Goal: Task Accomplishment & Management: Manage account settings

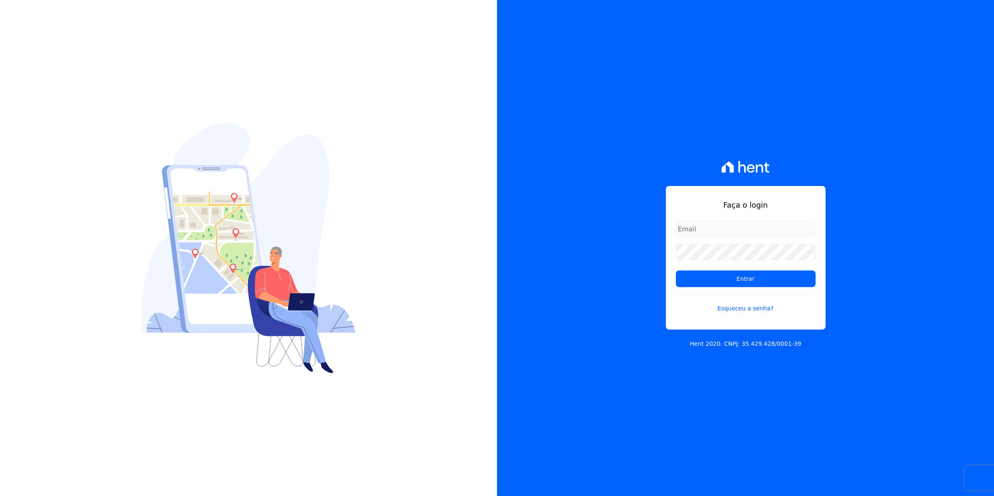
click at [699, 233] on input "email" at bounding box center [746, 228] width 140 height 17
type input "cobranca@munte.com.br"
click at [676, 270] on input "Entrar" at bounding box center [746, 278] width 140 height 17
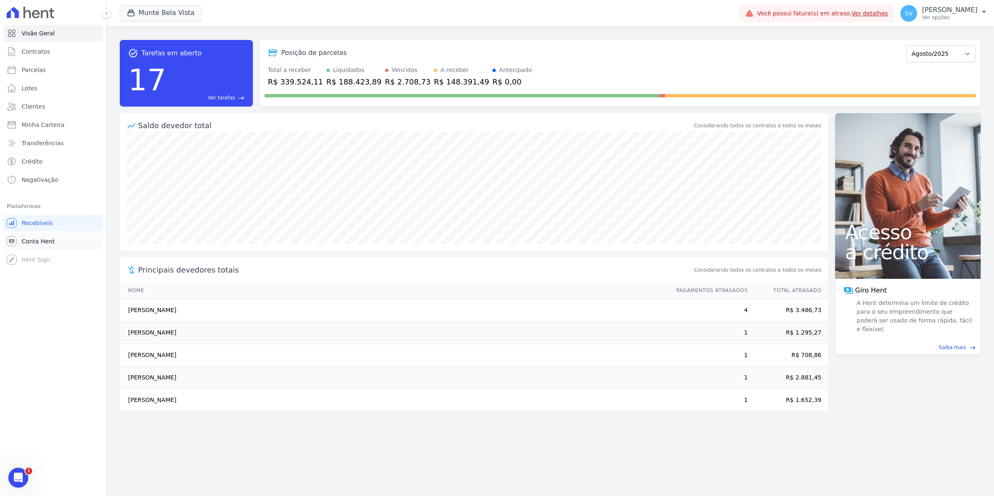
click at [35, 241] on span "Conta Hent" at bounding box center [38, 241] width 33 height 8
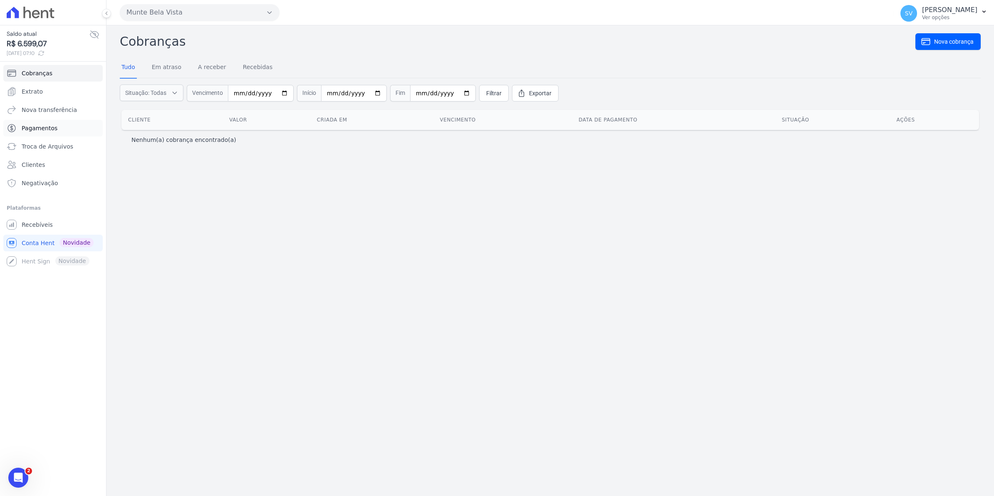
click at [42, 127] on span "Pagamentos" at bounding box center [40, 128] width 36 height 8
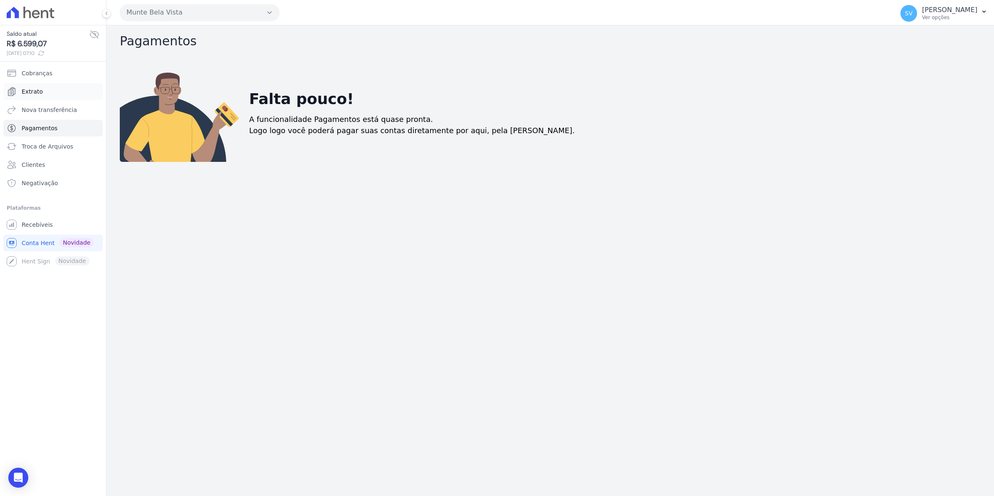
click at [22, 91] on span "Extrato" at bounding box center [32, 91] width 21 height 8
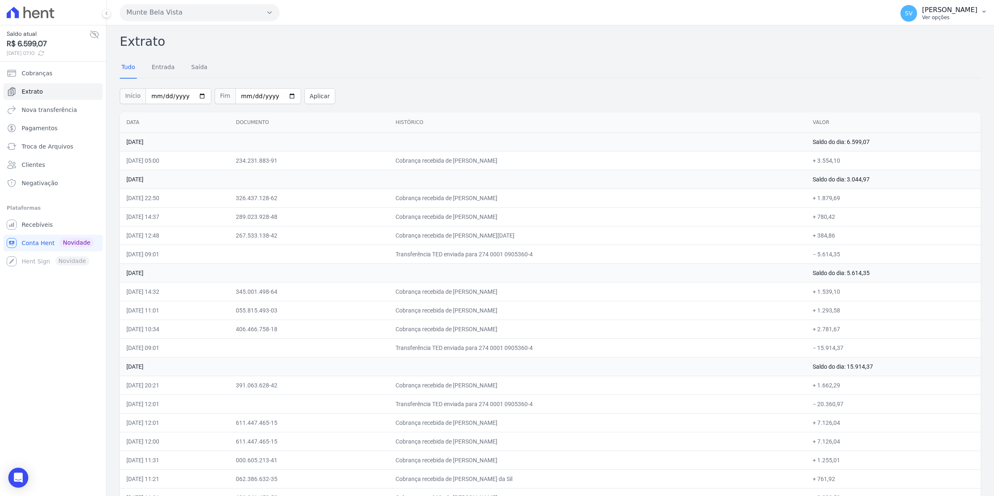
click at [915, 20] on span "SV" at bounding box center [908, 13] width 17 height 17
click at [40, 221] on span "Recebíveis" at bounding box center [37, 224] width 31 height 8
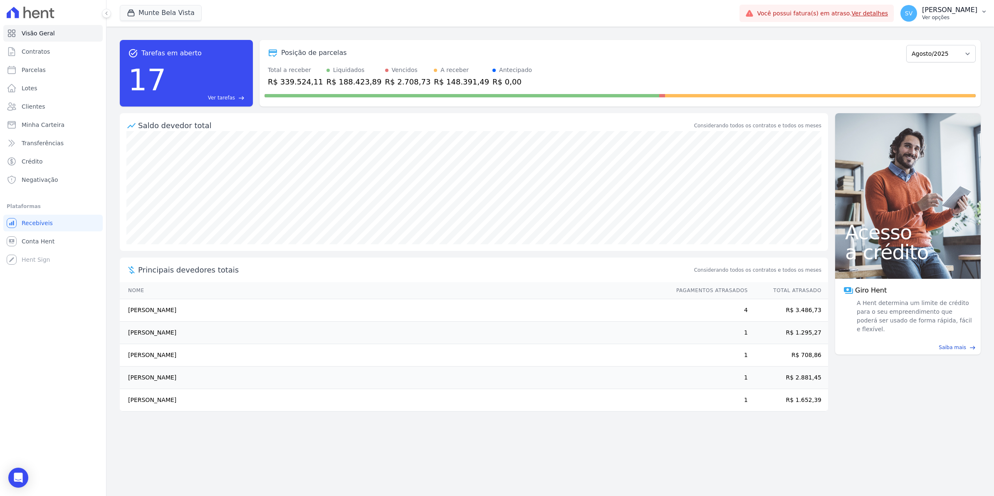
click at [917, 11] on span "SV" at bounding box center [908, 13] width 17 height 17
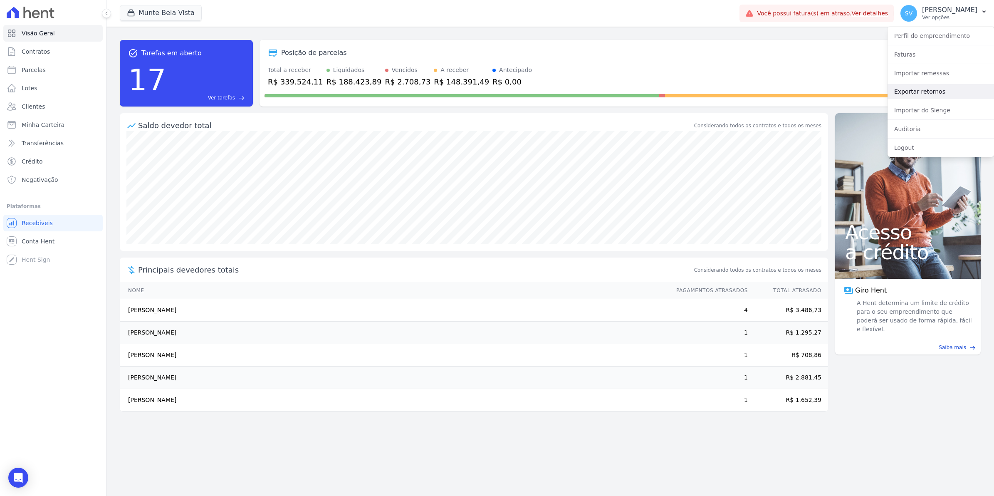
click at [920, 94] on link "Exportar retornos" at bounding box center [940, 91] width 106 height 15
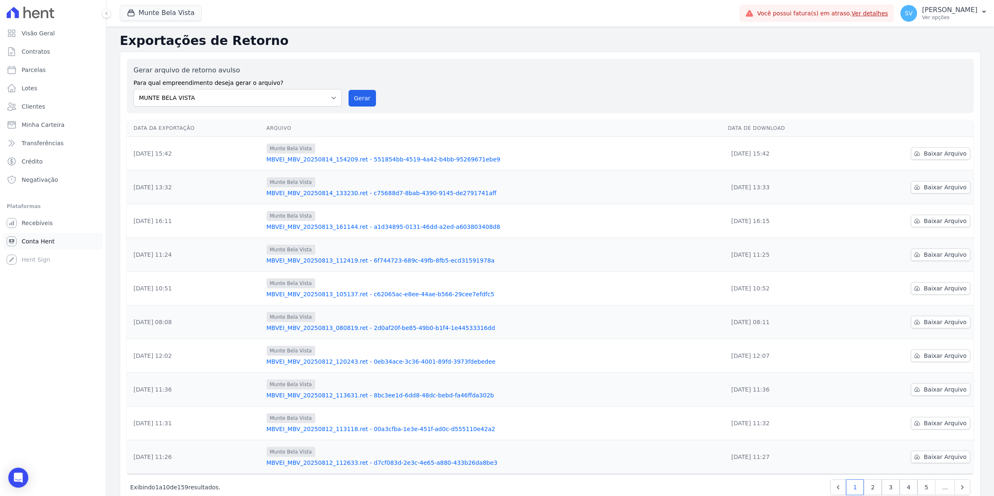
click at [48, 244] on span "Conta Hent" at bounding box center [38, 241] width 33 height 8
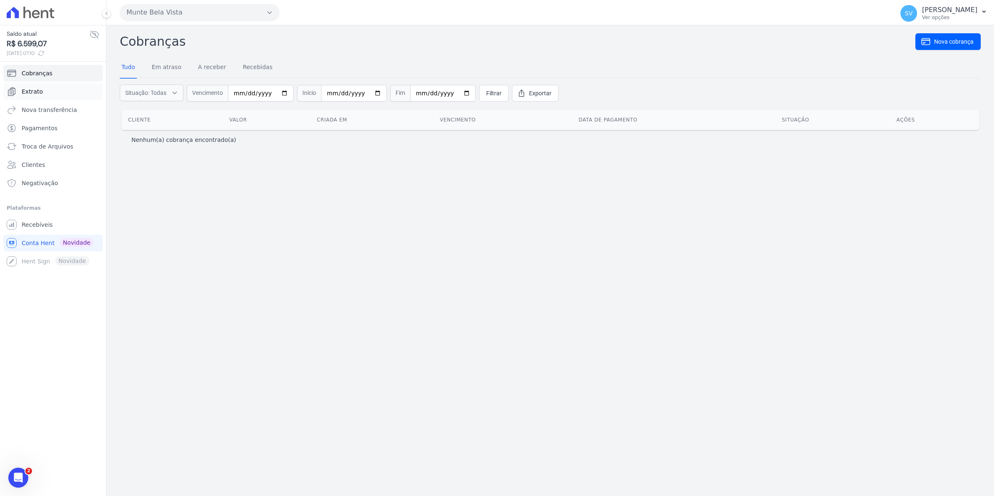
click at [30, 88] on span "Extrato" at bounding box center [32, 91] width 21 height 8
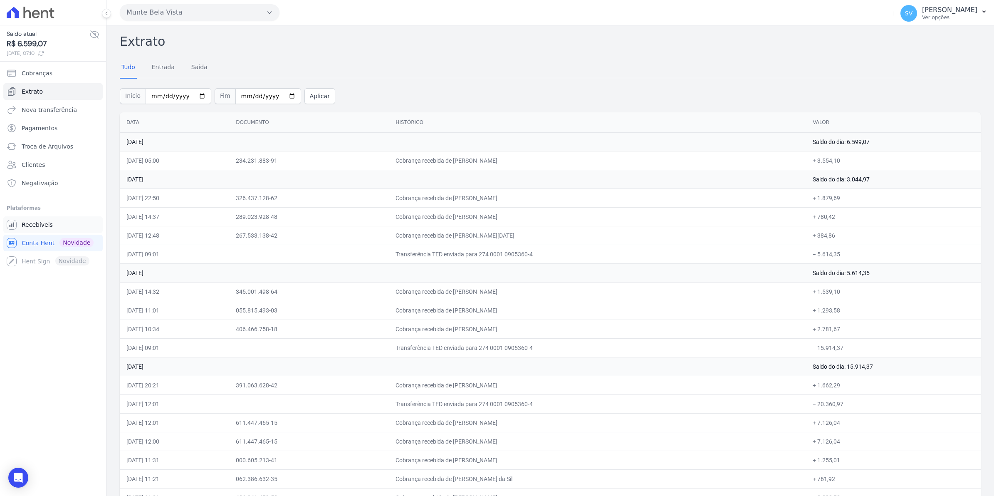
click at [41, 227] on span "Recebíveis" at bounding box center [37, 224] width 31 height 8
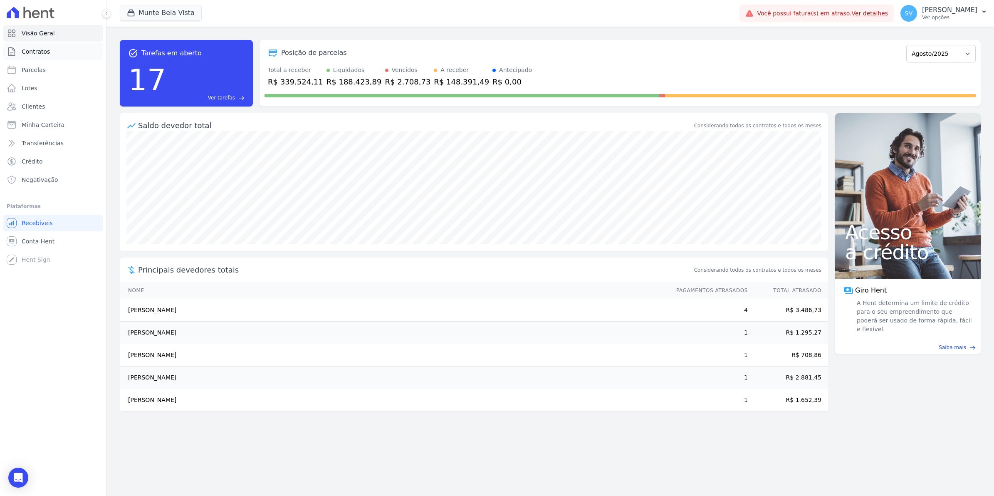
click at [44, 55] on span "Contratos" at bounding box center [36, 51] width 28 height 8
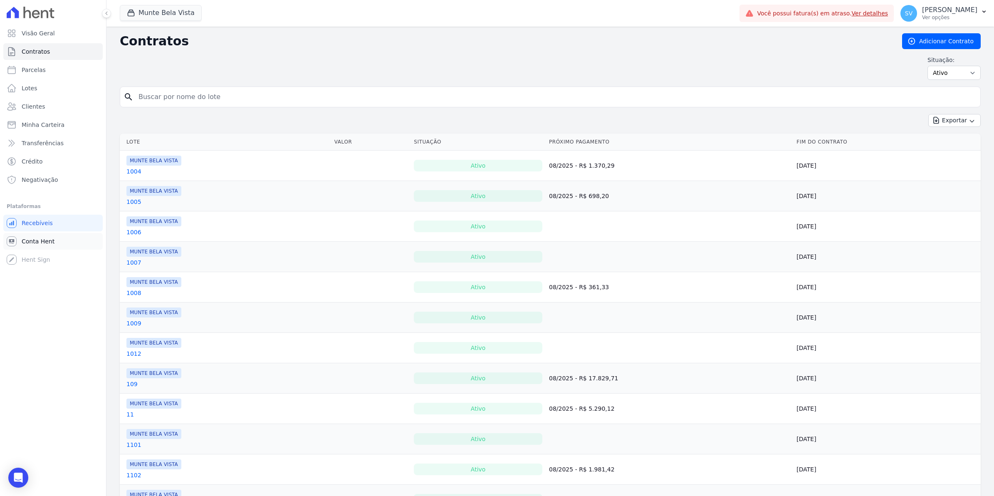
click at [31, 246] on link "Conta Hent" at bounding box center [52, 241] width 99 height 17
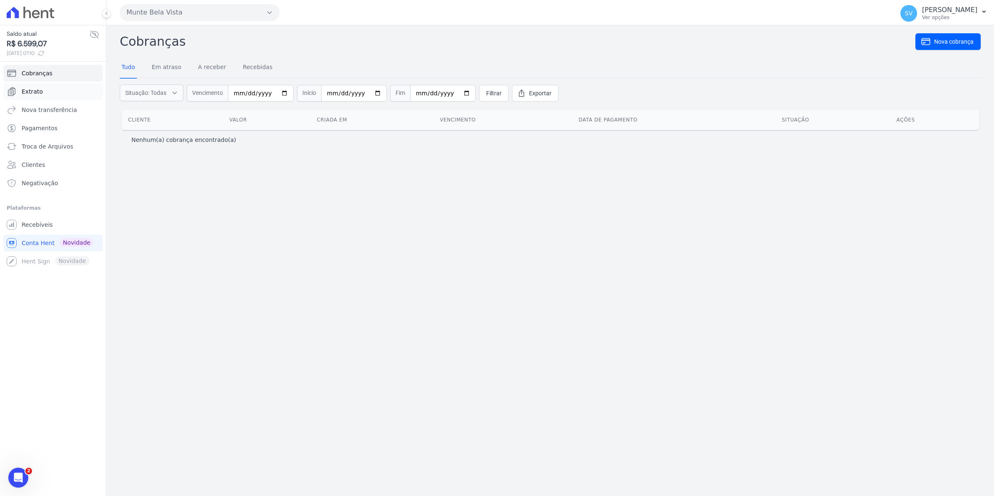
click at [22, 91] on span "Extrato" at bounding box center [32, 91] width 21 height 8
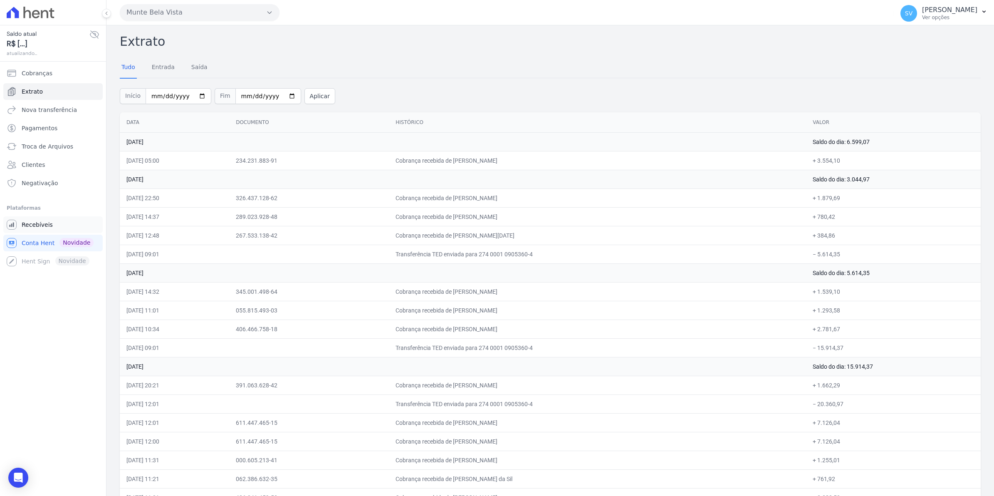
click at [39, 227] on span "Recebíveis" at bounding box center [37, 224] width 31 height 8
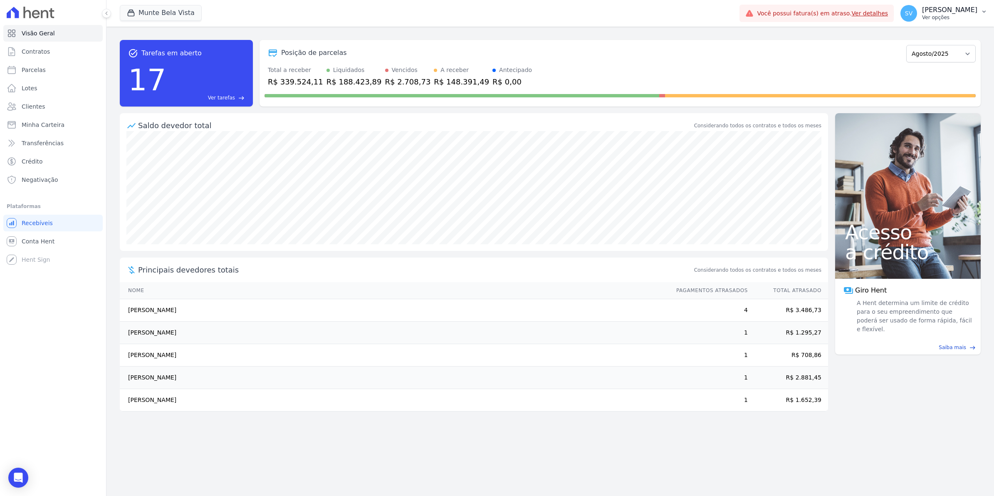
click at [912, 16] on span "SV" at bounding box center [908, 13] width 7 height 6
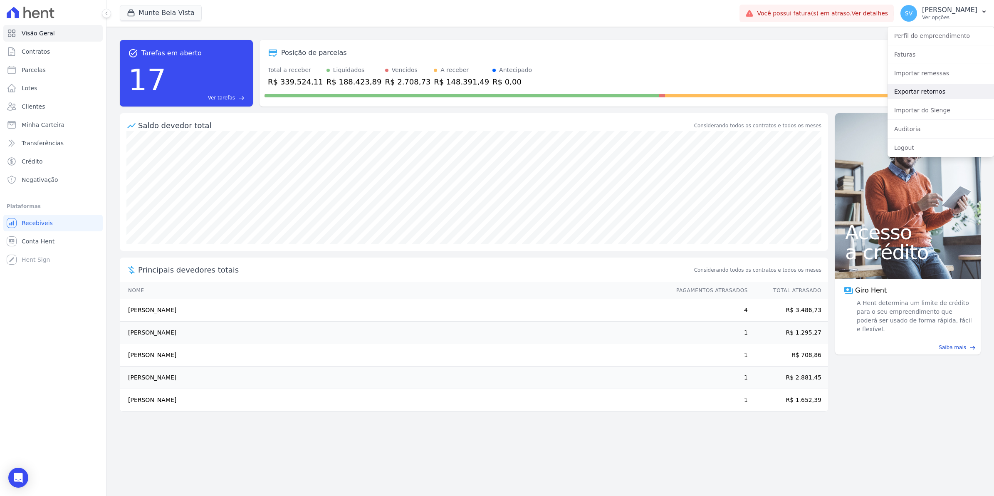
click at [912, 96] on link "Exportar retornos" at bounding box center [940, 91] width 106 height 15
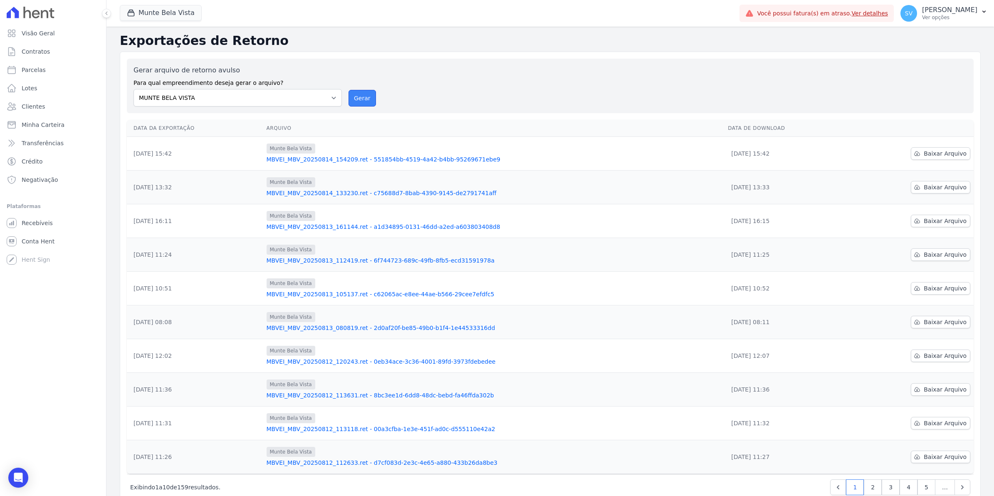
click at [356, 102] on button "Gerar" at bounding box center [361, 98] width 27 height 17
click at [870, 13] on link "Ver detalhes" at bounding box center [869, 13] width 37 height 7
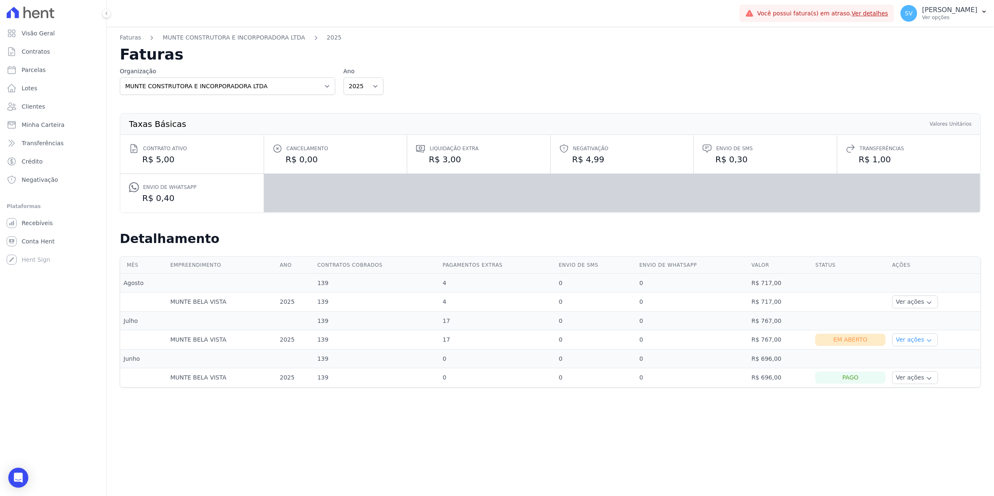
click at [926, 341] on button "Ver ações" at bounding box center [915, 339] width 46 height 13
click at [919, 363] on link "Ver boleto" at bounding box center [926, 362] width 62 height 9
click at [923, 336] on button "Ver ações" at bounding box center [915, 339] width 46 height 13
click at [419, 441] on div "Faturas MUNTE CONSTRUTORA E INCORPORADORA LTDA 2025 Faturas Organização MUNTE C…" at bounding box center [549, 261] width 887 height 469
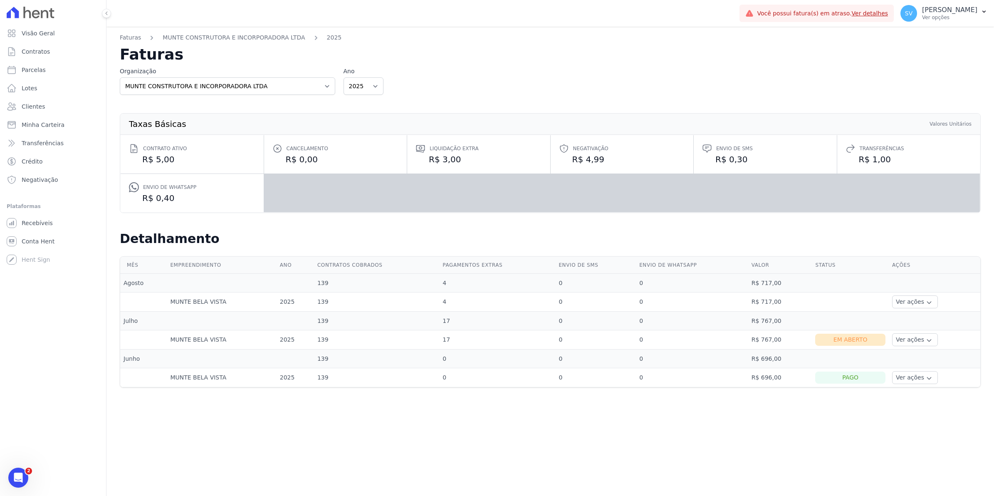
click at [446, 439] on div "Faturas MUNTE CONSTRUTORA E INCORPORADORA LTDA 2025 Faturas Organização MUNTE C…" at bounding box center [549, 261] width 887 height 469
click at [927, 341] on button "Ver ações" at bounding box center [915, 339] width 46 height 13
click at [918, 362] on link "Ver boleto" at bounding box center [926, 362] width 62 height 9
click at [24, 74] on span "Parcelas" at bounding box center [34, 70] width 24 height 8
select select
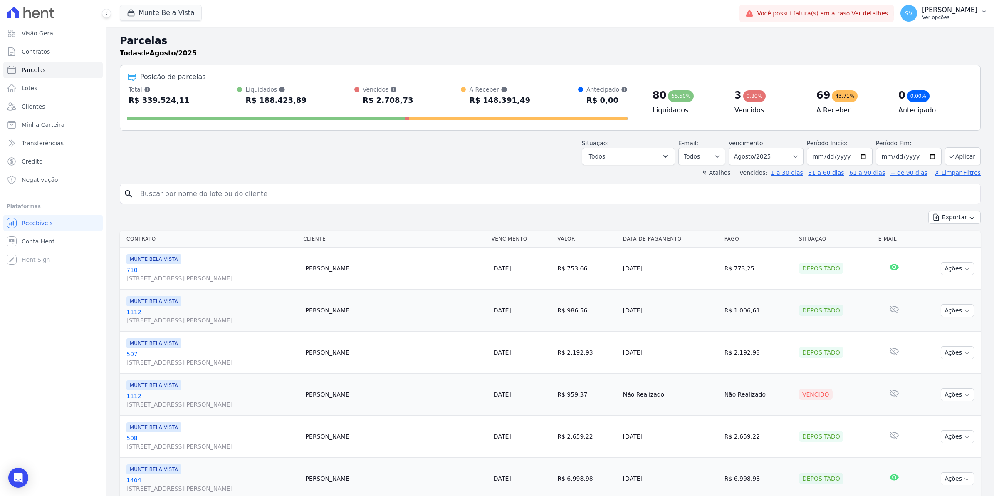
click at [917, 19] on span "SV" at bounding box center [908, 13] width 17 height 17
click at [914, 91] on link "Exportar retornos" at bounding box center [940, 91] width 106 height 15
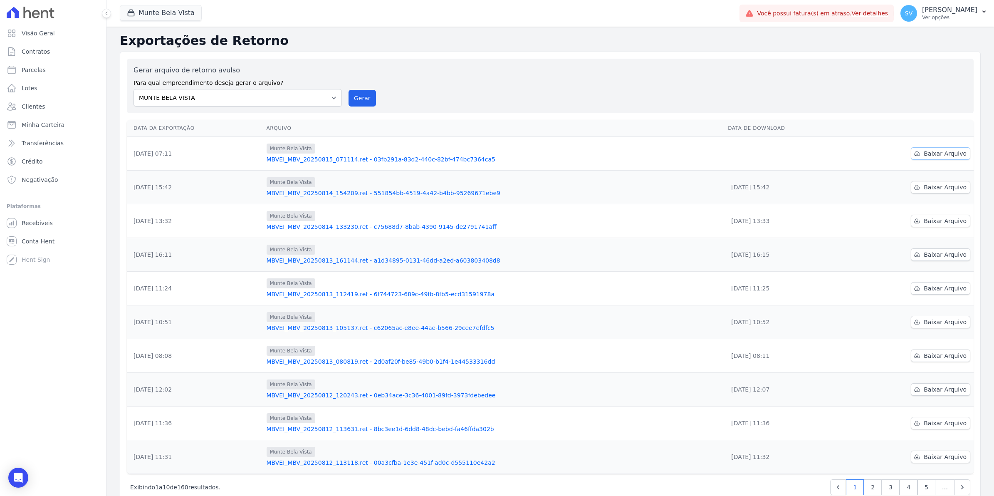
click at [941, 150] on span "Baixar Arquivo" at bounding box center [944, 153] width 43 height 8
click at [38, 238] on span "Conta Hent" at bounding box center [38, 241] width 33 height 8
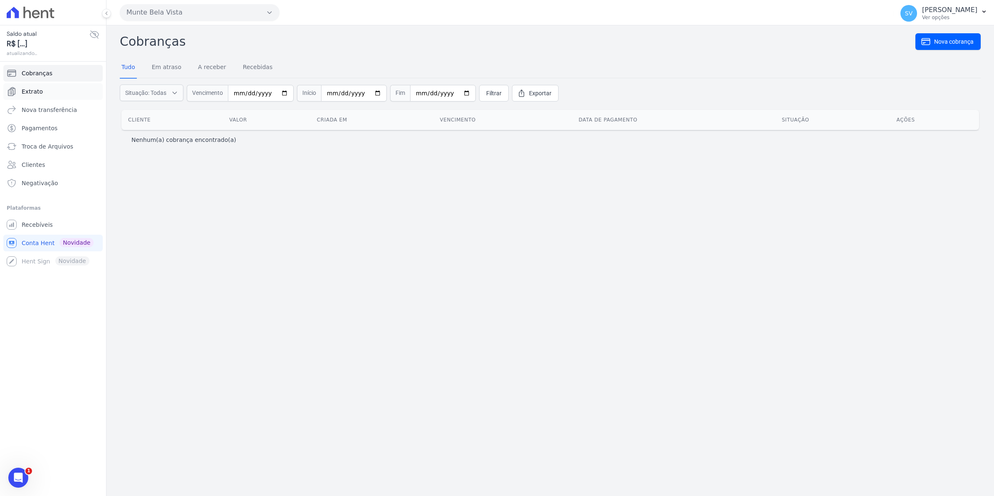
click at [46, 93] on link "Extrato" at bounding box center [52, 91] width 99 height 17
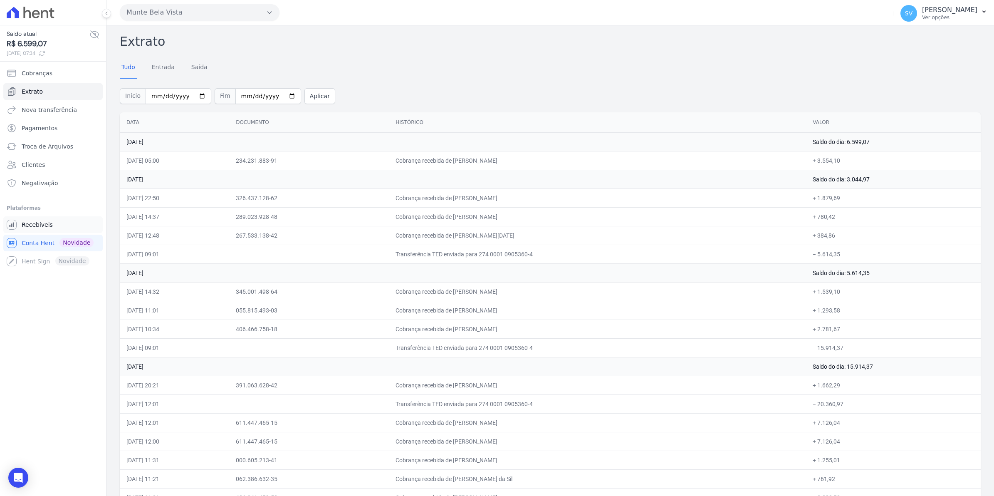
click at [27, 228] on span "Recebíveis" at bounding box center [37, 224] width 31 height 8
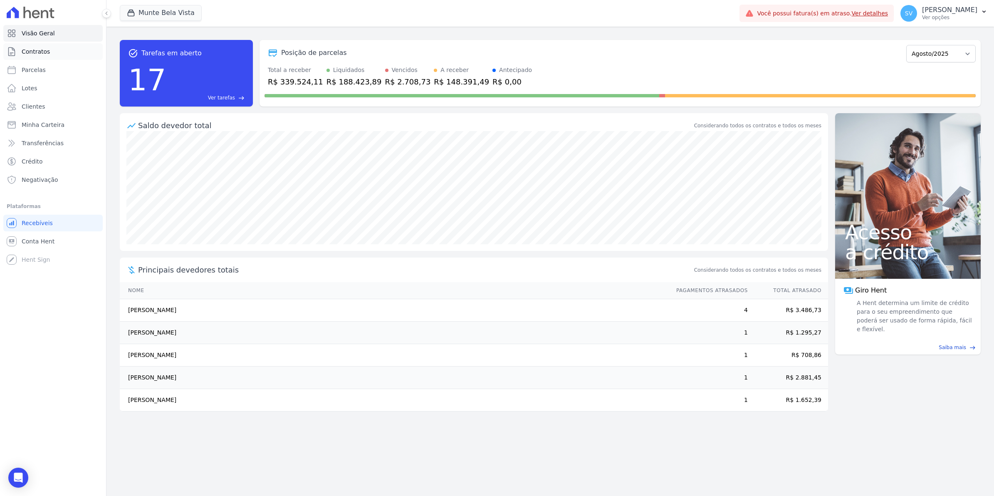
click at [42, 52] on span "Contratos" at bounding box center [36, 51] width 28 height 8
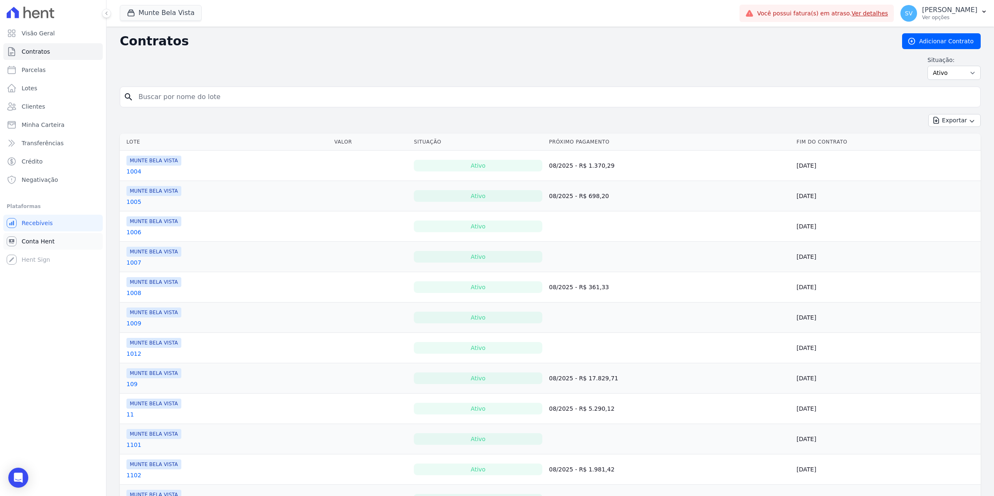
click at [42, 234] on link "Conta Hent" at bounding box center [52, 241] width 99 height 17
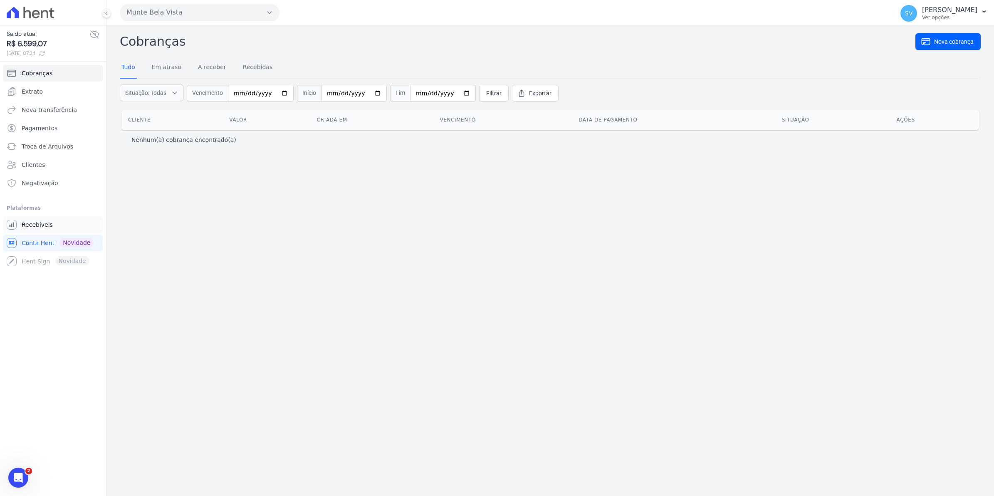
click at [36, 223] on span "Recebíveis" at bounding box center [37, 224] width 31 height 8
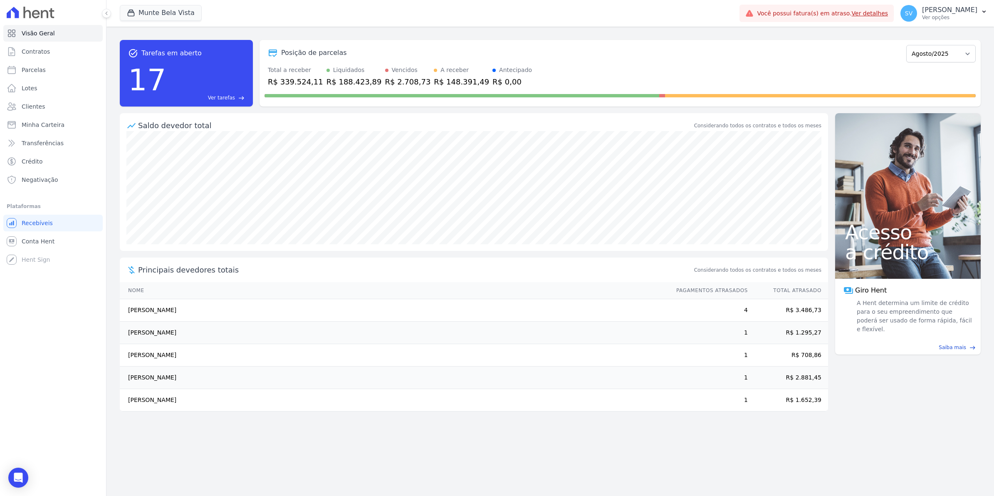
drag, startPoint x: 438, startPoint y: 453, endPoint x: 469, endPoint y: 459, distance: 31.2
click at [438, 453] on div "task_alt Tarefas em aberto 17 Ver tarefas east Posição de parcelas Janeiro/2024…" at bounding box center [549, 261] width 887 height 469
click at [440, 449] on div "task_alt Tarefas em aberto 17 Ver tarefas east Posição de parcelas Janeiro/2024…" at bounding box center [549, 261] width 887 height 469
click at [884, 13] on link "Ver detalhes" at bounding box center [869, 13] width 37 height 7
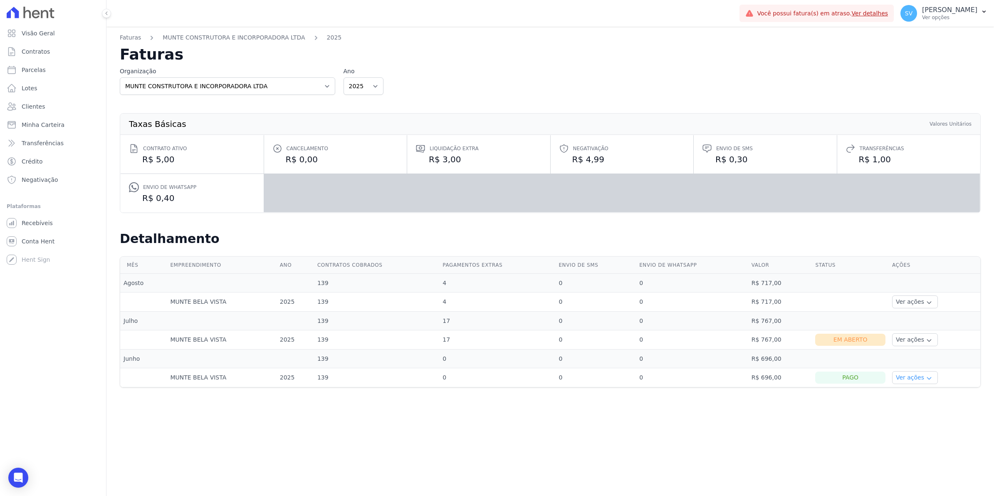
click at [925, 381] on icon "button" at bounding box center [928, 378] width 7 height 7
click at [836, 412] on div "Faturas MUNTE CONSTRUTORA E INCORPORADORA LTDA 2025 Faturas Organização MUNTE C…" at bounding box center [549, 261] width 887 height 469
click at [925, 343] on icon "button" at bounding box center [928, 340] width 7 height 7
click at [821, 422] on div "Faturas MUNTE CONSTRUTORA E INCORPORADORA LTDA 2025 Faturas Organização MUNTE C…" at bounding box center [549, 261] width 887 height 469
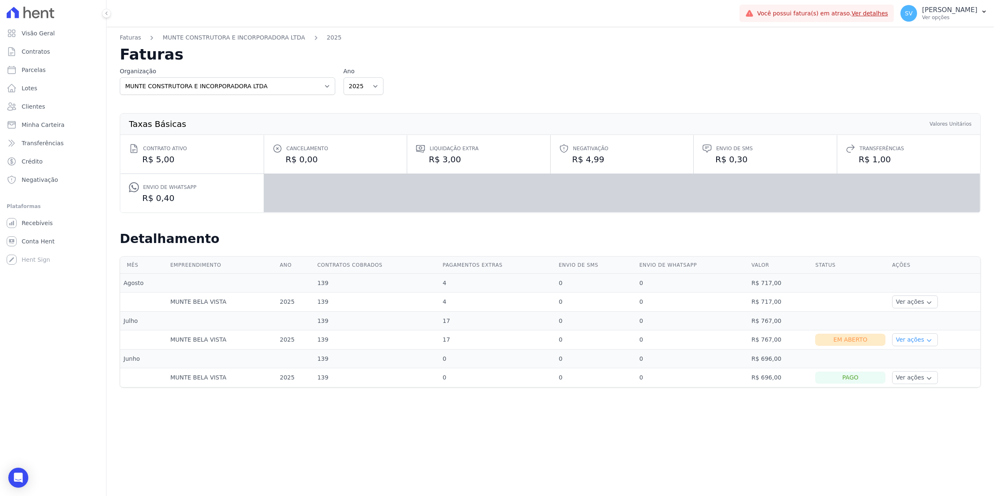
click at [926, 338] on icon "button" at bounding box center [928, 340] width 7 height 7
click at [914, 366] on link "Ver boleto" at bounding box center [926, 362] width 62 height 9
click at [917, 340] on button "Ver ações" at bounding box center [915, 339] width 46 height 13
click at [913, 364] on link "Ver boleto" at bounding box center [926, 362] width 62 height 9
click at [925, 306] on icon "button" at bounding box center [928, 302] width 7 height 7
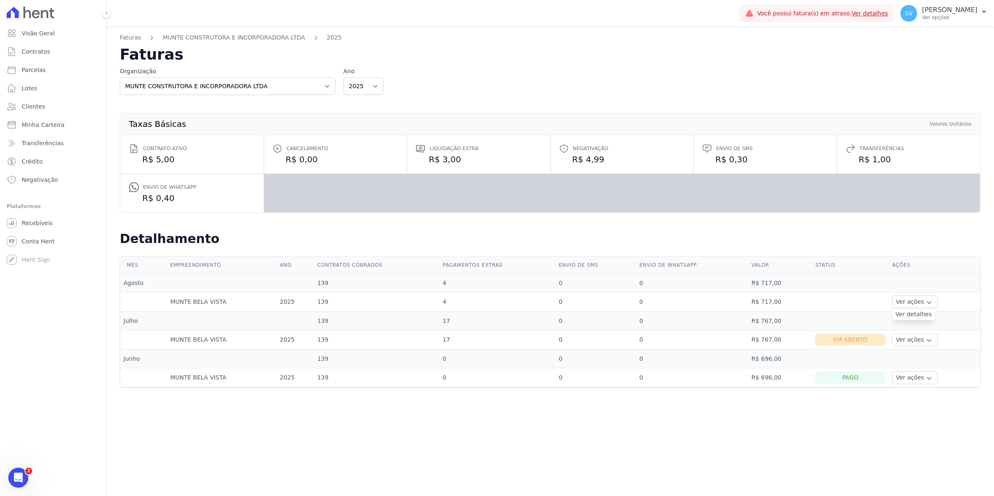
click at [917, 312] on link "Ver detalhes" at bounding box center [913, 314] width 37 height 9
click at [44, 224] on span "Recebíveis" at bounding box center [37, 223] width 31 height 8
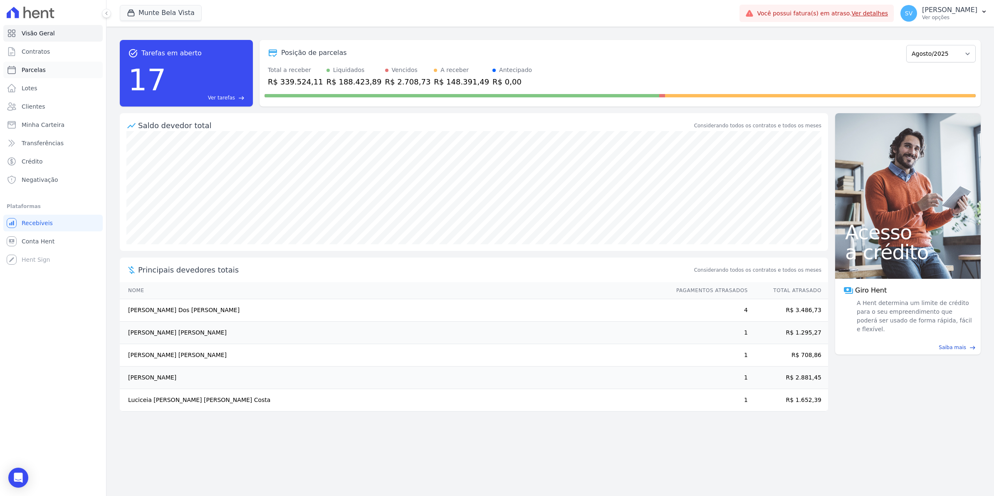
click at [36, 71] on span "Parcelas" at bounding box center [34, 70] width 24 height 8
select select
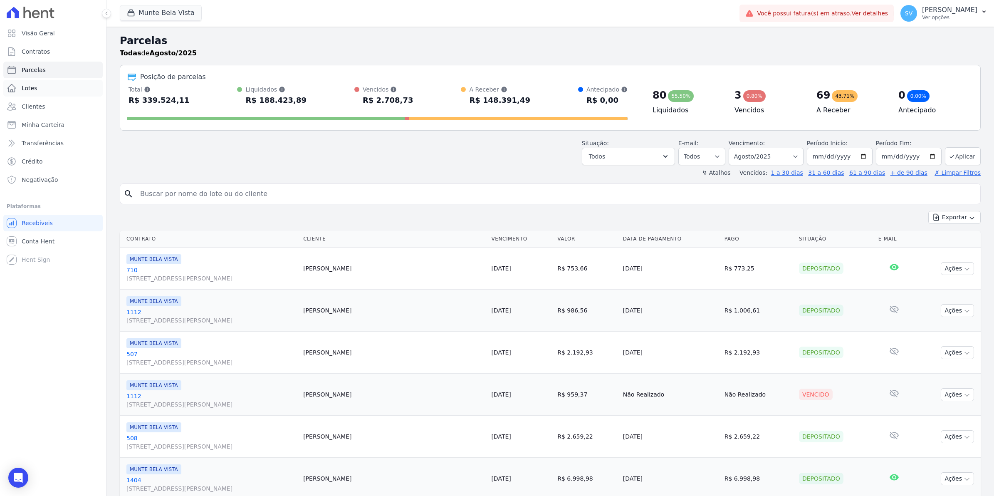
click at [34, 90] on span "Lotes" at bounding box center [30, 88] width 16 height 8
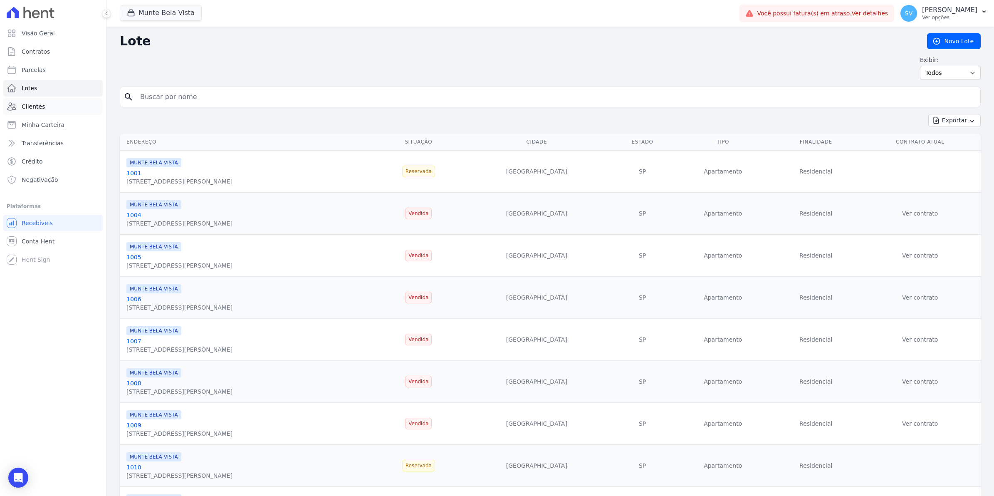
click at [39, 105] on span "Clientes" at bounding box center [33, 106] width 23 height 8
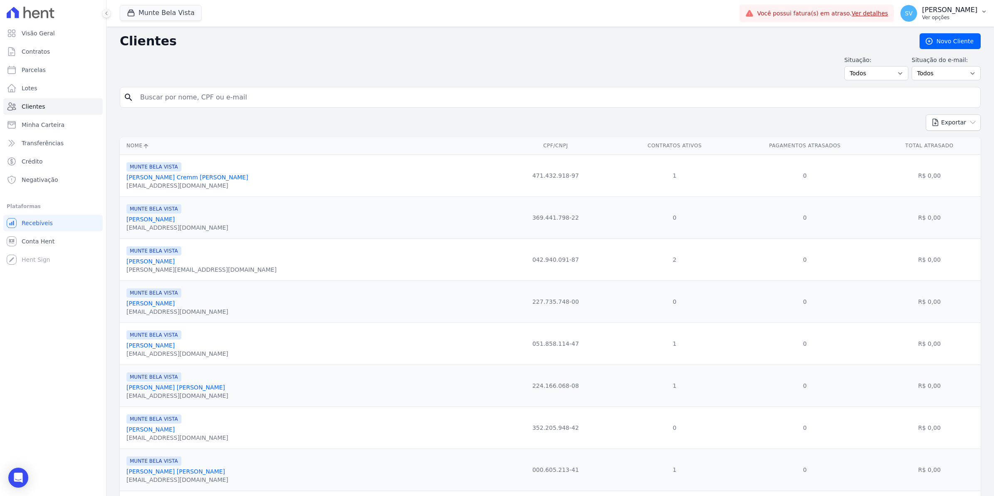
click at [912, 15] on span "SV" at bounding box center [908, 13] width 7 height 6
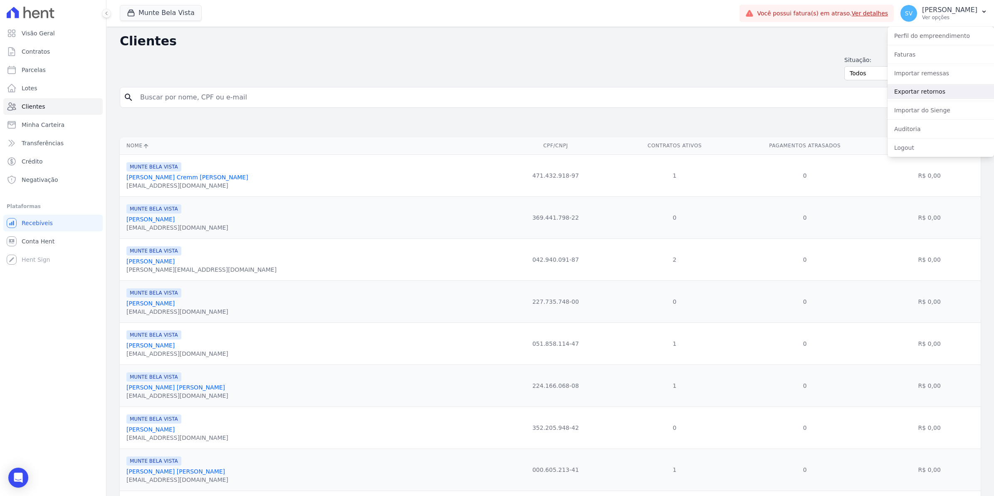
click at [906, 92] on link "Exportar retornos" at bounding box center [940, 91] width 106 height 15
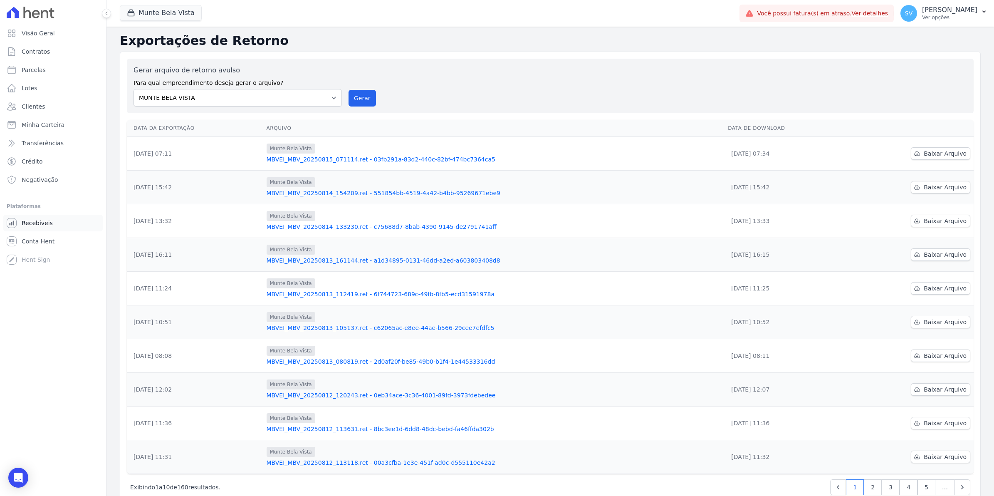
click at [32, 224] on span "Recebíveis" at bounding box center [37, 223] width 31 height 8
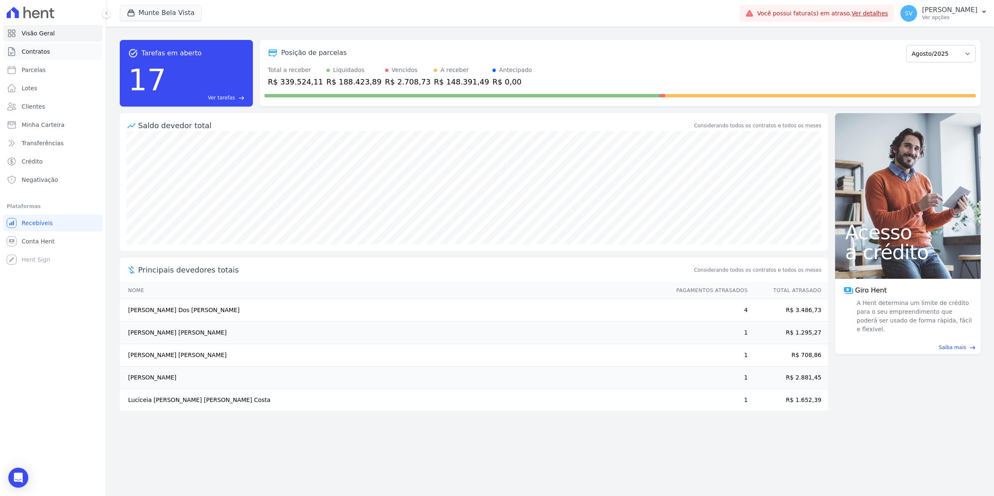
click at [28, 55] on span "Contratos" at bounding box center [36, 51] width 28 height 8
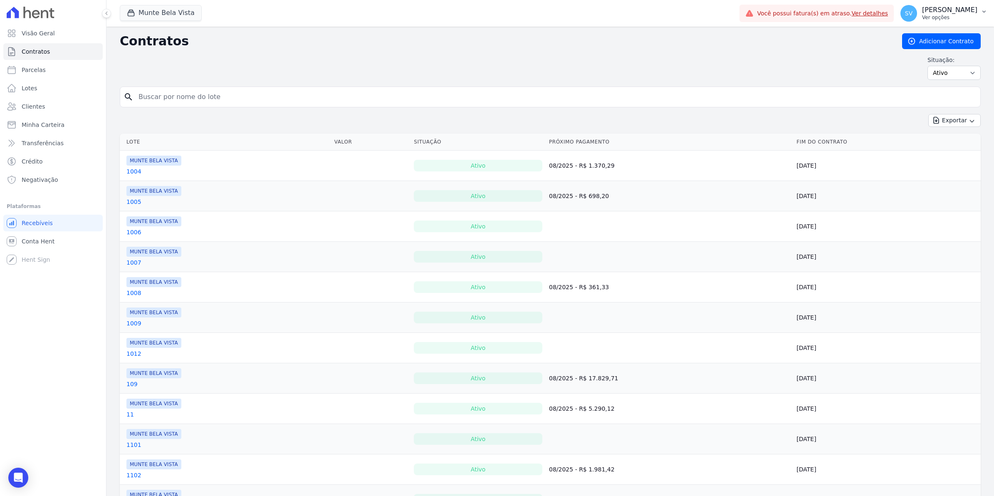
click at [917, 21] on span "SV" at bounding box center [908, 13] width 17 height 17
click at [913, 78] on link "Importar remessas" at bounding box center [940, 73] width 106 height 15
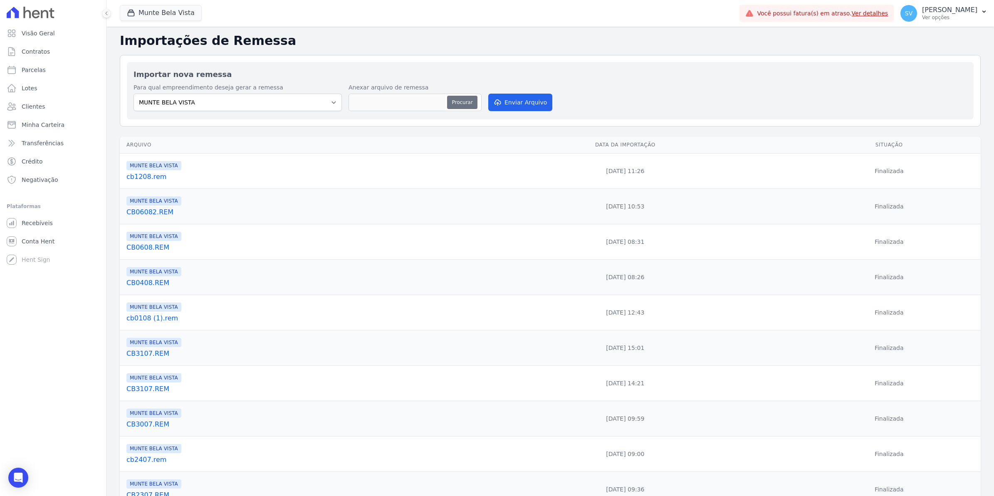
click at [459, 102] on button "Procurar" at bounding box center [462, 102] width 30 height 13
type input "CB1408.REM"
click at [520, 105] on button "Enviar Arquivo" at bounding box center [520, 102] width 64 height 17
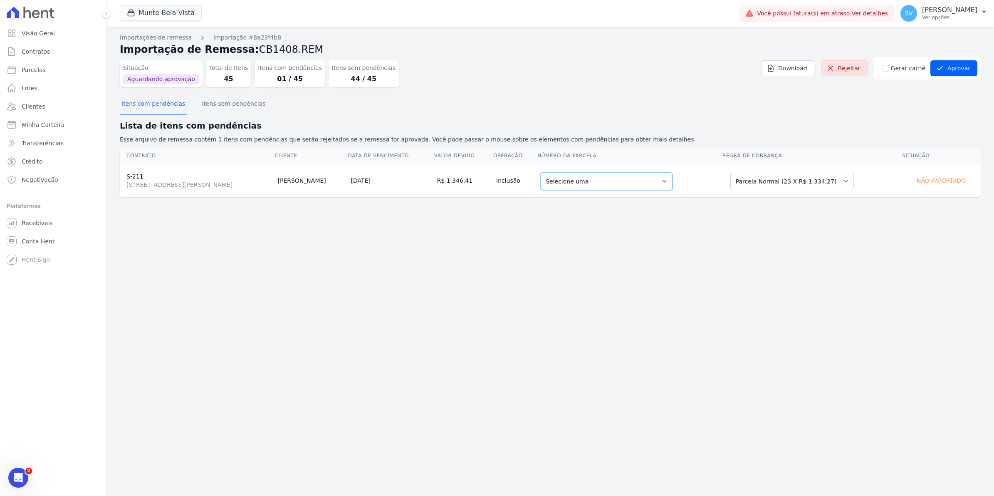
click at [672, 183] on select "Selecione uma 9 - [DATE] - R$ 1.334,27 - Agendado 10 - [DATE] - R$ 1.334,27 - A…" at bounding box center [606, 181] width 132 height 17
click at [513, 247] on div "Importações de remessa Importação #8a23f4b8 Importação de Remessa: CB1408.REM S…" at bounding box center [549, 261] width 887 height 469
click at [853, 182] on select "Selecione uma Nova Parcela Avulsa Parcela Avulsa Existente Parcela Normal (23 X…" at bounding box center [791, 181] width 123 height 17
click at [672, 184] on select "Selecione uma 9 - 10/11/2025 - R$ 1.334,27 - Agendado 10 - 10/12/2025 - R$ 1.33…" at bounding box center [606, 181] width 132 height 17
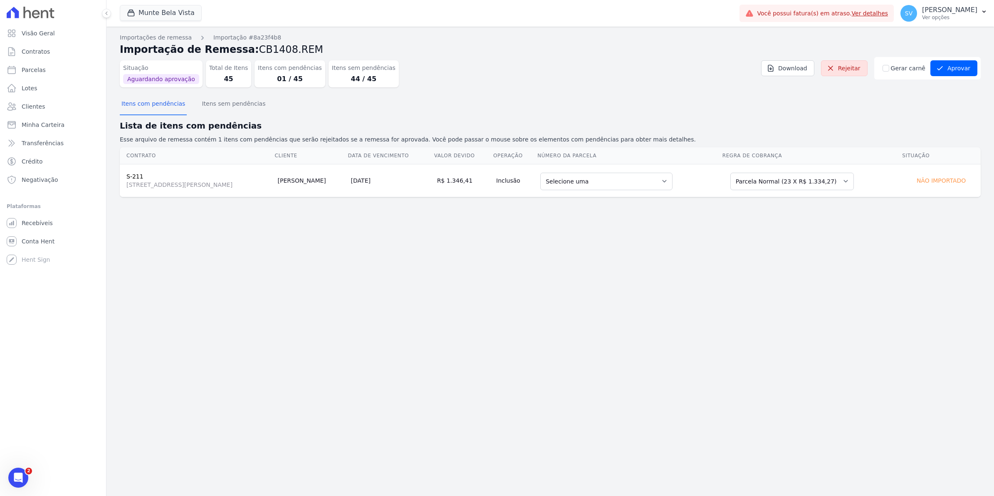
click at [491, 247] on div "Importações de remessa Importação #8a23f4b8 Importação de Remessa: CB1408.REM S…" at bounding box center [549, 261] width 887 height 469
drag, startPoint x: 849, startPoint y: 69, endPoint x: 594, endPoint y: 54, distance: 254.9
click at [849, 69] on link "Rejeitar" at bounding box center [844, 68] width 47 height 16
click at [672, 184] on select "Selecione uma 9 - 10/11/2025 - R$ 1.334,27 - Agendado 10 - 10/12/2025 - R$ 1.33…" at bounding box center [606, 181] width 132 height 17
click at [26, 473] on span "2" at bounding box center [28, 470] width 7 height 7
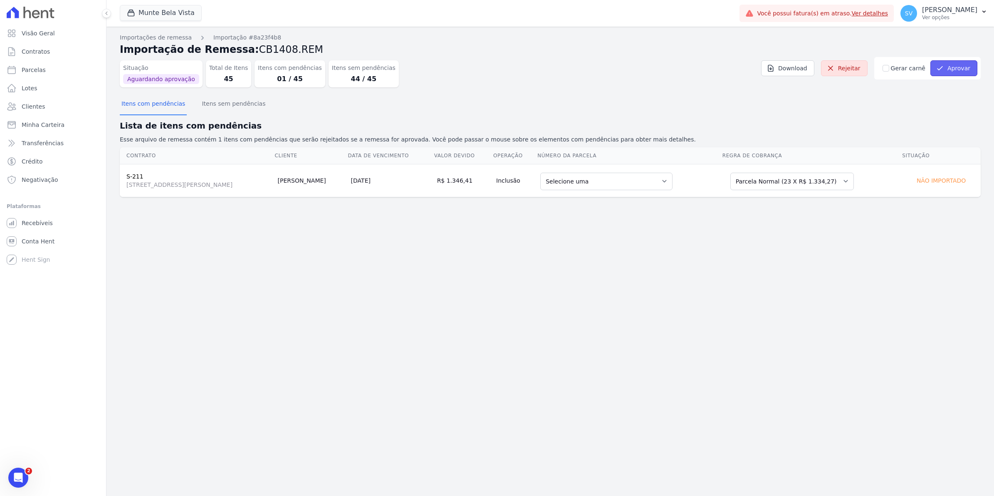
click at [951, 69] on button "Aprovar" at bounding box center [953, 68] width 47 height 16
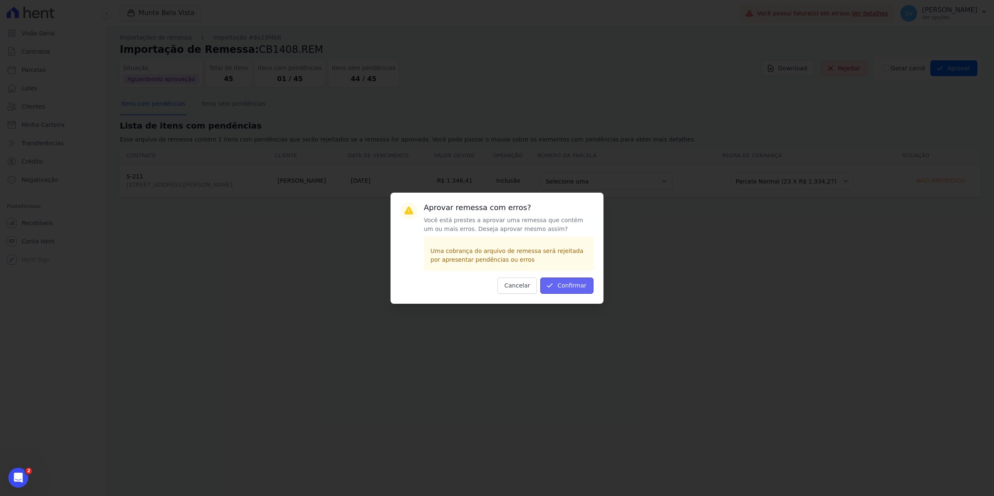
click at [567, 289] on button "Confirmar" at bounding box center [566, 285] width 53 height 16
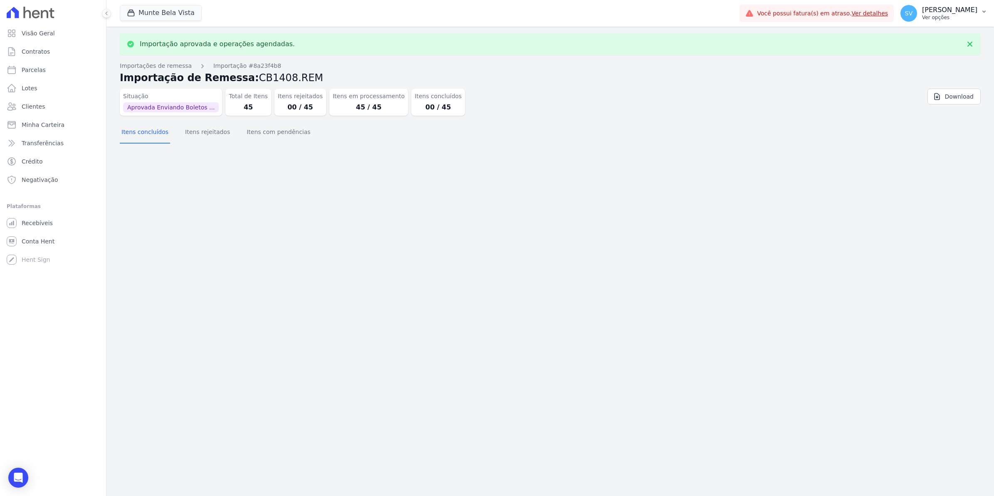
click at [912, 13] on span "SV" at bounding box center [908, 13] width 7 height 6
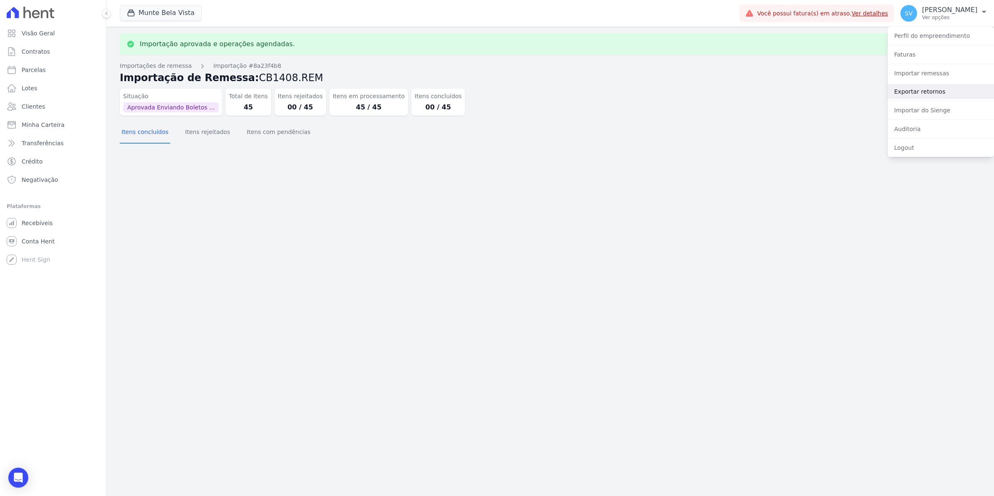
click at [915, 94] on link "Exportar retornos" at bounding box center [940, 91] width 106 height 15
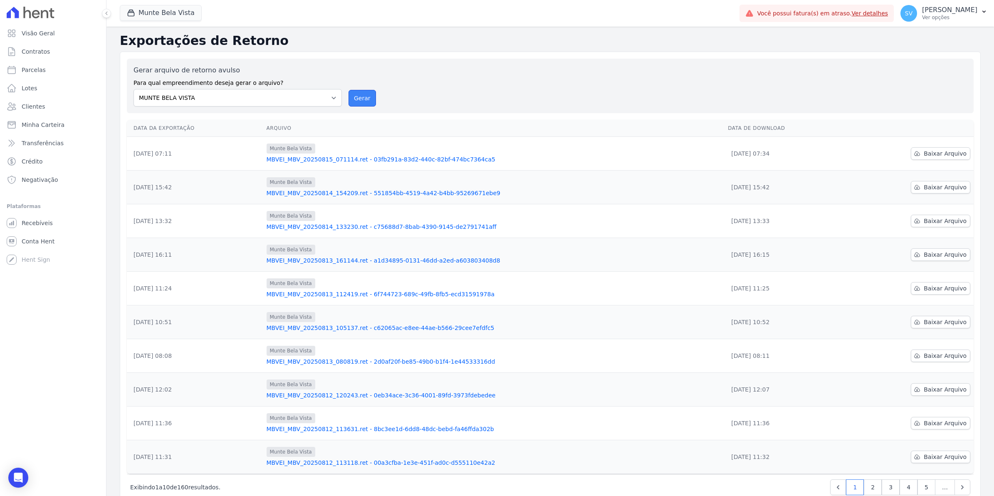
click at [358, 99] on button "Gerar" at bounding box center [361, 98] width 27 height 17
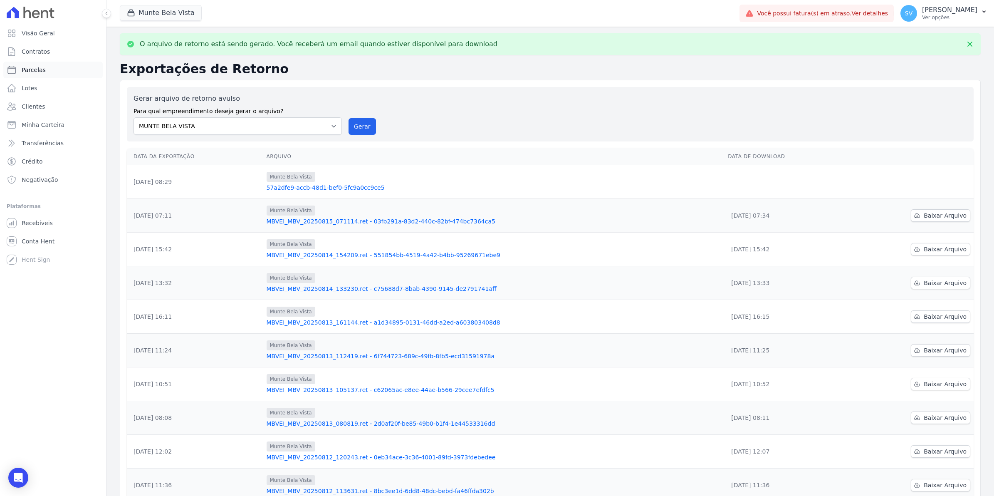
click at [26, 68] on span "Parcelas" at bounding box center [34, 70] width 24 height 8
select select
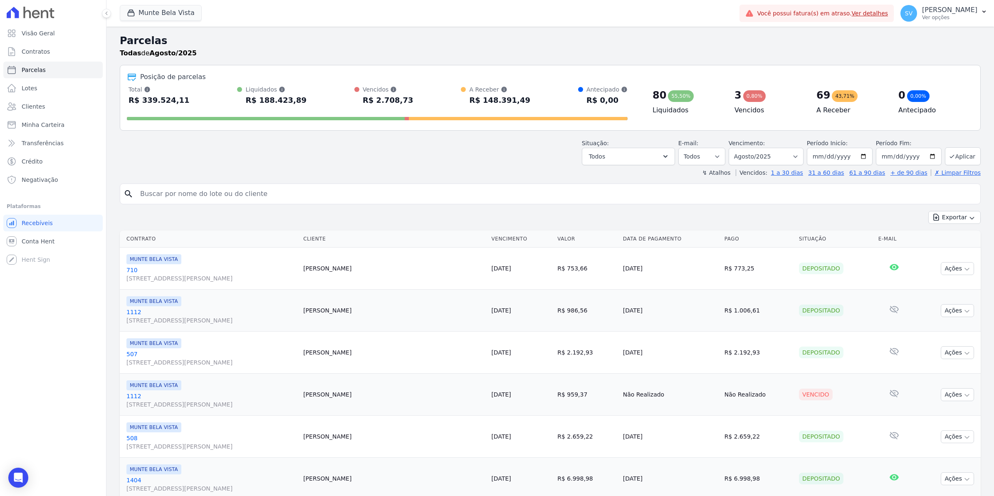
click at [169, 194] on input "search" at bounding box center [555, 193] width 841 height 17
type input "MARELEN M"
click at [196, 192] on input "MARELEN M" at bounding box center [555, 193] width 841 height 17
type input "MARLENE M"
select select
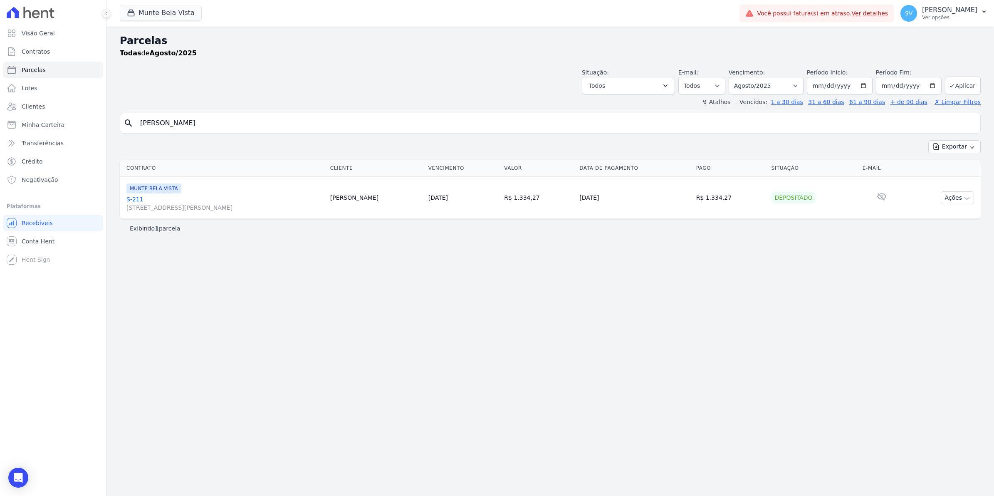
click at [135, 198] on link "S-211 Avenida Brigadeiro Faria Lima, 1306, 4 andar, Pinheiros" at bounding box center [224, 203] width 197 height 17
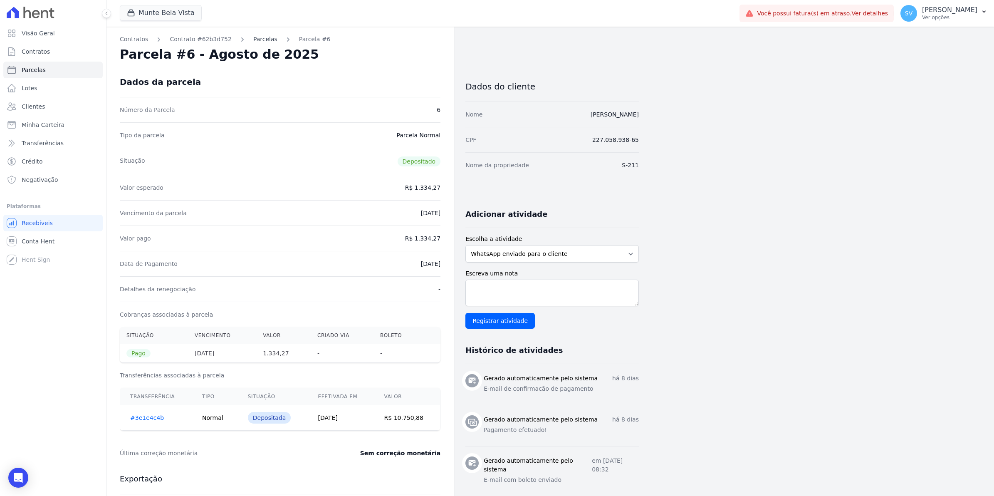
click at [253, 37] on link "Parcelas" at bounding box center [265, 39] width 24 height 9
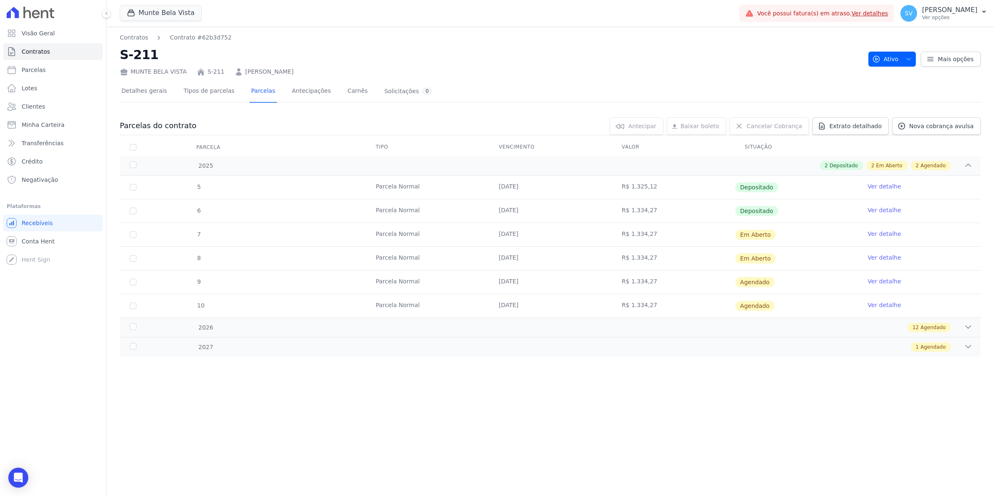
click at [887, 235] on link "Ver detalhe" at bounding box center [883, 233] width 33 height 8
click at [22, 71] on span "Parcelas" at bounding box center [34, 70] width 24 height 8
select select
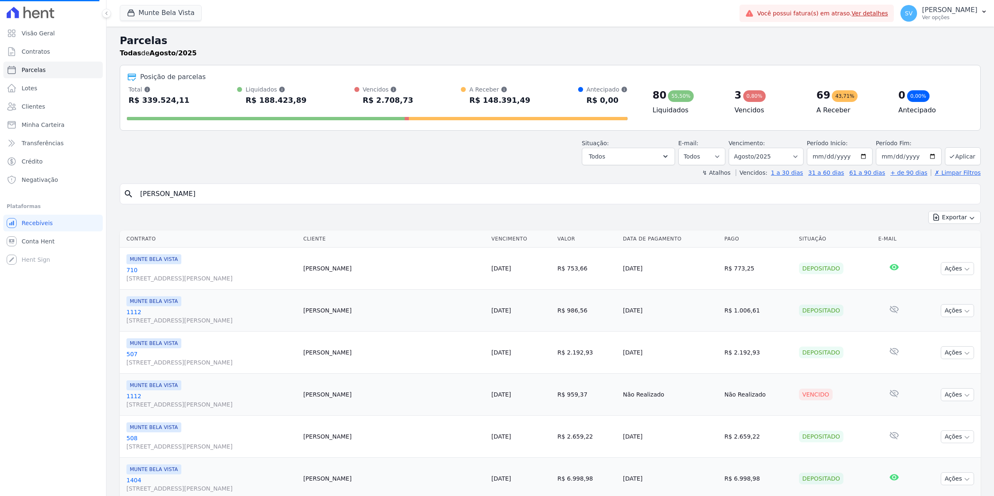
select select
click at [912, 16] on span "SV" at bounding box center [908, 13] width 7 height 6
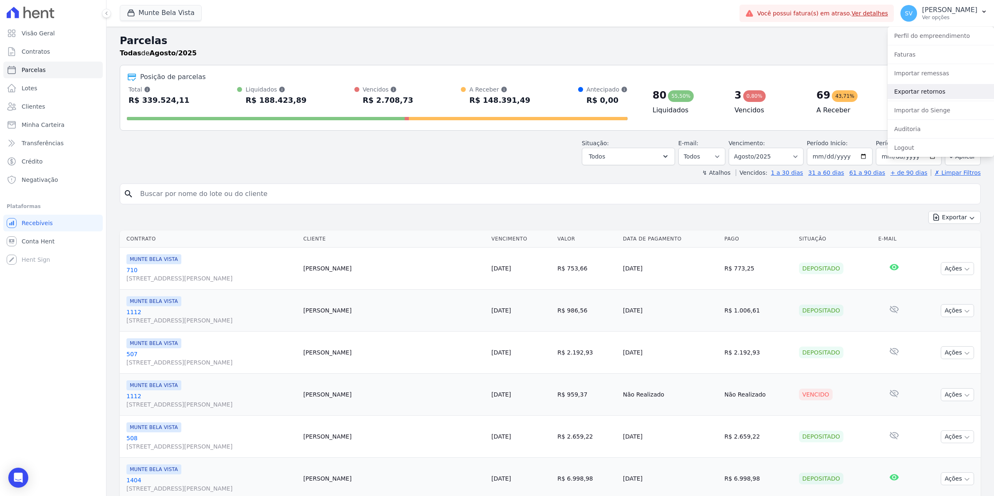
click at [918, 96] on link "Exportar retornos" at bounding box center [940, 91] width 106 height 15
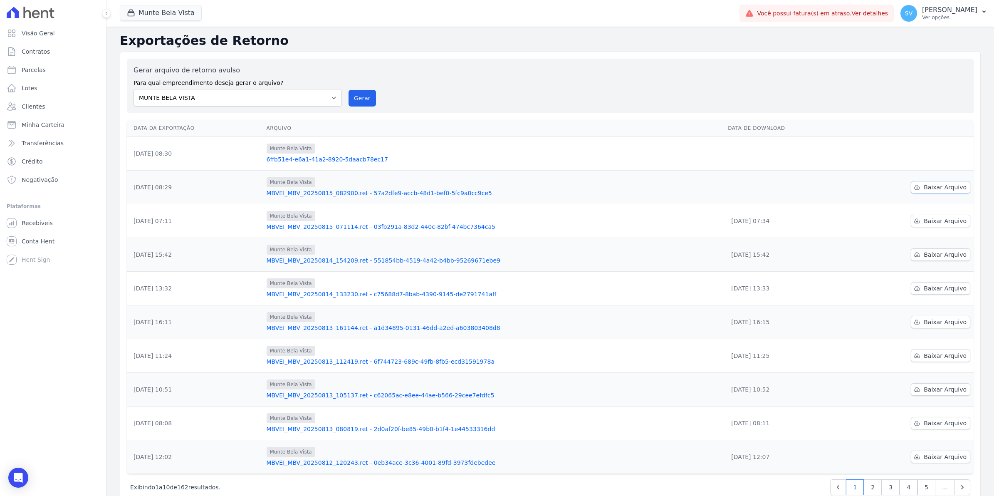
click at [925, 190] on span "Baixar Arquivo" at bounding box center [944, 187] width 43 height 8
drag, startPoint x: 364, startPoint y: 96, endPoint x: 535, endPoint y: 76, distance: 172.1
click at [364, 96] on button "Gerar" at bounding box center [361, 98] width 27 height 17
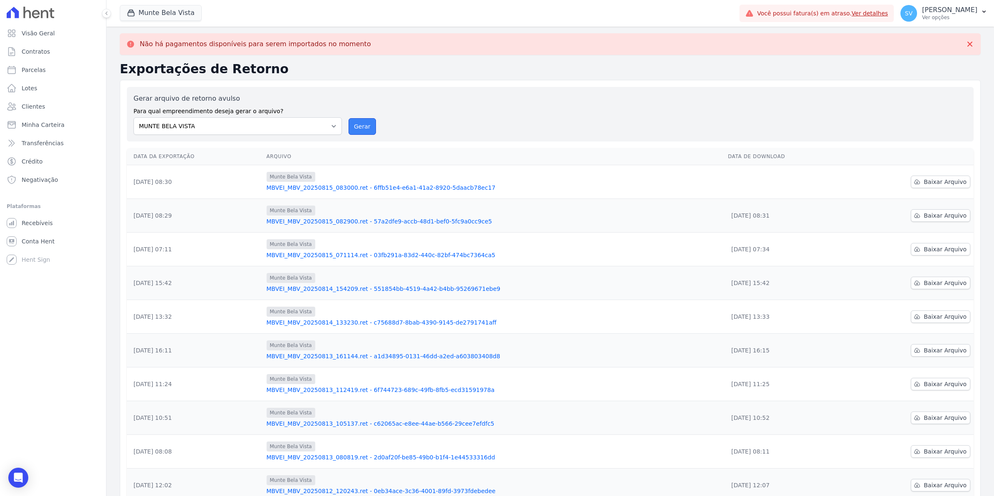
click at [350, 131] on button "Gerar" at bounding box center [361, 126] width 27 height 17
click at [917, 186] on link "Baixar Arquivo" at bounding box center [939, 181] width 59 height 12
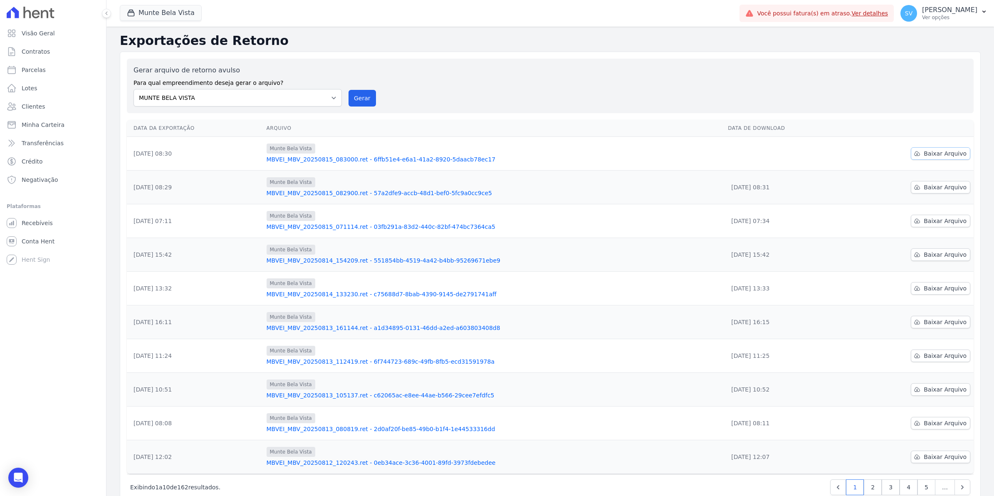
click at [925, 155] on span "Baixar Arquivo" at bounding box center [944, 153] width 43 height 8
click at [23, 226] on span "Recebíveis" at bounding box center [37, 223] width 31 height 8
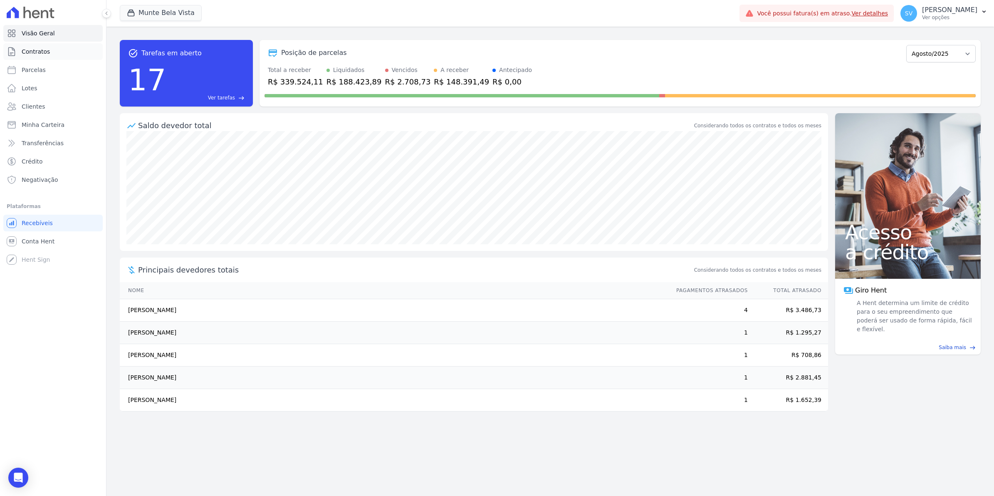
click at [20, 51] on link "Contratos" at bounding box center [52, 51] width 99 height 17
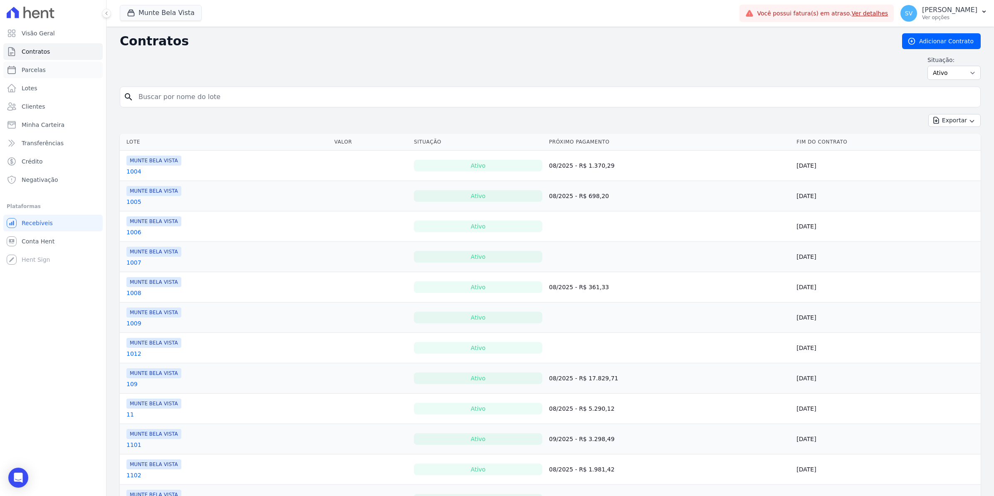
click at [39, 73] on span "Parcelas" at bounding box center [34, 70] width 24 height 8
select select
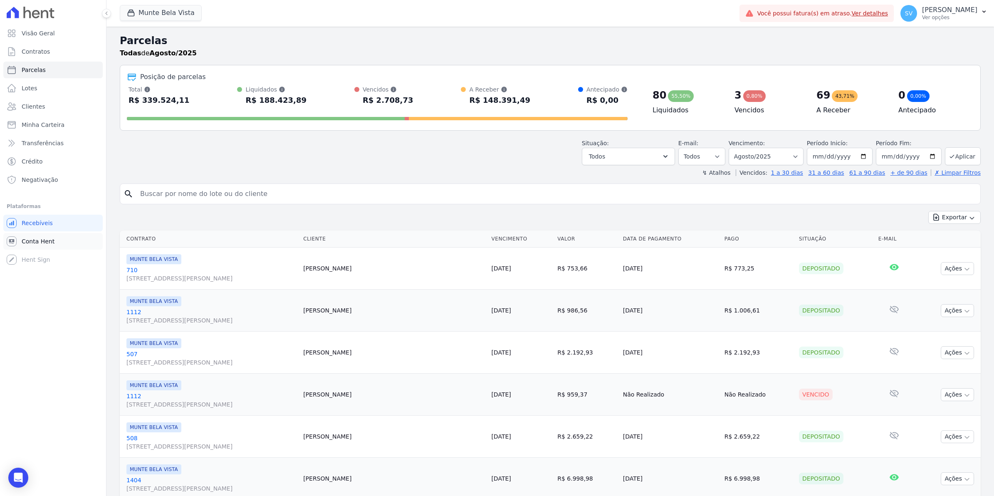
click at [49, 238] on span "Conta Hent" at bounding box center [38, 241] width 33 height 8
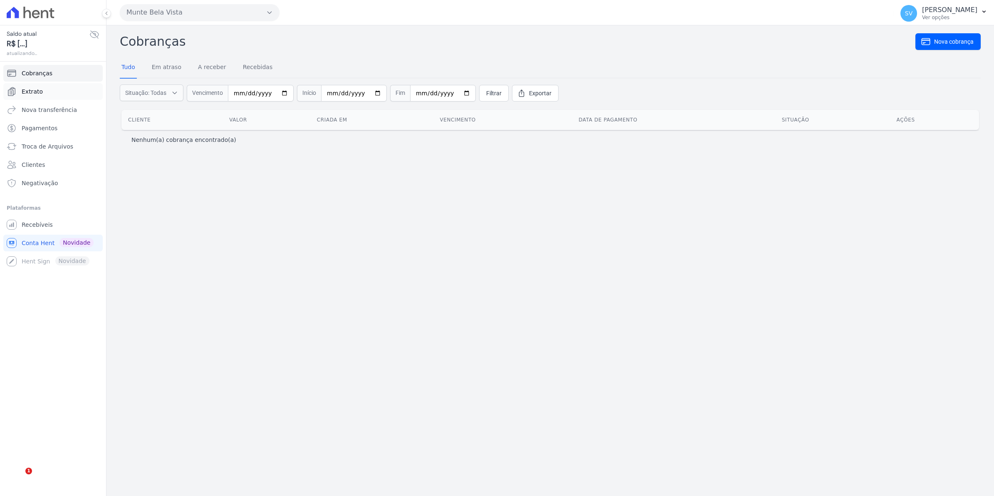
click at [42, 91] on link "Extrato" at bounding box center [52, 91] width 99 height 17
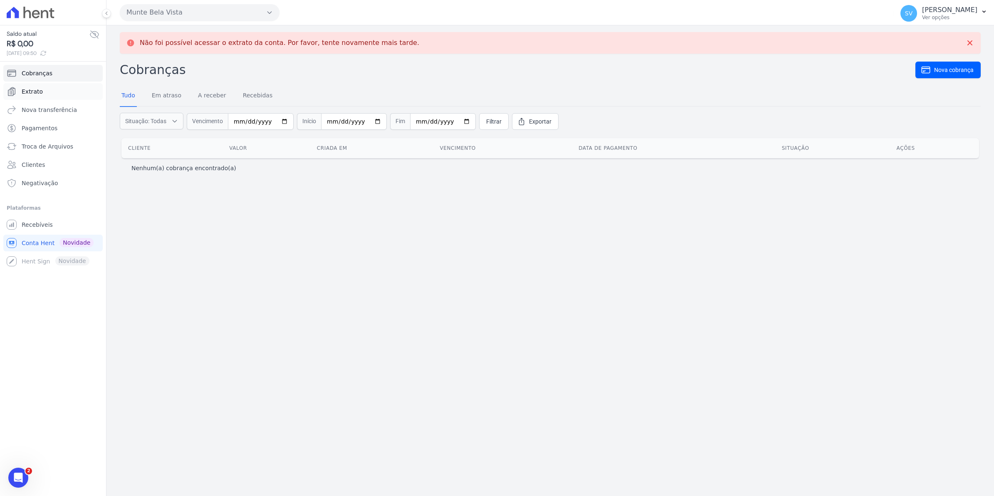
click at [22, 90] on span "Extrato" at bounding box center [32, 91] width 21 height 8
click at [30, 225] on span "Recebíveis" at bounding box center [37, 224] width 31 height 8
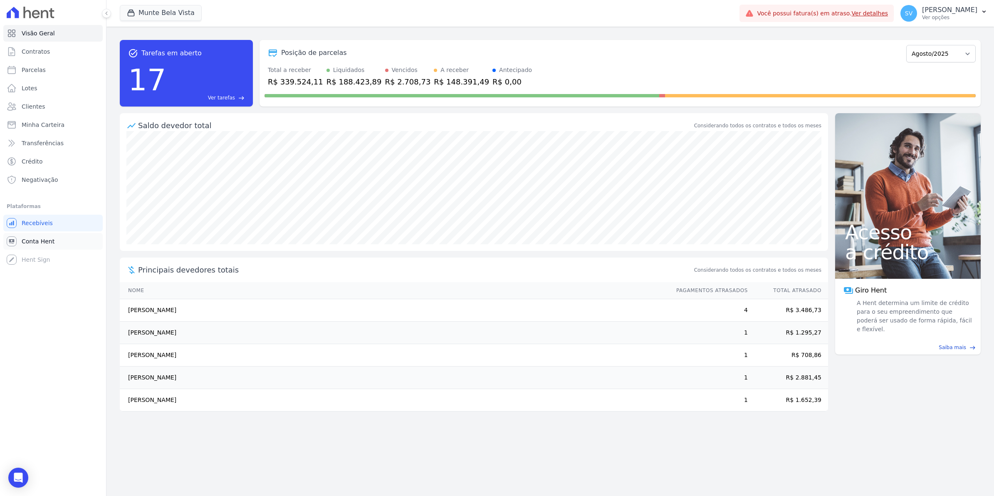
click at [18, 244] on link "Conta Hent" at bounding box center [52, 241] width 99 height 17
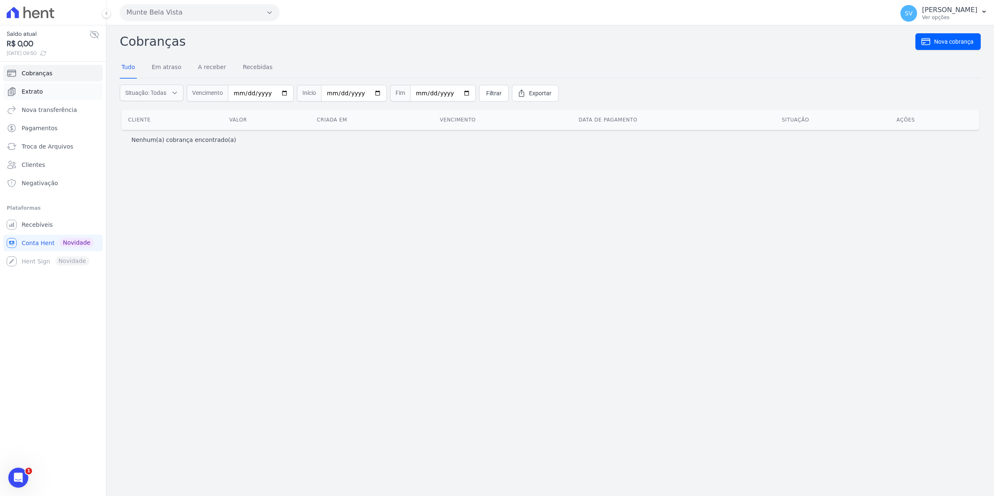
click at [33, 91] on span "Extrato" at bounding box center [32, 91] width 21 height 8
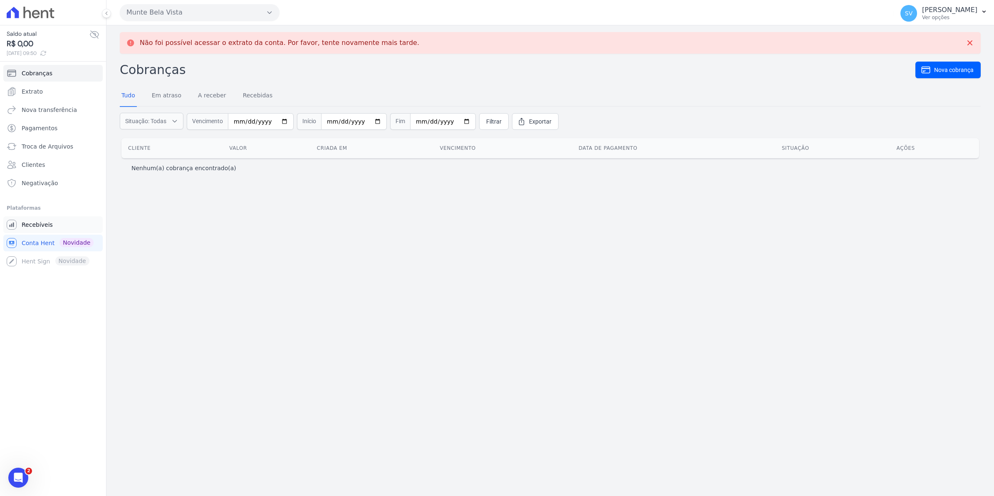
click at [35, 224] on span "Recebíveis" at bounding box center [37, 224] width 31 height 8
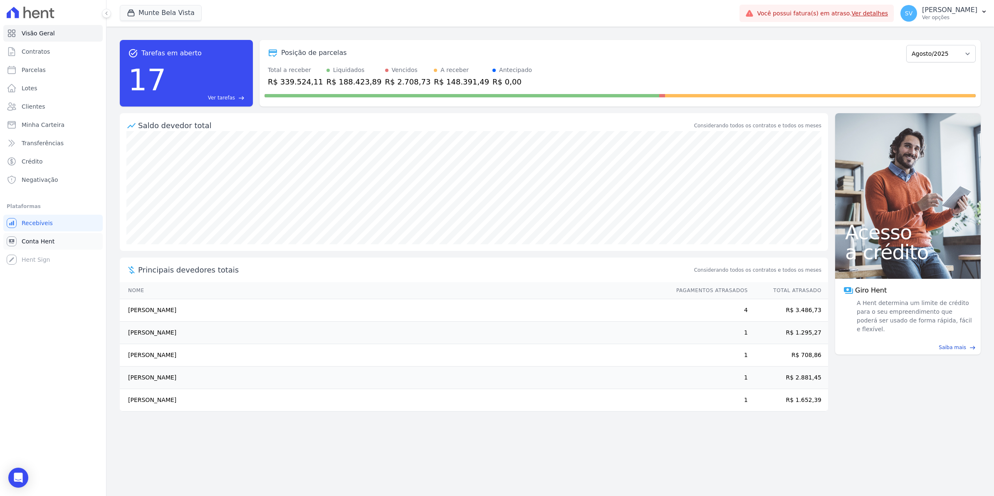
click at [24, 242] on span "Conta Hent" at bounding box center [38, 241] width 33 height 8
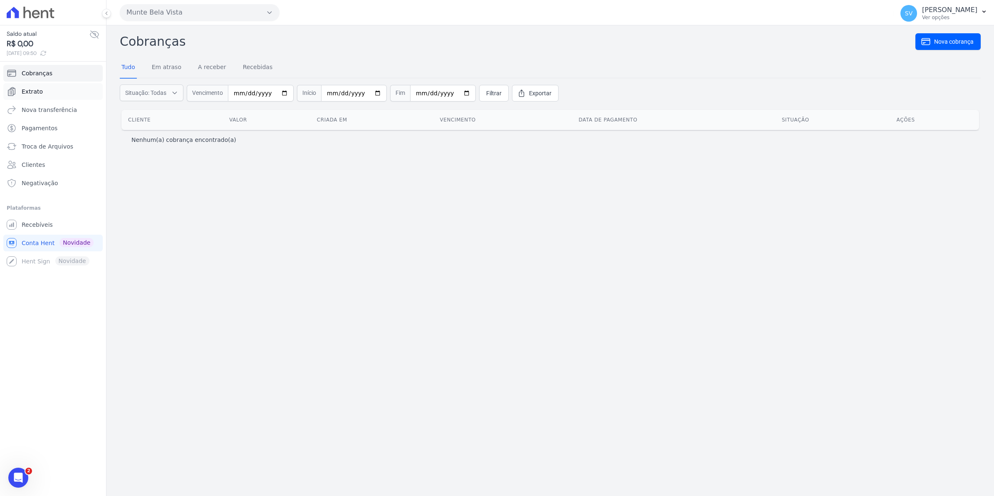
click at [39, 91] on span "Extrato" at bounding box center [32, 91] width 21 height 8
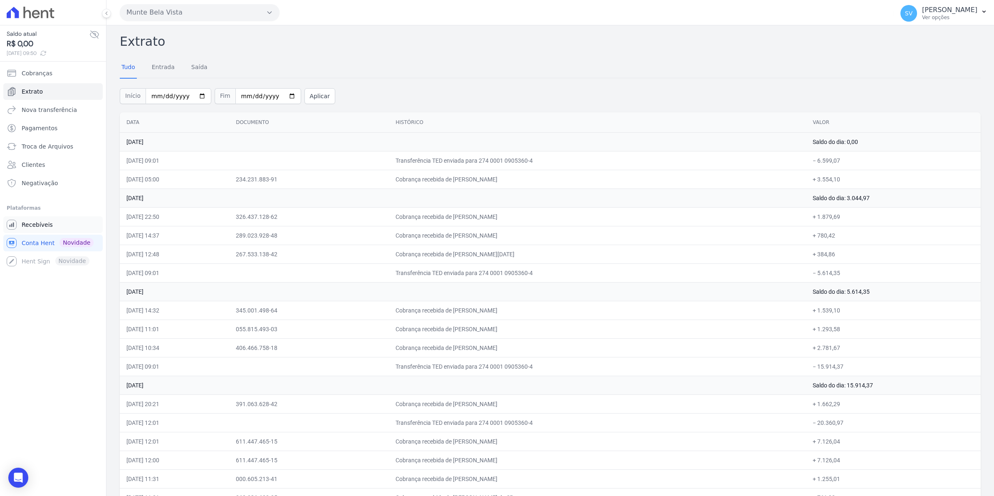
click at [25, 225] on span "Recebíveis" at bounding box center [37, 224] width 31 height 8
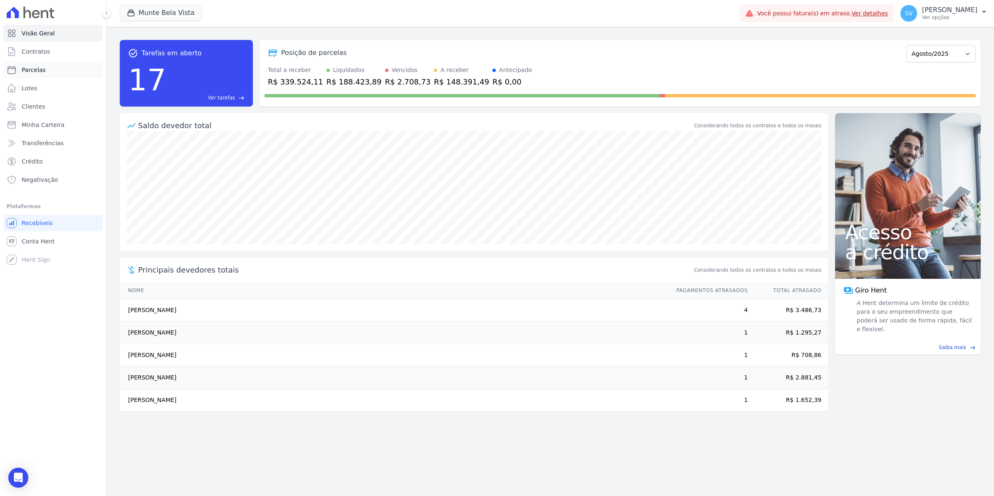
click at [29, 66] on span "Parcelas" at bounding box center [34, 70] width 24 height 8
select select
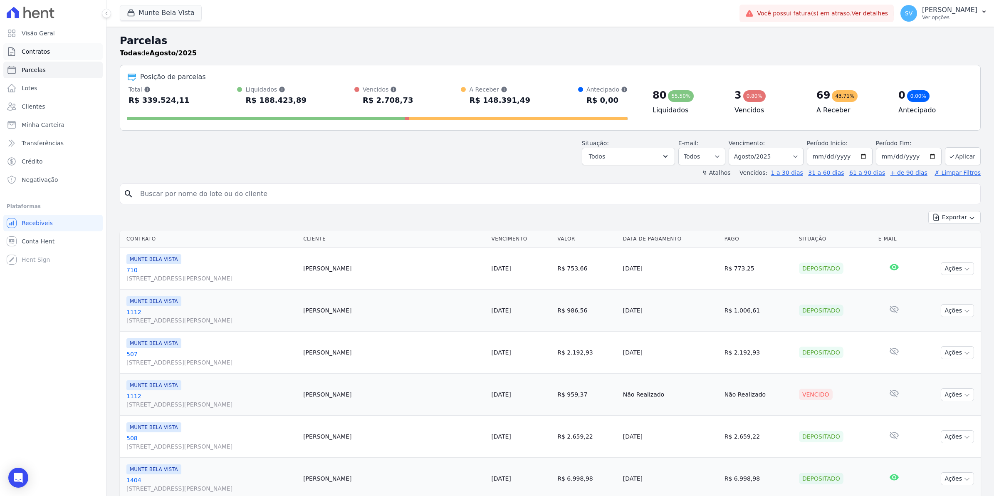
click at [29, 51] on span "Contratos" at bounding box center [36, 51] width 28 height 8
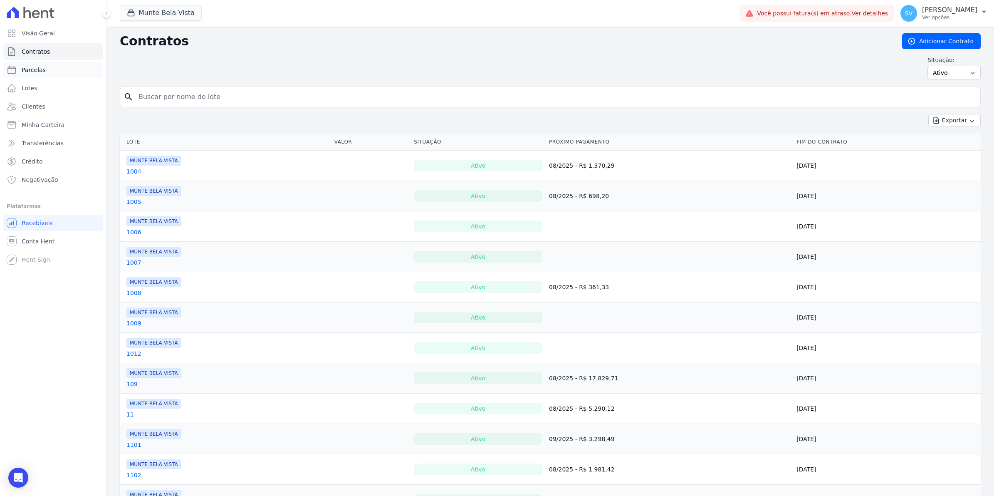
click at [27, 69] on span "Parcelas" at bounding box center [34, 70] width 24 height 8
select select
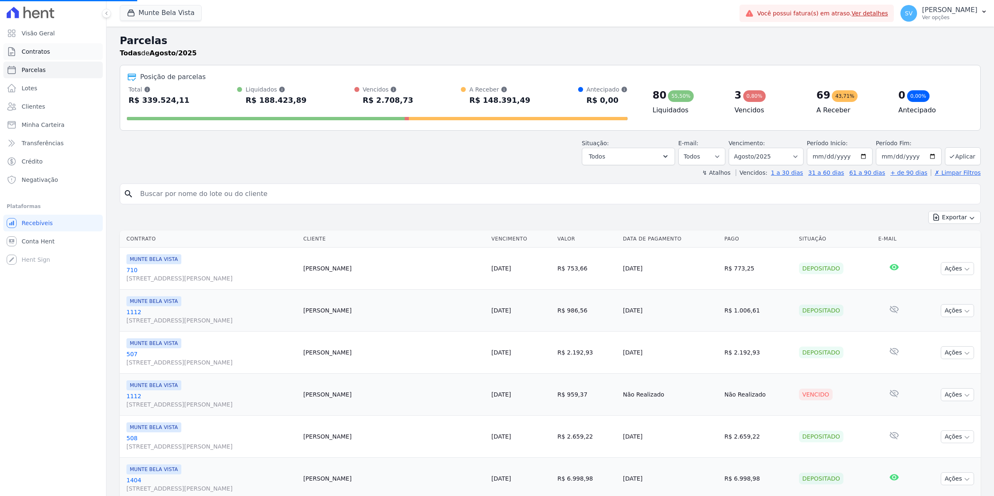
select select
click at [48, 48] on link "Contratos" at bounding box center [52, 51] width 99 height 17
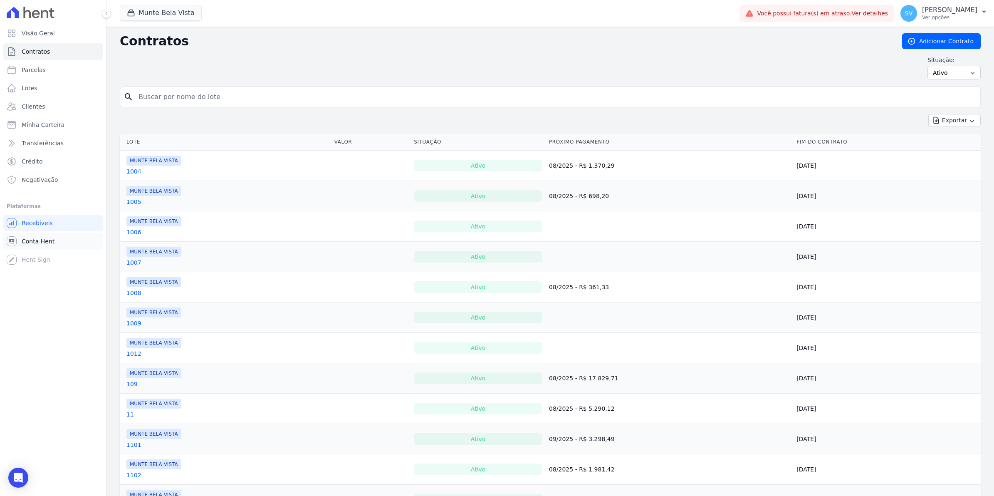
click at [36, 241] on span "Conta Hent" at bounding box center [38, 241] width 33 height 8
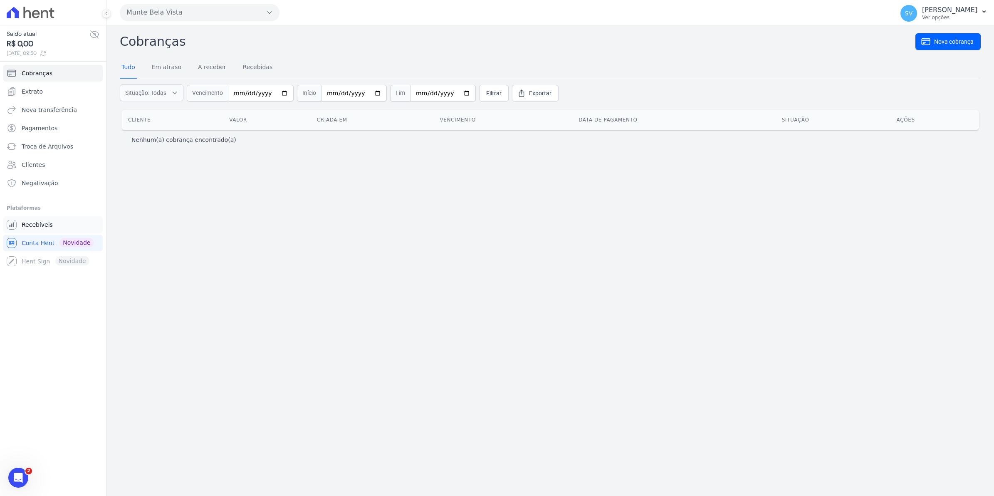
click at [26, 223] on span "Recebíveis" at bounding box center [37, 224] width 31 height 8
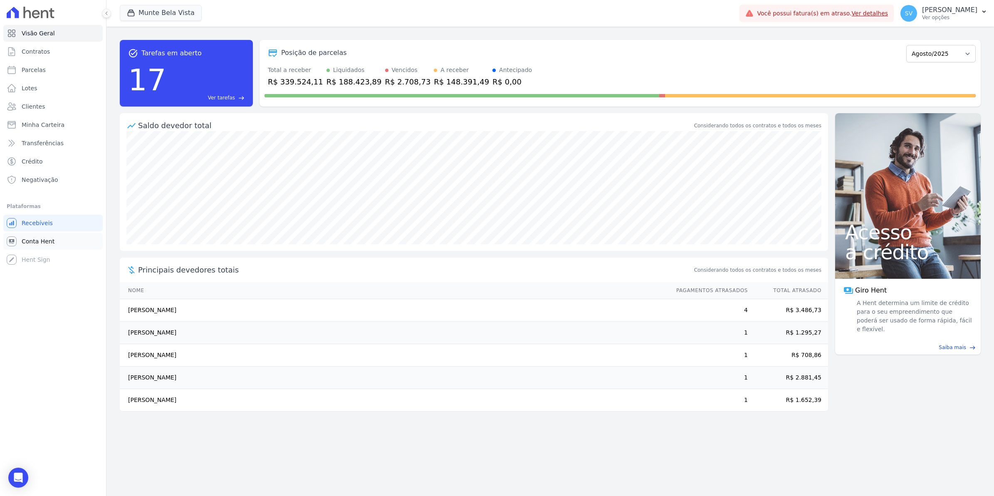
click at [40, 239] on span "Conta Hent" at bounding box center [38, 241] width 33 height 8
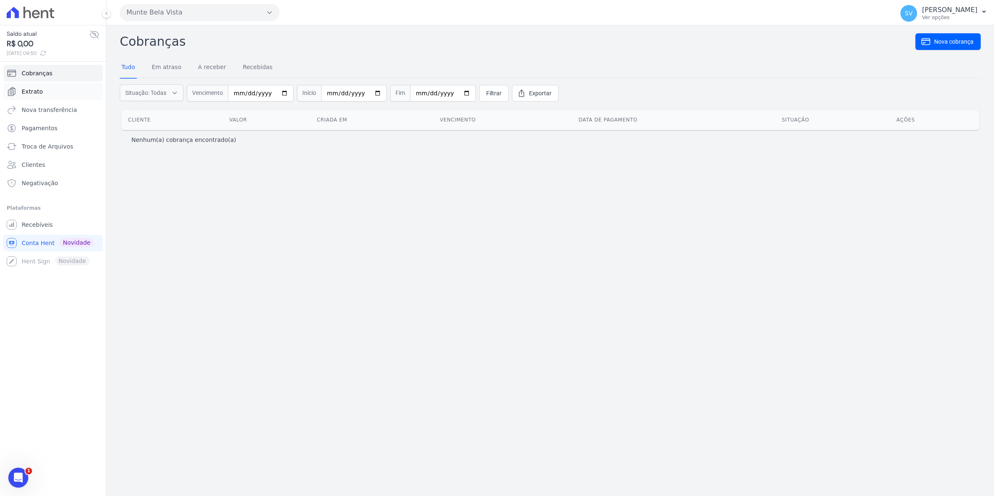
click at [30, 93] on span "Extrato" at bounding box center [32, 91] width 21 height 8
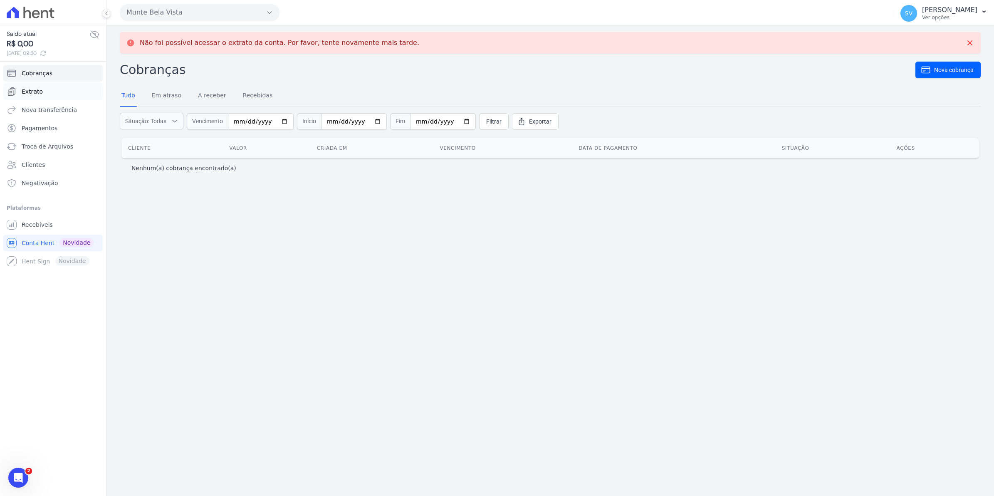
click at [35, 92] on span "Extrato" at bounding box center [32, 91] width 21 height 8
click at [44, 222] on span "Recebíveis" at bounding box center [37, 224] width 31 height 8
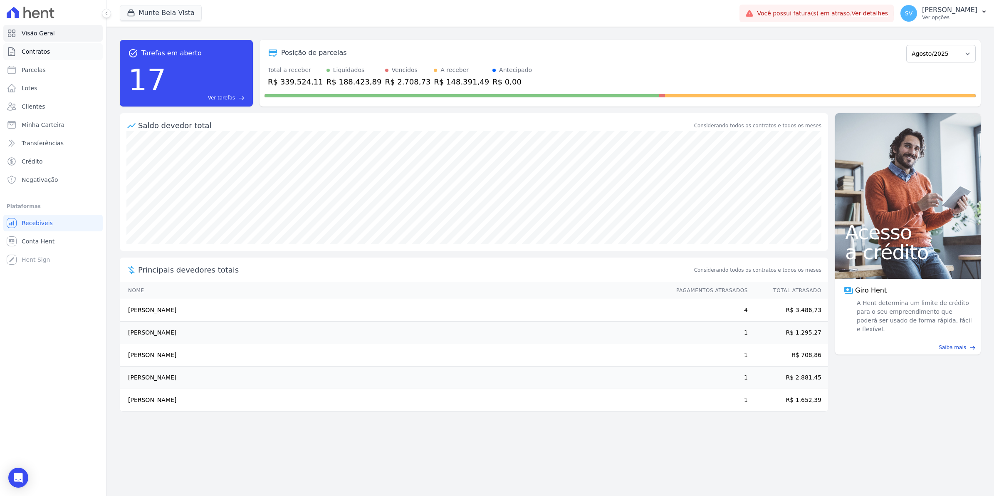
click at [30, 49] on span "Contratos" at bounding box center [36, 51] width 28 height 8
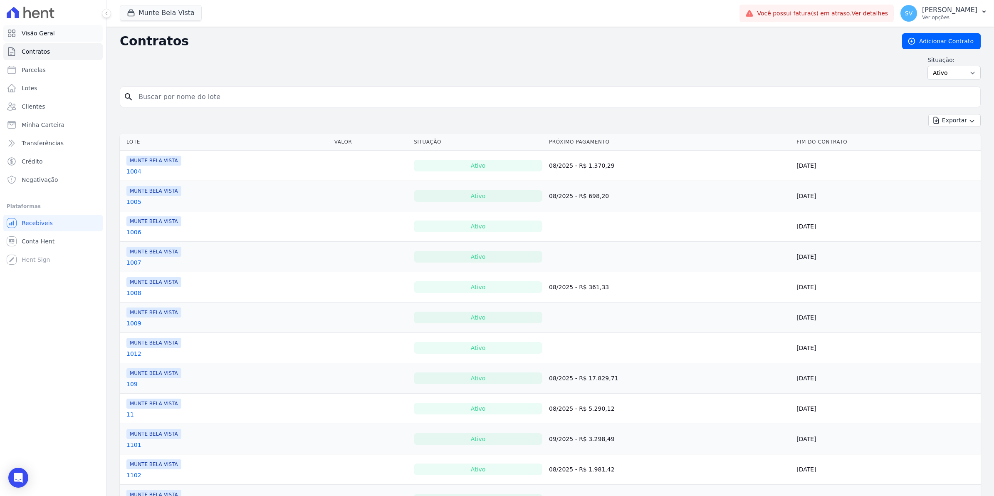
click at [22, 34] on span "Visão Geral" at bounding box center [38, 33] width 33 height 8
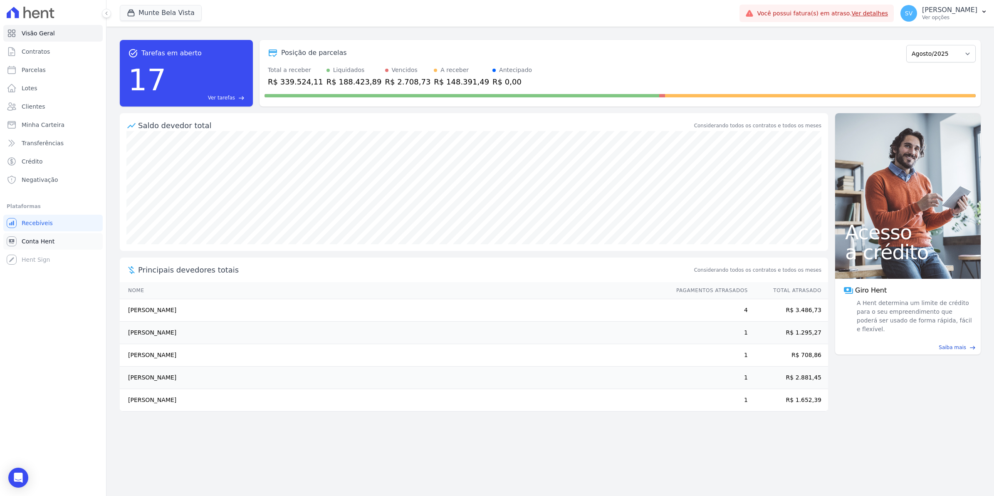
click at [37, 237] on span "Conta Hent" at bounding box center [38, 241] width 33 height 8
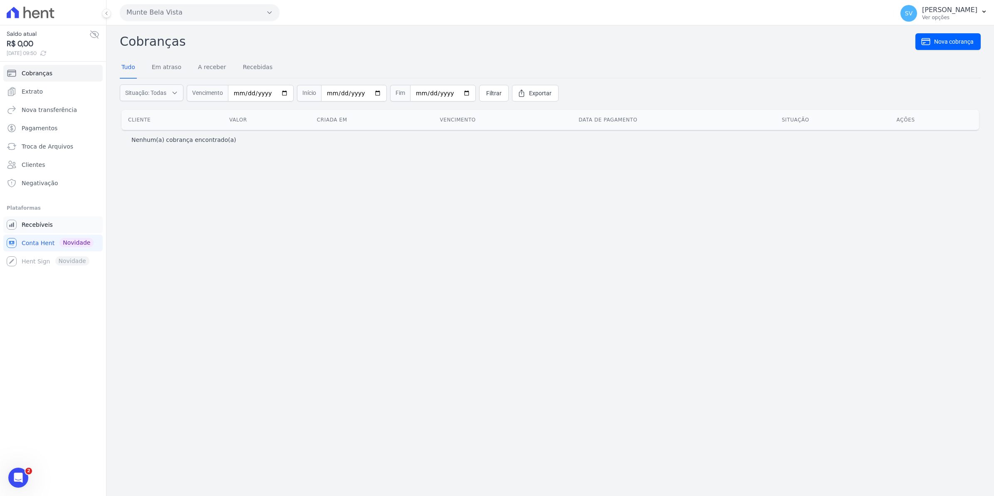
click at [30, 225] on span "Recebíveis" at bounding box center [37, 224] width 31 height 8
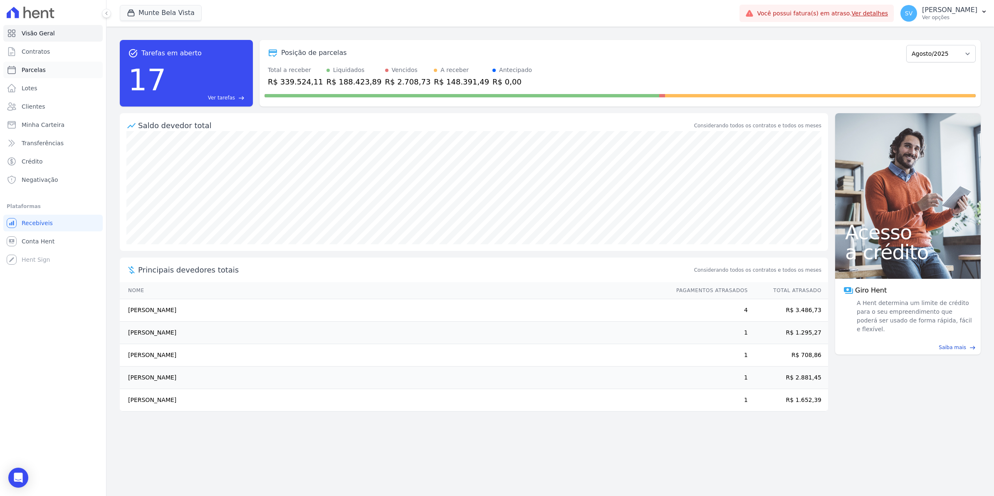
click at [32, 68] on span "Parcelas" at bounding box center [34, 70] width 24 height 8
select select
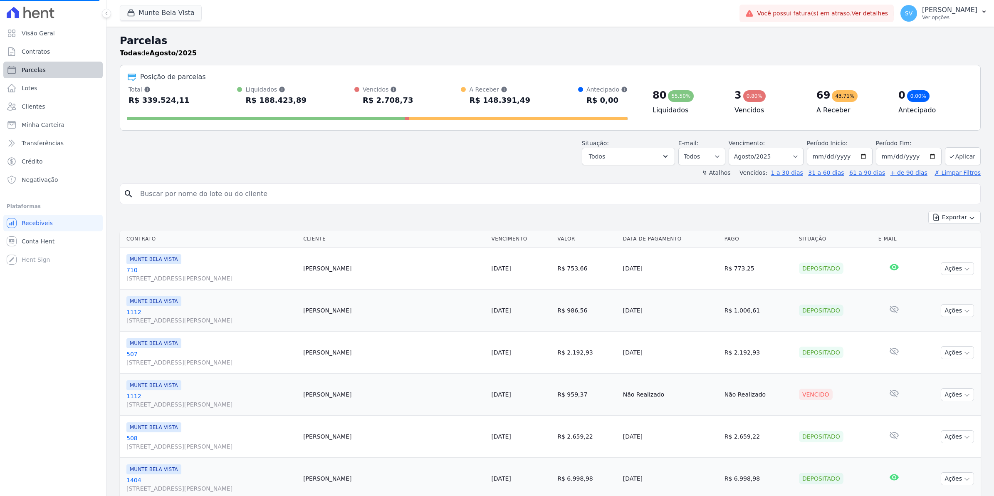
select select
click at [41, 56] on link "Contratos" at bounding box center [52, 51] width 99 height 17
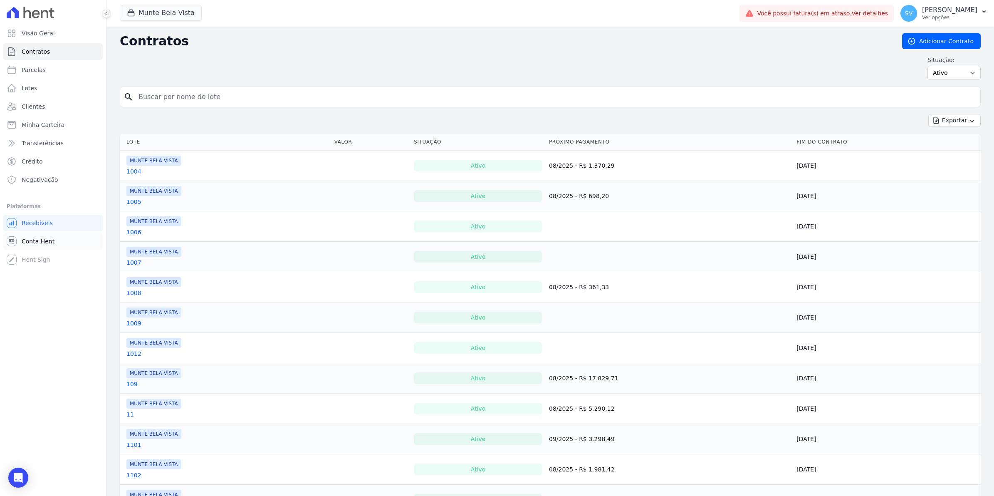
click at [24, 244] on span "Conta Hent" at bounding box center [38, 241] width 33 height 8
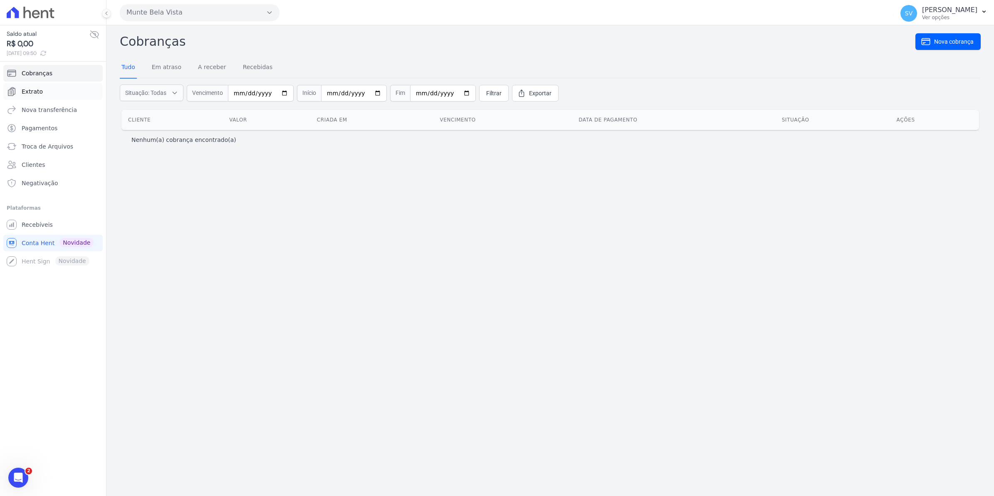
click at [26, 89] on span "Extrato" at bounding box center [32, 91] width 21 height 8
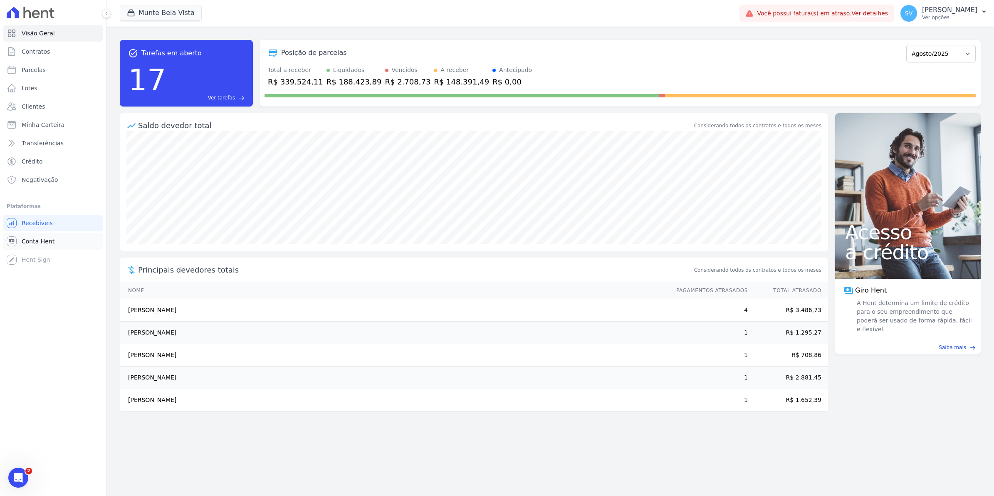
click at [37, 248] on link "Conta Hent" at bounding box center [52, 241] width 99 height 17
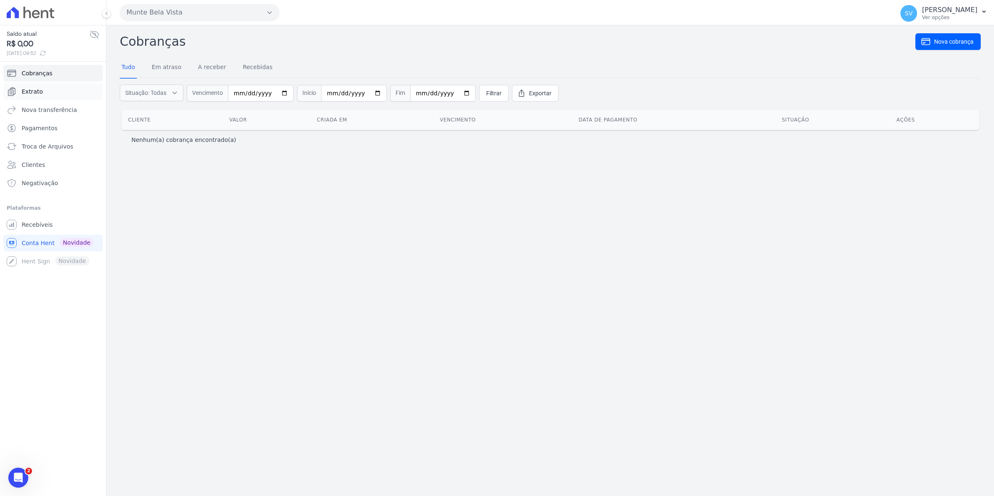
click at [31, 89] on span "Extrato" at bounding box center [32, 91] width 21 height 8
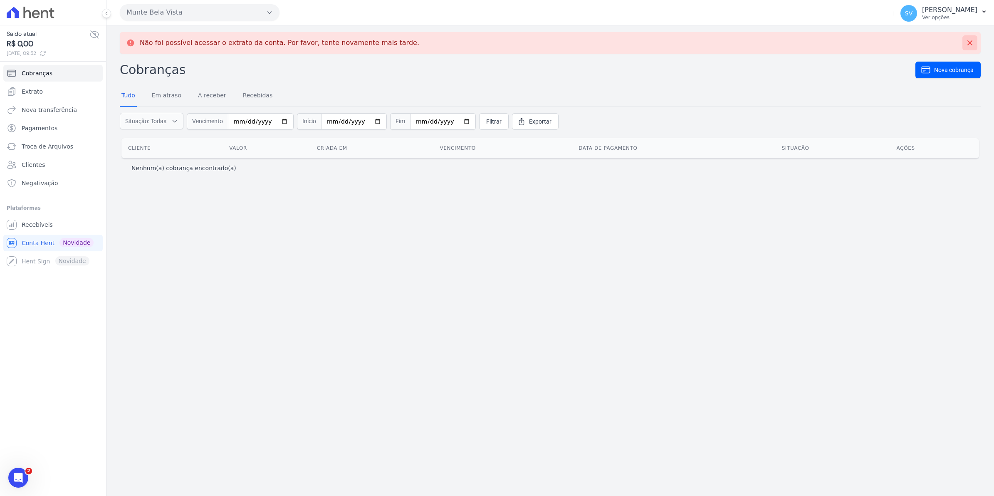
click at [969, 44] on icon at bounding box center [969, 42] width 5 height 5
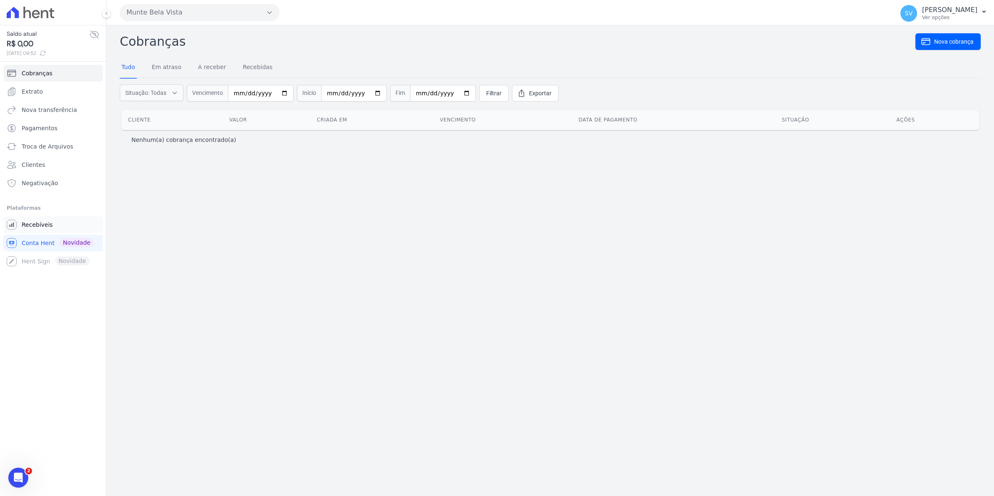
click at [30, 227] on span "Recebíveis" at bounding box center [37, 224] width 31 height 8
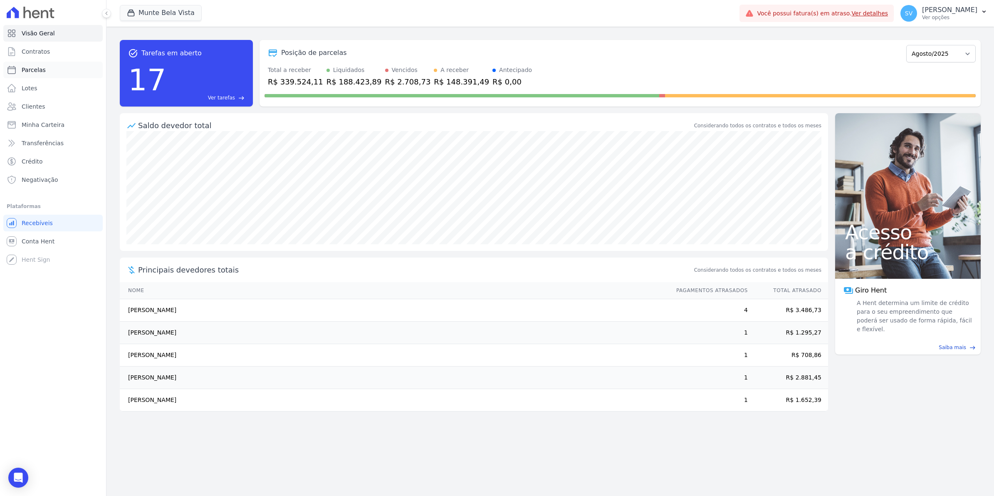
click at [32, 74] on link "Parcelas" at bounding box center [52, 70] width 99 height 17
select select
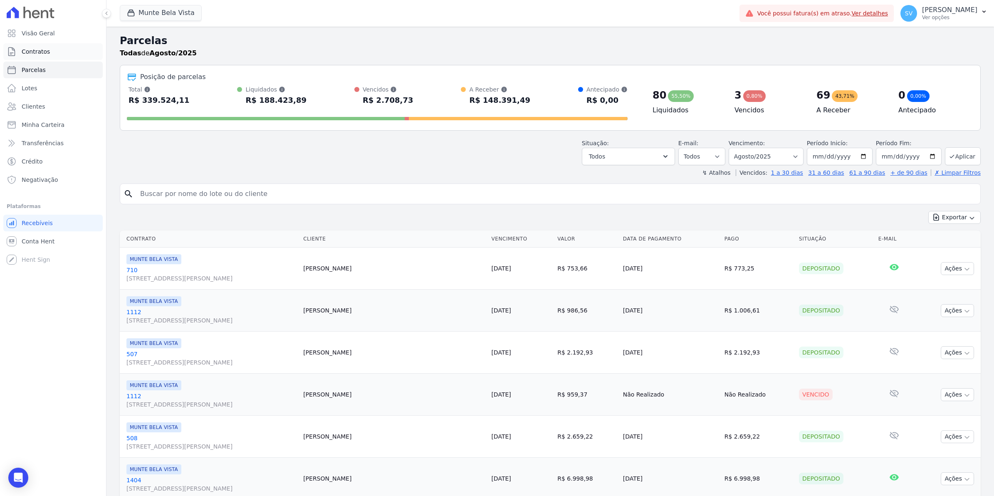
click at [23, 52] on span "Contratos" at bounding box center [36, 51] width 28 height 8
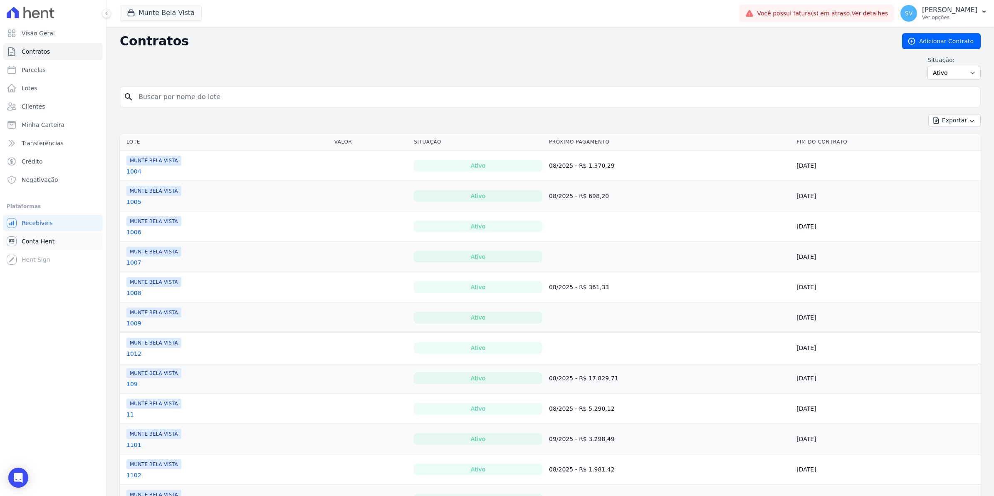
click at [39, 234] on link "Conta Hent" at bounding box center [52, 241] width 99 height 17
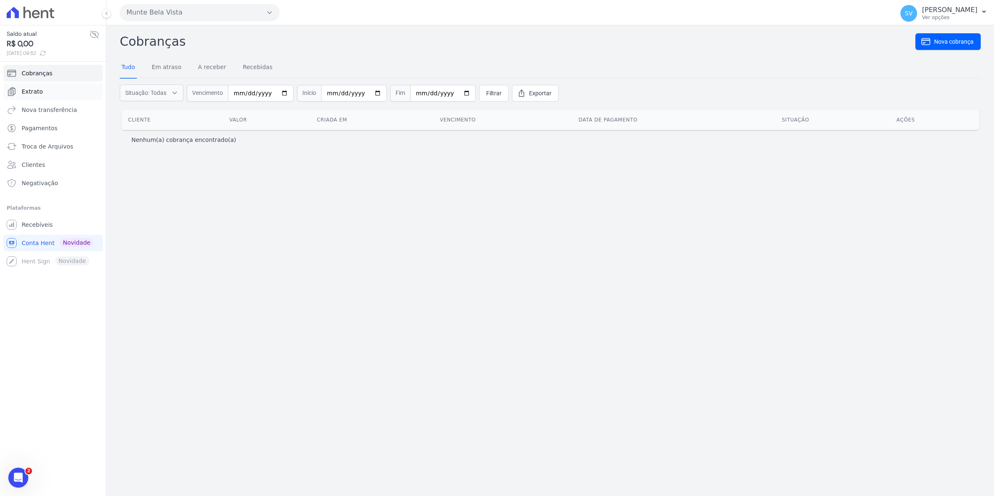
click at [32, 94] on span "Extrato" at bounding box center [32, 91] width 21 height 8
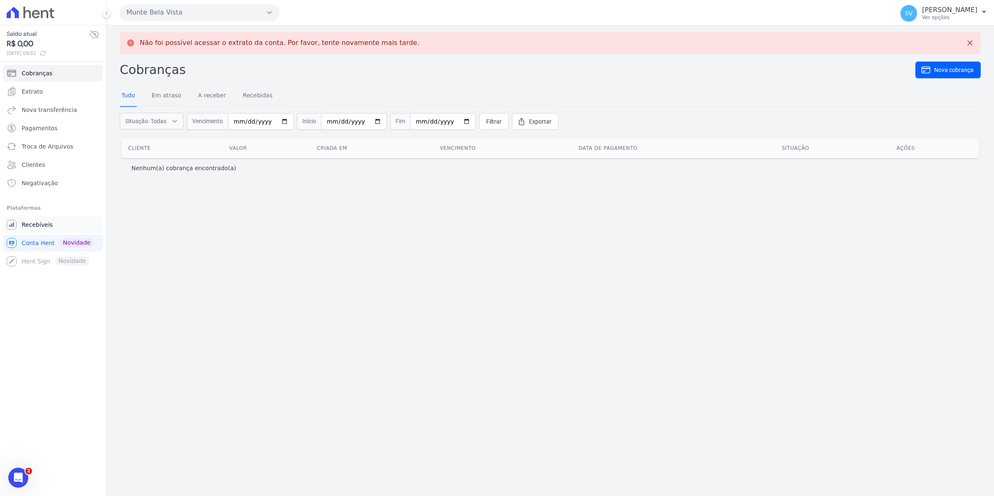
click at [39, 219] on link "Recebíveis" at bounding box center [52, 224] width 99 height 17
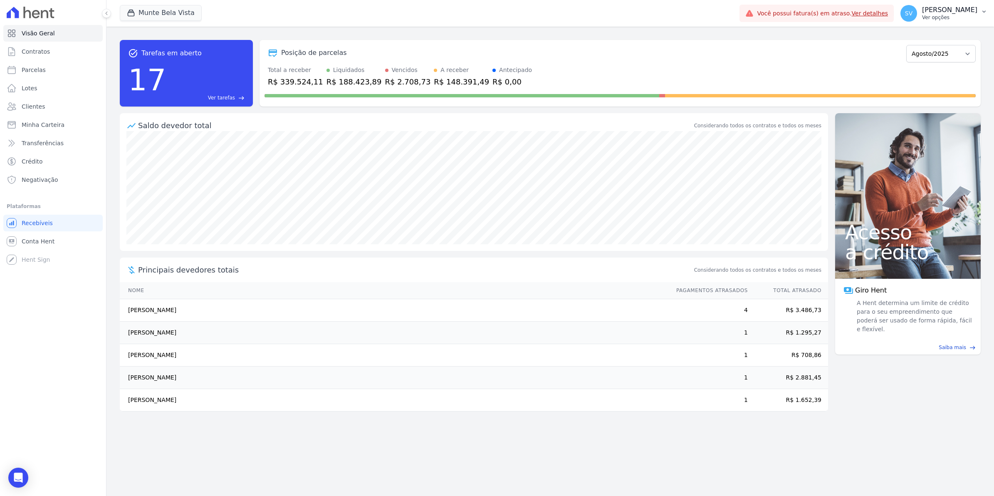
click at [913, 15] on span "SV" at bounding box center [908, 13] width 17 height 17
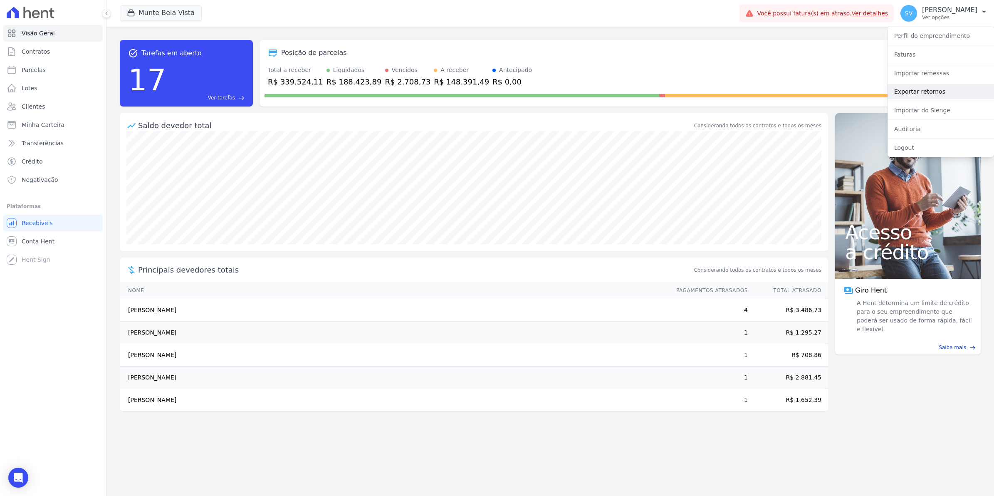
click at [918, 94] on link "Exportar retornos" at bounding box center [940, 91] width 106 height 15
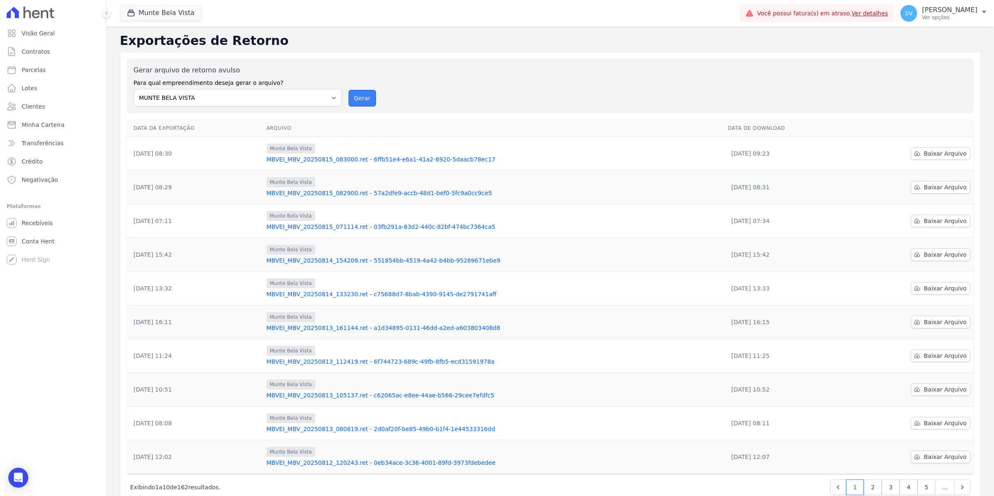
click at [356, 101] on button "Gerar" at bounding box center [361, 98] width 27 height 17
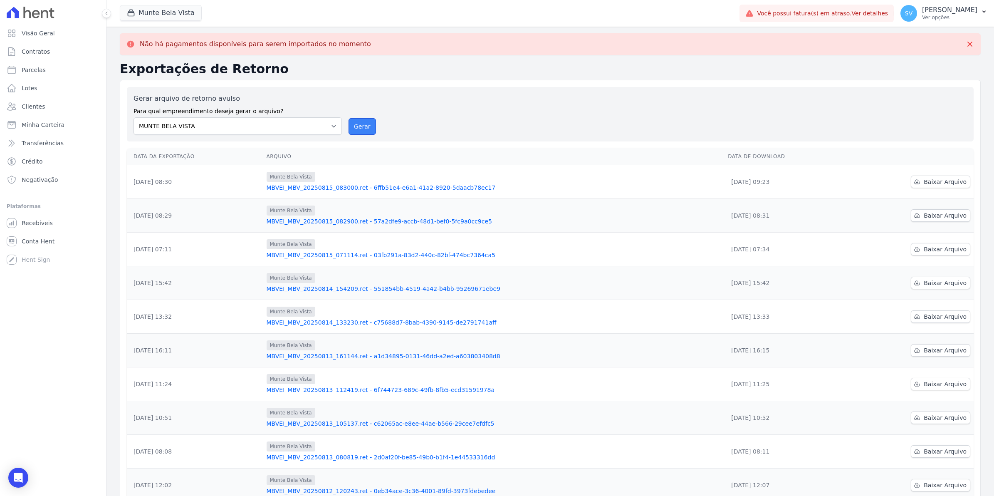
click at [366, 128] on button "Gerar" at bounding box center [361, 126] width 27 height 17
click at [361, 125] on button "Gerar" at bounding box center [361, 126] width 27 height 17
click at [37, 240] on span "Conta Hent" at bounding box center [38, 241] width 33 height 8
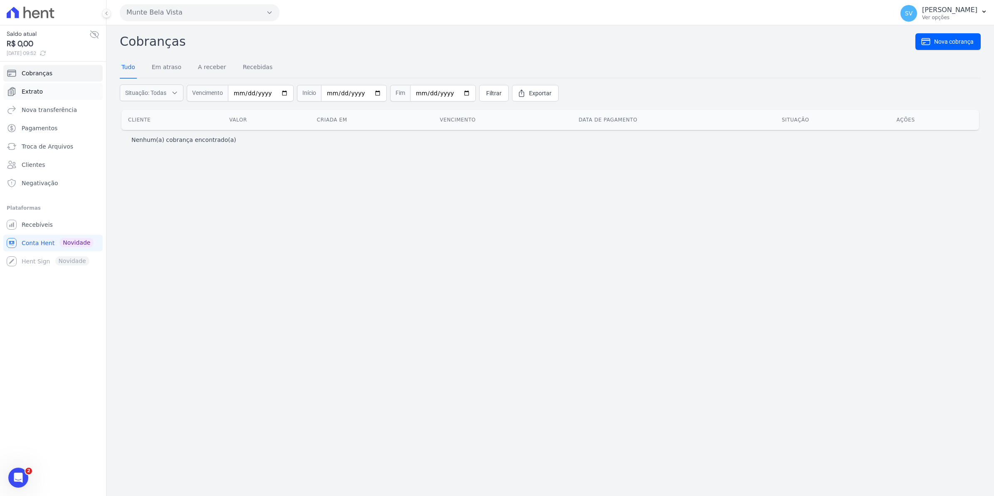
click at [40, 90] on link "Extrato" at bounding box center [52, 91] width 99 height 17
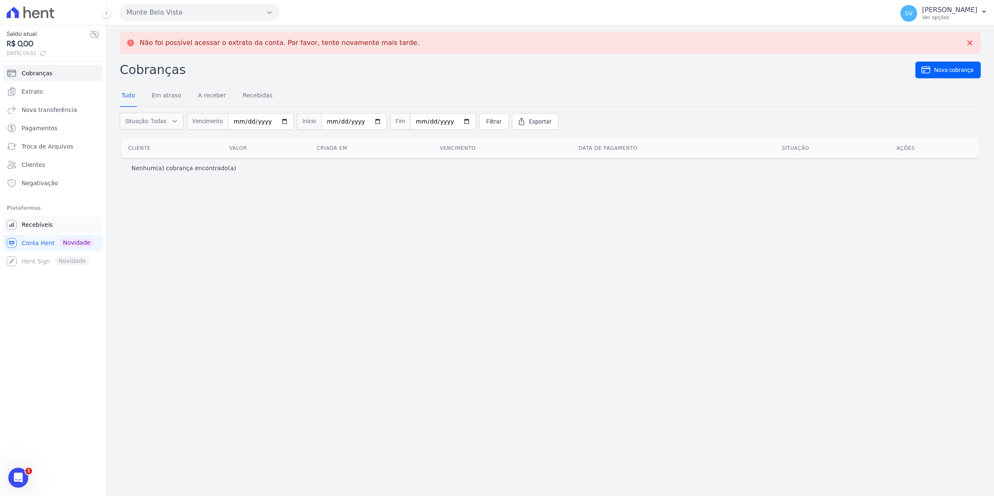
click at [35, 221] on span "Recebíveis" at bounding box center [37, 224] width 31 height 8
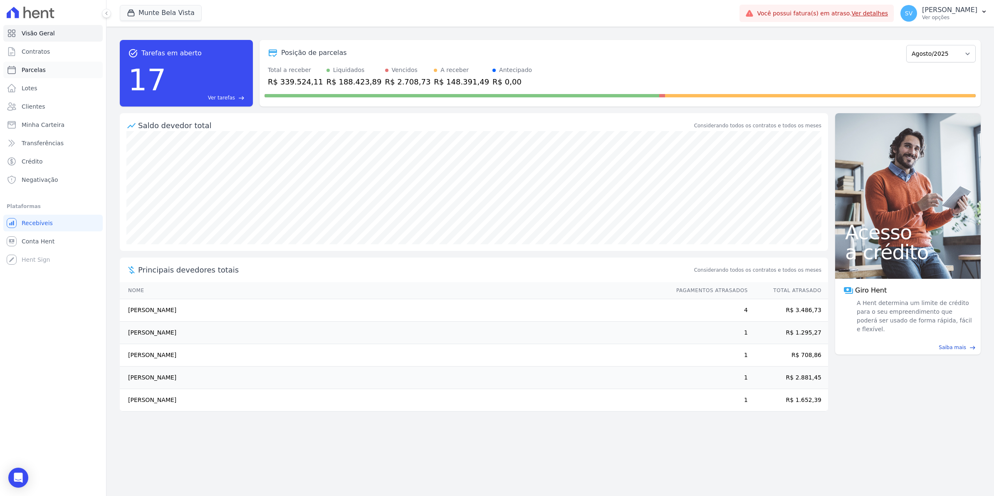
click at [28, 72] on span "Parcelas" at bounding box center [34, 70] width 24 height 8
select select
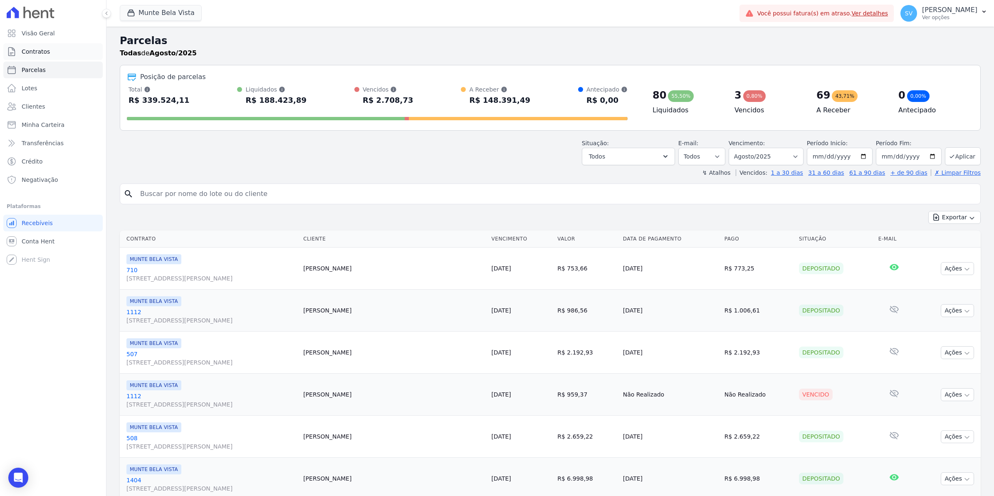
click at [39, 53] on span "Contratos" at bounding box center [36, 51] width 28 height 8
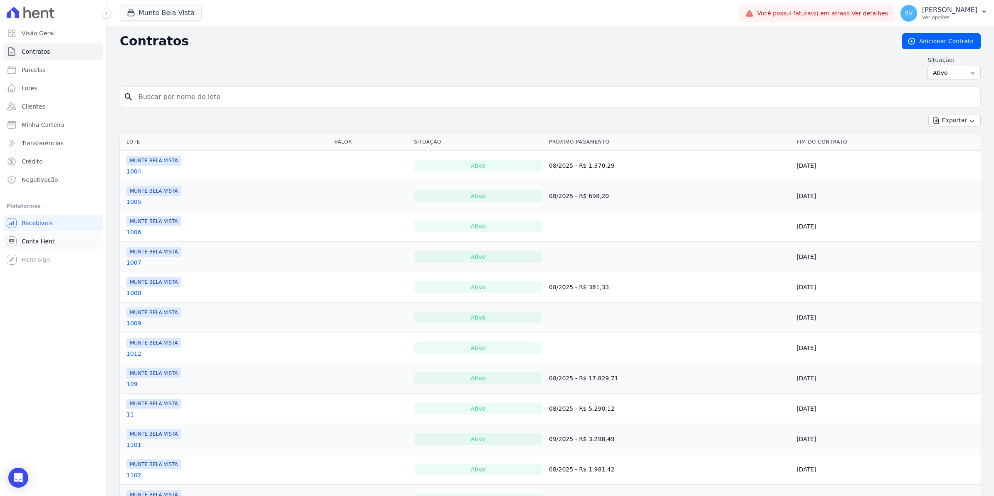
click at [39, 240] on span "Conta Hent" at bounding box center [38, 241] width 33 height 8
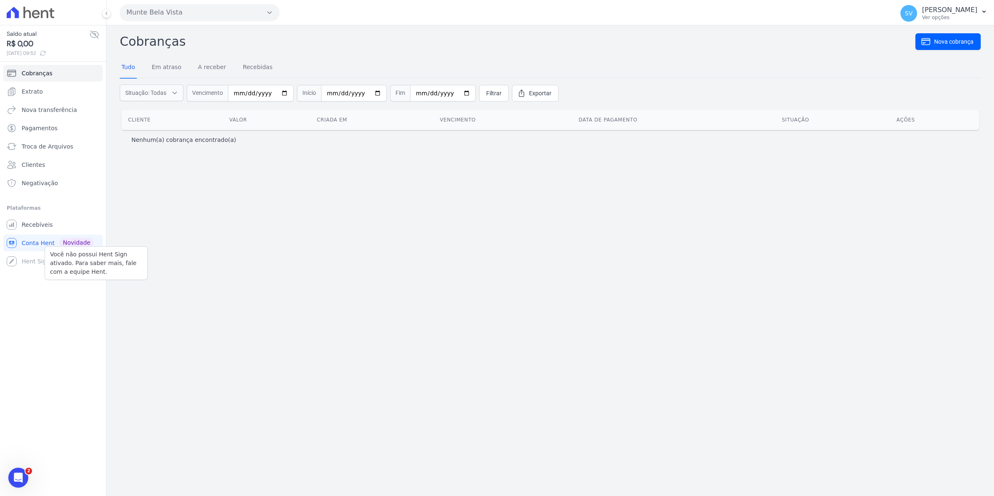
click at [35, 260] on div "Você não possui Hent Sign ativado. Para saber mais, fale com a equipe Hent. Hen…" at bounding box center [52, 261] width 99 height 17
click at [44, 240] on span "Conta Hent" at bounding box center [38, 243] width 33 height 8
click at [32, 96] on link "Extrato" at bounding box center [52, 91] width 99 height 17
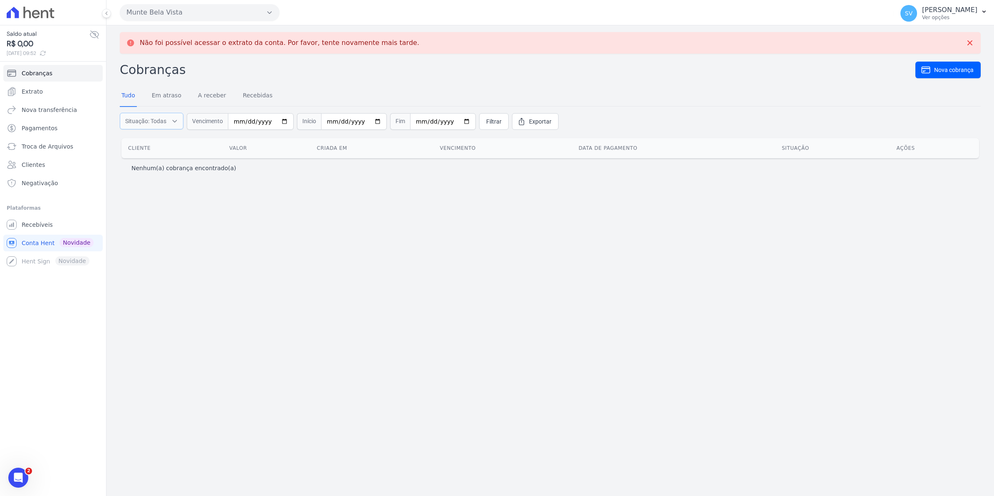
click at [169, 121] on button "Situação: Todas" at bounding box center [152, 121] width 64 height 17
click at [28, 95] on span "Extrato" at bounding box center [32, 91] width 21 height 8
click at [34, 226] on span "Recebíveis" at bounding box center [37, 224] width 31 height 8
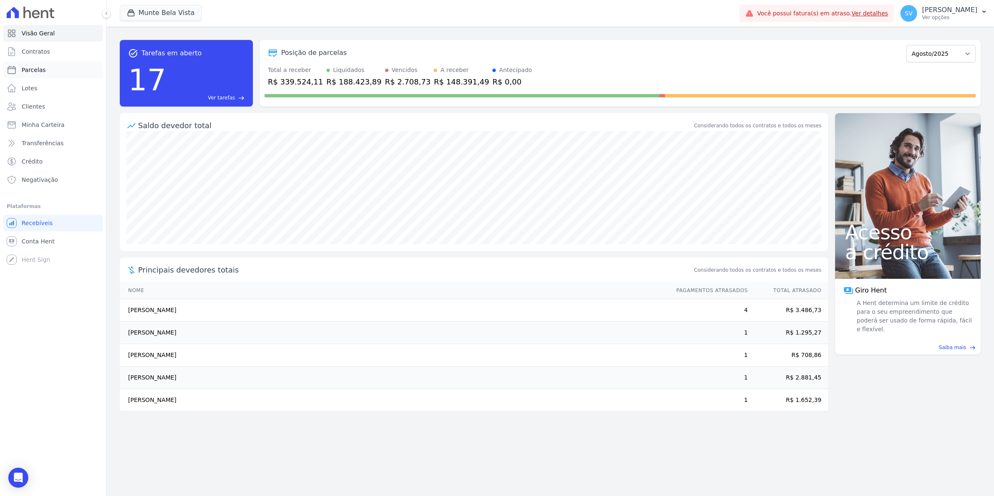
click at [27, 71] on span "Parcelas" at bounding box center [34, 70] width 24 height 8
select select
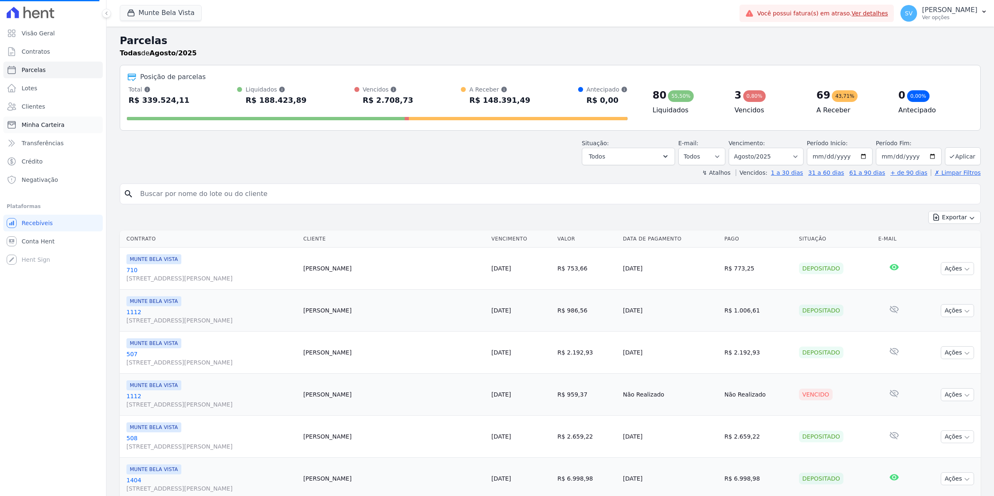
select select
click at [33, 108] on span "Clientes" at bounding box center [33, 106] width 23 height 8
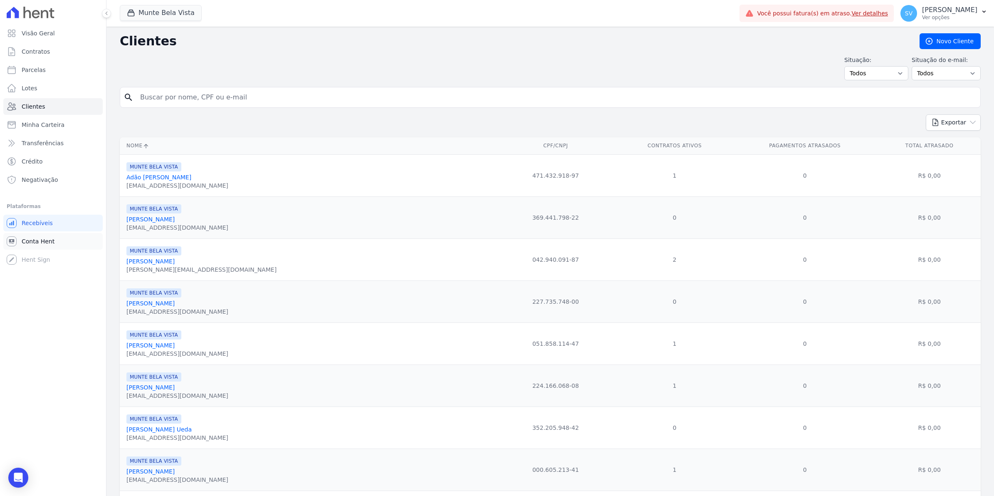
click at [35, 242] on span "Conta Hent" at bounding box center [38, 241] width 33 height 8
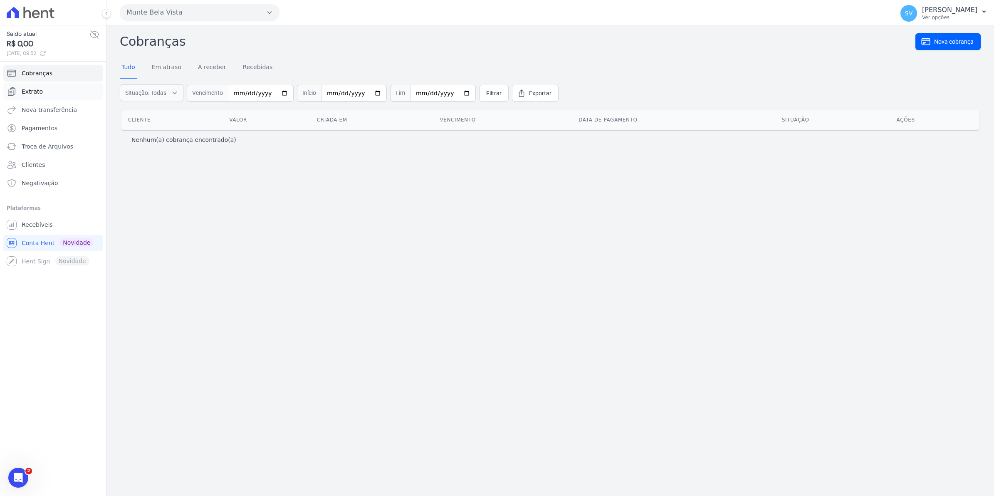
click at [26, 93] on span "Extrato" at bounding box center [32, 91] width 21 height 8
click at [32, 92] on span "Extrato" at bounding box center [32, 91] width 21 height 8
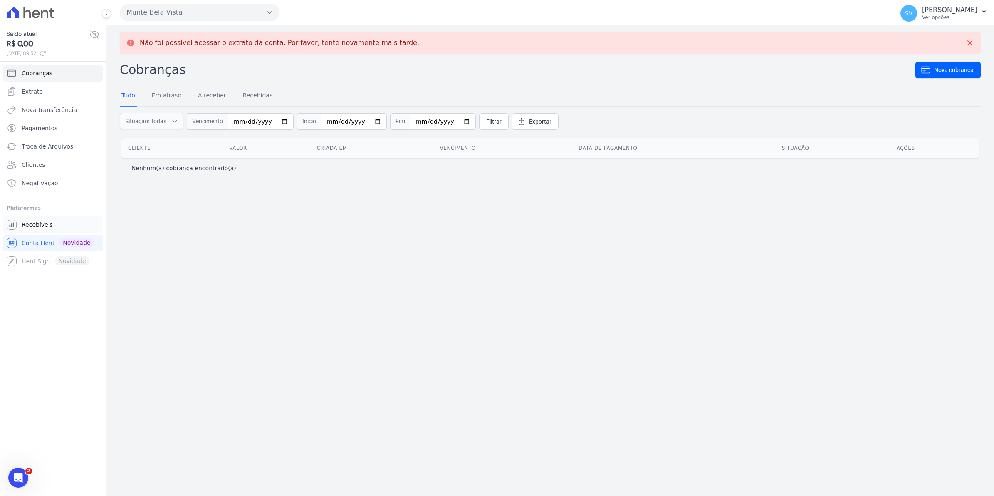
click at [38, 225] on span "Recebíveis" at bounding box center [37, 224] width 31 height 8
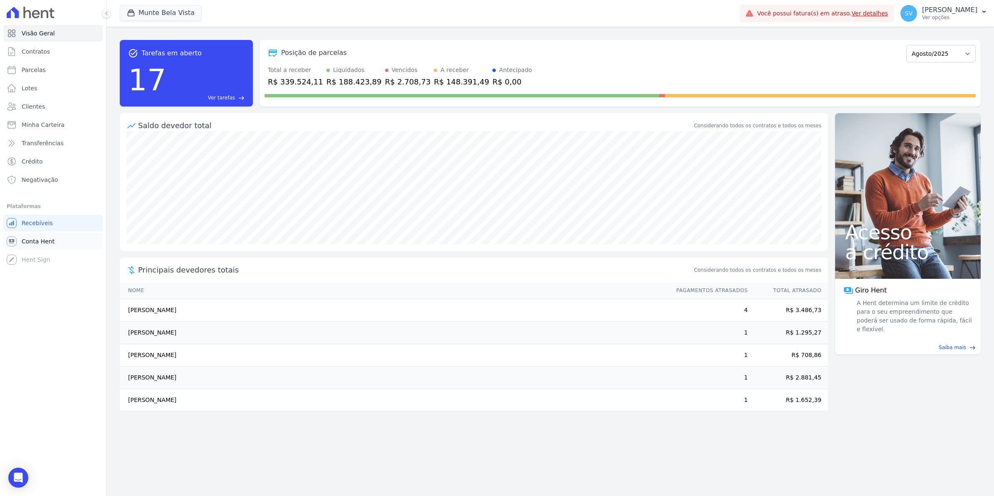
click at [44, 240] on span "Conta Hent" at bounding box center [38, 241] width 33 height 8
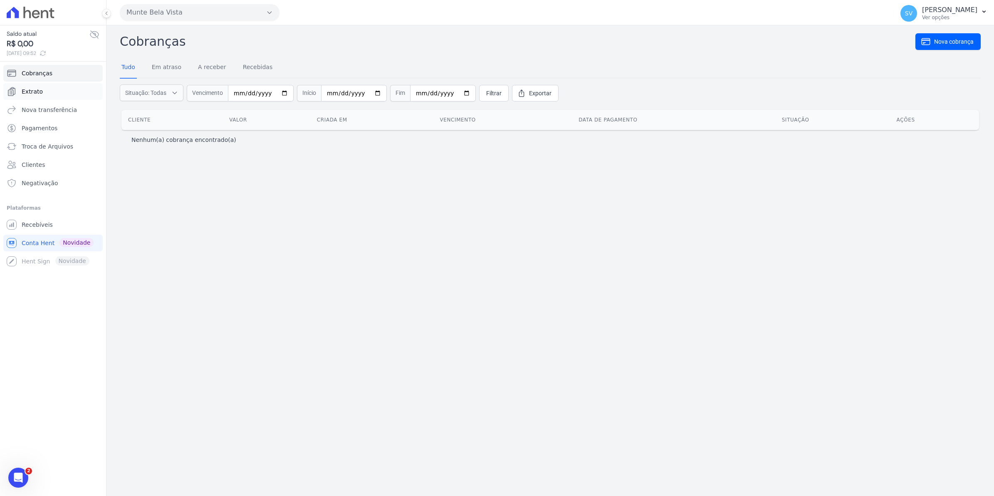
click at [30, 92] on span "Extrato" at bounding box center [32, 91] width 21 height 8
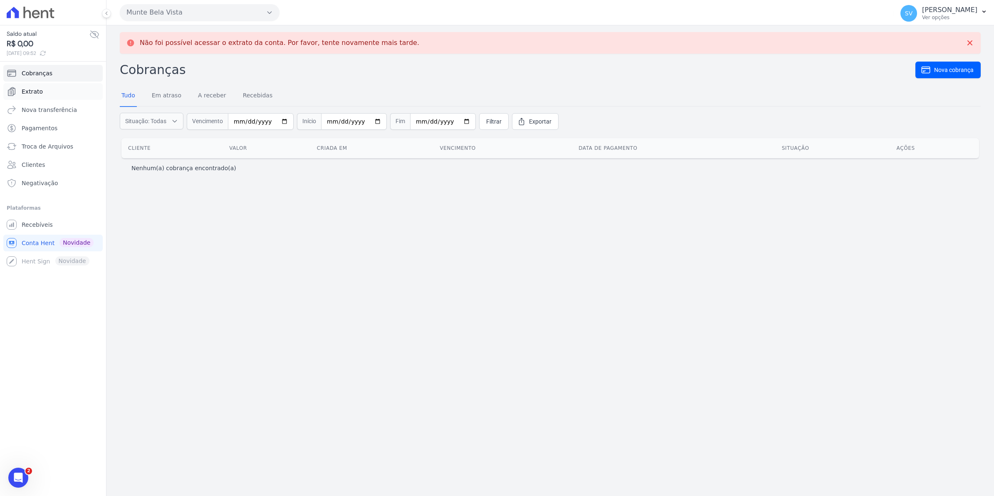
click at [34, 96] on span "Extrato" at bounding box center [32, 91] width 21 height 8
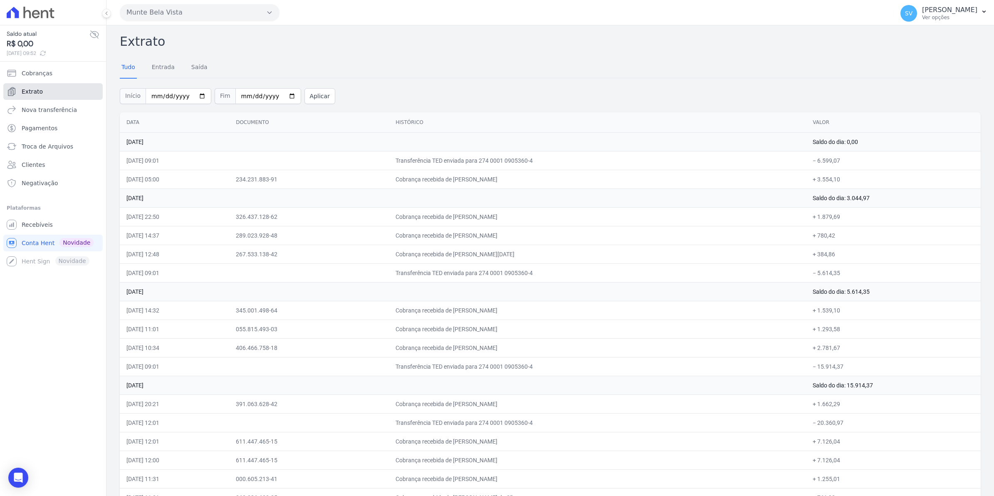
click at [25, 92] on span "Extrato" at bounding box center [32, 91] width 21 height 8
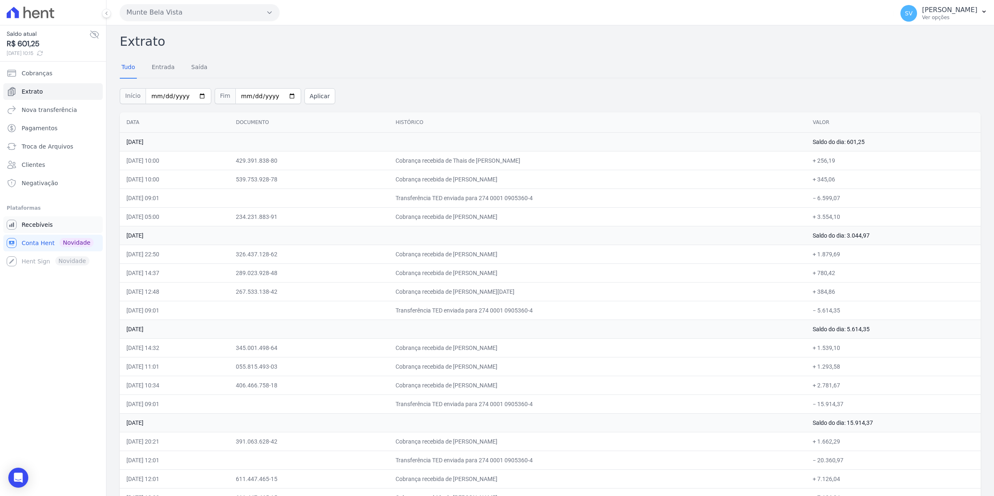
click at [44, 225] on span "Recebíveis" at bounding box center [37, 224] width 31 height 8
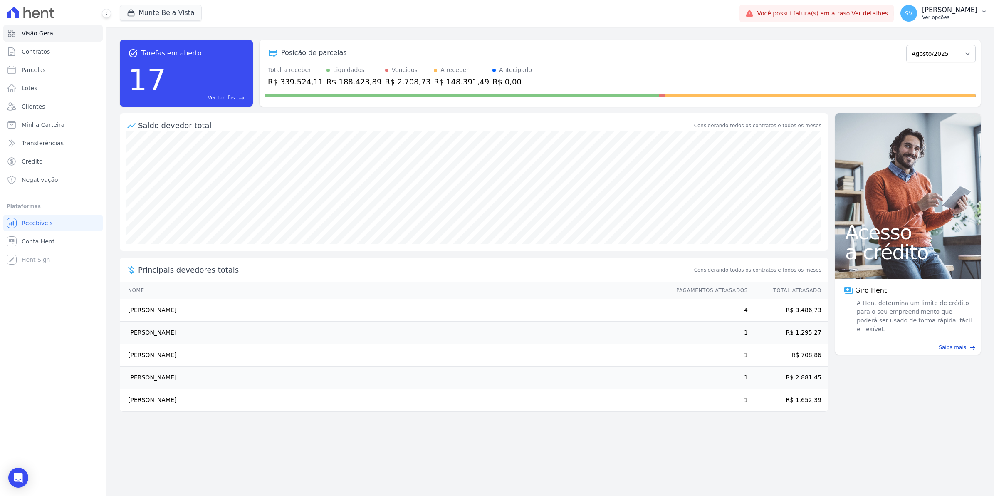
click at [905, 20] on button "SV Simone Varella Ver opções" at bounding box center [943, 13] width 100 height 23
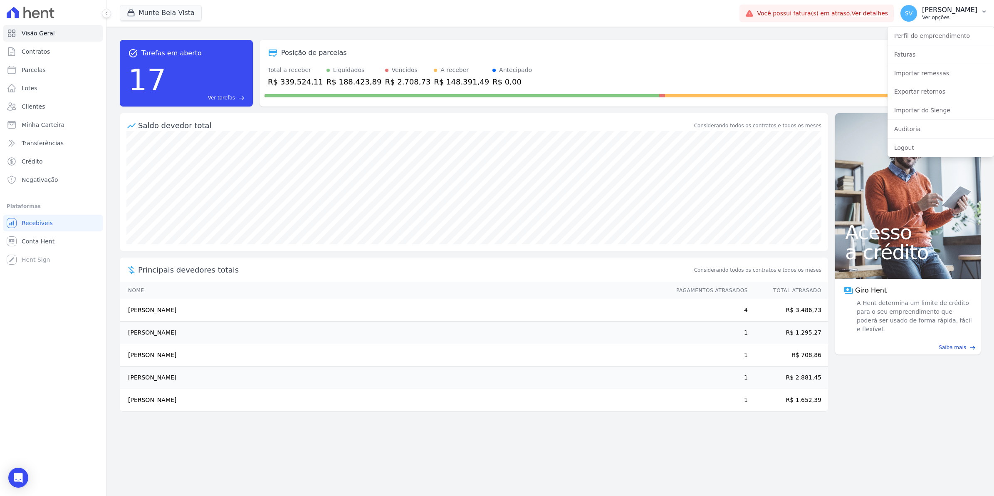
click at [912, 16] on span "SV" at bounding box center [908, 13] width 7 height 6
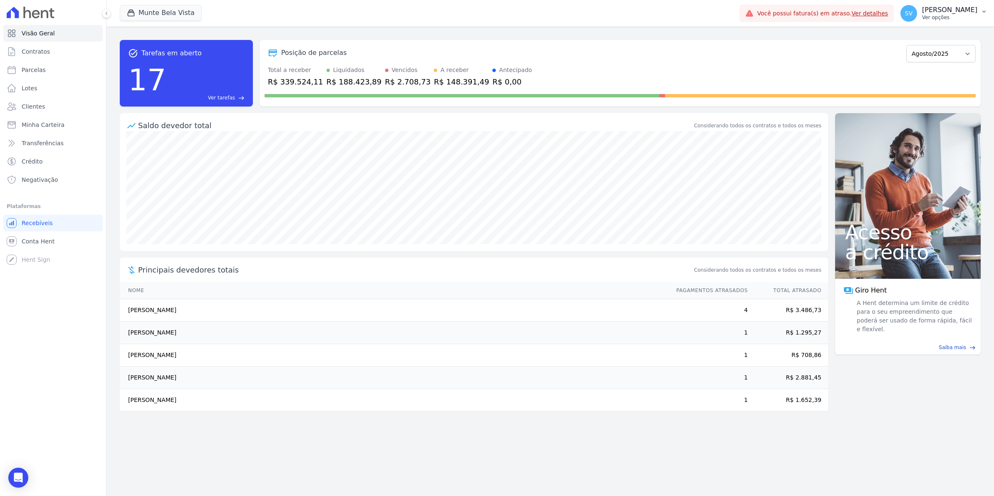
click at [912, 16] on span "SV" at bounding box center [908, 13] width 7 height 6
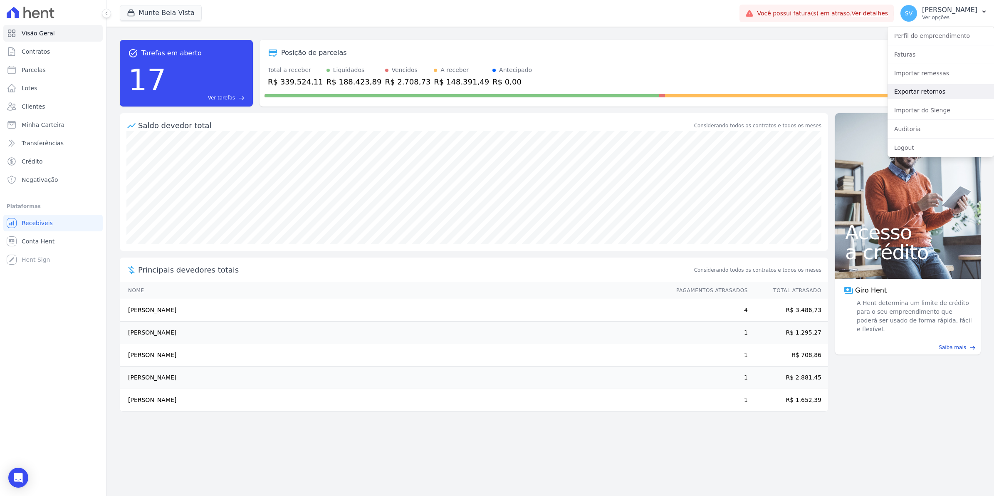
click at [912, 94] on link "Exportar retornos" at bounding box center [940, 91] width 106 height 15
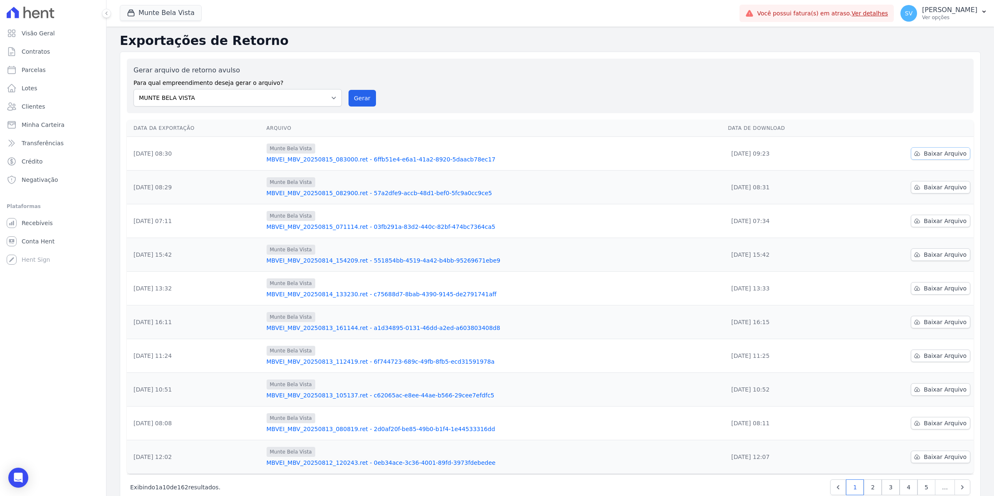
click at [942, 155] on span "Baixar Arquivo" at bounding box center [944, 153] width 43 height 8
click at [553, 96] on div "Gerar arquivo de retorno avulso Para qual empreendimento deseja gerar o arquivo…" at bounding box center [549, 85] width 833 height 41
click at [358, 101] on button "Gerar" at bounding box center [361, 98] width 27 height 17
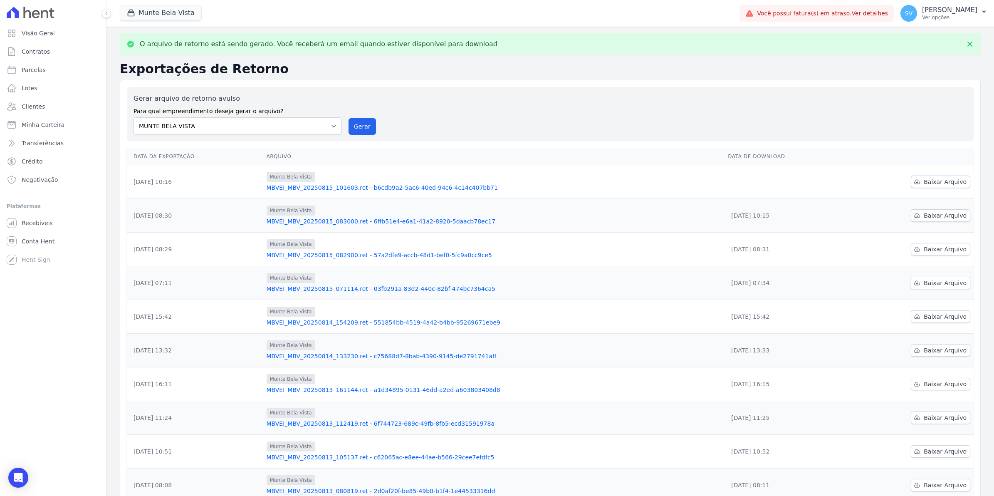
click at [923, 184] on span "Baixar Arquivo" at bounding box center [944, 182] width 43 height 8
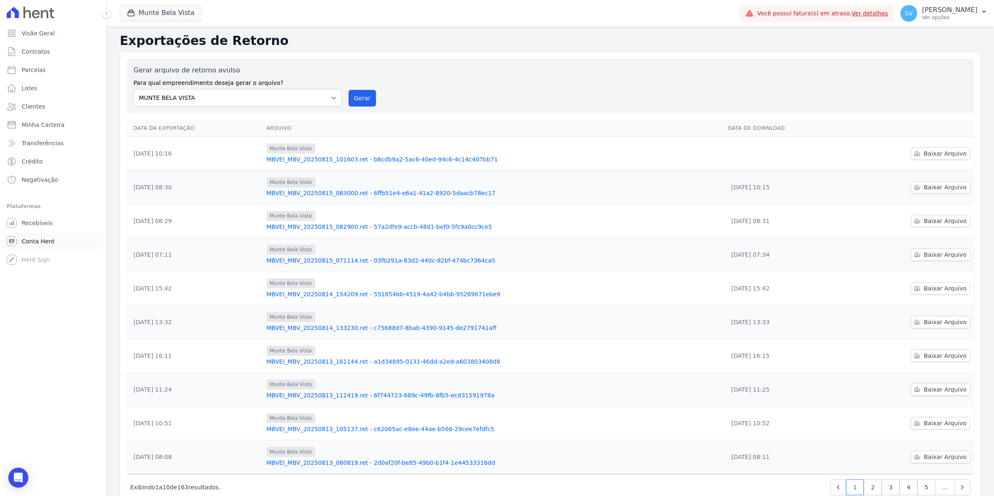
click at [35, 243] on span "Conta Hent" at bounding box center [38, 241] width 33 height 8
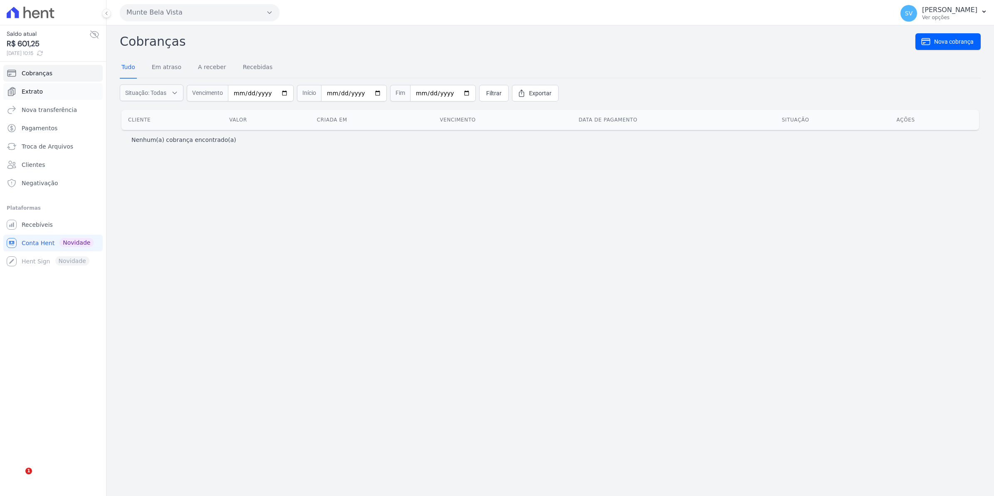
click at [40, 95] on link "Extrato" at bounding box center [52, 91] width 99 height 17
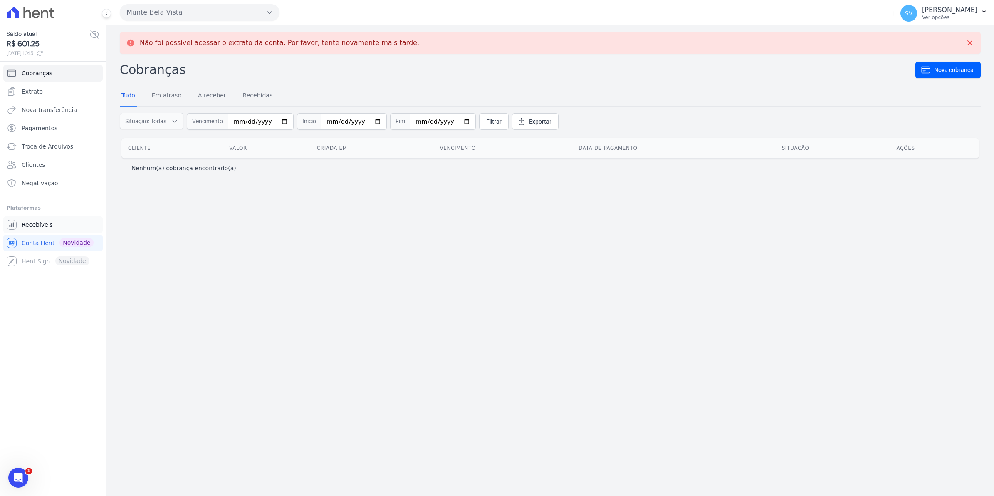
click at [38, 227] on span "Recebíveis" at bounding box center [37, 224] width 31 height 8
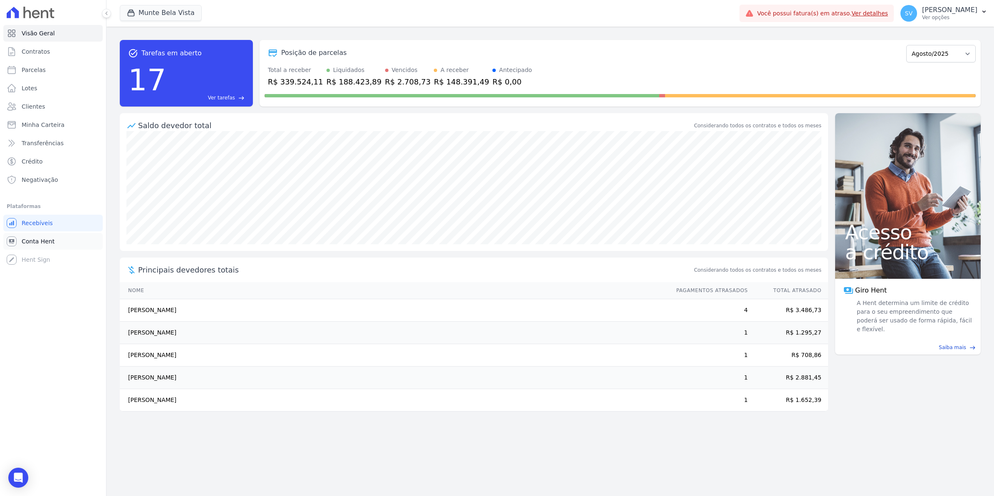
click at [30, 242] on span "Conta Hent" at bounding box center [38, 241] width 33 height 8
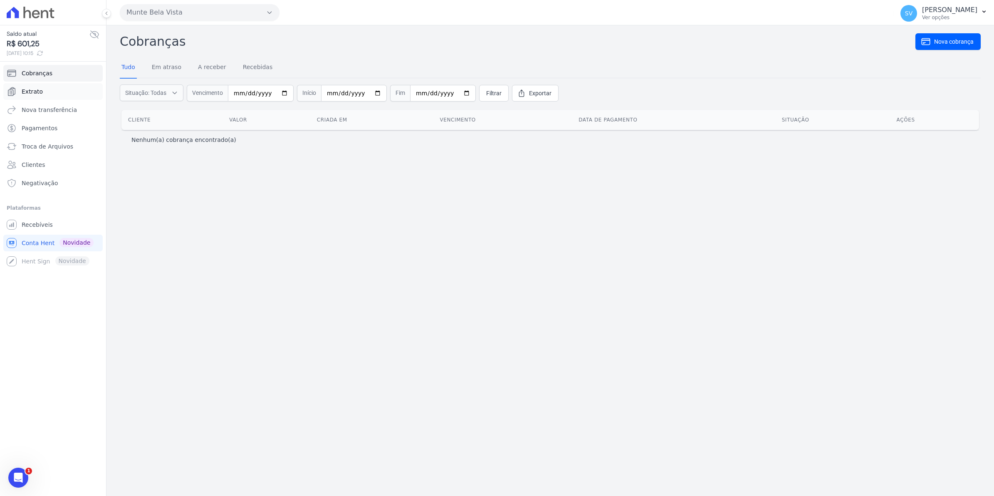
click at [35, 95] on span "Extrato" at bounding box center [32, 91] width 21 height 8
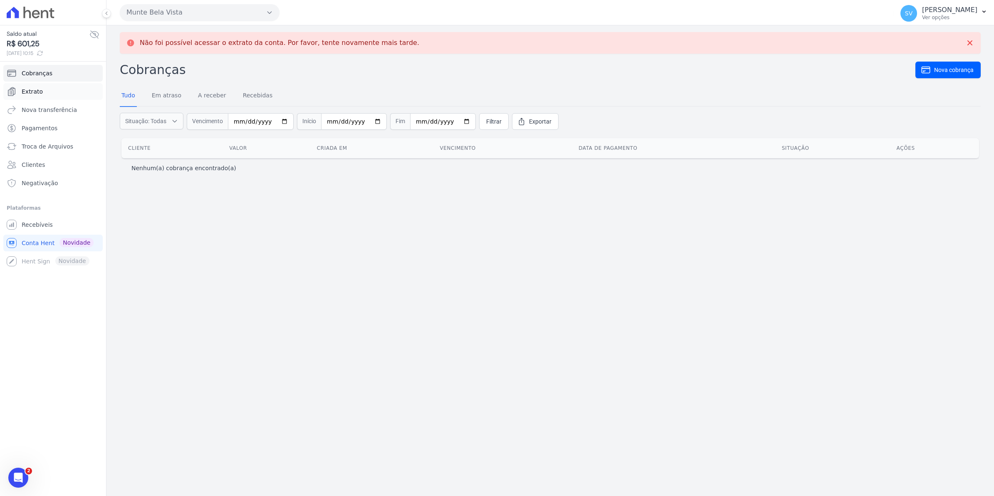
click at [25, 95] on span "Extrato" at bounding box center [32, 91] width 21 height 8
click at [971, 46] on icon at bounding box center [969, 43] width 8 height 8
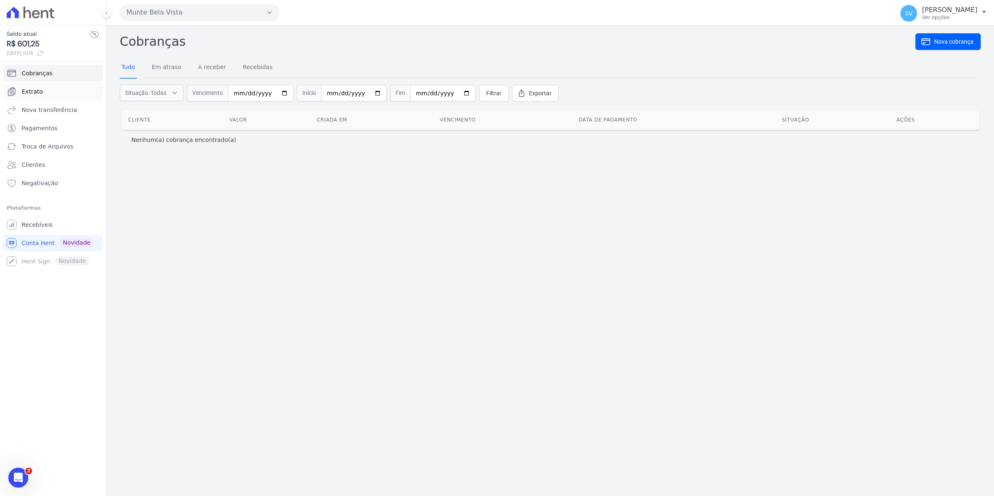
click at [27, 92] on span "Extrato" at bounding box center [32, 91] width 21 height 8
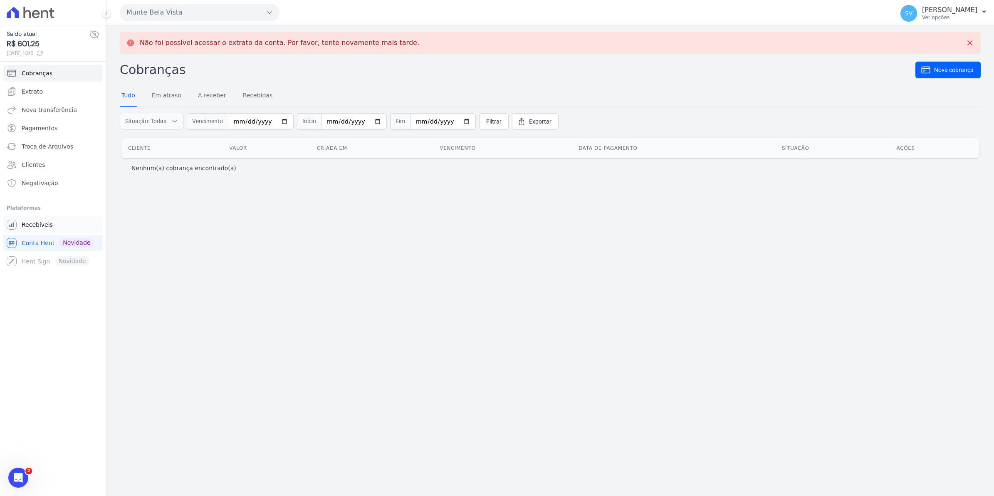
click at [37, 229] on link "Recebíveis" at bounding box center [52, 224] width 99 height 17
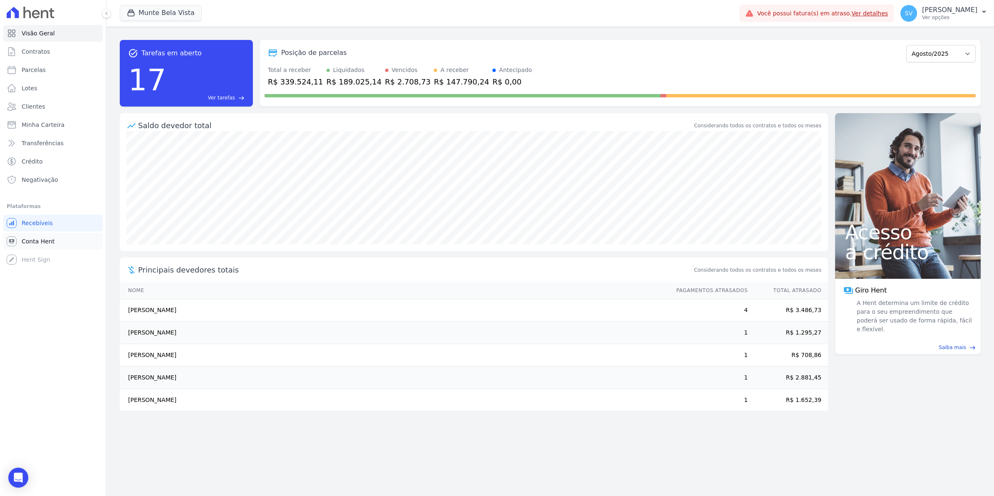
click at [32, 241] on span "Conta Hent" at bounding box center [38, 241] width 33 height 8
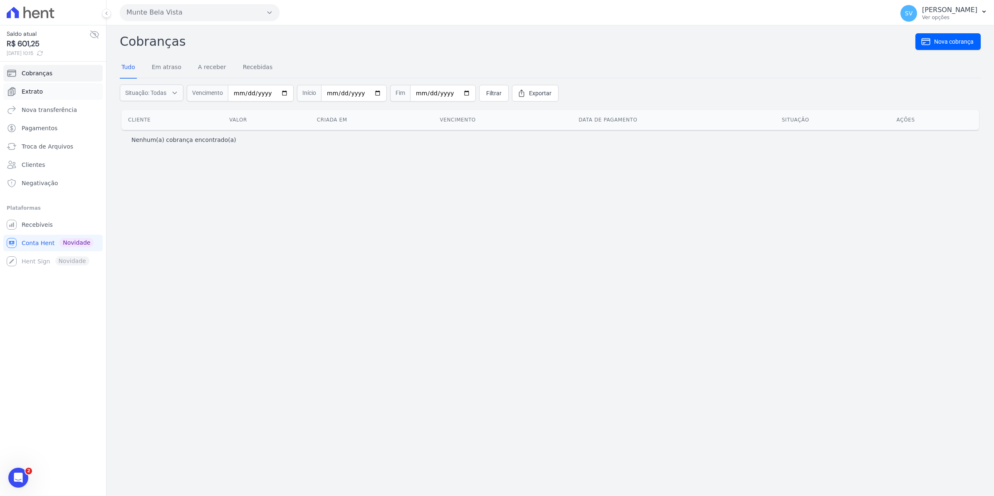
click at [30, 89] on span "Extrato" at bounding box center [32, 91] width 21 height 8
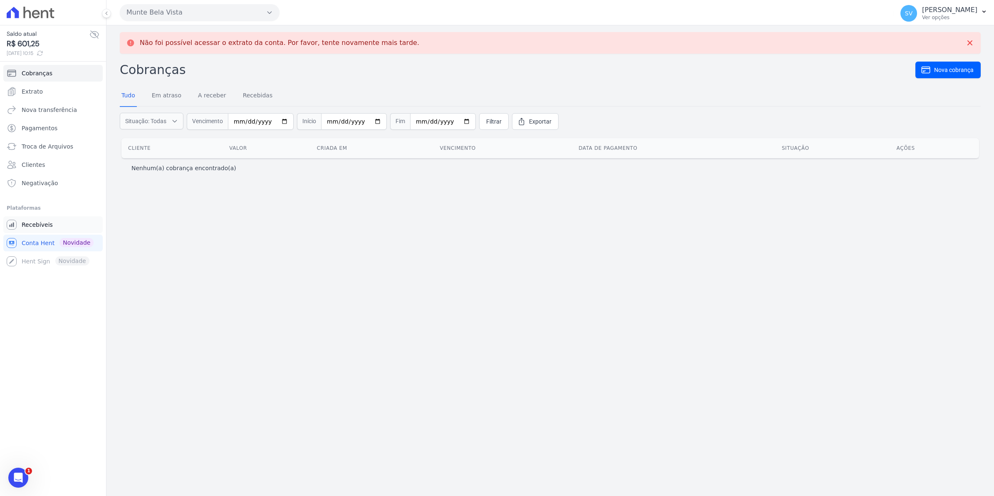
click at [40, 227] on span "Recebíveis" at bounding box center [37, 224] width 31 height 8
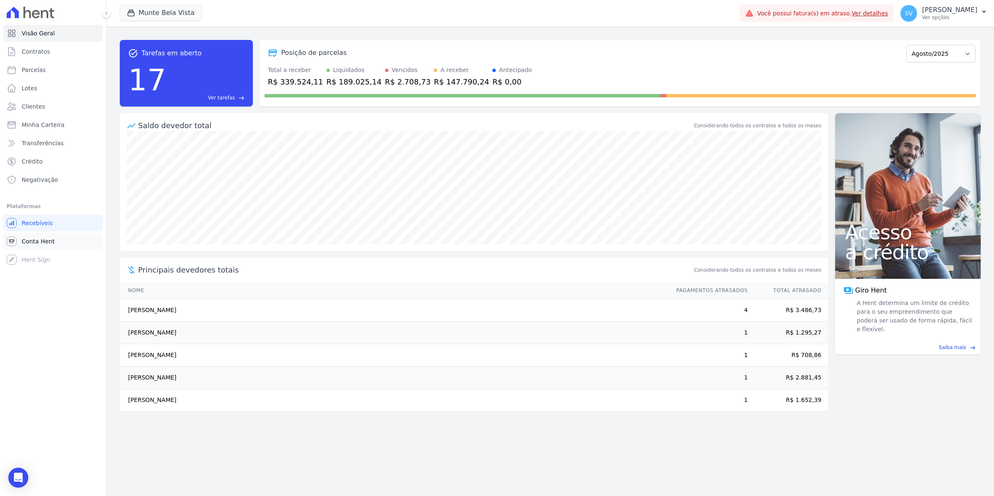
click at [30, 244] on span "Conta Hent" at bounding box center [38, 241] width 33 height 8
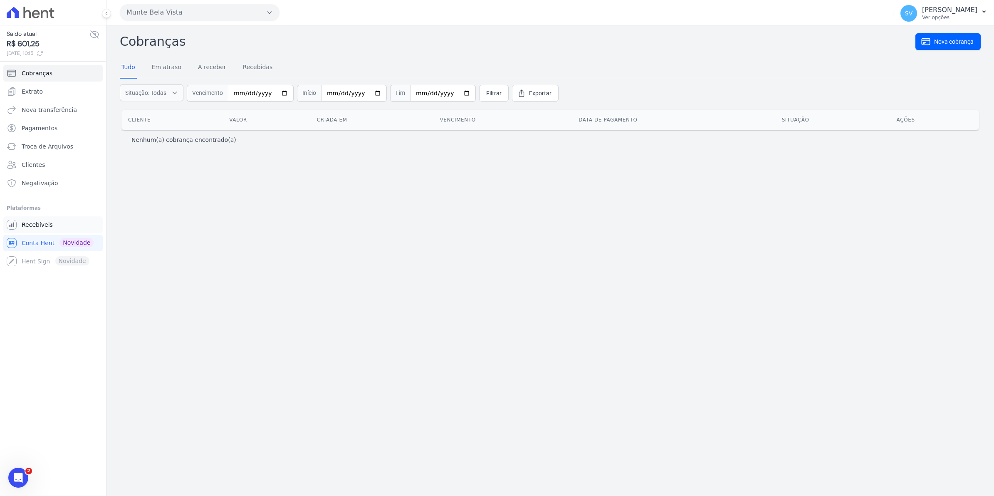
click at [48, 226] on span "Recebíveis" at bounding box center [37, 224] width 31 height 8
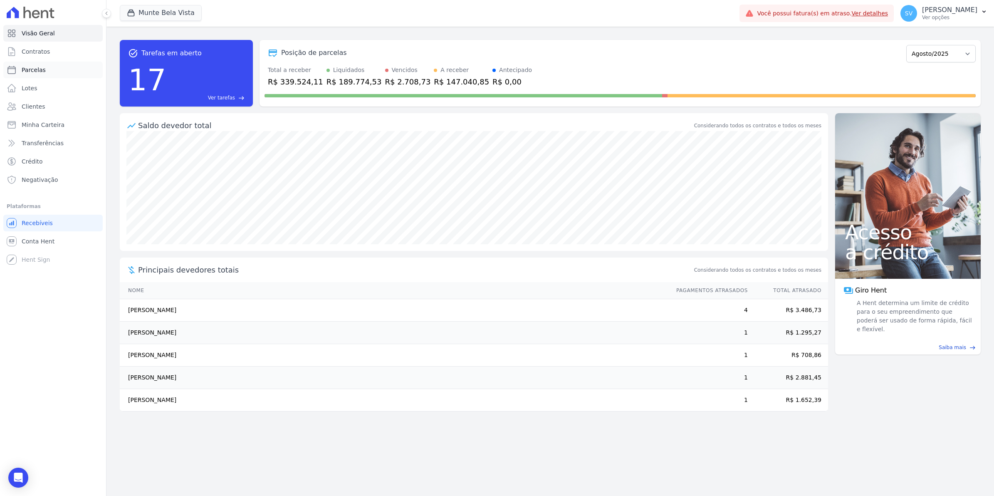
click at [27, 73] on span "Parcelas" at bounding box center [34, 70] width 24 height 8
select select
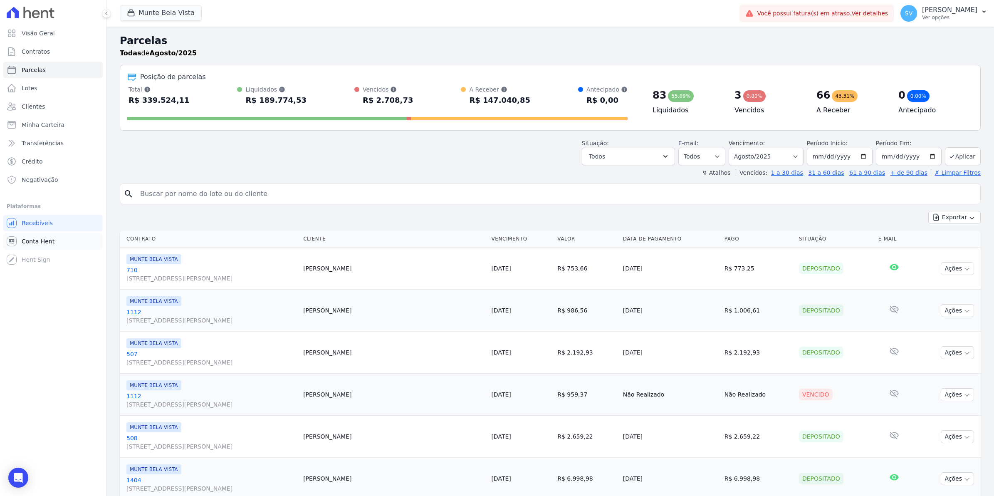
click at [38, 239] on span "Conta Hent" at bounding box center [38, 241] width 33 height 8
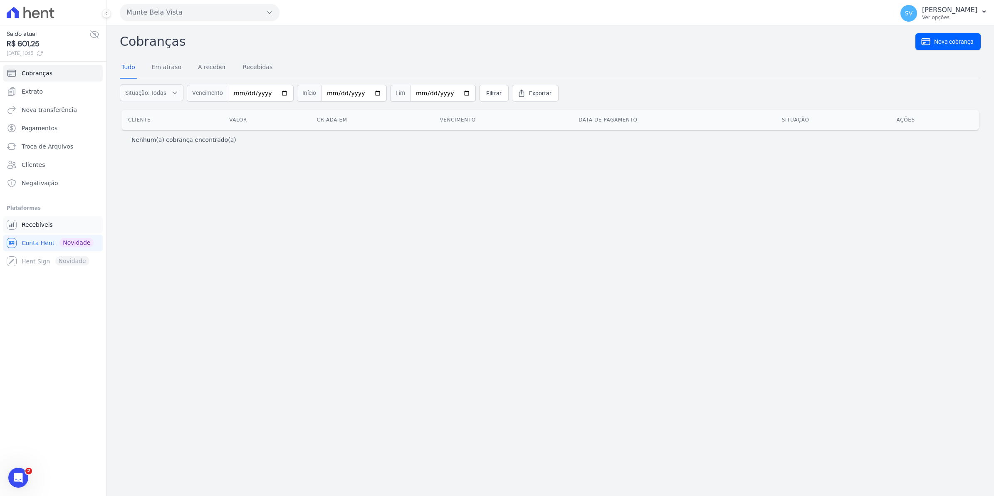
click at [37, 227] on span "Recebíveis" at bounding box center [37, 224] width 31 height 8
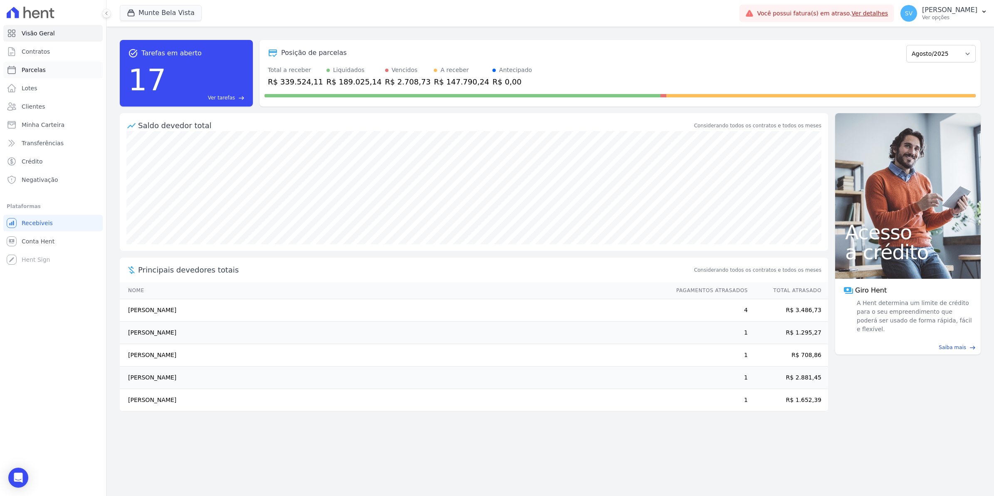
click at [39, 68] on span "Parcelas" at bounding box center [34, 70] width 24 height 8
select select
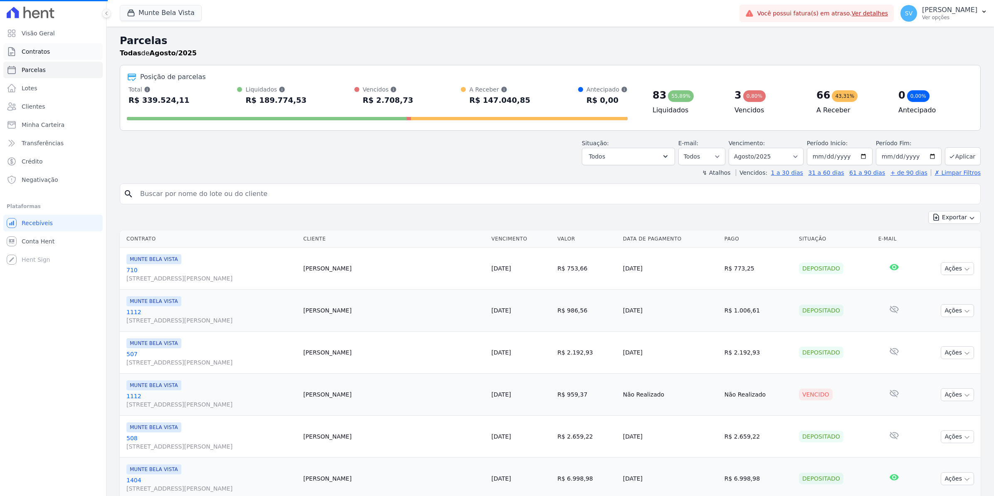
select select
click at [42, 53] on span "Contratos" at bounding box center [36, 51] width 28 height 8
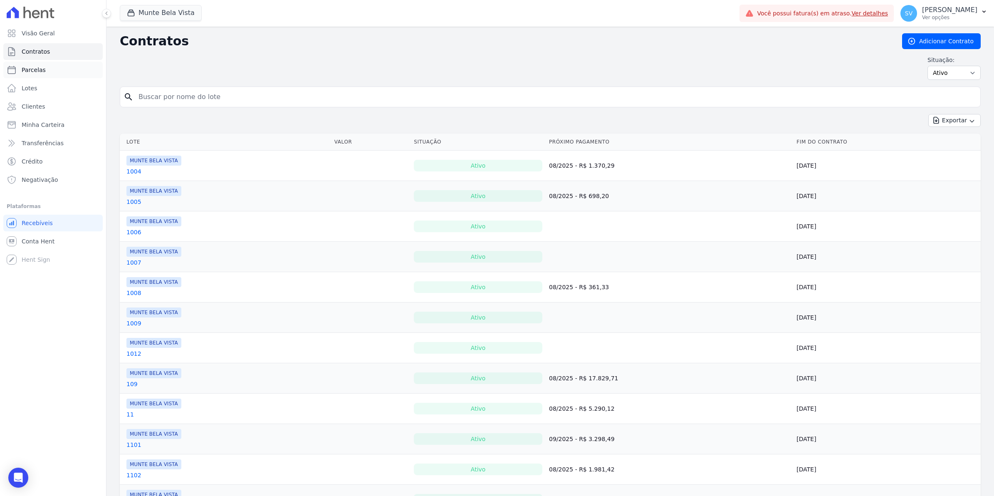
click at [28, 73] on span "Parcelas" at bounding box center [34, 70] width 24 height 8
select select
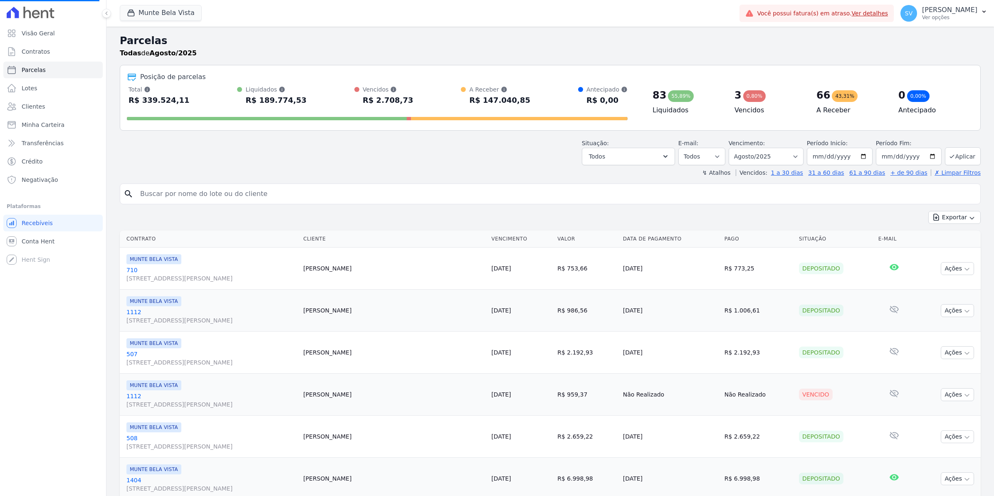
select select
click at [47, 240] on span "Conta Hent" at bounding box center [38, 241] width 33 height 8
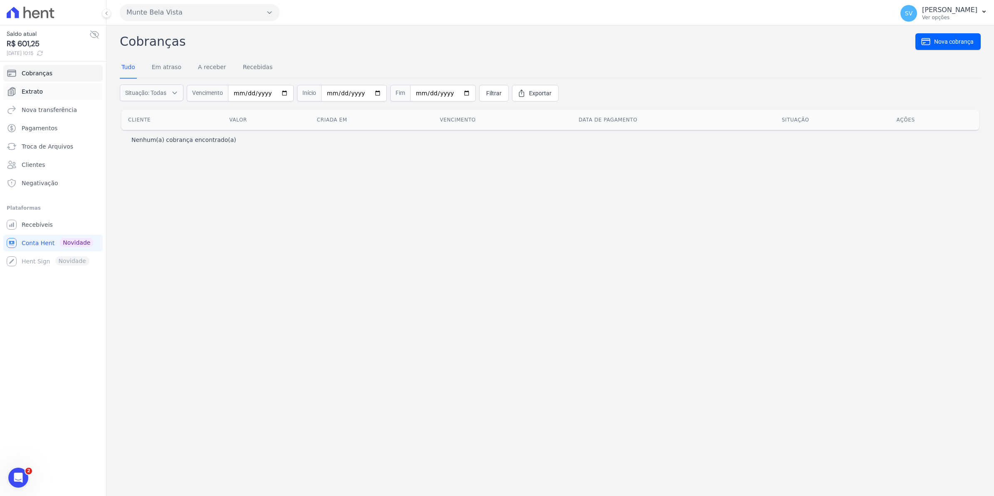
click at [32, 94] on span "Extrato" at bounding box center [32, 91] width 21 height 8
click at [32, 222] on span "Recebíveis" at bounding box center [37, 224] width 31 height 8
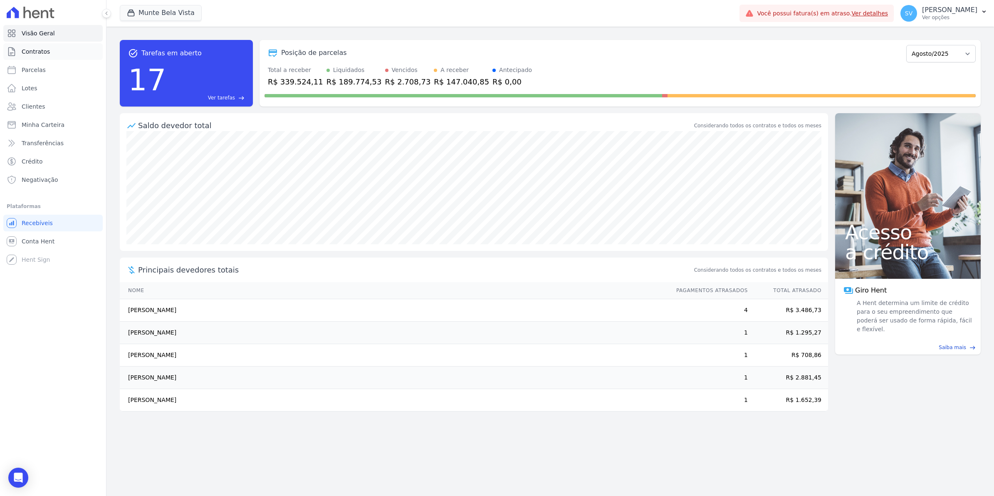
click at [30, 52] on span "Contratos" at bounding box center [36, 51] width 28 height 8
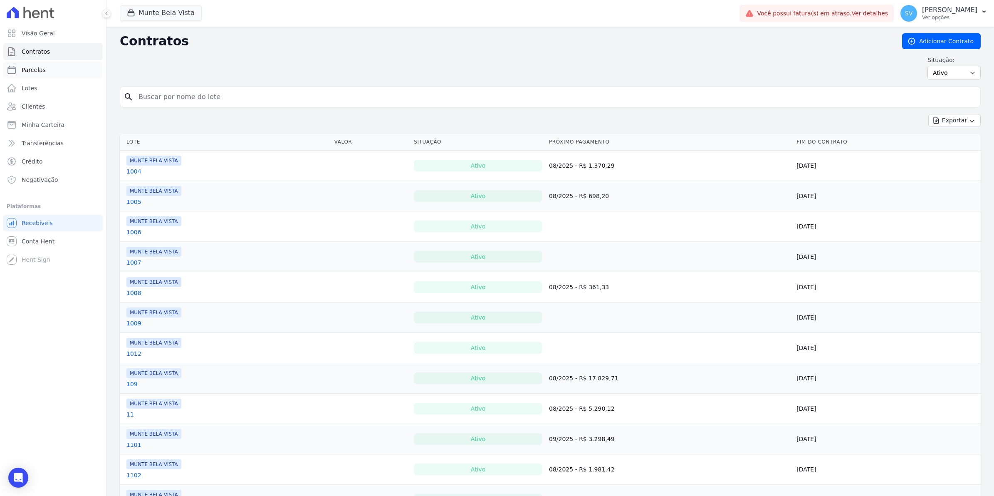
click at [37, 69] on span "Parcelas" at bounding box center [34, 70] width 24 height 8
select select
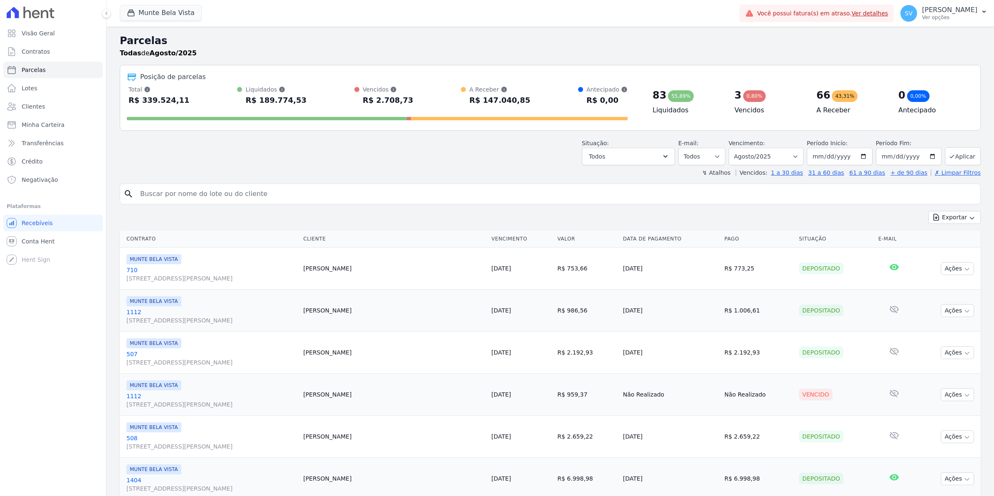
select select
click at [175, 192] on input "search" at bounding box center [555, 193] width 841 height 17
type input "matheus"
select select
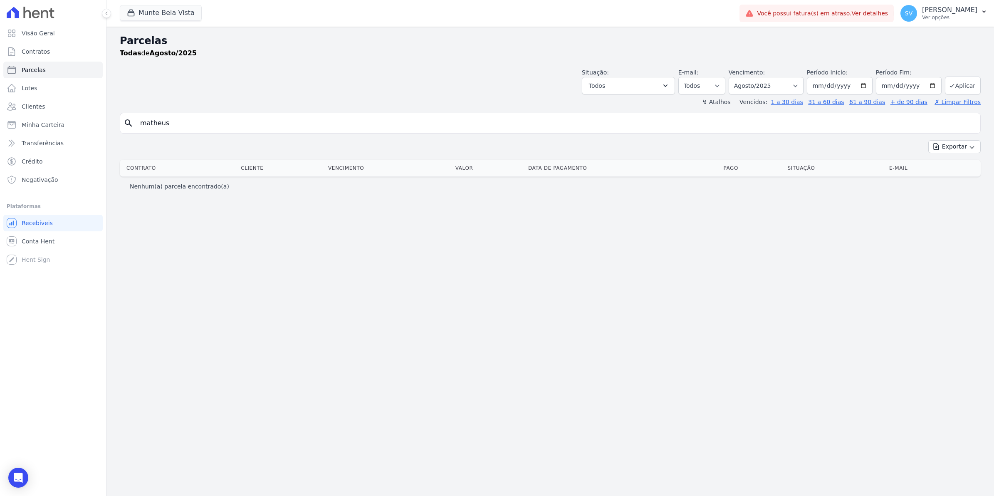
drag, startPoint x: 178, startPoint y: 129, endPoint x: 0, endPoint y: 140, distance: 178.3
click at [0, 141] on html "Visão Geral Contratos Parcelas Lotes Clientes Minha Carteira Transferências Cré…" at bounding box center [497, 248] width 994 height 496
type input "THOM"
select select
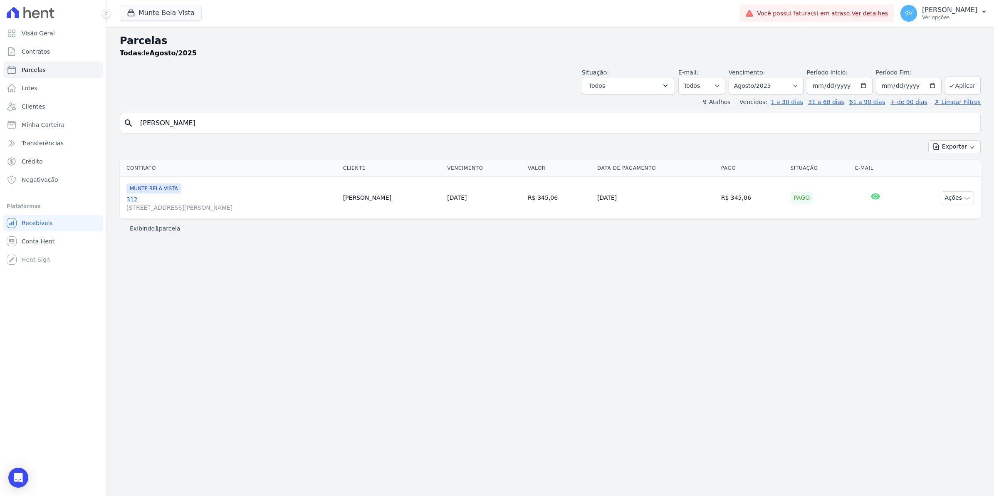
click at [130, 200] on link "312 Avenida Brigadeiro Faria Lima, 1306, 4 andar, Pinheiros" at bounding box center [231, 203] width 210 height 17
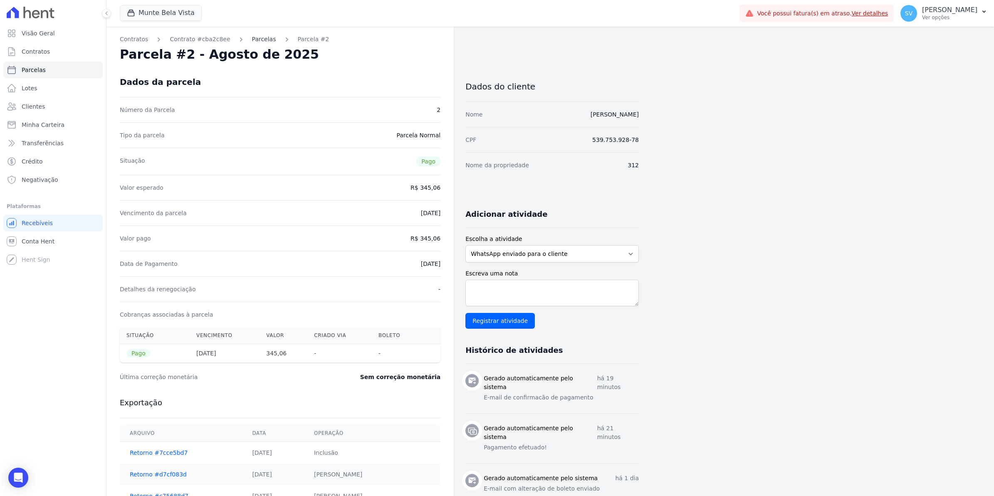
click at [254, 38] on link "Parcelas" at bounding box center [264, 39] width 24 height 9
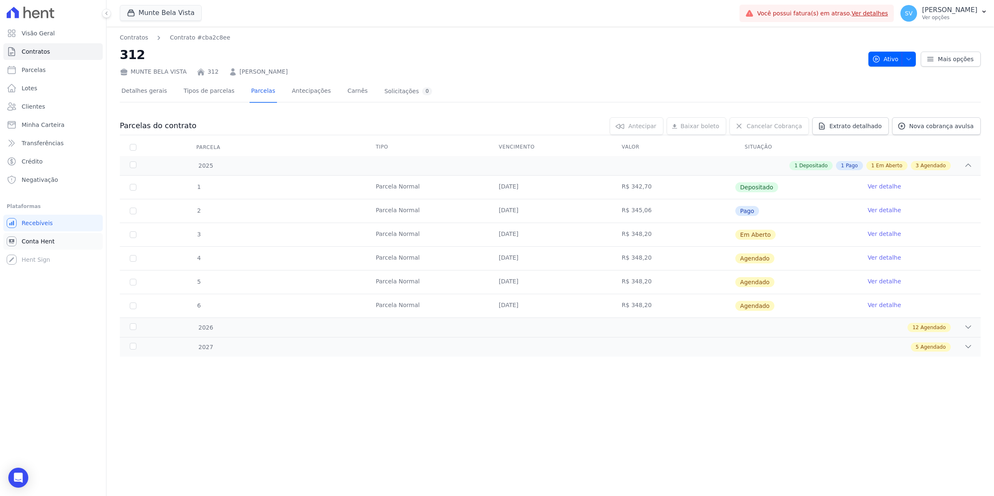
click at [32, 244] on span "Conta Hent" at bounding box center [38, 241] width 33 height 8
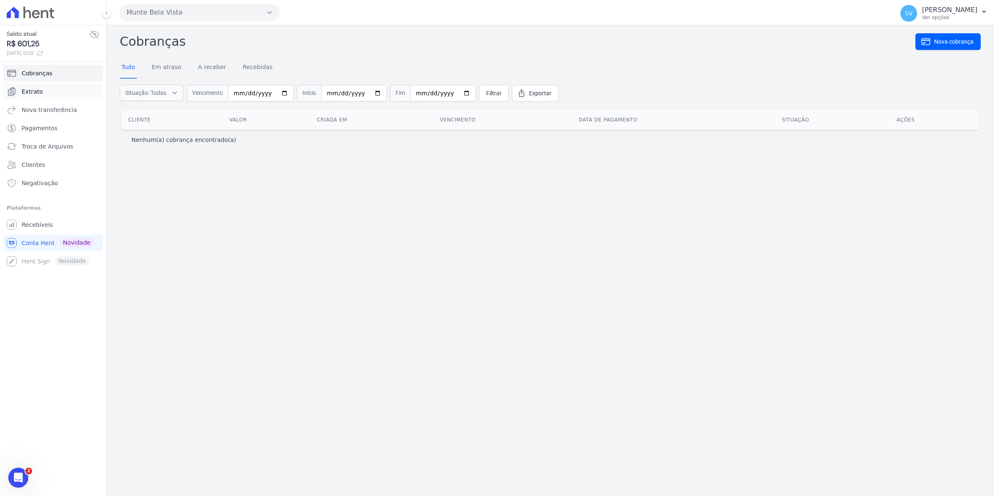
click at [39, 92] on span "Extrato" at bounding box center [32, 91] width 21 height 8
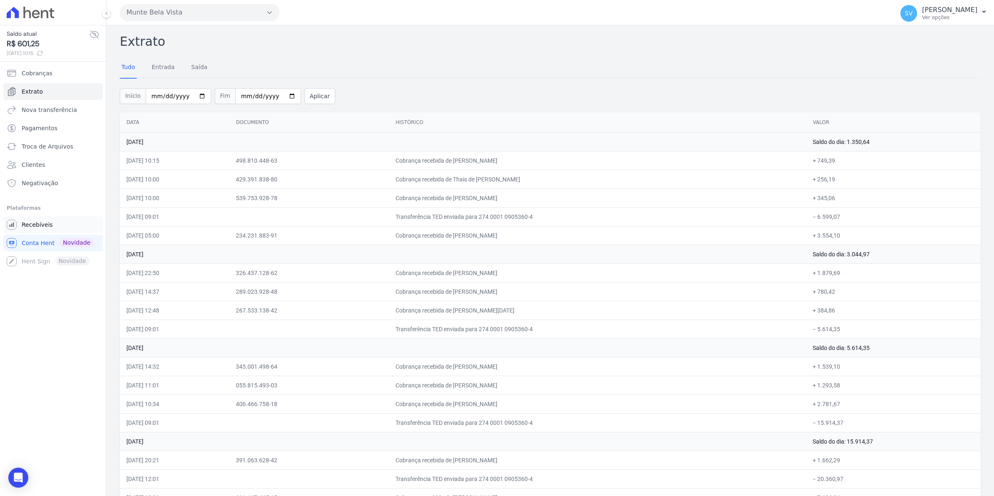
click at [45, 225] on span "Recebíveis" at bounding box center [37, 224] width 31 height 8
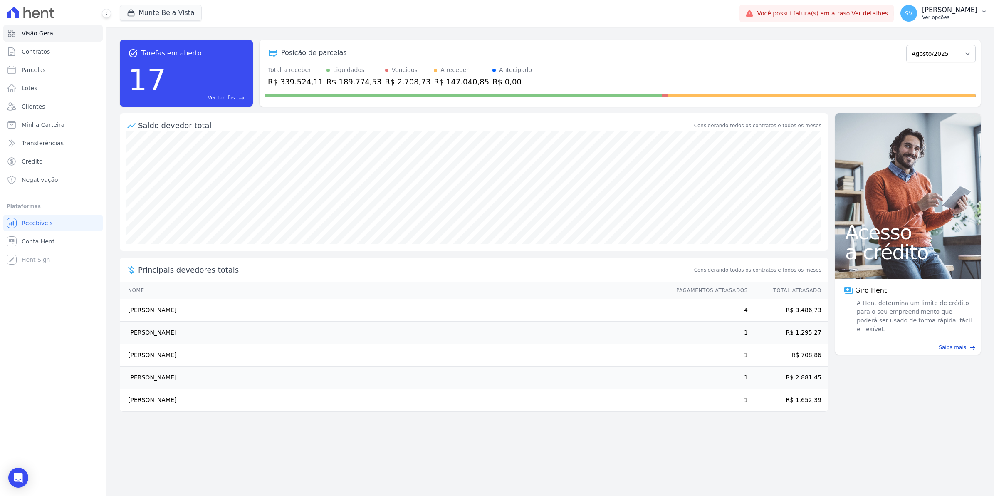
click at [917, 15] on span "SV" at bounding box center [908, 13] width 17 height 17
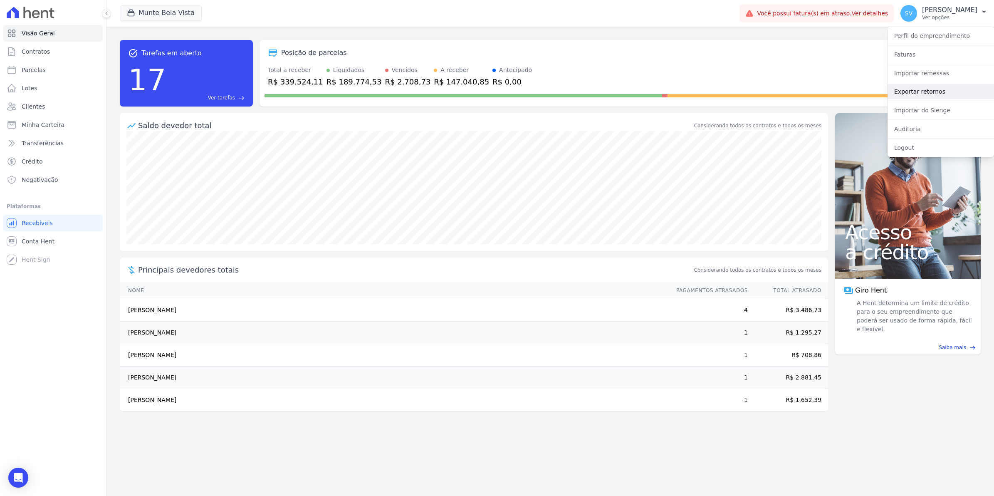
click at [927, 94] on link "Exportar retornos" at bounding box center [940, 91] width 106 height 15
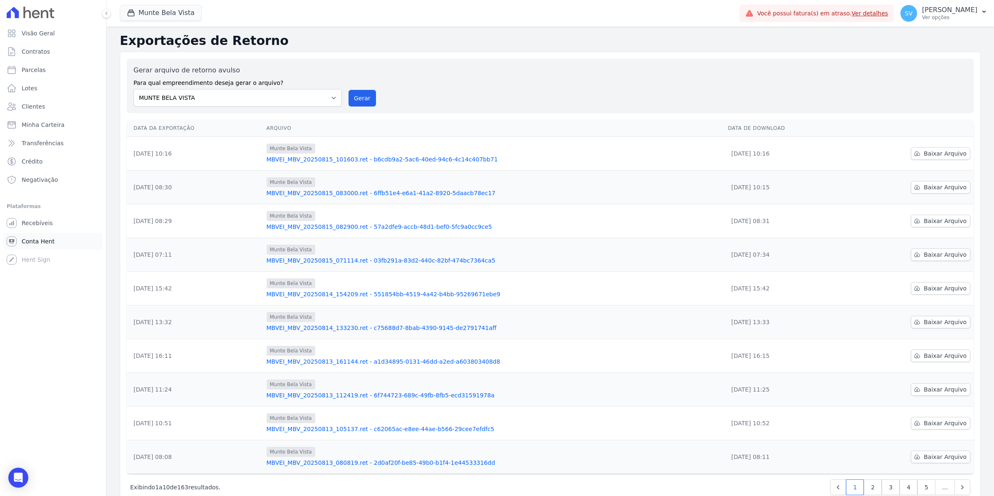
click at [41, 242] on span "Conta Hent" at bounding box center [38, 241] width 33 height 8
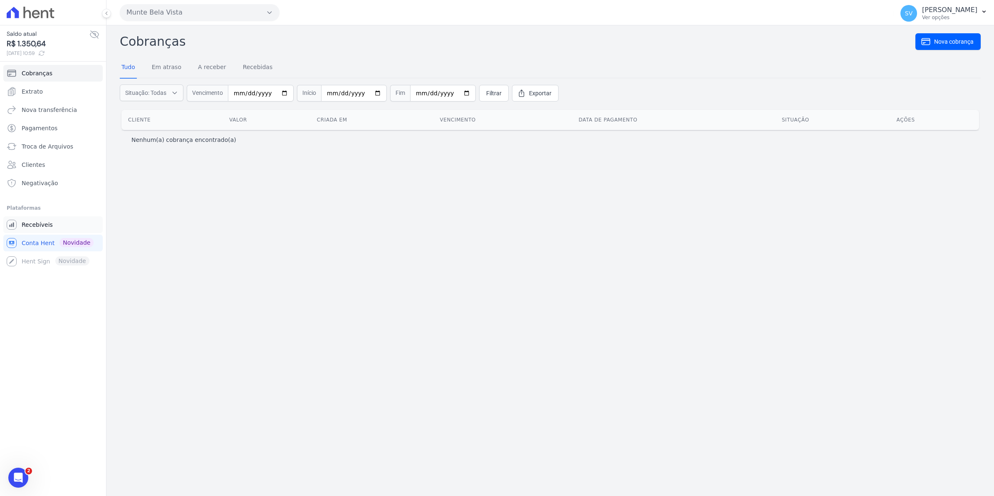
click at [36, 227] on span "Recebíveis" at bounding box center [37, 224] width 31 height 8
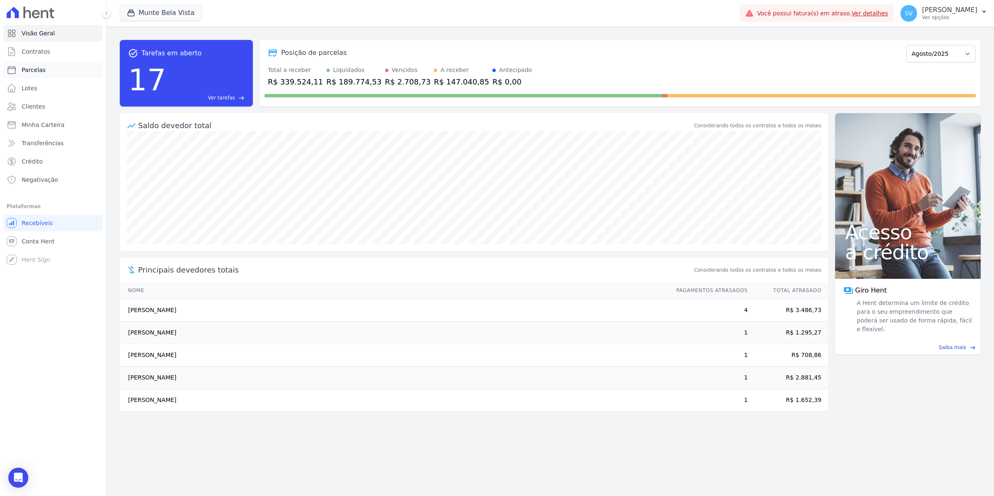
click at [30, 73] on span "Parcelas" at bounding box center [34, 70] width 24 height 8
select select
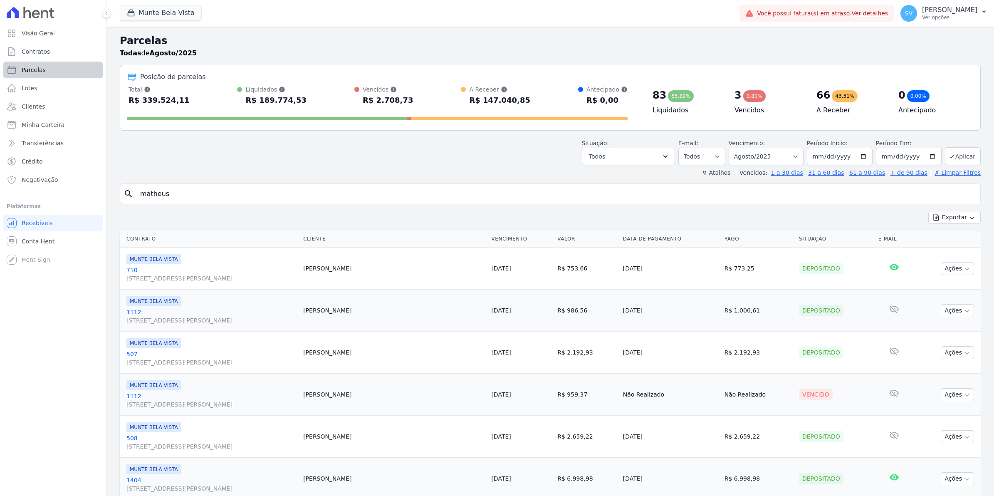
select select
click at [30, 55] on span "Contratos" at bounding box center [36, 51] width 28 height 8
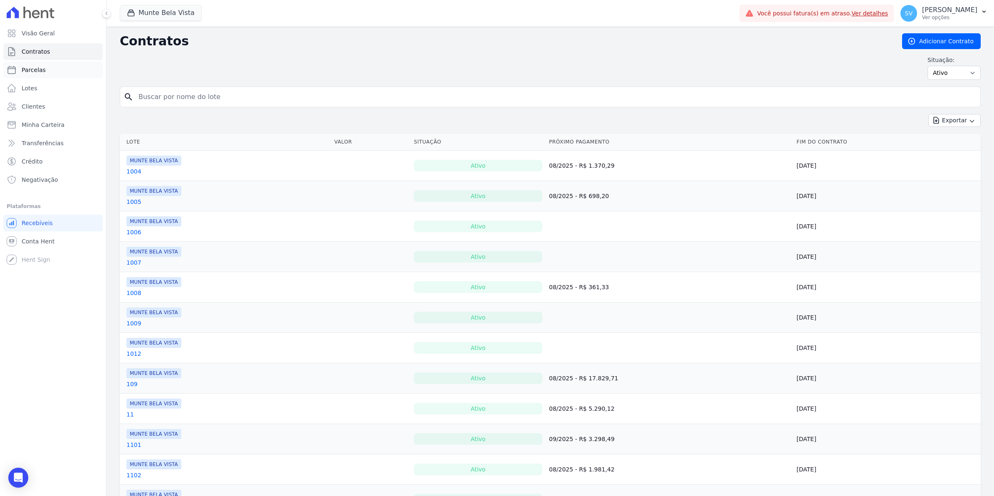
click at [33, 68] on span "Parcelas" at bounding box center [34, 70] width 24 height 8
select select
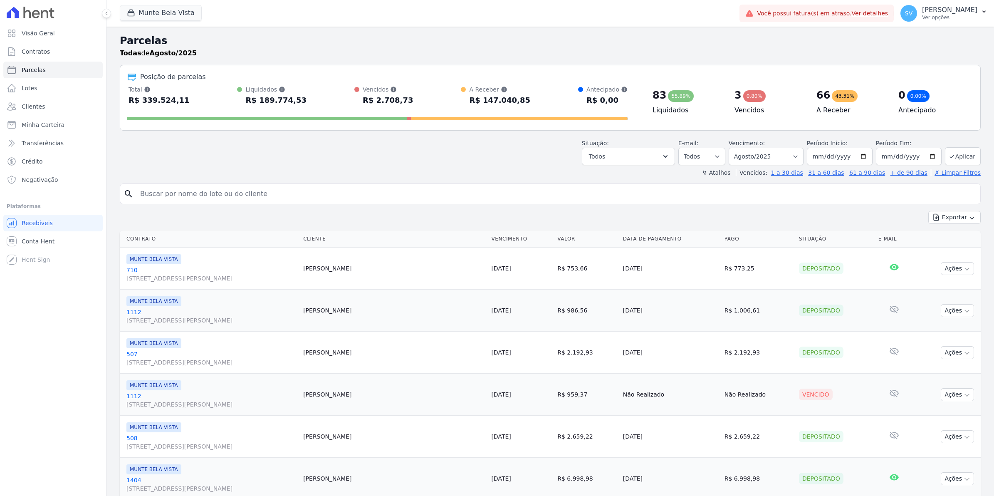
select select
click at [674, 155] on button "Todos" at bounding box center [628, 156] width 93 height 17
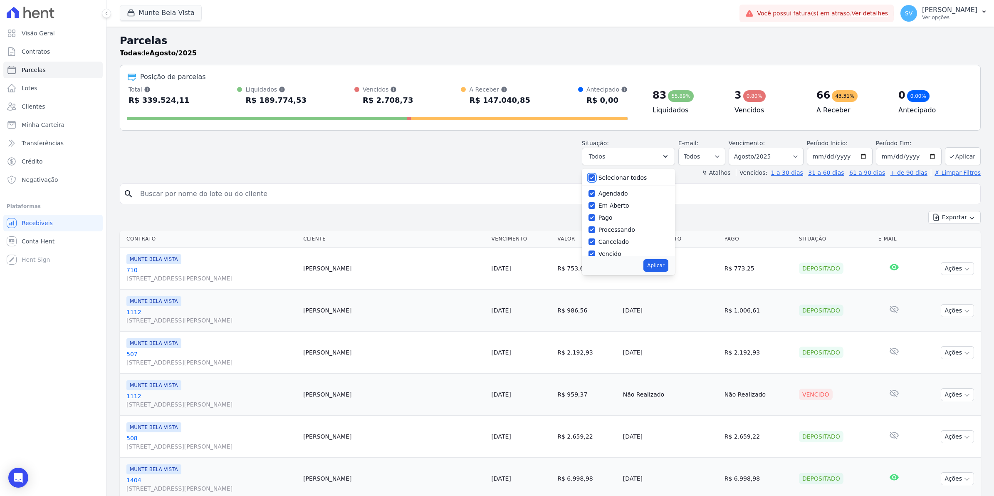
click at [593, 179] on input "Selecionar todos" at bounding box center [591, 177] width 7 height 7
checkbox input "false"
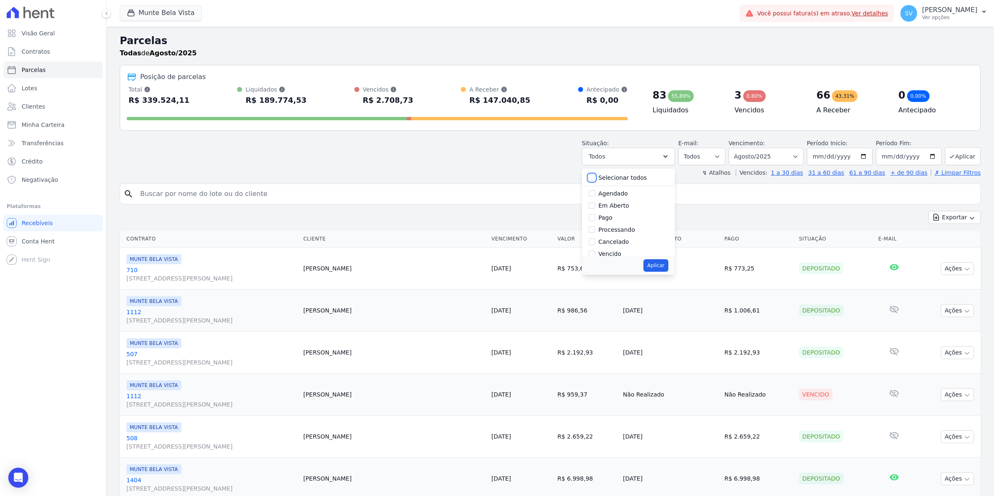
checkbox input "false"
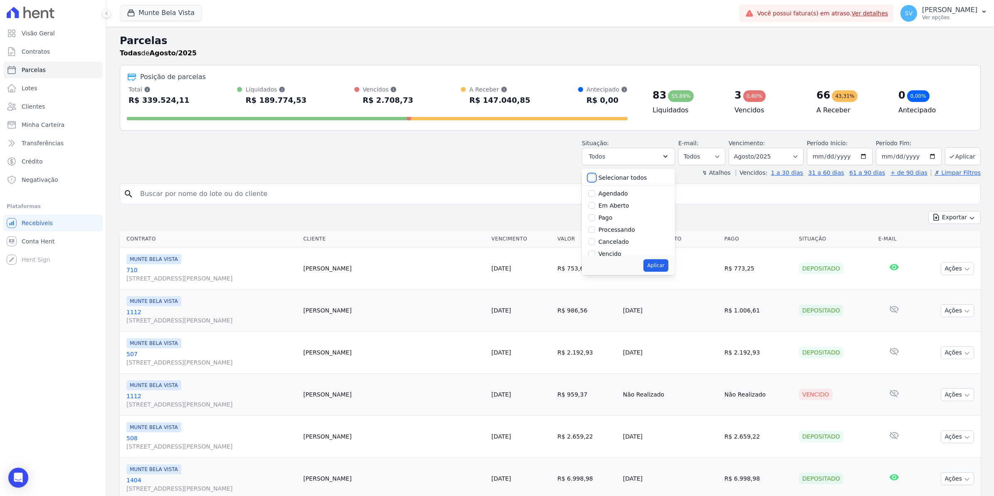
checkbox input "false"
click at [610, 199] on label "Vencido" at bounding box center [609, 198] width 23 height 7
click at [595, 199] on input "Vencido" at bounding box center [591, 198] width 7 height 7
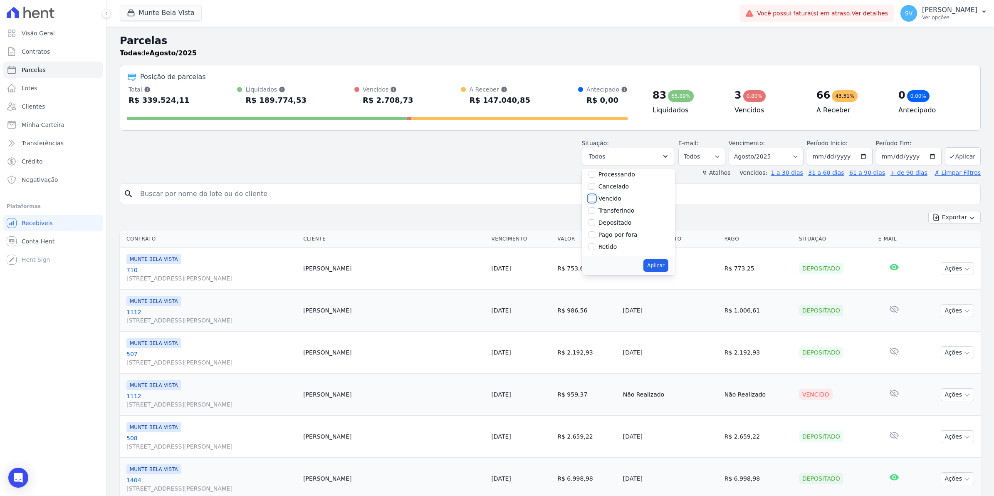
checkbox input "true"
click at [663, 262] on button "Aplicar" at bounding box center [655, 265] width 25 height 12
select select "overdue"
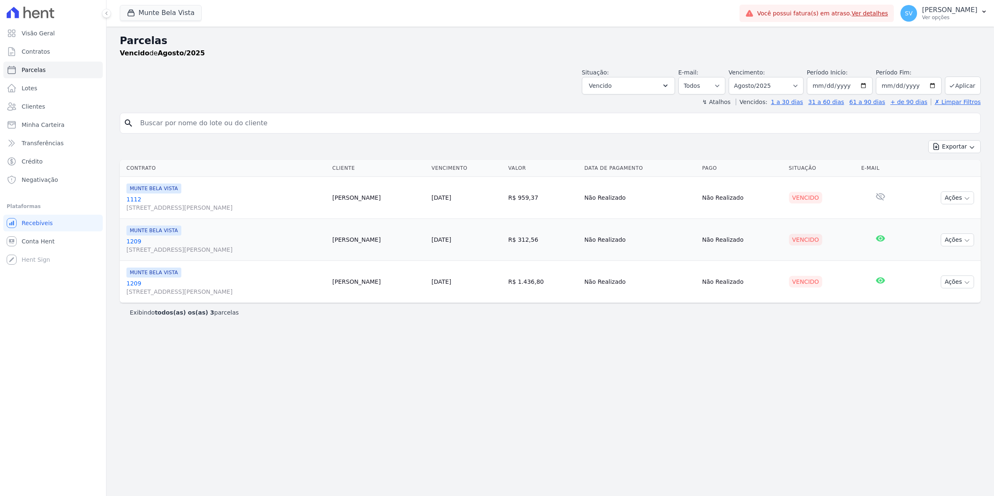
select select
click at [150, 123] on input "search" at bounding box center [555, 123] width 841 height 17
type input "sanzia"
select select
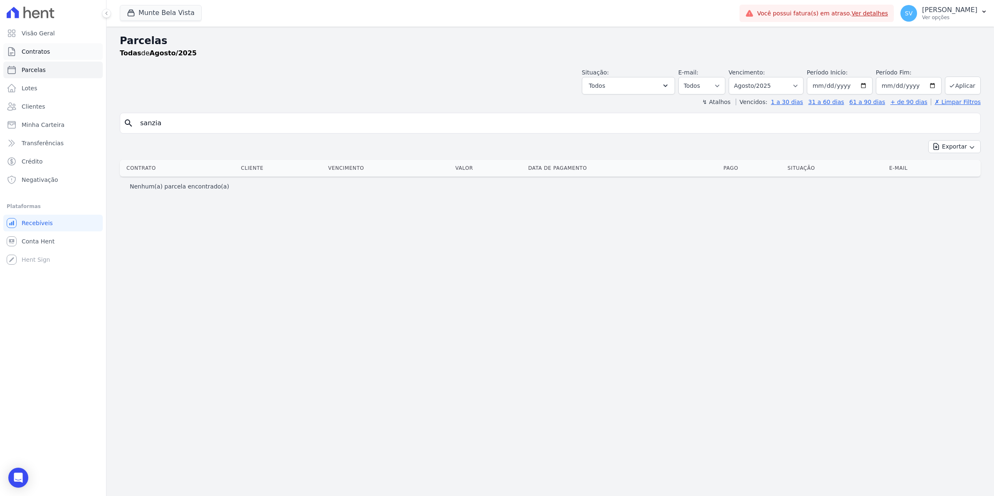
click at [33, 57] on link "Contratos" at bounding box center [52, 51] width 99 height 17
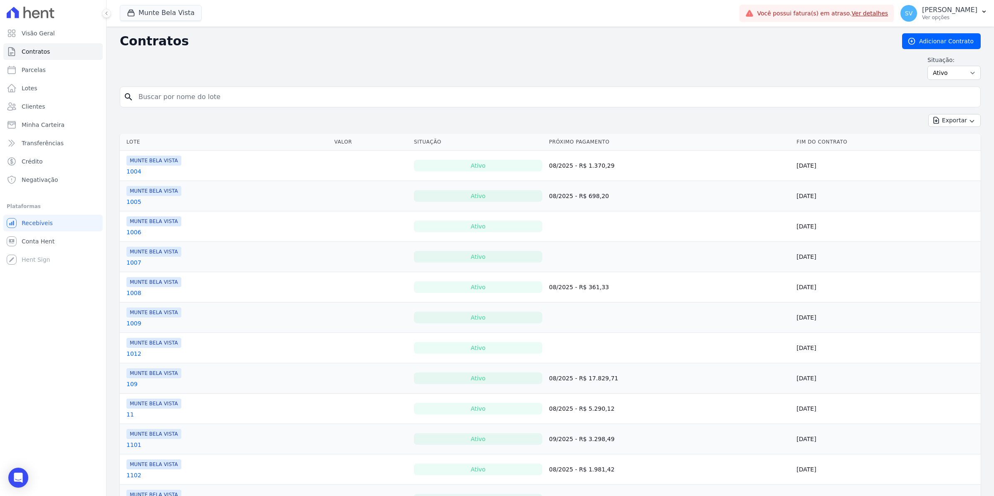
click at [185, 96] on input "search" at bounding box center [554, 97] width 843 height 17
type input "snazia"
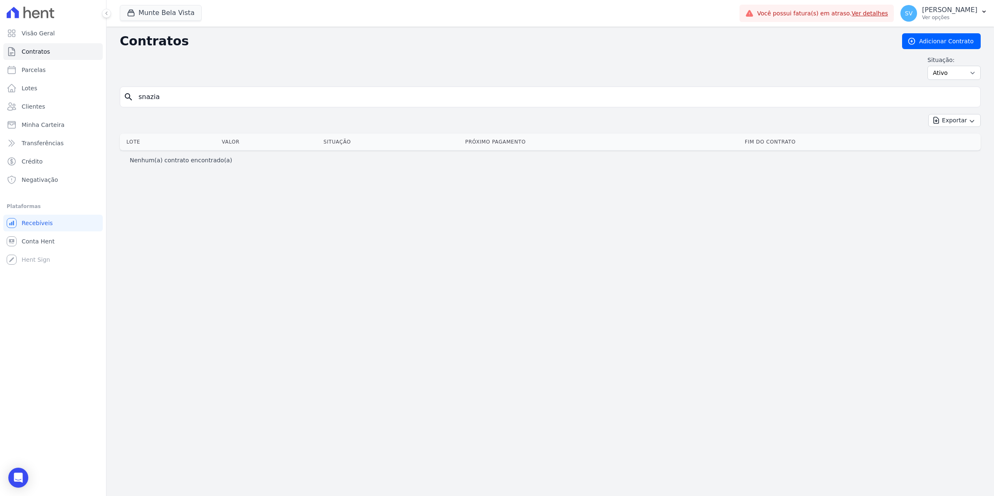
click at [185, 96] on input "snazia" at bounding box center [554, 97] width 843 height 17
type input "sanzia"
click at [210, 96] on input "sanzia" at bounding box center [554, 97] width 843 height 17
click at [36, 70] on span "Parcelas" at bounding box center [34, 70] width 24 height 8
select select
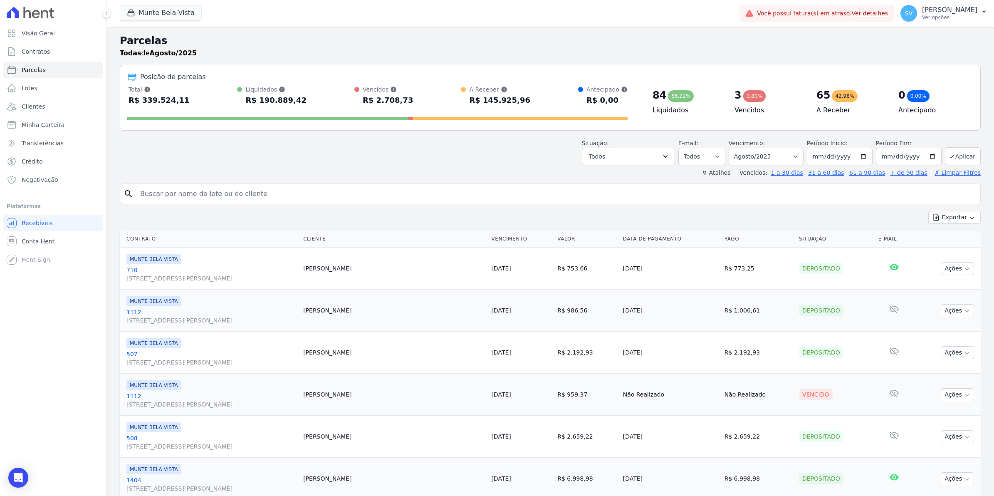
click at [190, 188] on input "search" at bounding box center [555, 193] width 841 height 17
type input "s"
type input "A"
type input "SANZIA"
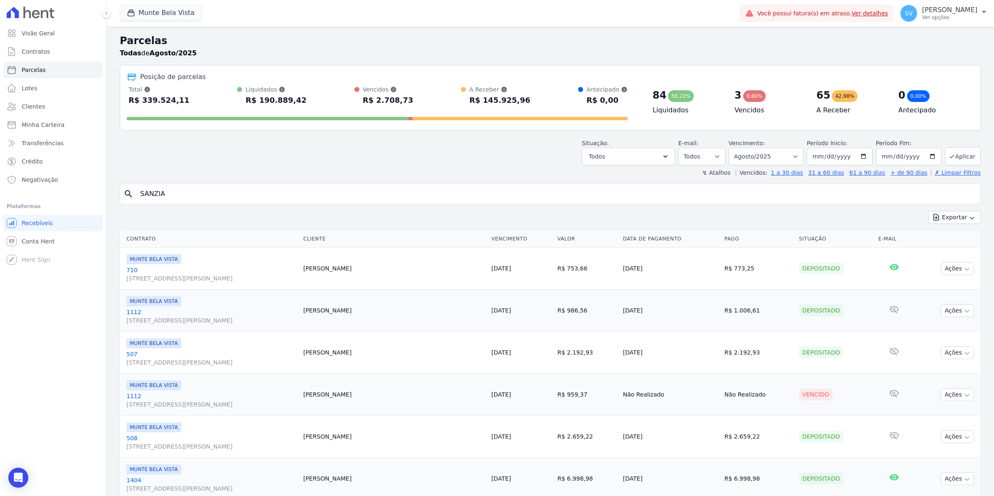
select select
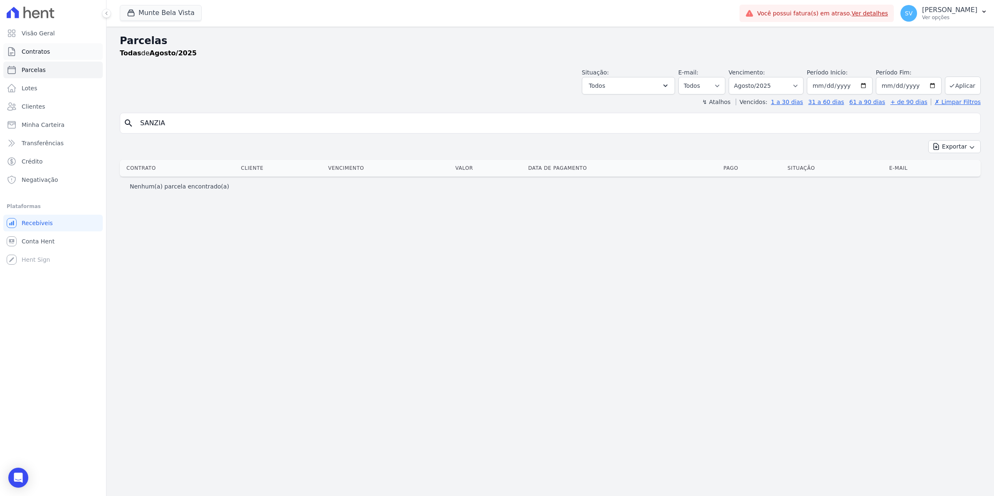
click at [38, 51] on span "Contratos" at bounding box center [36, 51] width 28 height 8
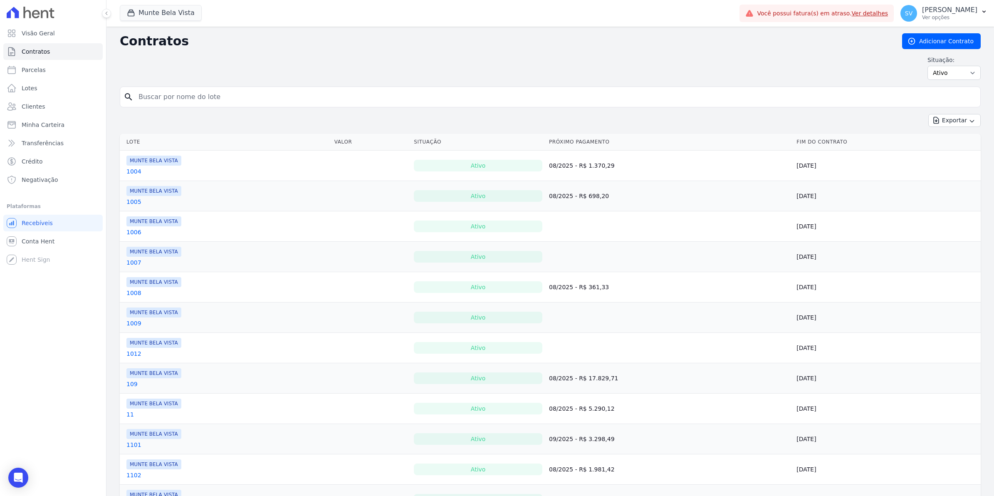
click at [155, 100] on input "search" at bounding box center [554, 97] width 843 height 17
type input "SANZIA"
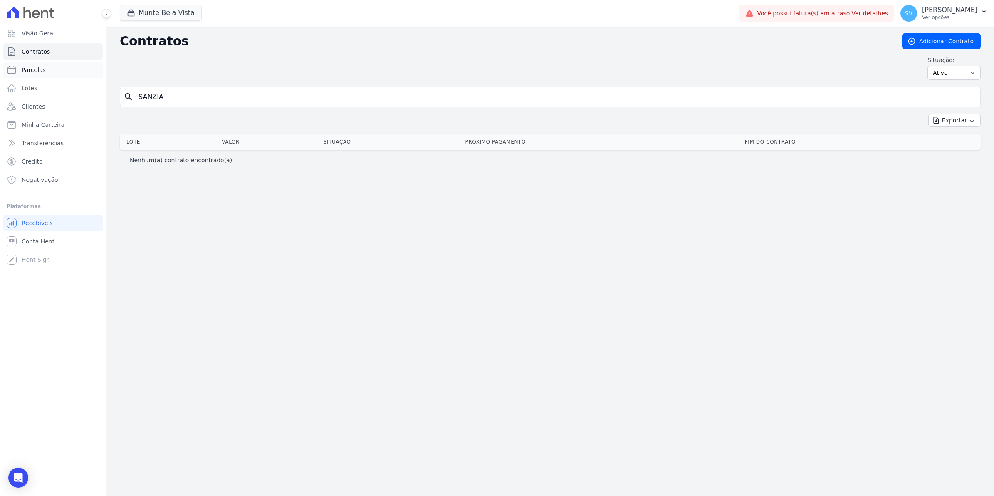
click at [46, 66] on link "Parcelas" at bounding box center [52, 70] width 99 height 17
select select
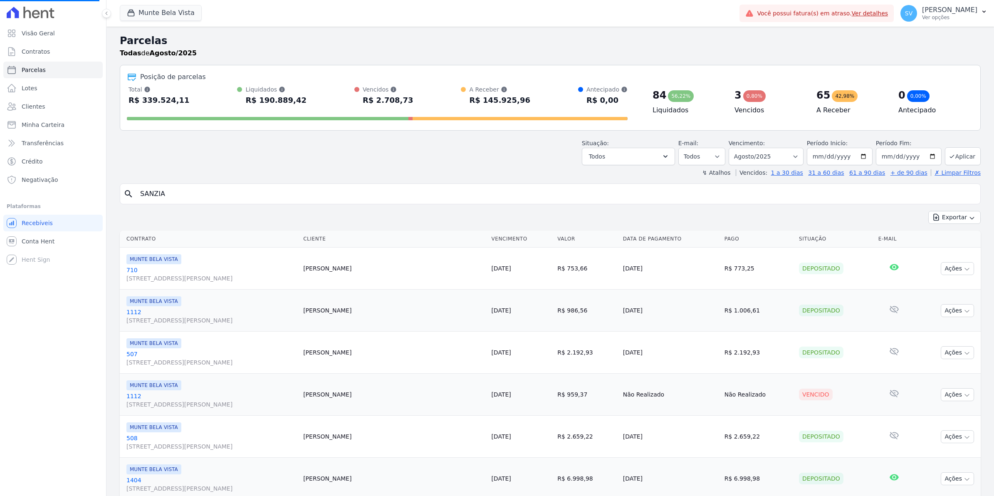
select select
click at [183, 196] on input "search" at bounding box center [555, 193] width 841 height 17
type input "BRENDA"
select select
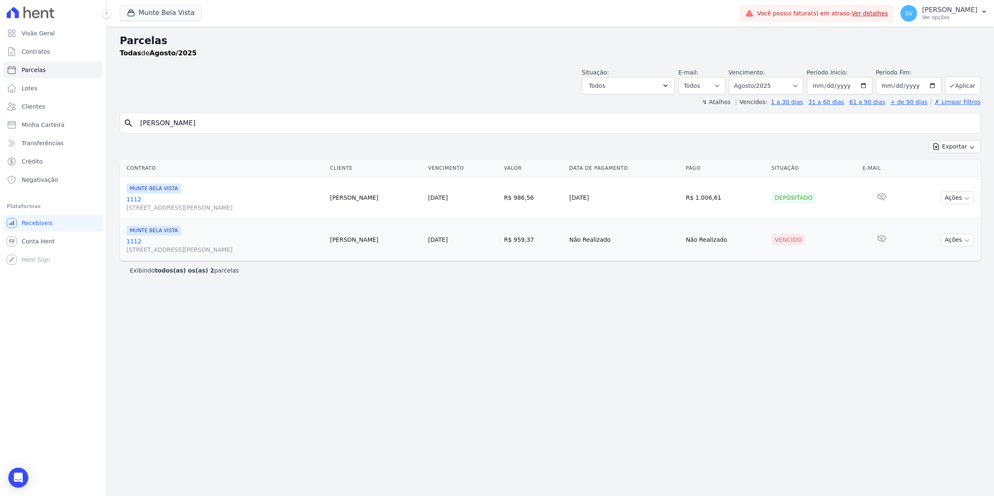
drag, startPoint x: 189, startPoint y: 124, endPoint x: -2, endPoint y: 128, distance: 191.3
click at [0, 128] on html "Visão Geral Contratos [GEOGRAPHIC_DATA] Lotes Clientes Minha Carteira Transferê…" at bounding box center [497, 248] width 994 height 496
type input "LUCICEIA"
select select
click at [33, 48] on span "Contratos" at bounding box center [36, 51] width 28 height 8
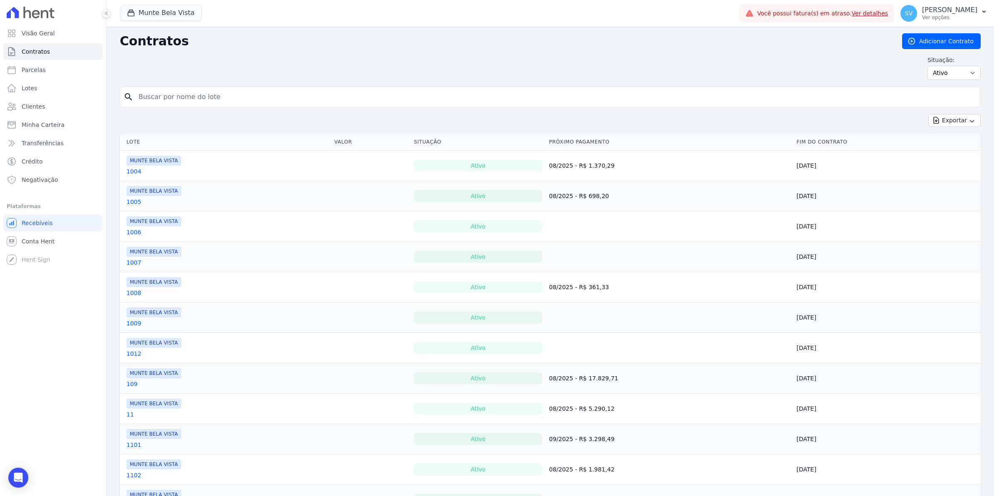
drag, startPoint x: 164, startPoint y: 100, endPoint x: -2, endPoint y: 126, distance: 168.3
type input "LUCI"
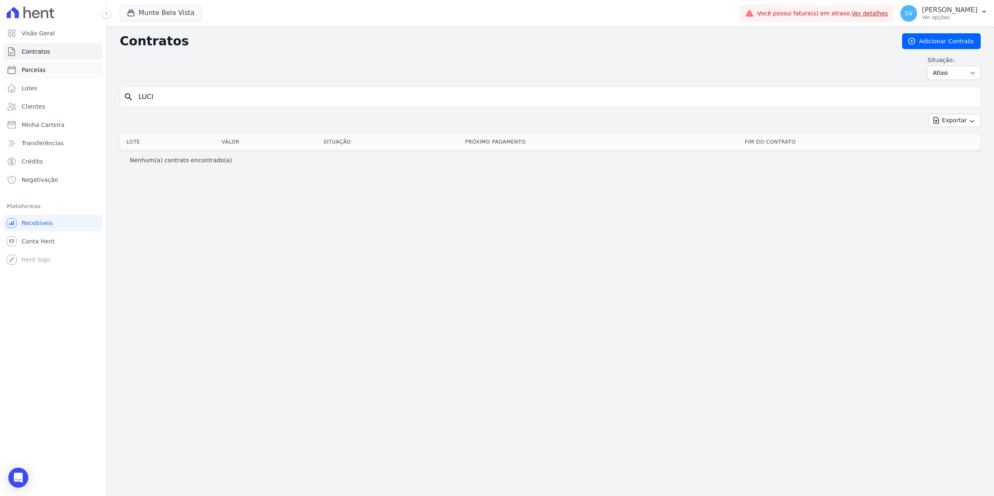
click at [38, 65] on link "Parcelas" at bounding box center [52, 70] width 99 height 17
select select
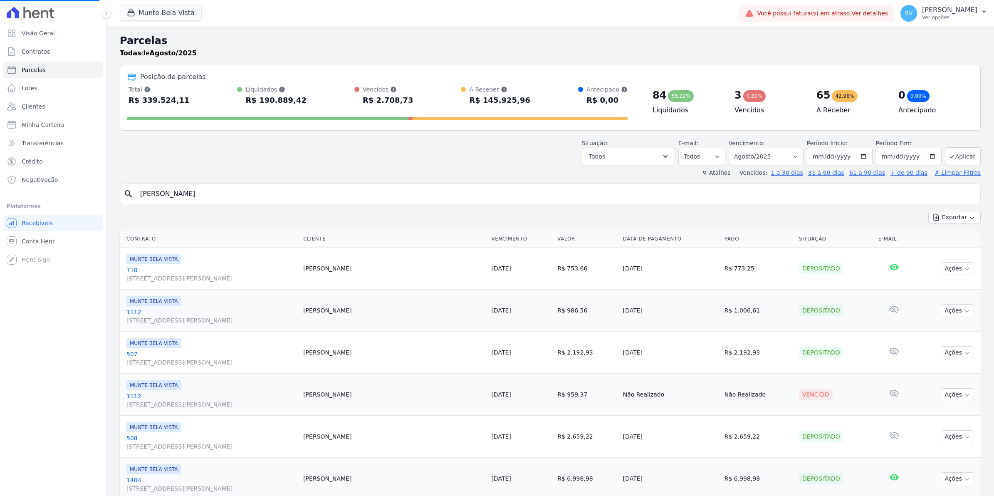
select select
click at [192, 191] on input "search" at bounding box center [555, 193] width 841 height 17
type input "LUCICE"
select select
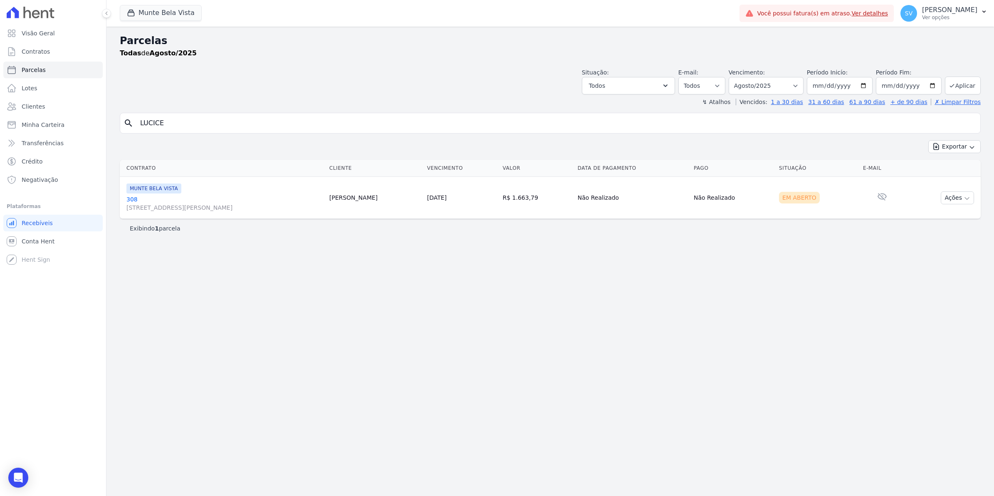
click at [131, 200] on link "[GEOGRAPHIC_DATA][STREET_ADDRESS][PERSON_NAME][GEOGRAPHIC_DATA]" at bounding box center [224, 203] width 196 height 17
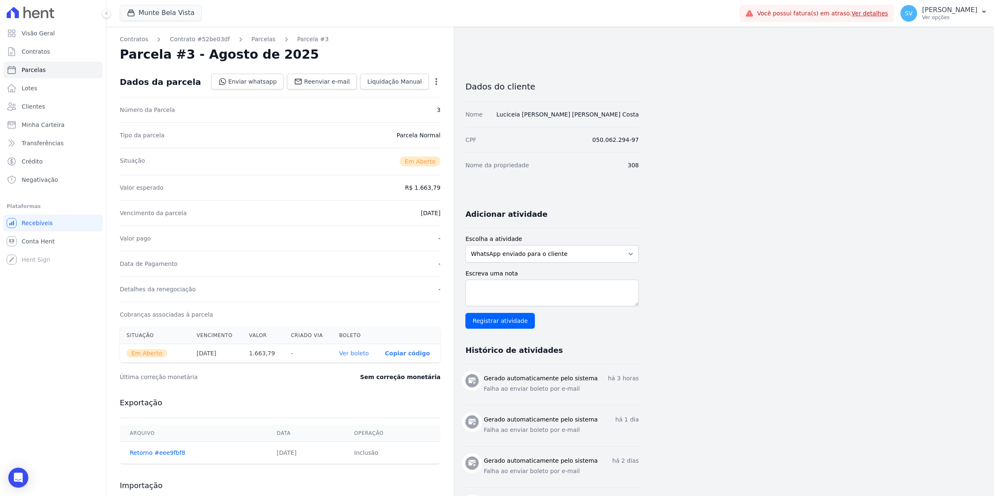
select select
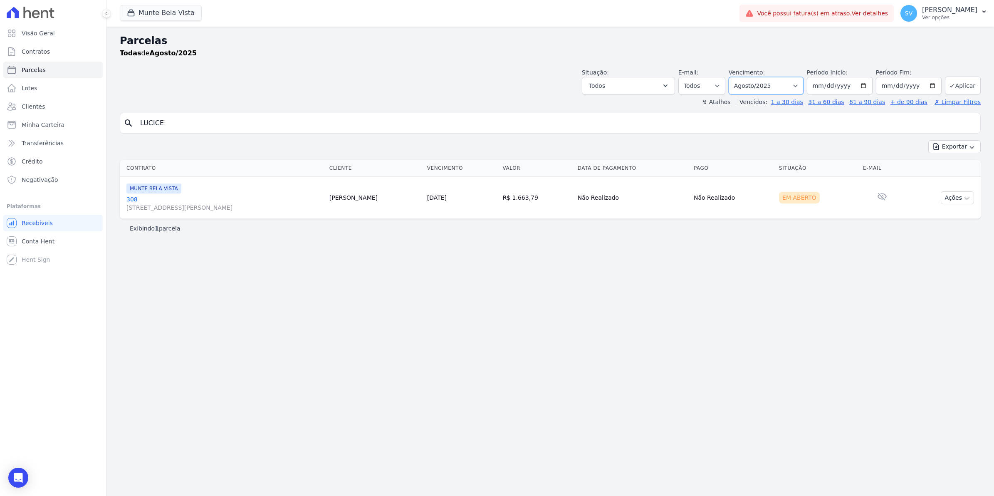
click at [803, 84] on select "Filtrar por período ──────── Todos os meses Janeiro/2024 Fevereiro/2024 Março/2…" at bounding box center [765, 85] width 75 height 17
select select "07/2025"
click at [739, 77] on select "Filtrar por período ──────── Todos os meses Janeiro/2024 Fevereiro/2024 Março/2…" at bounding box center [765, 85] width 75 height 17
select select
click at [132, 199] on link "[GEOGRAPHIC_DATA][STREET_ADDRESS][PERSON_NAME][GEOGRAPHIC_DATA]" at bounding box center [225, 203] width 199 height 17
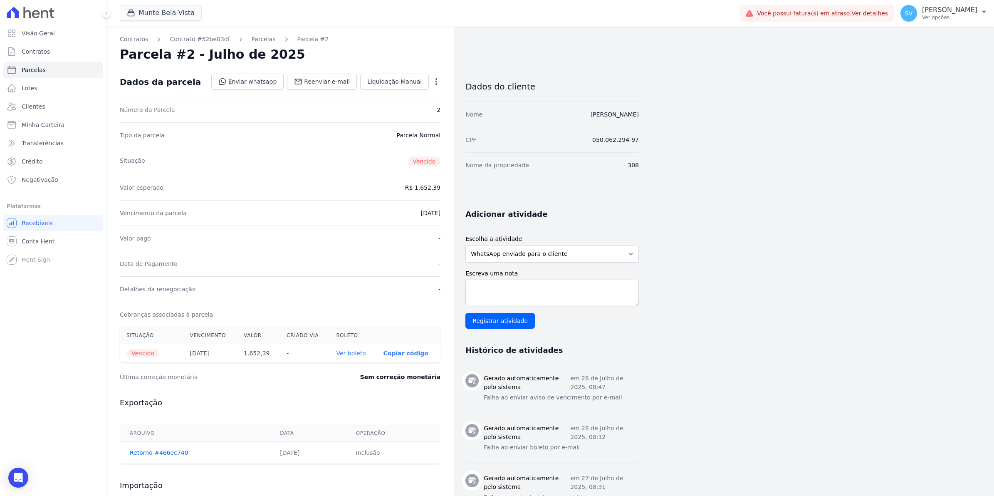
click at [438, 81] on icon "button" at bounding box center [436, 81] width 8 height 8
click at [414, 109] on link "Cancelar Cobrança" at bounding box center [400, 107] width 73 height 15
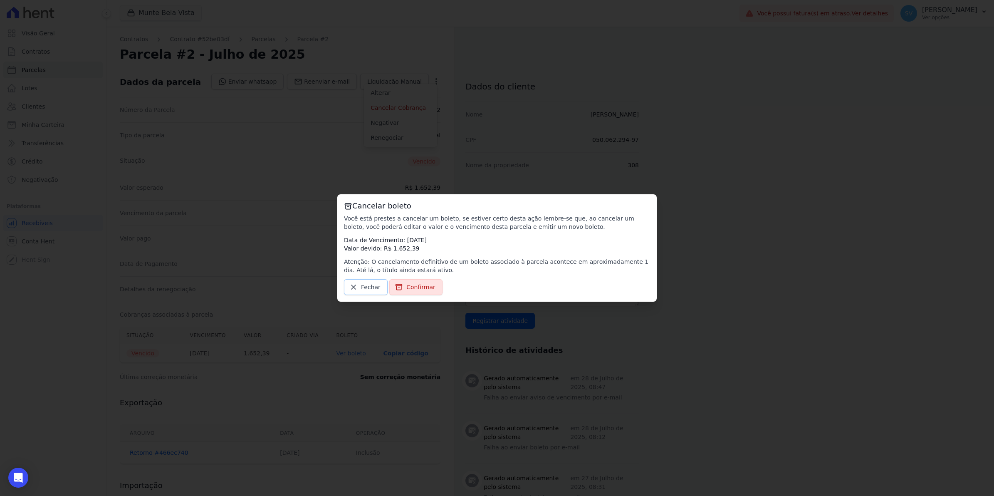
click at [358, 289] on link "Fechar" at bounding box center [366, 287] width 44 height 16
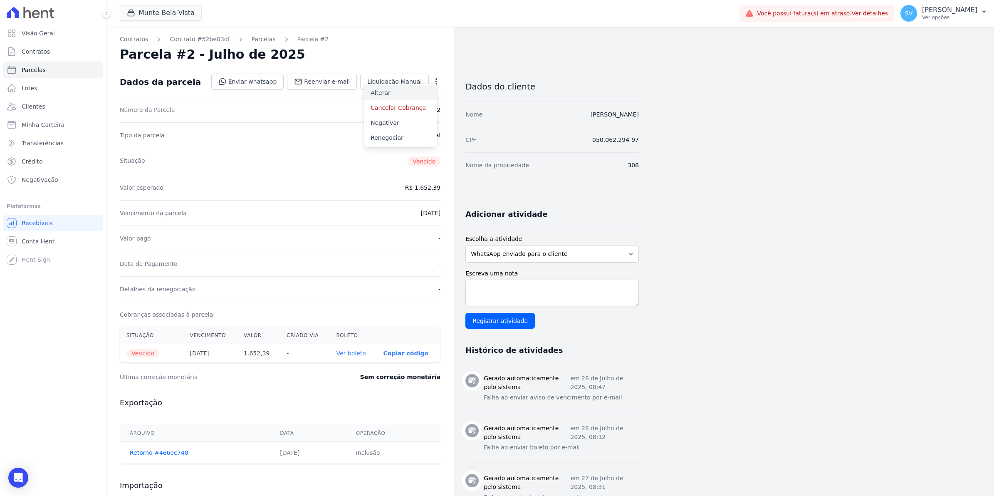
click at [394, 91] on link "Alterar" at bounding box center [400, 92] width 73 height 15
click at [430, 189] on dd "R$ 1.652,39" at bounding box center [422, 187] width 35 height 8
click at [392, 83] on span "Cancelar" at bounding box center [386, 81] width 26 height 8
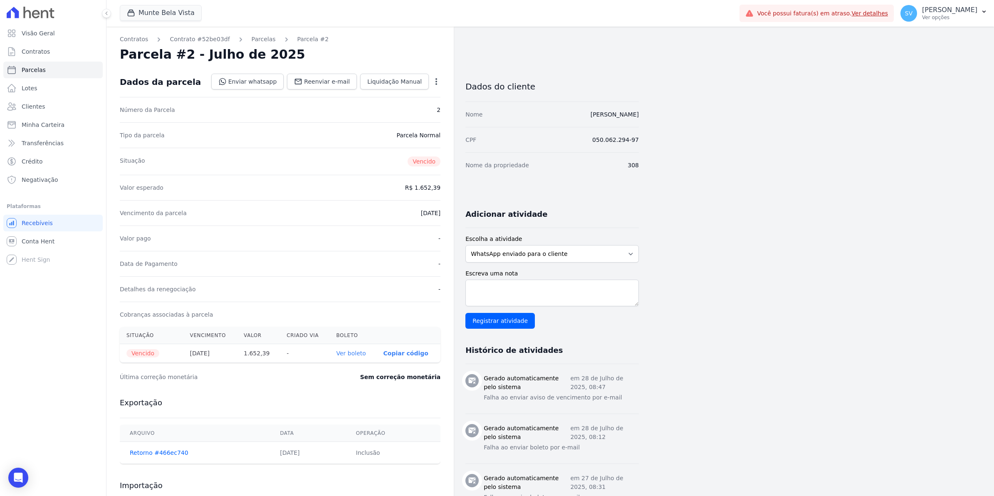
click at [435, 82] on icon "button" at bounding box center [436, 81] width 8 height 8
click at [412, 109] on link "Cancelar Cobrança" at bounding box center [400, 107] width 73 height 15
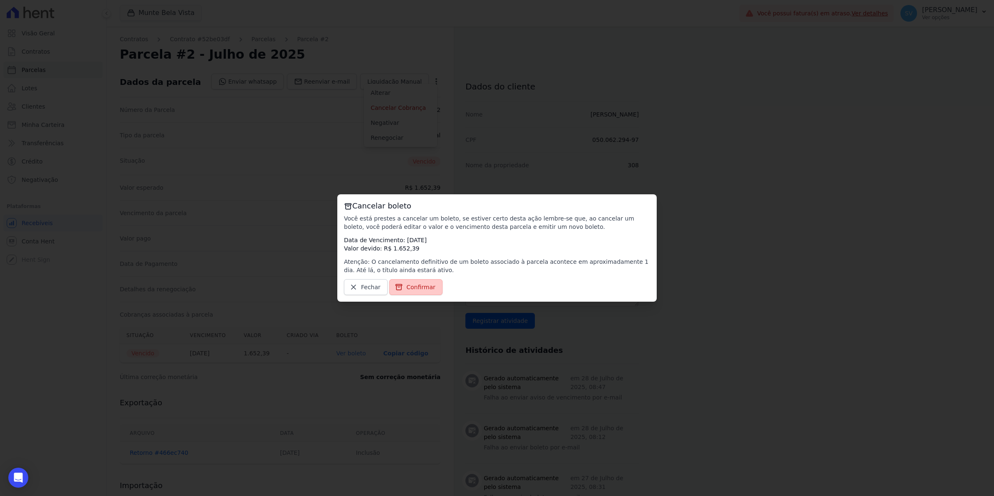
click at [424, 290] on span "Confirmar" at bounding box center [420, 287] width 29 height 8
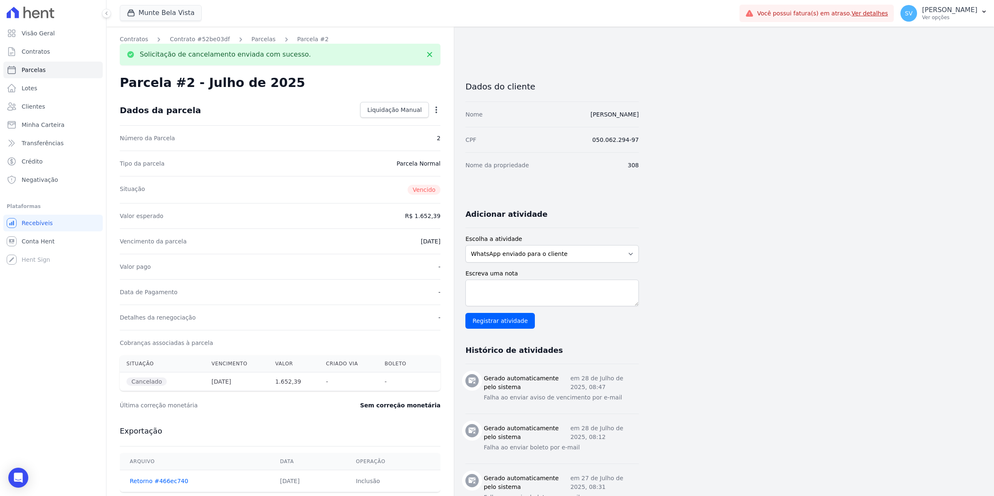
click at [437, 111] on icon "button" at bounding box center [436, 110] width 8 height 8
click at [398, 138] on link "Renegociar" at bounding box center [400, 135] width 73 height 15
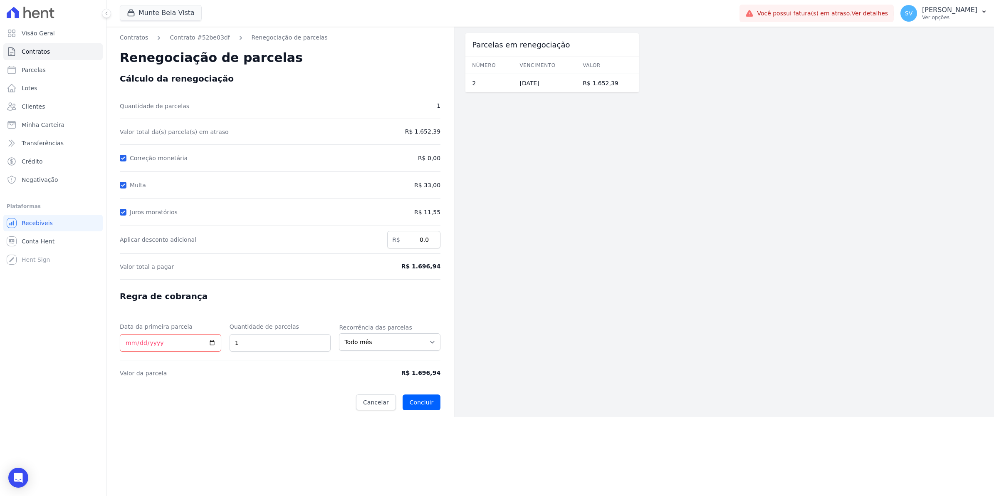
click at [431, 132] on span "R$ 1.652,39" at bounding box center [403, 131] width 74 height 9
click at [20, 71] on link "Parcelas" at bounding box center [52, 70] width 99 height 17
select select
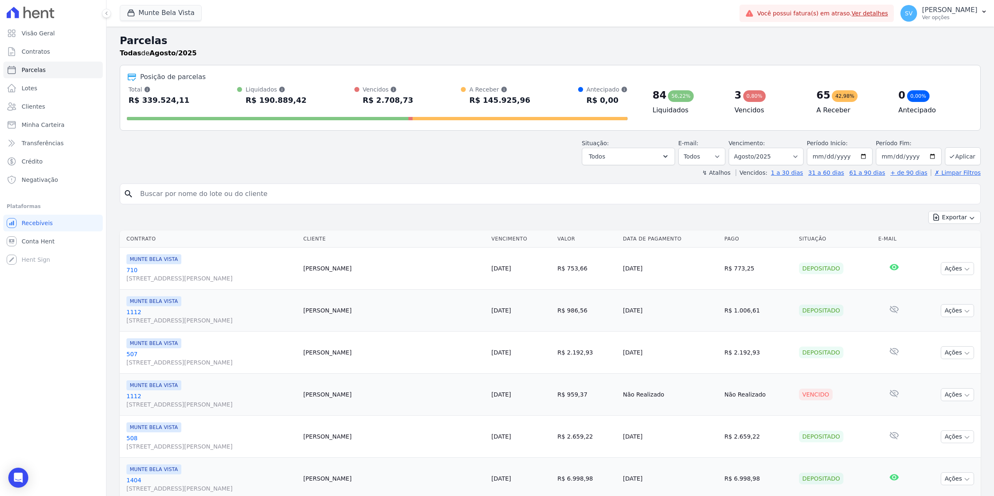
click at [232, 191] on input "search" at bounding box center [555, 193] width 841 height 17
type input "LUCICEIA"
select select
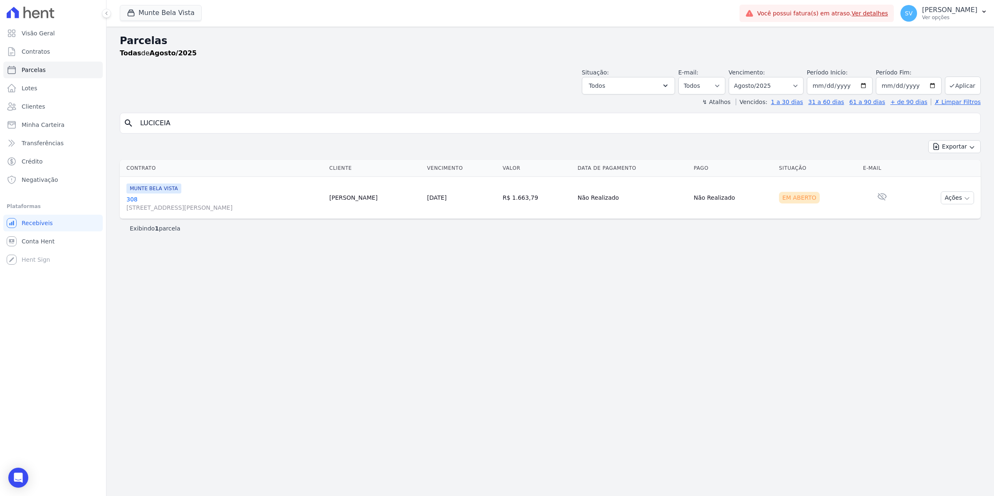
click at [127, 198] on link "[GEOGRAPHIC_DATA][STREET_ADDRESS][PERSON_NAME][GEOGRAPHIC_DATA]" at bounding box center [224, 203] width 196 height 17
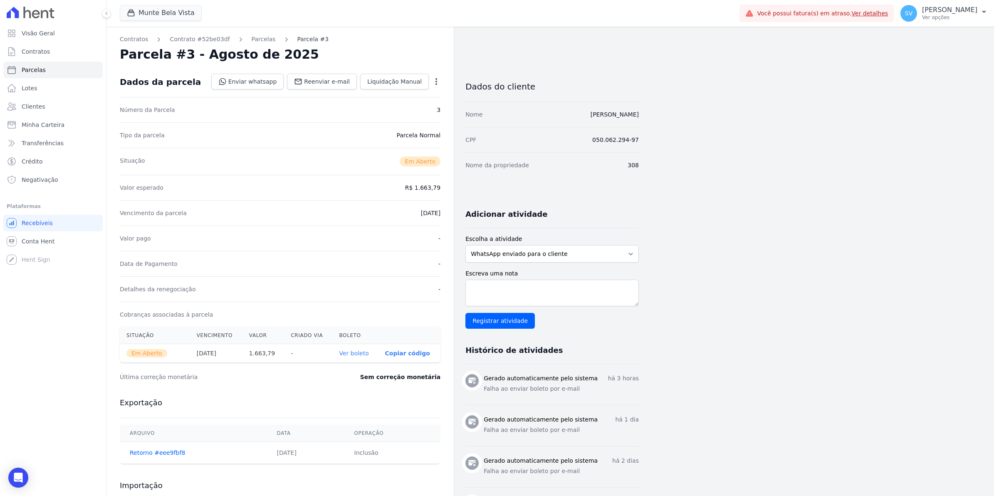
click at [297, 40] on link "Parcela #3" at bounding box center [313, 39] width 32 height 9
click at [255, 41] on link "Parcelas" at bounding box center [264, 39] width 24 height 9
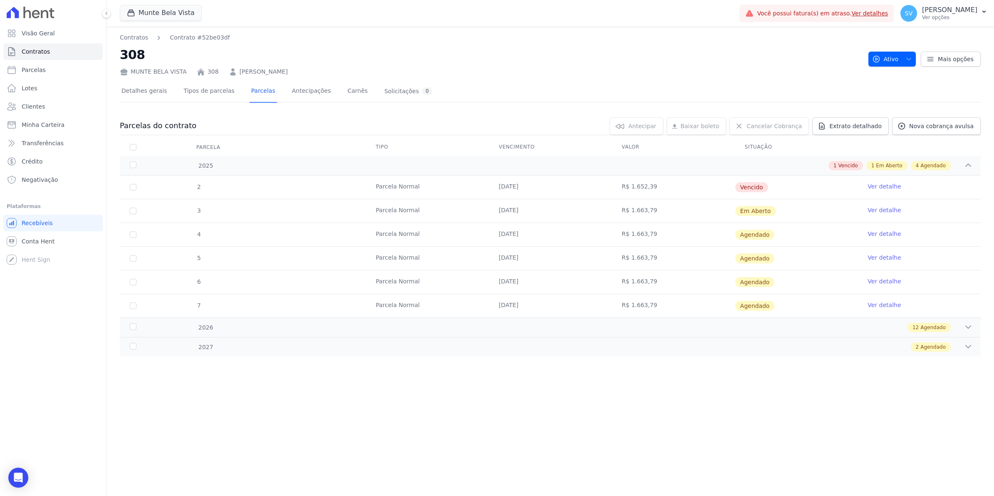
click at [885, 187] on link "Ver detalhe" at bounding box center [883, 186] width 33 height 8
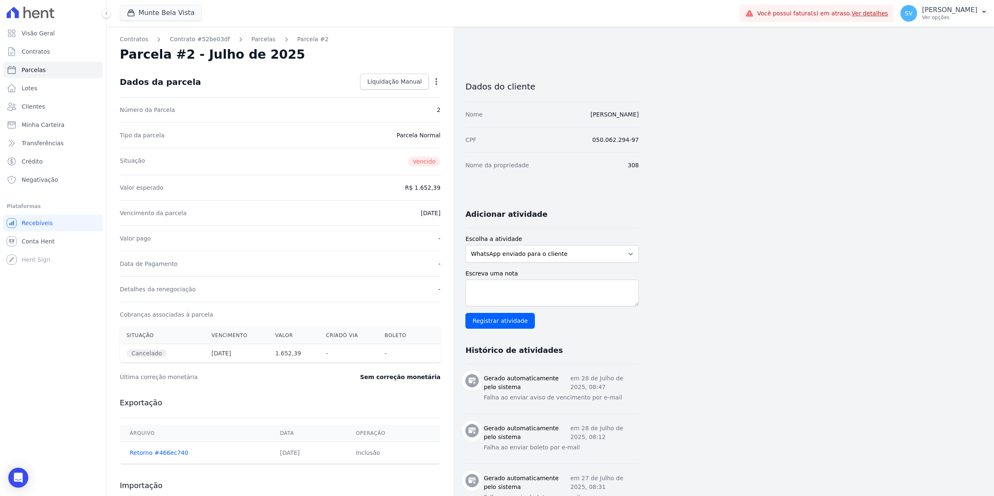
click at [434, 81] on icon "button" at bounding box center [436, 81] width 8 height 8
click at [411, 104] on link "Renegociar" at bounding box center [400, 107] width 73 height 15
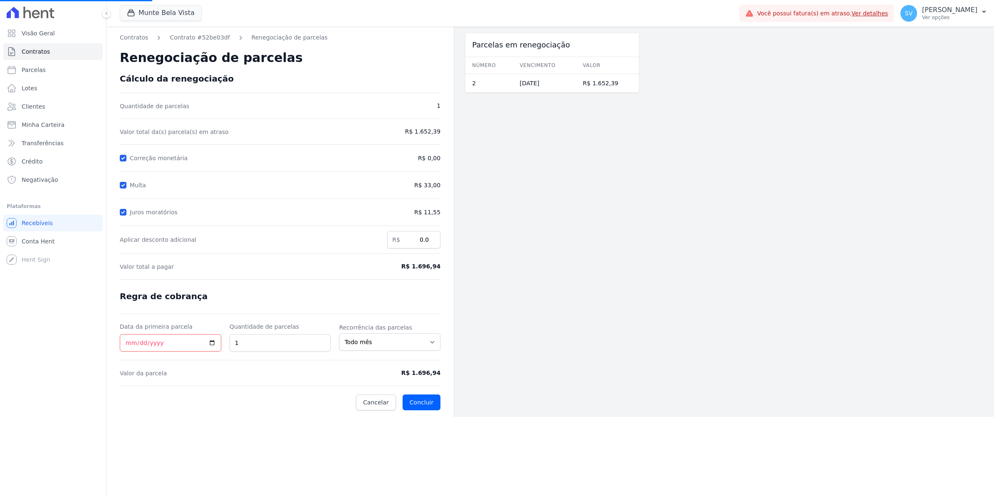
click at [412, 132] on span "R$ 1.652,39" at bounding box center [403, 131] width 74 height 9
click at [414, 372] on span "R$ 1.696,94" at bounding box center [403, 372] width 74 height 9
click at [21, 477] on icon "Open Intercom Messenger" at bounding box center [18, 477] width 10 height 11
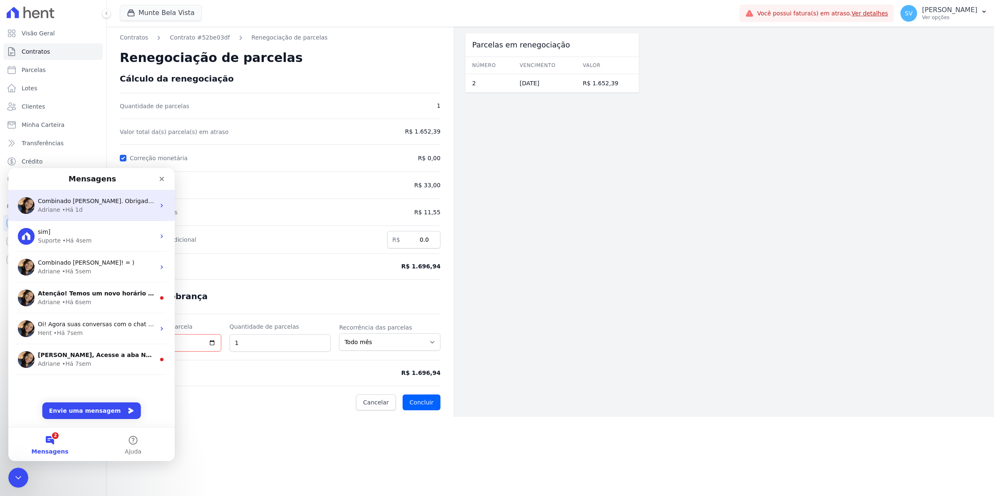
click at [79, 207] on div "Adriane • Há 1d" at bounding box center [96, 209] width 117 height 9
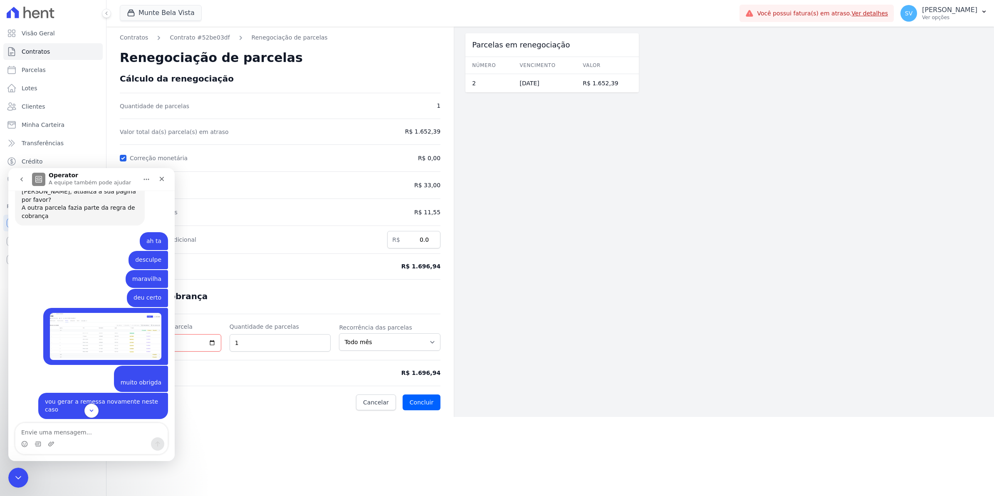
scroll to position [539, 0]
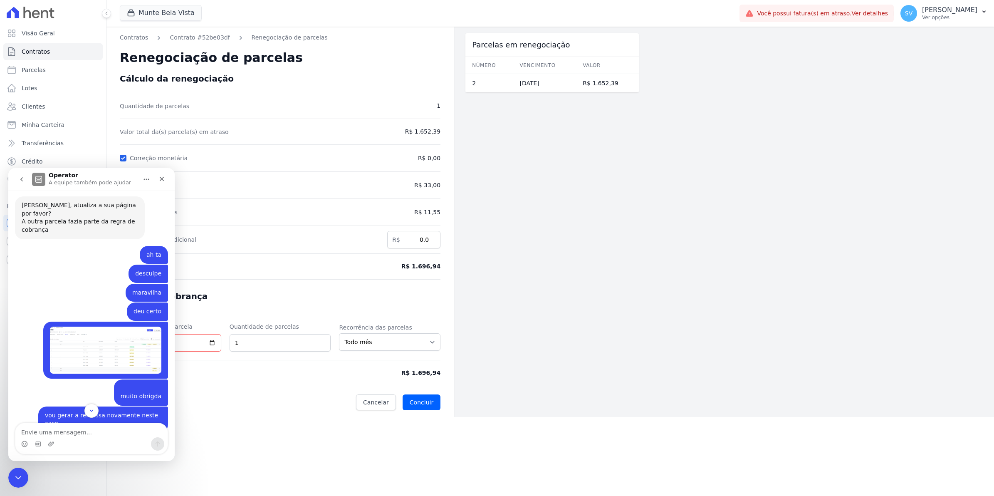
click at [99, 336] on img "Simone diz…" at bounding box center [105, 349] width 111 height 47
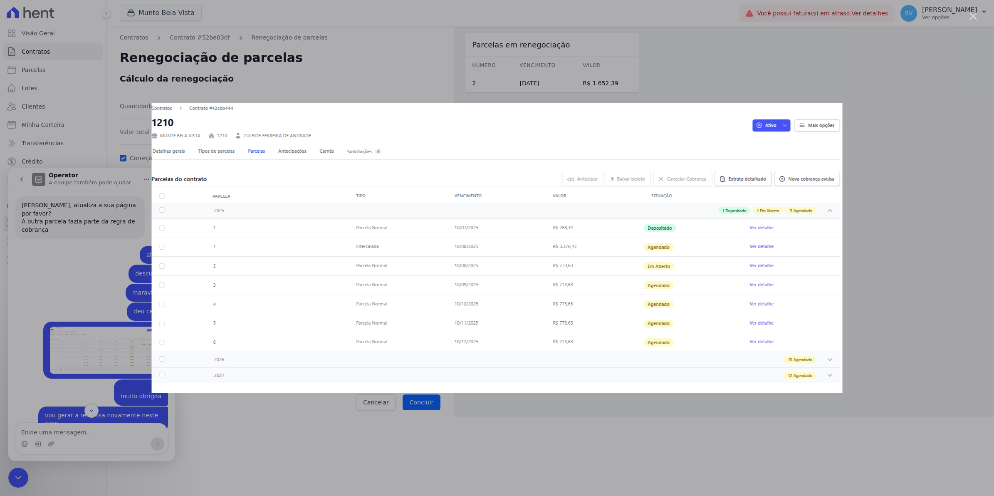
click at [387, 248] on img "Fechar" at bounding box center [497, 248] width 691 height 290
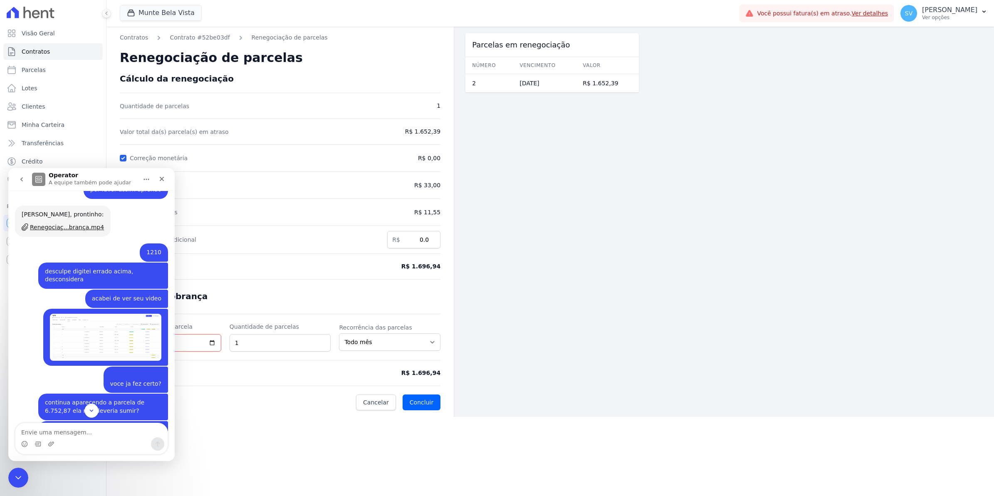
scroll to position [227, 0]
click at [69, 228] on div "Renegociaç...brança.mp4" at bounding box center [67, 227] width 74 height 9
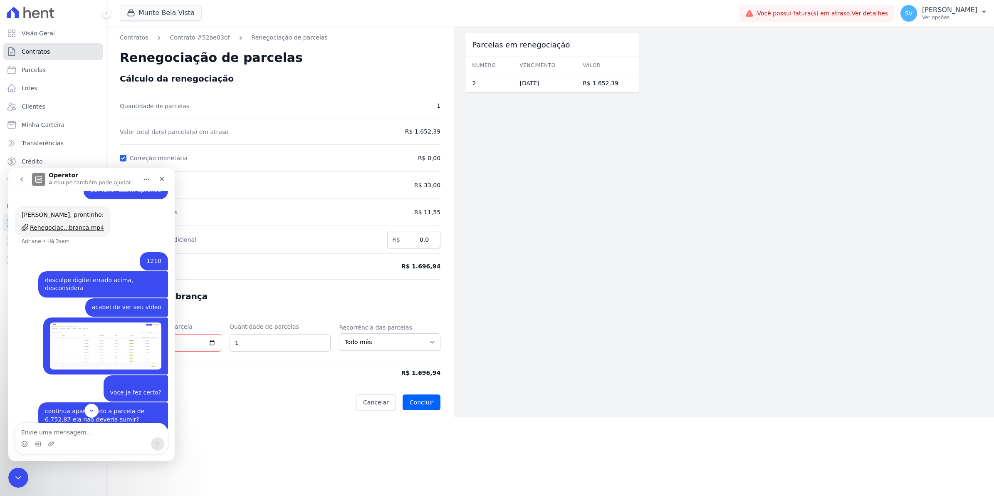
click at [39, 53] on span "Contratos" at bounding box center [36, 51] width 28 height 8
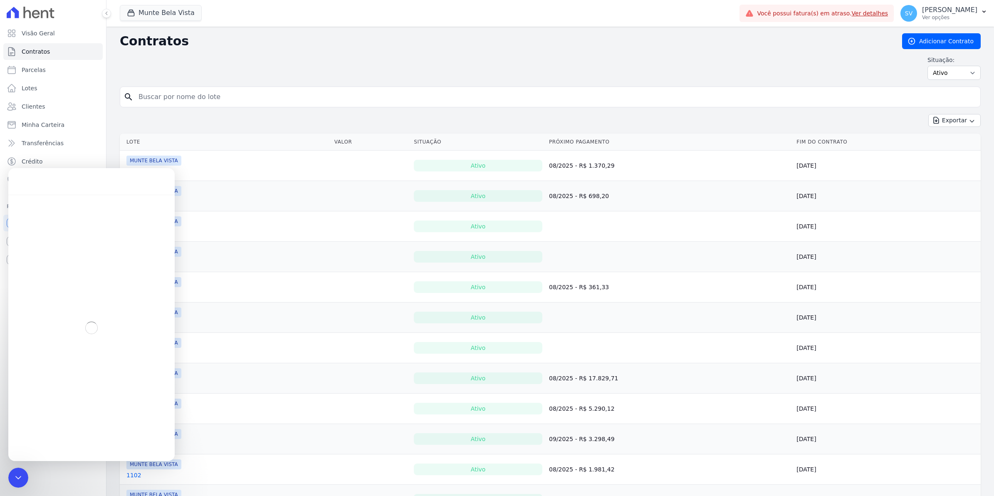
click at [185, 92] on input "search" at bounding box center [554, 97] width 843 height 17
type textarea "K"
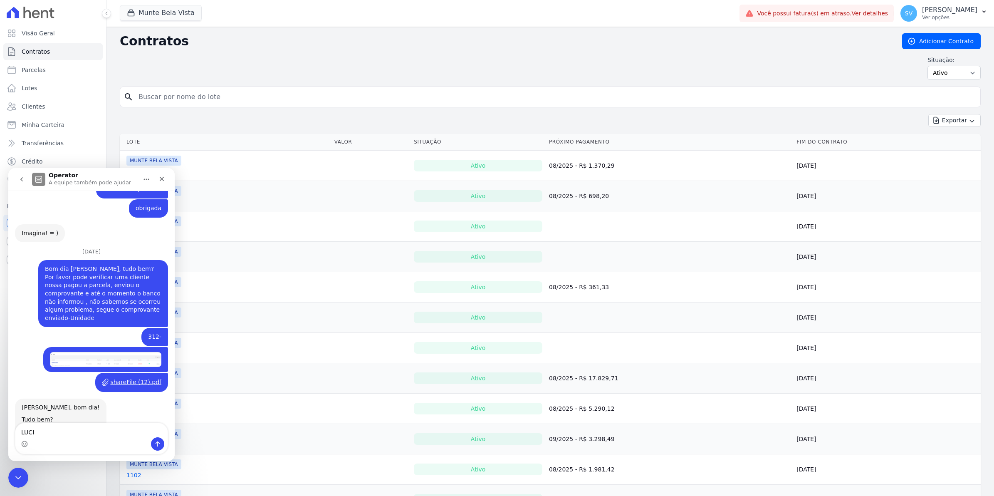
scroll to position [6840, 0]
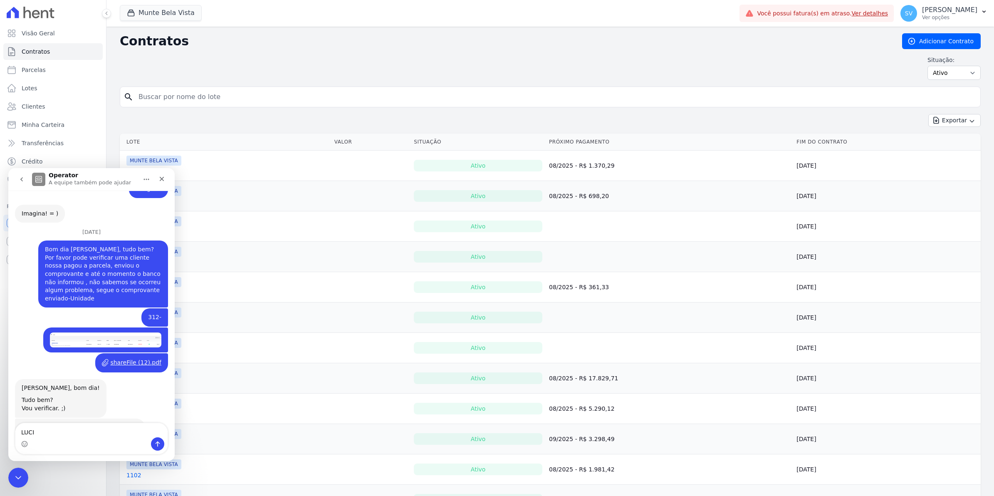
type textarea "LUCI"
click at [185, 92] on input "search" at bounding box center [554, 97] width 843 height 17
type input "LUCI"
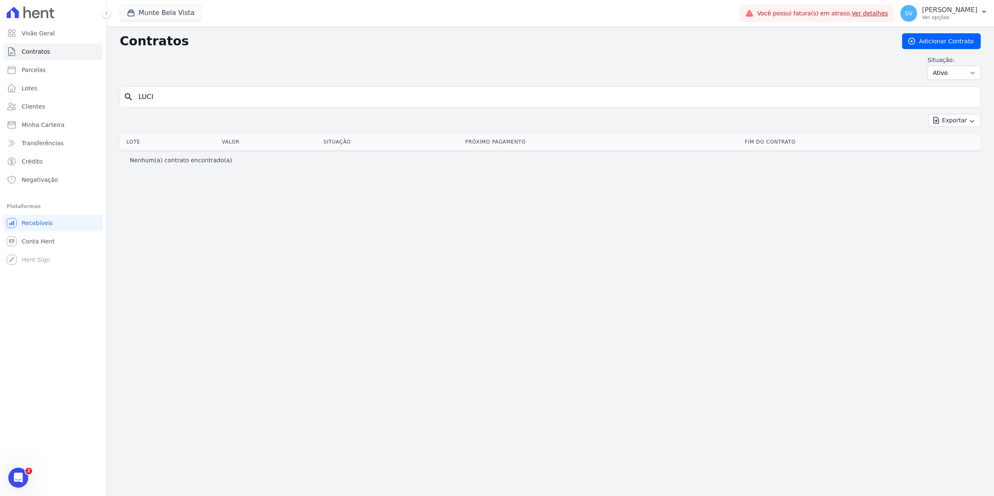
click at [163, 96] on input "LUCI" at bounding box center [554, 97] width 843 height 17
type input "LUCICEIA"
click at [183, 100] on input "LUCICEIA" at bounding box center [554, 97] width 843 height 17
type input "LUCI"
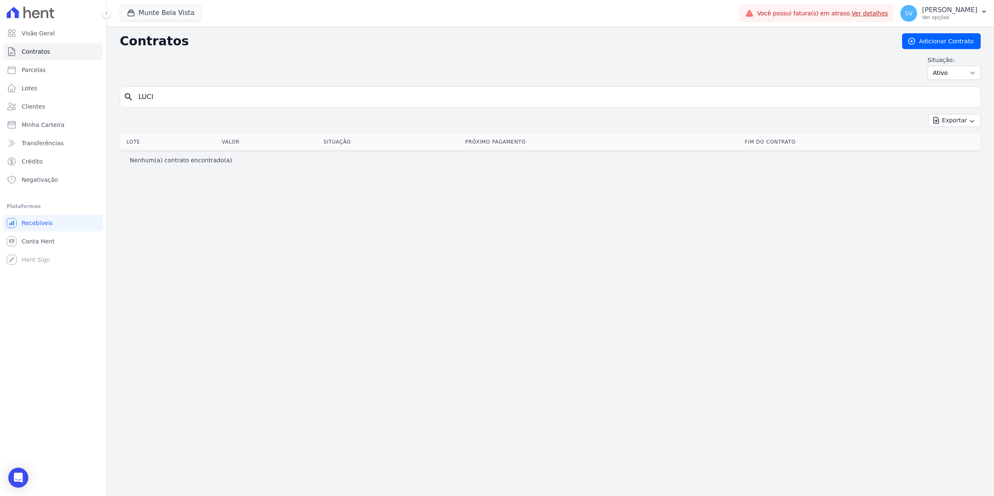
drag, startPoint x: 171, startPoint y: 104, endPoint x: -2, endPoint y: 130, distance: 174.8
click at [0, 130] on html "Visão Geral Contratos [GEOGRAPHIC_DATA] Lotes Clientes Minha Carteira Transferê…" at bounding box center [497, 248] width 994 height 496
type input "308"
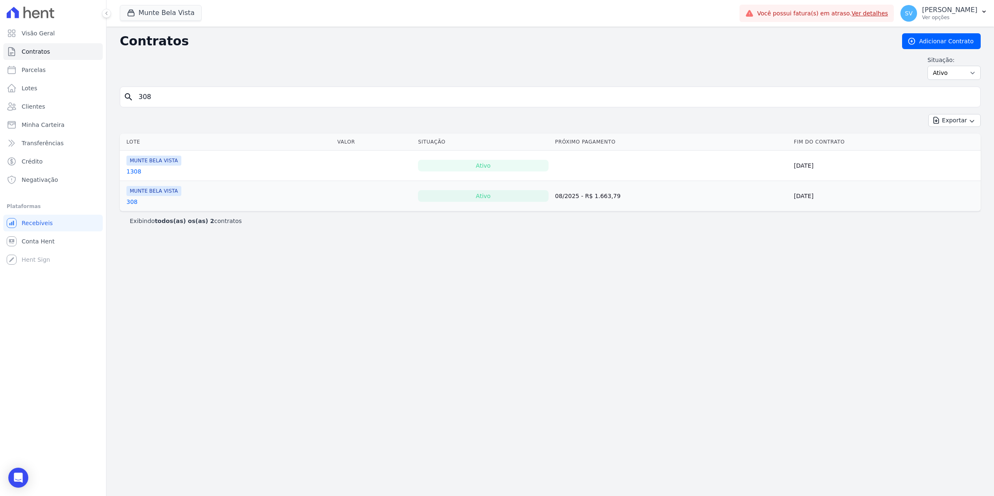
click at [134, 202] on link "308" at bounding box center [131, 201] width 11 height 8
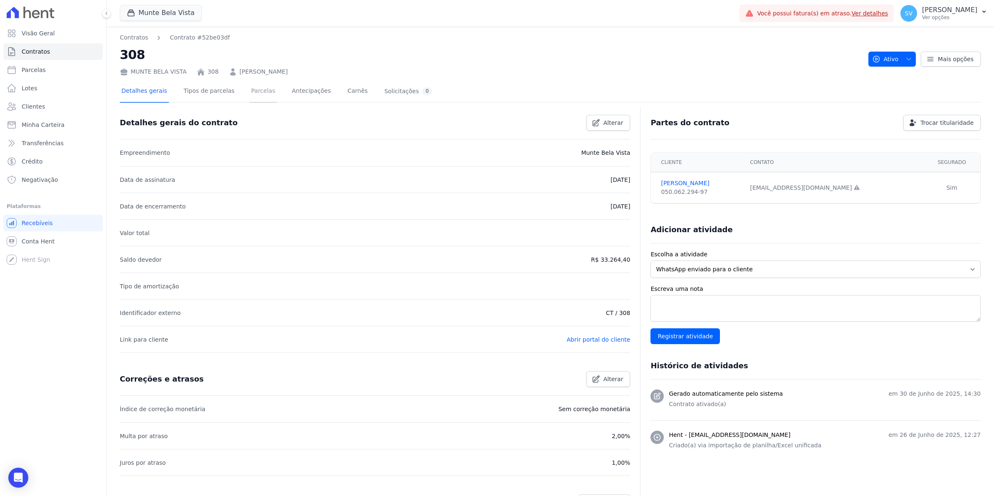
click at [258, 94] on link "Parcelas" at bounding box center [262, 92] width 27 height 22
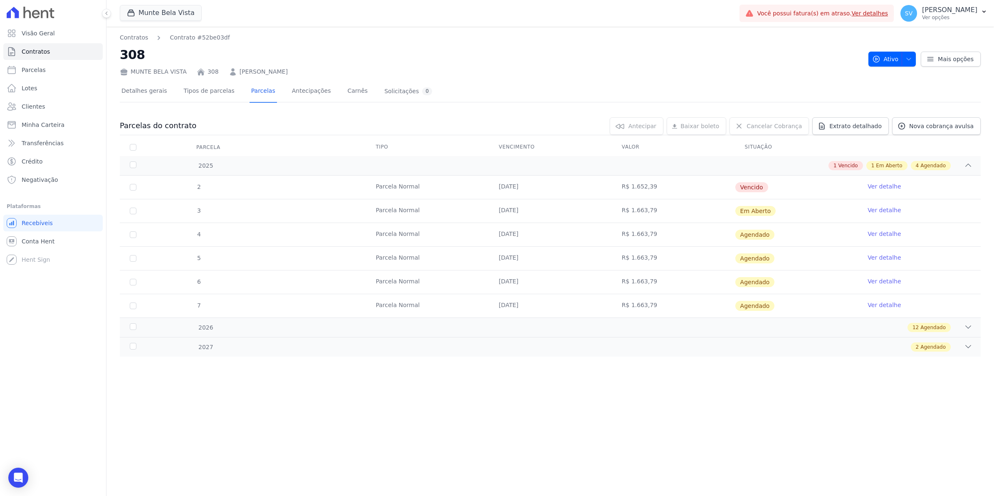
click at [888, 187] on link "Ver detalhe" at bounding box center [883, 186] width 33 height 8
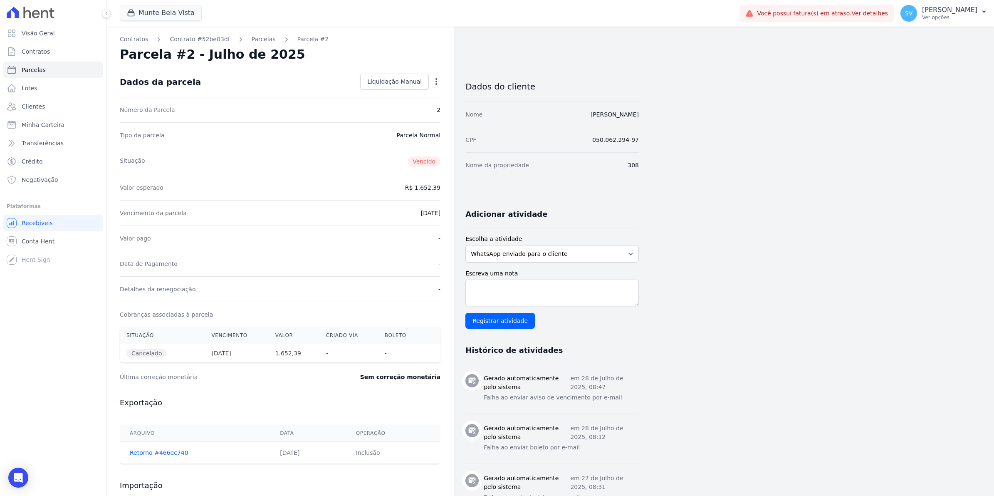
click at [436, 85] on icon "button" at bounding box center [436, 81] width 8 height 8
click at [386, 111] on link "Renegociar" at bounding box center [400, 107] width 73 height 15
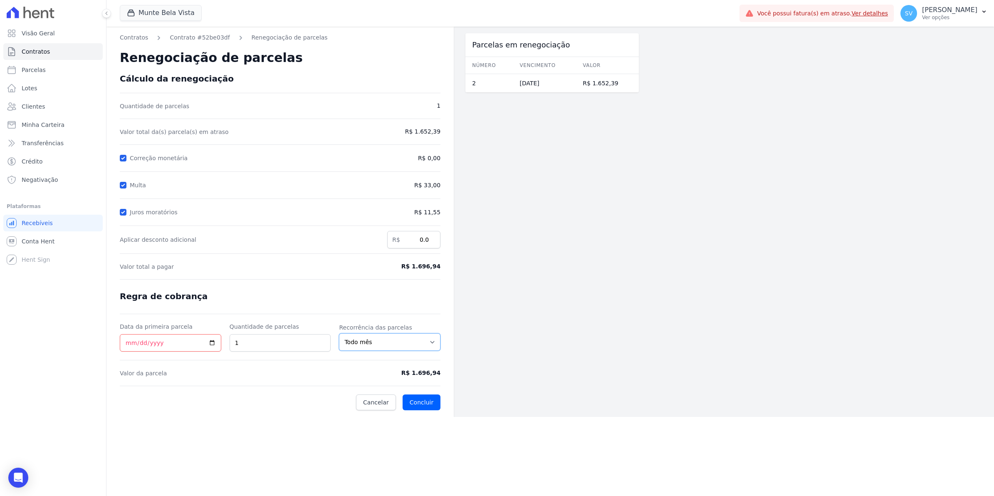
click at [386, 346] on select "Todo mês A cada 2 meses A cada 3 meses A cada 6 meses A cada 10 meses A cada 12…" at bounding box center [389, 341] width 101 height 17
click at [429, 128] on span "R$ 1.652,39" at bounding box center [403, 131] width 74 height 9
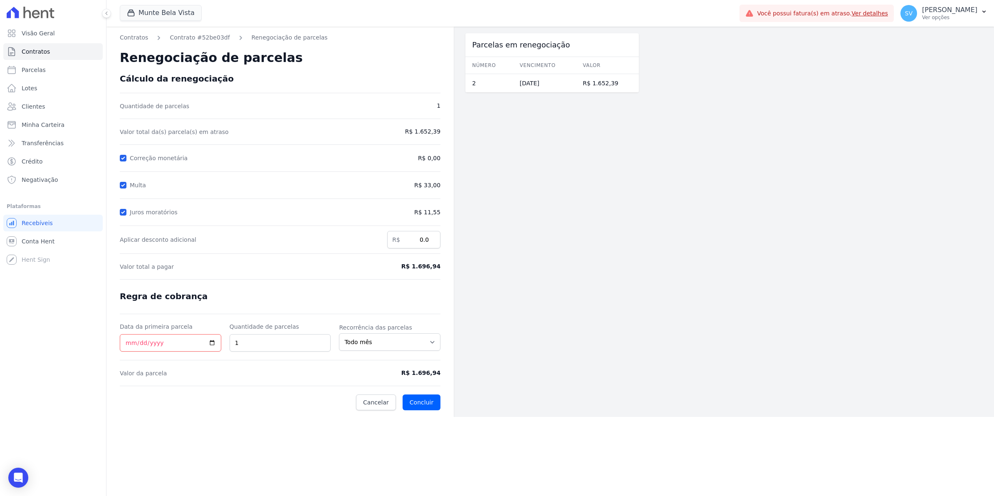
click at [429, 128] on span "R$ 1.652,39" at bounding box center [403, 131] width 74 height 9
click at [124, 159] on input "Correção monetária" at bounding box center [123, 158] width 7 height 7
checkbox input "false"
click at [126, 186] on input "Multa" at bounding box center [123, 185] width 7 height 7
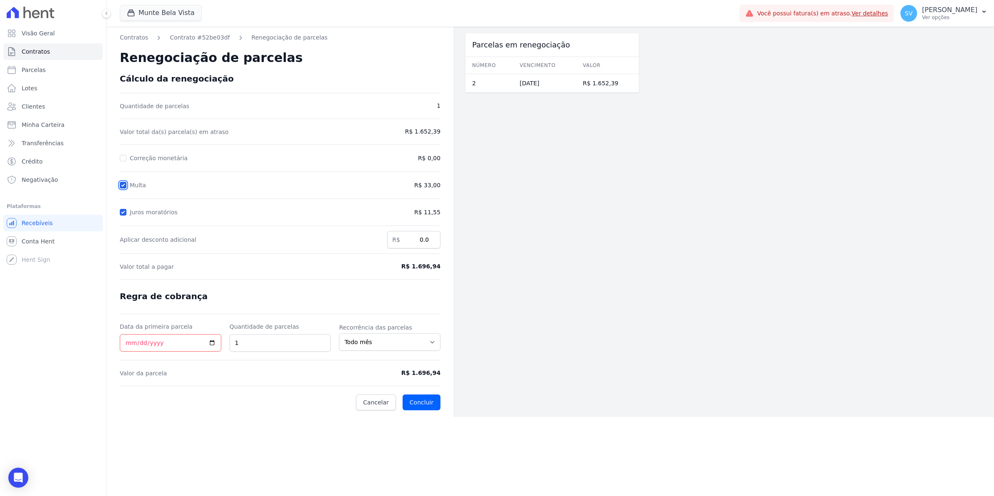
checkbox input "false"
click at [124, 213] on input "Juros moratórios" at bounding box center [123, 212] width 7 height 7
checkbox input "false"
click at [431, 133] on span "R$ 1.652,39" at bounding box center [403, 131] width 74 height 9
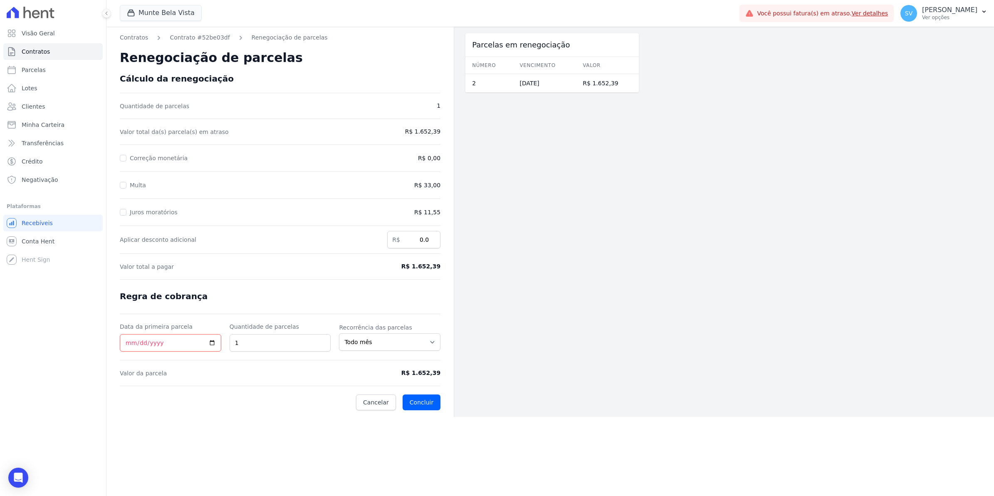
click at [431, 133] on span "R$ 1.652,39" at bounding box center [403, 131] width 74 height 9
click at [18, 482] on div "Open Intercom Messenger" at bounding box center [18, 477] width 22 height 22
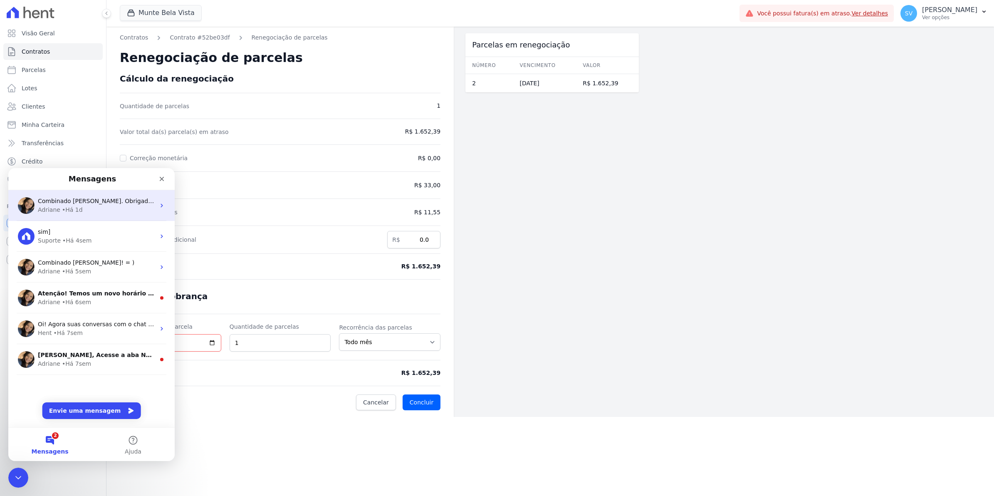
click at [68, 193] on div "Combinado [PERSON_NAME]. Obrigada! =) Adriane • Há 1d" at bounding box center [91, 205] width 166 height 31
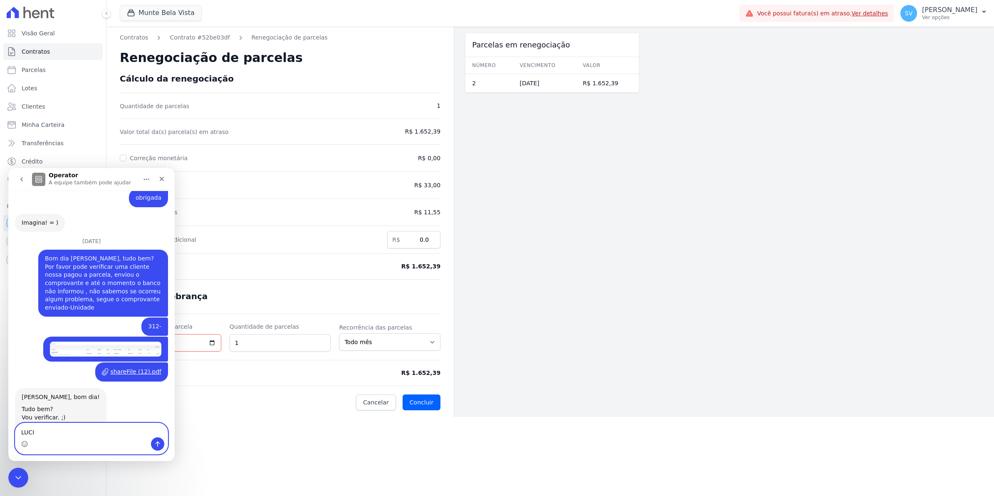
scroll to position [6840, 0]
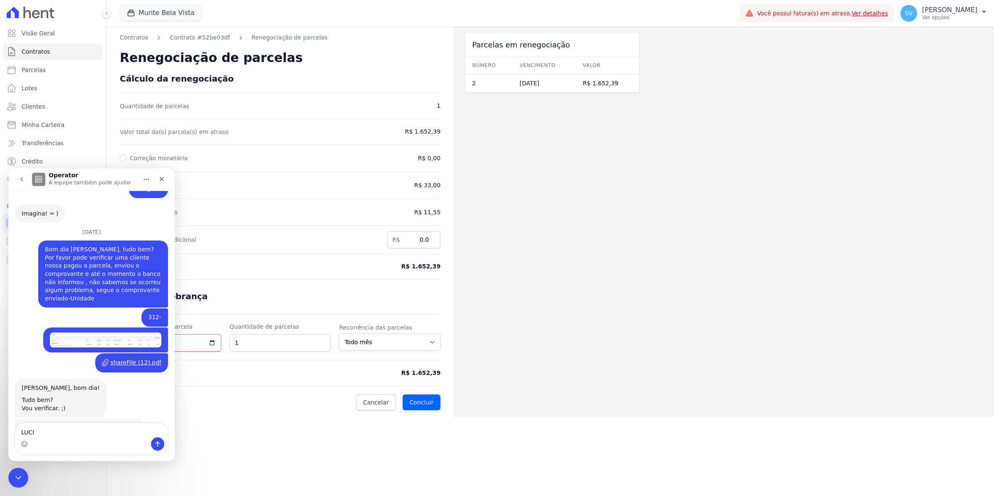
click at [587, 238] on div "Parcelas em renegociação Número Vencimento [GEOGRAPHIC_DATA] 2 [DATE] R$ 1.652,…" at bounding box center [551, 222] width 173 height 390
drag, startPoint x: 372, startPoint y: 405, endPoint x: 377, endPoint y: 404, distance: 4.9
click at [373, 405] on span "Cancelar" at bounding box center [376, 402] width 26 height 8
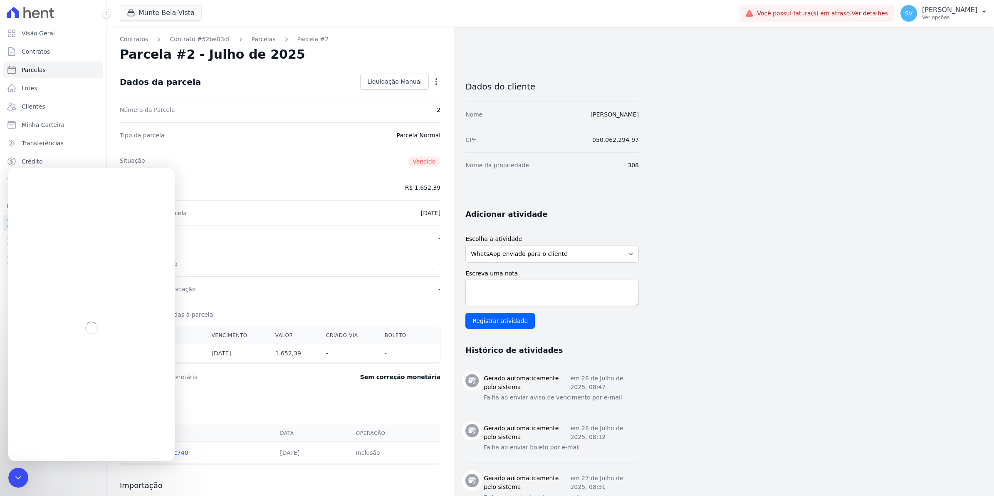
drag, startPoint x: 337, startPoint y: 250, endPoint x: 342, endPoint y: 248, distance: 6.0
click at [338, 250] on div "Valor pago -" at bounding box center [280, 237] width 321 height 25
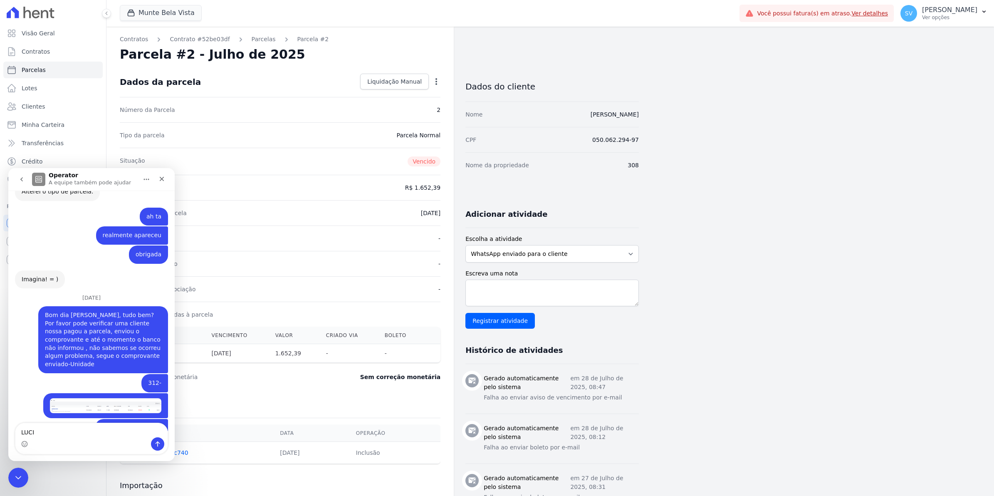
scroll to position [6840, 0]
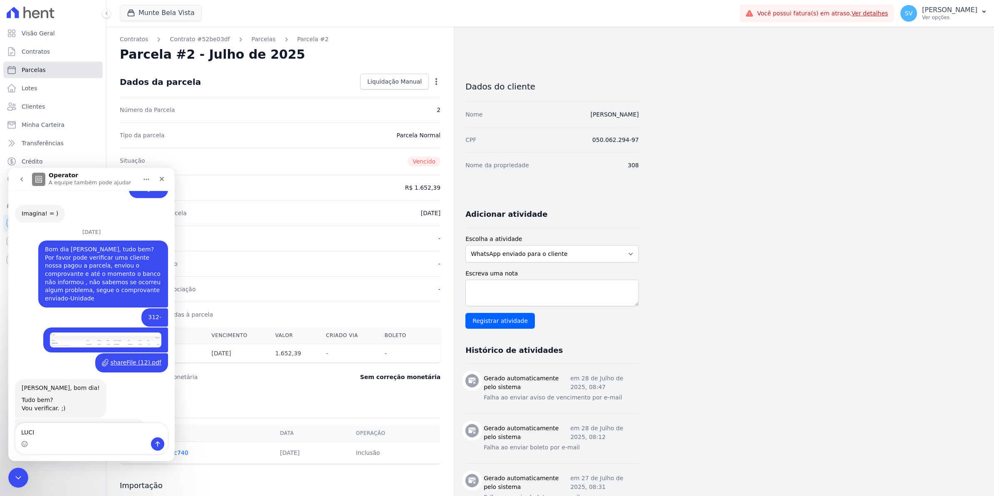
click at [32, 70] on span "Parcelas" at bounding box center [34, 70] width 24 height 8
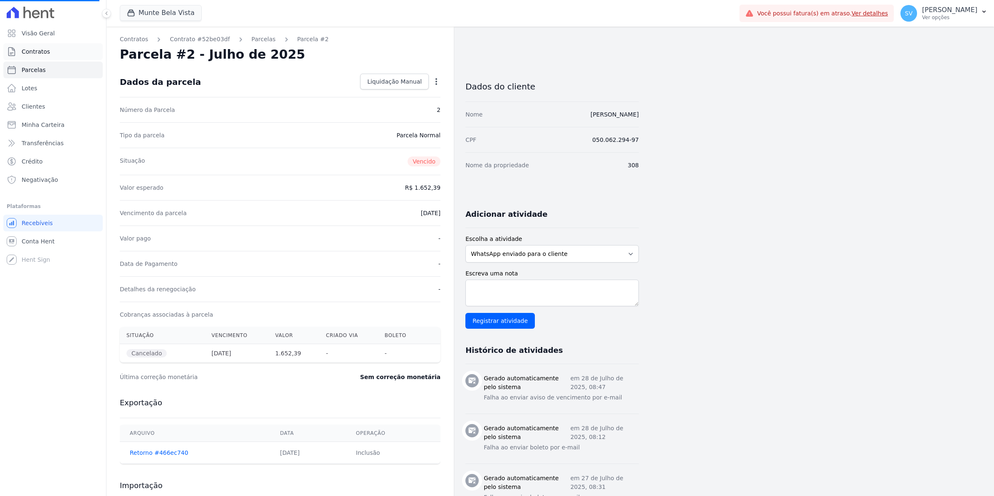
click at [32, 53] on span "Contratos" at bounding box center [36, 51] width 28 height 8
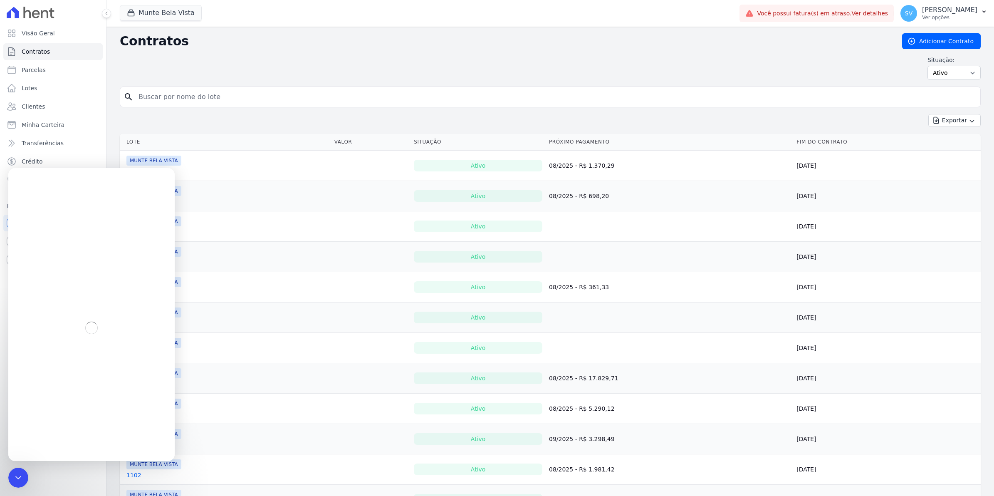
select select
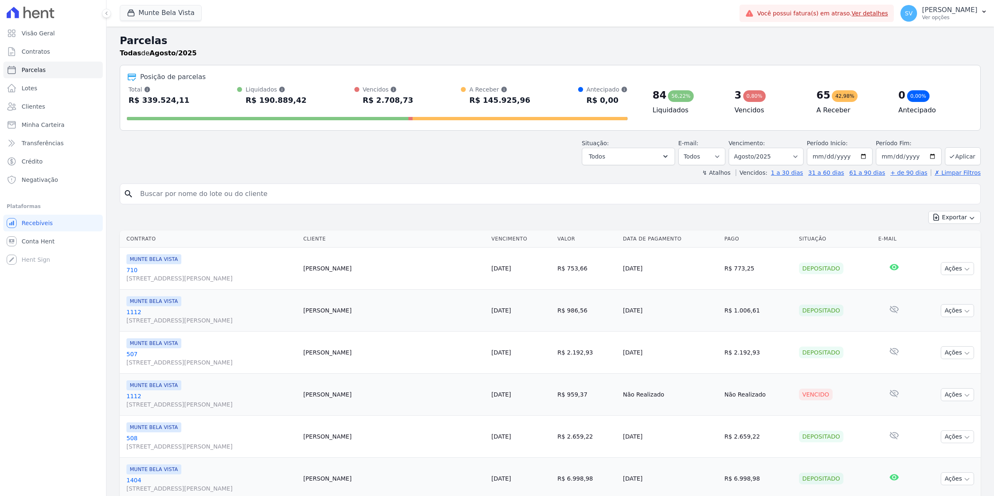
click at [175, 95] on div "Total Soma das parcelas pagas, vencidas, em aberto e agendadas. Não considera p…" at bounding box center [377, 96] width 501 height 22
click at [32, 52] on span "Contratos" at bounding box center [36, 51] width 28 height 8
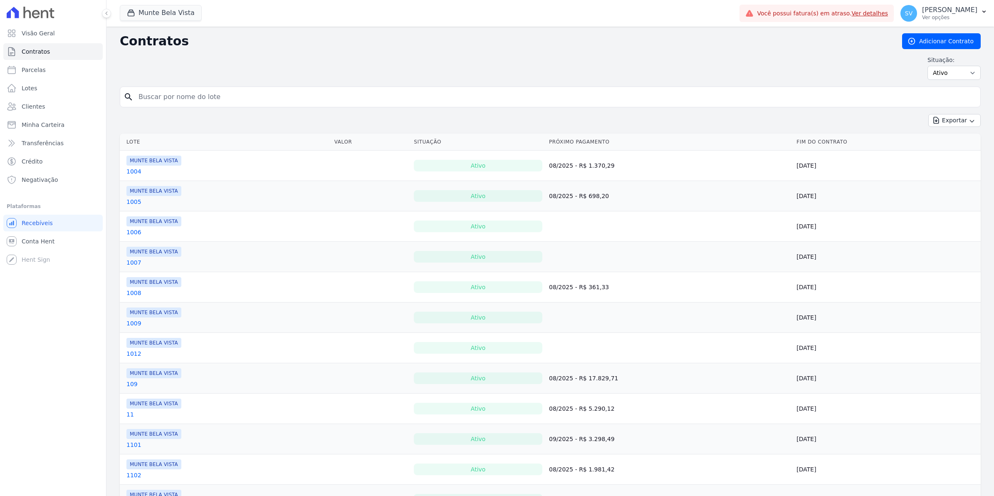
click at [160, 96] on input "search" at bounding box center [554, 97] width 843 height 17
type input "308"
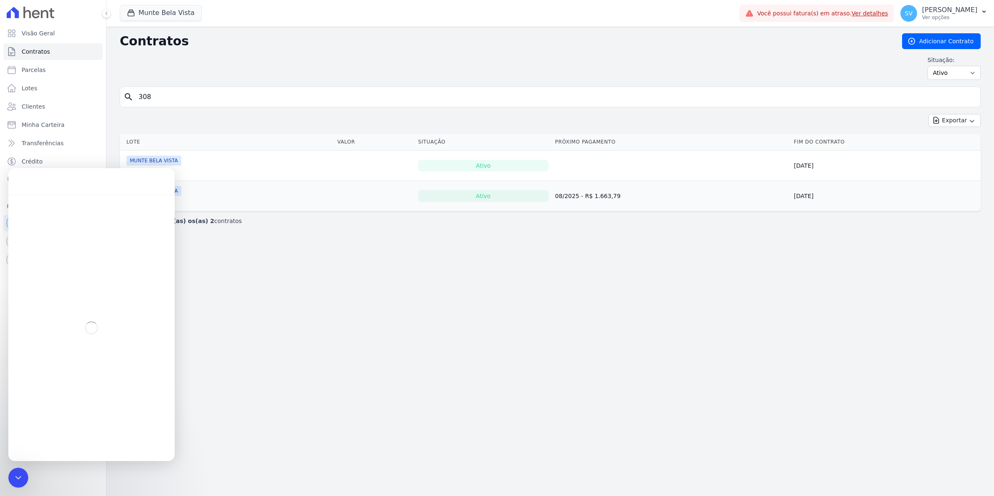
click at [825, 257] on div "Contratos Adicionar Contrato Situação: Ativo Todos Pausado Distratado Rascunho …" at bounding box center [549, 261] width 887 height 469
click at [328, 286] on div "Contratos Adicionar Contrato Situação: Ativo Todos Pausado Distratado Rascunho …" at bounding box center [549, 261] width 887 height 469
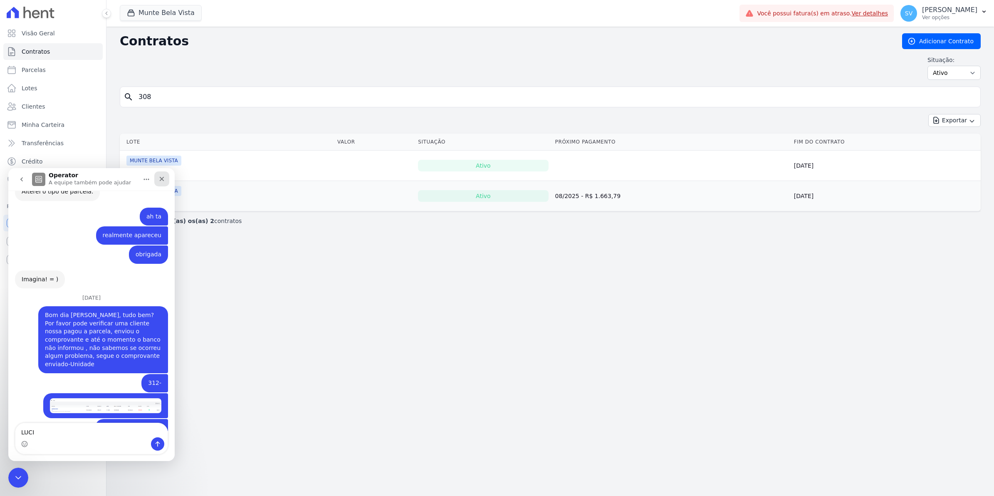
scroll to position [6840, 0]
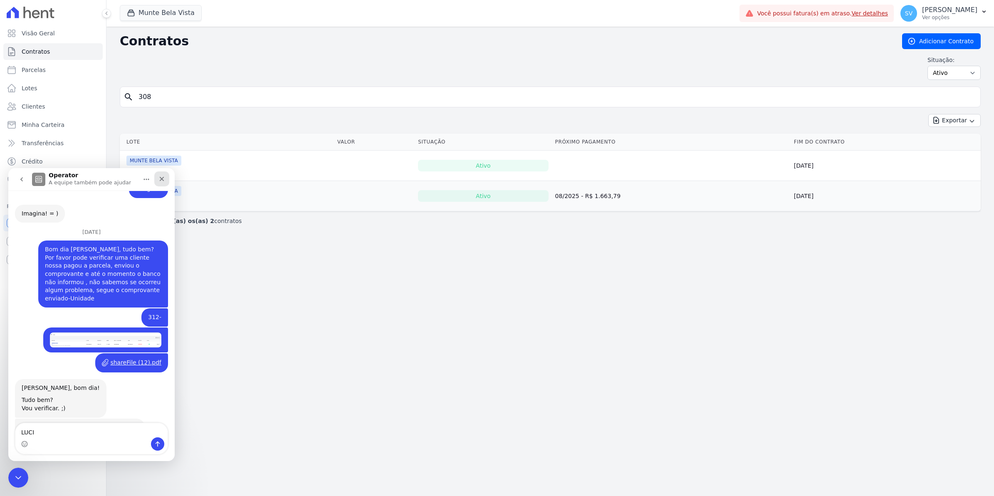
click at [163, 178] on icon "Fechar" at bounding box center [161, 178] width 7 height 7
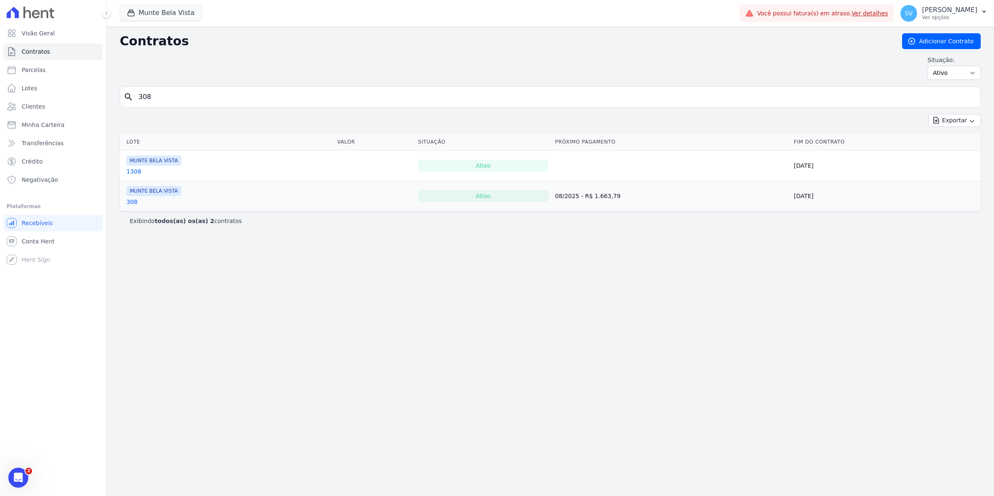
click at [128, 204] on link "308" at bounding box center [131, 201] width 11 height 8
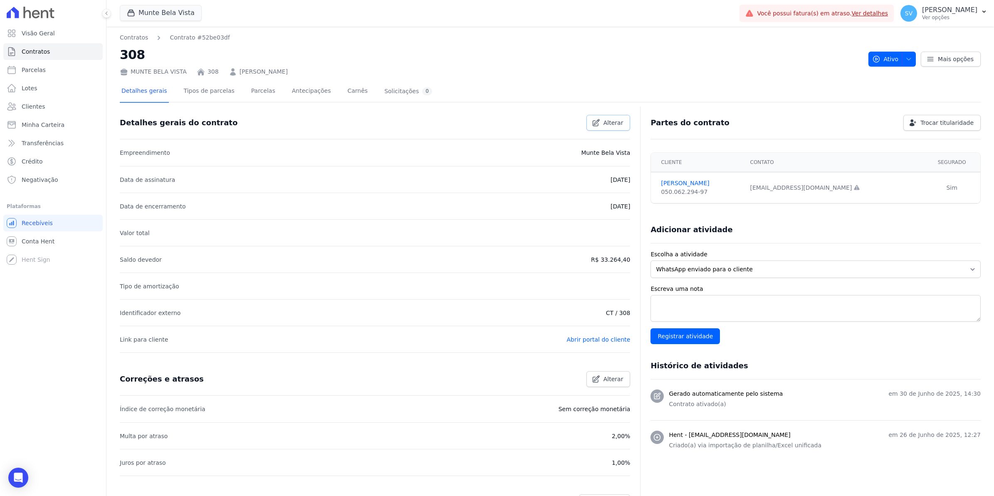
click at [604, 121] on span "Alterar" at bounding box center [613, 122] width 20 height 8
click at [249, 87] on link "Parcelas" at bounding box center [262, 92] width 27 height 22
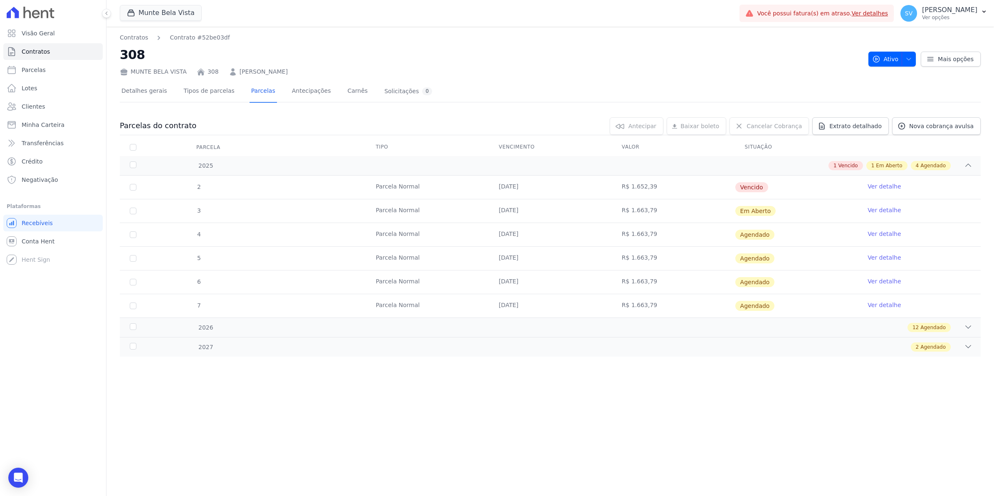
click at [891, 187] on link "Ver detalhe" at bounding box center [883, 186] width 33 height 8
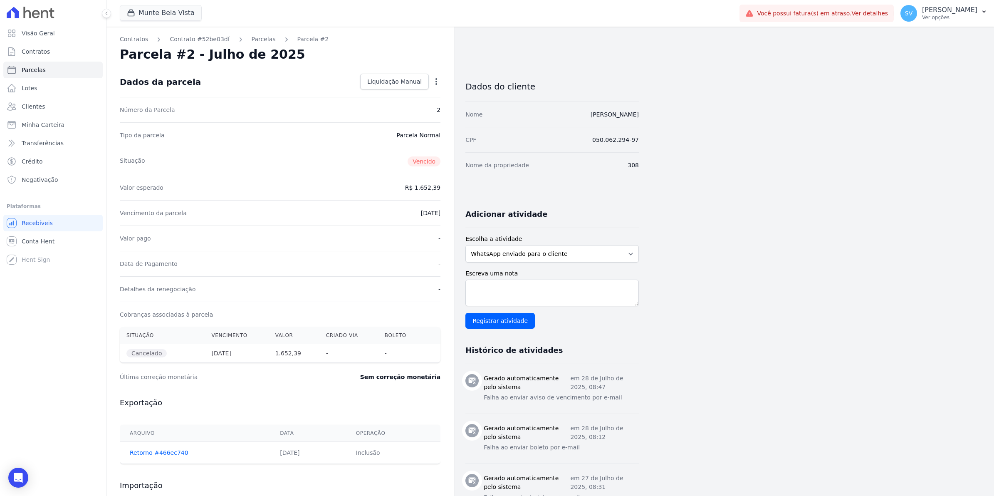
click at [435, 81] on icon "button" at bounding box center [436, 81] width 2 height 7
click at [375, 109] on link "Renegociar" at bounding box center [400, 107] width 73 height 15
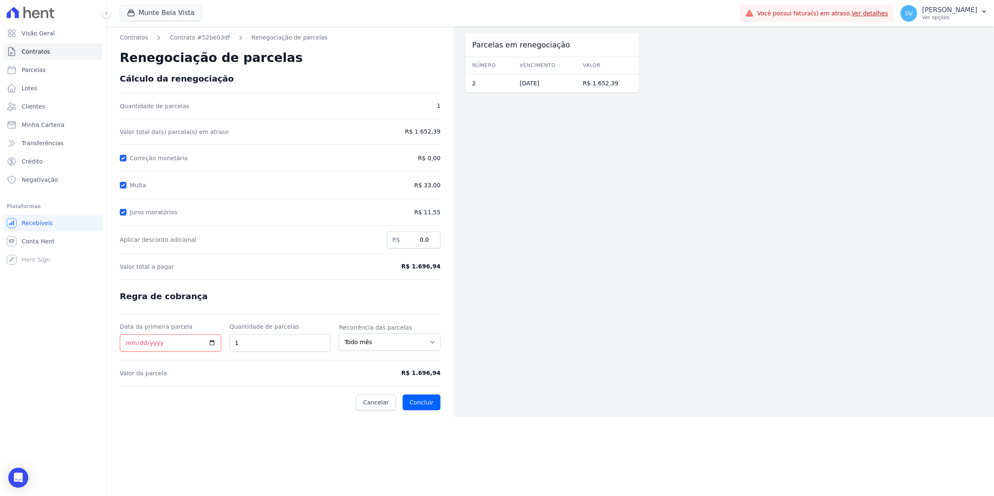
click at [434, 192] on form "Cálculo da renegociação Quantidade de parcelas 1 Valor total da(s) parcela(s) e…" at bounding box center [280, 242] width 321 height 336
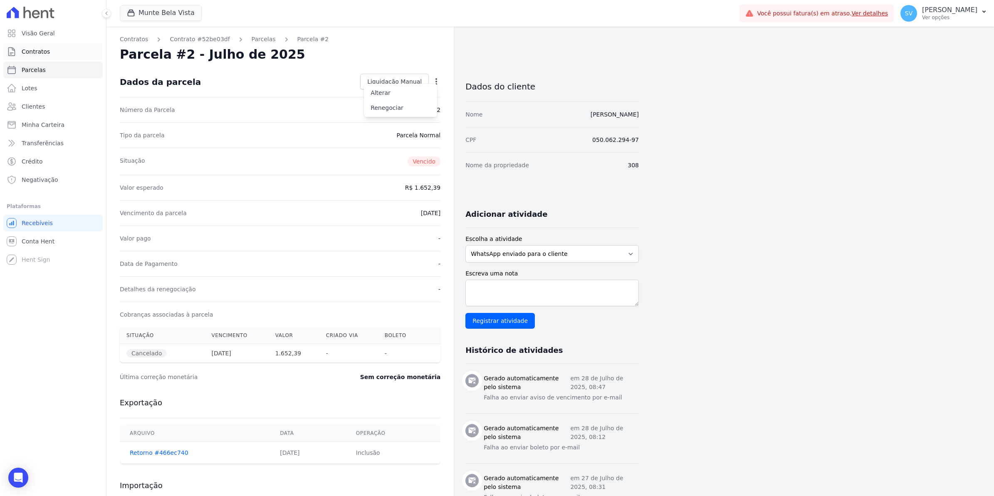
click at [46, 49] on span "Contratos" at bounding box center [36, 51] width 28 height 8
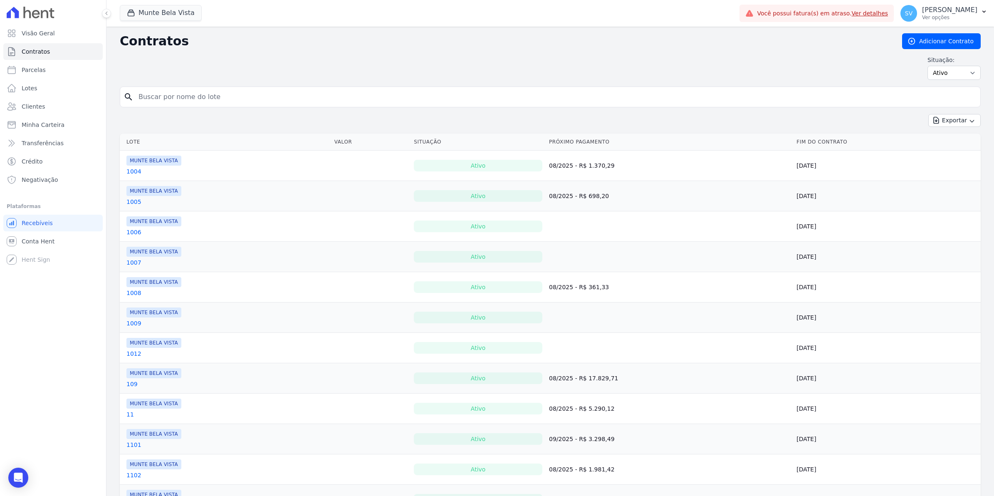
click at [161, 96] on input "search" at bounding box center [554, 97] width 843 height 17
type input "308"
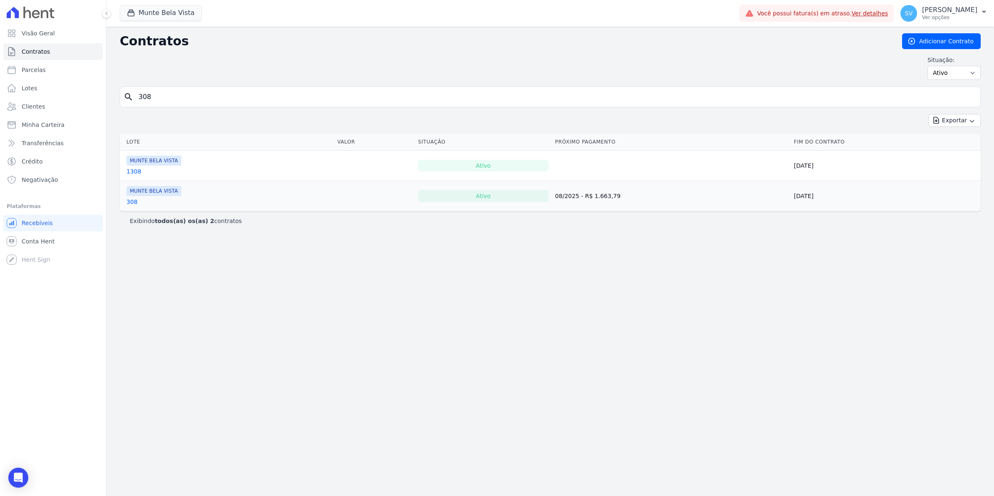
click at [129, 204] on link "308" at bounding box center [131, 201] width 11 height 8
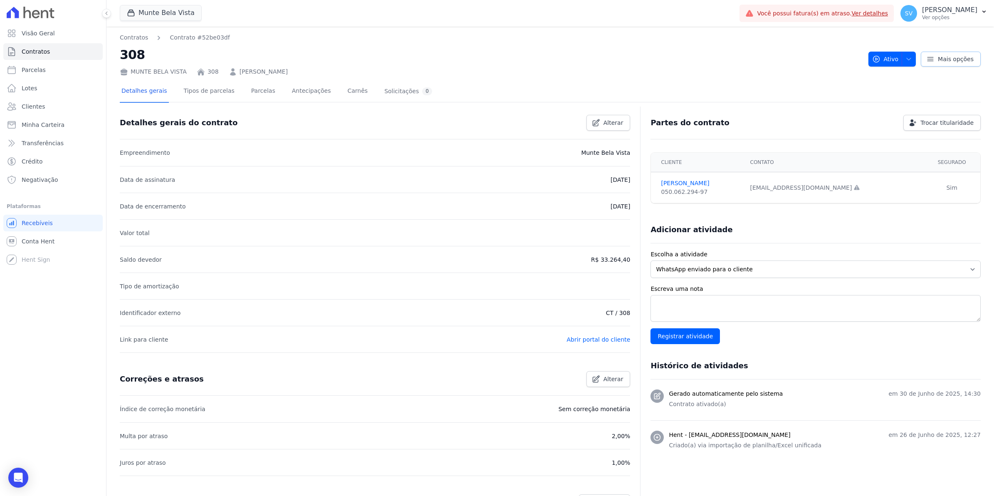
click at [952, 62] on span "Mais opções" at bounding box center [955, 59] width 36 height 8
drag, startPoint x: 339, startPoint y: 202, endPoint x: 340, endPoint y: 184, distance: 18.7
click at [340, 202] on li "Data de encerramento 25/02/2027" at bounding box center [375, 205] width 510 height 27
click at [260, 89] on link "Parcelas" at bounding box center [262, 92] width 27 height 22
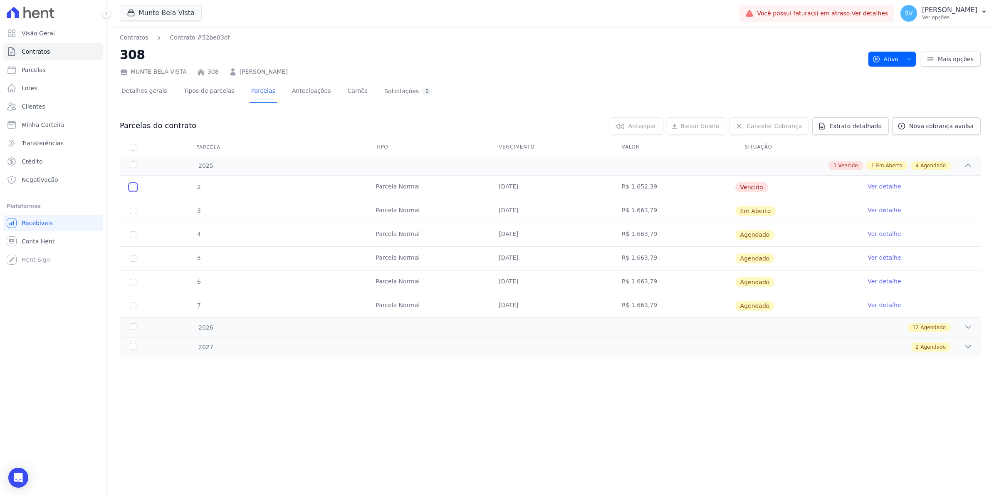
click at [133, 189] on input "checkbox" at bounding box center [133, 187] width 7 height 7
checkbox input "true"
click at [893, 184] on link "Ver detalhe" at bounding box center [883, 186] width 33 height 8
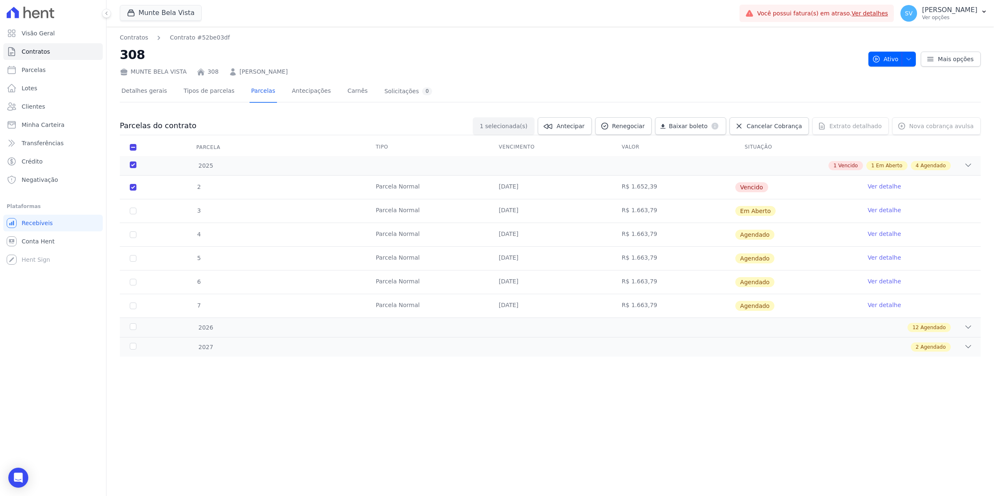
click at [887, 186] on link "Ver detalhe" at bounding box center [883, 186] width 33 height 8
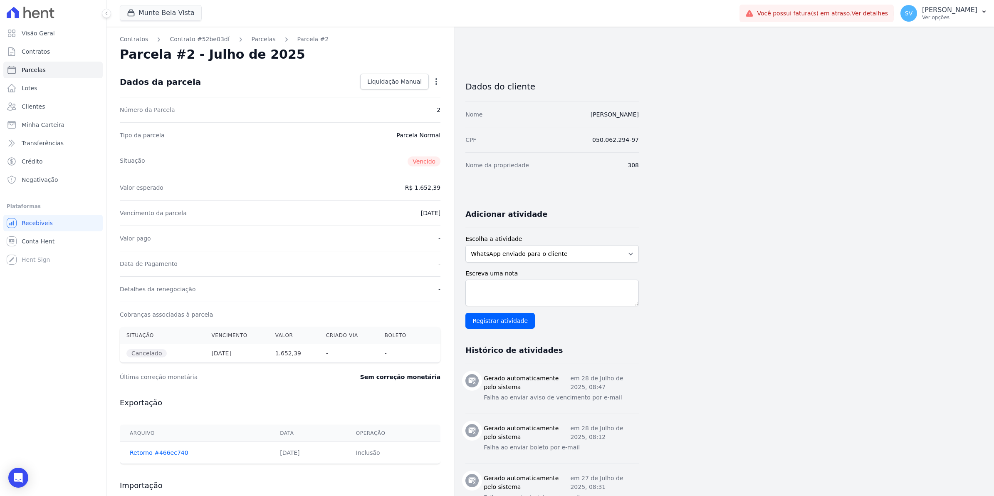
click at [434, 84] on icon "button" at bounding box center [436, 81] width 8 height 8
click at [400, 109] on link "Renegociar" at bounding box center [400, 107] width 73 height 15
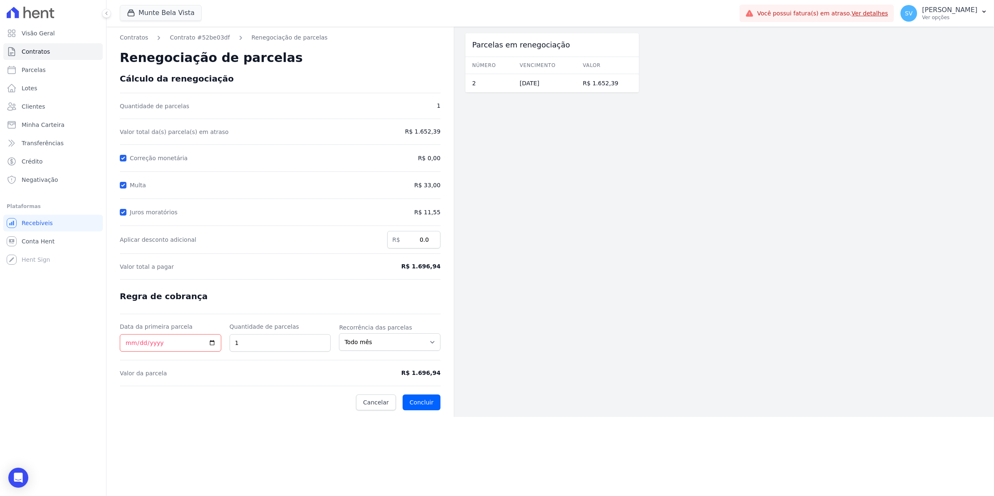
click at [426, 215] on span "R$ 11,55" at bounding box center [403, 212] width 74 height 9
click at [425, 213] on span "R$ 11,55" at bounding box center [403, 212] width 74 height 9
drag, startPoint x: 425, startPoint y: 124, endPoint x: 429, endPoint y: 165, distance: 41.3
click at [429, 165] on form "Cálculo da renegociação Quantidade de parcelas 1 Valor total da(s) parcela(s) e…" at bounding box center [280, 242] width 321 height 336
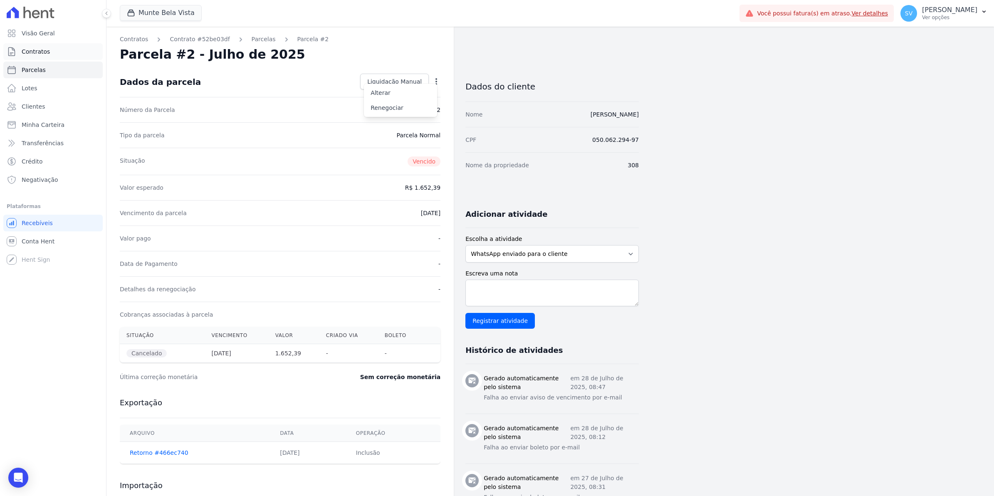
click at [42, 55] on span "Contratos" at bounding box center [36, 51] width 28 height 8
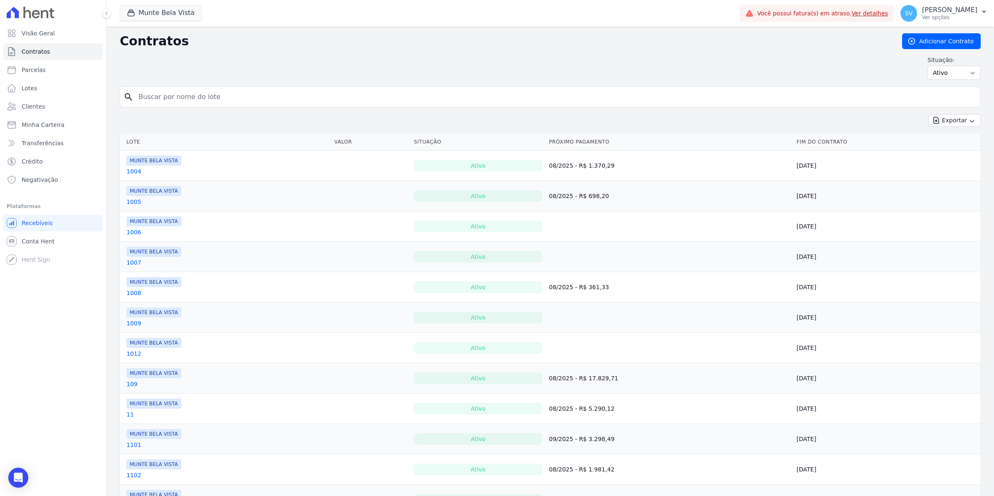
click at [188, 94] on input "search" at bounding box center [554, 97] width 843 height 17
type input "308"
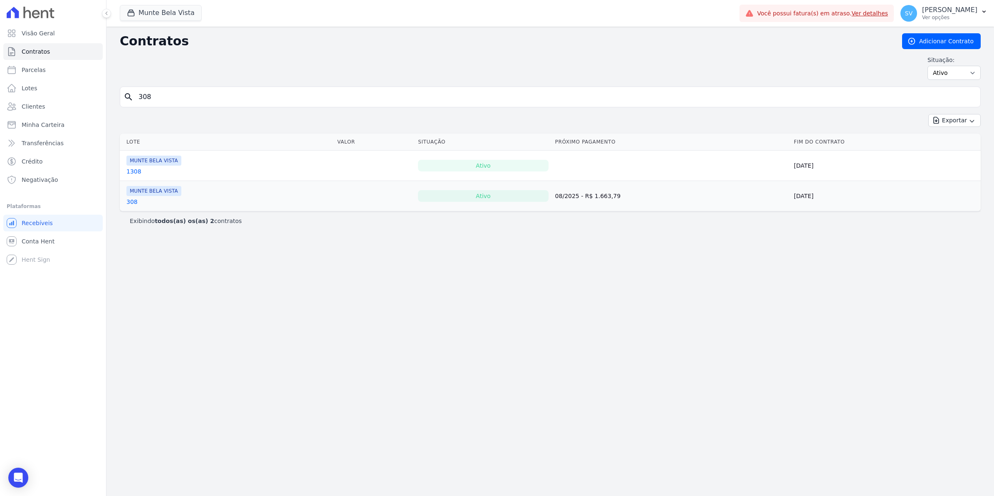
click at [134, 204] on link "308" at bounding box center [131, 201] width 11 height 8
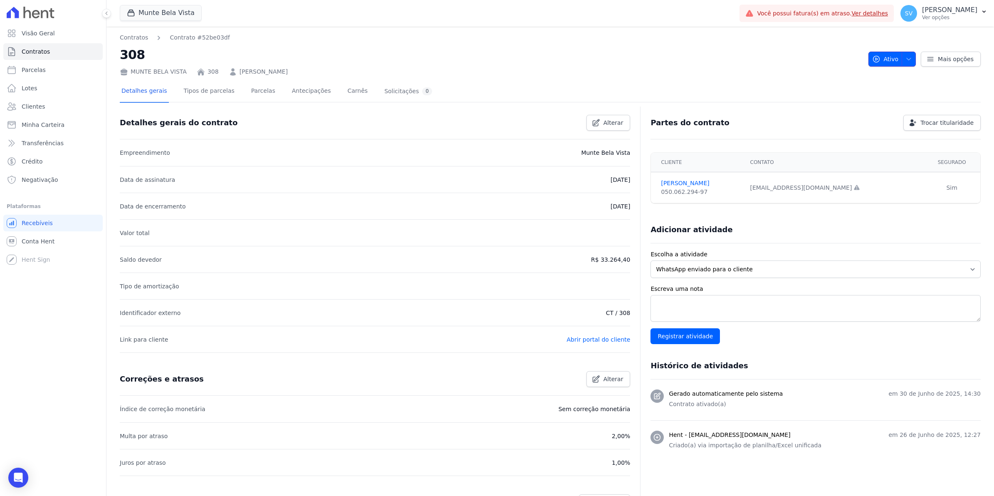
click at [905, 57] on icon "button" at bounding box center [908, 59] width 7 height 7
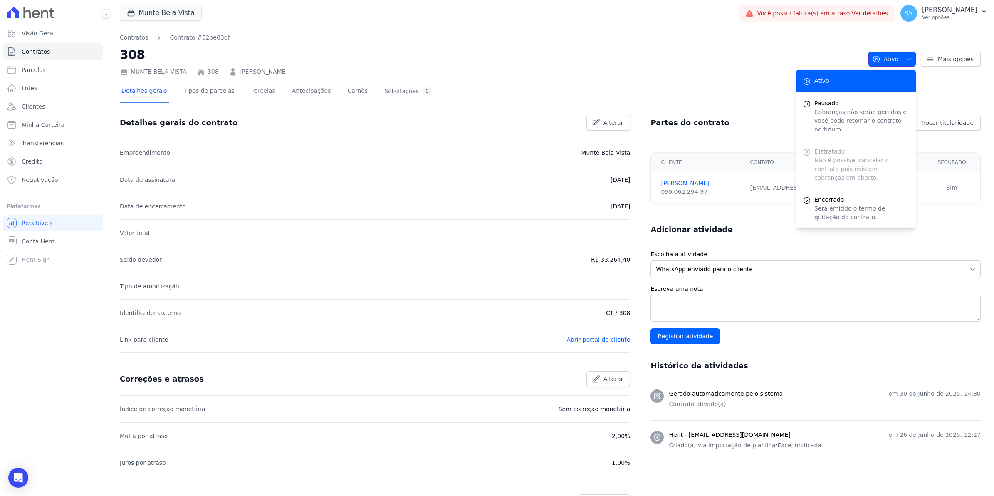
click at [905, 57] on icon "button" at bounding box center [908, 59] width 7 height 7
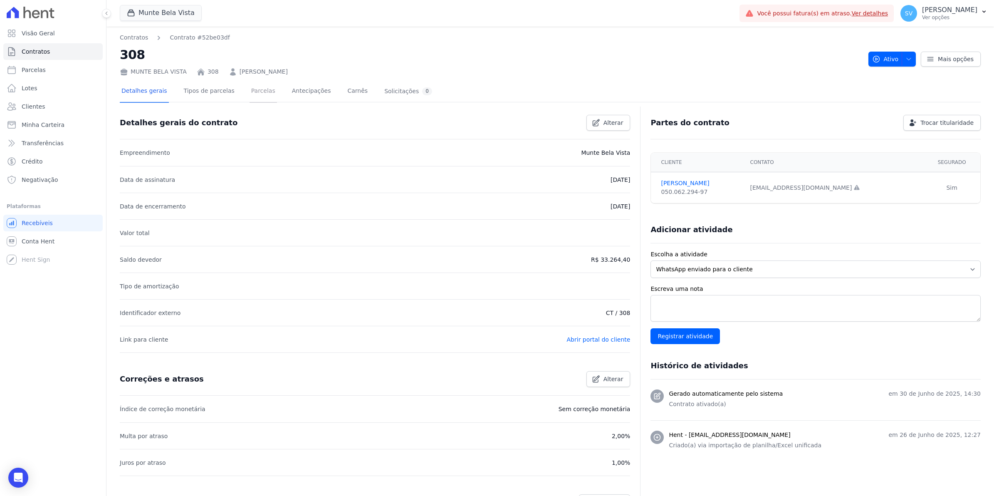
click at [249, 94] on link "Parcelas" at bounding box center [262, 92] width 27 height 22
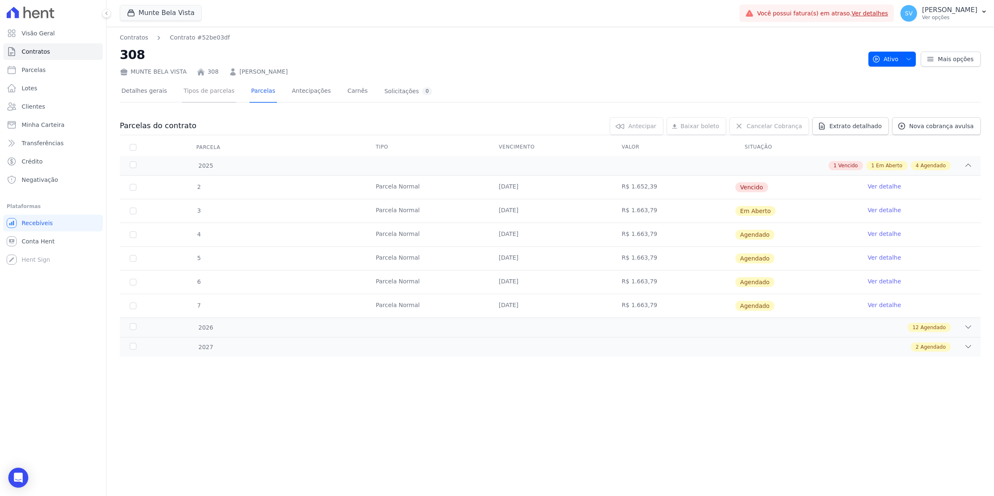
click at [217, 92] on link "Tipos de parcelas" at bounding box center [209, 92] width 54 height 22
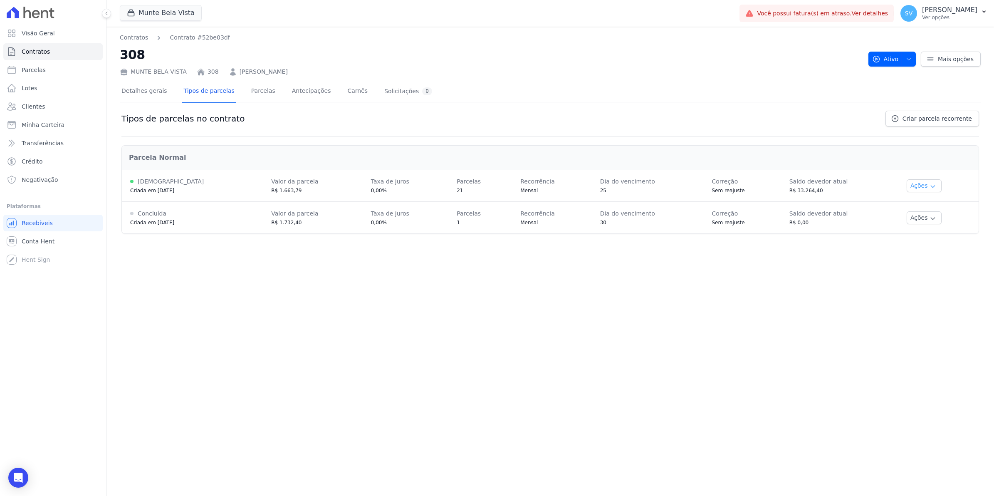
click at [929, 186] on icon "button" at bounding box center [932, 186] width 7 height 7
click at [928, 229] on link "Renegociar" at bounding box center [934, 227] width 64 height 10
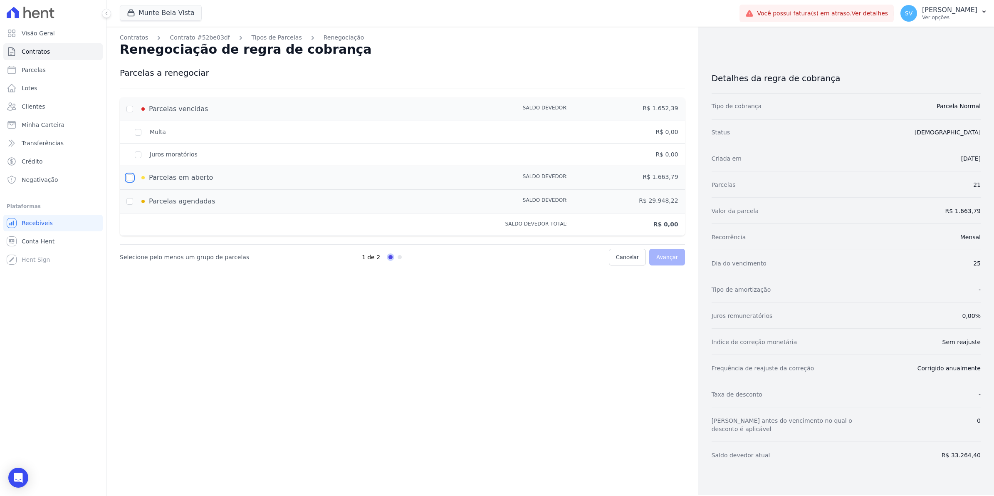
click at [129, 178] on input "checkbox" at bounding box center [129, 177] width 7 height 7
click at [132, 175] on input "checkbox" at bounding box center [129, 177] width 7 height 7
checkbox input "false"
type input "0"
click at [131, 110] on input "checkbox" at bounding box center [129, 109] width 7 height 7
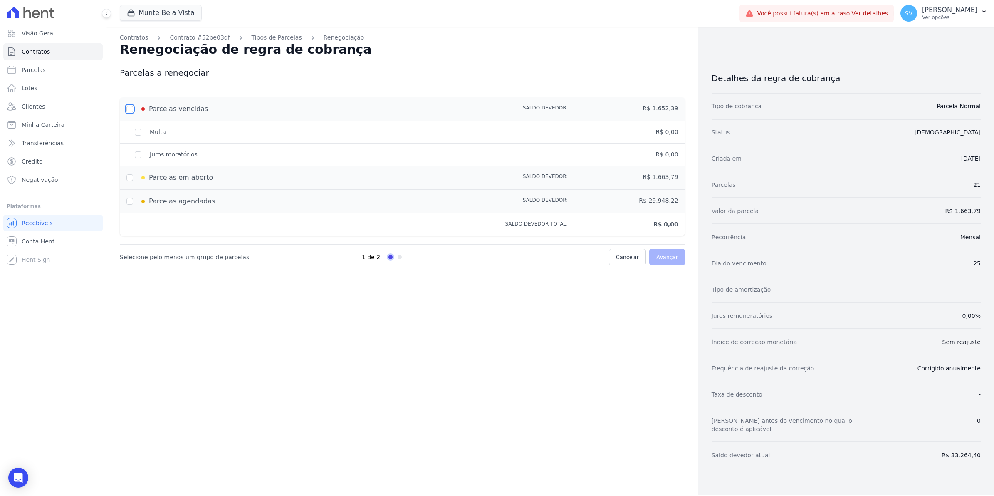
checkbox input "true"
type input "1652.39"
click at [669, 260] on span "Avançar" at bounding box center [667, 257] width 22 height 8
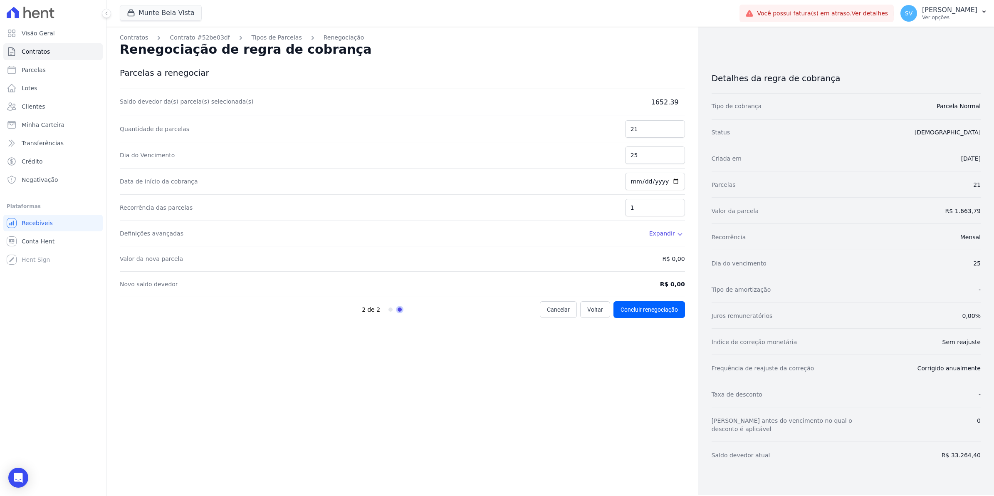
click at [678, 236] on icon at bounding box center [679, 234] width 7 height 7
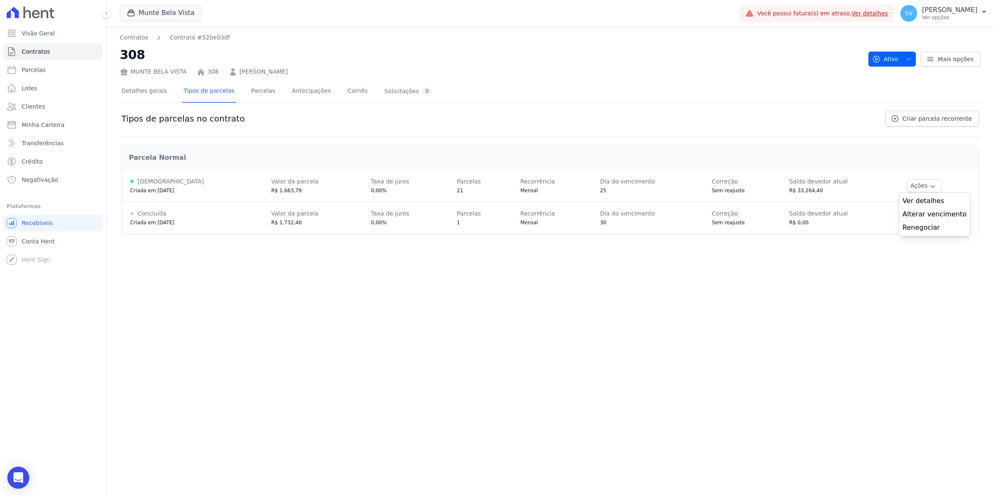
click at [27, 477] on body "Visão Geral Contratos Parcelas Lotes Clientes Minha Carteira Transferências Cré…" at bounding box center [497, 248] width 994 height 496
click at [16, 474] on icon "Abertura do Messenger da Intercom" at bounding box center [19, 478] width 14 height 14
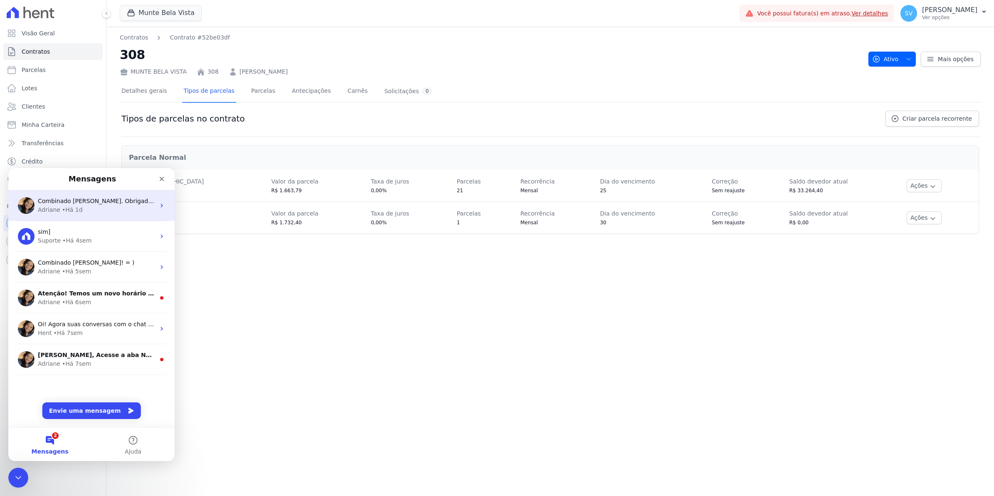
click at [72, 199] on span "Combinado [PERSON_NAME]. Obrigada! =)" at bounding box center [100, 200] width 125 height 7
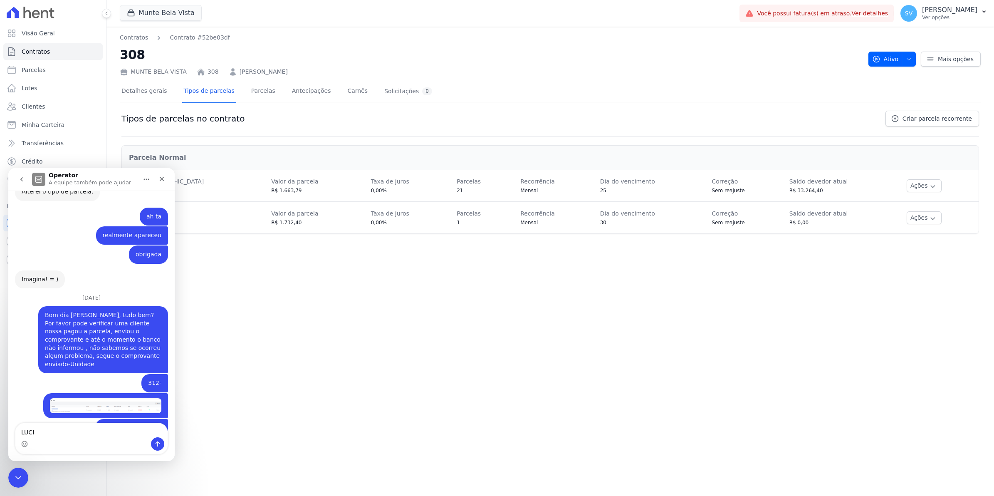
scroll to position [6840, 0]
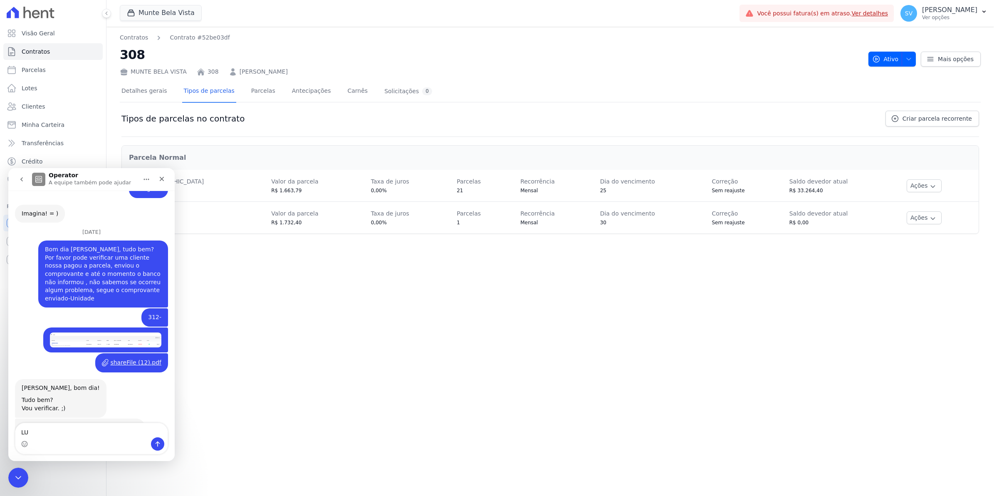
type textarea "L"
type textarea "Dri bom dia udo bme?"
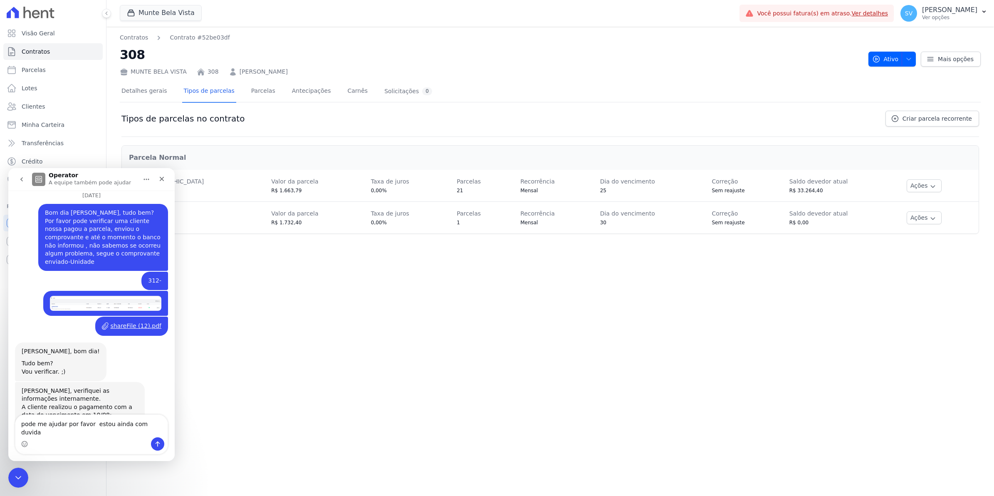
type textarea "pode me ajudar por favor estou ainda com duvida]"
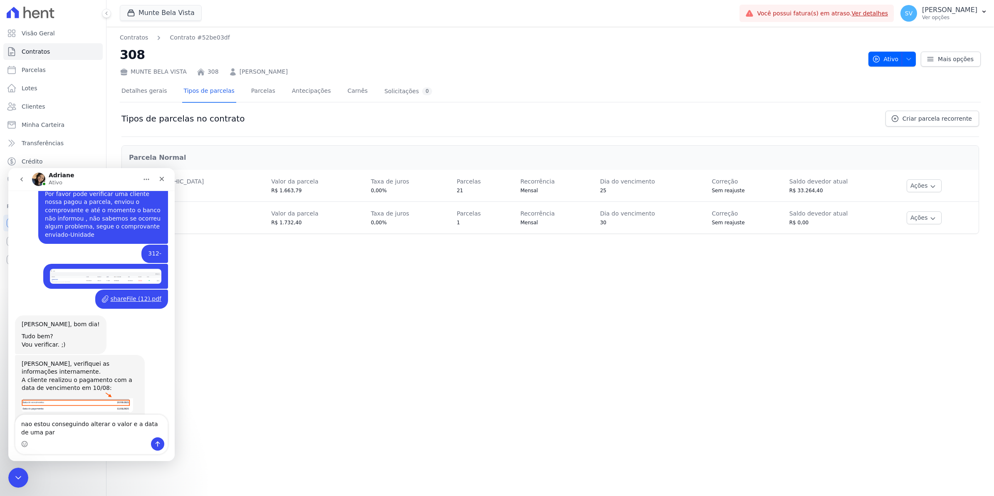
scroll to position [6912, 0]
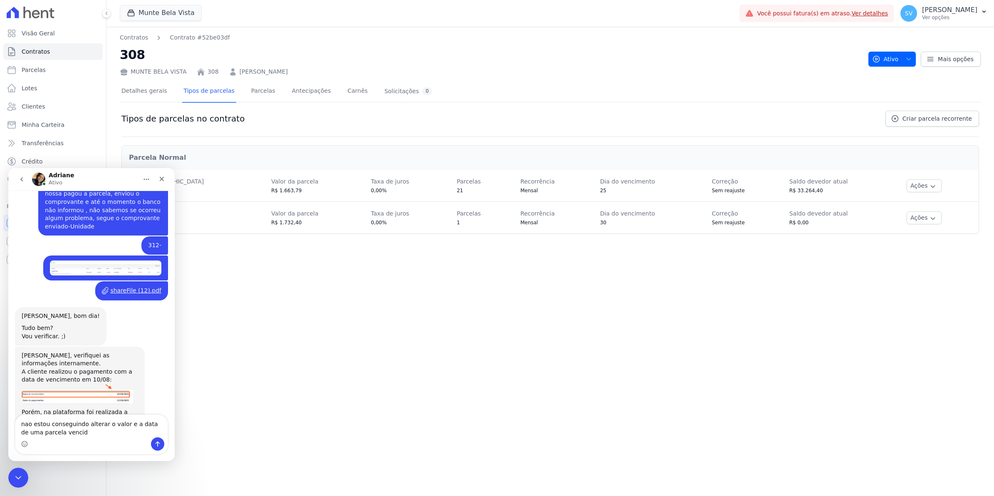
type textarea "nao estou conseguindo alterar o valor e a data de uma parcela vencida"
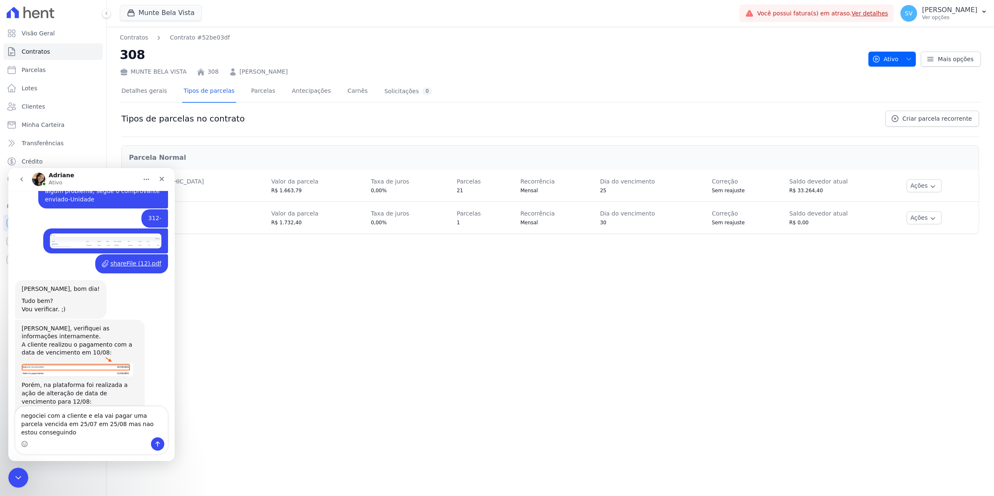
scroll to position [6947, 0]
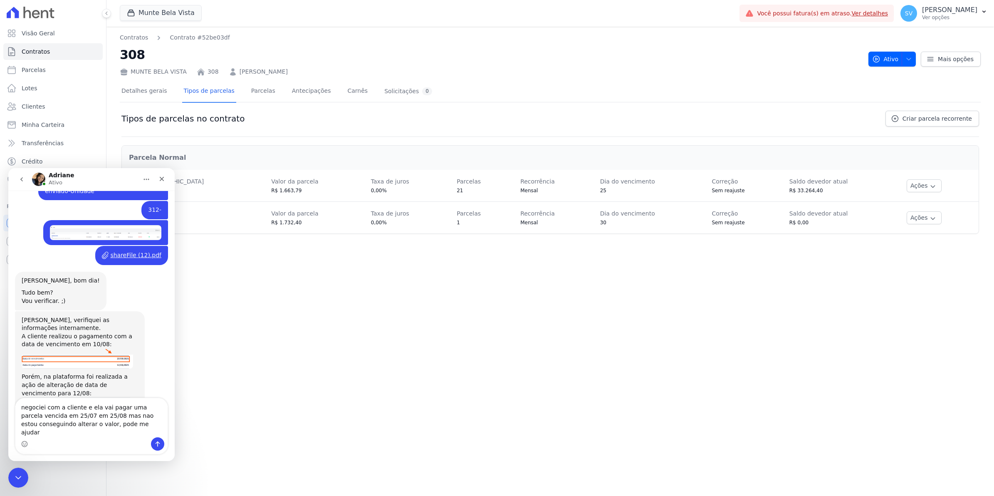
type textarea "negociei com a cliente e ela vai pagar uma parcela vencida em 25/07 em 25/08 ma…"
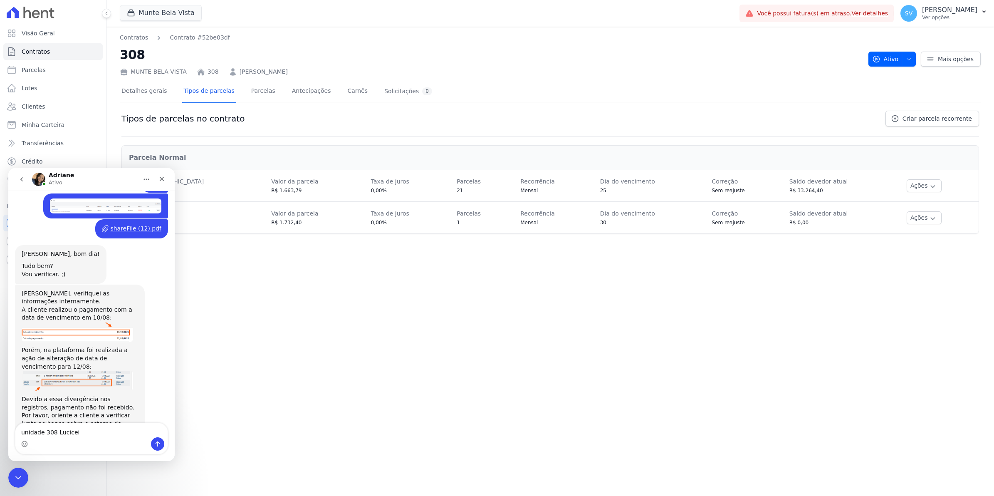
type textarea "unidade 308 Luciceia"
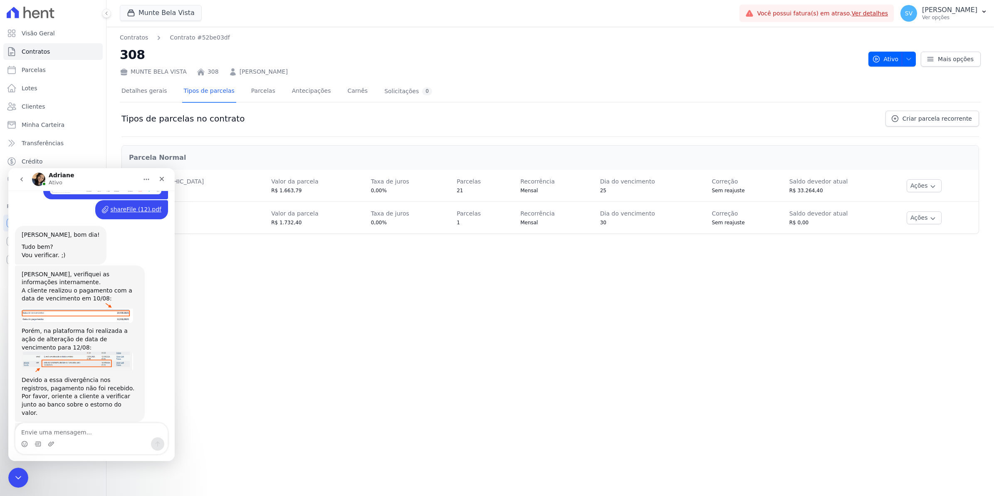
click at [274, 396] on div "Contratos Contrato #52be03df 308 [GEOGRAPHIC_DATA] 308 [PERSON_NAME] Ativo Ativ…" at bounding box center [549, 261] width 887 height 469
click at [161, 177] on icon "Fechar" at bounding box center [161, 178] width 7 height 7
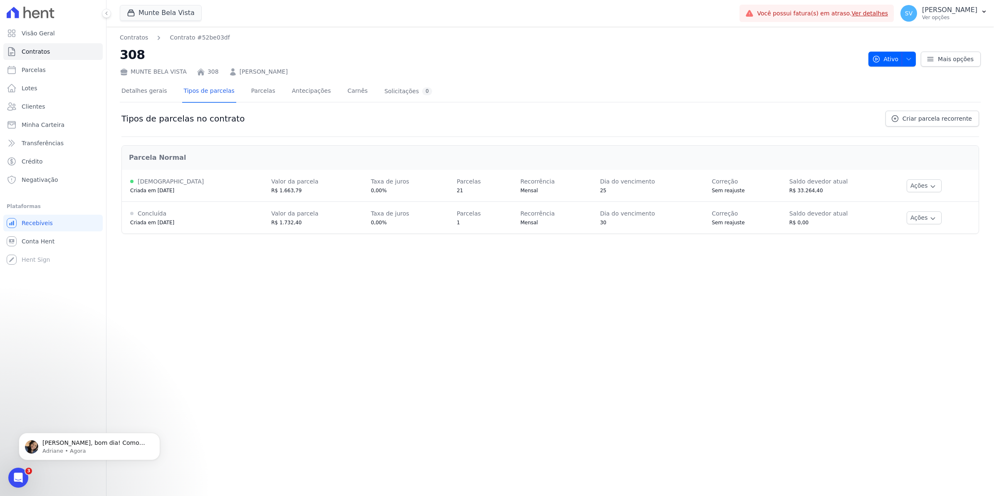
scroll to position [7068, 0]
click at [926, 217] on button "Ações" at bounding box center [923, 217] width 35 height 13
click at [929, 233] on span "Ver detalhes" at bounding box center [934, 233] width 64 height 10
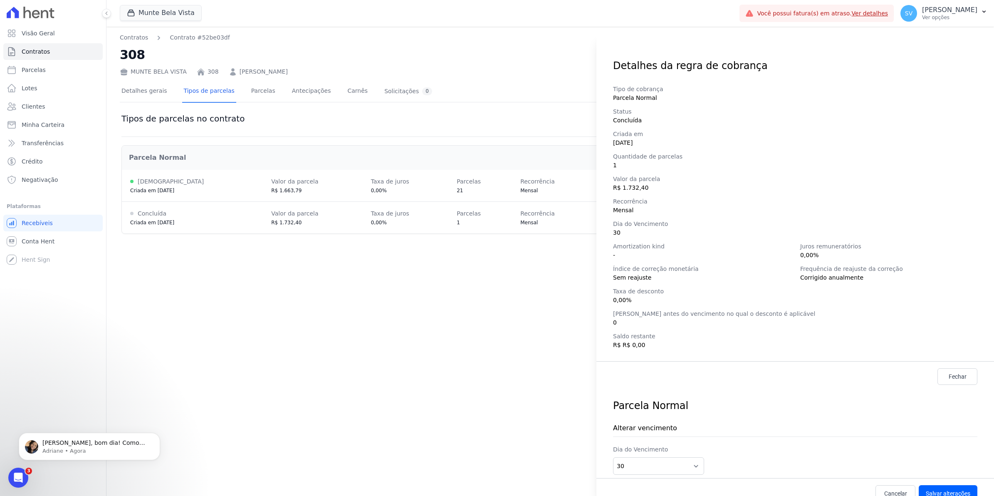
click at [448, 368] on div "Detalhes da regra de cobrança Tipo de cobrança Parcela Normal Status Concluída …" at bounding box center [497, 248] width 994 height 496
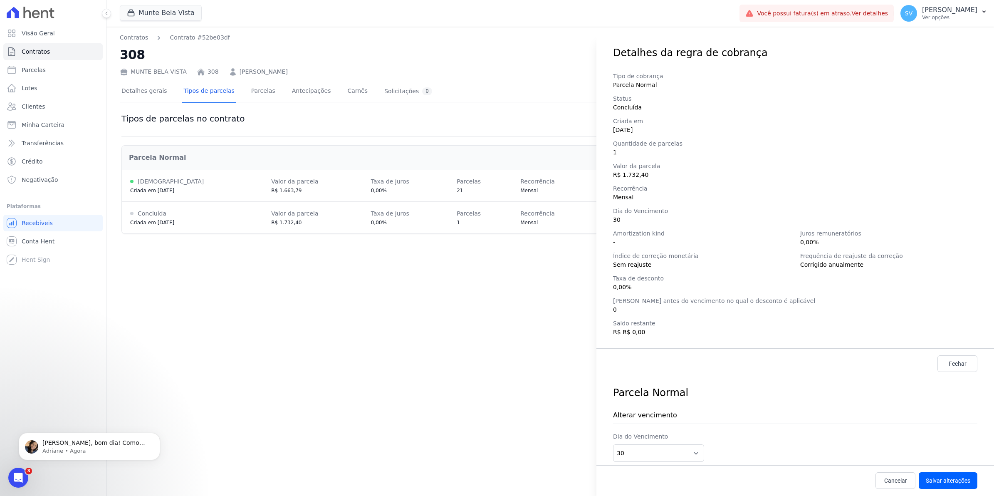
scroll to position [19, 0]
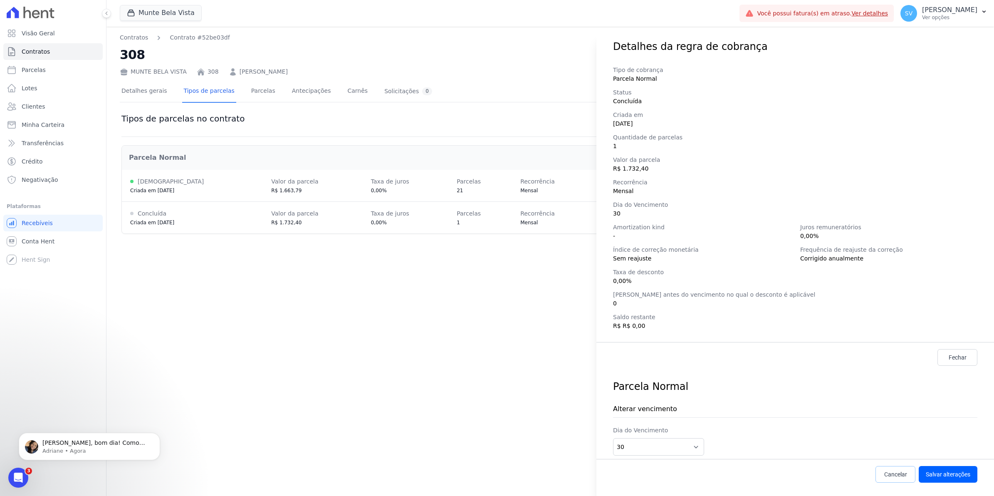
drag, startPoint x: 894, startPoint y: 476, endPoint x: 887, endPoint y: 475, distance: 7.6
click at [894, 476] on span "Cancelar" at bounding box center [895, 474] width 23 height 8
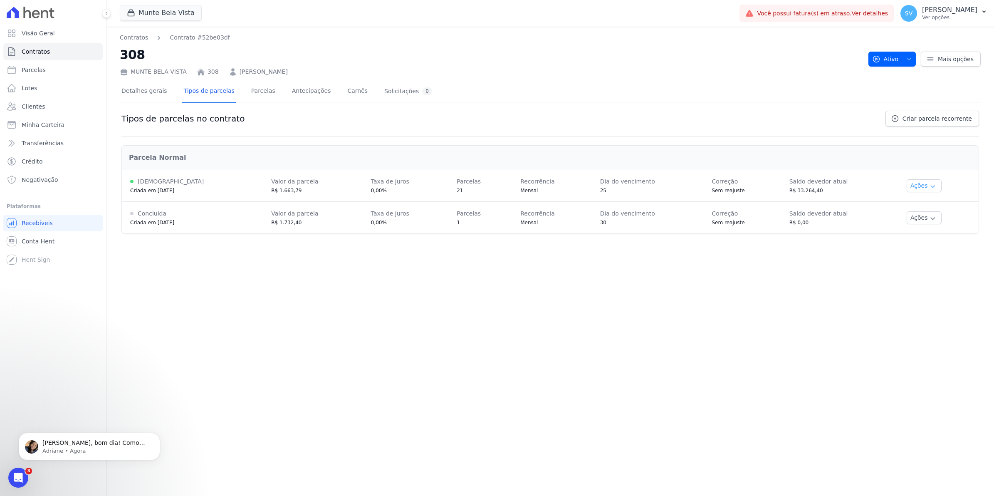
click at [929, 186] on icon "button" at bounding box center [932, 186] width 7 height 7
click at [927, 211] on span "Alterar vencimento" at bounding box center [934, 214] width 64 height 10
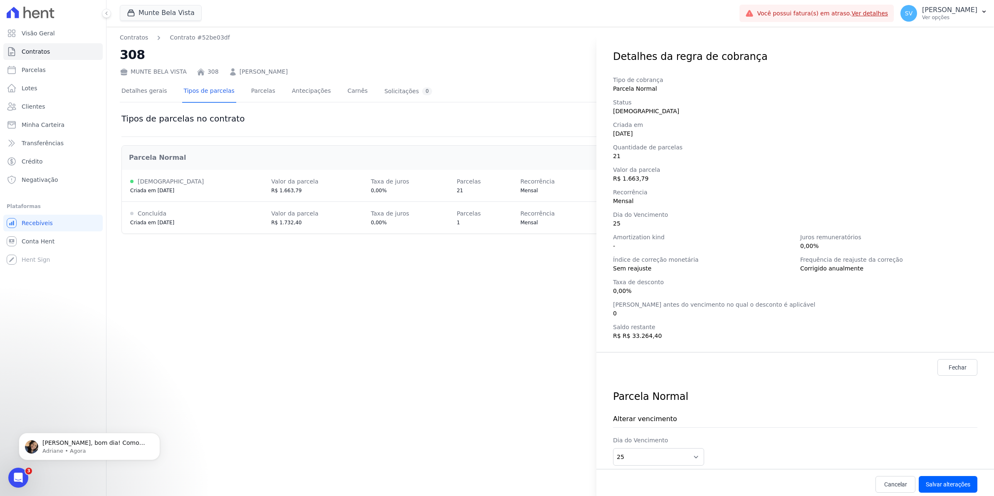
scroll to position [0, 0]
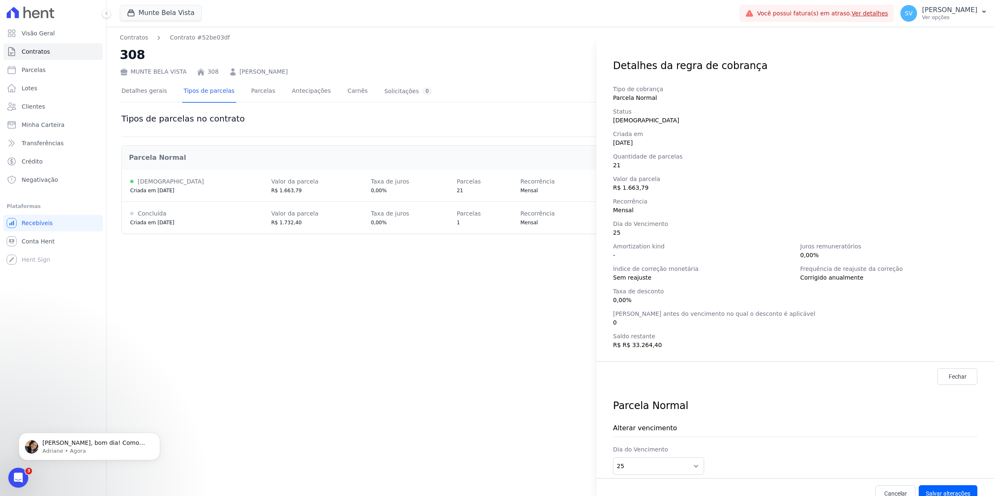
click at [467, 394] on div "Detalhes da regra de cobrança Tipo de cobrança Parcela Normal Status Ativa Cria…" at bounding box center [497, 248] width 994 height 496
click at [94, 447] on p "Adriane • Agora" at bounding box center [95, 450] width 107 height 7
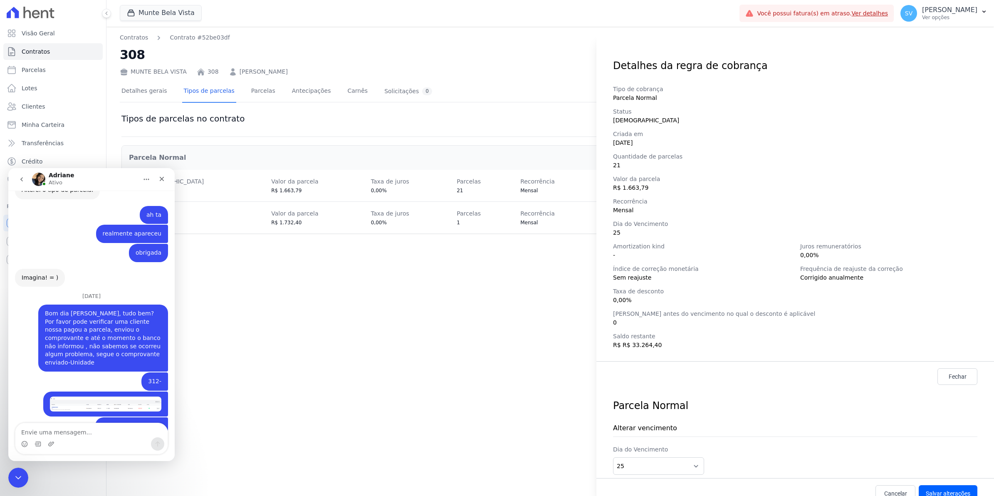
scroll to position [7082, 0]
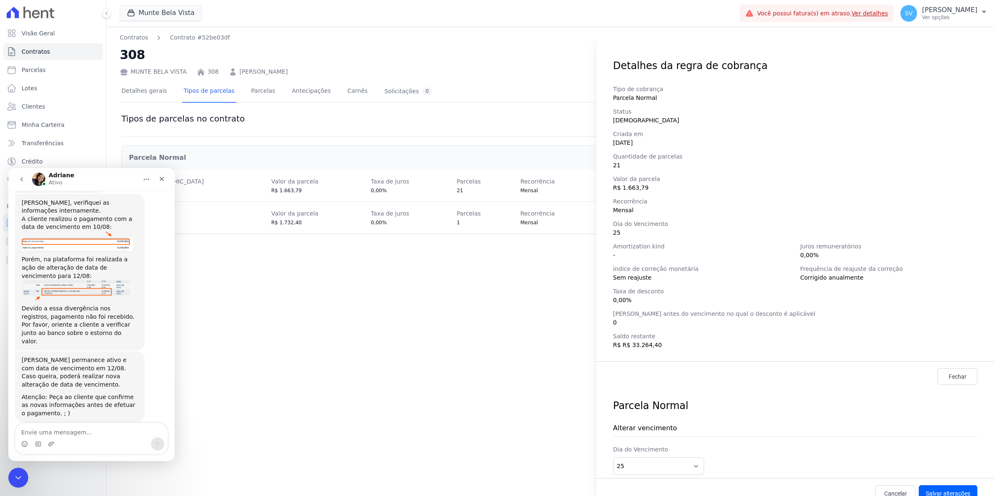
click at [67, 433] on textarea "Envie uma mensagem..." at bounding box center [91, 430] width 152 height 14
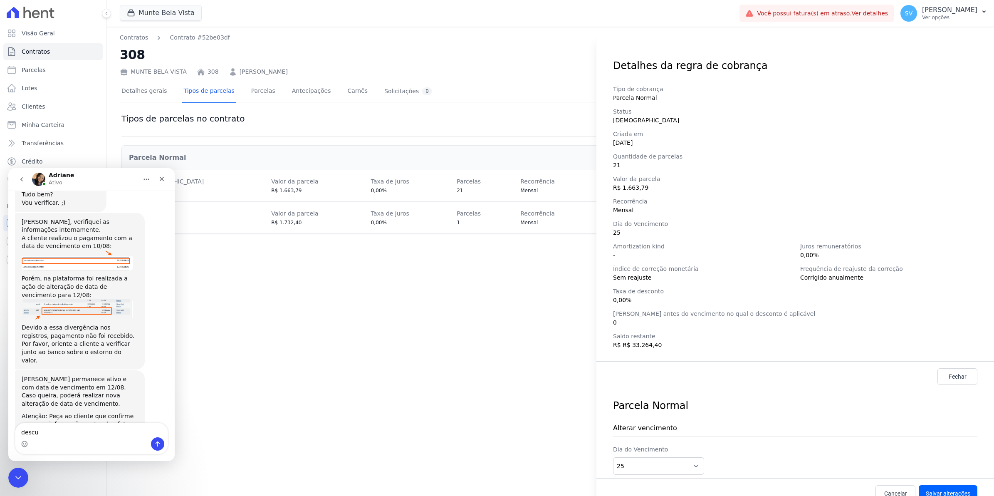
scroll to position [1, 0]
type textarea "d"
type textarea "vc ja me falou da regra de cobrança, mas ainda estou com duvida em 1 parcela pa…"
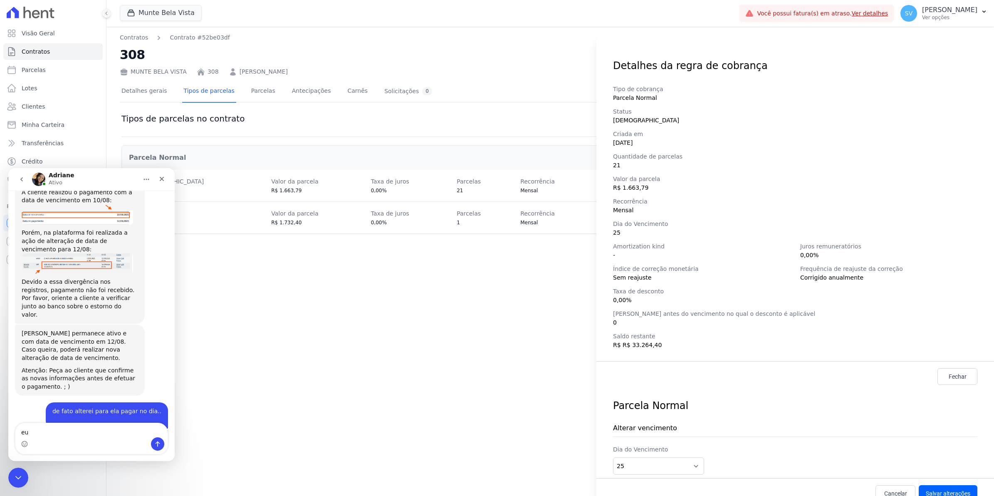
scroll to position [7148, 0]
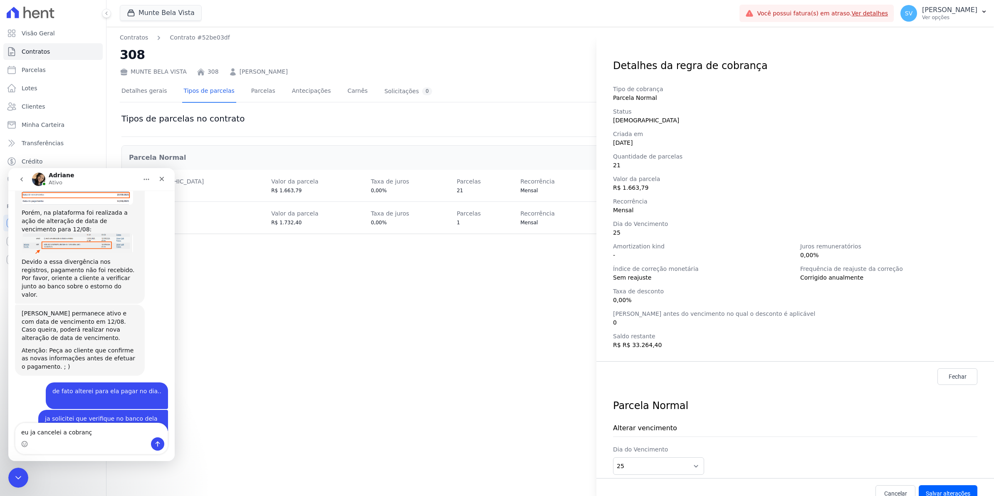
type textarea "eu ja cancelei a cobrança"
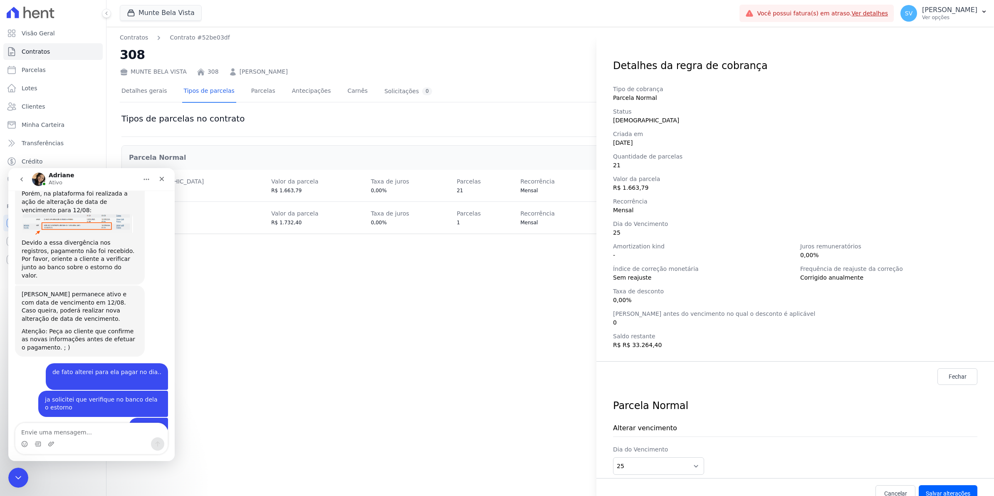
click at [259, 360] on div "Detalhes da regra de cobrança Tipo de cobrança Parcela Normal Status Ativa Cria…" at bounding box center [497, 248] width 994 height 496
click at [91, 432] on textarea "Envie uma mensagem..." at bounding box center [91, 430] width 152 height 14
click at [404, 392] on div "Detalhes da regra de cobrança Tipo de cobrança Parcela Normal Status Ativa Cria…" at bounding box center [497, 248] width 994 height 496
drag, startPoint x: 890, startPoint y: 488, endPoint x: 832, endPoint y: 486, distance: 57.4
click at [890, 488] on link "Cancelar" at bounding box center [895, 493] width 40 height 17
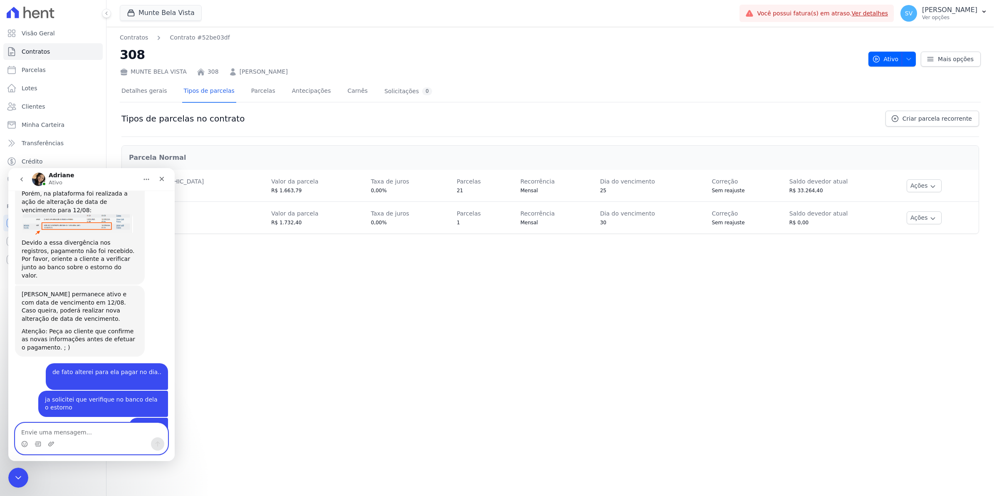
click at [131, 433] on textarea "Envie uma mensagem..." at bounding box center [91, 430] width 152 height 14
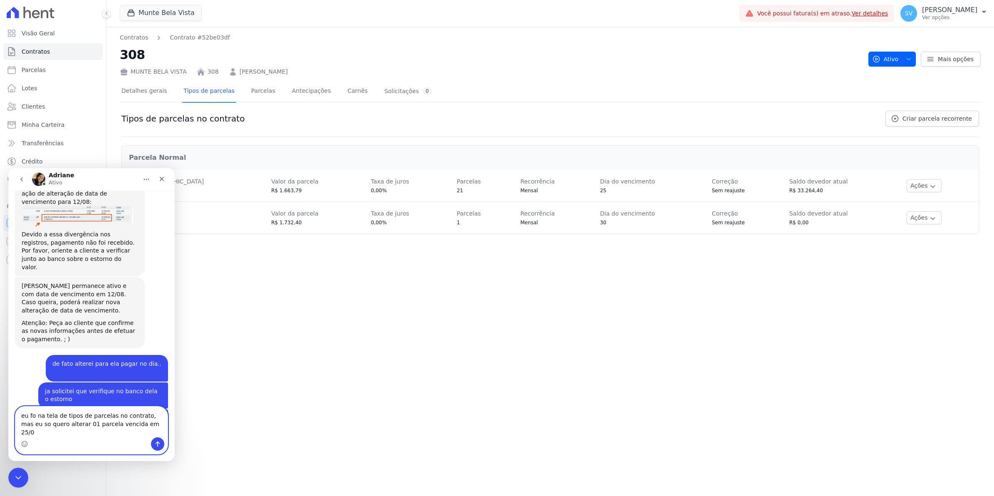
type textarea "eu fo na tela de tipos de parcelas no contrato, mas eu so quero alterar 01 parc…"
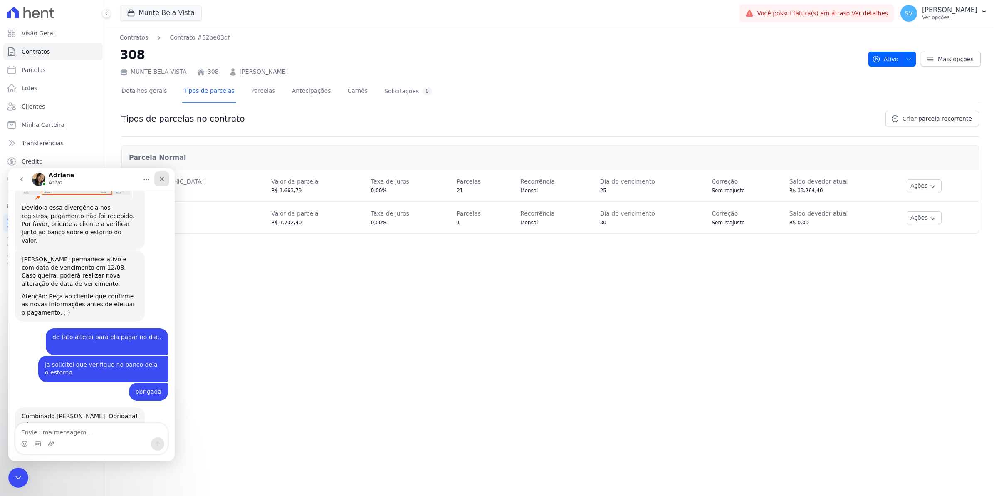
click at [165, 176] on div "Fechar" at bounding box center [161, 178] width 15 height 15
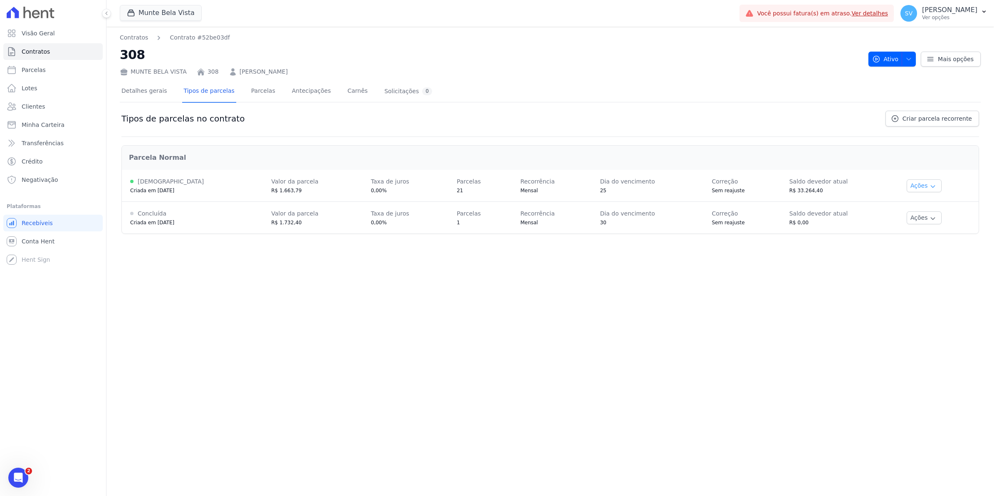
click at [919, 182] on button "Ações" at bounding box center [923, 185] width 35 height 13
click at [936, 219] on span "Alterar vencimento" at bounding box center [934, 214] width 64 height 10
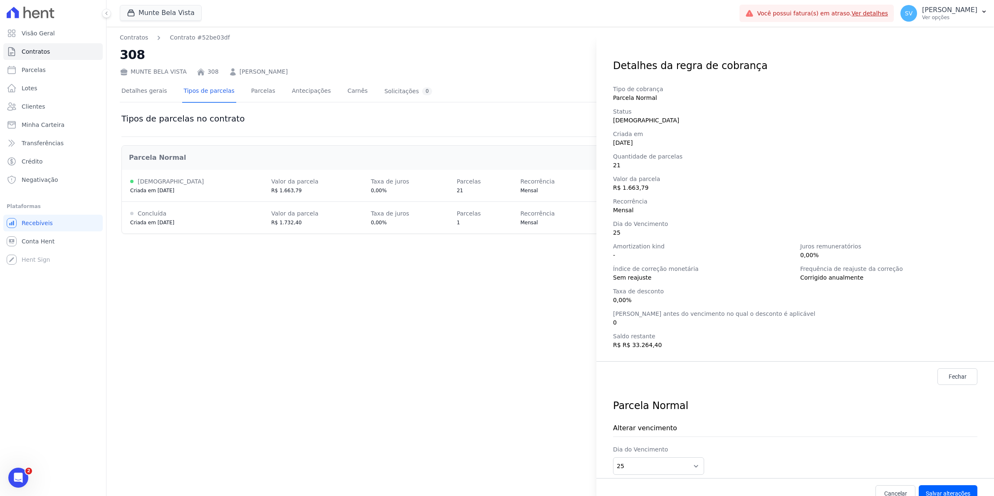
click at [395, 412] on div "Detalhes da regra de cobrança Tipo de cobrança Parcela Normal Status Ativa Cria…" at bounding box center [497, 248] width 994 height 496
click at [890, 494] on span "Cancelar" at bounding box center [895, 493] width 23 height 8
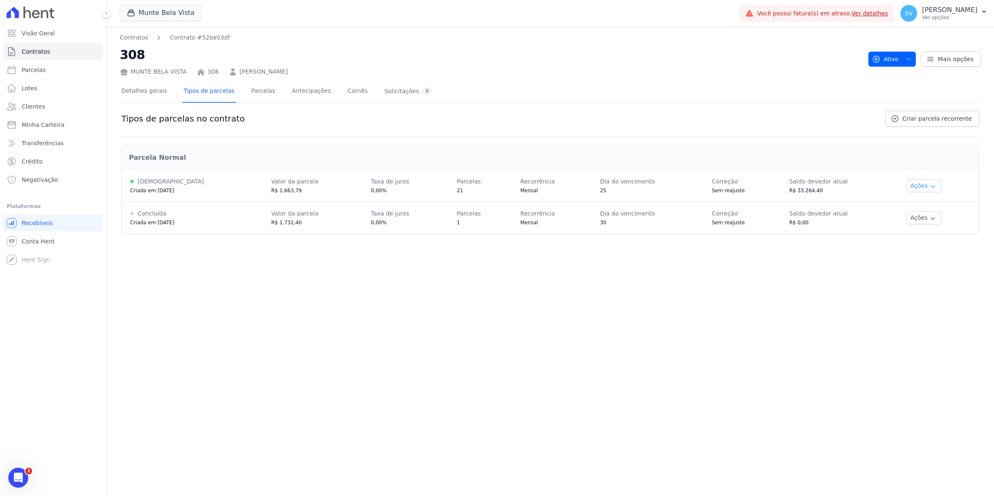
click at [929, 186] on icon "button" at bounding box center [932, 186] width 7 height 7
click at [921, 229] on link "Renegociar" at bounding box center [934, 227] width 64 height 10
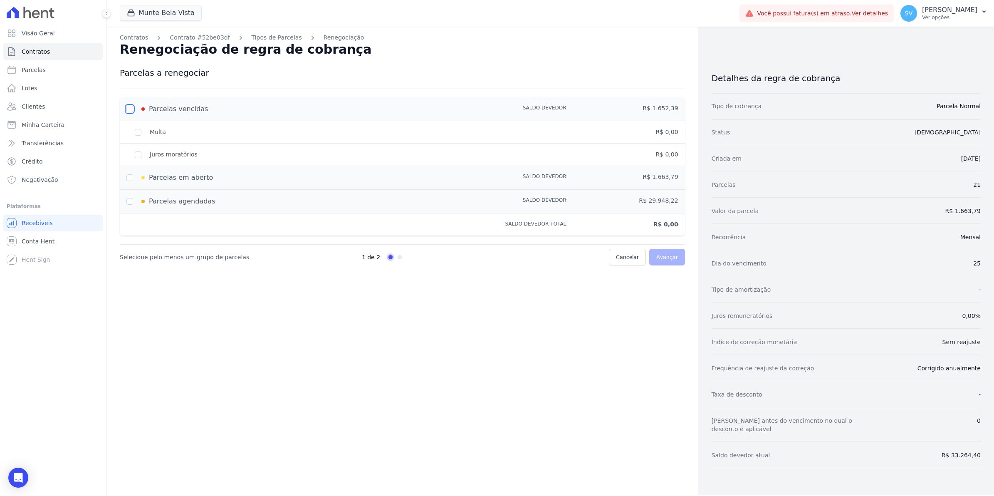
click at [130, 108] on input "checkbox" at bounding box center [129, 109] width 7 height 7
checkbox input "true"
click at [668, 256] on span "Avançar" at bounding box center [667, 257] width 22 height 8
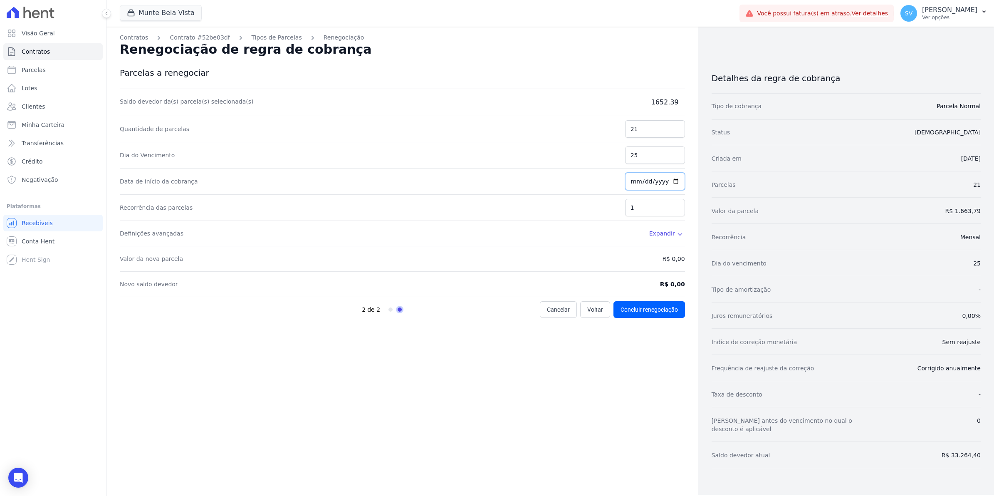
click at [662, 188] on input "[DATE]" at bounding box center [655, 181] width 60 height 17
click at [678, 236] on icon at bounding box center [679, 234] width 7 height 7
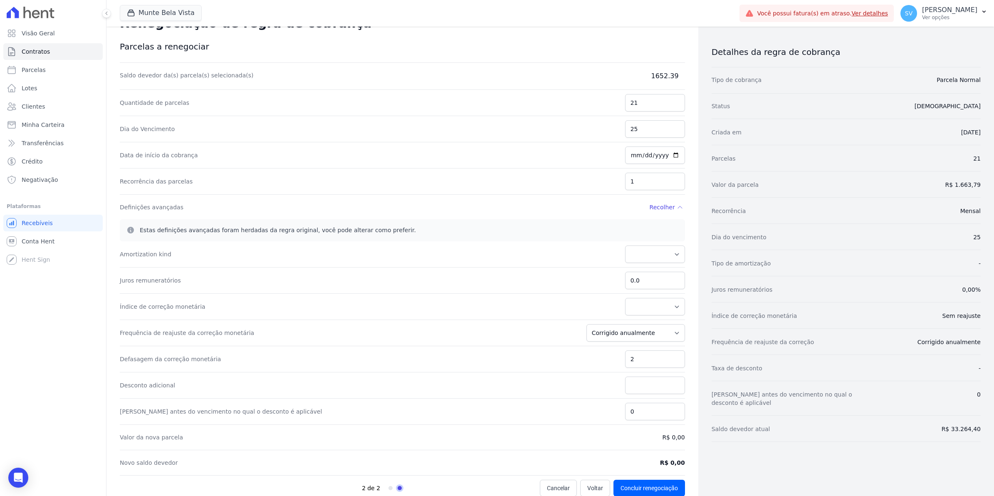
scroll to position [41, 0]
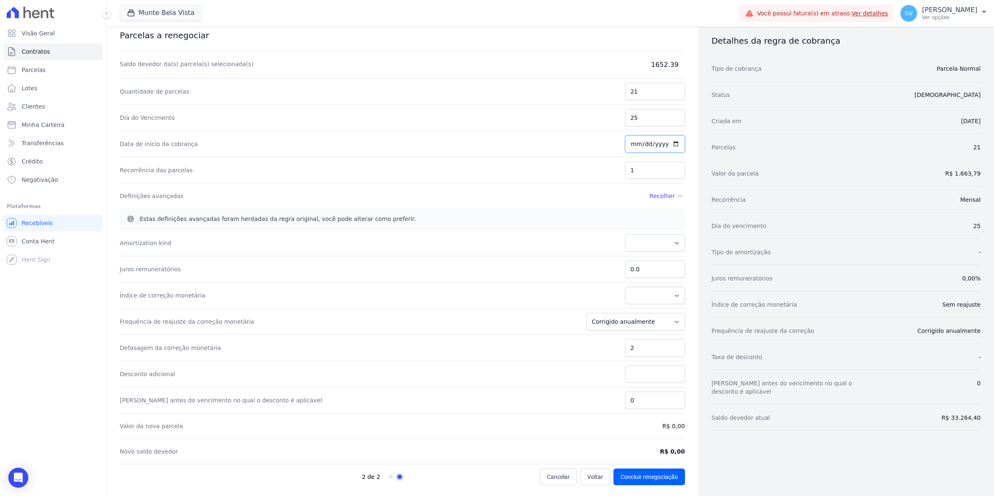
click at [631, 143] on input "[DATE]" at bounding box center [655, 143] width 60 height 17
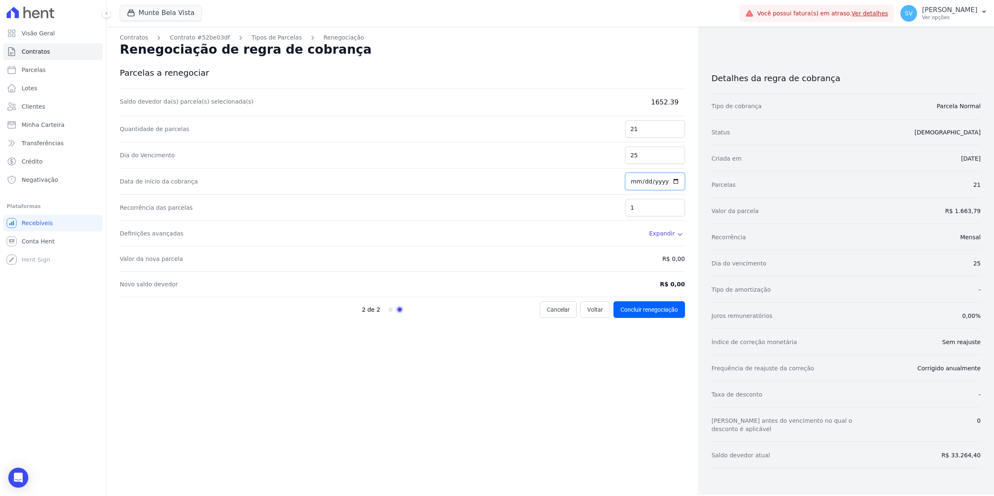
scroll to position [0, 0]
click at [647, 131] on input "21" at bounding box center [655, 128] width 60 height 17
click at [34, 70] on span "Parcelas" at bounding box center [34, 70] width 24 height 8
select select
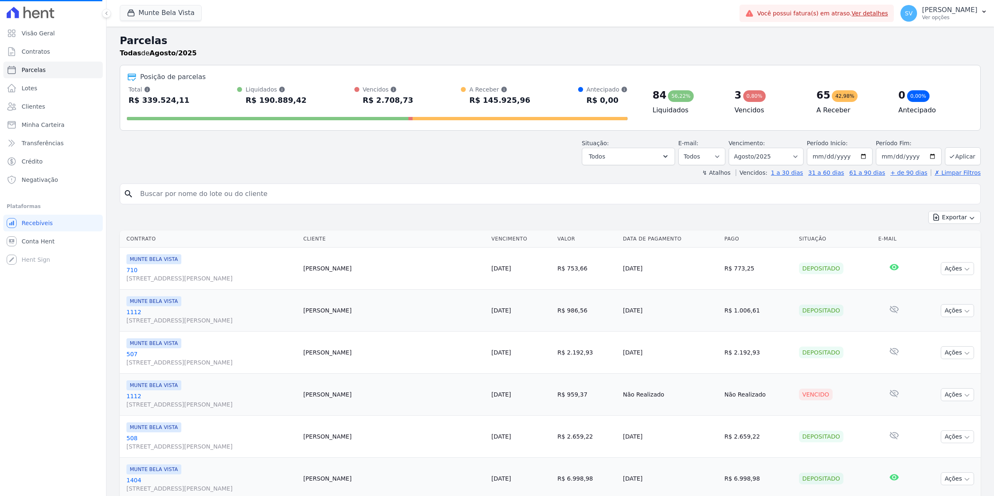
click at [210, 192] on input "search" at bounding box center [555, 193] width 841 height 17
select select
click at [210, 192] on input "search" at bounding box center [555, 193] width 841 height 17
type input "309"
select select
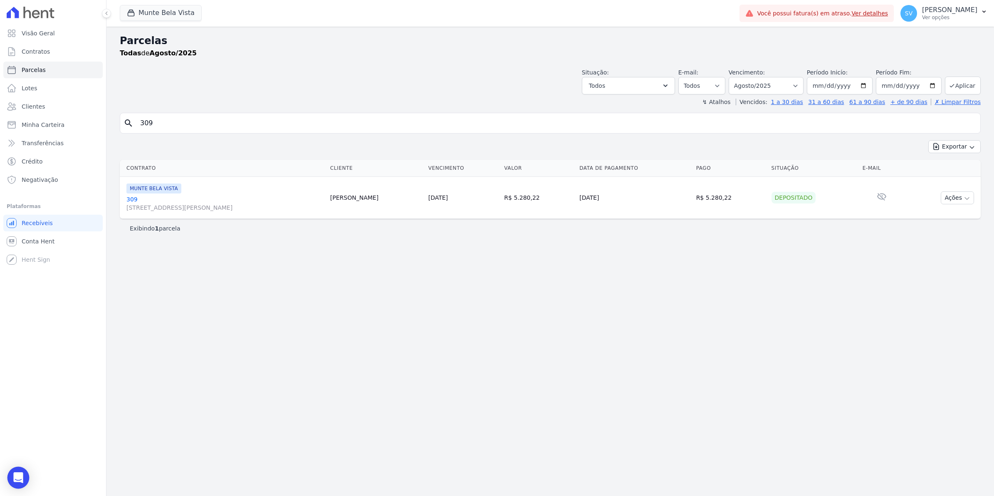
click at [17, 481] on icon "Open Intercom Messenger" at bounding box center [18, 477] width 10 height 11
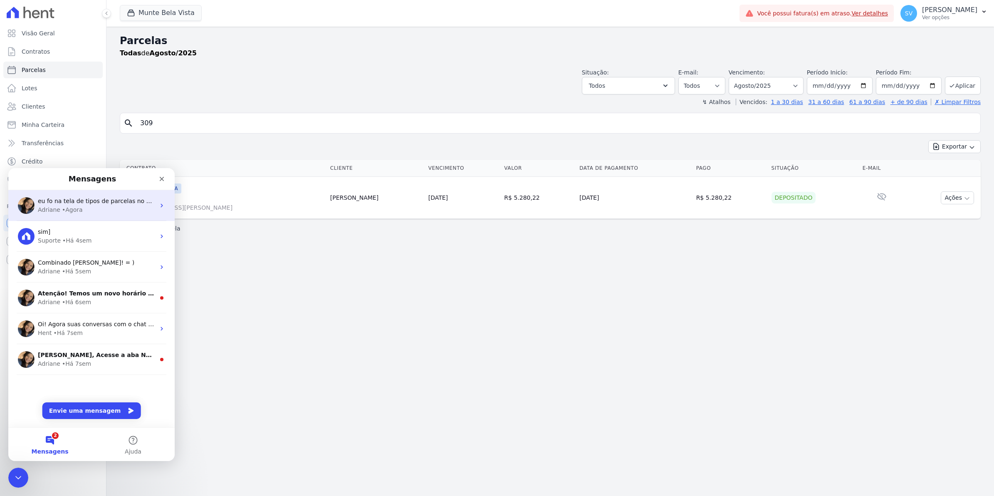
click at [75, 207] on div "• Agora" at bounding box center [72, 209] width 21 height 9
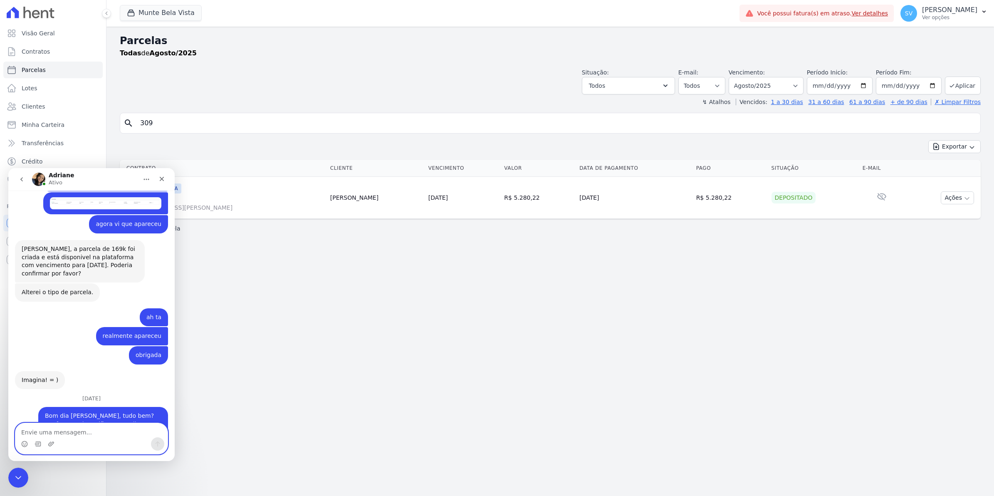
scroll to position [6903, 0]
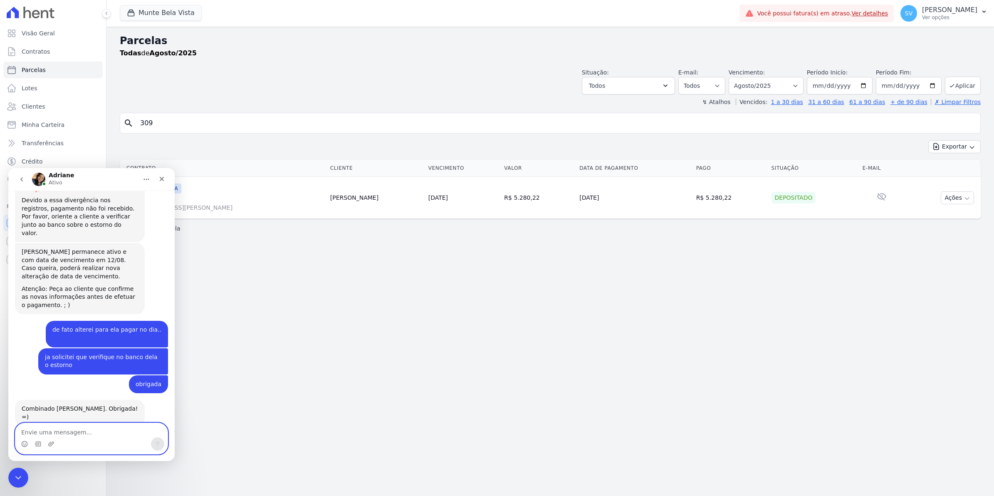
click at [89, 433] on textarea "Envie uma mensagem..." at bounding box center [91, 430] width 152 height 14
type textarea "a unida"
drag, startPoint x: 55, startPoint y: 435, endPoint x: 8, endPoint y: 605, distance: 176.4
click html "Adriane Ativo 7 de Julho BOM Dia Simone • Há 5sem 22 de Julho Simone • Há 3sem …"
click at [338, 431] on div "Parcelas Todas de Agosto/2025 Situação: Agendado Em Aberto Pago Processando Can…" at bounding box center [549, 261] width 887 height 469
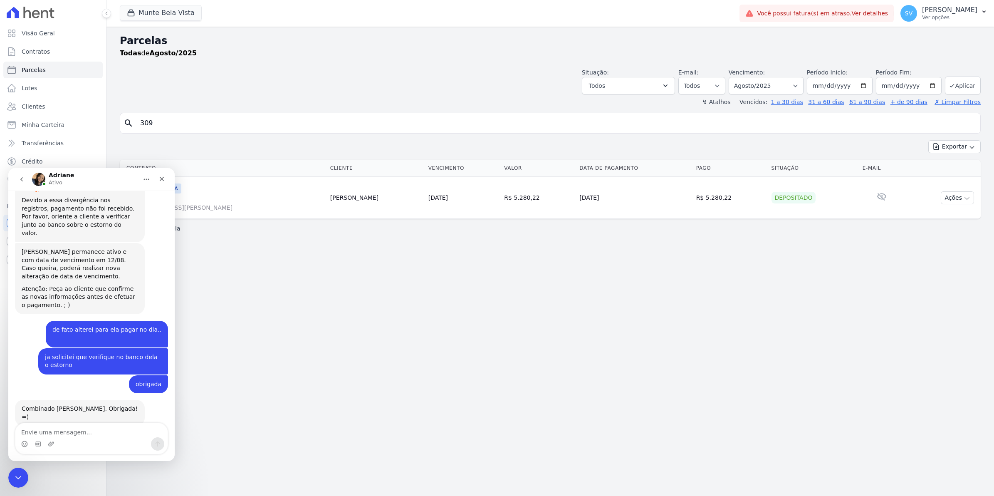
click at [168, 127] on input "309" at bounding box center [555, 123] width 841 height 17
click at [163, 175] on icon "Fechar" at bounding box center [161, 178] width 7 height 7
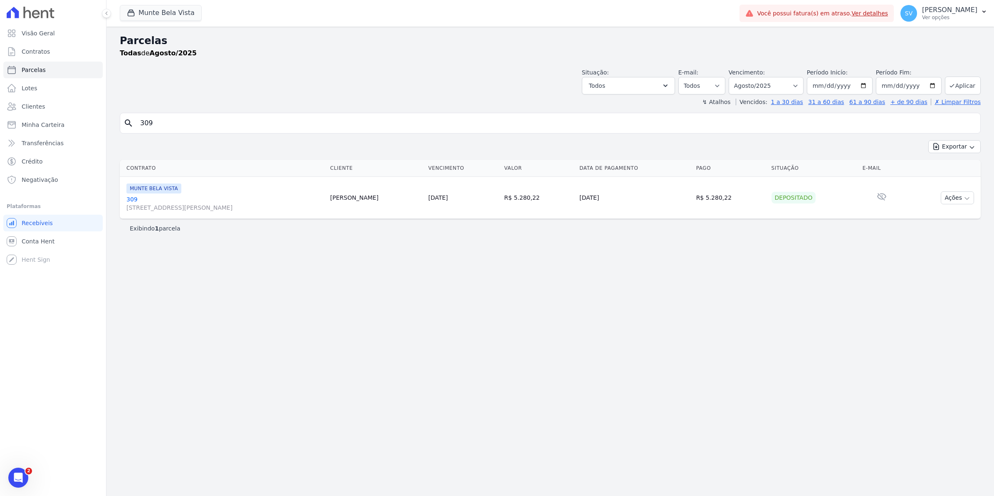
click at [165, 126] on input "309" at bounding box center [555, 123] width 841 height 17
type input "308"
select select
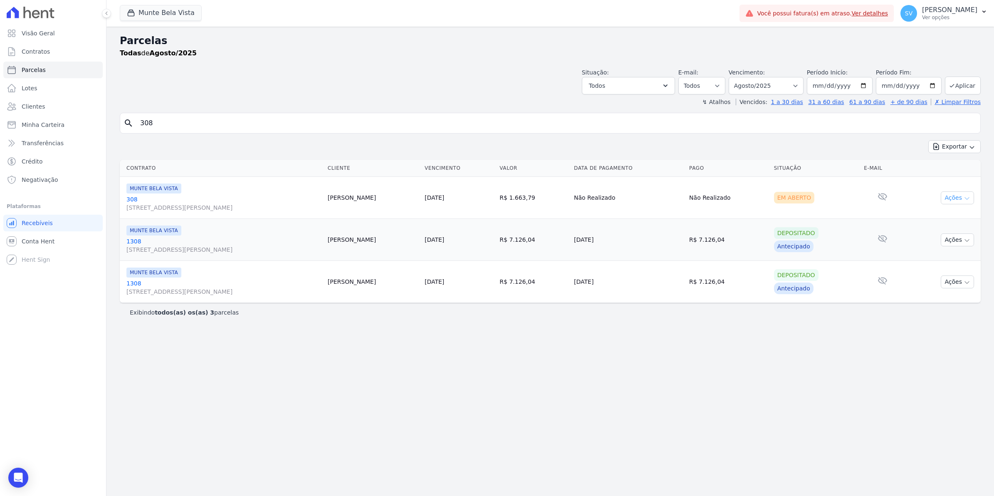
click at [966, 199] on icon "button" at bounding box center [966, 198] width 7 height 7
click at [745, 374] on div "Parcelas Todas de Agosto/2025 Situação: Agendado Em Aberto Pago Processando Can…" at bounding box center [549, 261] width 887 height 469
click at [803, 84] on select "Filtrar por período ──────── Todos os meses Janeiro/2024 Fevereiro/2024 Março/2…" at bounding box center [765, 85] width 75 height 17
select select "07/2025"
click at [739, 77] on select "Filtrar por período ──────── Todos os meses Janeiro/2024 Fevereiro/2024 Março/2…" at bounding box center [765, 85] width 75 height 17
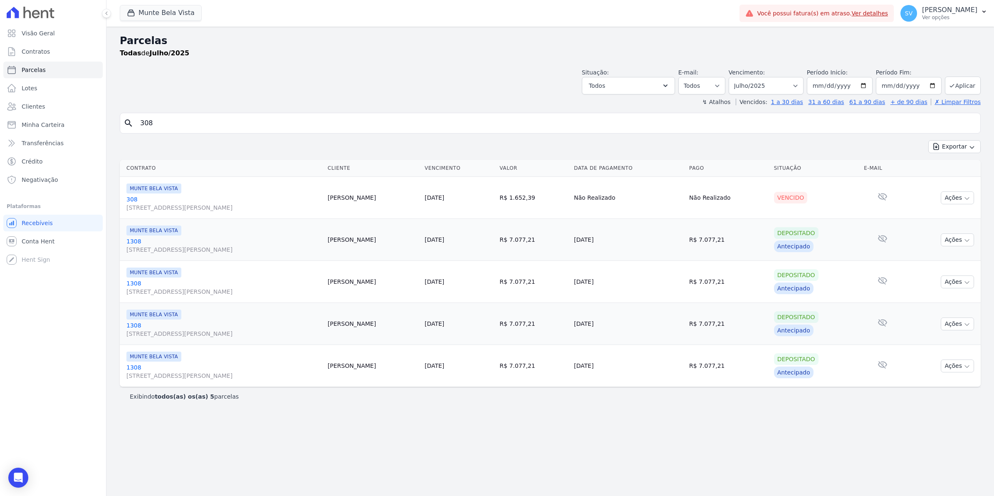
select select
click at [958, 200] on button "Ações" at bounding box center [956, 197] width 33 height 13
click at [557, 423] on div "Parcelas Todas de Julho/2025 Situação: Agendado Em Aberto Pago Processando Canc…" at bounding box center [549, 261] width 887 height 469
click at [807, 201] on div "Vencido" at bounding box center [791, 198] width 34 height 12
click at [969, 198] on icon "button" at bounding box center [966, 198] width 7 height 7
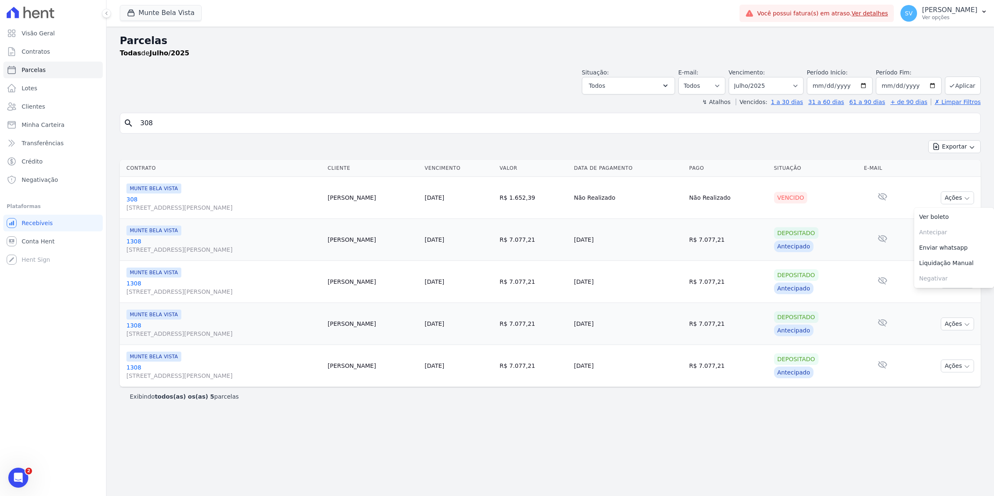
click at [826, 153] on div "Exportar Exportar PDF Exportar CSV" at bounding box center [550, 150] width 861 height 20
drag, startPoint x: 114, startPoint y: 161, endPoint x: 974, endPoint y: 206, distance: 860.5
click at [974, 206] on div "Contrato Cliente Vencimento [GEOGRAPHIC_DATA] Data de Pagamento Pago Situação E…" at bounding box center [549, 273] width 887 height 234
click at [368, 456] on div "Parcelas Todas de Julho/2025 Situação: Agendado Em Aberto Pago Processando Canc…" at bounding box center [549, 261] width 887 height 469
click at [22, 482] on div "Abertura do Messenger da Intercom" at bounding box center [18, 477] width 27 height 27
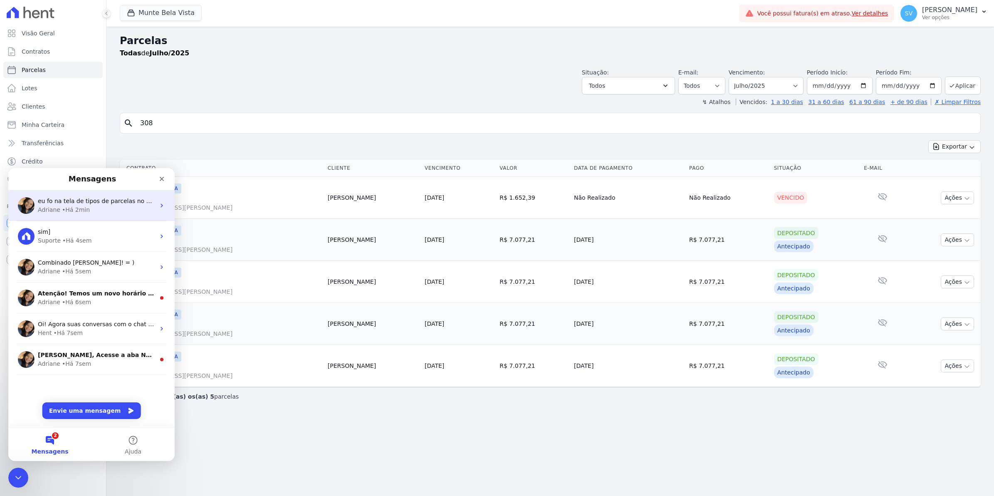
click at [69, 209] on div "• Há 2min" at bounding box center [76, 209] width 28 height 9
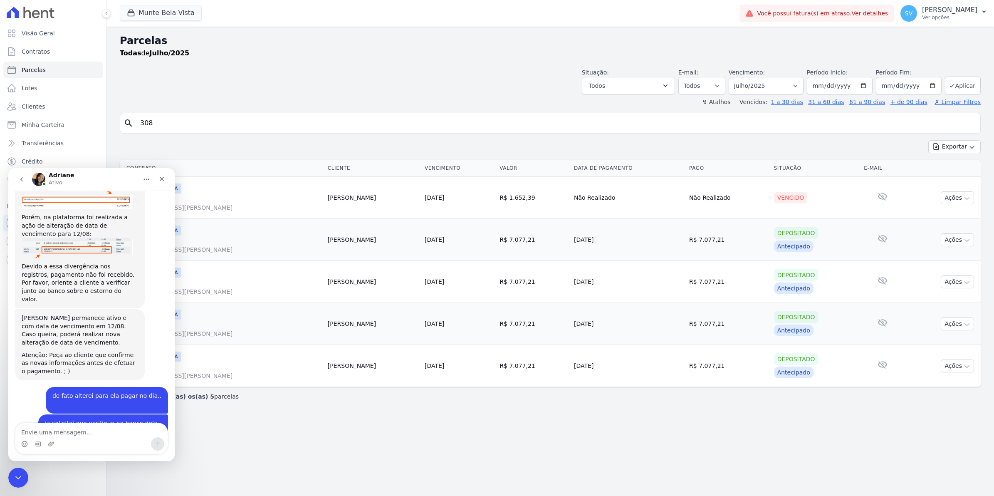
scroll to position [6903, 0]
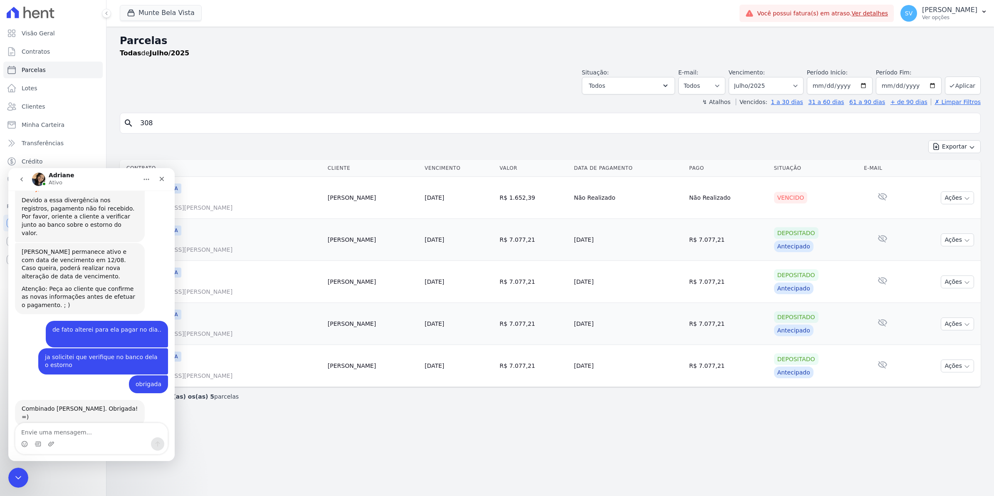
click at [51, 429] on textarea "Envie uma mensagem..." at bounding box center [91, 430] width 152 height 14
paste textarea "Envie uma mensagem..."
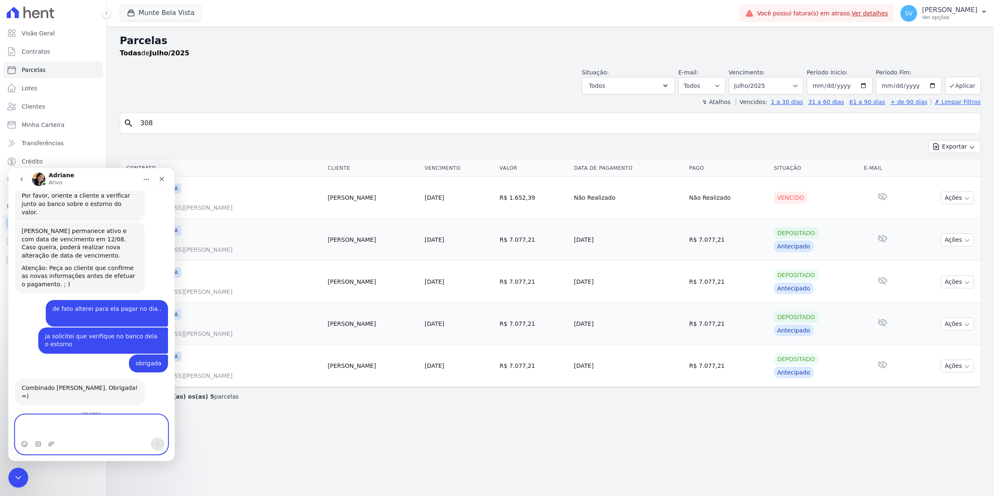
scroll to position [6932, 0]
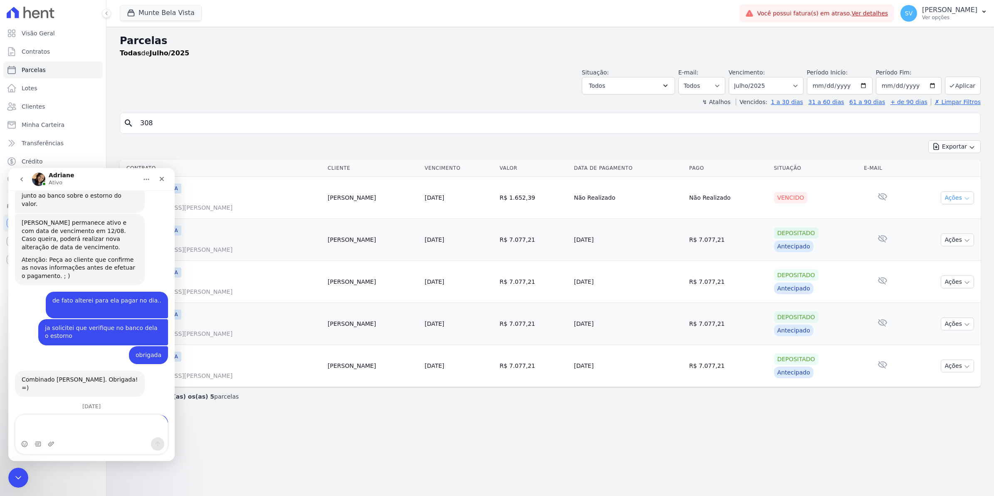
click at [960, 201] on button "Ações" at bounding box center [956, 197] width 33 height 13
click at [389, 456] on div "Parcelas Todas de Julho/2025 Situação: Agendado Em Aberto Pago Processando Canc…" at bounding box center [549, 261] width 887 height 469
click at [164, 183] on div "Fechar" at bounding box center [161, 178] width 15 height 15
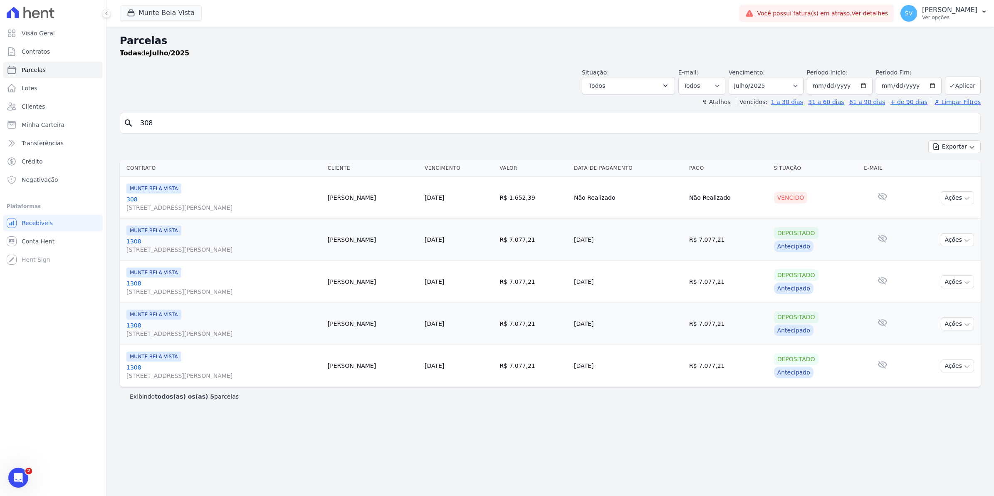
click at [129, 200] on link "[GEOGRAPHIC_DATA][STREET_ADDRESS][PERSON_NAME][GEOGRAPHIC_DATA]" at bounding box center [223, 203] width 195 height 17
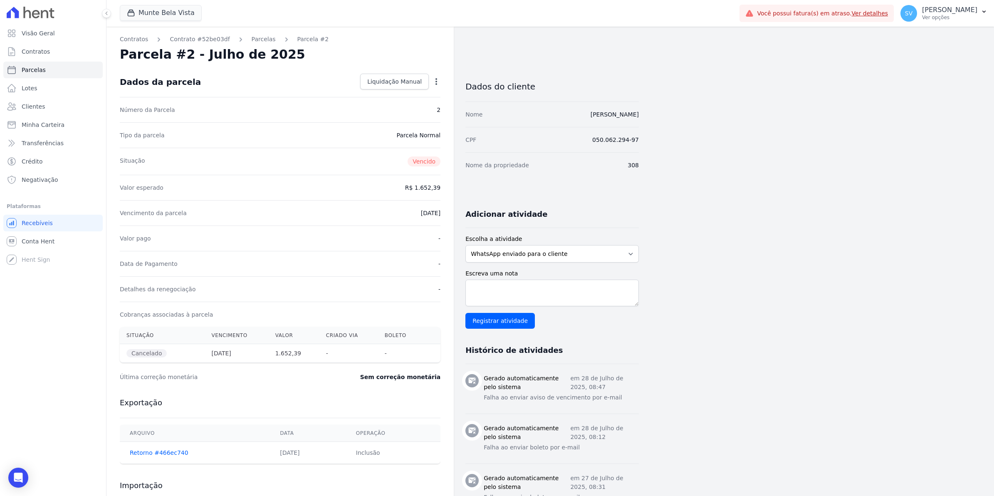
click at [437, 82] on icon "button" at bounding box center [436, 81] width 8 height 8
click at [398, 108] on link "Renegociar" at bounding box center [400, 107] width 73 height 15
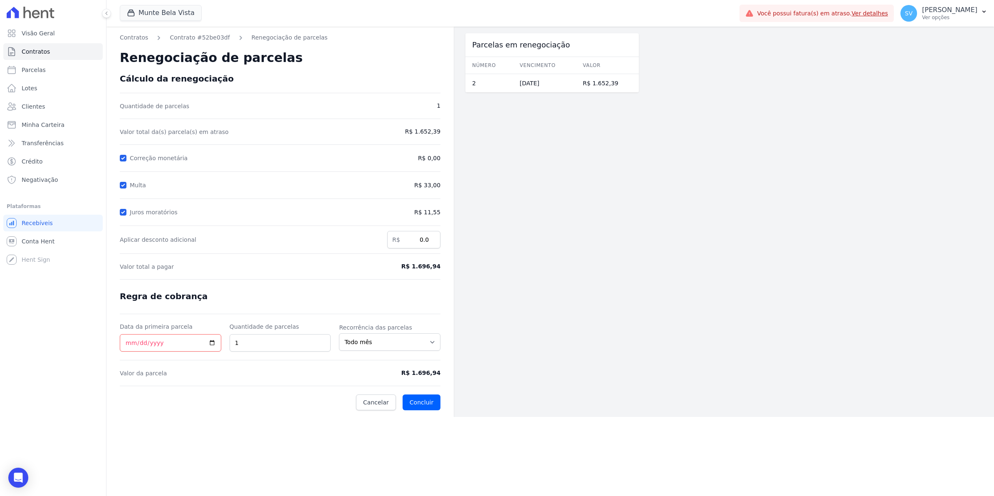
click at [422, 372] on span "R$ 1.696,94" at bounding box center [403, 372] width 74 height 9
click at [210, 345] on input "Data da primeira parcela" at bounding box center [170, 342] width 101 height 17
type input "[DATE]"
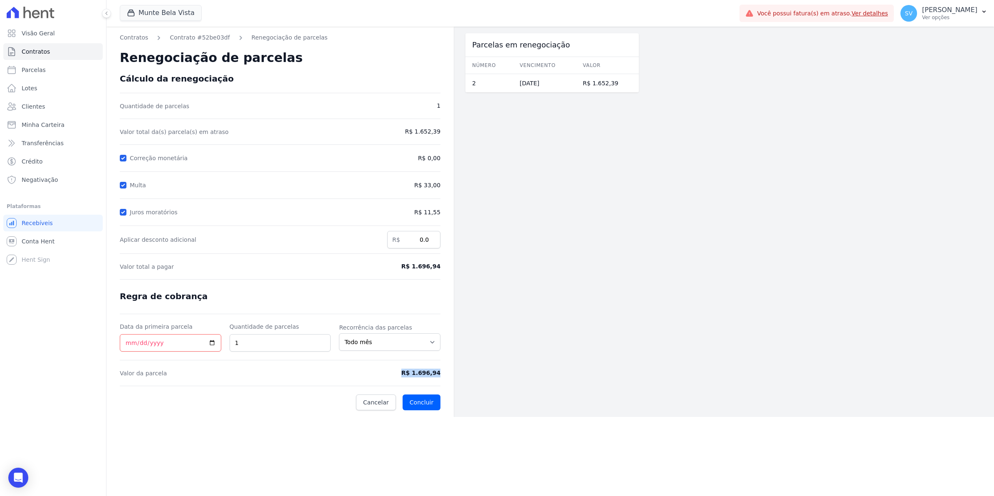
click at [423, 375] on span "R$ 1.696,94" at bounding box center [403, 372] width 74 height 9
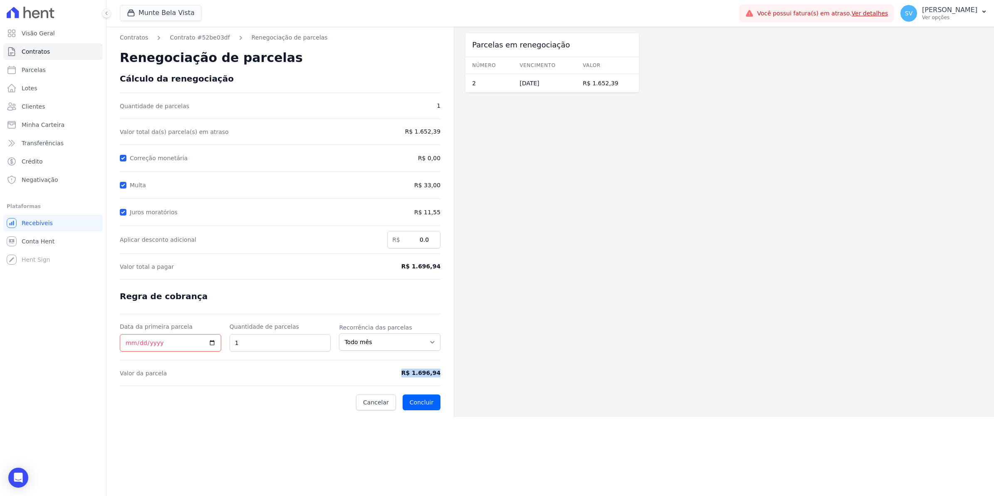
click at [423, 375] on span "R$ 1.696,94" at bounding box center [403, 372] width 74 height 9
click at [423, 371] on span "R$ 1.696,94" at bounding box center [403, 372] width 74 height 9
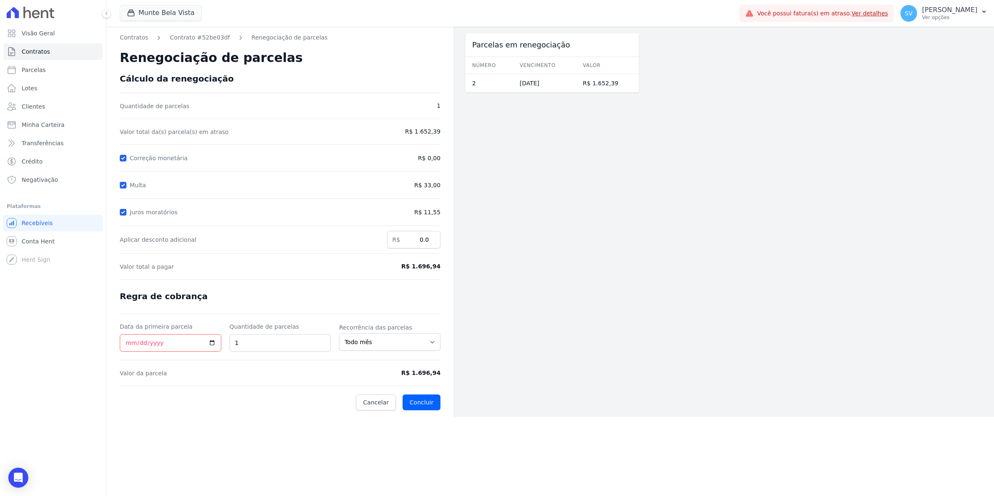
drag, startPoint x: 416, startPoint y: 180, endPoint x: 414, endPoint y: 173, distance: 7.4
click at [416, 177] on form "Cálculo da renegociação Quantidade de parcelas 1 Valor total da(s) parcela(s) e…" at bounding box center [280, 242] width 321 height 336
click at [414, 173] on form "Cálculo da renegociação Quantidade de parcelas 1 Valor total da(s) parcela(s) e…" at bounding box center [280, 242] width 321 height 336
click at [414, 172] on form "Cálculo da renegociação Quantidade de parcelas 1 Valor total da(s) parcela(s) e…" at bounding box center [280, 242] width 321 height 336
drag, startPoint x: 414, startPoint y: 172, endPoint x: 556, endPoint y: 81, distance: 169.0
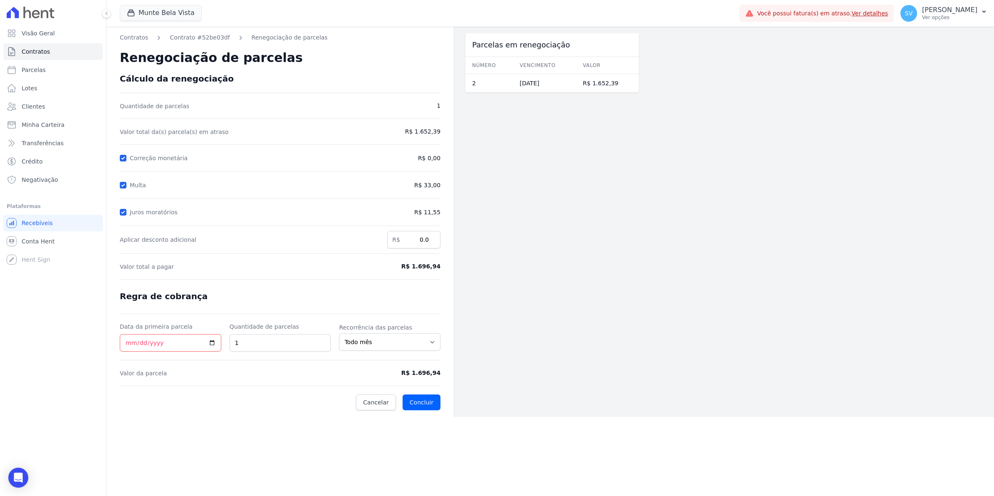
click at [556, 81] on td "[DATE]" at bounding box center [544, 83] width 63 height 19
drag, startPoint x: 556, startPoint y: 81, endPoint x: 560, endPoint y: 84, distance: 5.0
click at [560, 84] on td "[DATE]" at bounding box center [544, 83] width 63 height 19
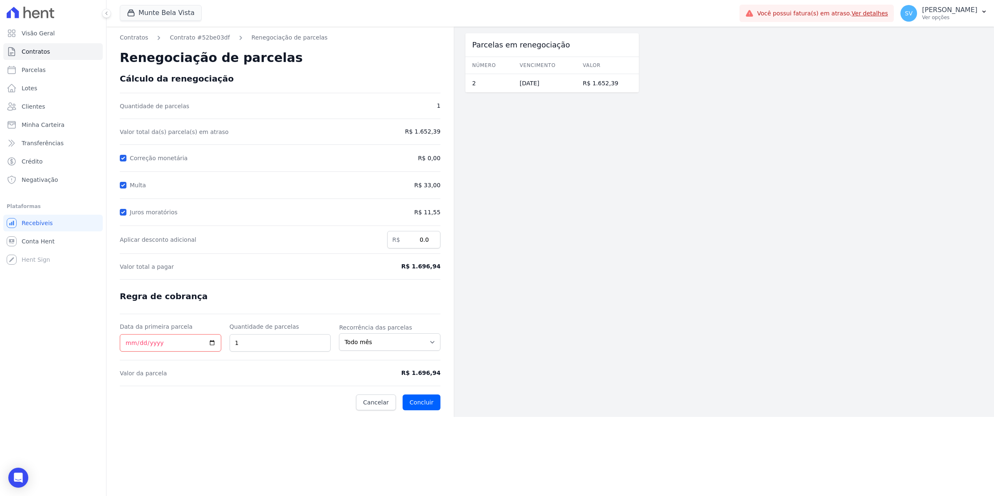
click at [420, 353] on form "Cálculo da renegociação Quantidade de parcelas 1 Valor total da(s) parcela(s) e…" at bounding box center [280, 242] width 321 height 336
click at [427, 352] on form "Cálculo da renegociação Quantidade de parcelas 1 Valor total da(s) parcela(s) e…" at bounding box center [280, 242] width 321 height 336
click at [429, 373] on span "R$ 1.696,94" at bounding box center [403, 372] width 74 height 9
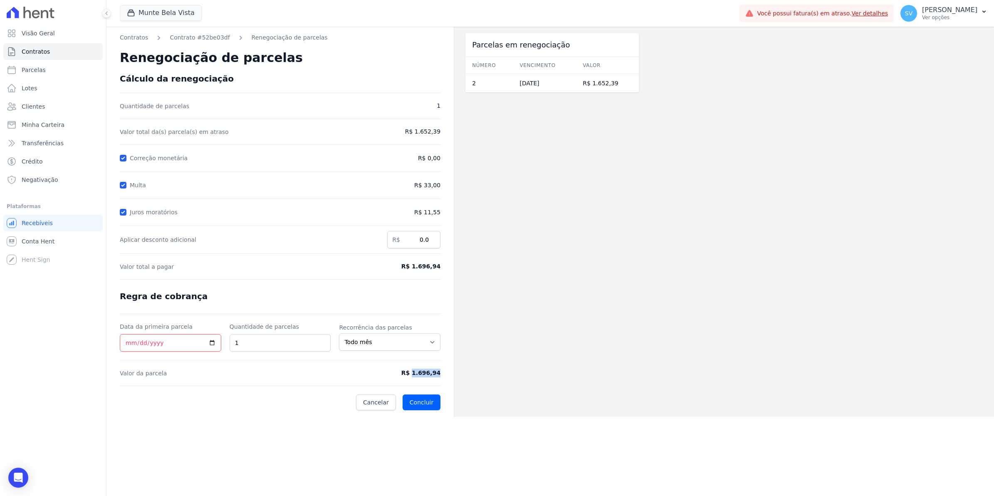
click at [429, 373] on span "R$ 1.696,94" at bounding box center [403, 372] width 74 height 9
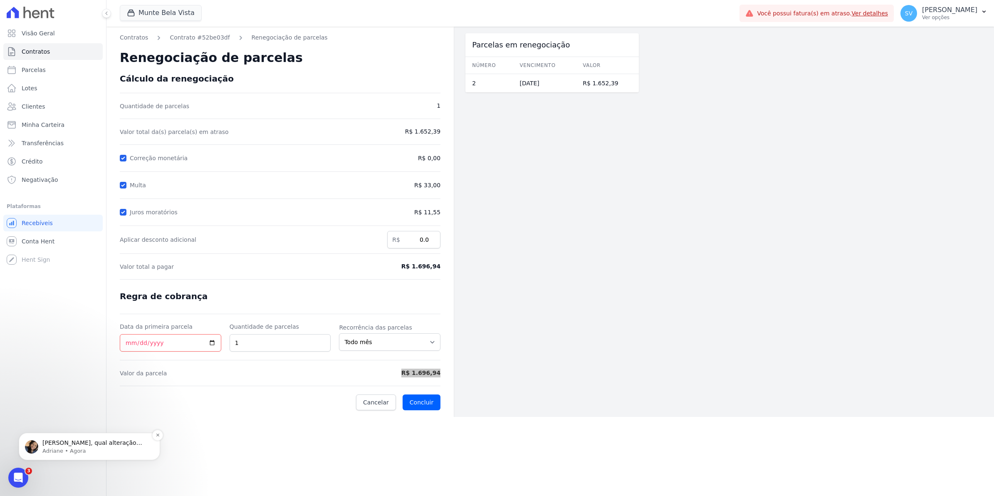
click at [119, 442] on p "[PERSON_NAME], qual alteração você precisa na parcela 25/07?" at bounding box center [95, 443] width 107 height 8
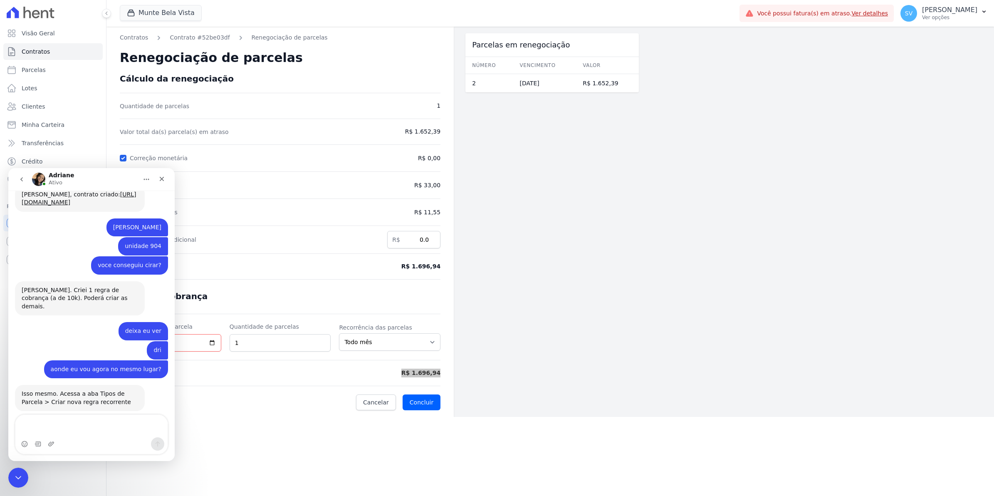
scroll to position [6893, 0]
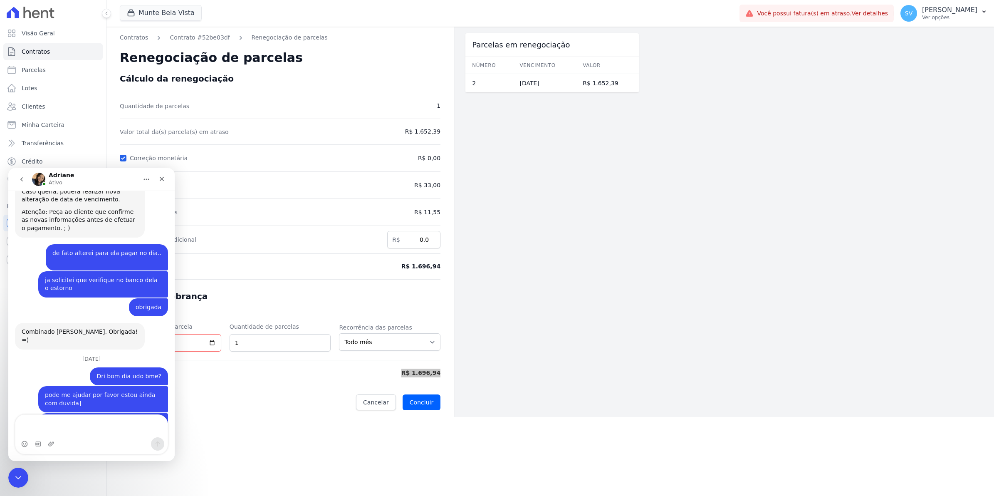
click at [53, 426] on textarea "Envie uma mensagem..." at bounding box center [91, 425] width 152 height 22
type textarea "exato, ela vai pagar em 25/08 o valor de 1.726,83"
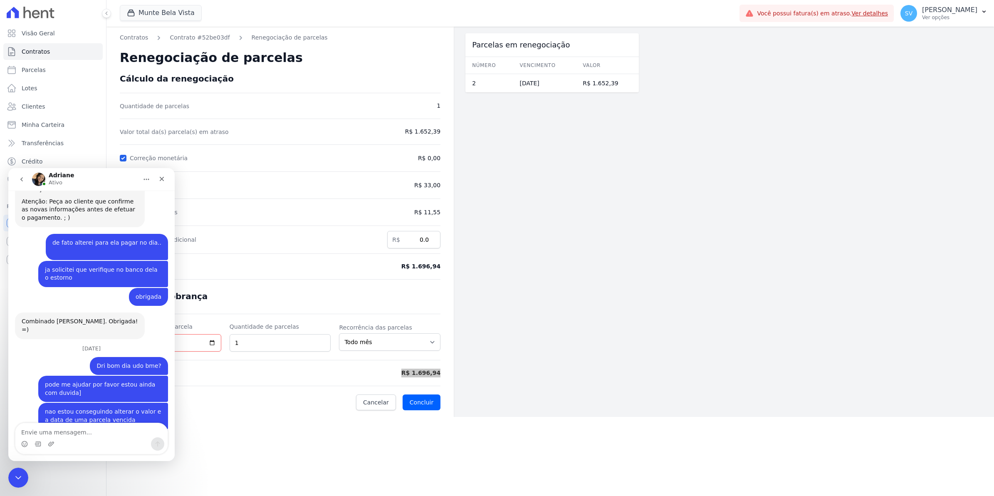
scroll to position [6913, 0]
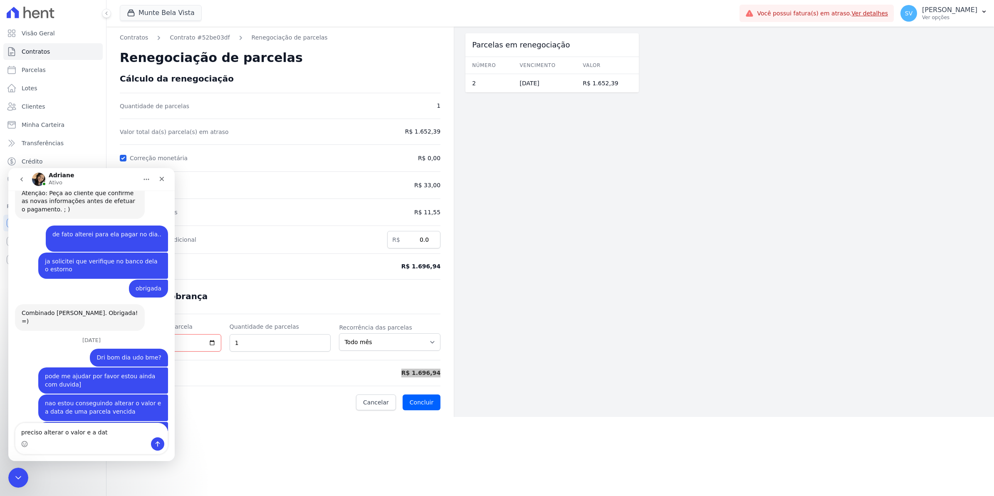
type textarea "preciso alterar o valor e a data"
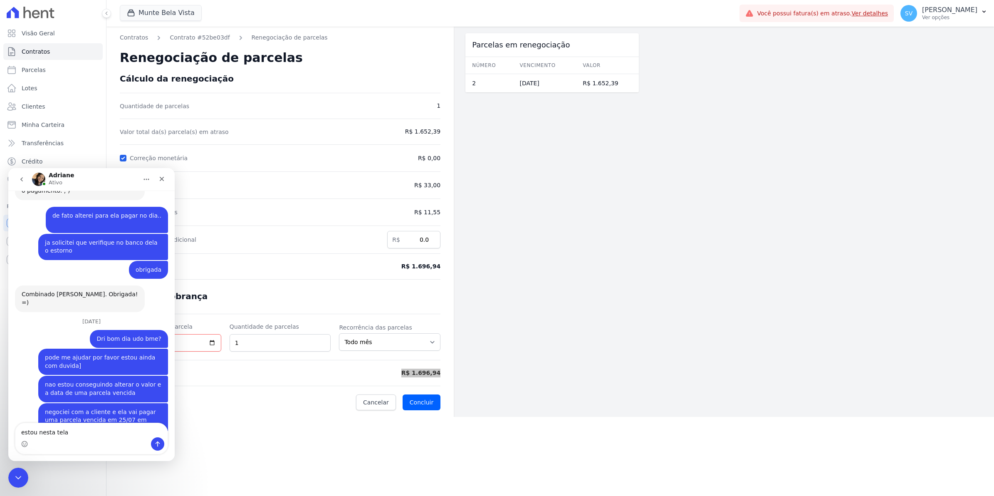
type textarea "estou nesta tela"
click at [262, 273] on form "Cálculo da renegociação Quantidade de parcelas 1 Valor total da(s) parcela(s) e…" at bounding box center [280, 242] width 321 height 336
click at [158, 178] on icon "Fechar" at bounding box center [161, 178] width 7 height 7
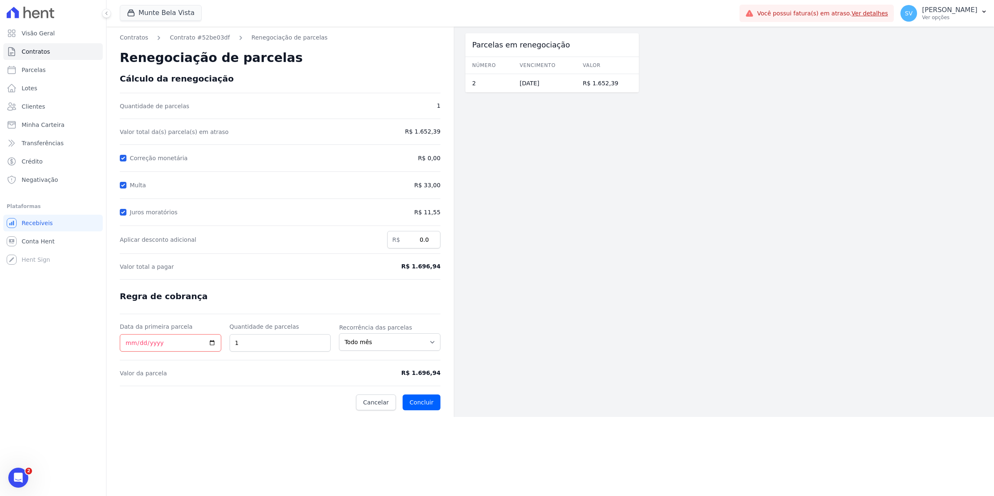
click at [28, 475] on div "Visão Geral Contratos [GEOGRAPHIC_DATA] Lotes Clientes Minha Carteira Transferê…" at bounding box center [53, 248] width 106 height 496
click at [21, 479] on icon "Abertura do Messenger da Intercom" at bounding box center [19, 478] width 14 height 14
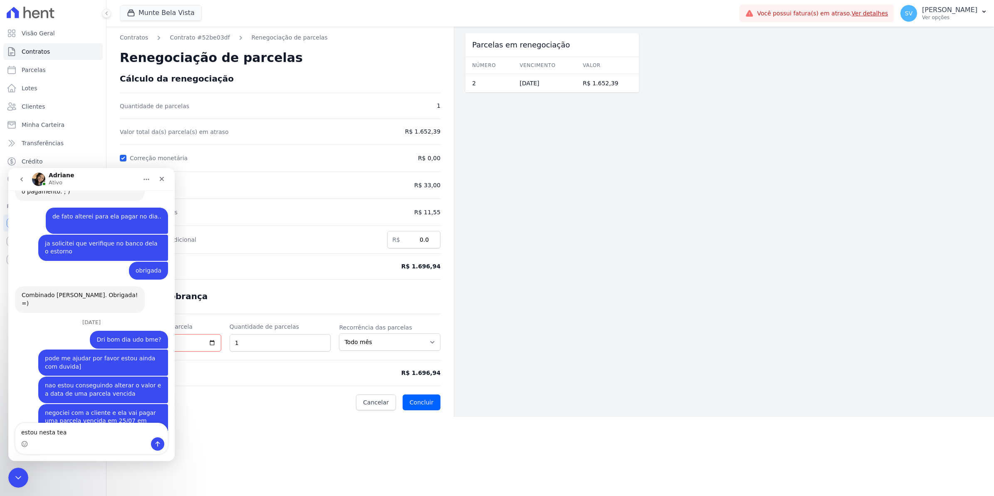
type textarea "estou nesta teal"
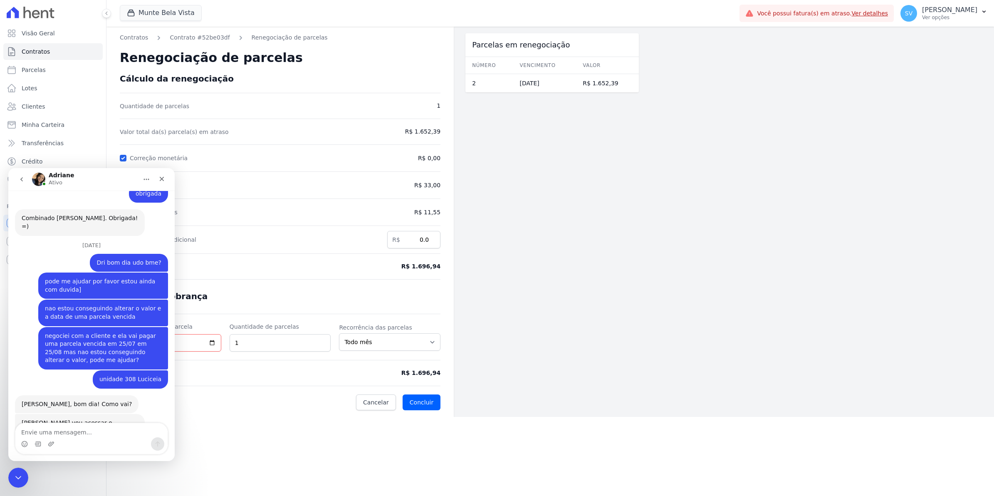
scroll to position [7028, 0]
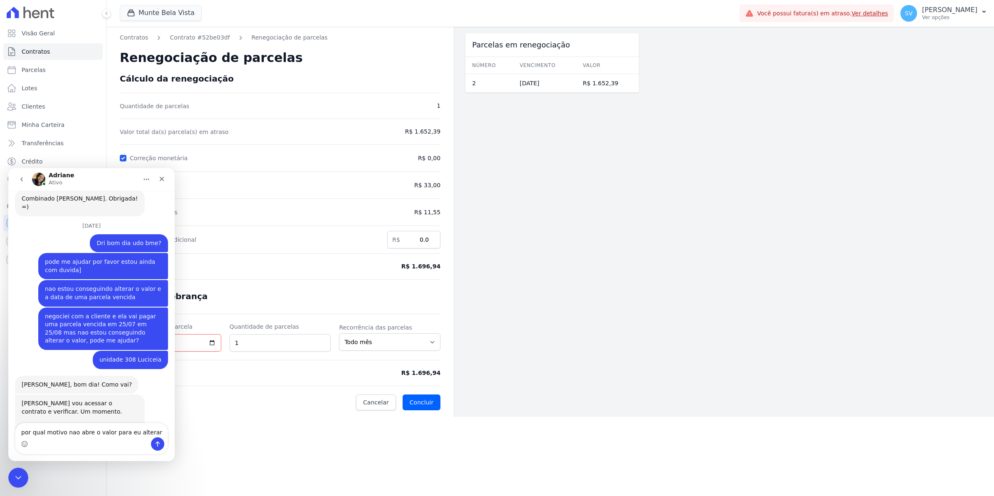
type textarea "por qual motivo nao abre o valor para eu alterar?"
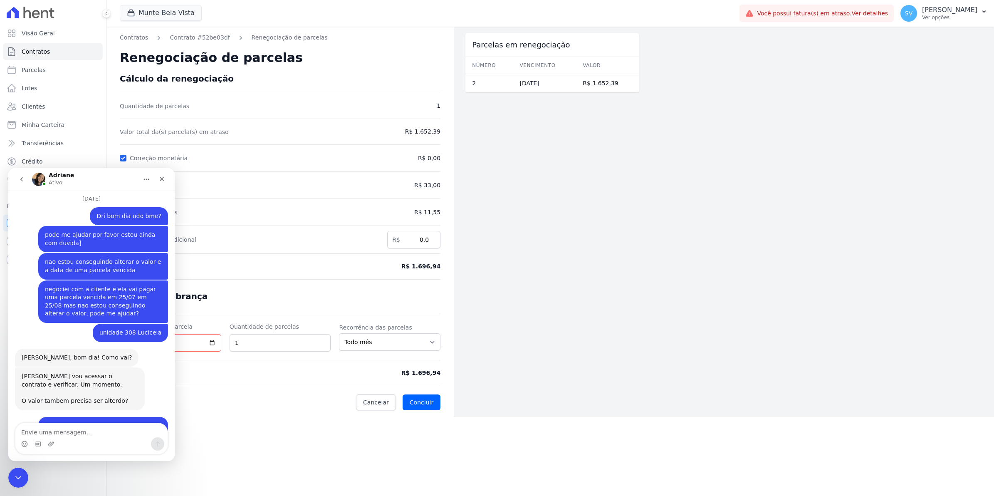
click at [664, 363] on div "Contratos Contrato #52be03df Renegociação de parcelas Renegociação de parcelas …" at bounding box center [549, 222] width 887 height 390
click at [342, 421] on div "Contratos Contrato #52be03df Renegociação de parcelas Renegociação de parcelas …" at bounding box center [549, 261] width 887 height 469
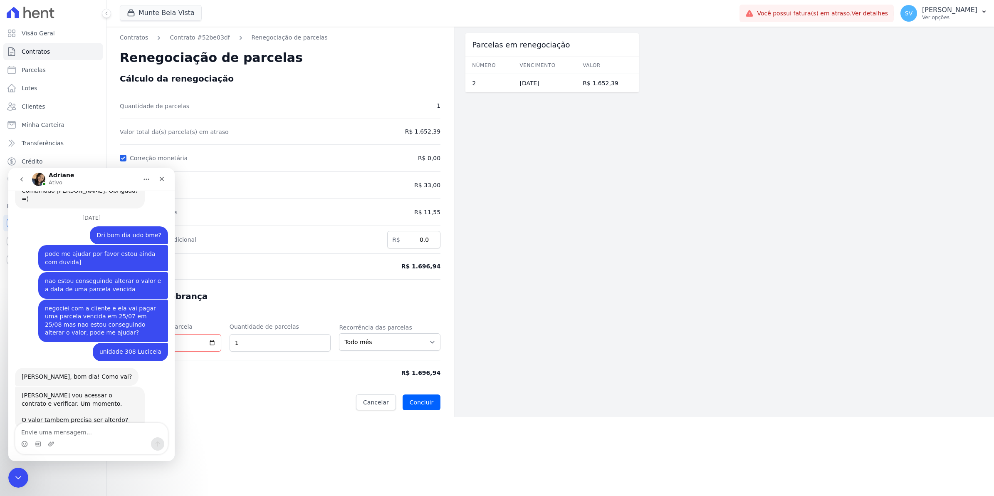
scroll to position [7074, 0]
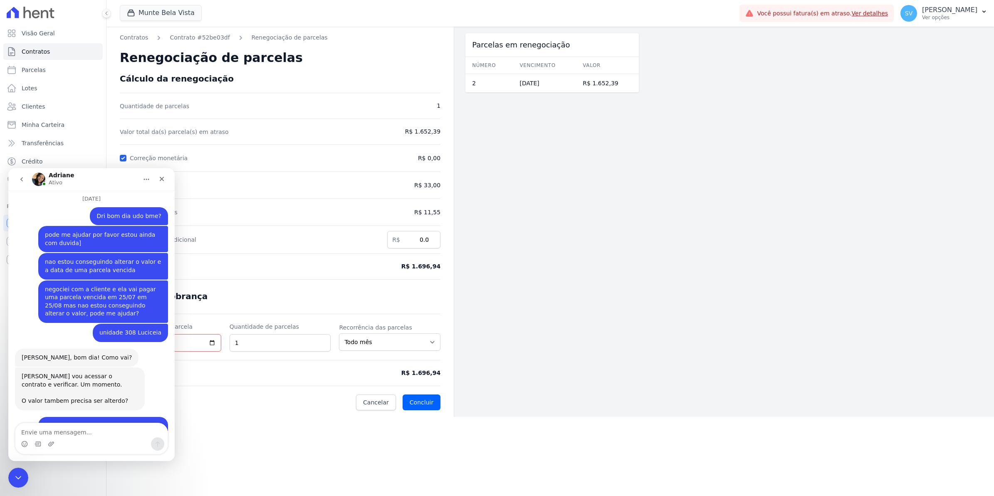
click at [628, 269] on div "Parcelas em renegociação Número Vencimento [GEOGRAPHIC_DATA] 2 [DATE] R$ 1.652,…" at bounding box center [551, 222] width 173 height 390
click at [417, 215] on span "R$ 11,55" at bounding box center [403, 212] width 74 height 9
click at [417, 212] on span "R$ 11,55" at bounding box center [403, 212] width 74 height 9
click at [423, 194] on form "Cálculo da renegociação Quantidade de parcelas 1 Valor total da(s) parcela(s) e…" at bounding box center [280, 242] width 321 height 336
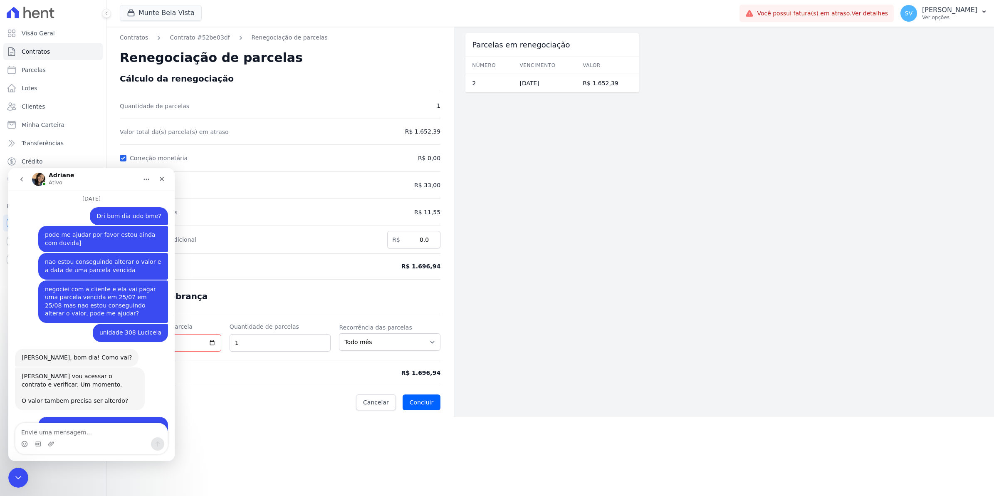
click at [428, 174] on form "Cálculo da renegociação Quantidade de parcelas 1 Valor total da(s) parcela(s) e…" at bounding box center [280, 242] width 321 height 336
click at [432, 165] on form "Cálculo da renegociação Quantidade de parcelas 1 Valor total da(s) parcela(s) e…" at bounding box center [280, 242] width 321 height 336
click at [432, 160] on span "R$ 0,00" at bounding box center [429, 158] width 22 height 9
click at [431, 156] on span "R$ 0,00" at bounding box center [429, 158] width 22 height 9
click at [427, 155] on span "R$ 0,00" at bounding box center [429, 158] width 22 height 9
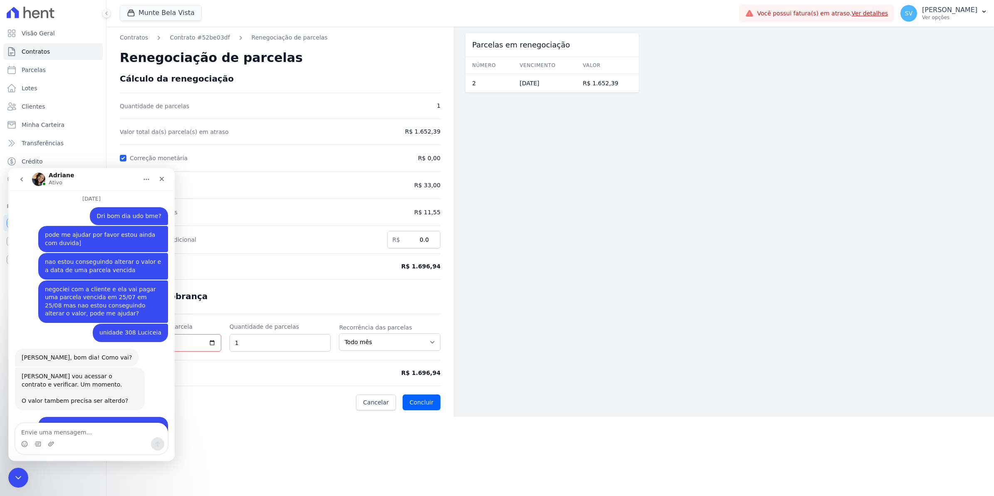
click at [424, 154] on span "R$ 0,00" at bounding box center [429, 158] width 22 height 9
click at [444, 146] on div "Contratos Contrato #52be03df Renegociação de parcelas Renegociação de parcelas …" at bounding box center [279, 222] width 347 height 390
click at [649, 59] on div "Parcelas em renegociação Número Vencimento [GEOGRAPHIC_DATA] 2 [DATE] R$ 1.652,…" at bounding box center [552, 63] width 200 height 66
click at [590, 65] on th "Valor" at bounding box center [607, 65] width 63 height 17
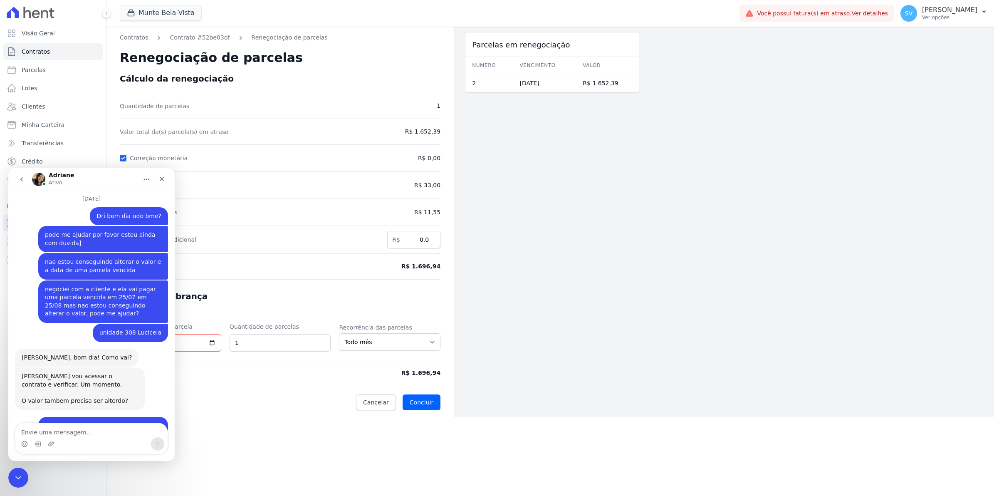
click at [587, 65] on th "Valor" at bounding box center [607, 65] width 63 height 17
click at [161, 179] on icon "Fechar" at bounding box center [162, 179] width 5 height 5
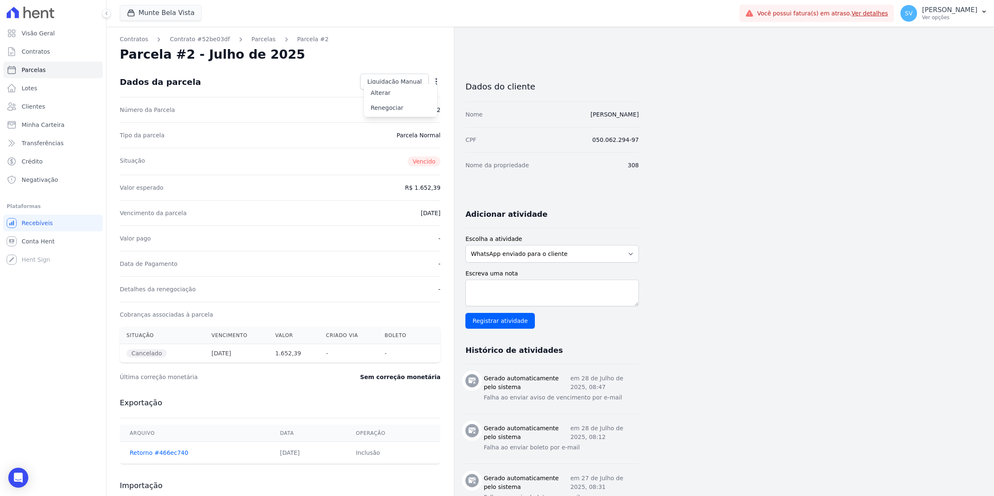
select select
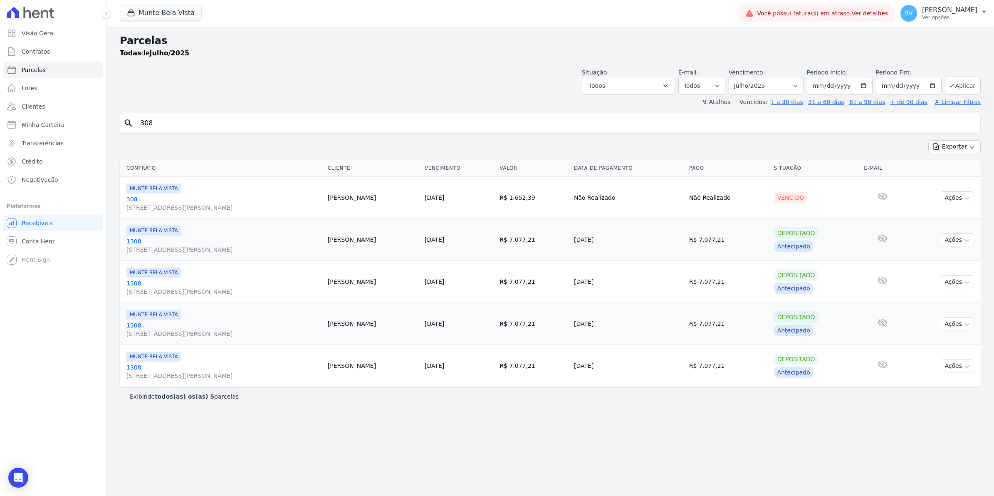
click at [131, 200] on link "[GEOGRAPHIC_DATA][STREET_ADDRESS][PERSON_NAME][GEOGRAPHIC_DATA]" at bounding box center [223, 203] width 195 height 17
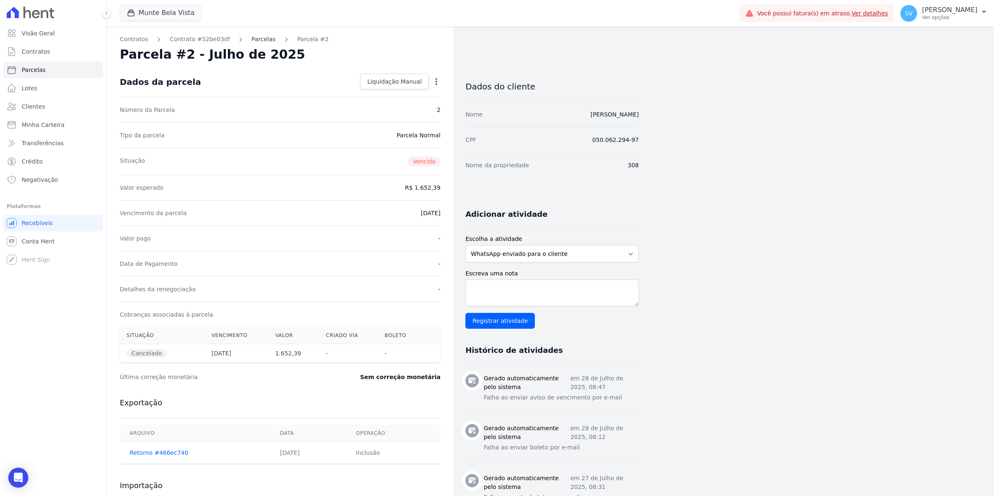
click at [252, 39] on link "Parcelas" at bounding box center [264, 39] width 24 height 9
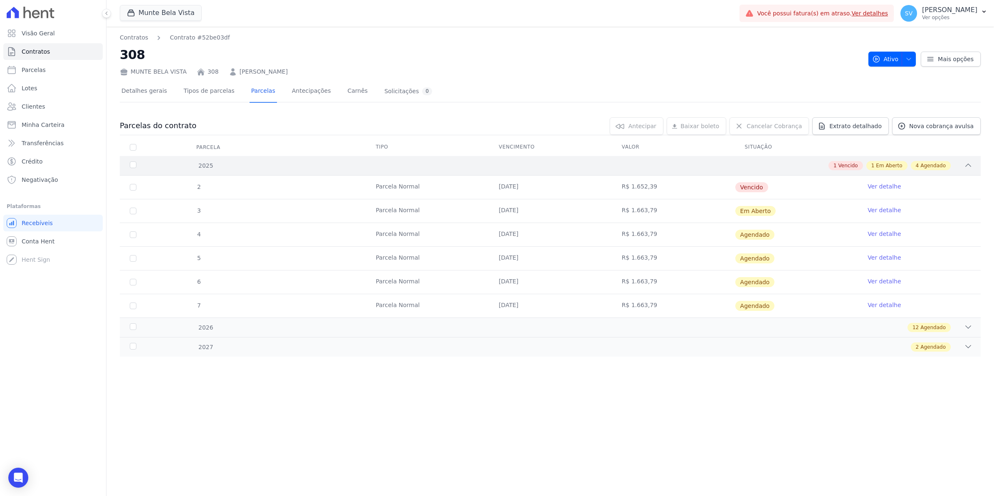
click at [132, 165] on div "2025" at bounding box center [168, 165] width 80 height 9
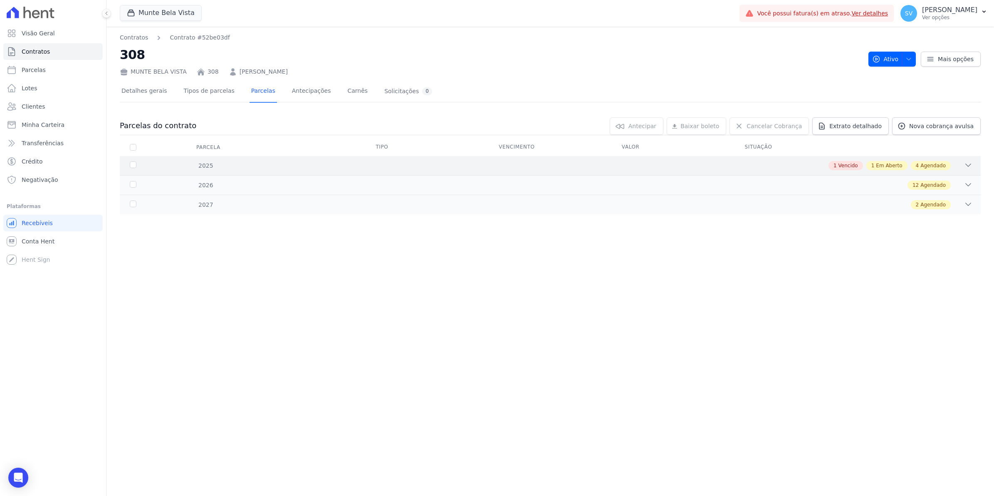
click at [133, 165] on div "2025" at bounding box center [168, 165] width 80 height 9
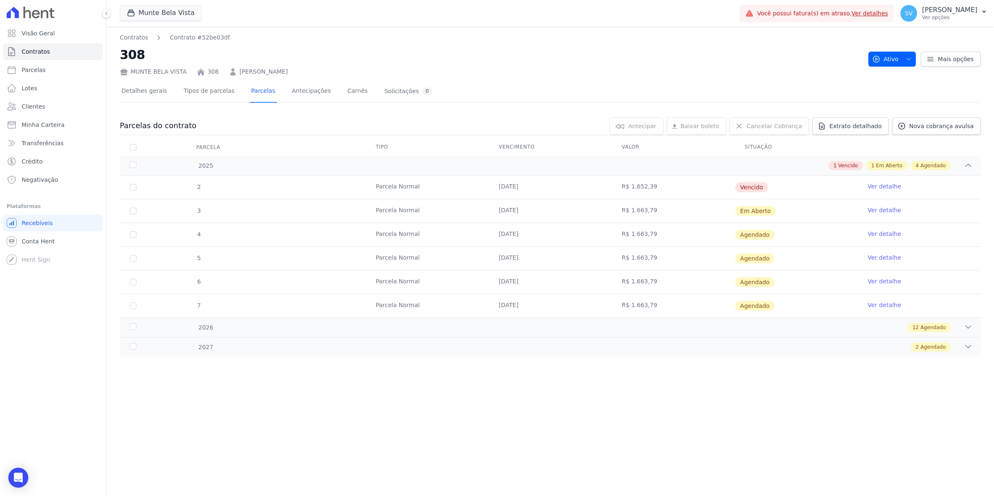
click at [890, 188] on link "Ver detalhe" at bounding box center [883, 186] width 33 height 8
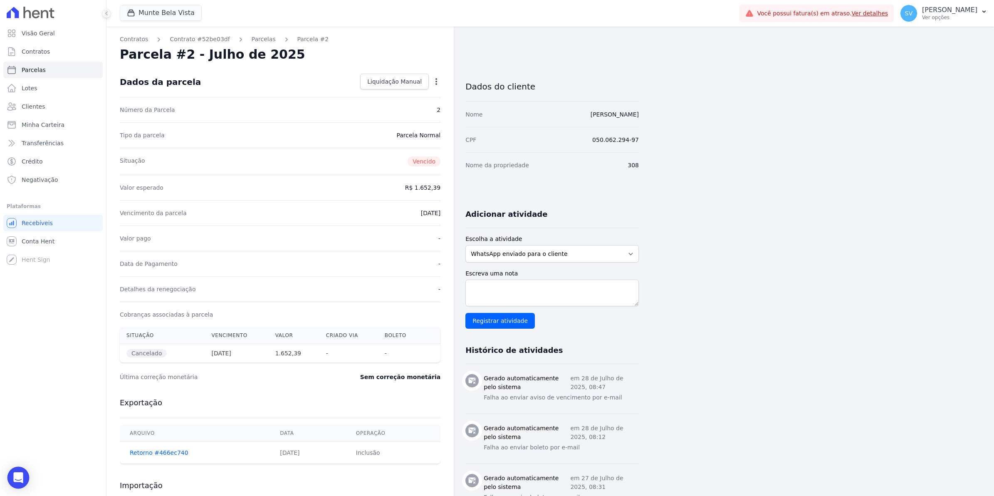
click at [25, 476] on div "Open Intercom Messenger" at bounding box center [18, 477] width 22 height 22
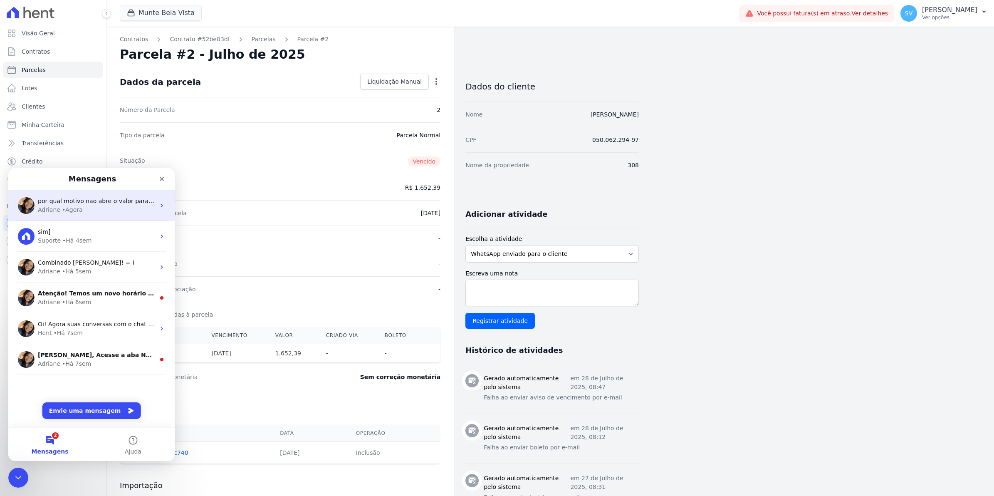
click at [84, 208] on div "Adriane • Agora" at bounding box center [96, 209] width 117 height 9
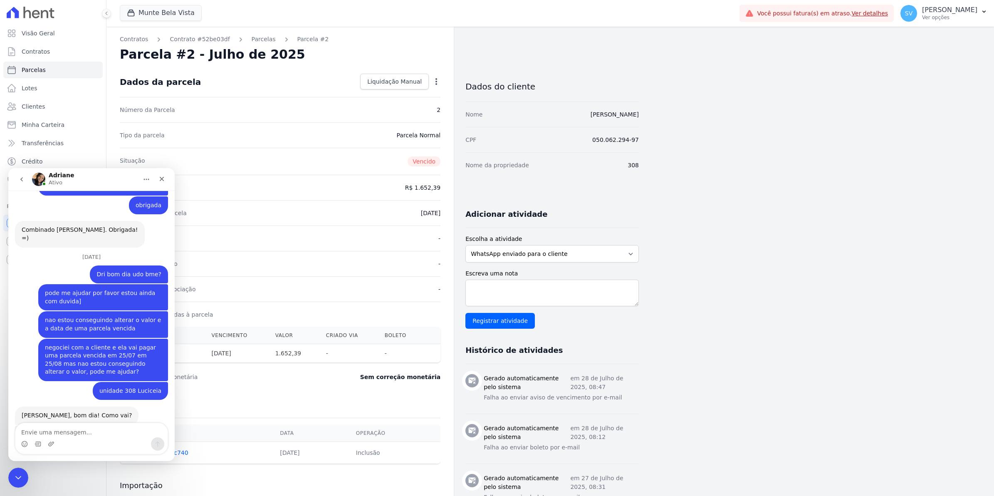
click at [66, 430] on textarea "Envie uma mensagem..." at bounding box center [91, 430] width 152 height 14
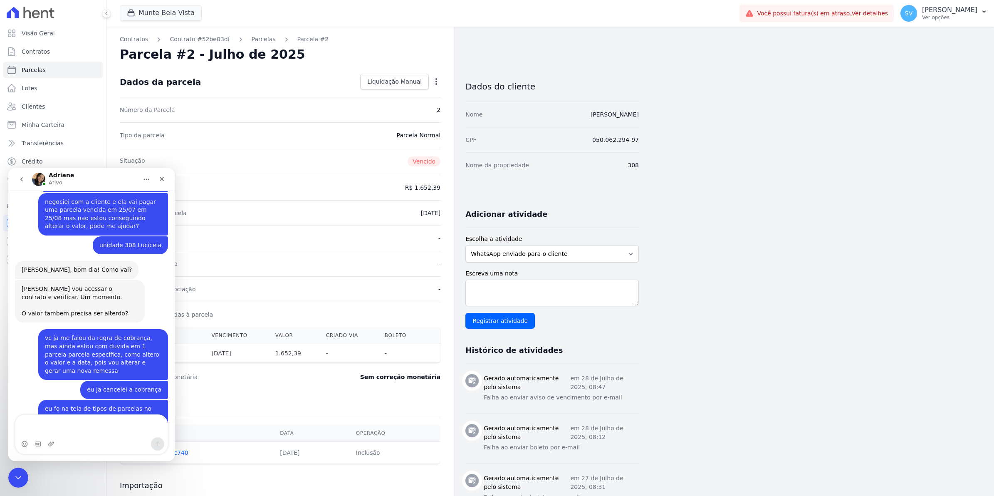
scroll to position [6987, 0]
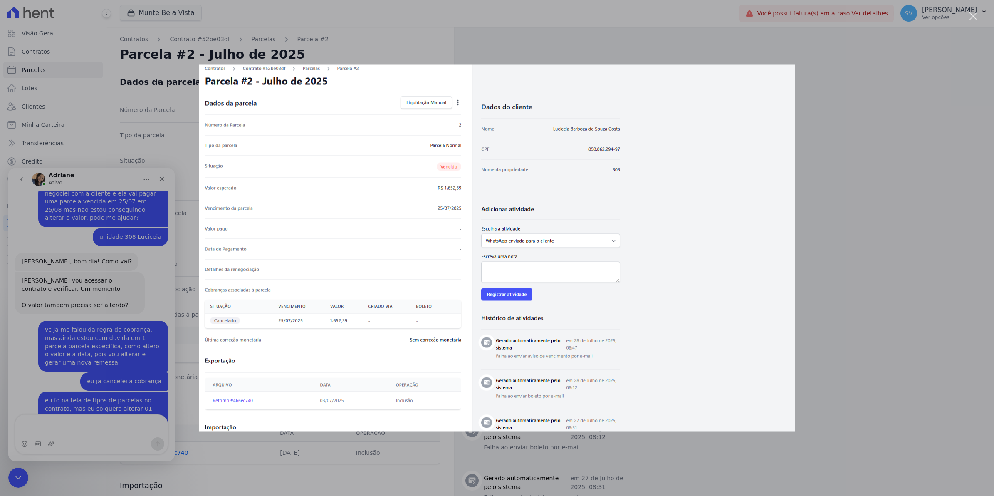
scroll to position [0, 0]
click at [105, 247] on div "Messenger da Intercom" at bounding box center [497, 248] width 994 height 496
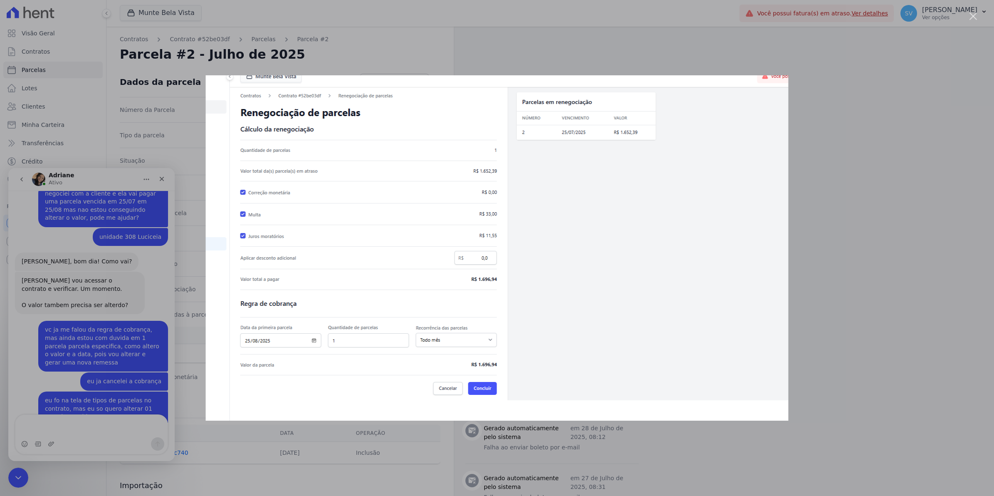
click at [113, 358] on div "Messenger da Intercom" at bounding box center [497, 248] width 994 height 496
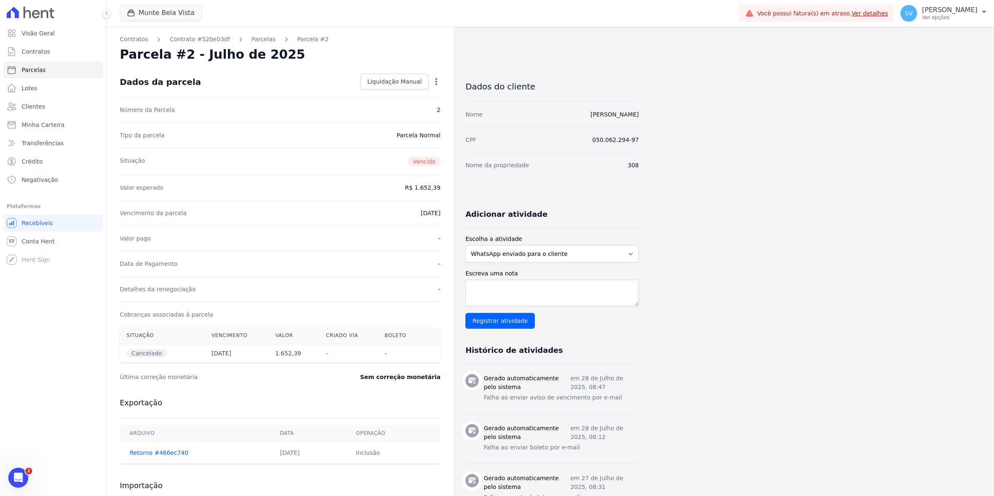
scroll to position [6987, 0]
click at [436, 80] on icon "button" at bounding box center [436, 81] width 2 height 7
click at [372, 92] on link "Alterar" at bounding box center [400, 92] width 73 height 15
click at [421, 215] on input "[DATE]" at bounding box center [408, 211] width 66 height 17
click at [422, 185] on div "Valor esperado R$ 1.652,39" at bounding box center [280, 186] width 321 height 25
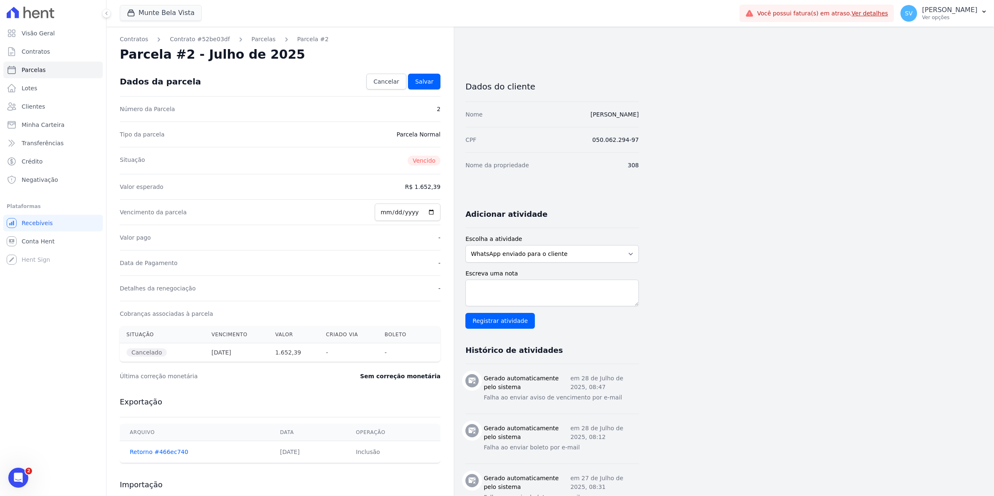
click at [422, 188] on dd "R$ 1.652,39" at bounding box center [422, 187] width 35 height 8
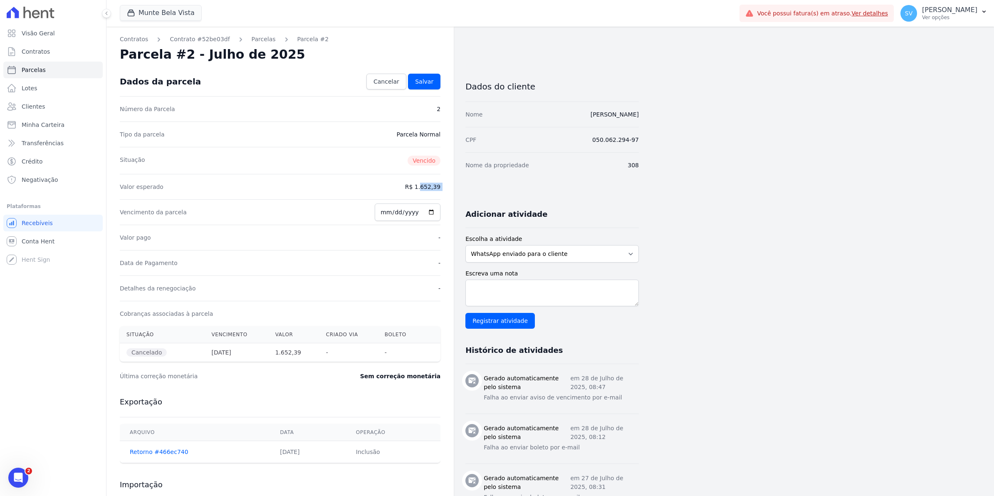
click at [422, 188] on dd "R$ 1.652,39" at bounding box center [422, 187] width 35 height 8
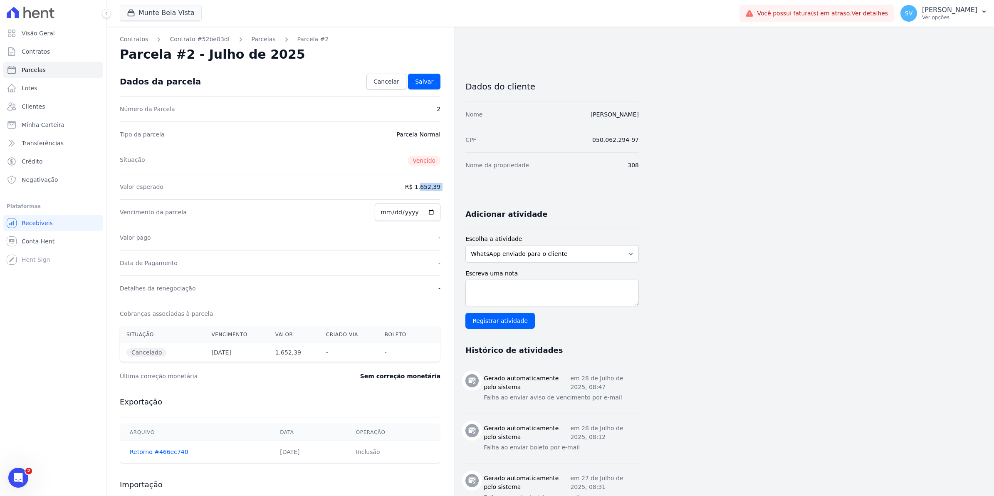
click at [422, 188] on dd "R$ 1.652,39" at bounding box center [422, 187] width 35 height 8
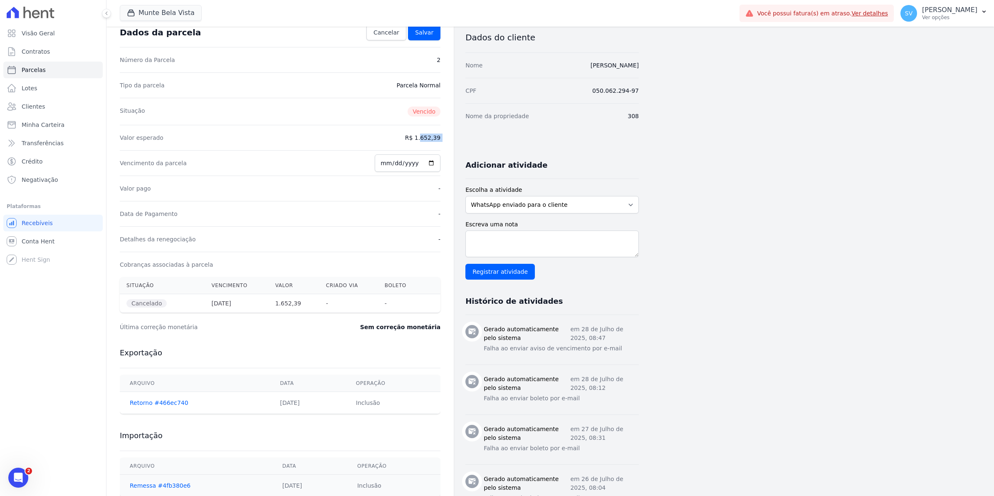
scroll to position [104, 0]
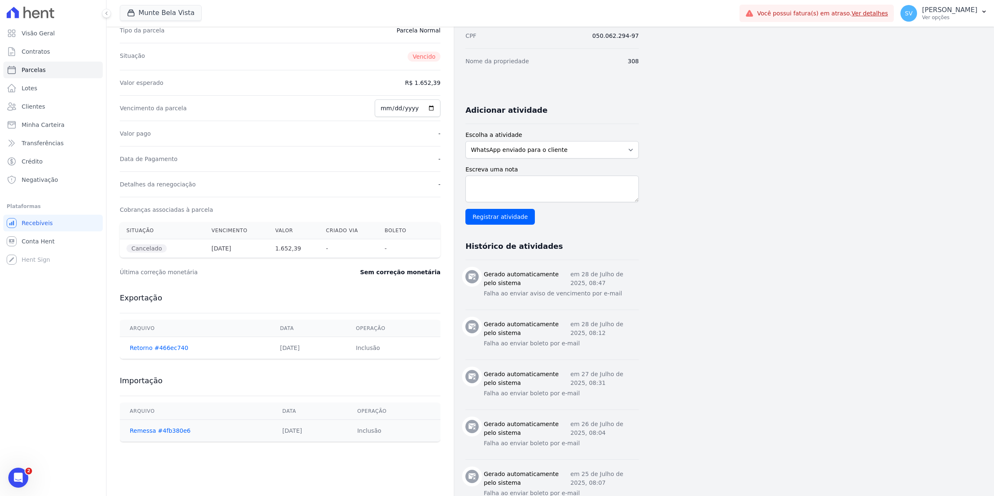
click at [279, 246] on th "1.652,39" at bounding box center [294, 248] width 51 height 19
drag, startPoint x: 279, startPoint y: 246, endPoint x: 284, endPoint y: 247, distance: 4.7
click at [281, 247] on th "1.652,39" at bounding box center [294, 248] width 51 height 19
drag, startPoint x: 284, startPoint y: 247, endPoint x: 292, endPoint y: 253, distance: 9.9
click at [292, 253] on th "1.652,39" at bounding box center [294, 248] width 51 height 19
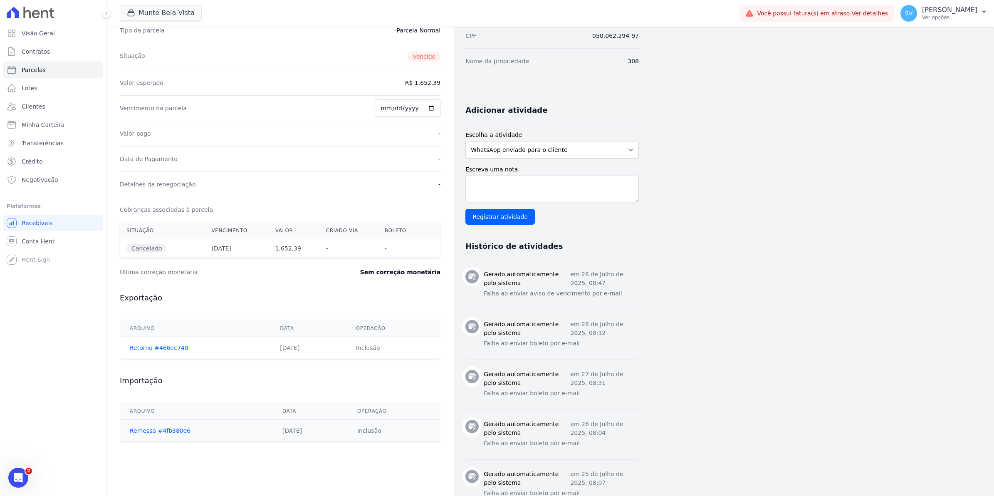
drag, startPoint x: 292, startPoint y: 253, endPoint x: 421, endPoint y: 333, distance: 151.8
click at [390, 328] on th "Operação" at bounding box center [393, 328] width 94 height 17
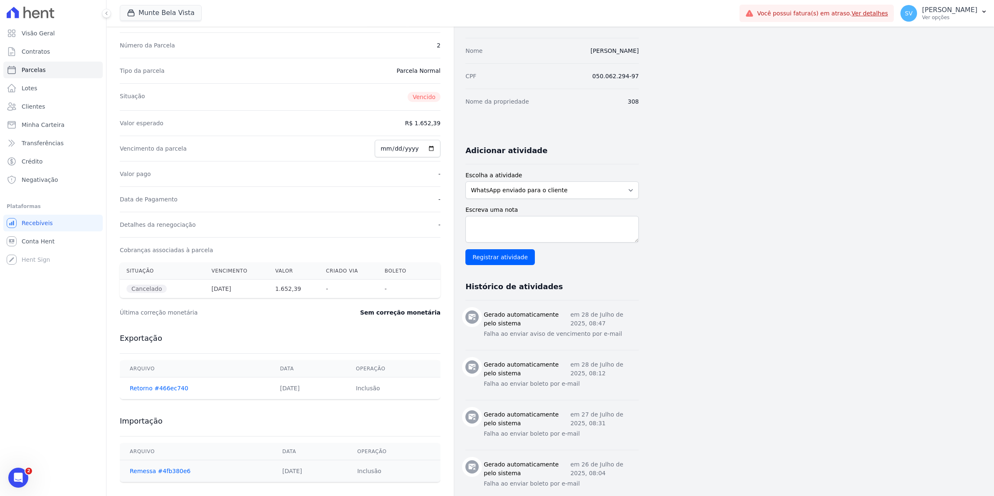
scroll to position [0, 0]
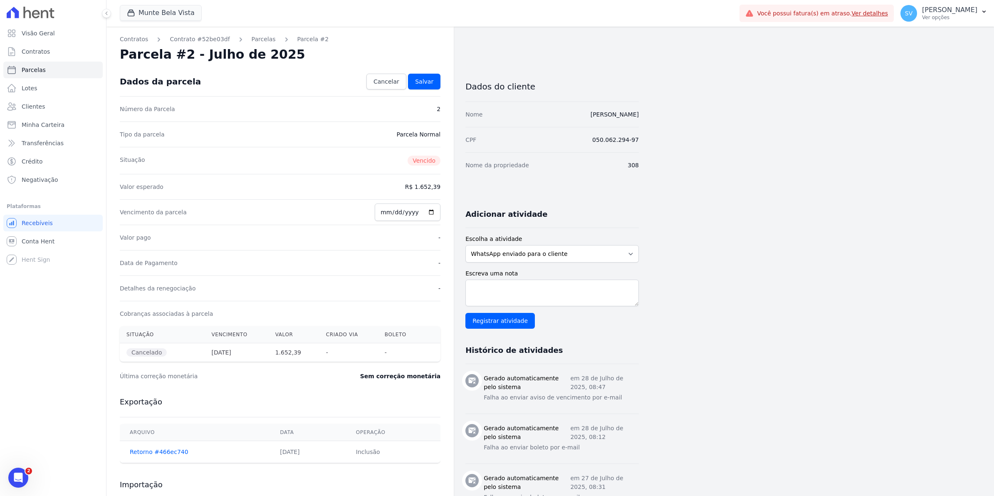
click at [624, 148] on div "CPF 050.062.294-97" at bounding box center [551, 139] width 173 height 25
click at [407, 252] on div "Data de Pagamento -" at bounding box center [280, 262] width 321 height 25
click at [406, 256] on div "Data de Pagamento -" at bounding box center [280, 262] width 321 height 25
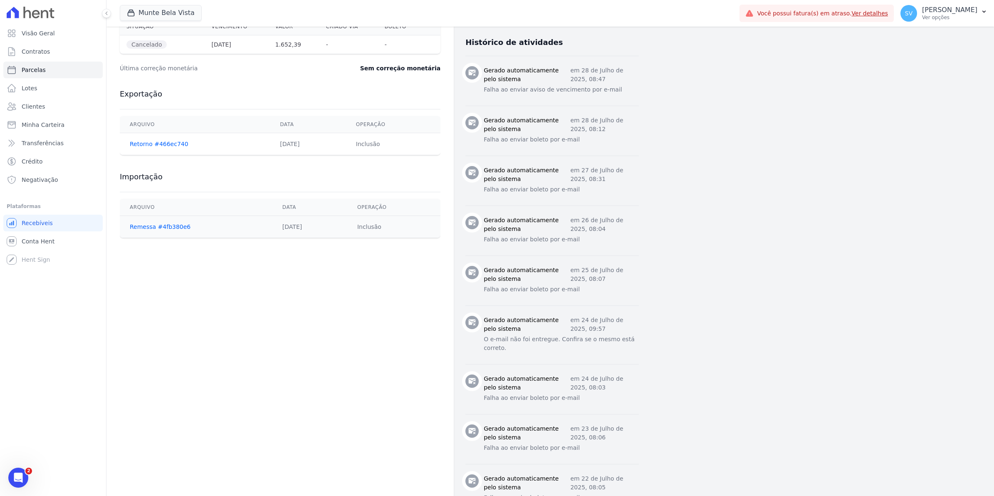
scroll to position [364, 0]
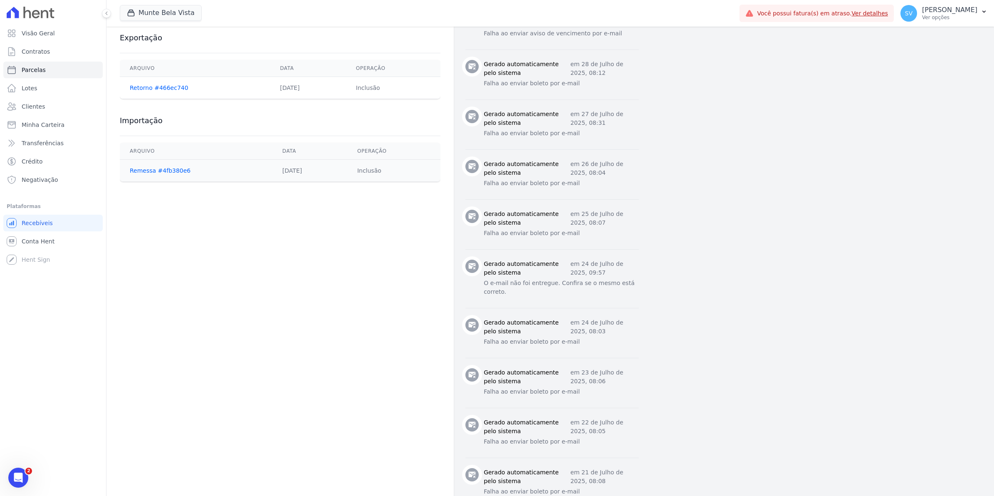
click at [13, 468] on div "2" at bounding box center [18, 477] width 20 height 20
click at [20, 471] on div "Abertura do Messenger da Intercom" at bounding box center [18, 477] width 27 height 27
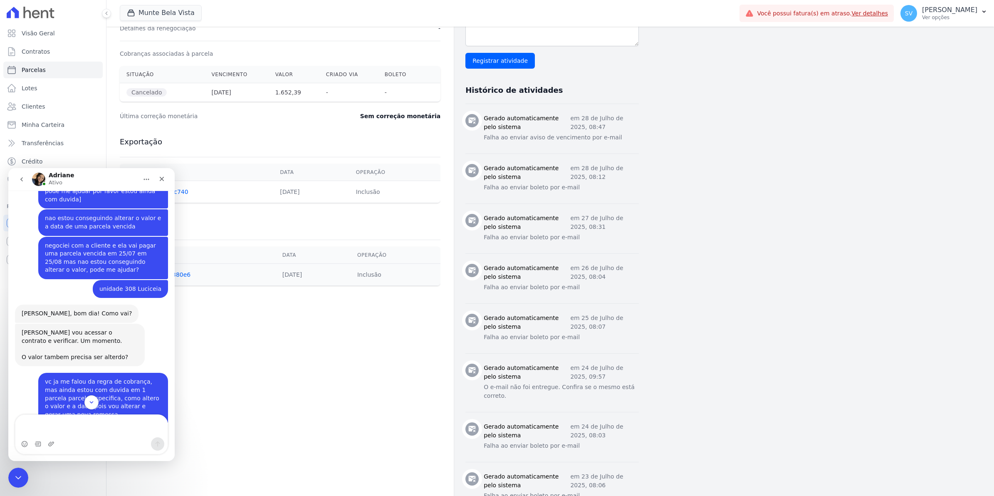
scroll to position [6987, 0]
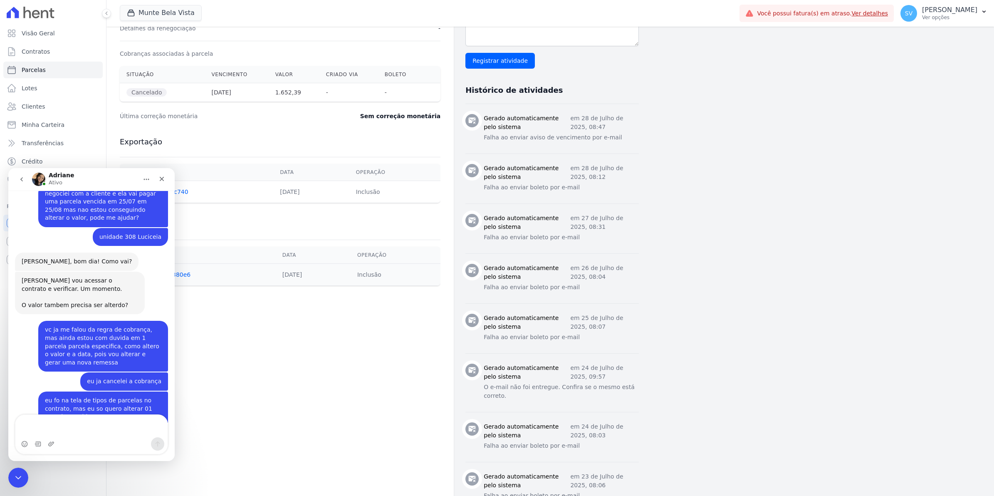
click at [160, 183] on div "Fechar" at bounding box center [161, 178] width 15 height 15
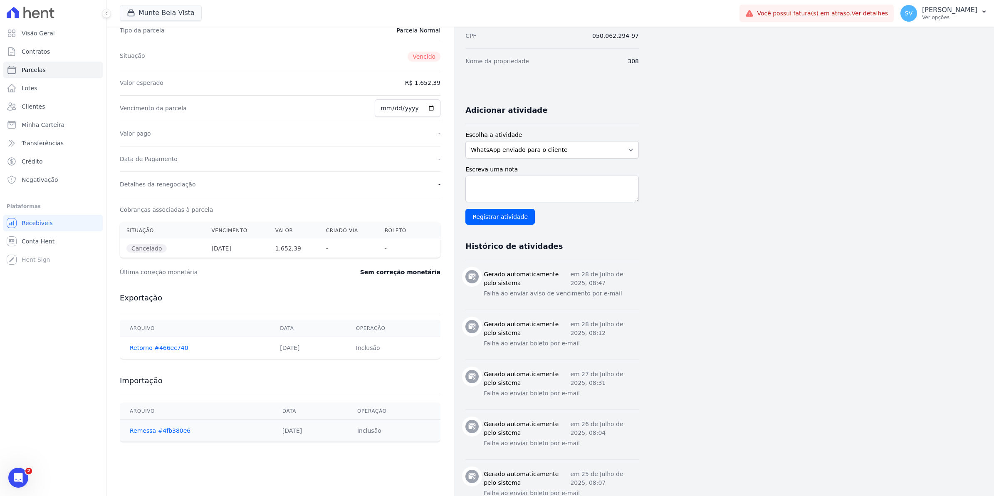
scroll to position [0, 0]
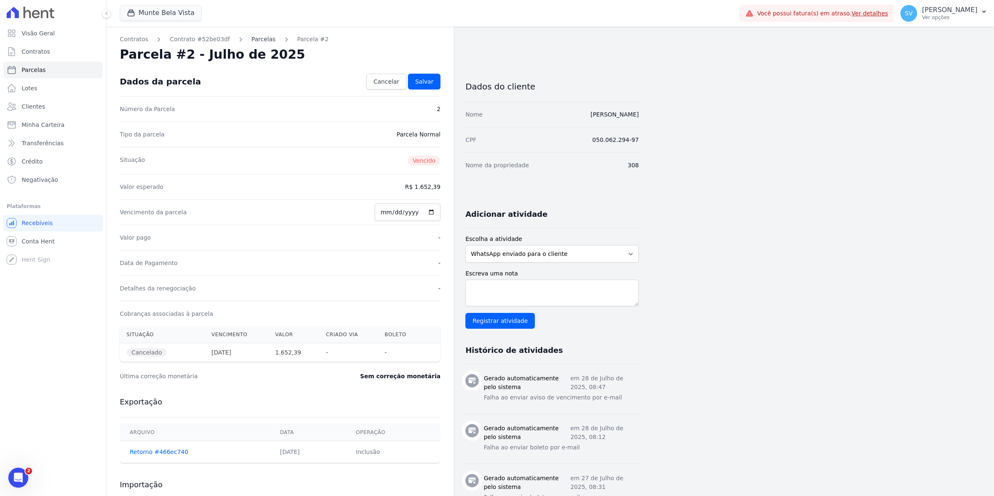
click at [252, 40] on link "Parcelas" at bounding box center [264, 39] width 24 height 9
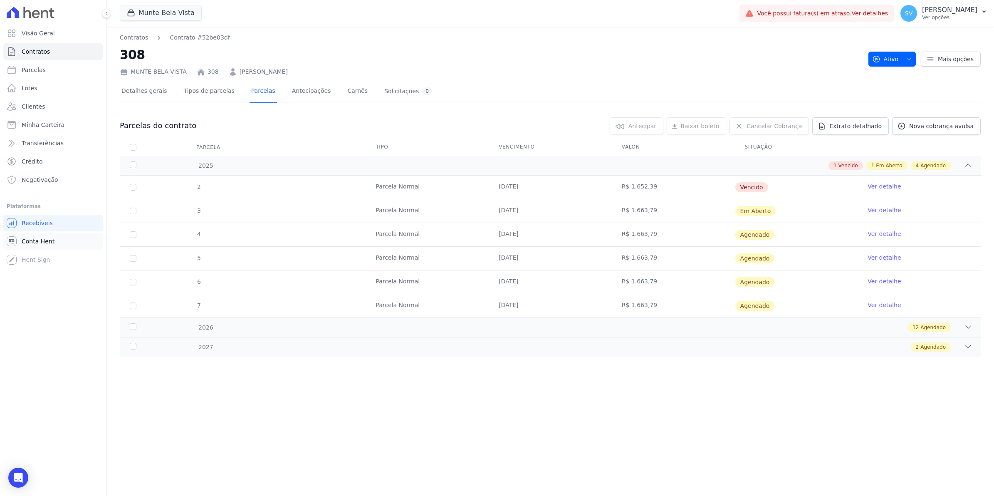
click at [26, 249] on link "Conta Hent" at bounding box center [52, 241] width 99 height 17
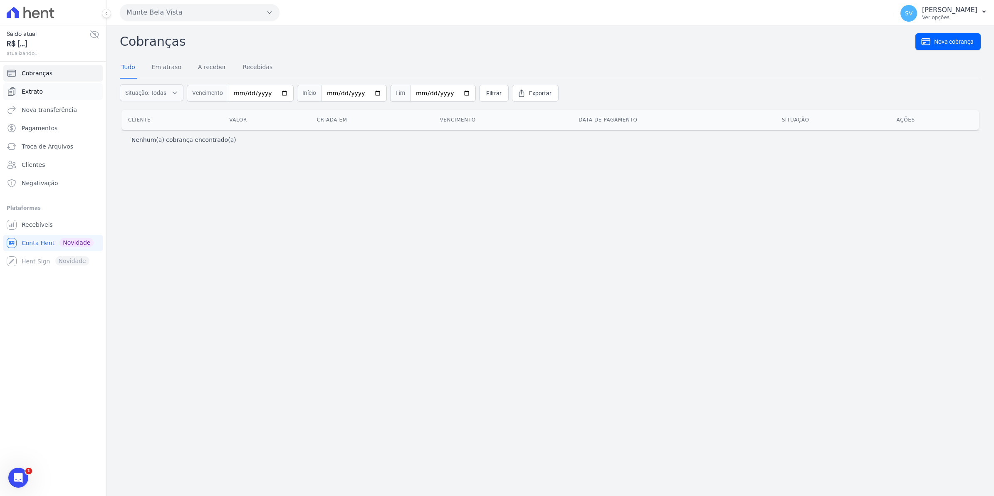
click at [42, 91] on link "Extrato" at bounding box center [52, 91] width 99 height 17
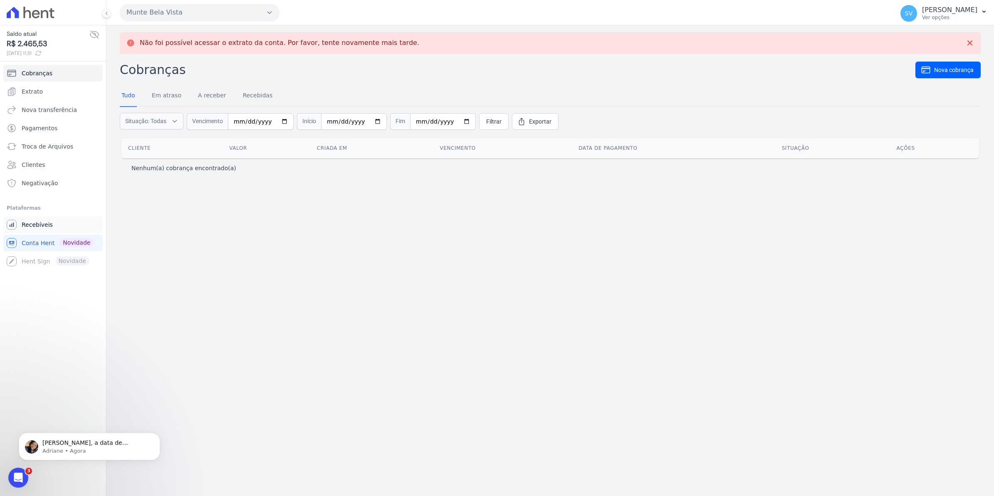
click at [35, 225] on span "Recebíveis" at bounding box center [37, 224] width 31 height 8
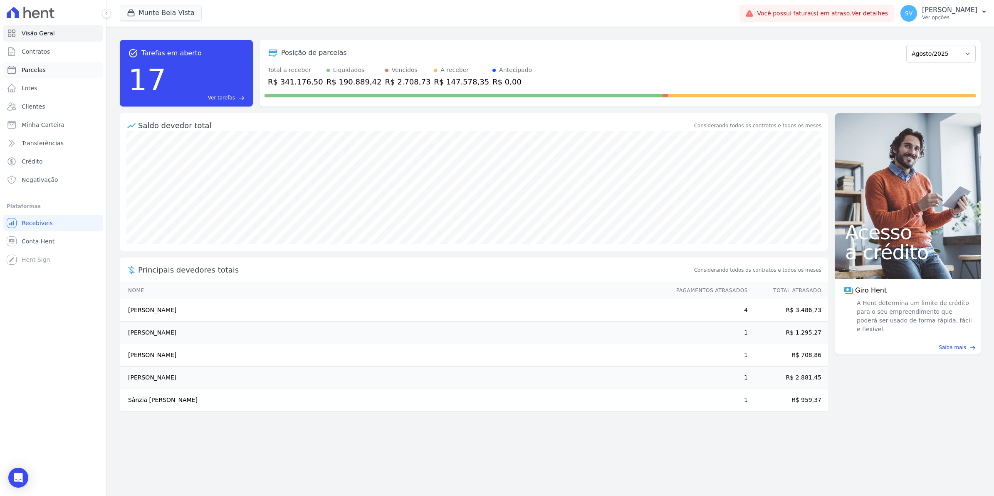
click at [39, 71] on span "Parcelas" at bounding box center [34, 70] width 24 height 8
select select
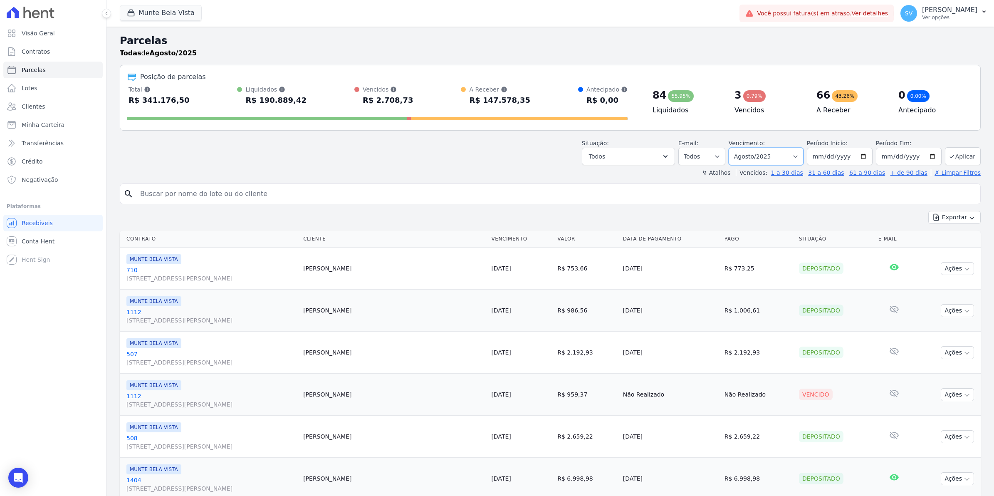
click at [791, 153] on select "Filtrar por período ──────── Todos os meses Janeiro/2024 Fevereiro/2024 Março/2…" at bounding box center [765, 156] width 75 height 17
select select "07/2025"
click at [731, 148] on select "Filtrar por período ──────── Todos os meses Janeiro/2024 Fevereiro/2024 Março/2…" at bounding box center [765, 156] width 75 height 17
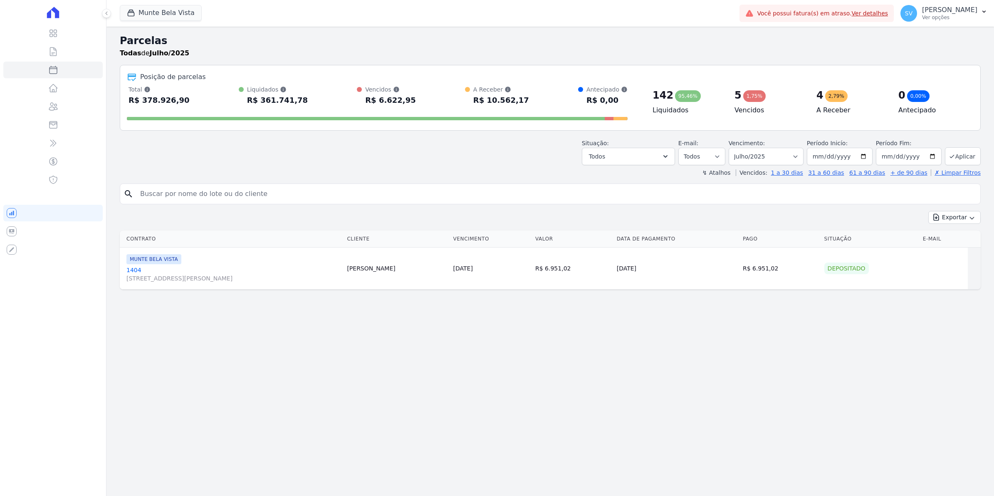
select select
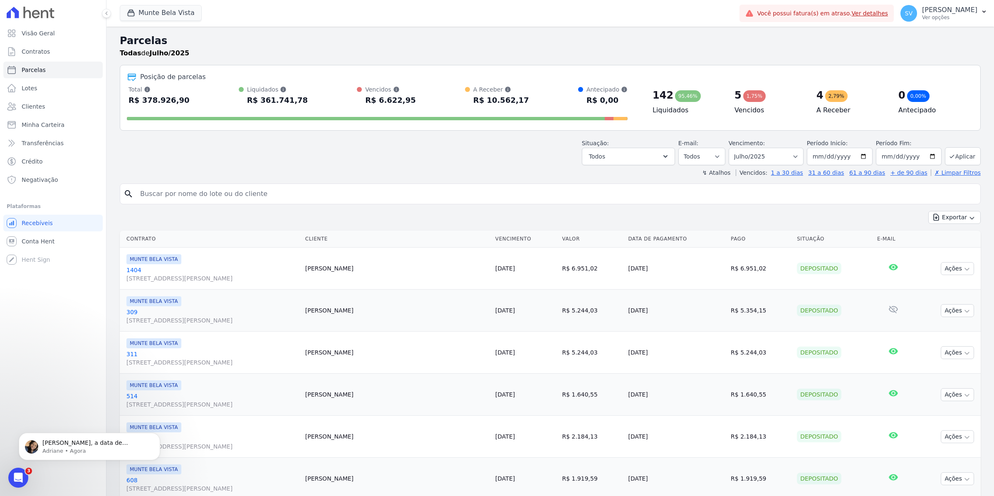
click at [186, 194] on input "search" at bounding box center [555, 193] width 841 height 17
click at [86, 446] on p "[PERSON_NAME], a data de vencimento foi alterada. O valor: será necessário impo…" at bounding box center [95, 443] width 107 height 8
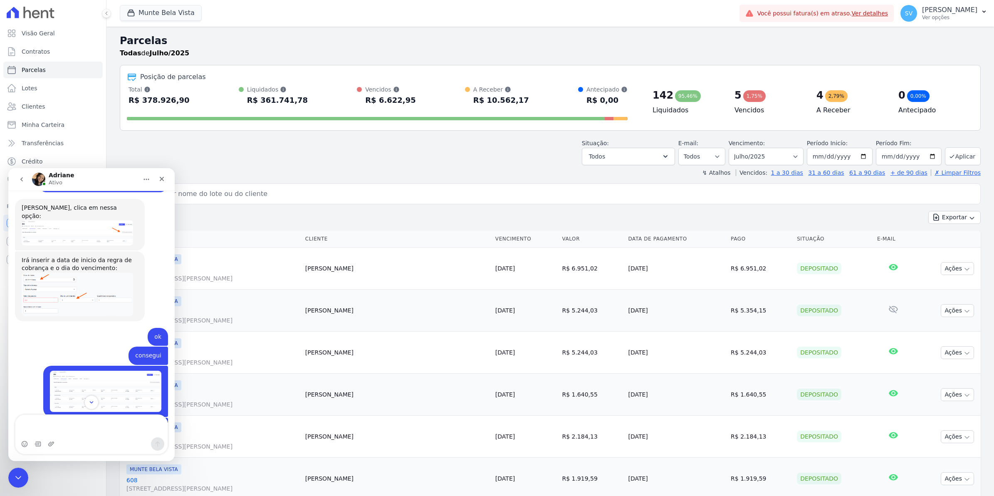
scroll to position [6990, 0]
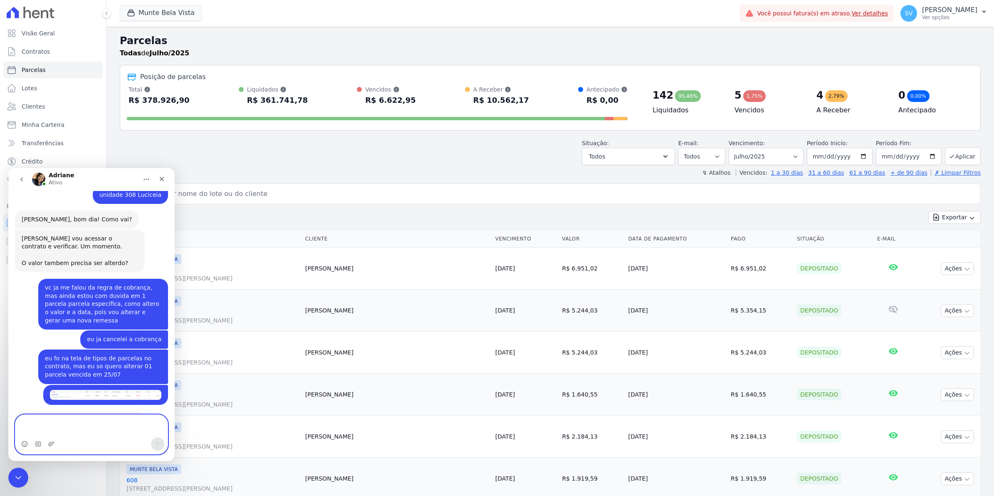
click at [56, 426] on textarea "Envie uma mensagem..." at bounding box center [91, 425] width 152 height 22
type textarea "ah entendi eu achava que alem da data dava para alterar o valor"
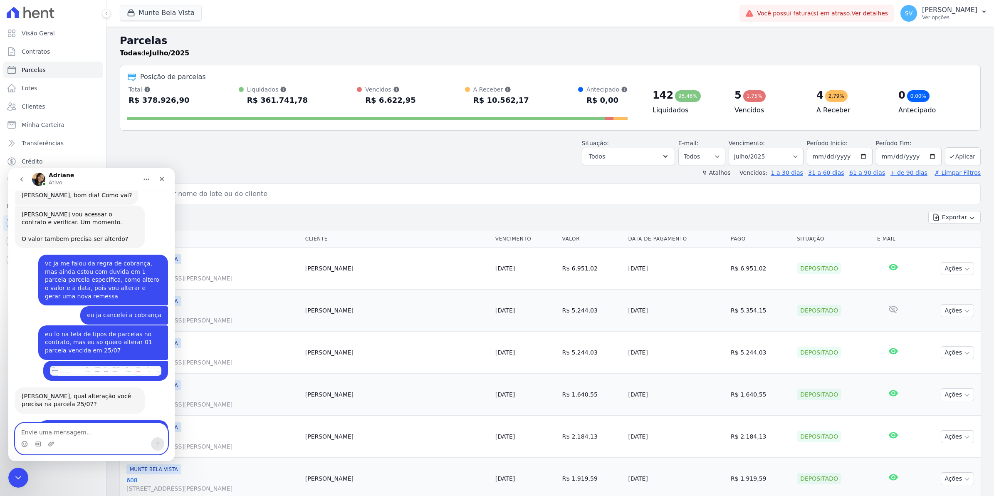
scroll to position [7023, 0]
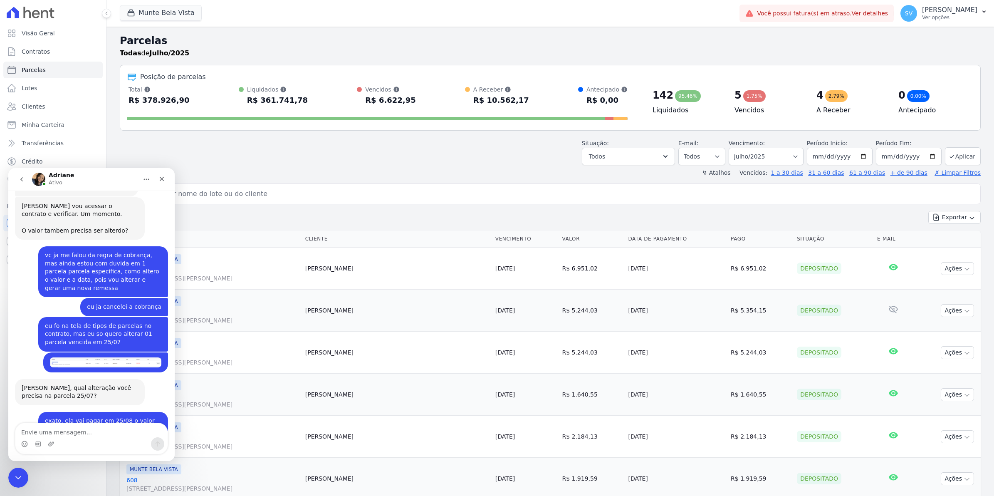
click at [215, 194] on input "search" at bounding box center [555, 193] width 841 height 17
click at [254, 157] on div "Situação: Agendado Em Aberto Pago Processando Cancelado Vencido Transferindo De…" at bounding box center [550, 151] width 861 height 30
click at [163, 183] on div "Fechar" at bounding box center [161, 178] width 15 height 15
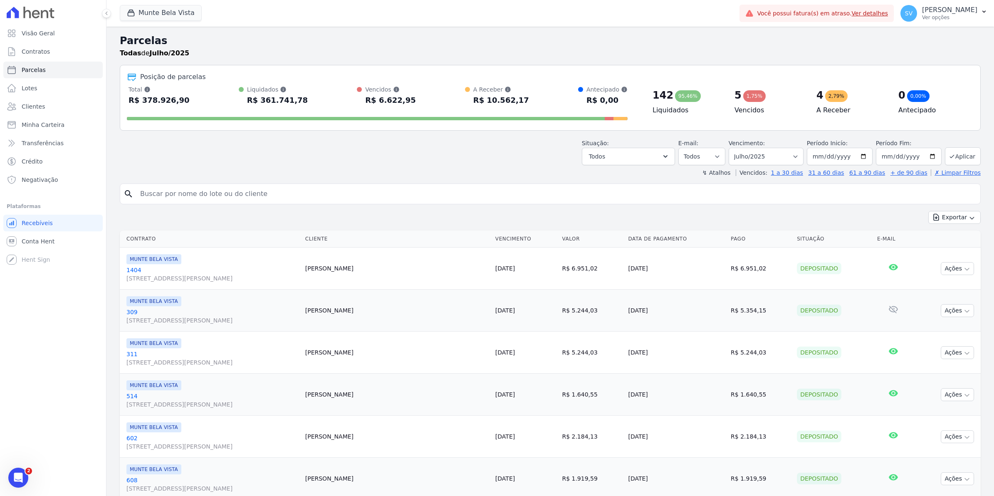
scroll to position [0, 0]
click at [163, 192] on input "search" at bounding box center [555, 193] width 841 height 17
type input "308"
select select
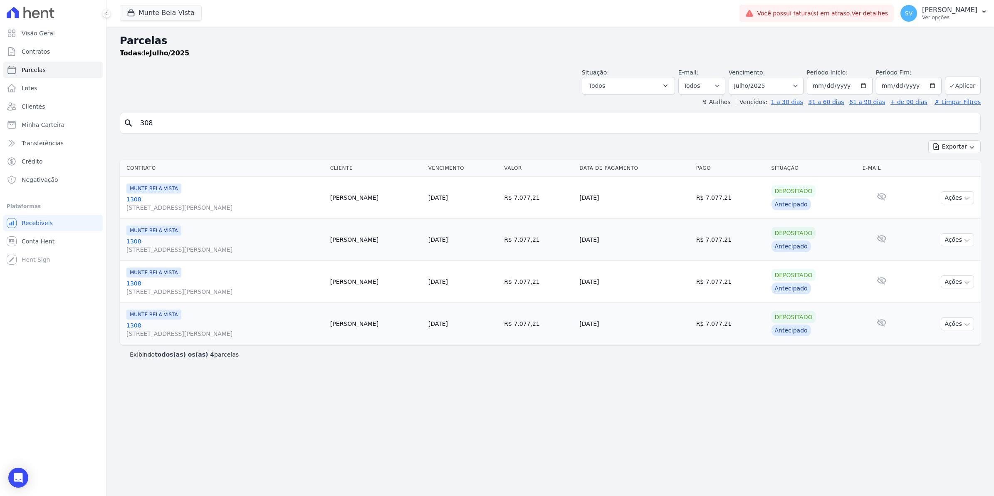
click at [165, 123] on input "308" at bounding box center [555, 123] width 841 height 17
select select
click at [170, 121] on input "308" at bounding box center [555, 123] width 841 height 17
click at [39, 52] on span "Contratos" at bounding box center [36, 51] width 28 height 8
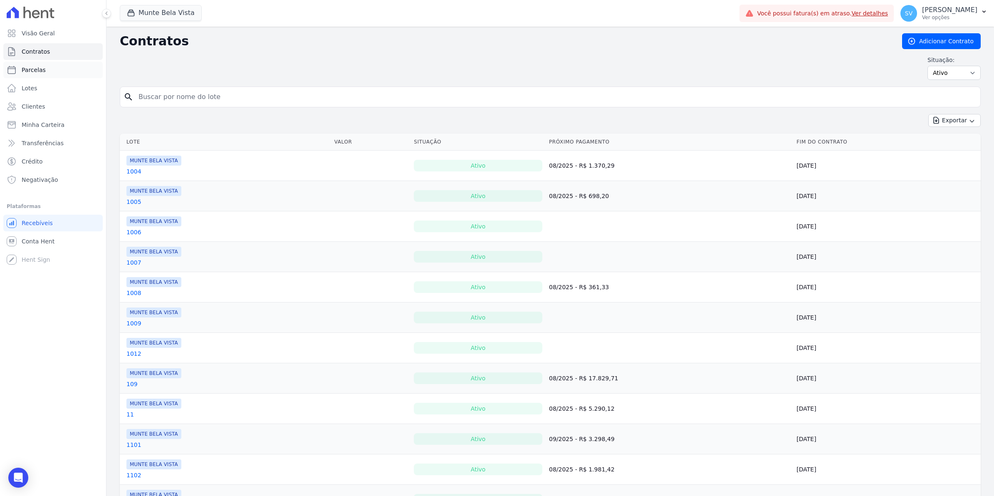
click at [38, 70] on span "Parcelas" at bounding box center [34, 70] width 24 height 8
select select
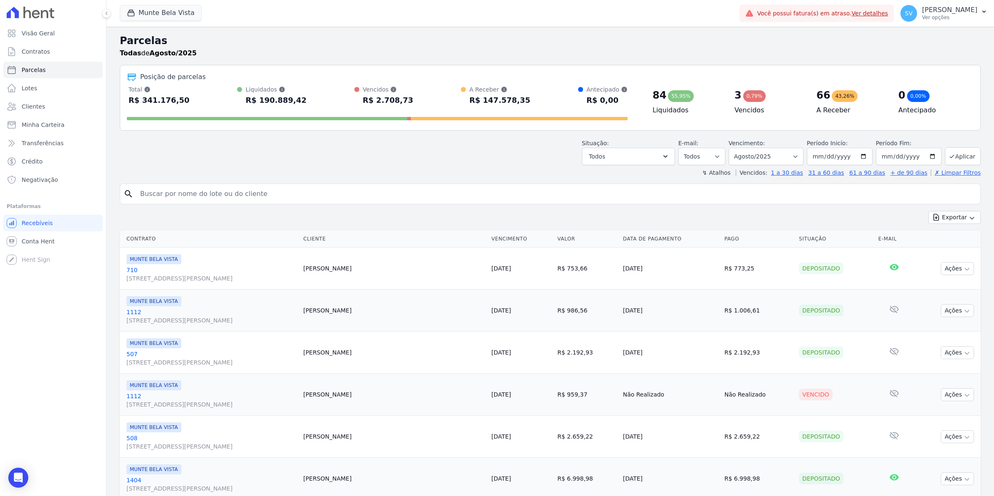
click at [152, 188] on input "search" at bounding box center [555, 193] width 841 height 17
type input "308"
select select
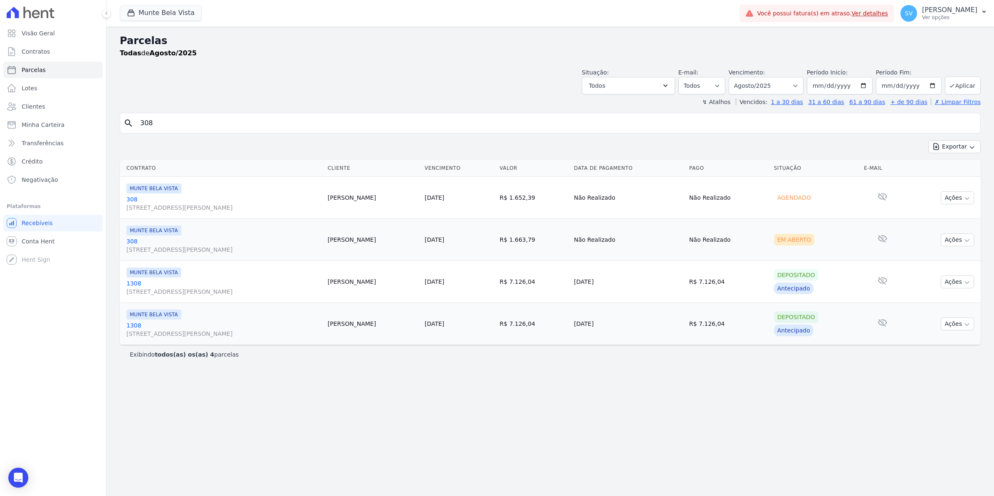
click at [133, 200] on link "308 Avenida Brigadeiro Faria Lima, 1306, 4 andar, Pinheiros" at bounding box center [223, 203] width 195 height 17
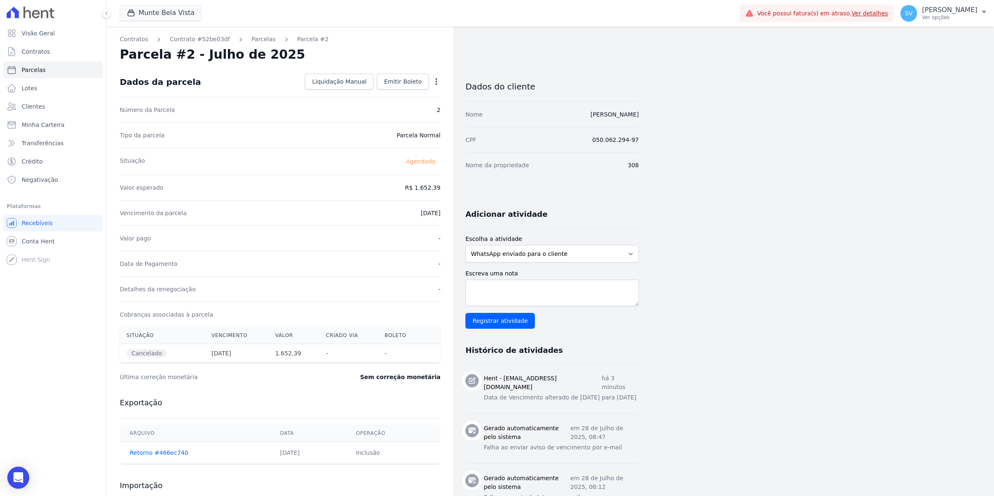
click at [20, 472] on div "Open Intercom Messenger" at bounding box center [18, 477] width 22 height 22
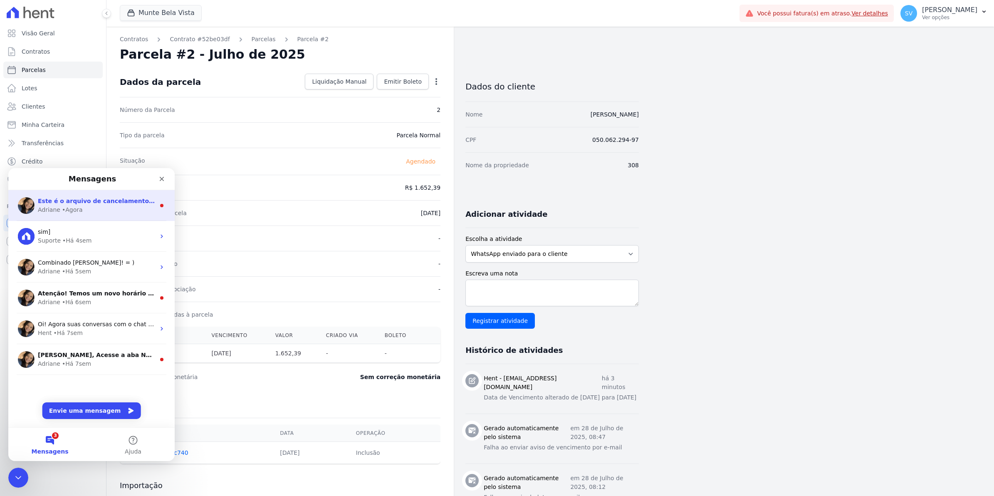
click at [66, 205] on div "• Agora" at bounding box center [72, 209] width 21 height 9
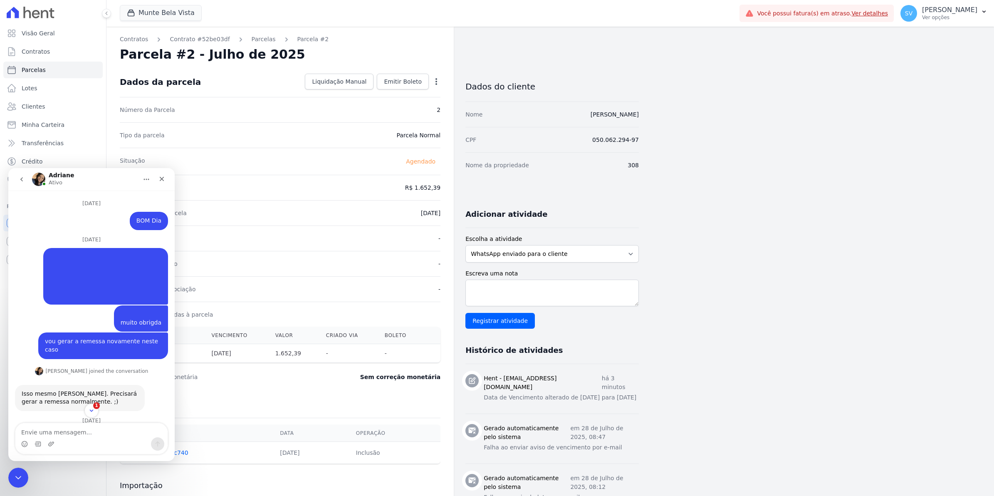
scroll to position [7045, 0]
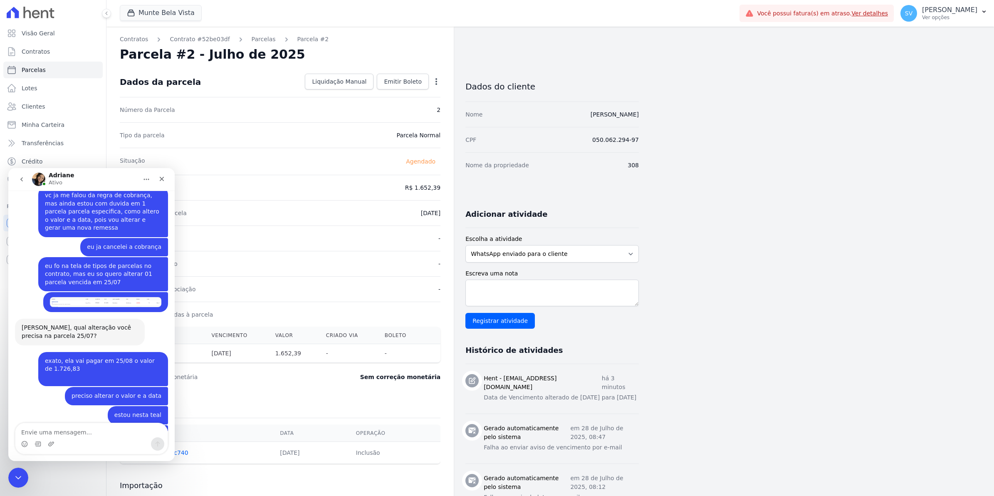
click at [50, 428] on textarea "Envie uma mensagem..." at bounding box center [91, 430] width 152 height 14
type textarea "voce alterou o vencimento?"
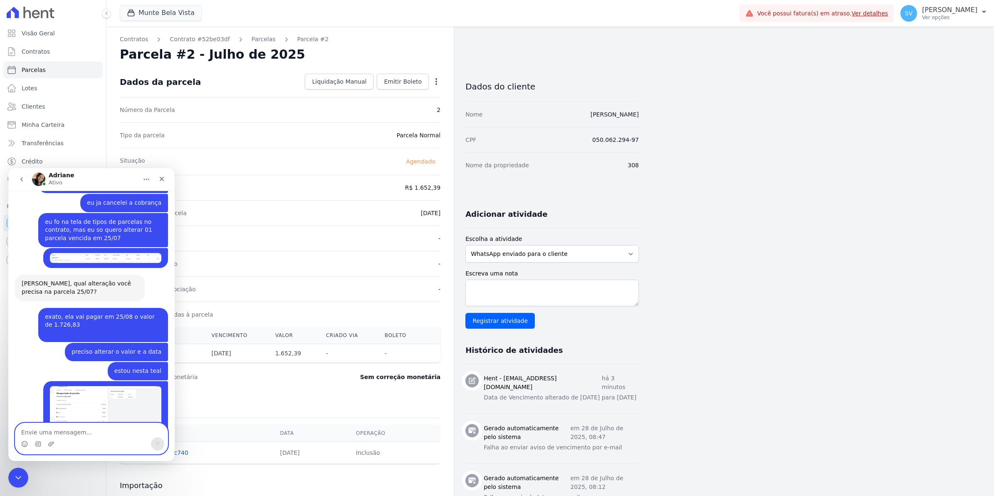
click at [71, 434] on textarea "Envie uma mensagem..." at bounding box center [91, 430] width 152 height 14
type textarea "MARAVILHA"
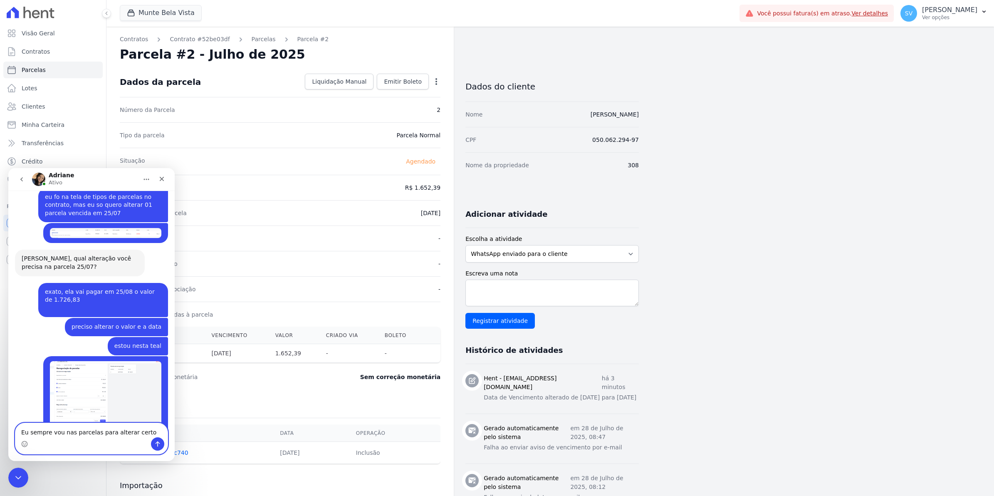
type textarea "Eu sempre vou nas parcelas para alterar certo?"
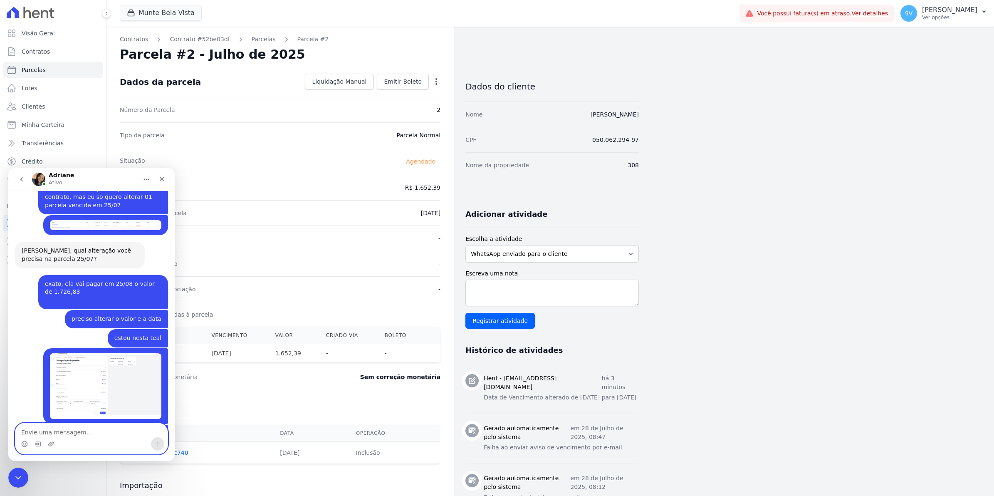
scroll to position [7201, 0]
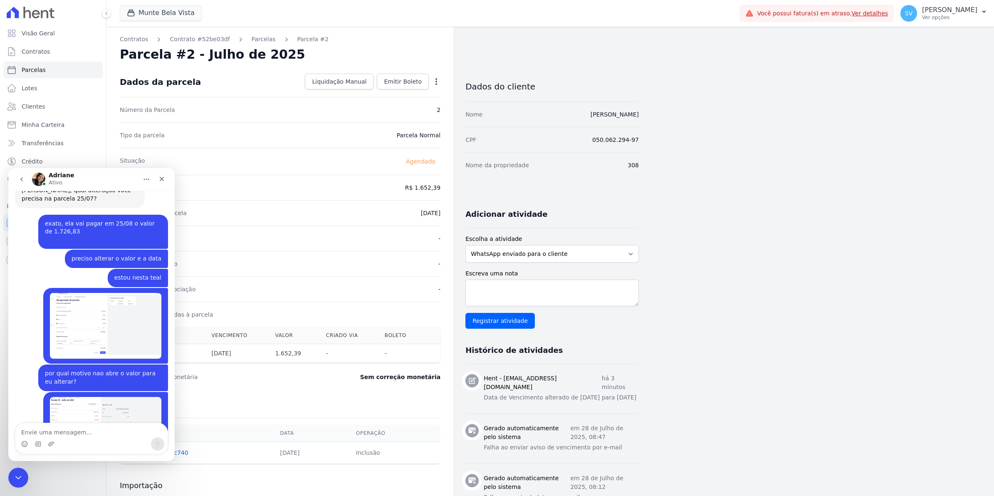
click at [912, 11] on span "SV" at bounding box center [908, 13] width 7 height 6
click at [920, 78] on link "Importar remessas" at bounding box center [940, 73] width 106 height 15
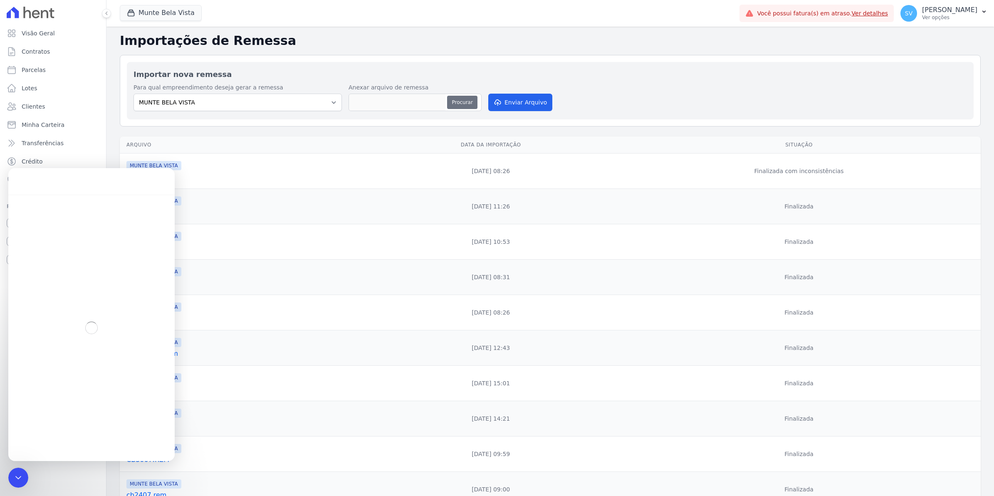
click at [474, 104] on button "Procurar" at bounding box center [462, 102] width 30 height 13
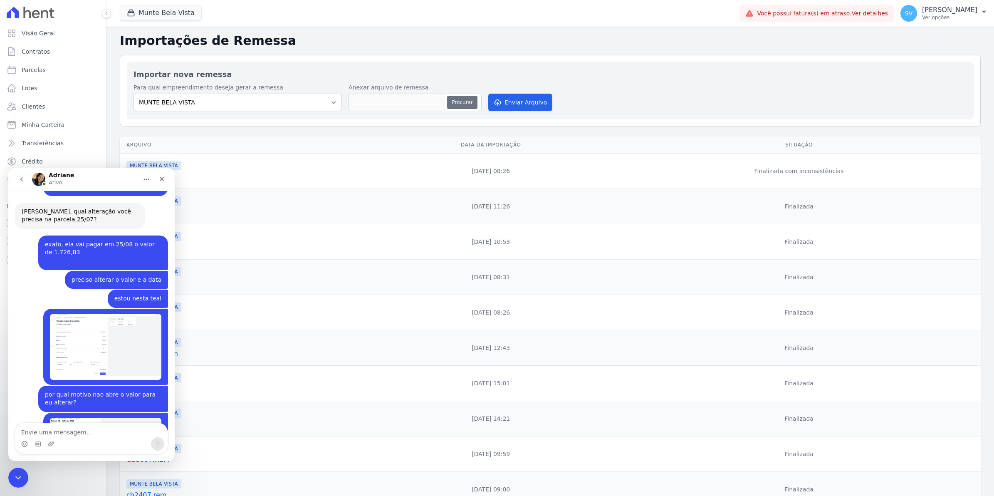
scroll to position [7001, 0]
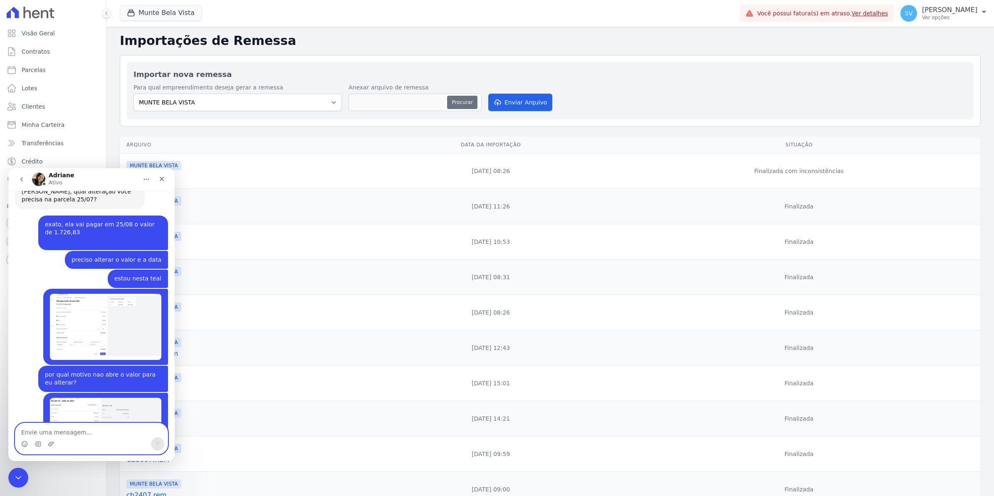
type input "cb14082.rem"
click at [526, 105] on button "Enviar Arquivo" at bounding box center [520, 102] width 64 height 17
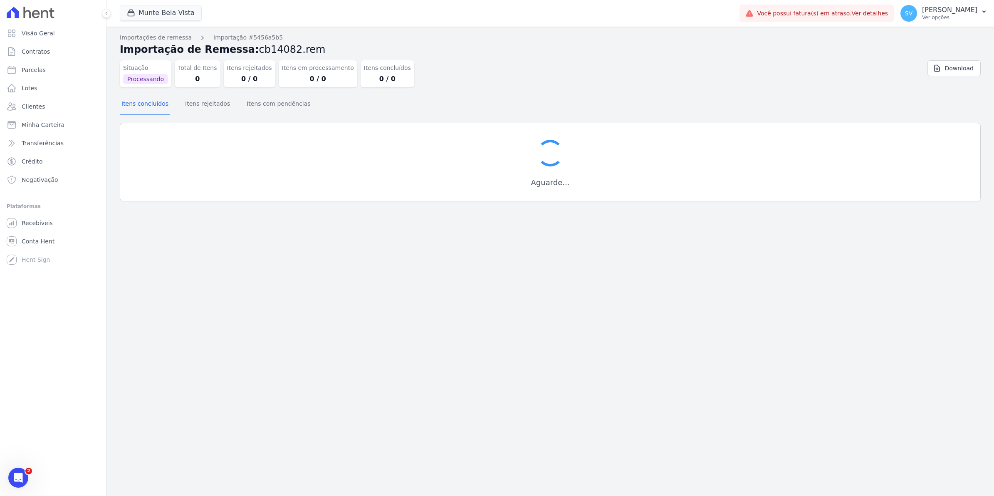
scroll to position [6930, 0]
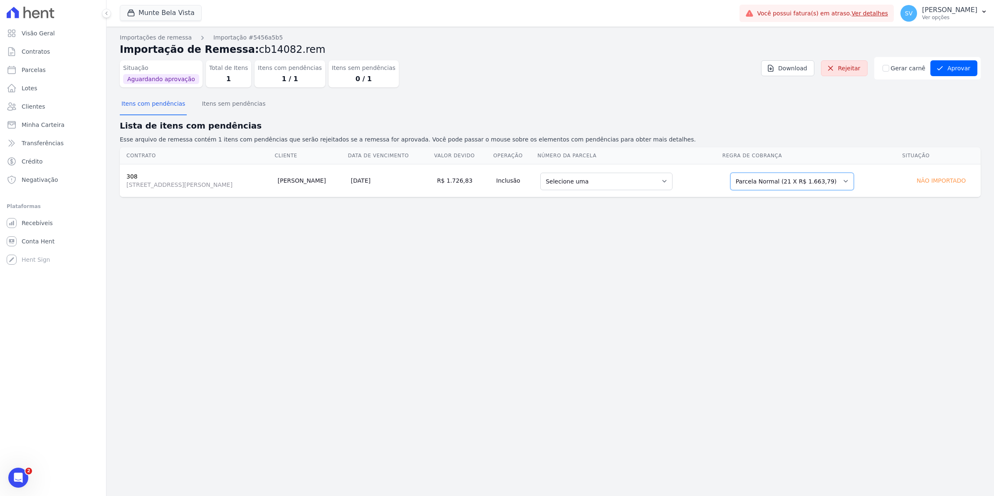
click at [853, 182] on select "Selecione uma Nova Parcela Avulsa Parcela Avulsa Existente Parcela Normal (21 X…" at bounding box center [791, 181] width 123 height 17
click at [853, 184] on select "Selecione uma Nova Parcela Avulsa Parcela Avulsa Existente Parcela Normal (21 X…" at bounding box center [791, 181] width 123 height 17
click at [30, 474] on div "Visão Geral Contratos Parcelas Lotes Clientes Minha Carteira Transferências Cré…" at bounding box center [53, 248] width 106 height 496
click at [19, 474] on icon "Abertura do Messenger da Intercom" at bounding box center [18, 477] width 6 height 7
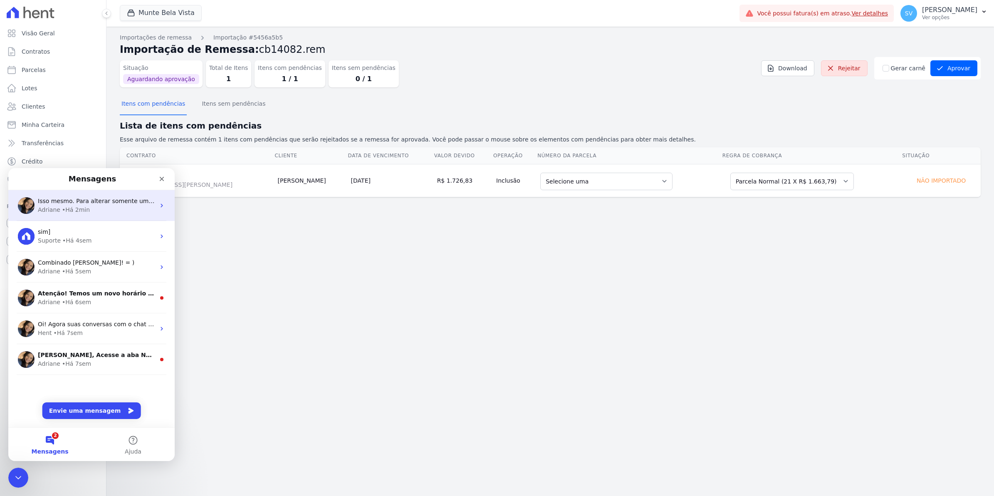
click at [59, 209] on div "Adriane • Há 2min" at bounding box center [96, 209] width 117 height 9
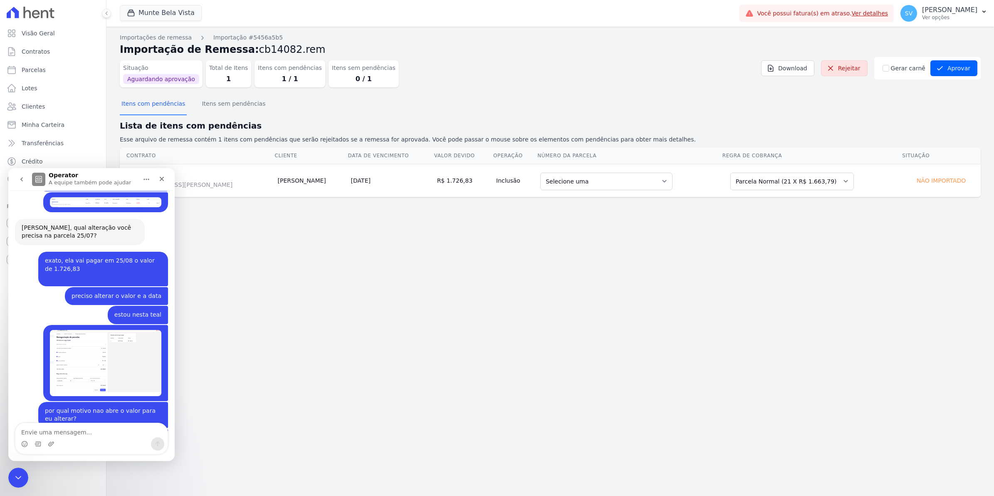
scroll to position [7001, 0]
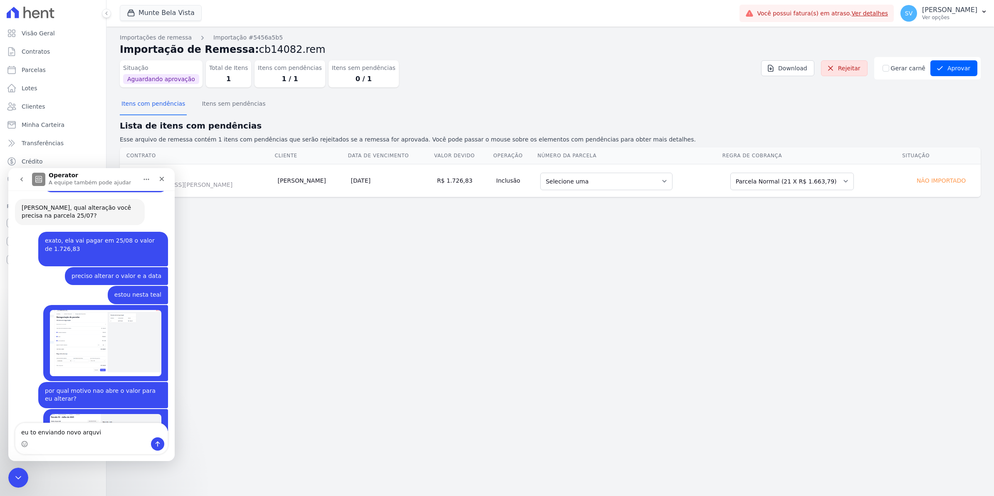
type textarea "eu to enviando novo arquvio"
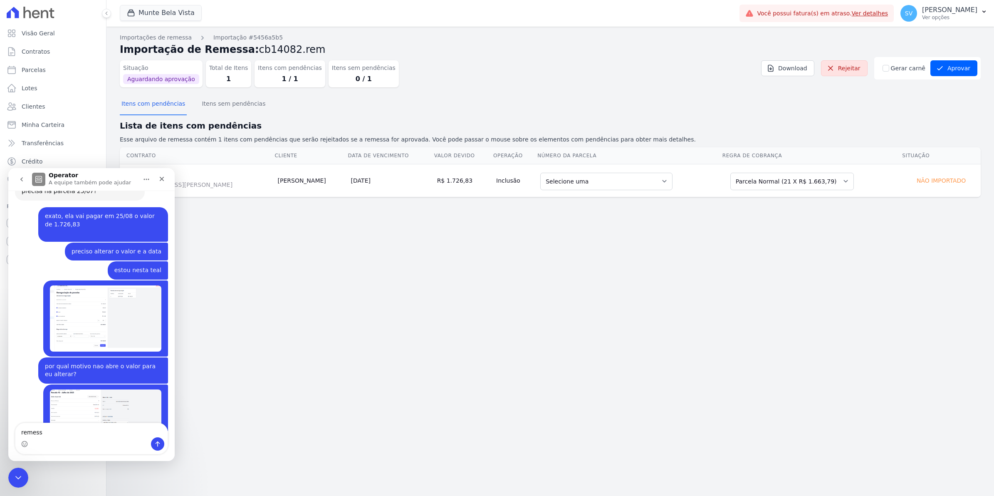
type textarea "remessa"
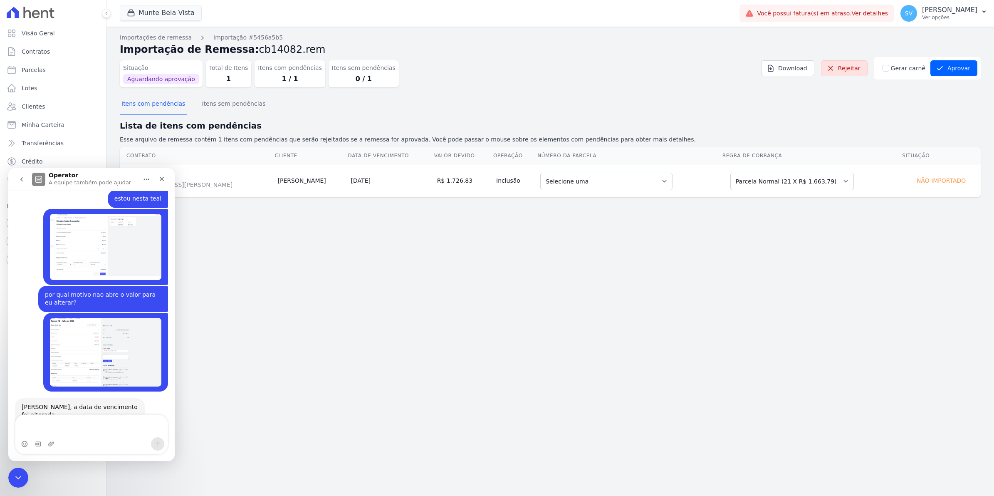
scroll to position [7105, 0]
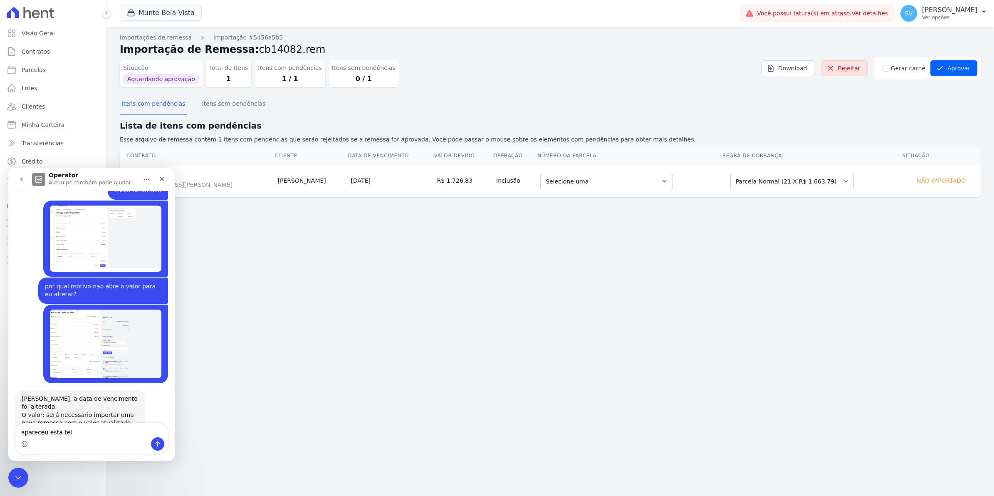
type textarea "apareceu esta tela"
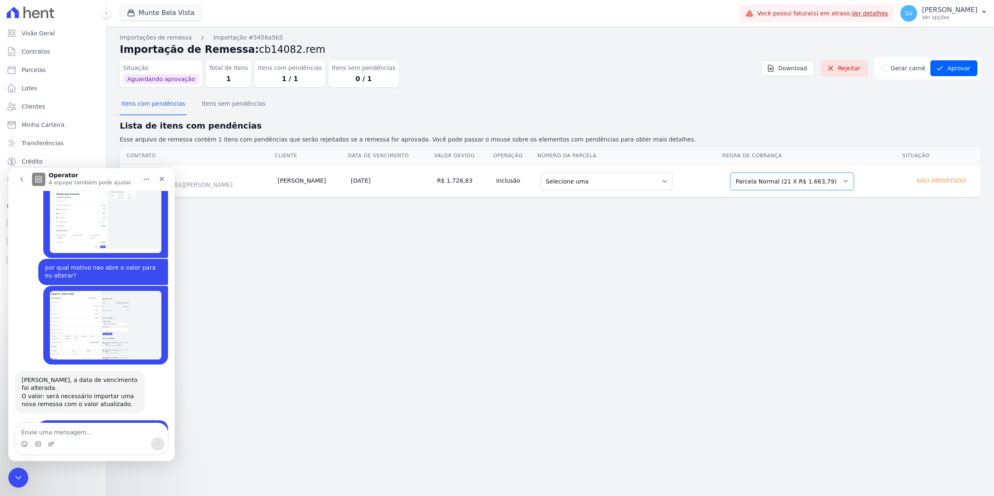
click at [853, 184] on select "Selecione uma Nova Parcela Avulsa Parcela Avulsa Existente Parcela Normal (21 X…" at bounding box center [791, 181] width 123 height 17
click at [64, 429] on textarea "Envie uma mensagem..." at bounding box center [91, 430] width 152 height 14
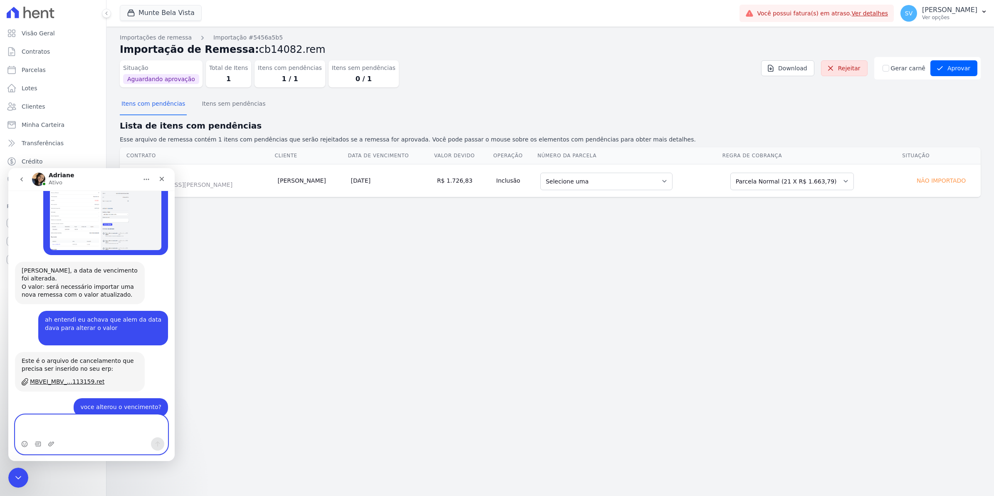
scroll to position [7242, 0]
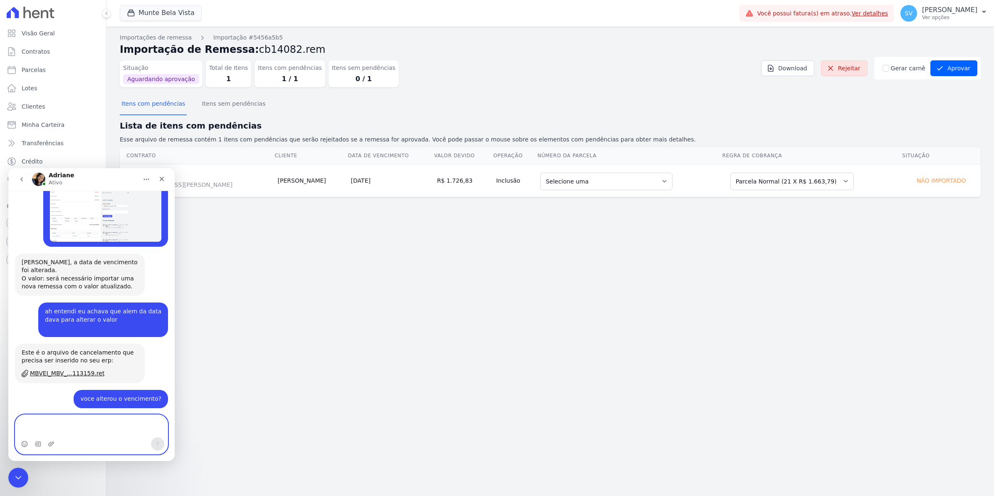
type textarea "e"
type textarea "eu seleciono qual"
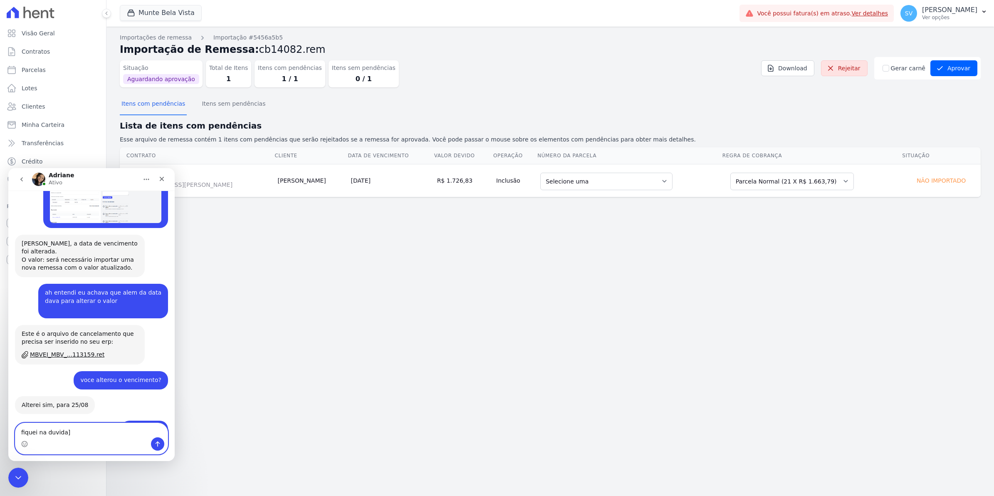
type textarea "fiquei na duvida"
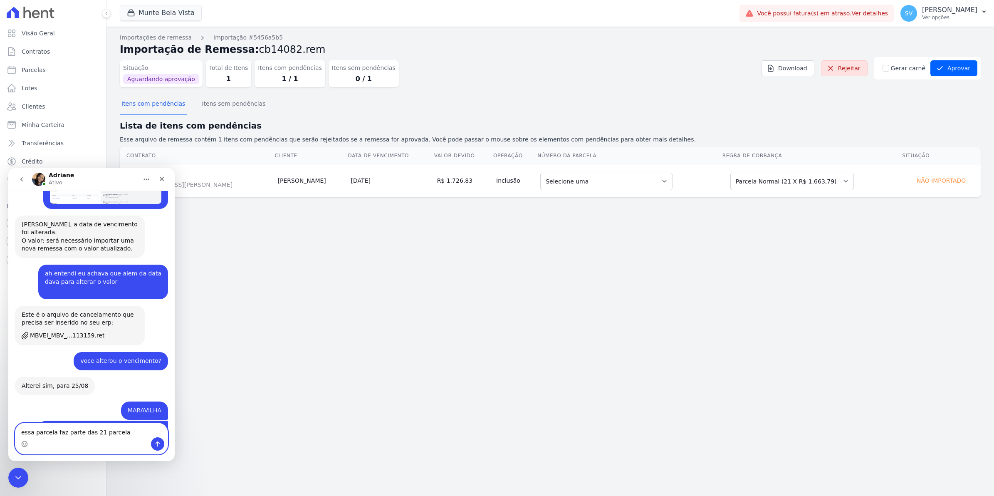
type textarea "essa parcela faz parte das 21 parcelas"
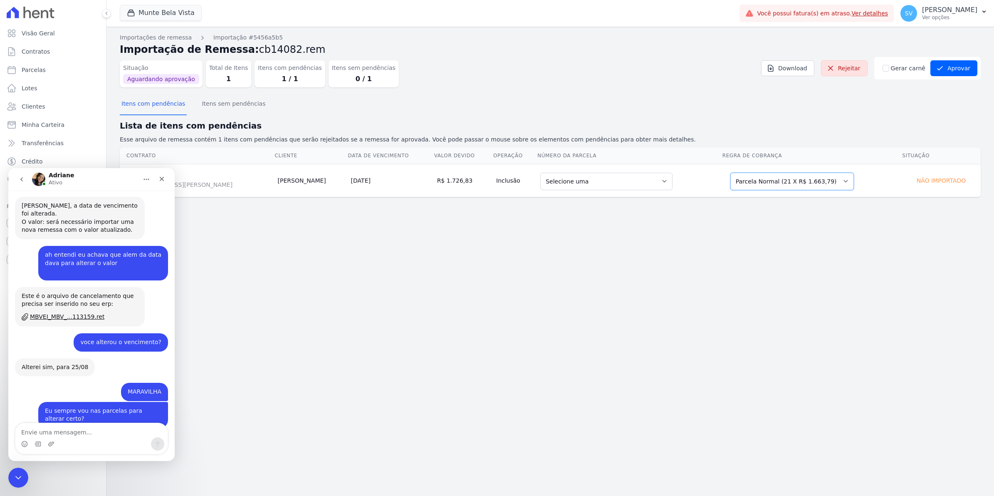
click at [853, 180] on select "Selecione uma Nova Parcela Avulsa Parcela Avulsa Existente Parcela Normal (21 X…" at bounding box center [791, 181] width 123 height 17
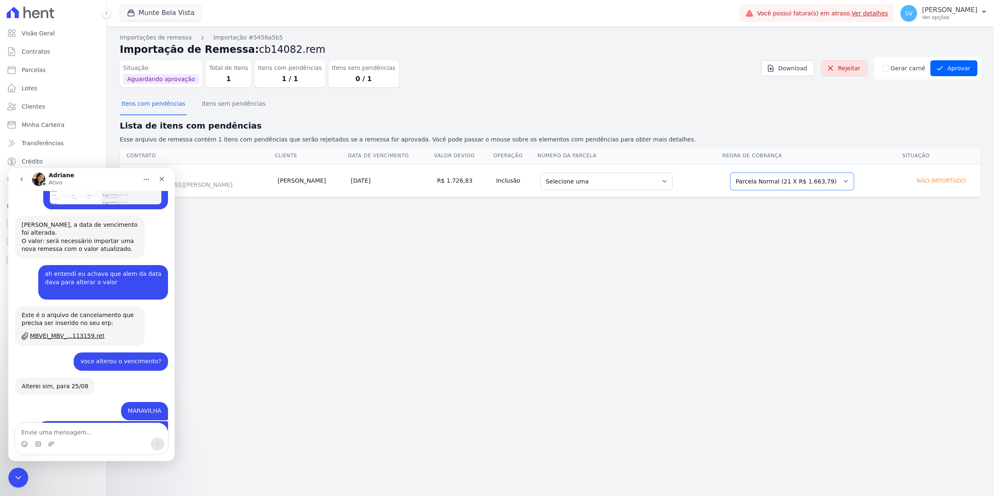
scroll to position [7317, 0]
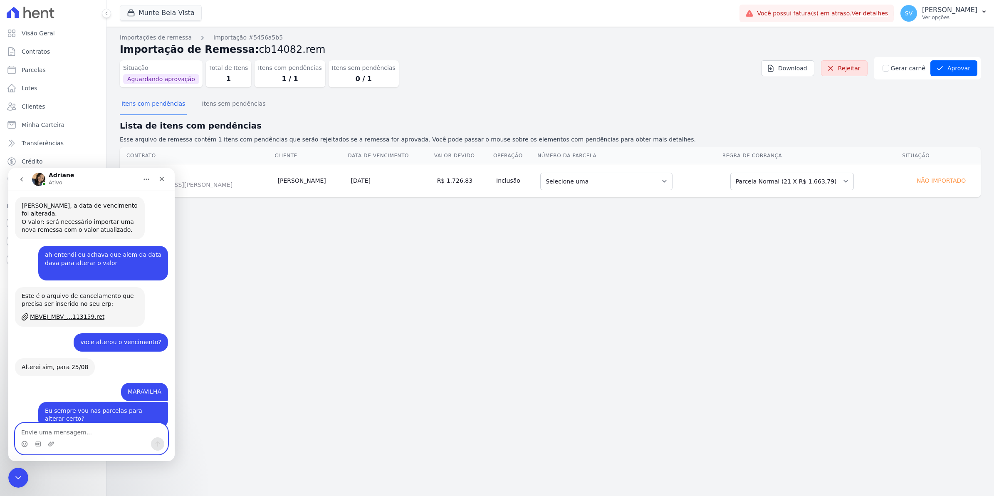
click at [69, 435] on textarea "Envie uma mensagem..." at bounding box center [91, 430] width 152 height 14
type textarea "mas apareceu 1 de 1732"
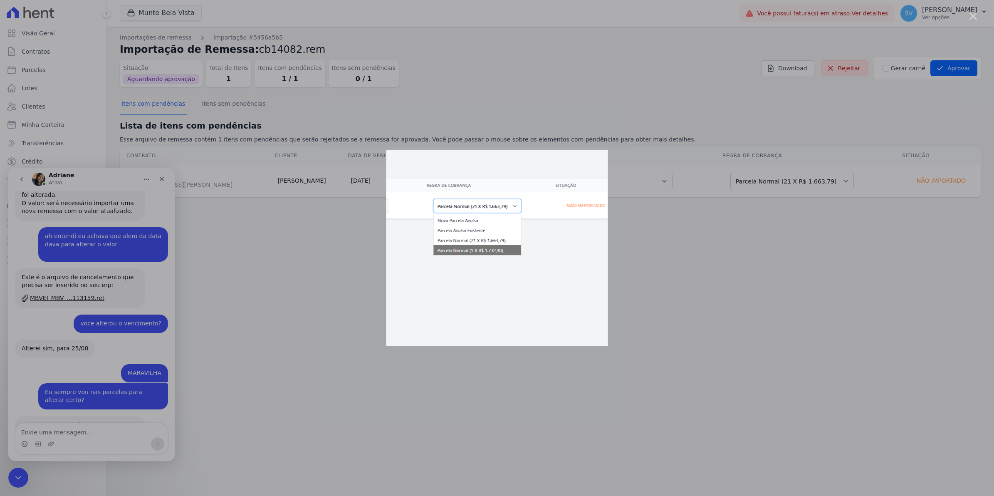
scroll to position [0, 0]
click at [357, 284] on div "Messenger da Intercom" at bounding box center [497, 248] width 994 height 496
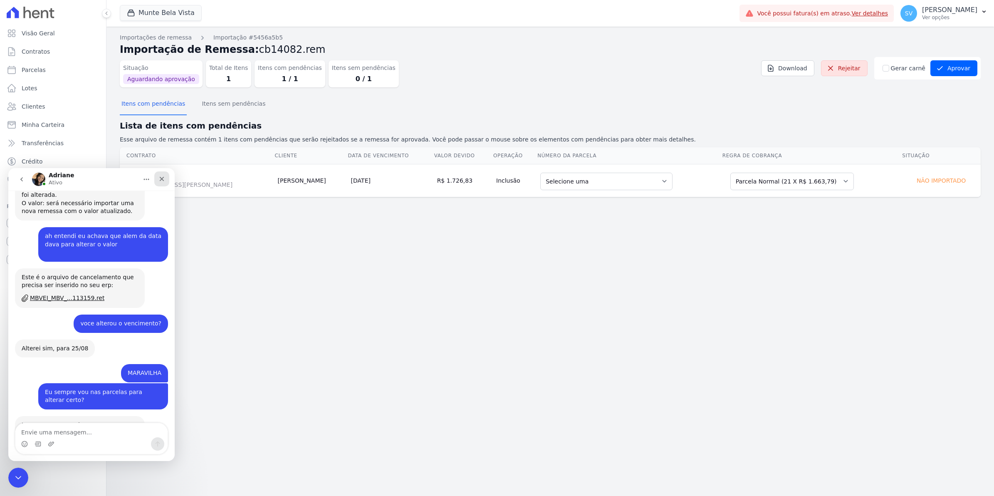
click at [160, 181] on icon "Fechar" at bounding box center [161, 178] width 7 height 7
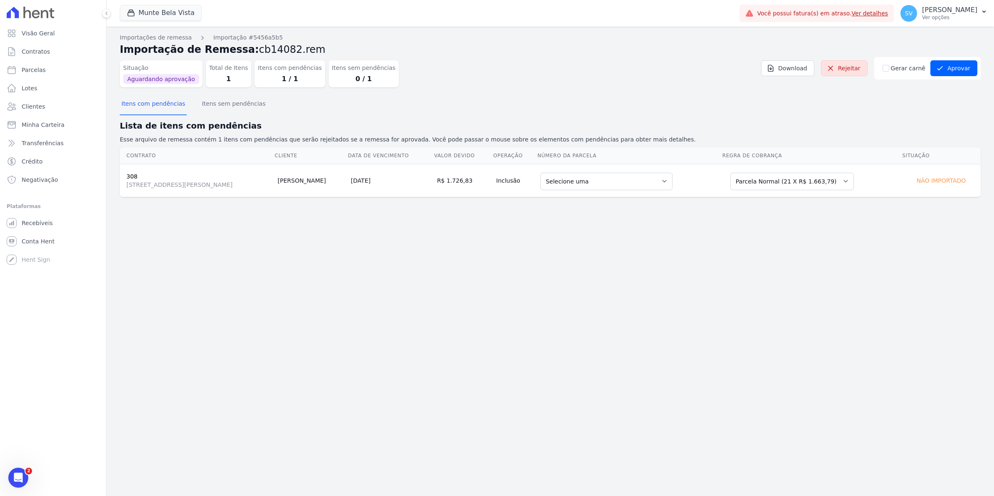
scroll to position [7336, 0]
click at [853, 182] on select "Selecione uma Nova Parcela Avulsa Parcela Avulsa Existente Parcela Normal (21 X…" at bounding box center [791, 181] width 123 height 17
click at [672, 181] on select "Selecione uma 2 - 25/08/2025 - R$ 1.652,39 - Agendado 4 - 25/09/2025 - R$ 1.663…" at bounding box center [606, 181] width 132 height 17
drag, startPoint x: 769, startPoint y: 380, endPoint x: 778, endPoint y: 347, distance: 33.6
click at [769, 380] on div "Importações de remessa Importação #5456a5b5 Importação de Remessa: cb14082.rem …" at bounding box center [549, 261] width 887 height 469
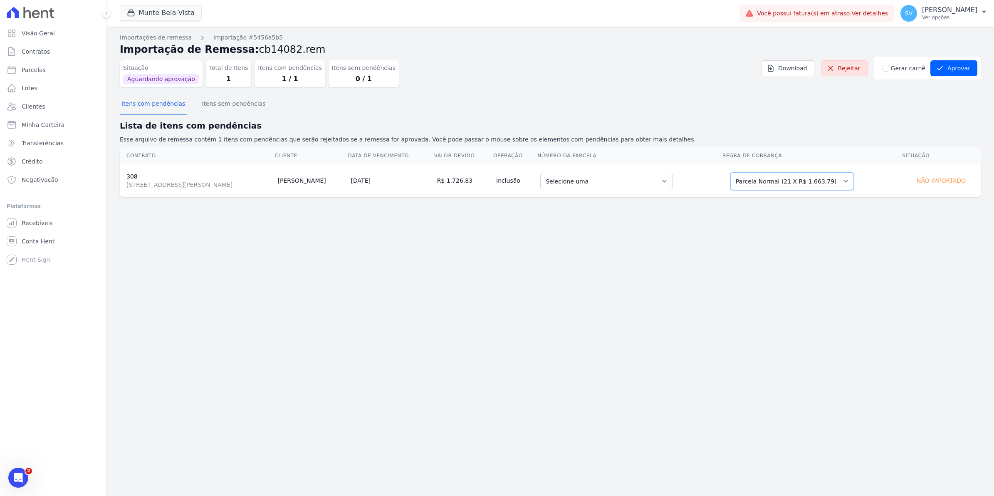
click at [844, 179] on select "Selecione uma Nova Parcela Avulsa Parcela Avulsa Existente Parcela Normal (21 X…" at bounding box center [791, 181] width 123 height 17
drag, startPoint x: 844, startPoint y: 182, endPoint x: 893, endPoint y: 293, distance: 121.4
click at [604, 337] on div "Importações de remessa Importação #5456a5b5 Importação de Remessa: cb14082.rem …" at bounding box center [549, 261] width 887 height 469
click at [818, 178] on select "Selecione uma Nova Parcela Avulsa Parcela Avulsa Existente Parcela Normal (21 X…" at bounding box center [791, 181] width 123 height 17
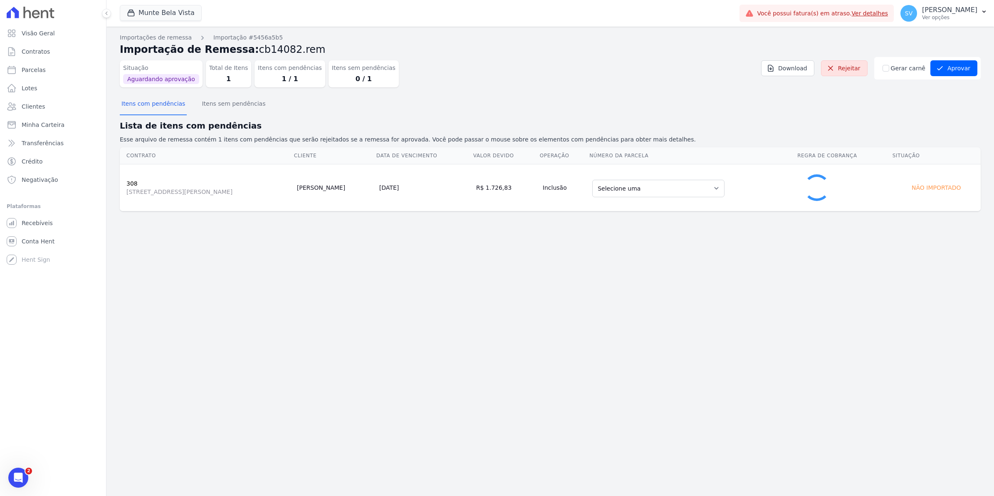
select select "0"
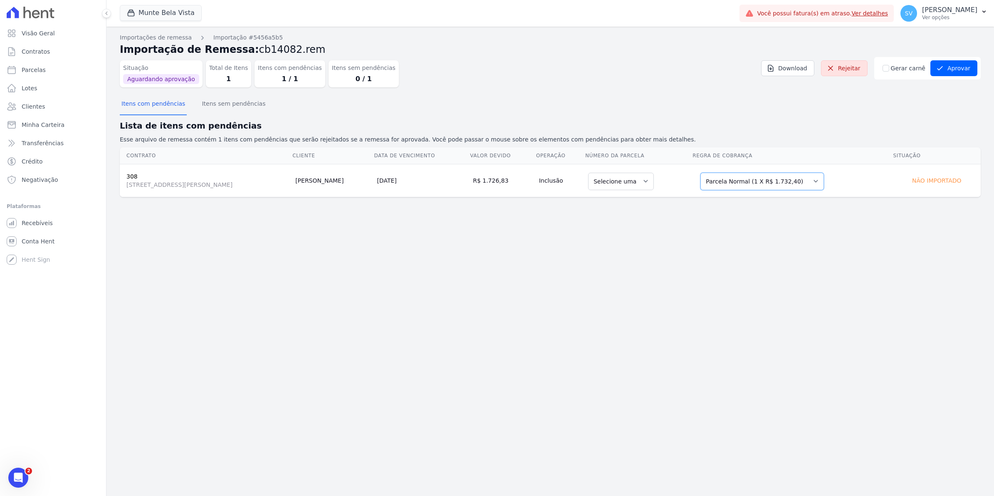
click at [816, 176] on select "Selecione uma Nova Parcela Avulsa Parcela Avulsa Existente Parcela Normal (21 X…" at bounding box center [761, 181] width 123 height 17
drag, startPoint x: 937, startPoint y: 109, endPoint x: 995, endPoint y: 175, distance: 87.5
drag, startPoint x: 995, startPoint y: 175, endPoint x: 756, endPoint y: 211, distance: 241.8
click at [628, 301] on div "Importações de remessa Importação #5456a5b5 Importação de Remessa: cb14082.rem …" at bounding box center [549, 261] width 887 height 469
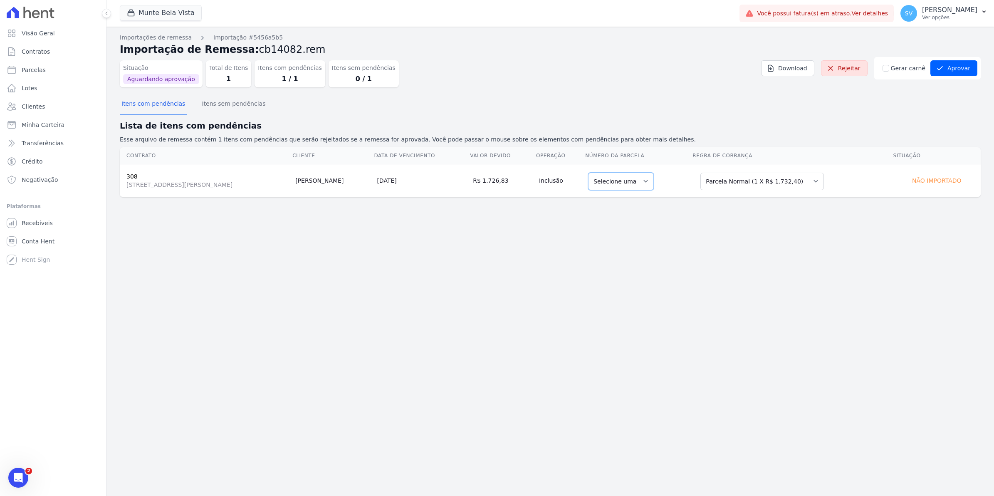
click at [654, 179] on select "Selecione uma" at bounding box center [621, 181] width 66 height 17
click at [654, 181] on select "Selecione uma" at bounding box center [621, 181] width 66 height 17
click at [955, 68] on button "Aprovar" at bounding box center [953, 68] width 47 height 16
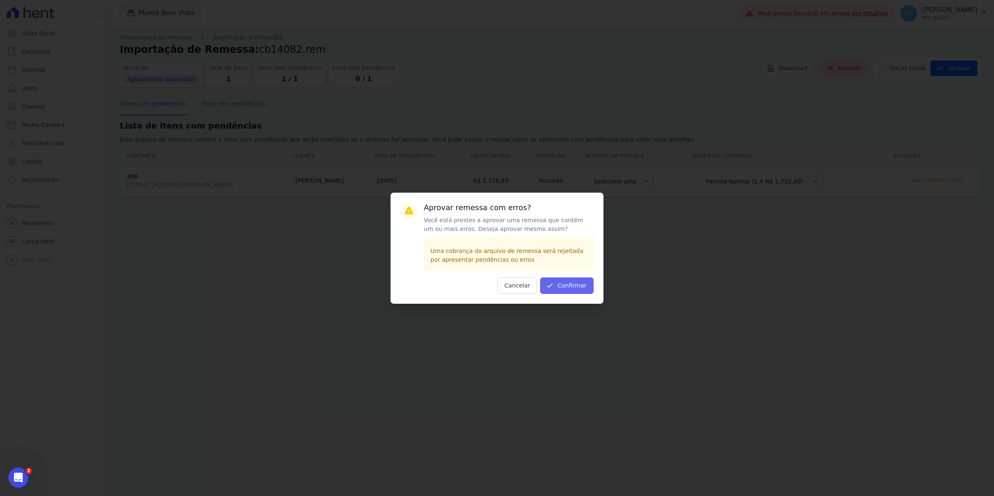
click at [577, 289] on button "Confirmar" at bounding box center [566, 285] width 53 height 16
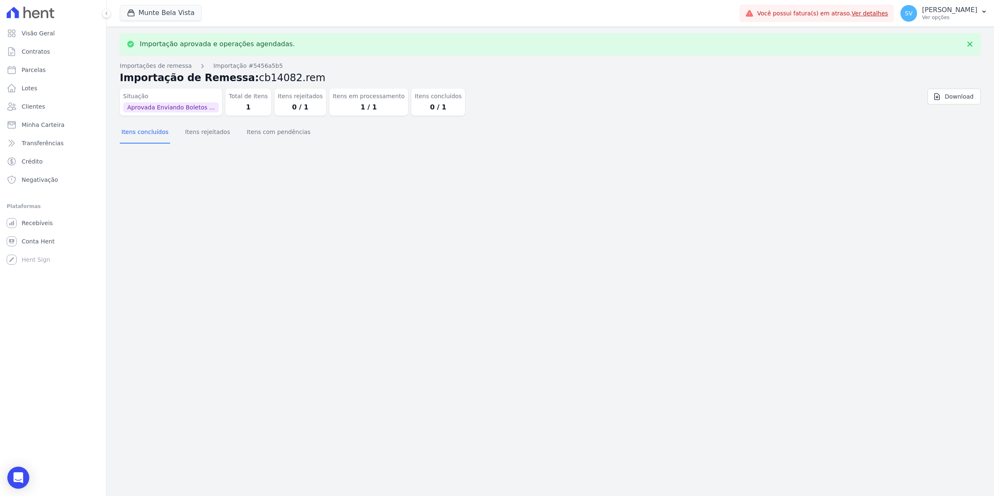
click at [21, 479] on icon "Open Intercom Messenger" at bounding box center [18, 477] width 11 height 11
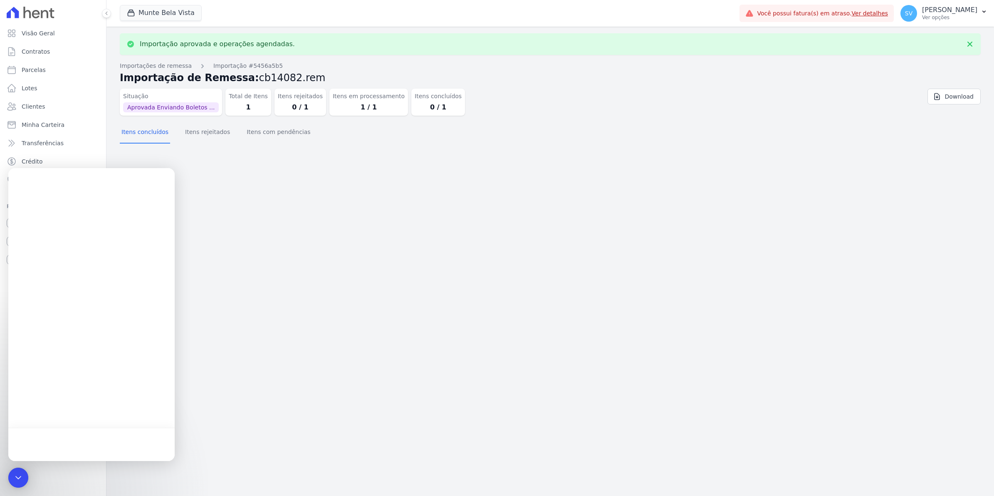
scroll to position [0, 0]
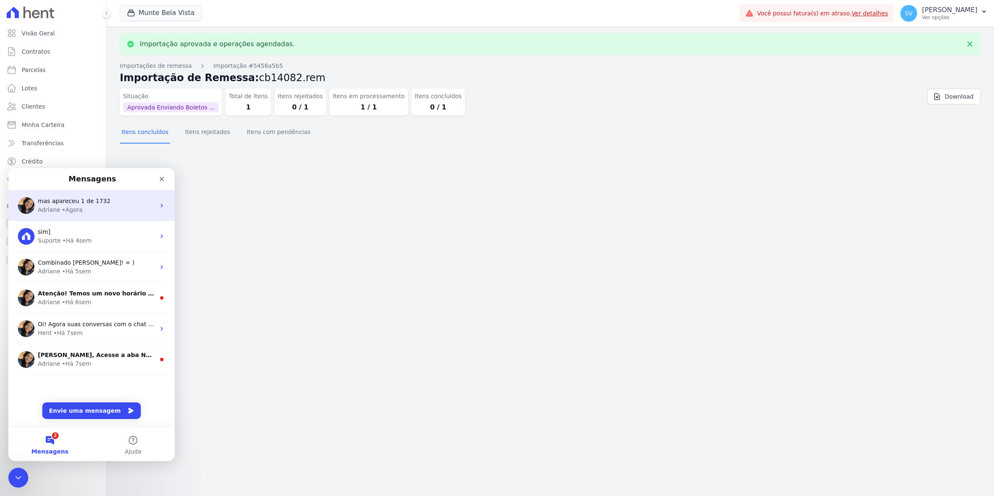
click at [107, 209] on div "Adriane • Agora" at bounding box center [96, 209] width 117 height 9
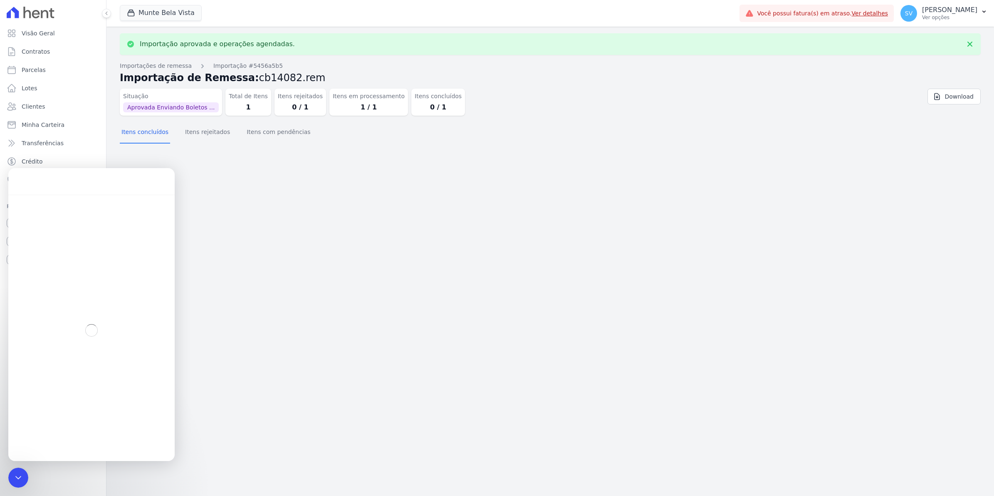
click at [639, 269] on div "Importação aprovada e operações agendadas. Importações de remessa Importação #5…" at bounding box center [549, 261] width 887 height 469
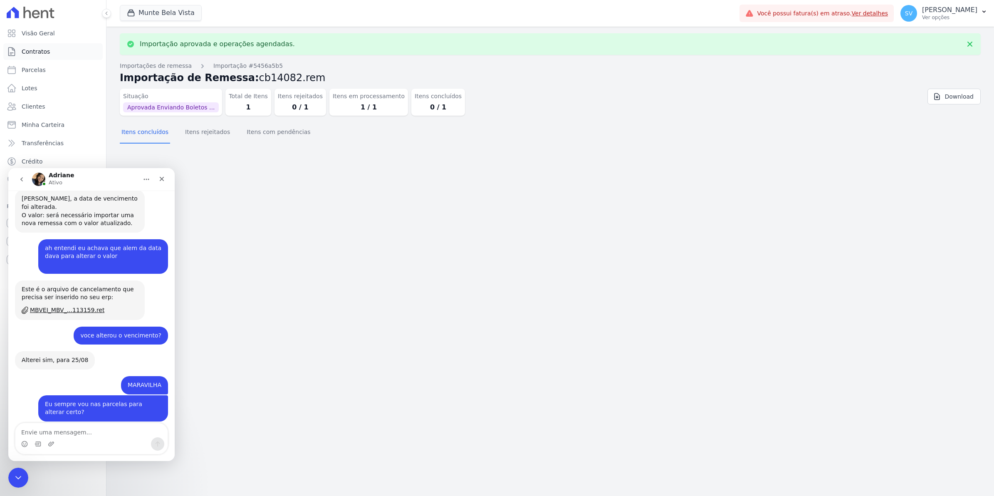
scroll to position [7017, 0]
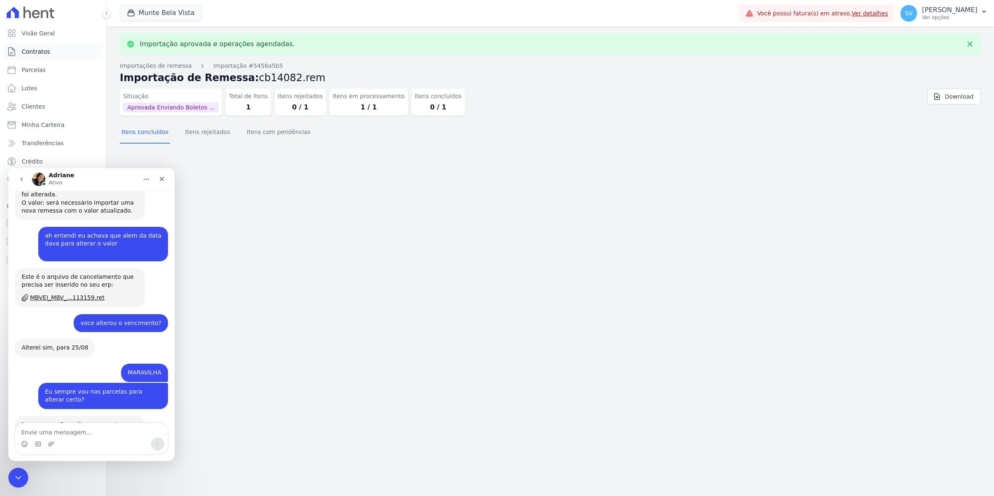
click at [28, 53] on span "Contratos" at bounding box center [36, 51] width 28 height 8
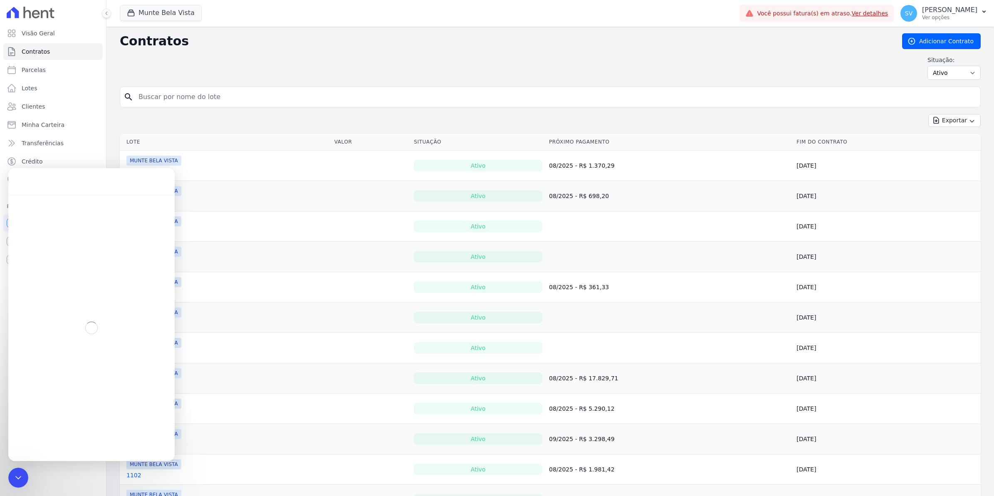
click at [178, 104] on input "search" at bounding box center [554, 97] width 843 height 17
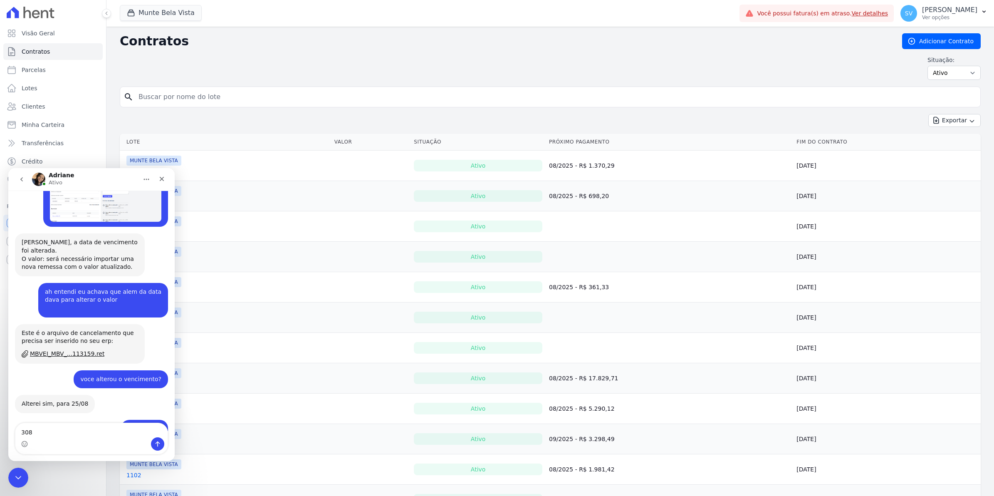
scroll to position [7017, 0]
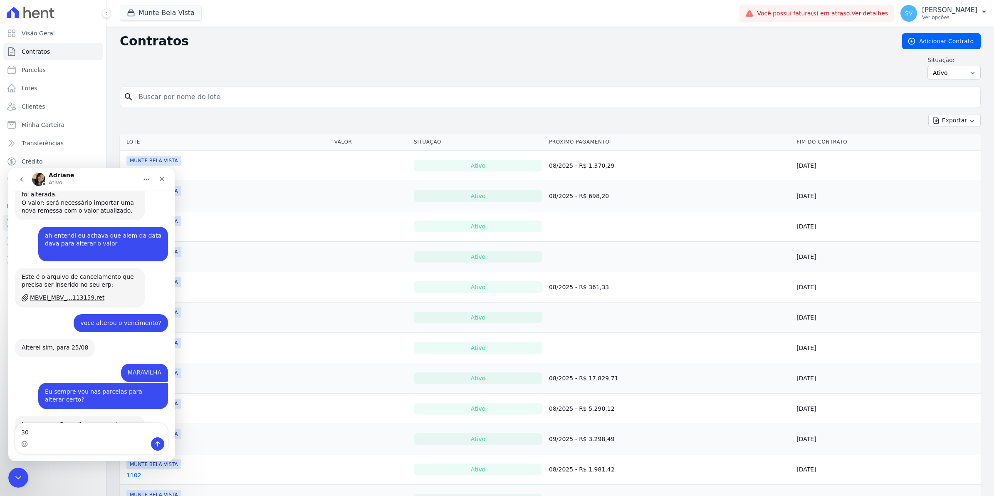
type textarea "3"
click at [157, 178] on div "Fechar" at bounding box center [161, 178] width 15 height 15
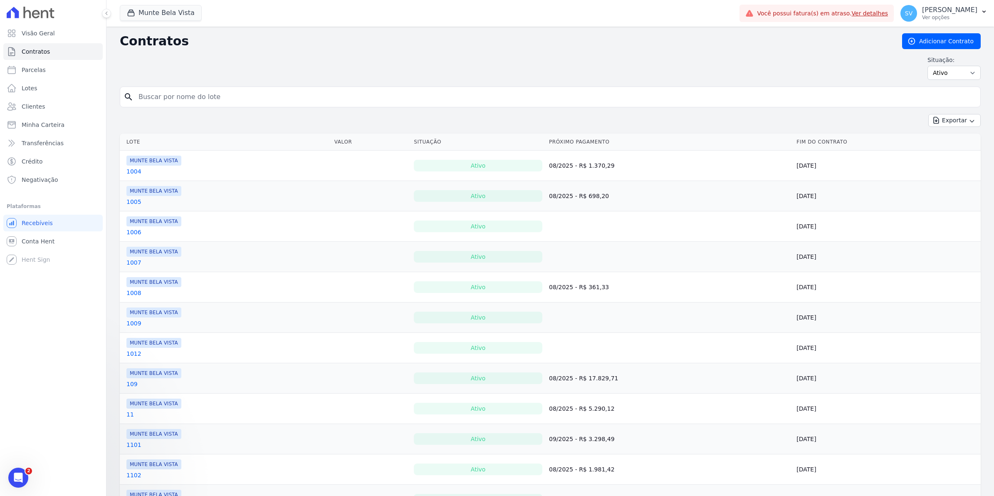
scroll to position [0, 0]
click at [187, 94] on input "search" at bounding box center [554, 97] width 843 height 17
type input "308"
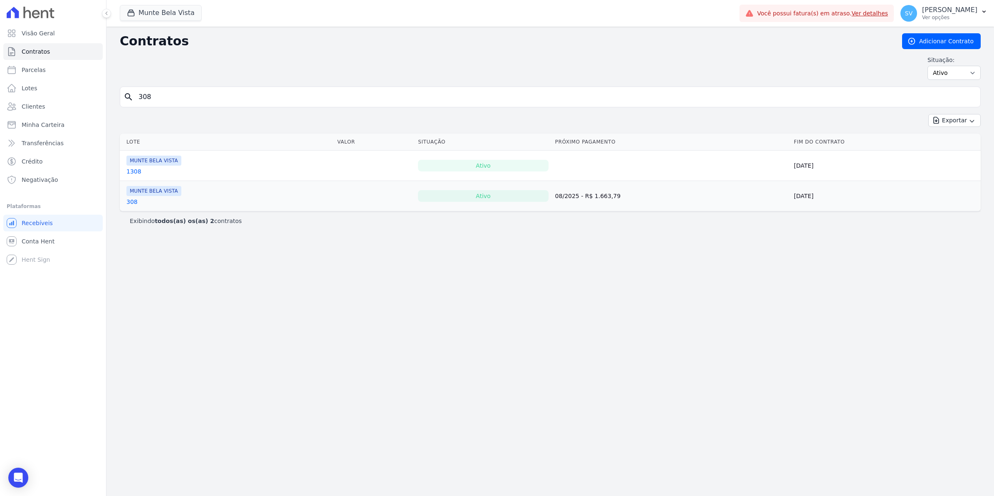
click at [131, 204] on link "308" at bounding box center [131, 201] width 11 height 8
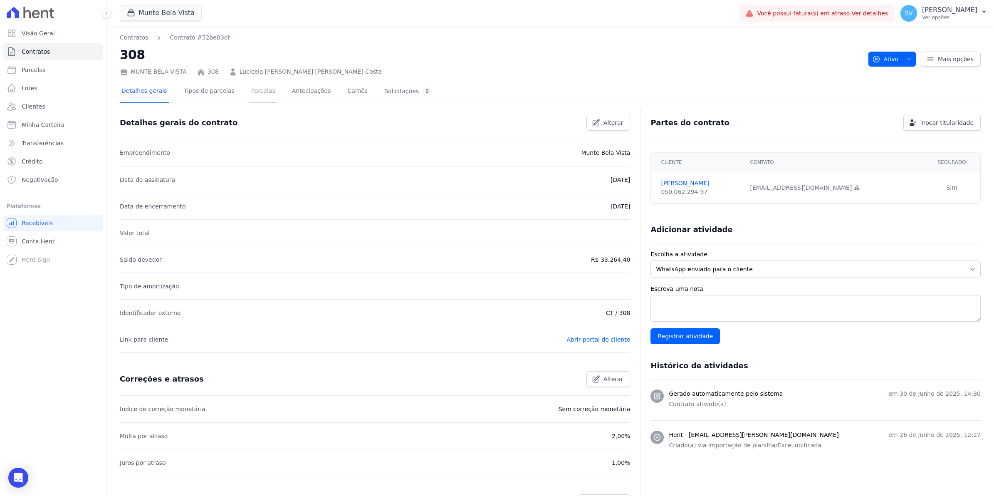
click at [249, 92] on link "Parcelas" at bounding box center [262, 92] width 27 height 22
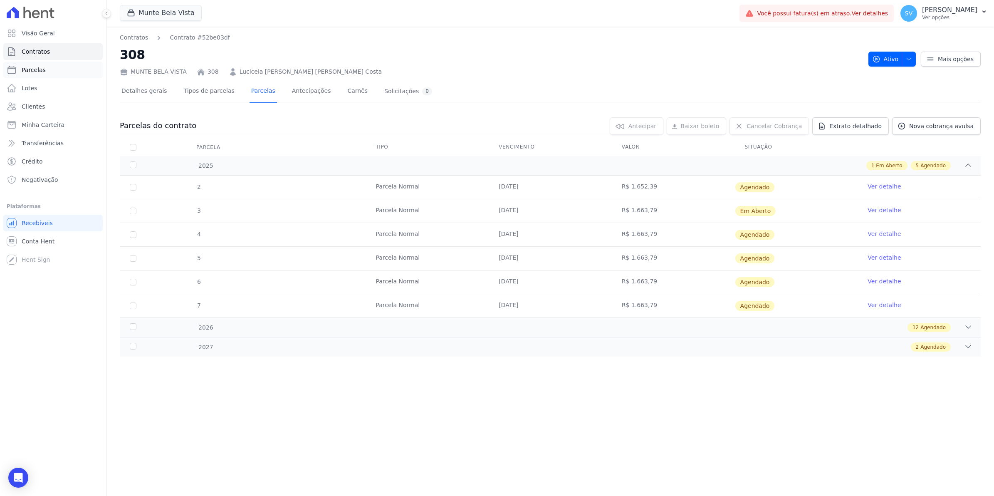
click at [25, 69] on span "Parcelas" at bounding box center [34, 70] width 24 height 8
select select
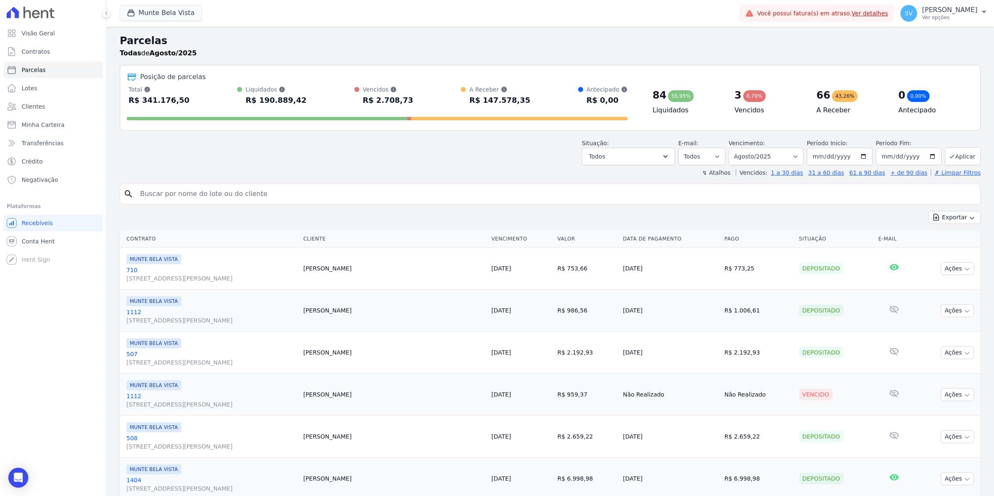
click at [170, 197] on input "search" at bounding box center [555, 193] width 841 height 17
type input "308"
select select
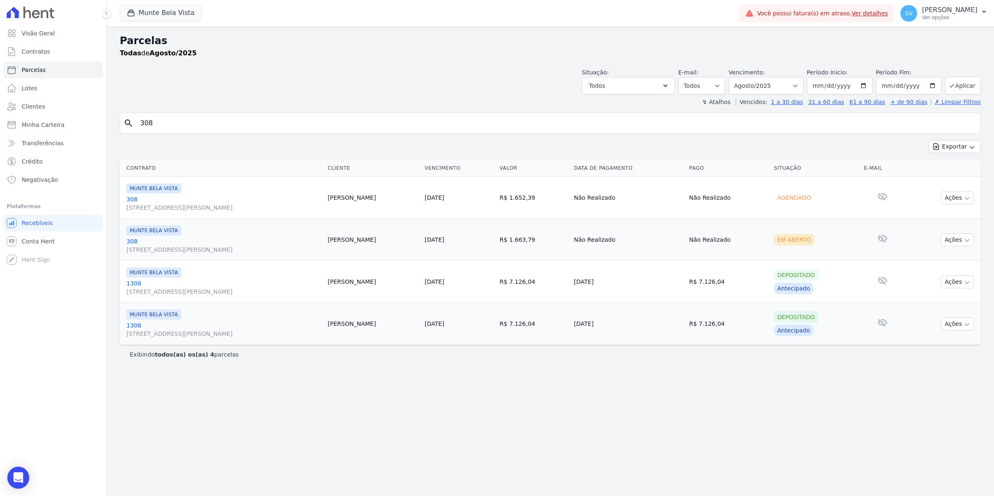
click at [23, 479] on div "Open Intercom Messenger" at bounding box center [18, 477] width 22 height 22
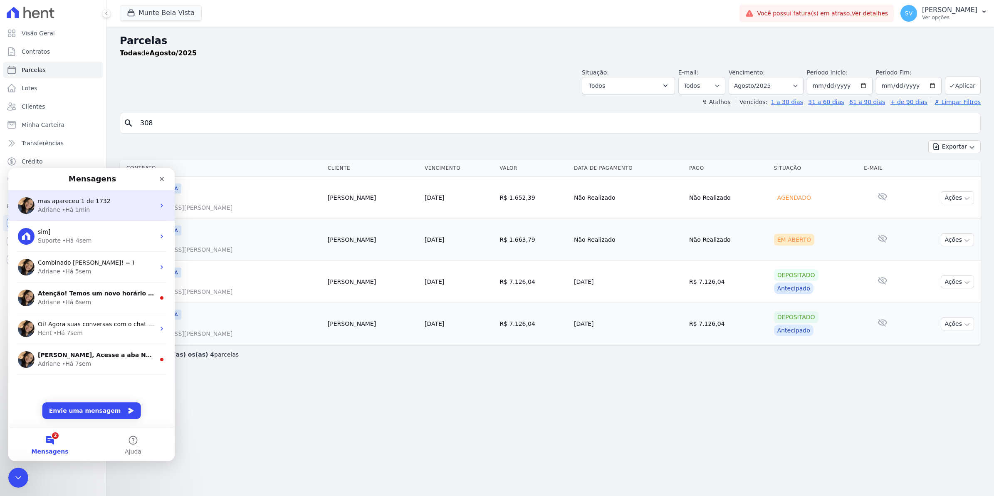
click at [74, 212] on div "• Há 1min" at bounding box center [76, 209] width 28 height 9
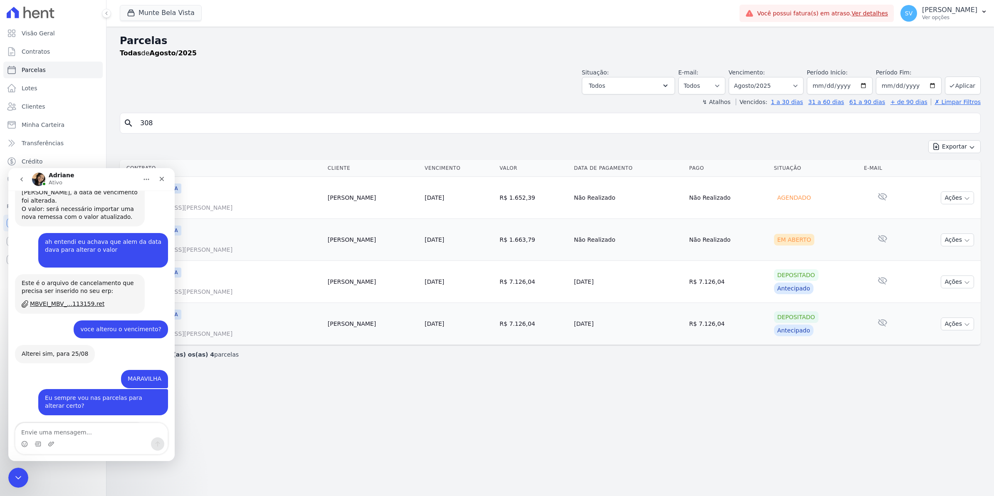
scroll to position [7017, 0]
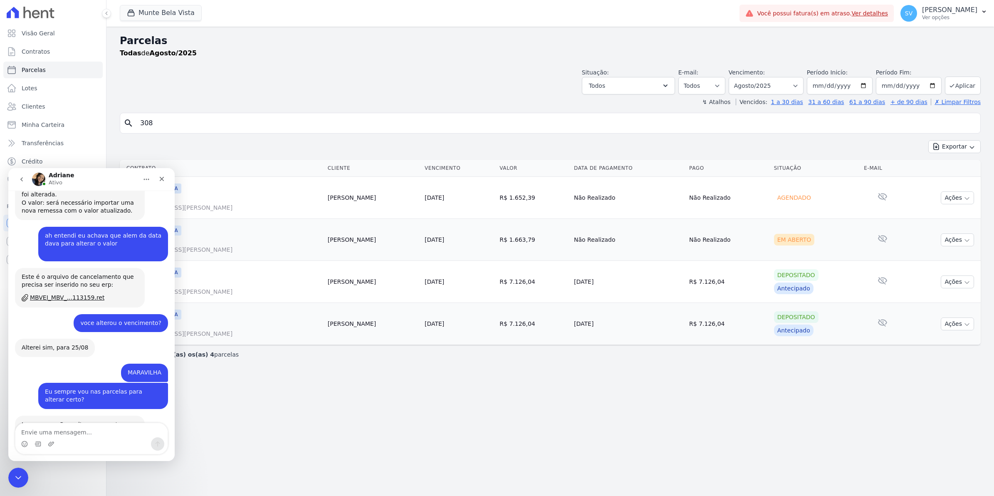
click at [62, 440] on div "Messenger da Intercom" at bounding box center [91, 443] width 152 height 13
click at [48, 428] on textarea "Envie uma mensagem..." at bounding box center [91, 430] width 152 height 14
type textarea "selecionei esta ultima, mas nao sei se deu certo [PERSON_NAME]"
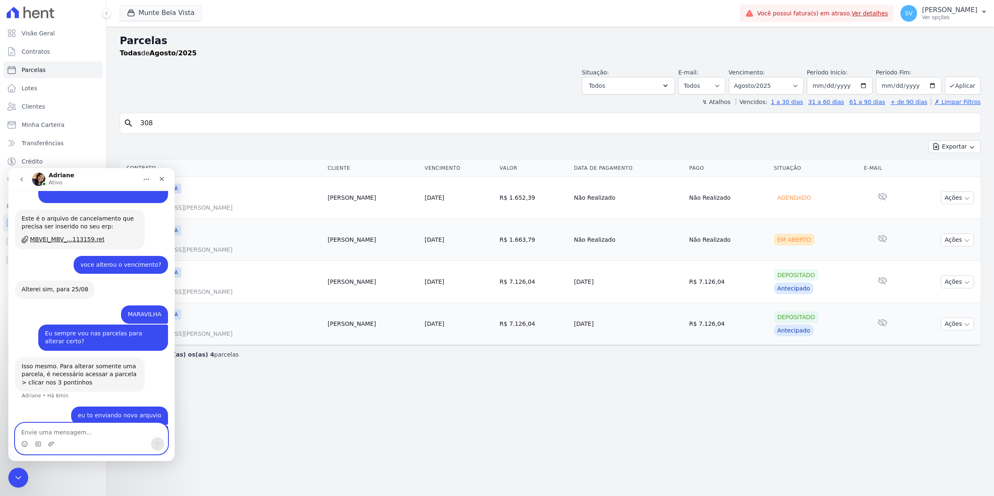
scroll to position [7076, 0]
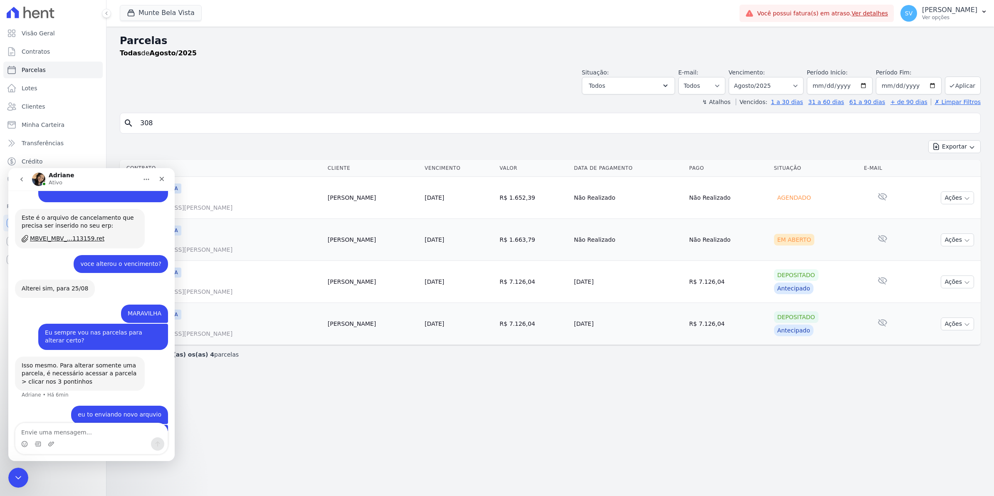
drag, startPoint x: 580, startPoint y: 416, endPoint x: 580, endPoint y: 405, distance: 10.8
click at [581, 416] on div "Parcelas Todas de Agosto/2025 Situação: Agendado Em Aberto Pago Processando Can…" at bounding box center [549, 261] width 887 height 469
click at [165, 180] on icon "Fechar" at bounding box center [161, 178] width 7 height 7
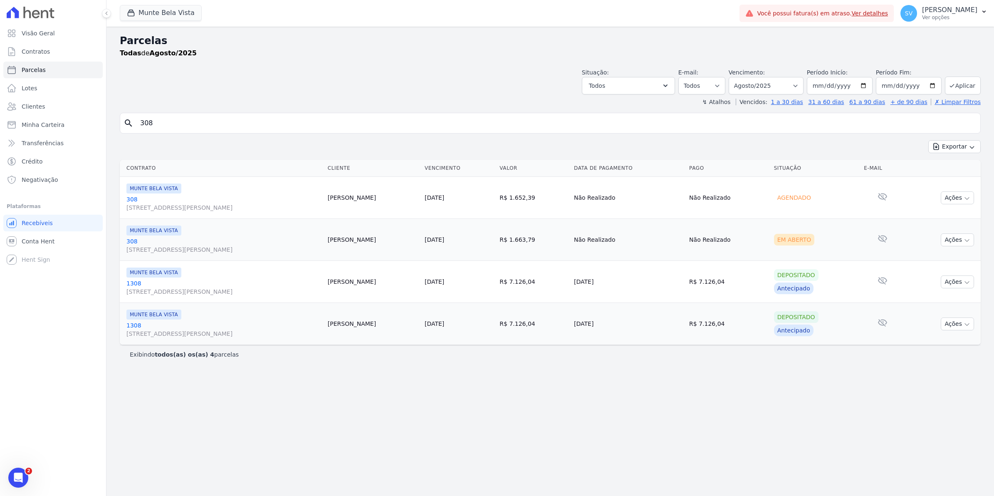
click at [17, 473] on icon "Abertura do Messenger da Intercom" at bounding box center [19, 478] width 14 height 14
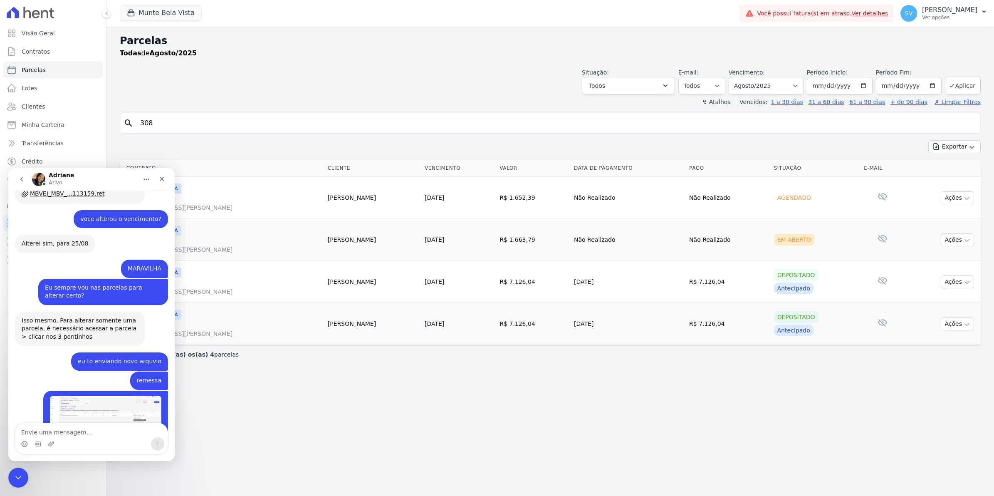
scroll to position [7135, 0]
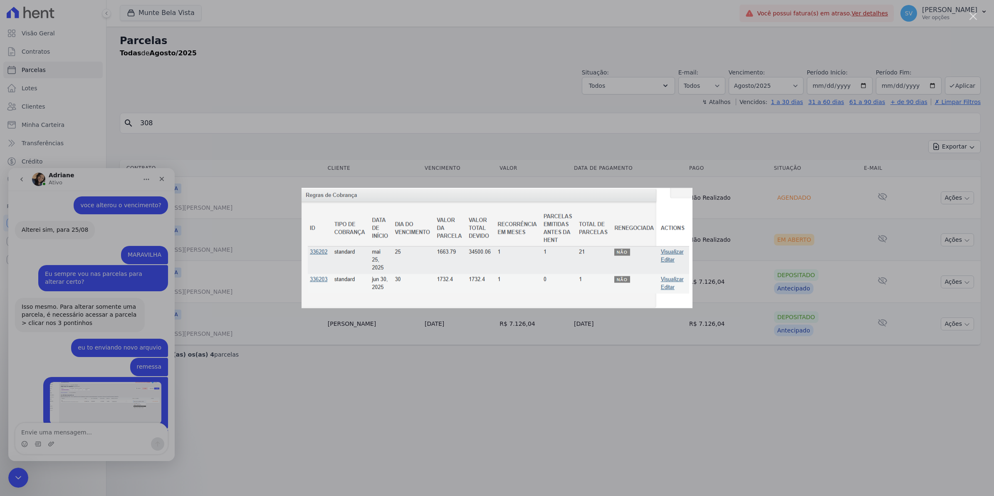
scroll to position [7103, 0]
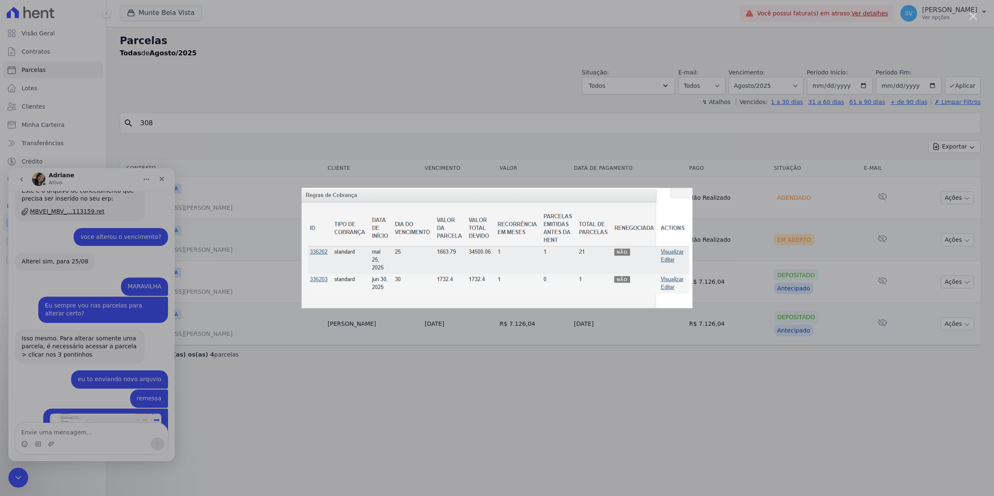
click at [108, 385] on div "Messenger da Intercom" at bounding box center [497, 248] width 994 height 496
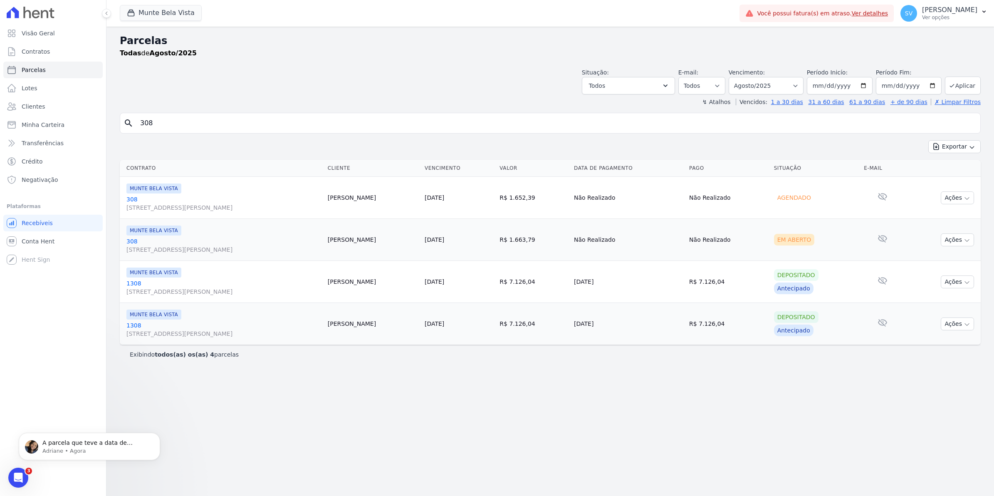
scroll to position [0, 0]
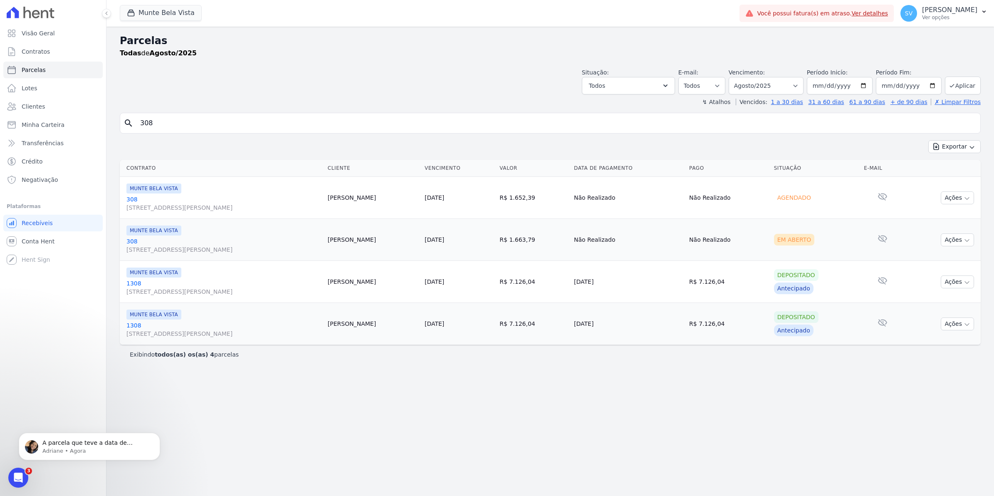
click at [22, 474] on icon "Abertura do Messenger da Intercom" at bounding box center [19, 478] width 14 height 14
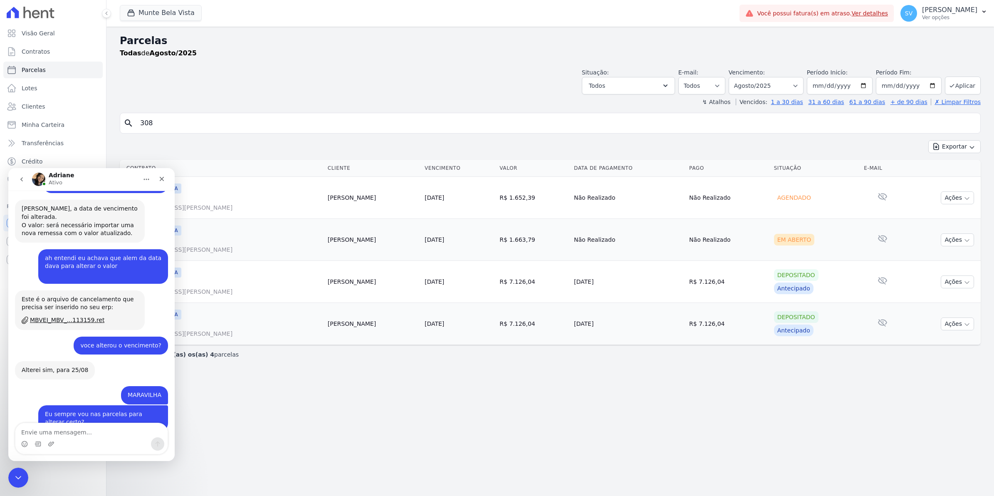
scroll to position [7130, 0]
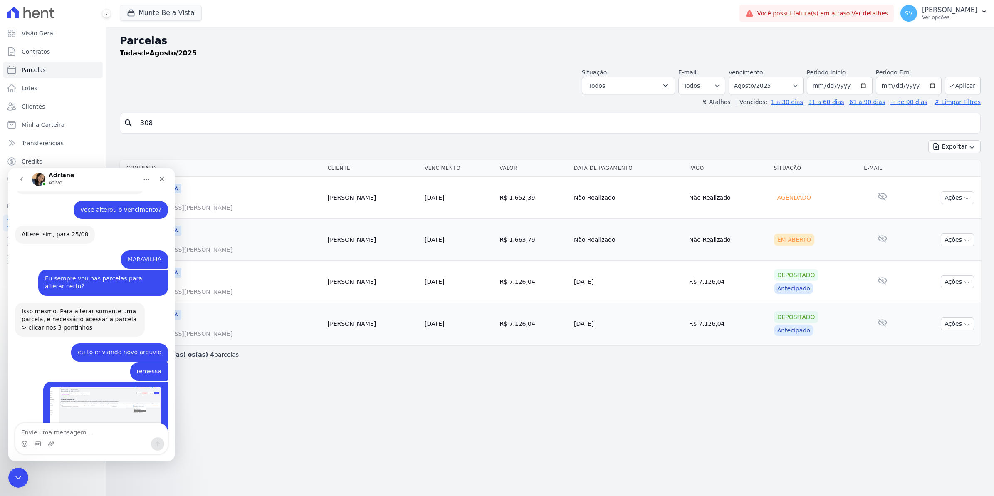
click at [84, 426] on textarea "Envie uma mensagem..." at bounding box center [91, 430] width 152 height 14
type textarea "entendi["
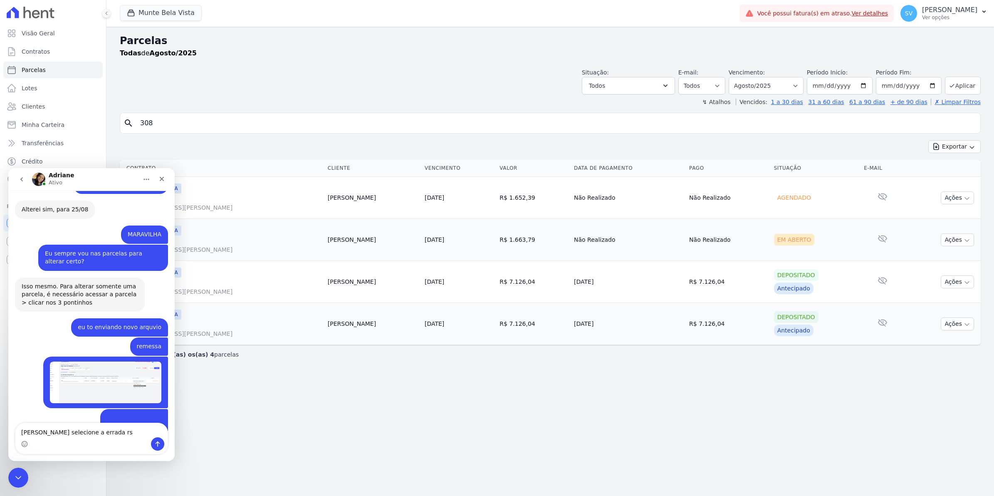
type textarea "putz selecione a errada rs."
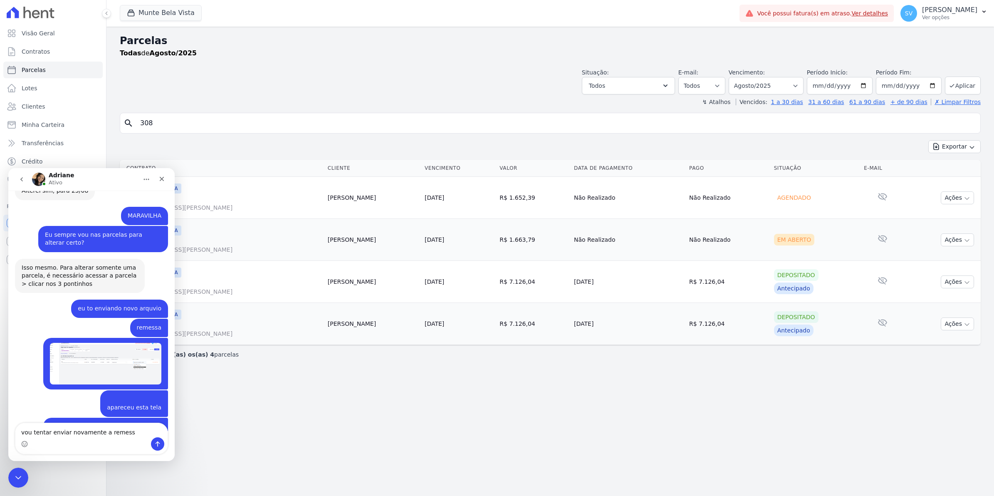
type textarea "vou tentar enviar novamente a remessa"
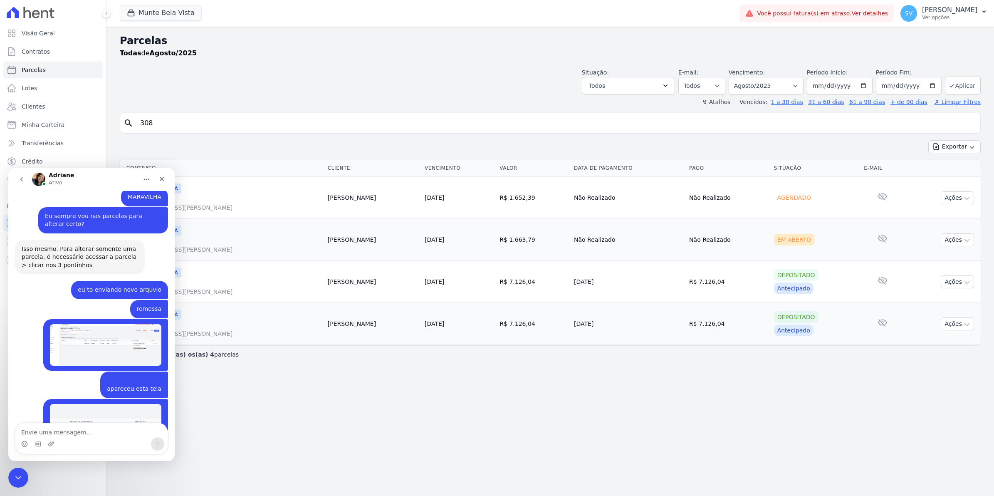
scroll to position [7225, 0]
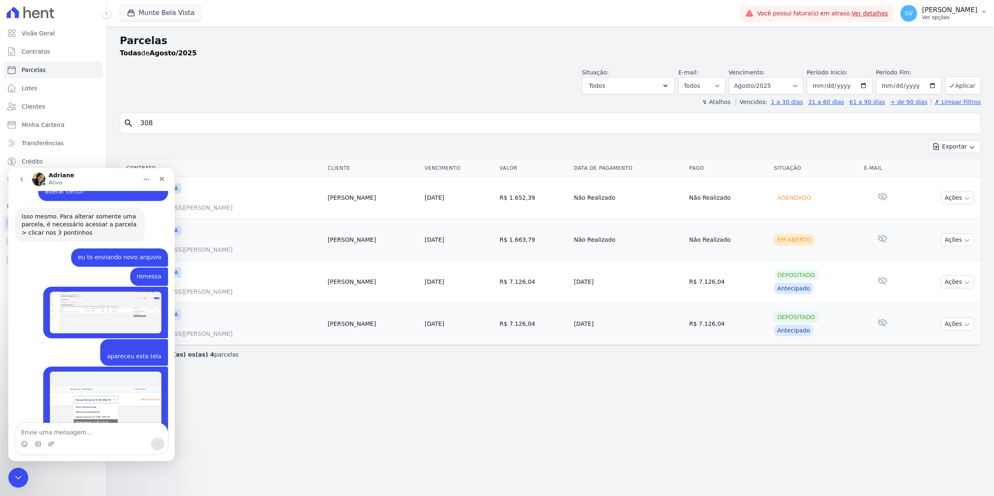
click at [912, 15] on span "SV" at bounding box center [908, 13] width 7 height 6
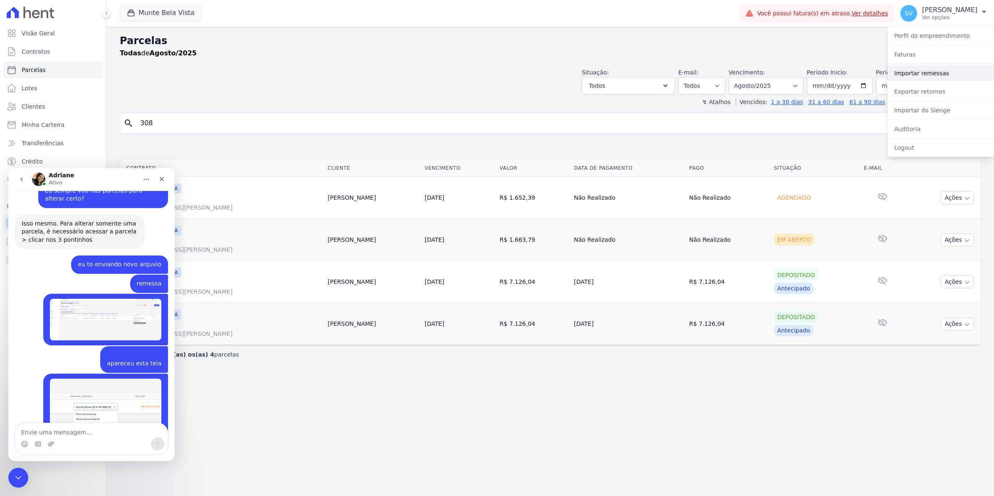
scroll to position [7218, 0]
click at [921, 76] on link "Importar remessas" at bounding box center [940, 73] width 106 height 15
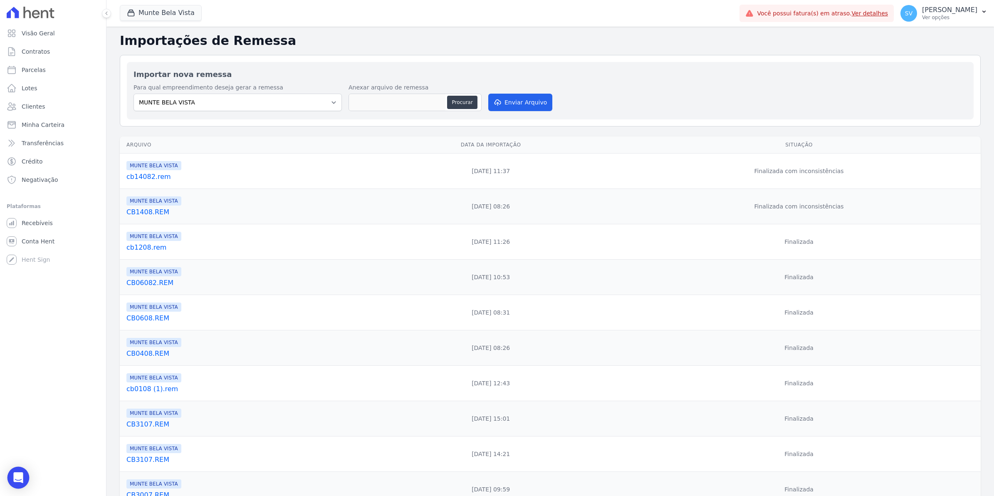
click at [12, 479] on div "Open Intercom Messenger" at bounding box center [18, 477] width 22 height 22
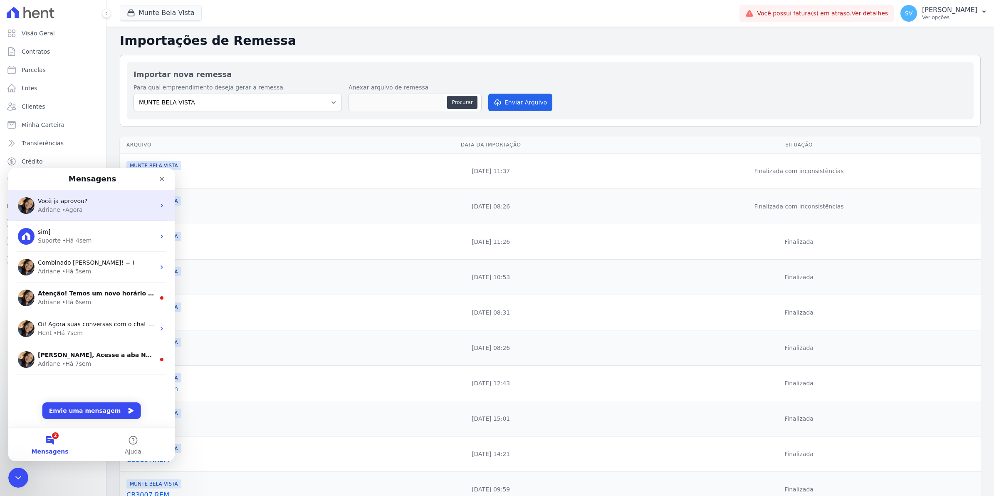
click at [101, 220] on div "Você ja aprovou? Adriane • Agora" at bounding box center [91, 205] width 166 height 31
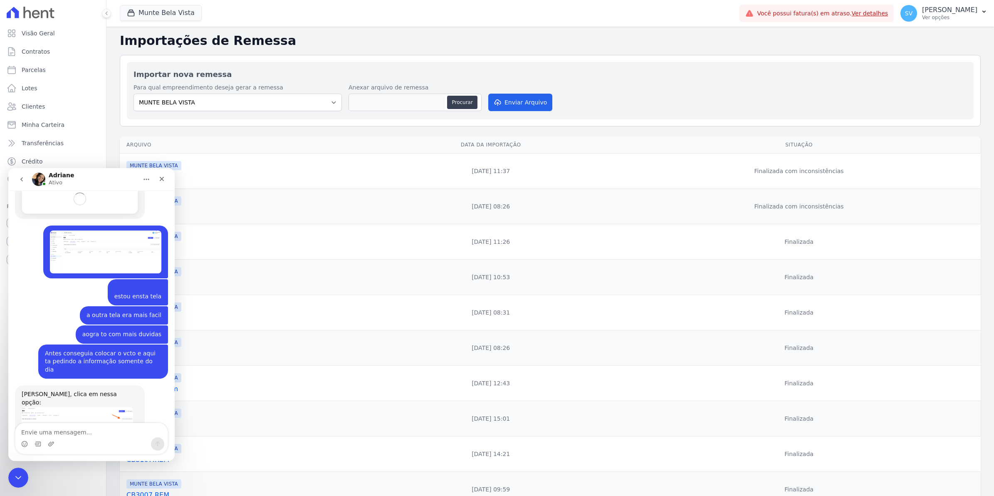
scroll to position [5154, 0]
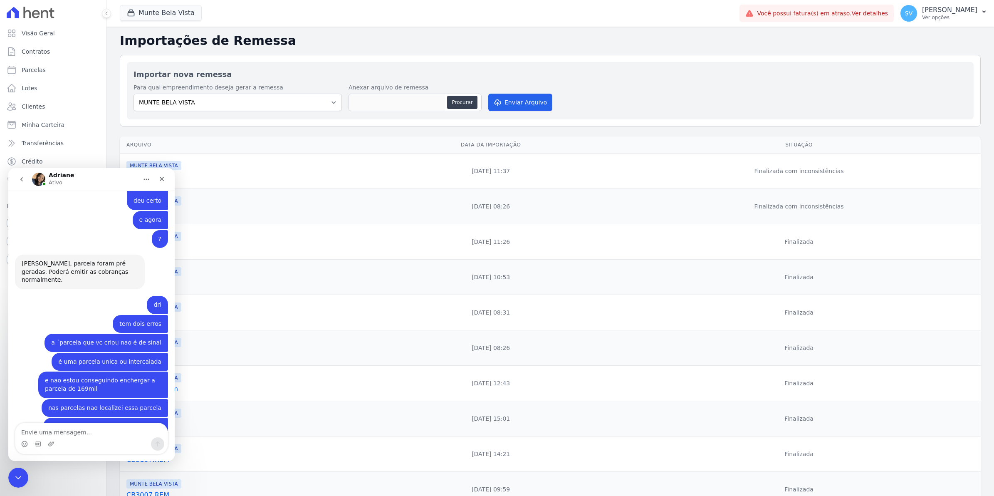
click at [311, 285] on link "CB06082.REM" at bounding box center [243, 283] width 234 height 10
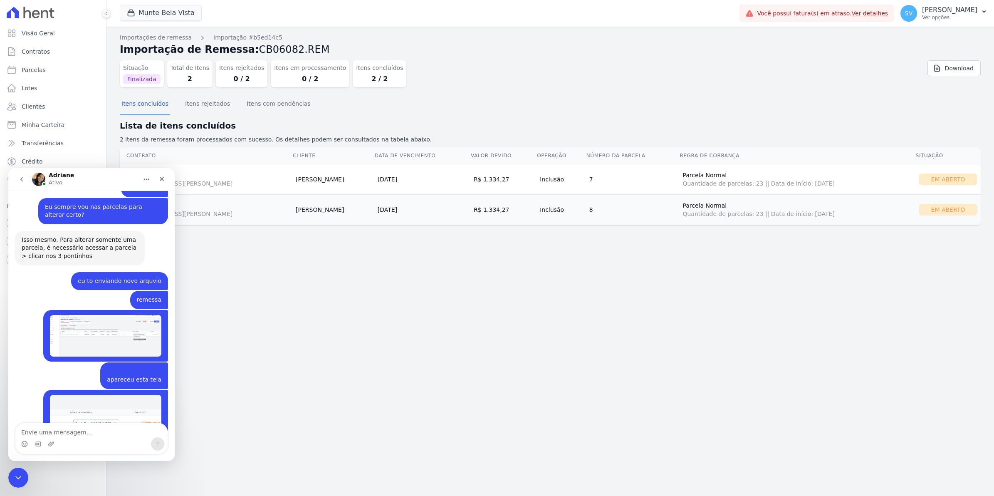
click at [77, 440] on div "Messenger da Intercom" at bounding box center [91, 443] width 152 height 13
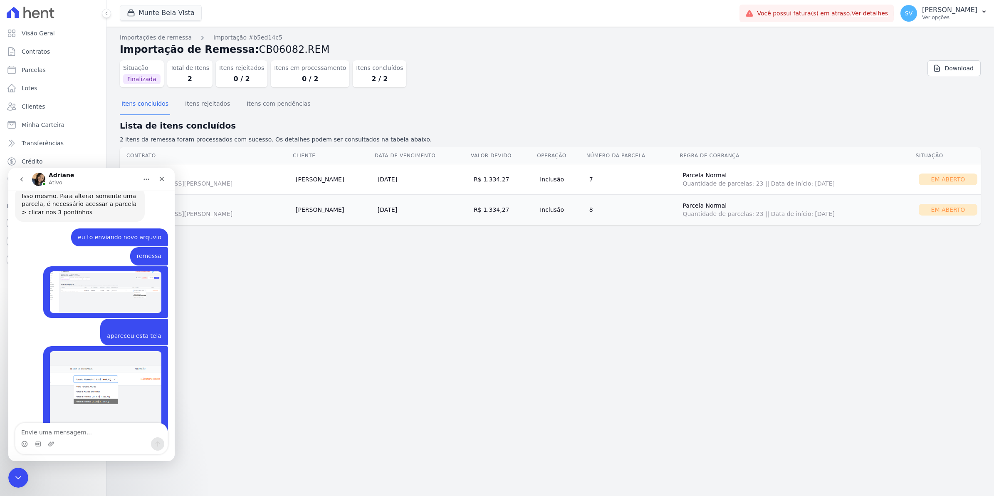
scroll to position [7078, 0]
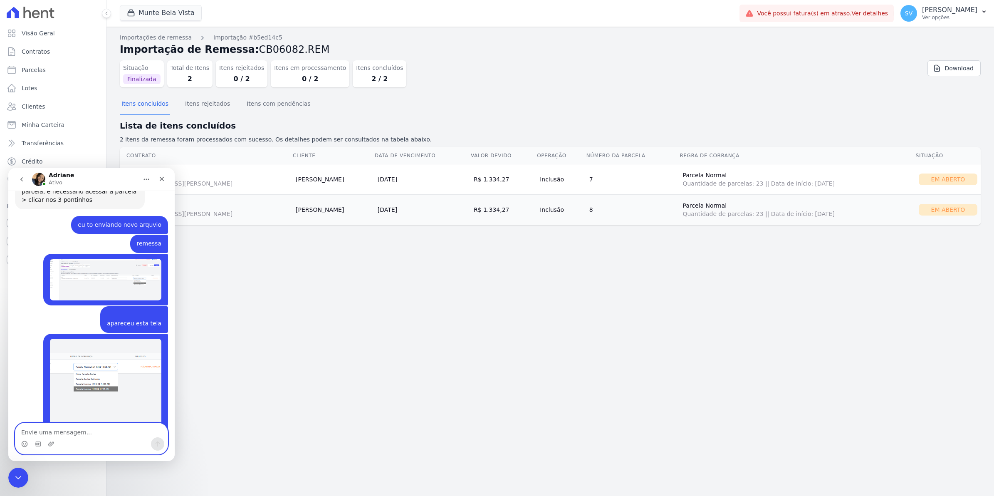
click at [73, 432] on textarea "Envie uma mensagem..." at bounding box center [91, 430] width 152 height 14
type textarea "ja"
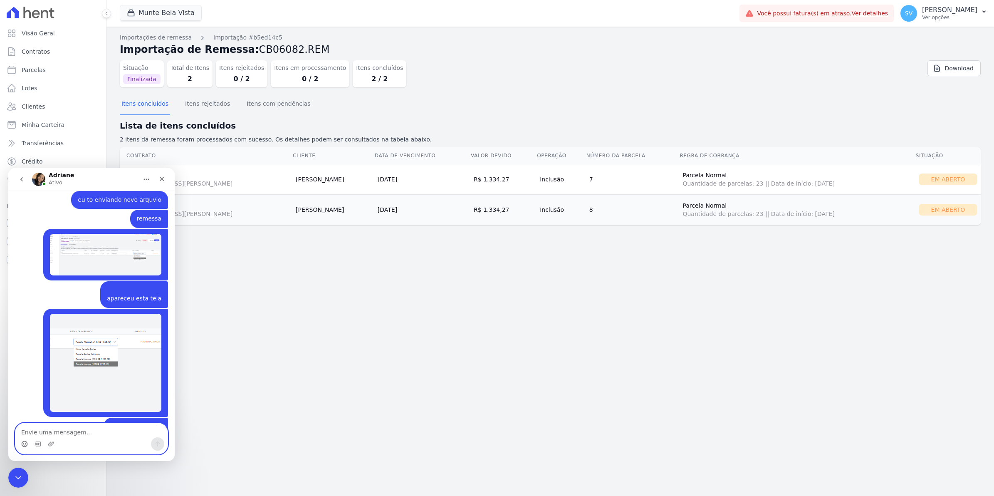
click at [27, 442] on circle "Selecionador de Emoji" at bounding box center [24, 443] width 5 height 5
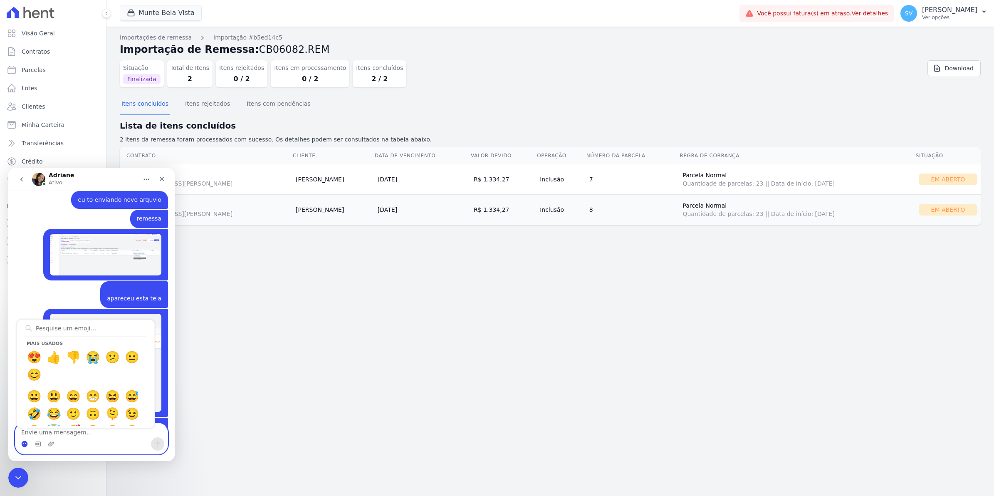
click at [21, 446] on icon "Selecionador de Emoji" at bounding box center [24, 443] width 7 height 7
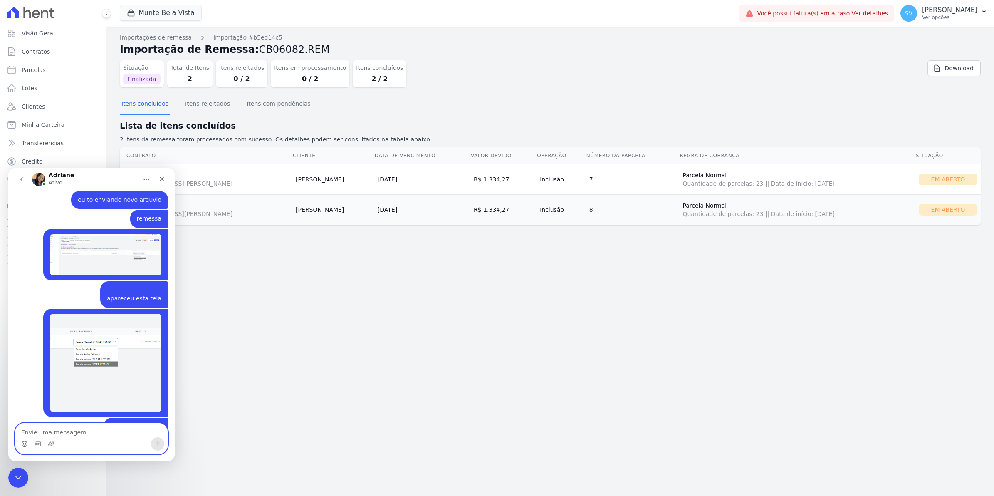
click at [21, 446] on icon "Selecionador de Emoji" at bounding box center [24, 443] width 7 height 7
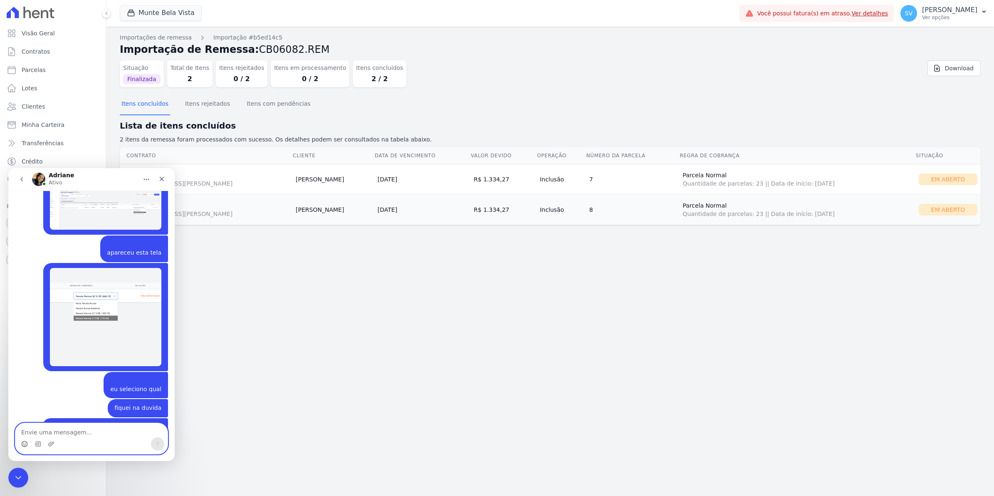
scroll to position [7166, 0]
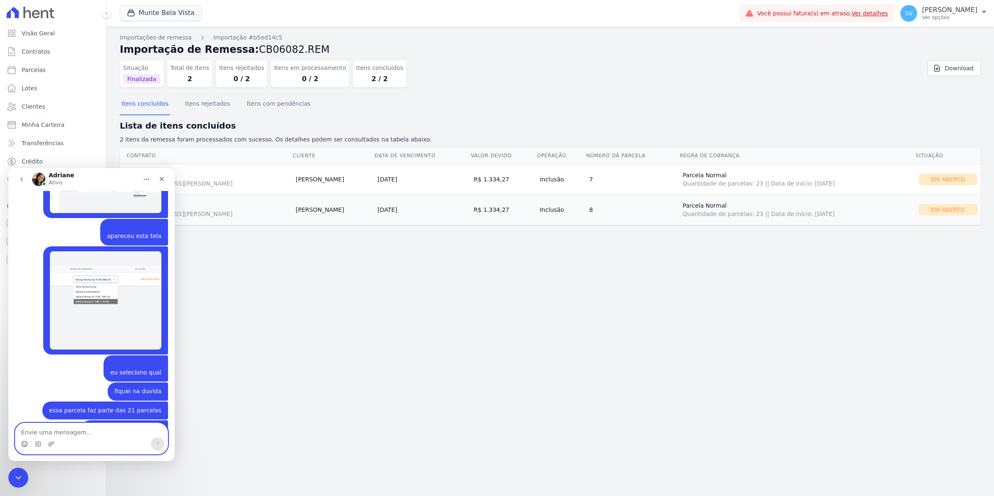
click at [63, 434] on textarea "Envie uma mensagem..." at bounding box center [91, 430] width 152 height 14
type textarea "ah ta bom rsa"
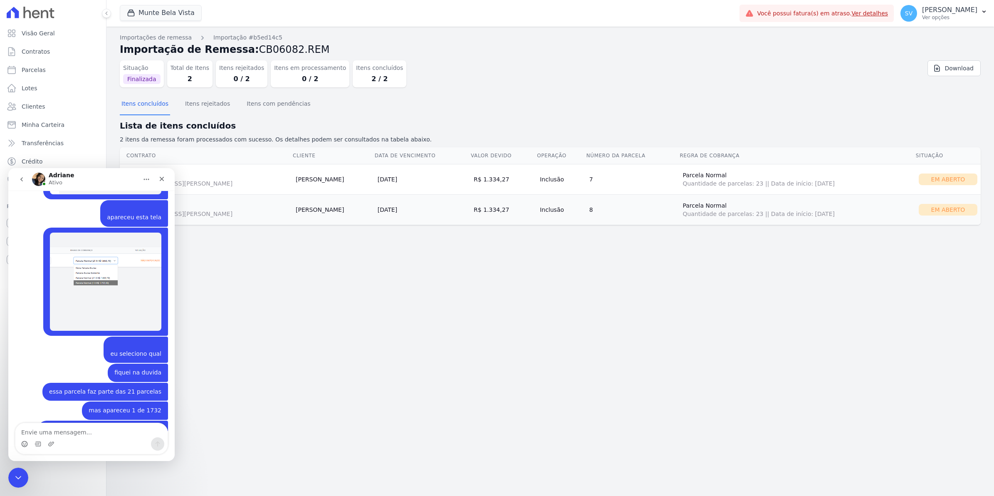
drag, startPoint x: 457, startPoint y: 269, endPoint x: 524, endPoint y: 217, distance: 83.9
click at [461, 267] on div "Importações de remessa Importação #b5ed14c5 Importação de Remessa: CB06082.REM …" at bounding box center [549, 261] width 887 height 469
click at [917, 19] on span "SV" at bounding box center [908, 13] width 17 height 17
click at [910, 75] on link "Importar remessas" at bounding box center [940, 73] width 106 height 15
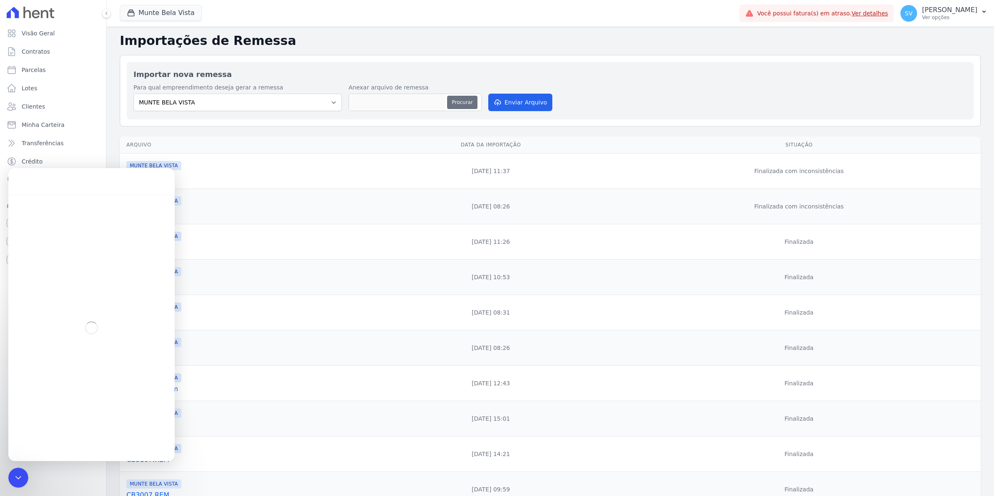
click at [464, 98] on button "Procurar" at bounding box center [462, 102] width 30 height 13
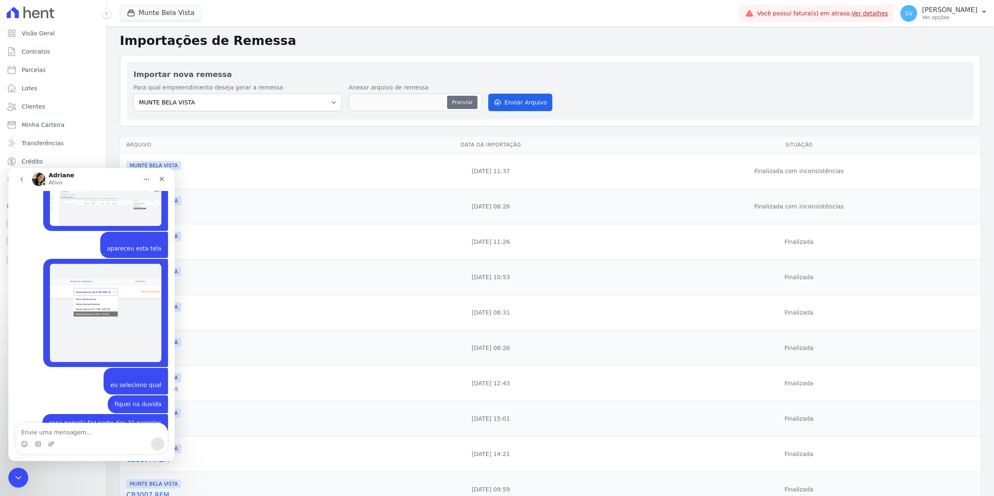
scroll to position [7078, 0]
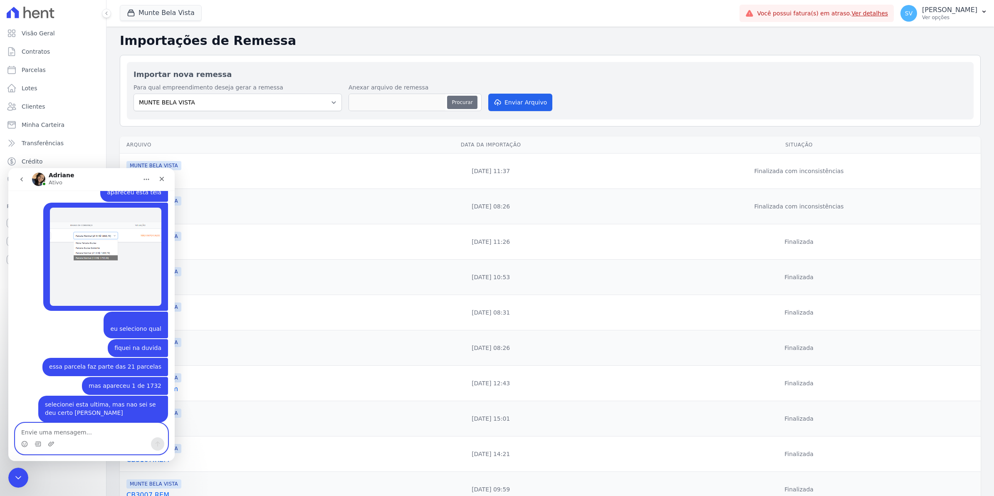
type input "cb14082.rem"
click at [515, 101] on button "Enviar Arquivo" at bounding box center [520, 102] width 64 height 17
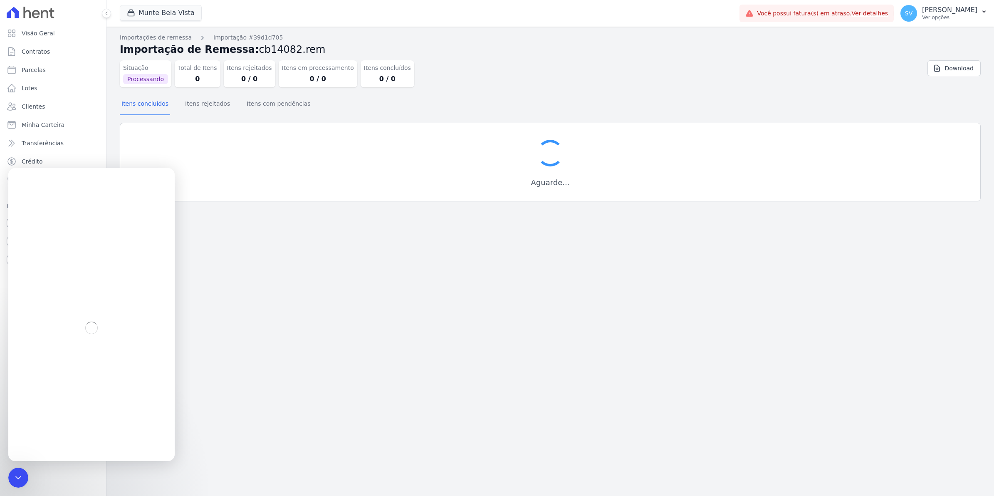
click at [19, 476] on icon "Encerramento do Messenger da Intercom" at bounding box center [18, 477] width 10 height 10
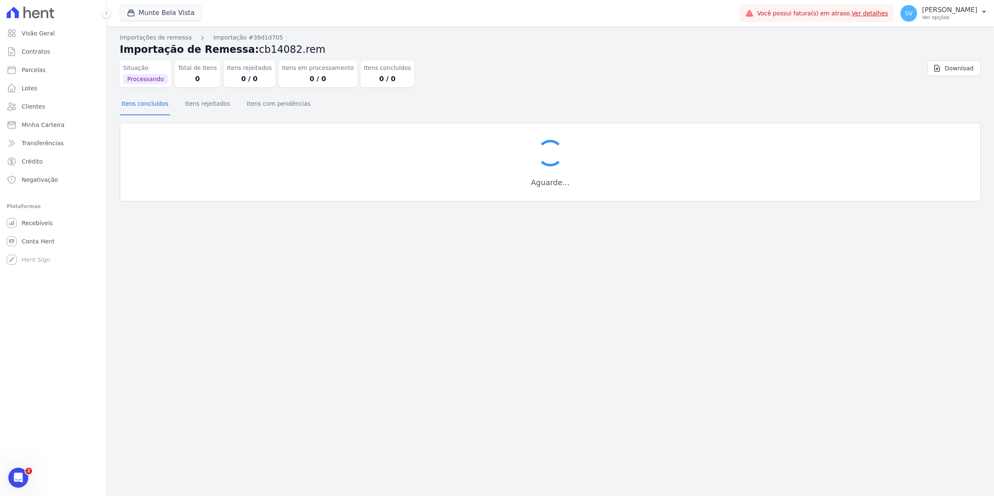
scroll to position [7078, 0]
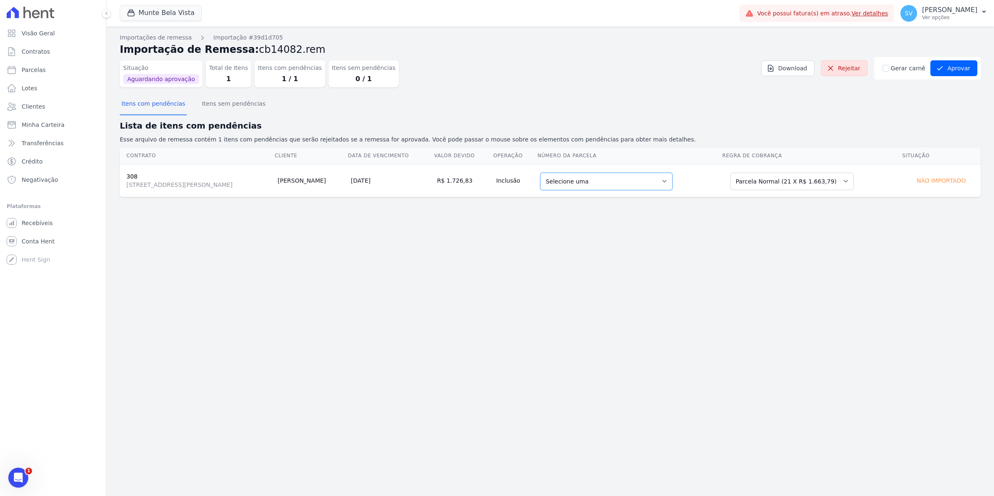
click at [672, 183] on select "Selecione uma 2 - [DATE] - R$ 1.652,39 - Agendado 4 - [DATE] - R$ 1.663,79 - Ag…" at bounding box center [606, 181] width 132 height 17
click at [672, 182] on select "Selecione uma 2 - [DATE] - R$ 1.652,39 - Agendado 4 - [DATE] - R$ 1.663,79 - Ag…" at bounding box center [606, 181] width 132 height 17
click at [667, 183] on select "Selecione uma 2 - [DATE] - R$ 1.652,39 - Agendado 4 - [DATE] - R$ 1.663,79 - Ag…" at bounding box center [606, 181] width 132 height 17
click at [28, 472] on span "2" at bounding box center [28, 470] width 7 height 7
click at [22, 470] on div "Abertura do Messenger da Intercom" at bounding box center [18, 477] width 27 height 27
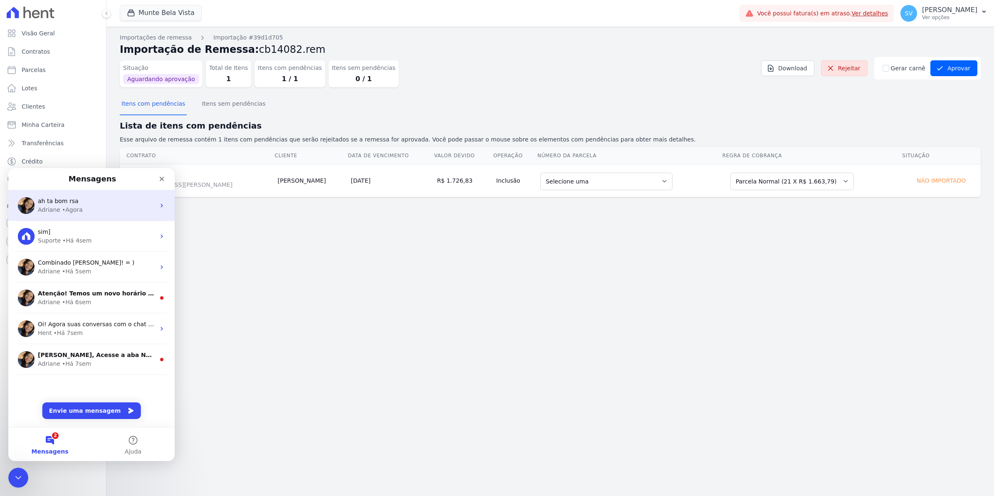
click at [49, 206] on div "Adriane" at bounding box center [49, 209] width 22 height 9
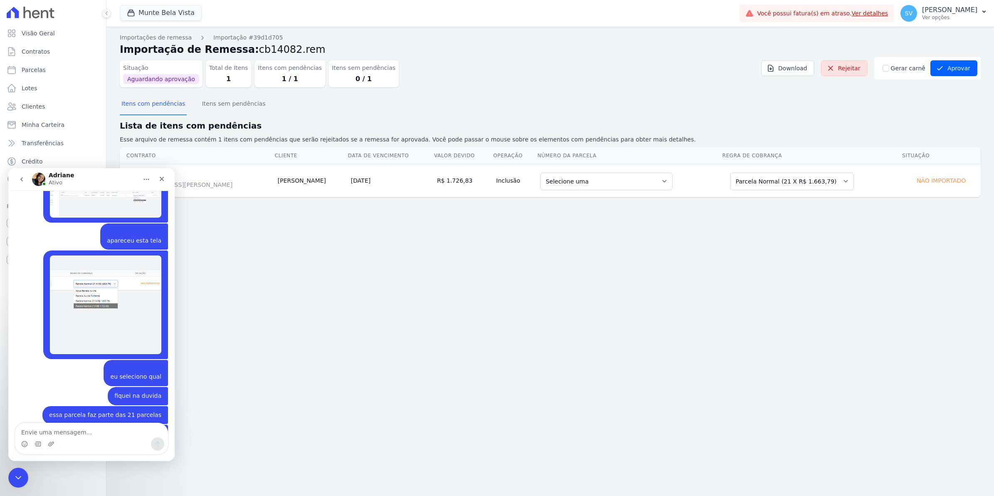
scroll to position [7078, 0]
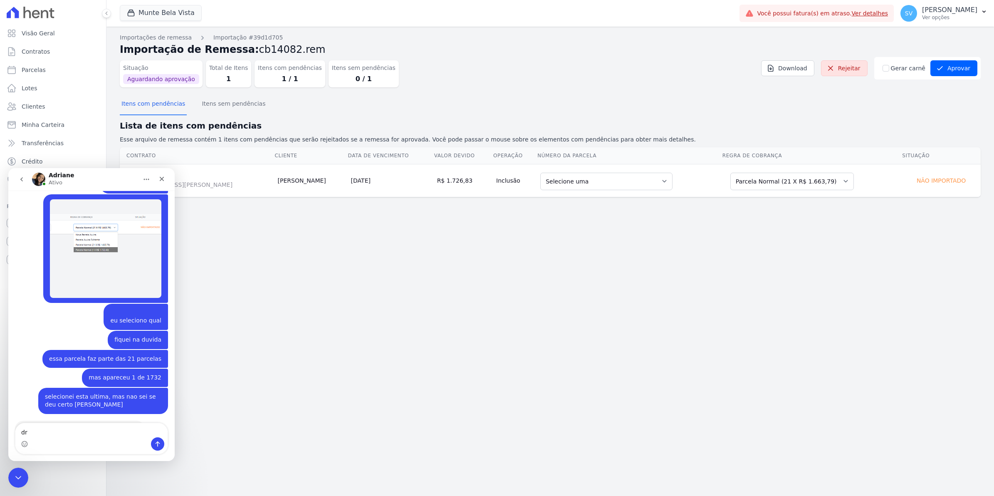
type textarea "dri"
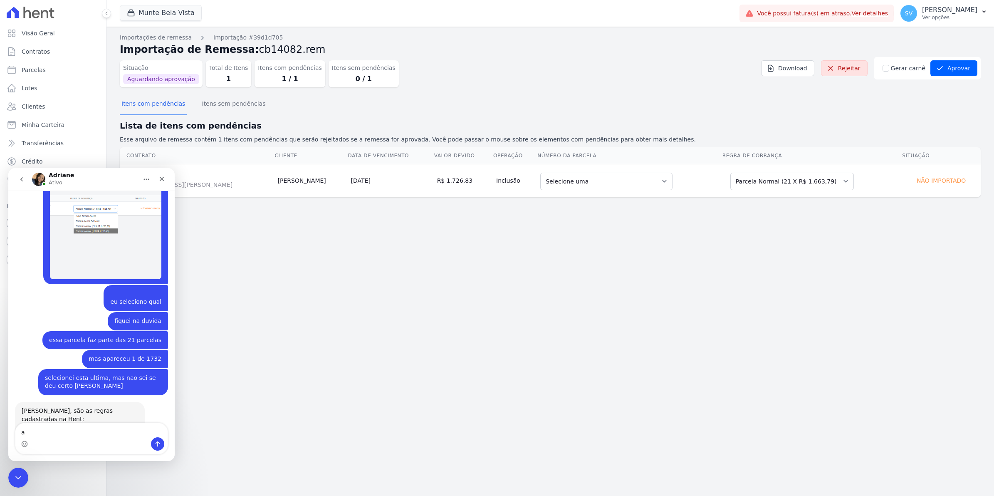
type textarea "a"
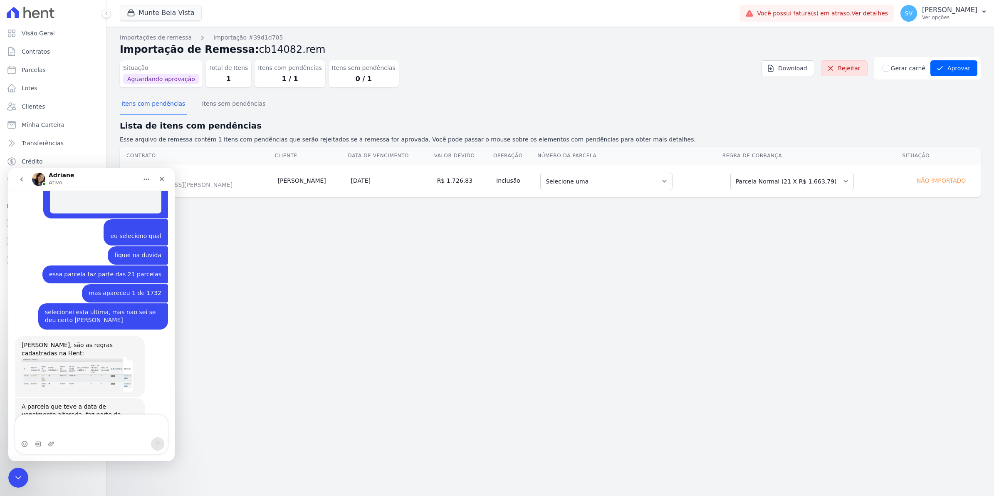
scroll to position [7171, 0]
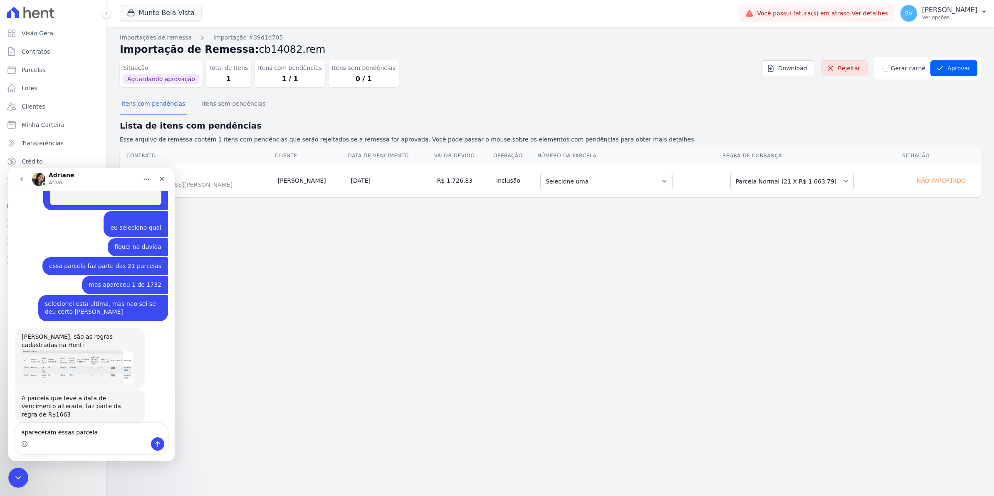
type textarea "apareceram essas parcelas"
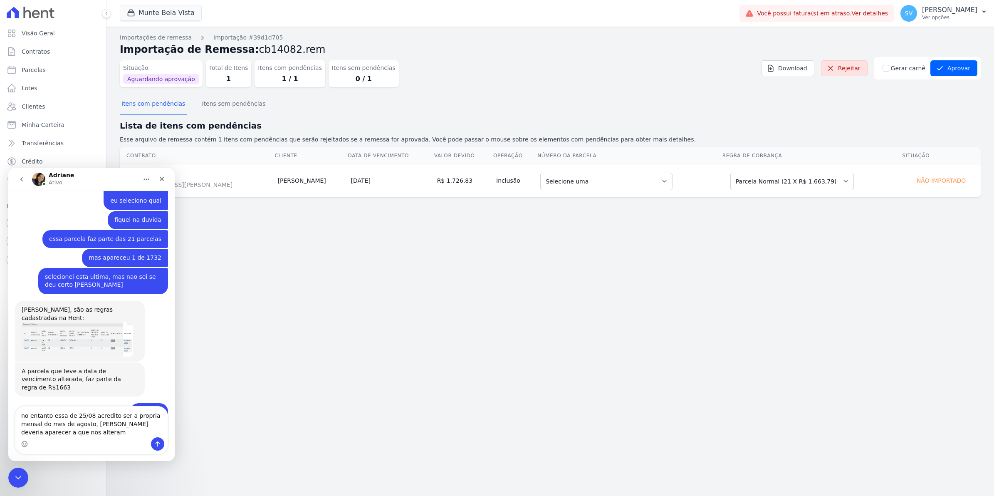
scroll to position [7206, 0]
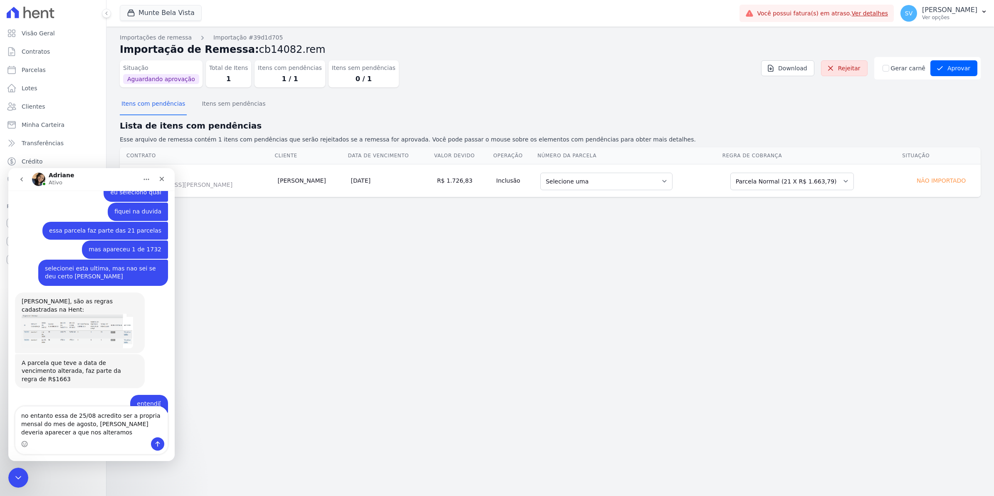
type textarea "no entanto essa de 25/08 acredito ser a propria mensal do mes de agosto, [PERSO…"
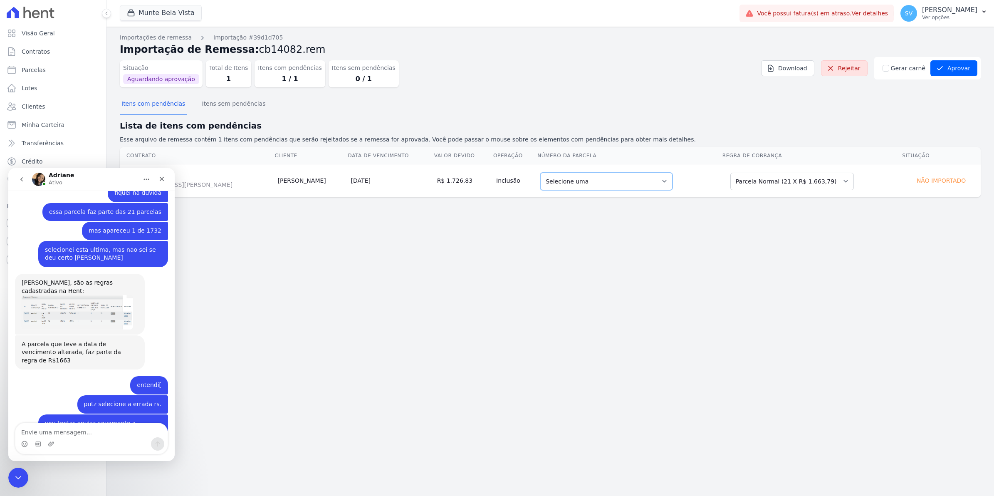
click at [639, 183] on select "Selecione uma 2 - [DATE] - R$ 1.652,39 - Agendado 4 - [DATE] - R$ 1.663,79 - Ag…" at bounding box center [606, 181] width 132 height 17
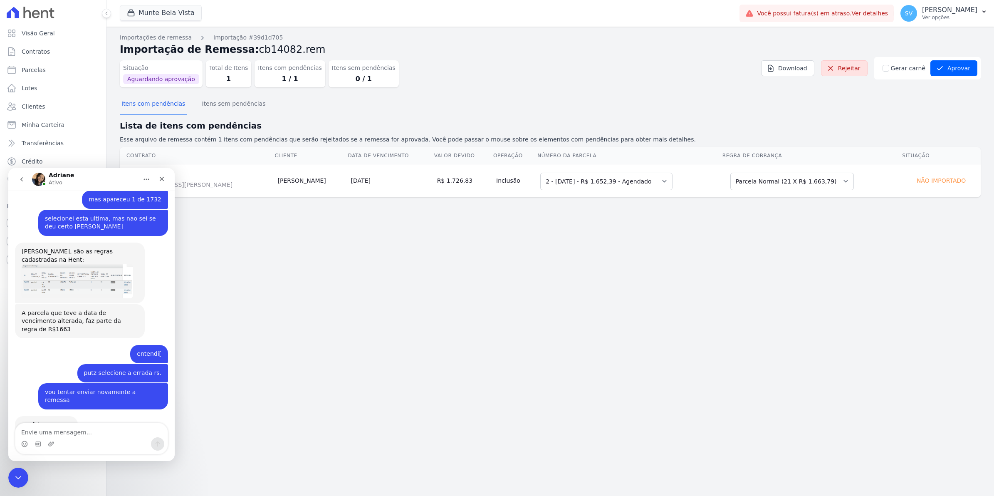
scroll to position [7276, 0]
click at [957, 69] on button "Aprovar" at bounding box center [953, 68] width 47 height 16
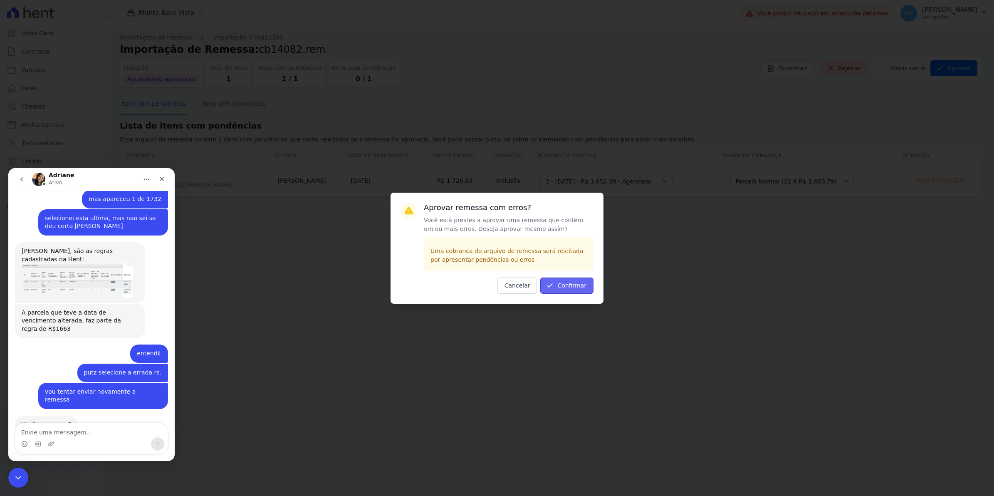
click at [579, 284] on button "Confirmar" at bounding box center [566, 285] width 53 height 16
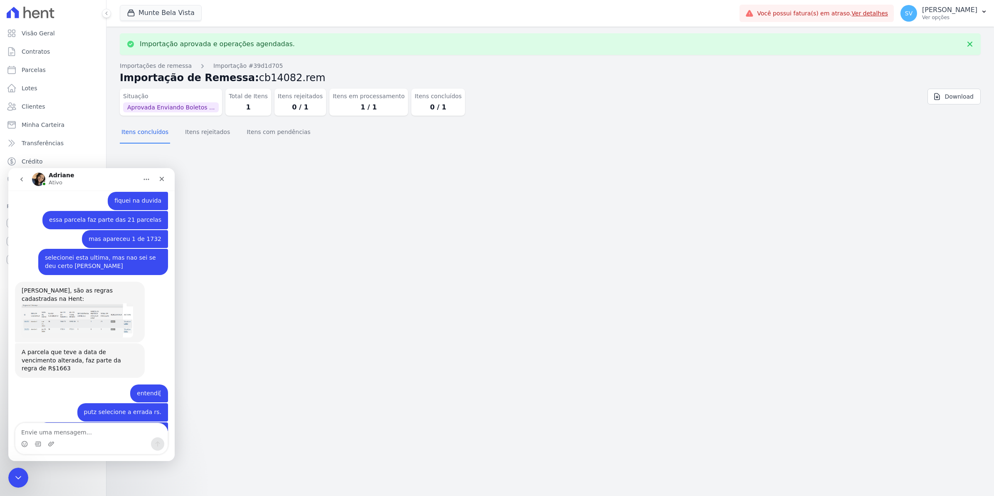
scroll to position [7112, 0]
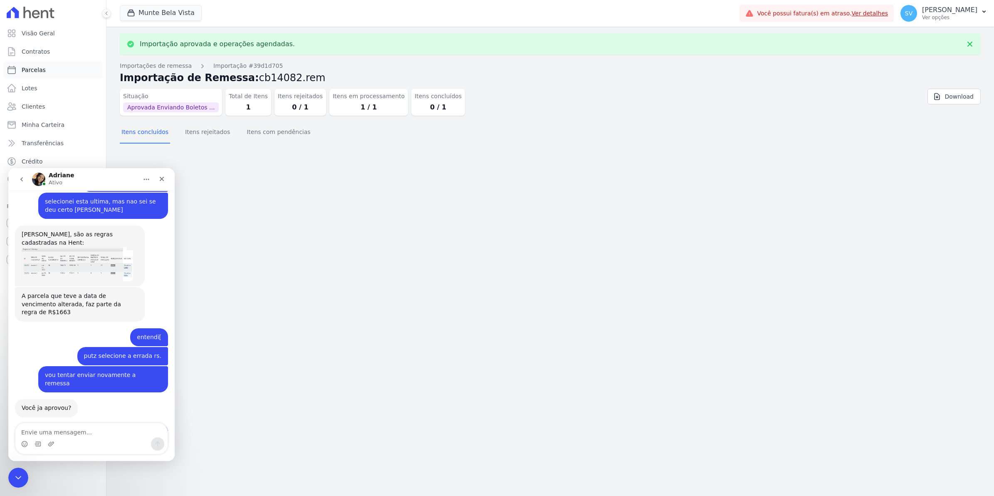
click at [39, 71] on span "Parcelas" at bounding box center [34, 70] width 24 height 8
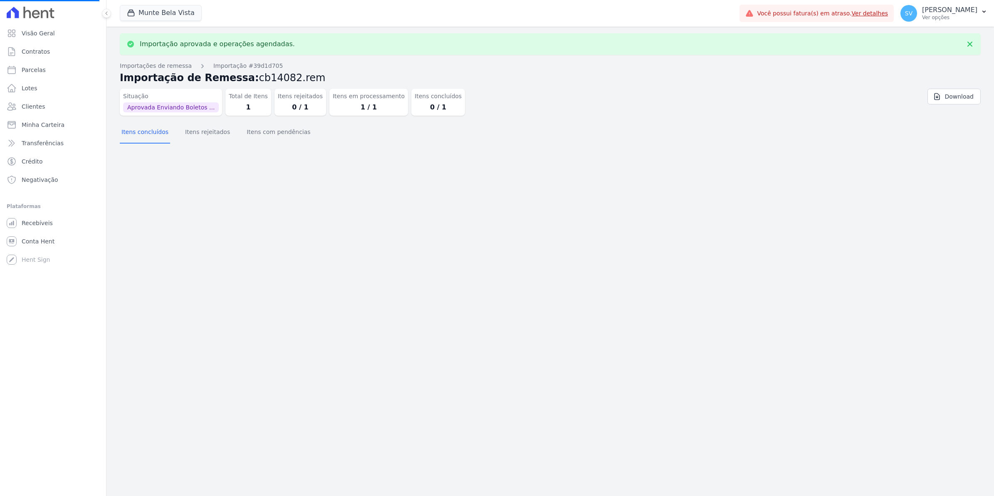
select select
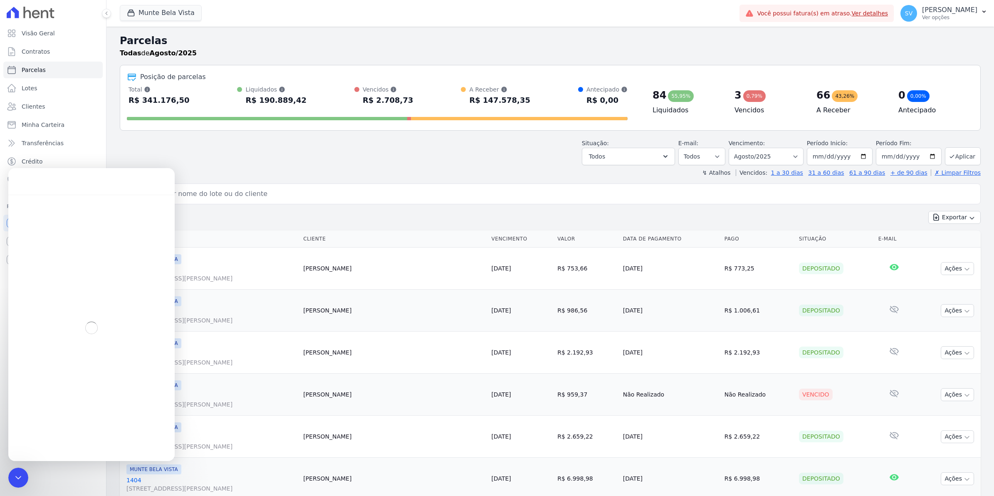
click at [228, 192] on input "search" at bounding box center [555, 193] width 841 height 17
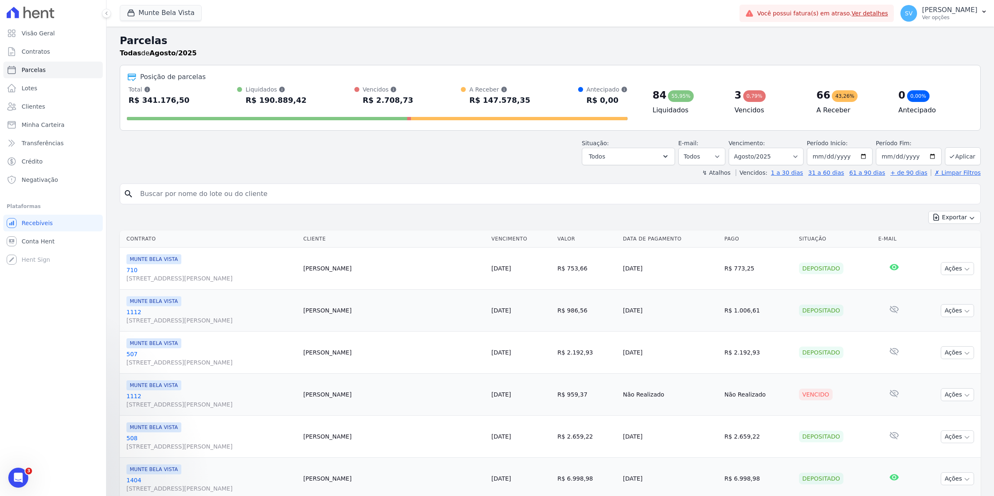
click at [188, 187] on input "search" at bounding box center [555, 193] width 841 height 17
type input "308"
select select
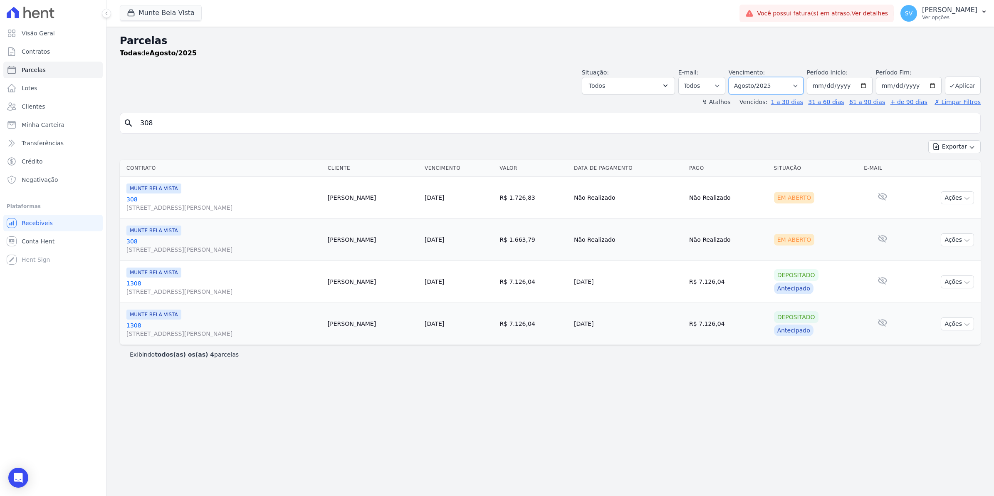
click at [796, 85] on select "Filtrar por período ──────── Todos os meses Janeiro/2024 Fevereiro/2024 Março/2…" at bounding box center [765, 85] width 75 height 17
select select "07/2025"
click at [739, 77] on select "Filtrar por período ──────── Todos os meses Janeiro/2024 Fevereiro/2024 Março/2…" at bounding box center [765, 85] width 75 height 17
select select
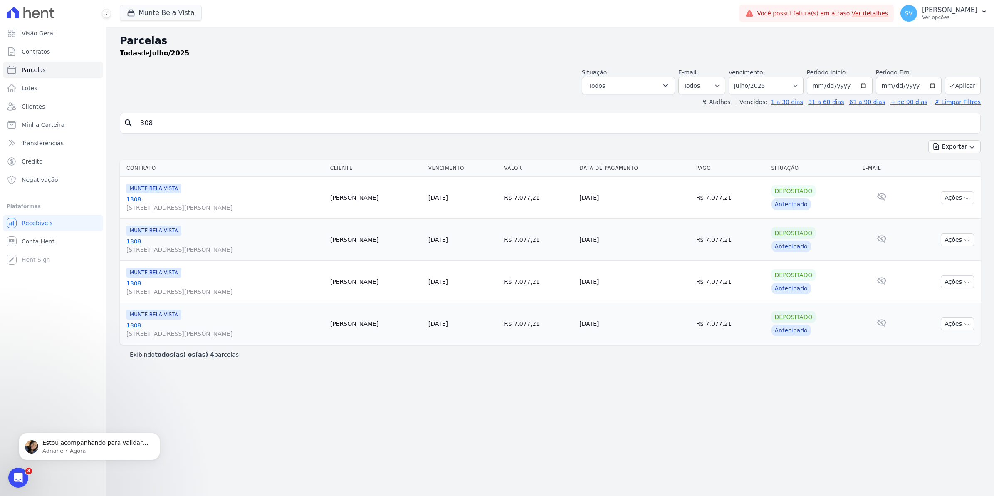
click at [160, 126] on input "308" at bounding box center [555, 123] width 841 height 17
select select
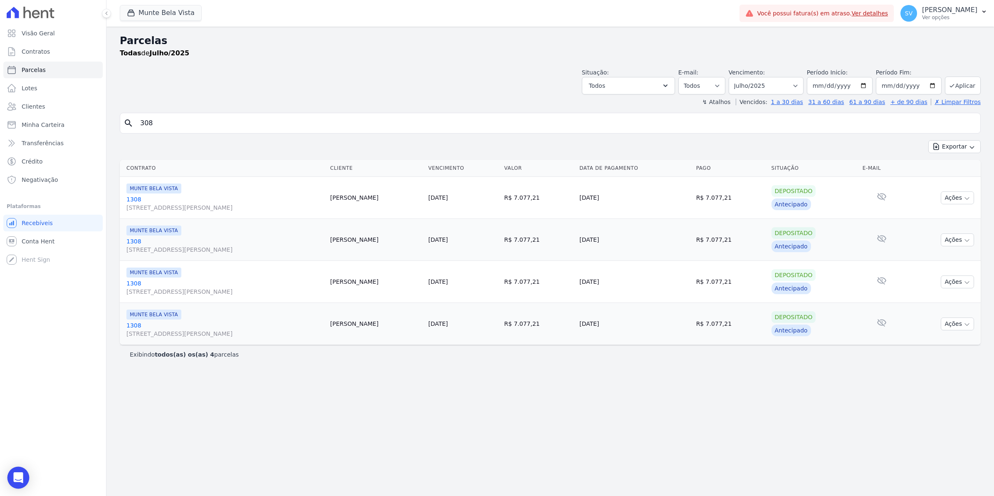
click at [21, 483] on div "Open Intercom Messenger" at bounding box center [18, 477] width 22 height 22
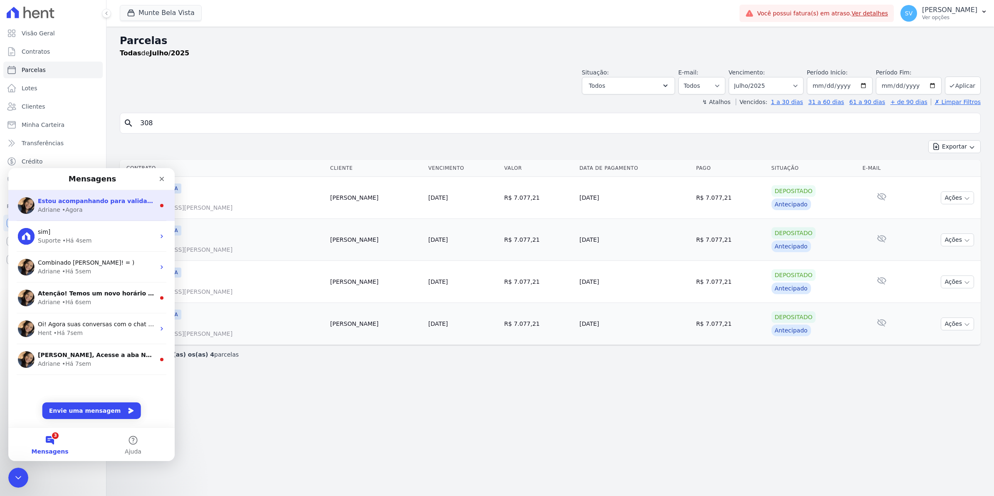
click at [76, 210] on div "• Agora" at bounding box center [72, 209] width 21 height 9
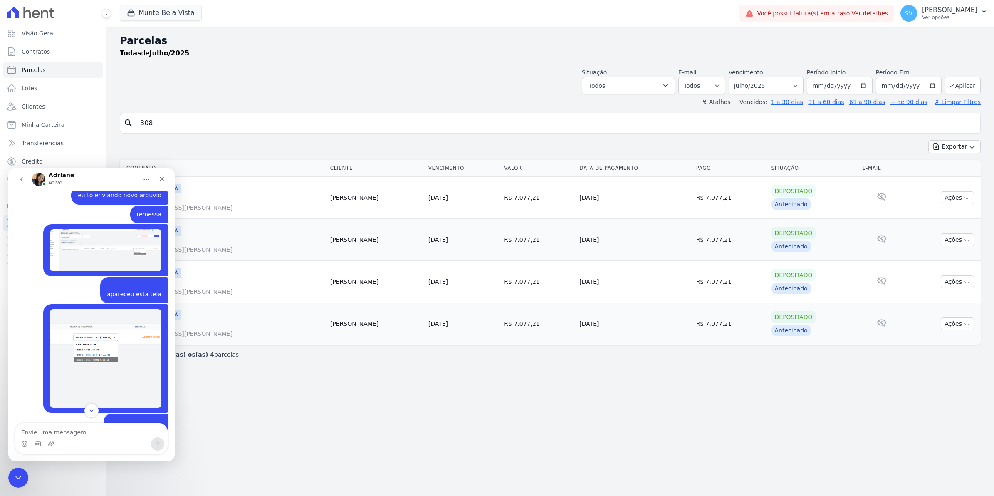
scroll to position [7069, 0]
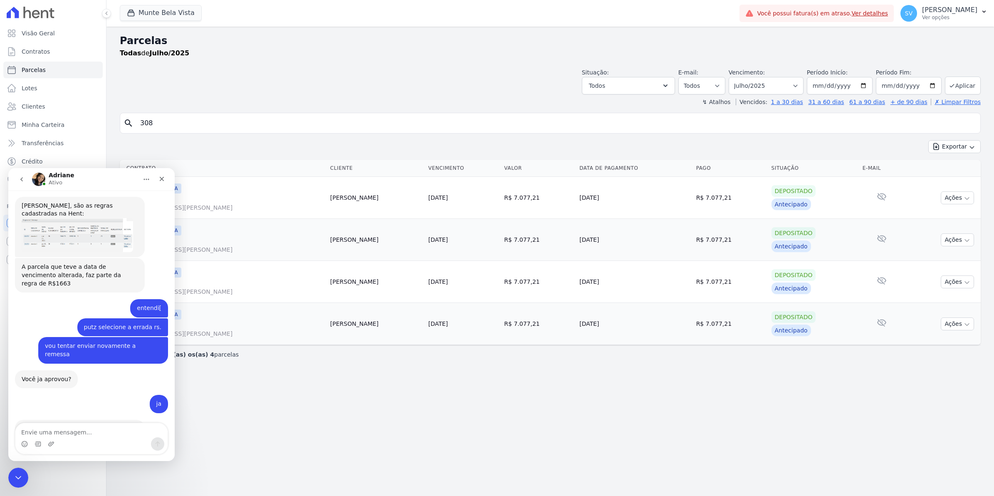
drag, startPoint x: 171, startPoint y: 227, endPoint x: 183, endPoint y: 601, distance: 374.8
click at [52, 432] on textarea "Envie uma mensagem..." at bounding box center [91, 430] width 152 height 14
type textarea "ta bem"
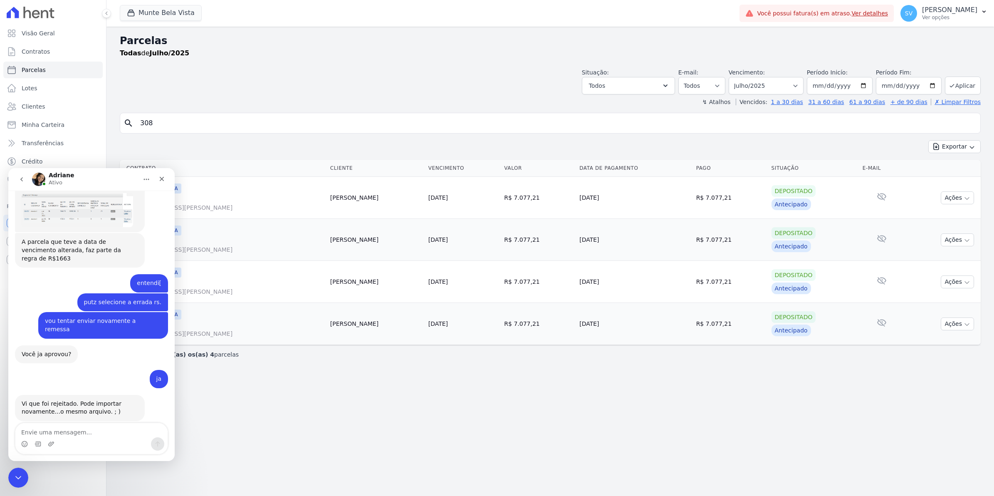
click at [377, 427] on div "Parcelas Todas de Julho/2025 Situação: Agendado Em Aberto Pago Processando Canc…" at bounding box center [549, 261] width 887 height 469
click at [232, 127] on input "308" at bounding box center [555, 123] width 841 height 17
click at [157, 181] on div "Fechar" at bounding box center [161, 178] width 15 height 15
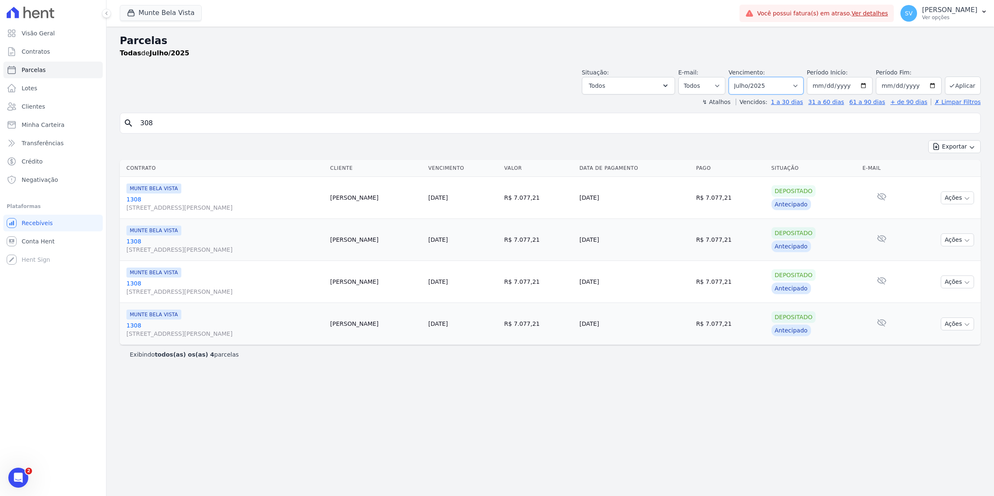
click at [798, 87] on select "Filtrar por período ──────── Todos os meses Janeiro/2024 Fevereiro/2024 Março/2…" at bounding box center [765, 85] width 75 height 17
select select "08/2025"
click at [739, 77] on select "Filtrar por período ──────── Todos os meses Janeiro/2024 Fevereiro/2024 Março/2…" at bounding box center [765, 85] width 75 height 17
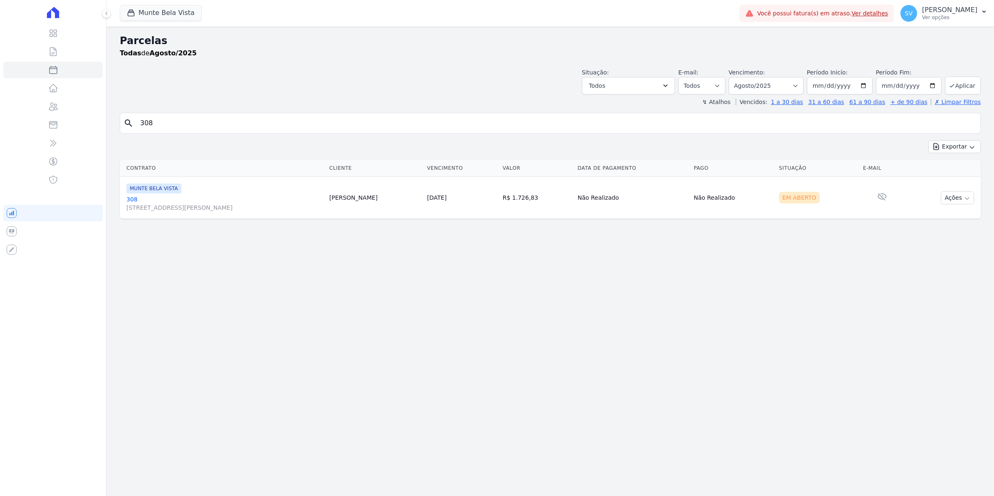
select select
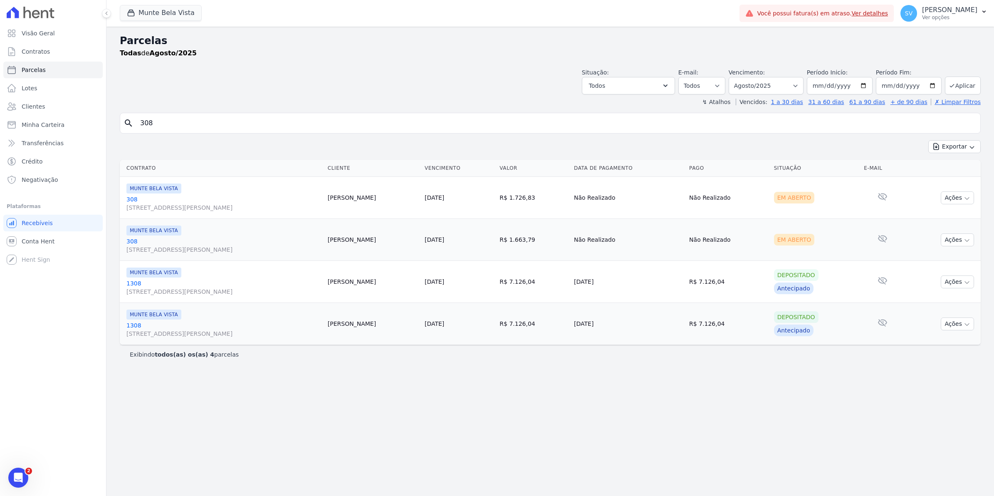
click at [5, 478] on div "Visão Geral Contratos [GEOGRAPHIC_DATA] Lotes Clientes Minha Carteira Transferê…" at bounding box center [53, 248] width 106 height 496
click at [22, 477] on icon "Abertura do Messenger da Intercom" at bounding box center [19, 478] width 14 height 14
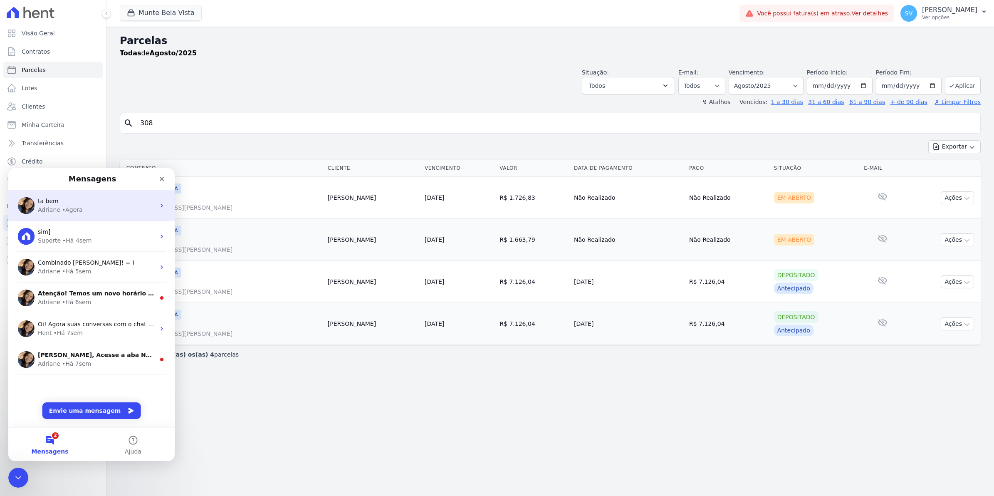
click at [65, 212] on div "• Agora" at bounding box center [72, 209] width 21 height 9
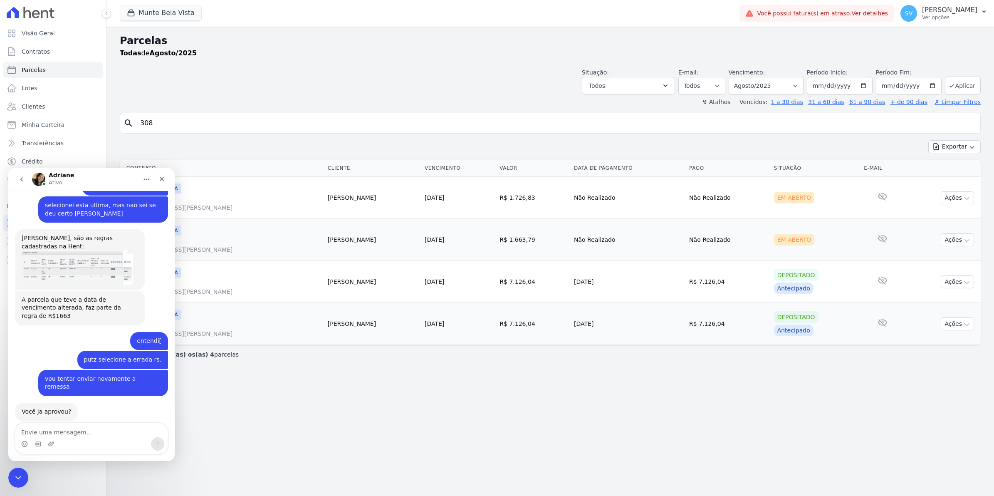
scroll to position [7075, 0]
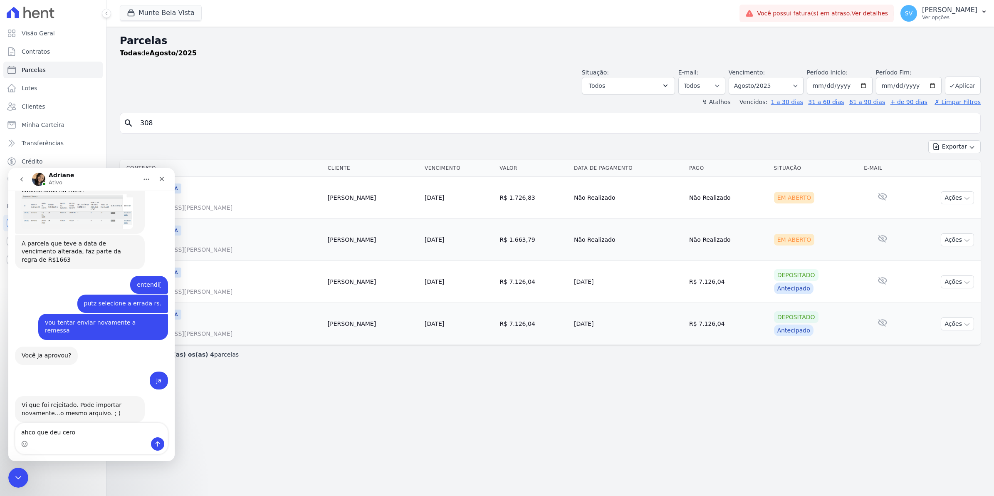
type textarea "ahco que deu cerot"
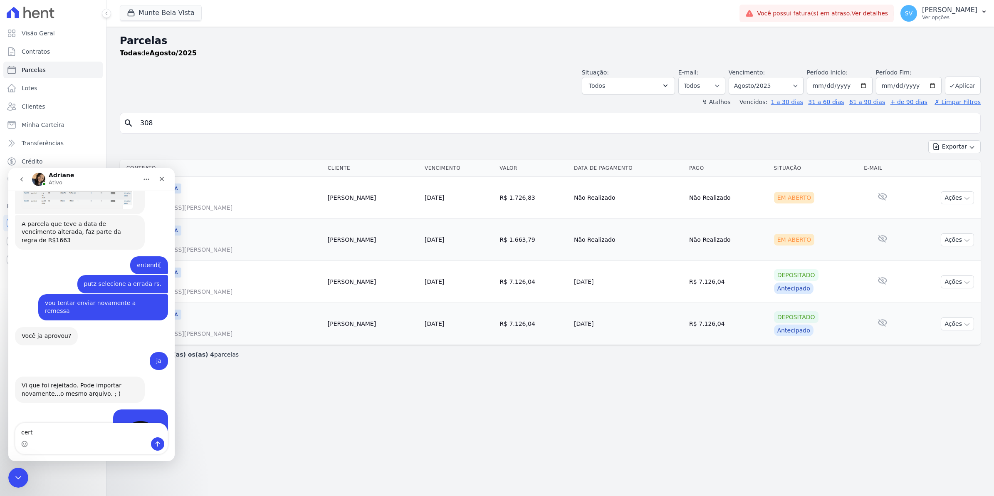
type textarea "certo"
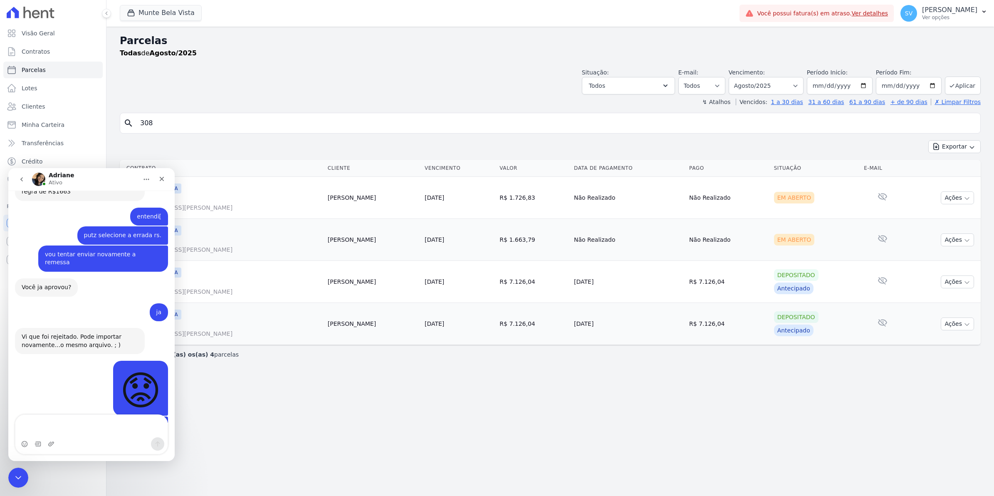
scroll to position [7151, 0]
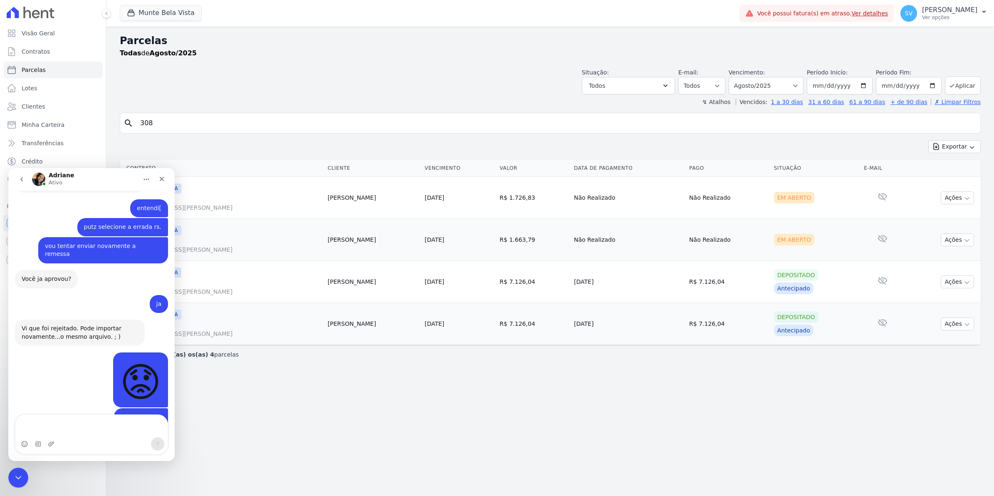
click at [403, 426] on div "Parcelas Todas de Agosto/2025 Situação: Agendado Em Aberto Pago Processando Can…" at bounding box center [549, 261] width 887 height 469
click at [967, 200] on icon "button" at bounding box center [966, 198] width 7 height 7
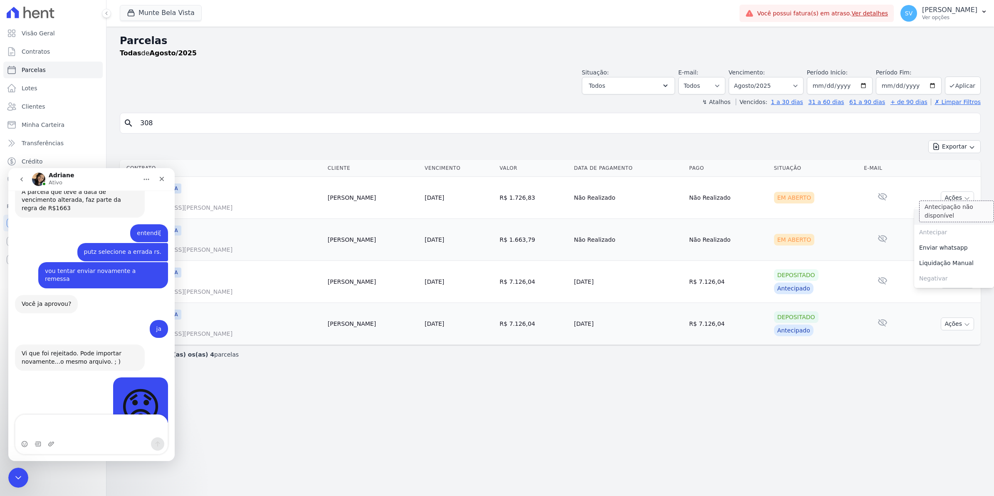
scroll to position [7176, 0]
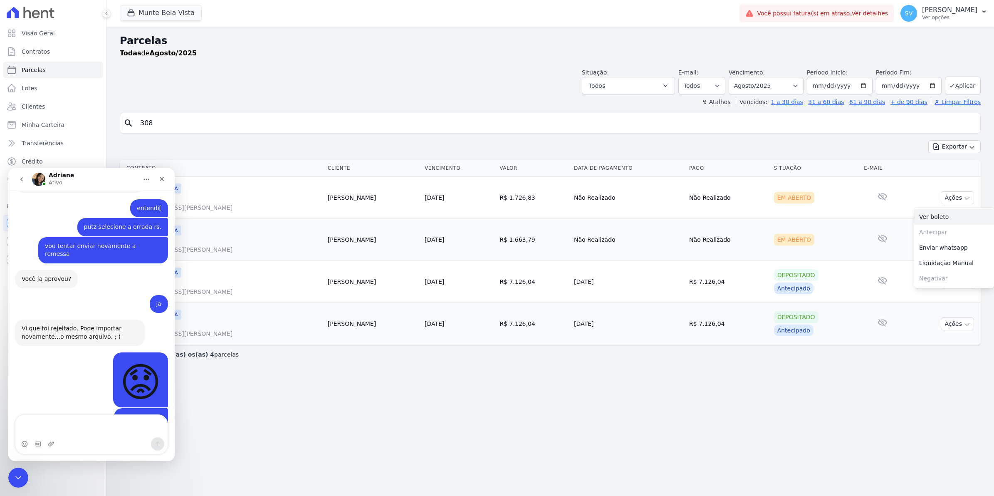
click at [940, 221] on link "Ver boleto" at bounding box center [954, 216] width 80 height 15
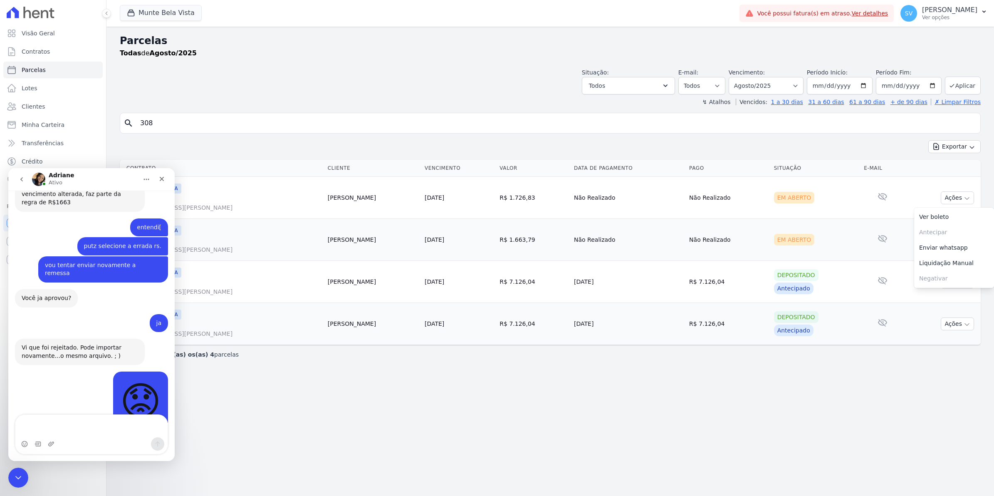
scroll to position [7220, 0]
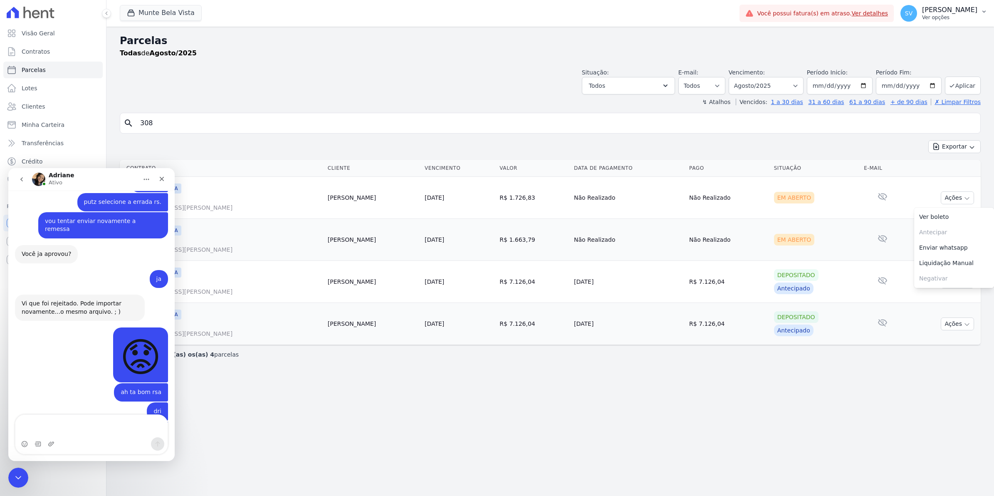
click at [912, 10] on span "SV" at bounding box center [908, 13] width 7 height 6
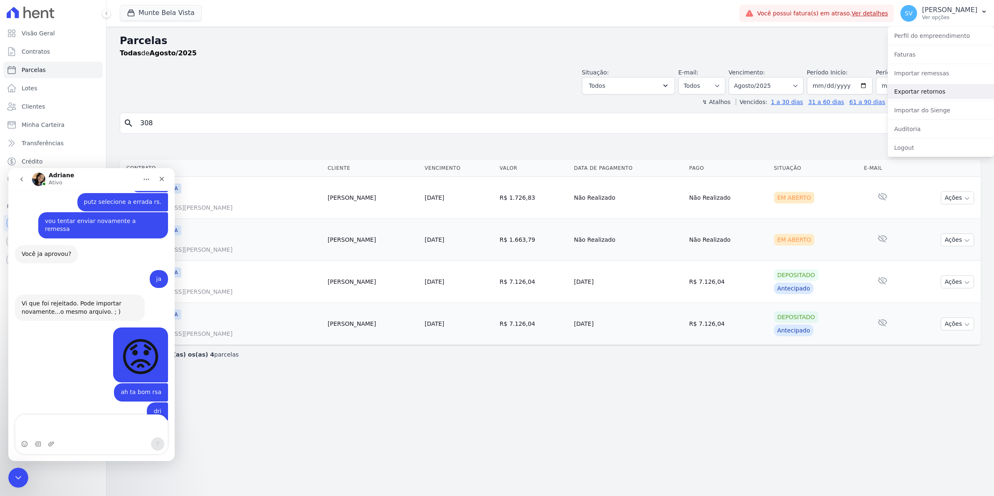
click at [923, 91] on link "Exportar retornos" at bounding box center [940, 91] width 106 height 15
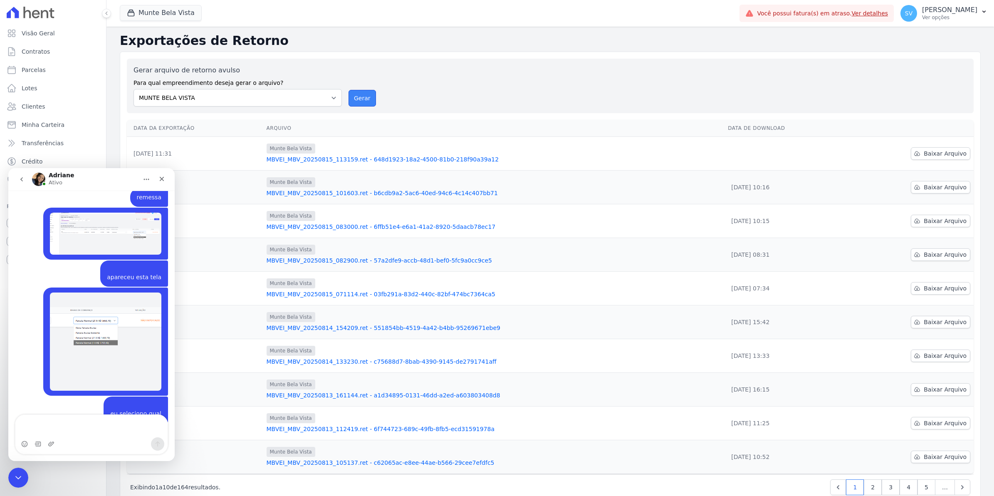
scroll to position [7008, 0]
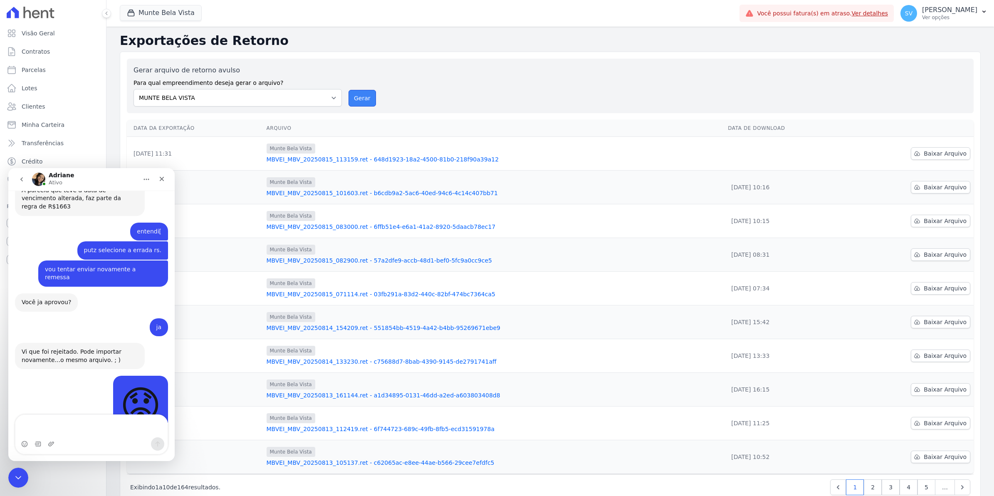
click at [359, 95] on button "Gerar" at bounding box center [361, 98] width 27 height 17
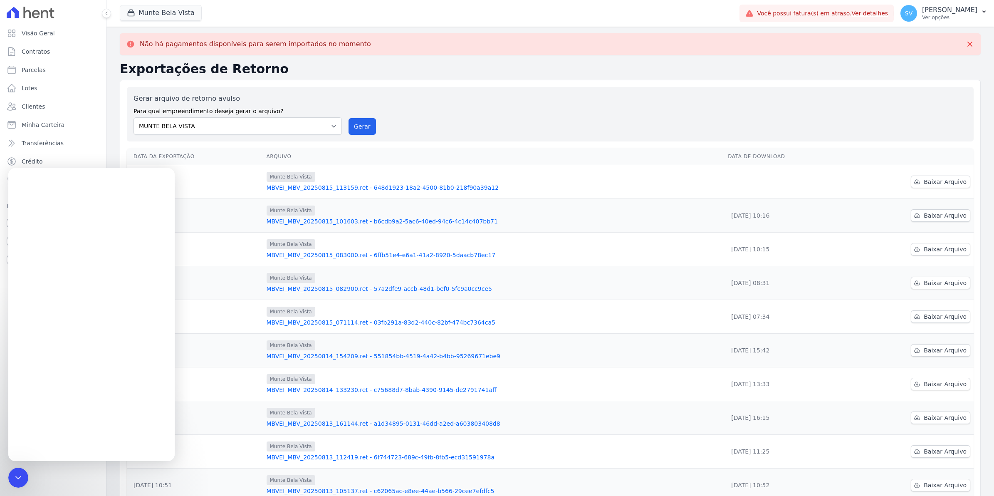
scroll to position [0, 0]
click at [560, 206] on div "Munte Bela Vista" at bounding box center [493, 210] width 455 height 10
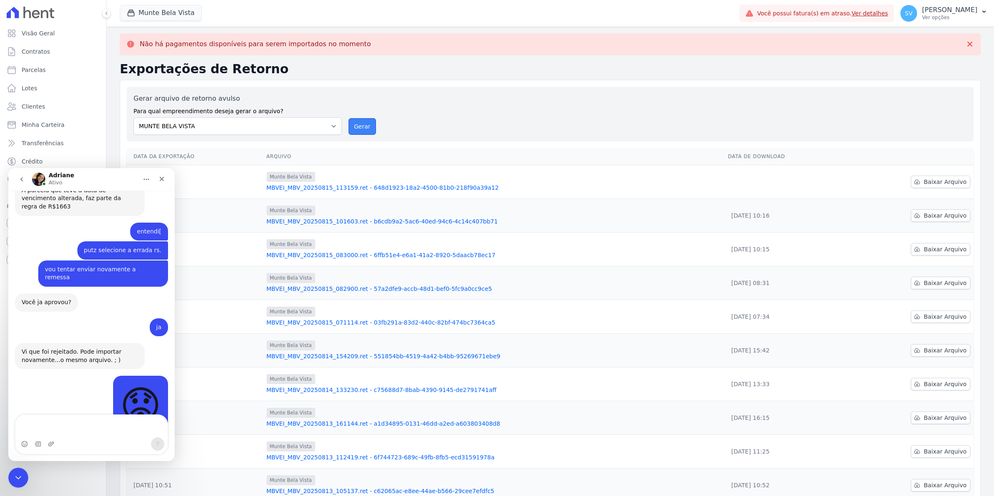
scroll to position [7052, 0]
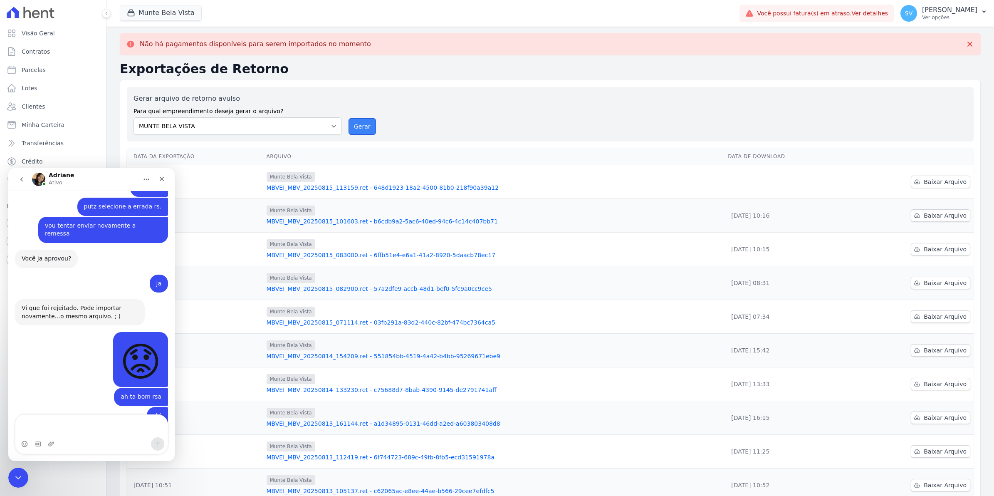
click at [364, 128] on button "Gerar" at bounding box center [361, 126] width 27 height 17
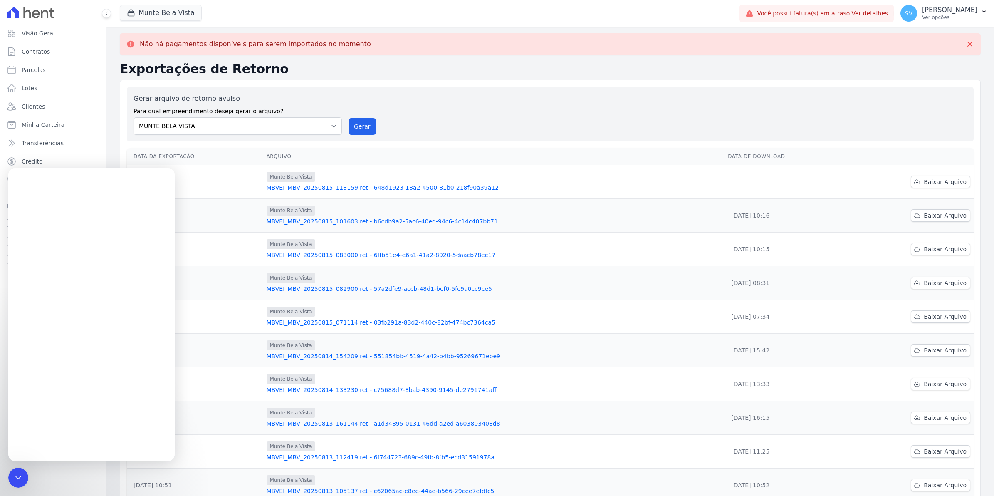
scroll to position [0, 0]
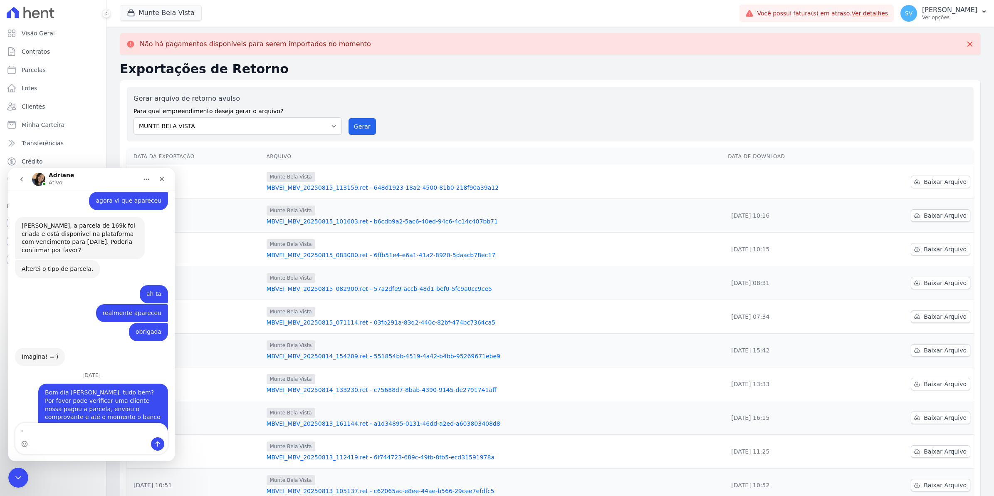
type textarea "'"
click at [7, 478] on div "Visão Geral Contratos Parcelas Lotes Clientes Minha Carteira Transferências Cré…" at bounding box center [53, 248] width 106 height 496
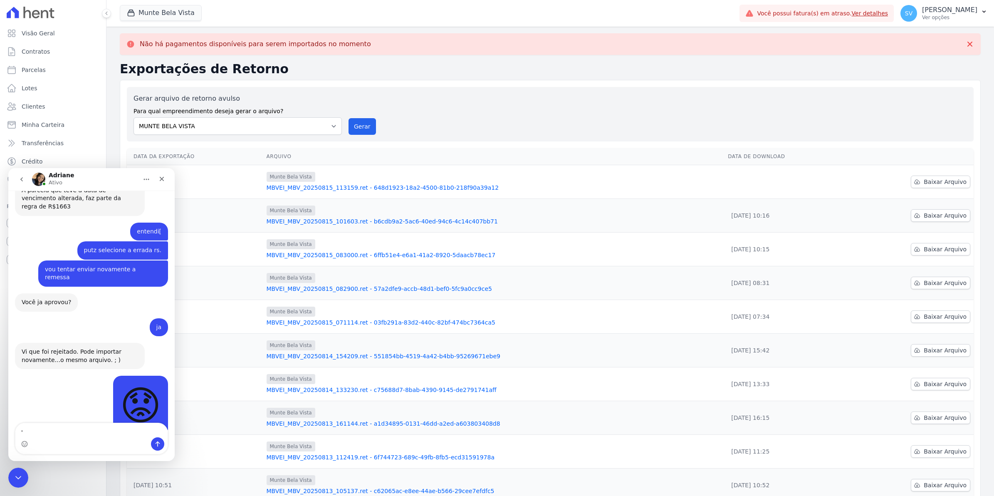
scroll to position [7064, 0]
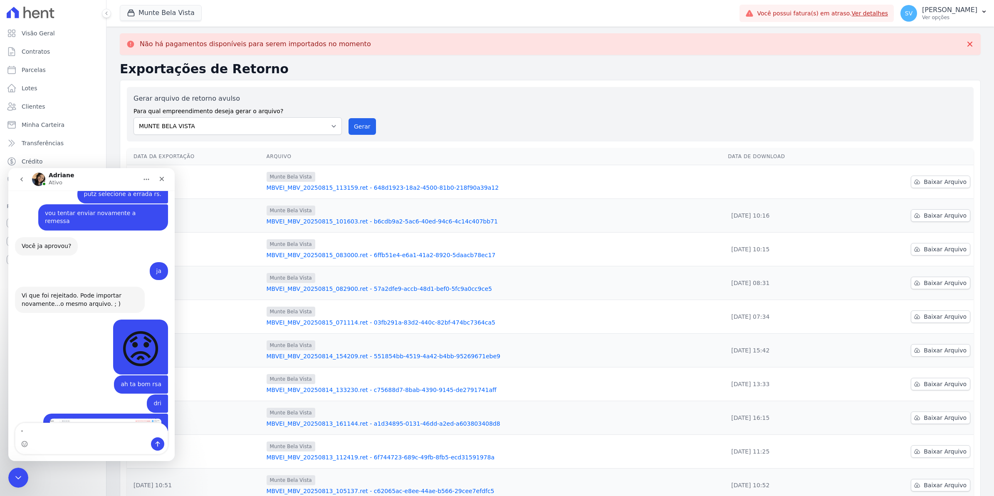
click at [19, 474] on icon "Encerramento do Messenger da Intercom" at bounding box center [18, 477] width 10 height 10
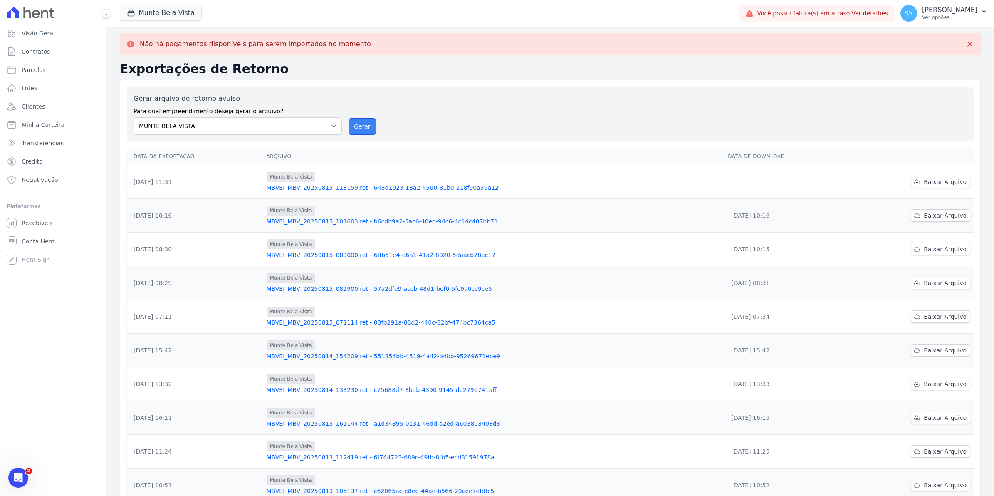
click at [360, 129] on button "Gerar" at bounding box center [361, 126] width 27 height 17
click at [938, 180] on span "Baixar Arquivo" at bounding box center [944, 182] width 43 height 8
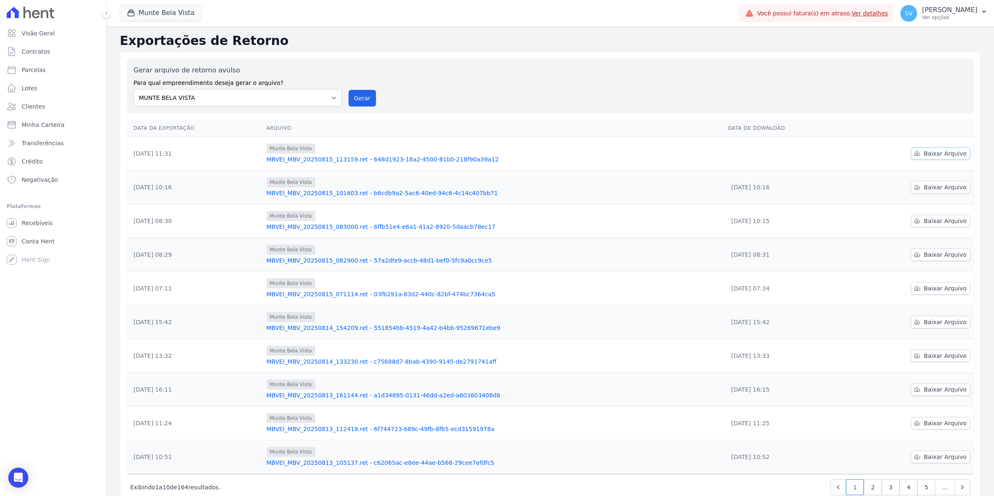
click at [946, 154] on span "Baixar Arquivo" at bounding box center [944, 153] width 43 height 8
click at [939, 155] on span "Baixar Arquivo" at bounding box center [944, 153] width 43 height 8
click at [530, 89] on div "Gerar arquivo de retorno avulso Para qual empreendimento deseja gerar o arquivo…" at bounding box center [549, 85] width 833 height 41
click at [928, 188] on span "Baixar Arquivo" at bounding box center [944, 187] width 43 height 8
click at [583, 102] on div "Gerar arquivo de retorno avulso Para qual empreendimento deseja gerar o arquivo…" at bounding box center [549, 85] width 833 height 41
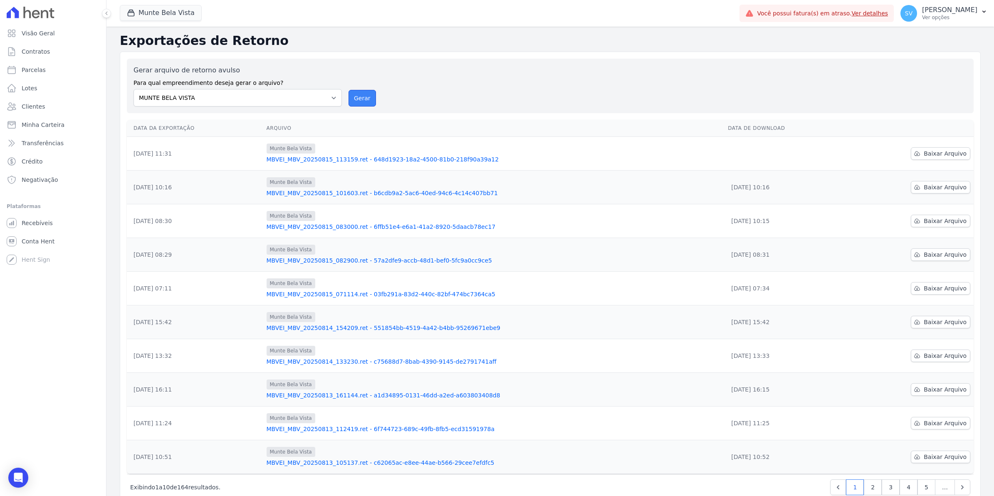
click at [354, 101] on button "Gerar" at bounding box center [361, 98] width 27 height 17
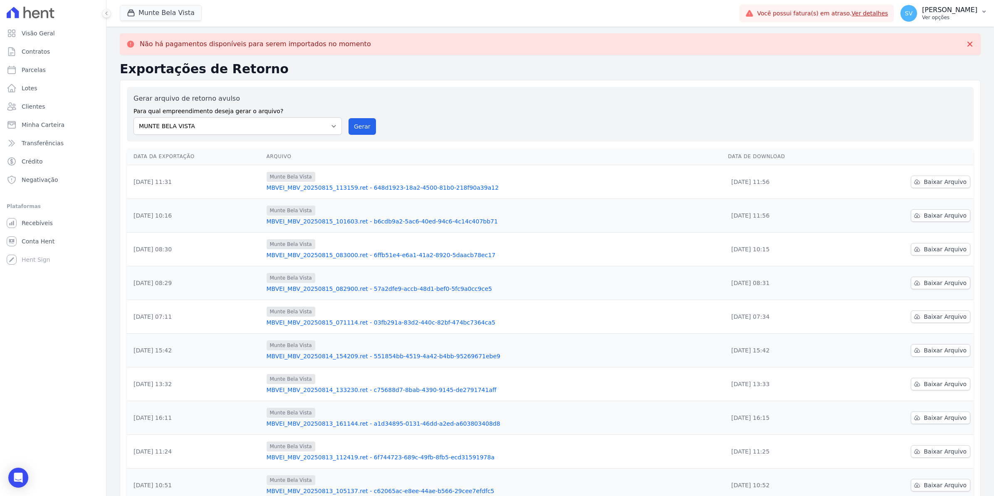
click at [912, 13] on span "SV" at bounding box center [908, 13] width 7 height 6
click at [920, 95] on link "Exportar retornos" at bounding box center [940, 91] width 106 height 15
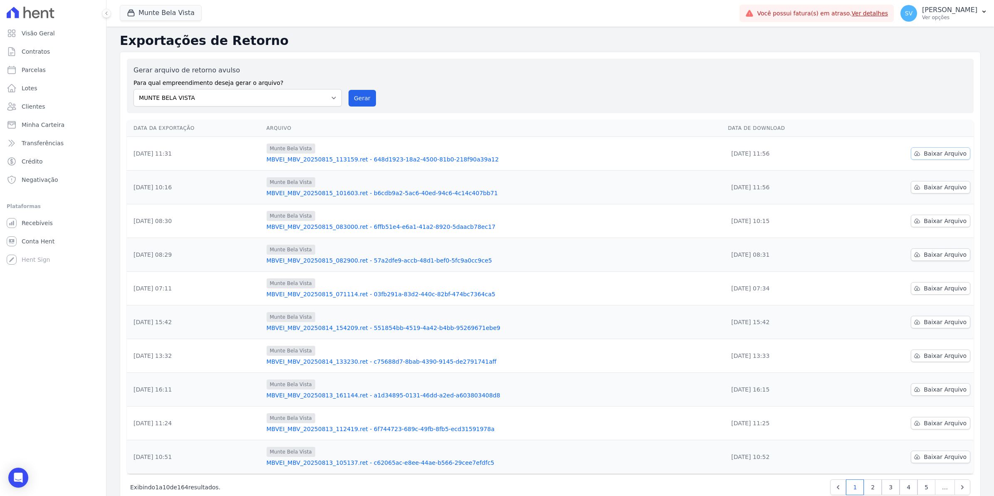
click at [930, 156] on span "Baixar Arquivo" at bounding box center [944, 153] width 43 height 8
click at [22, 473] on icon "Open Intercom Messenger" at bounding box center [18, 477] width 11 height 11
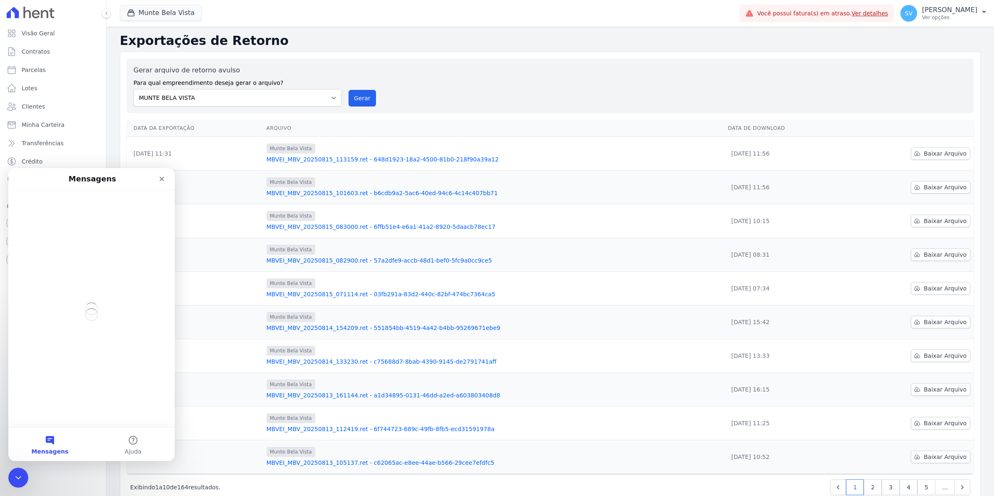
scroll to position [0, 0]
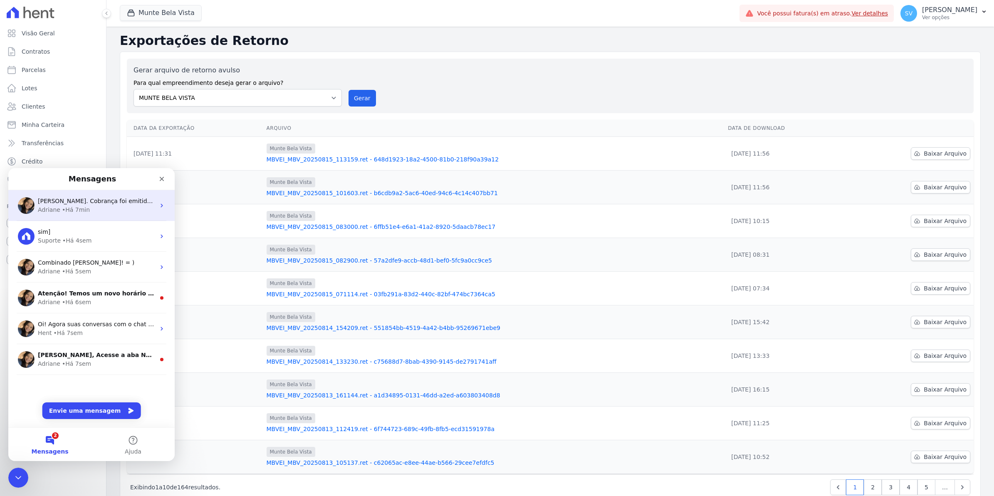
click at [53, 211] on div "Adriane" at bounding box center [49, 209] width 22 height 9
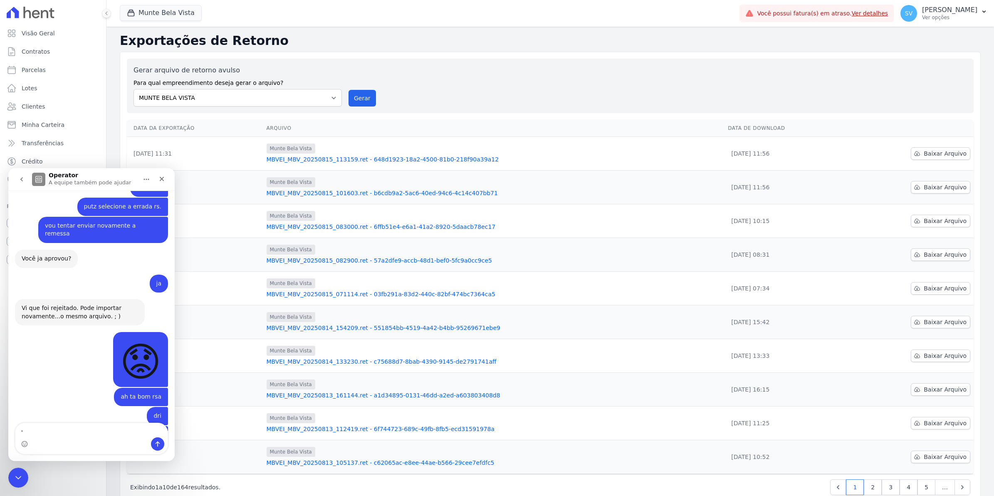
scroll to position [7064, 0]
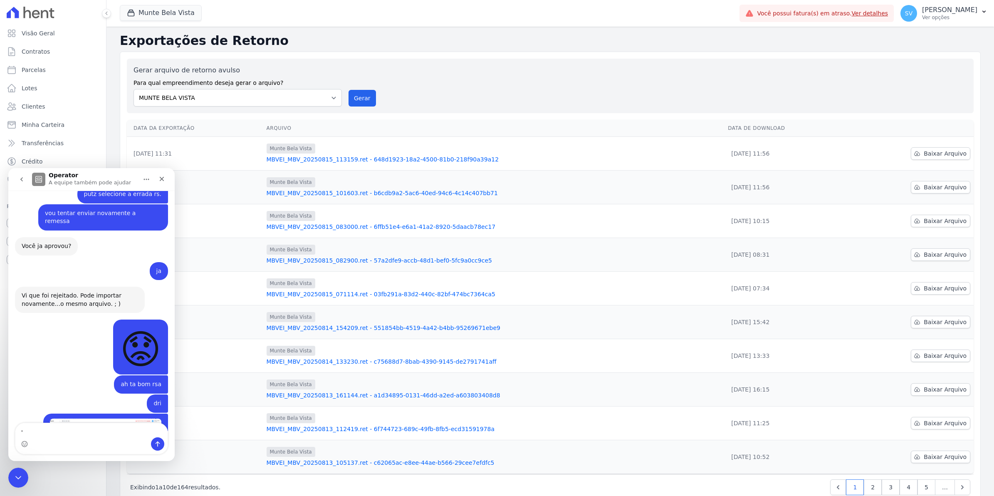
click at [50, 423] on textarea "'" at bounding box center [91, 430] width 152 height 14
type textarea "que bom, mas ainda nao recebi o retorno '"
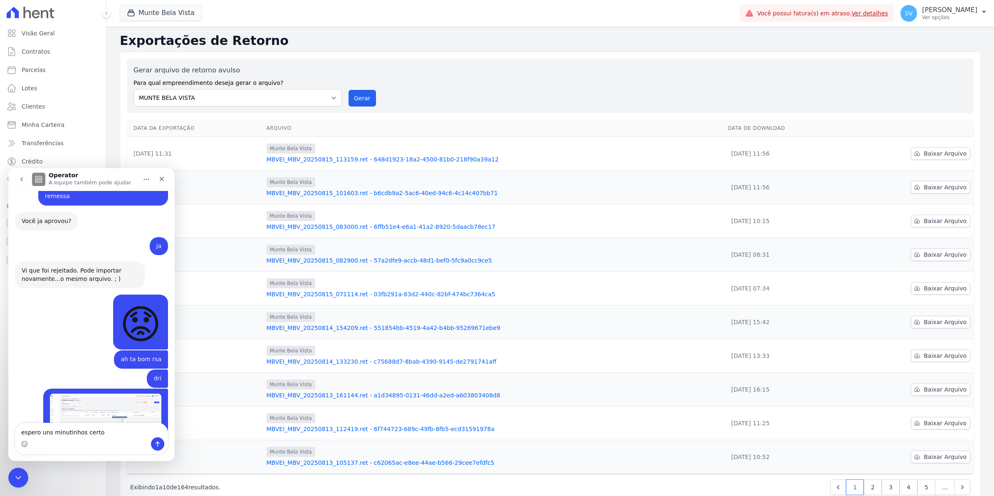
type textarea "espero uns minutinhos certo?"
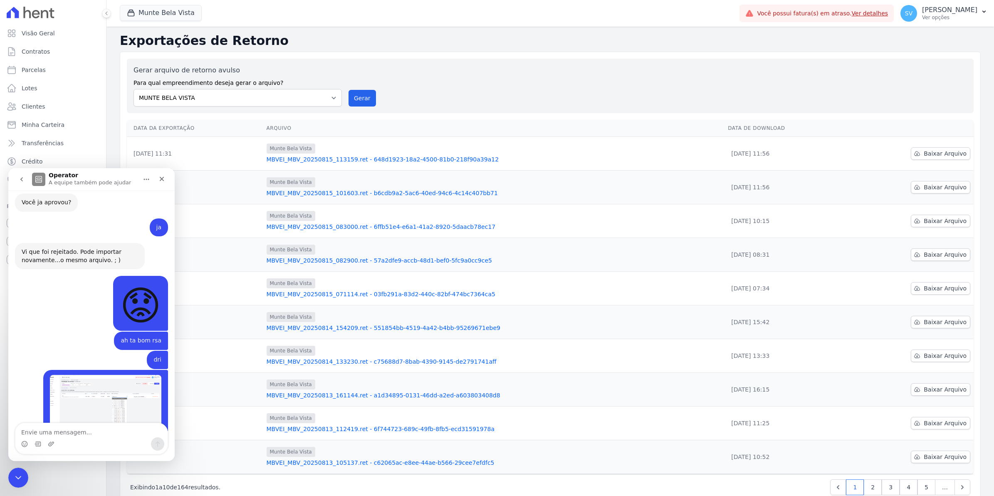
click at [418, 97] on div "Gerar arquivo de retorno avulso Para qual empreendimento deseja gerar o arquivo…" at bounding box center [549, 85] width 833 height 41
click at [23, 183] on button "go back" at bounding box center [22, 179] width 16 height 16
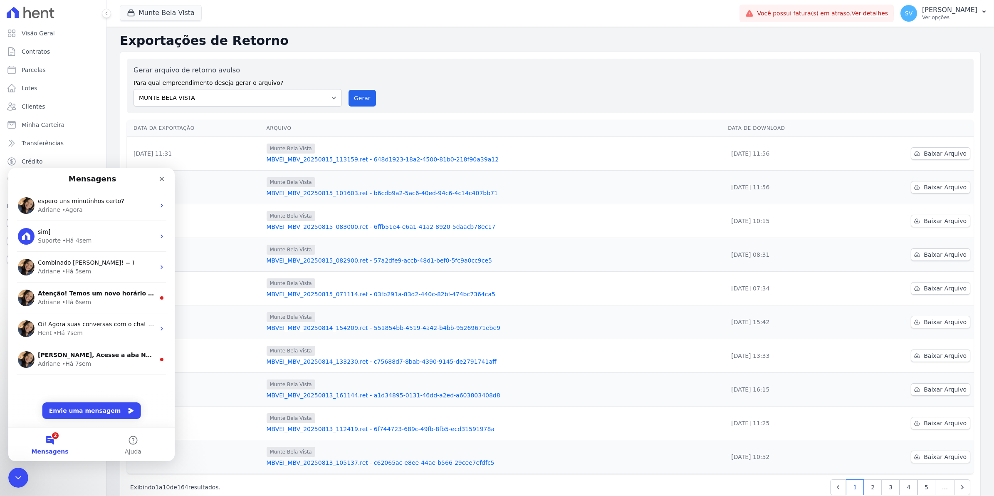
scroll to position [0, 0]
click at [74, 206] on div "• Agora" at bounding box center [72, 209] width 21 height 9
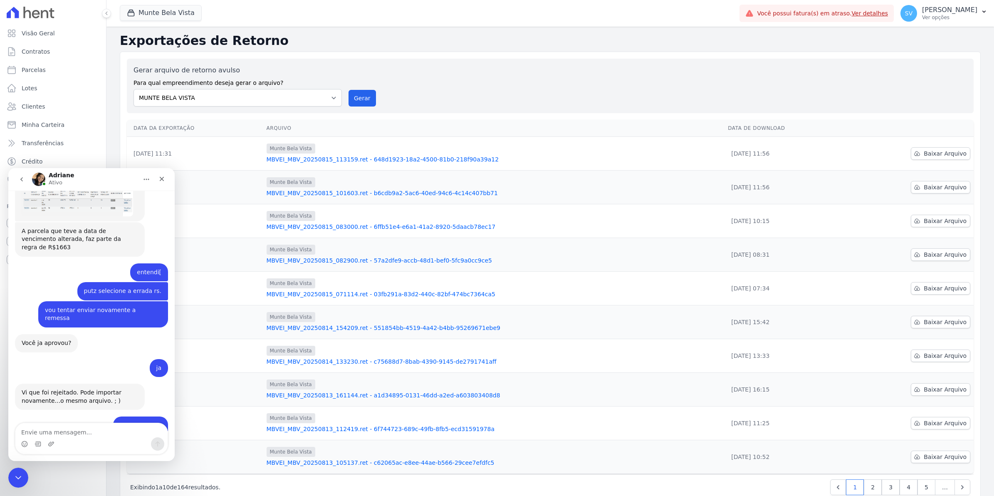
scroll to position [7108, 0]
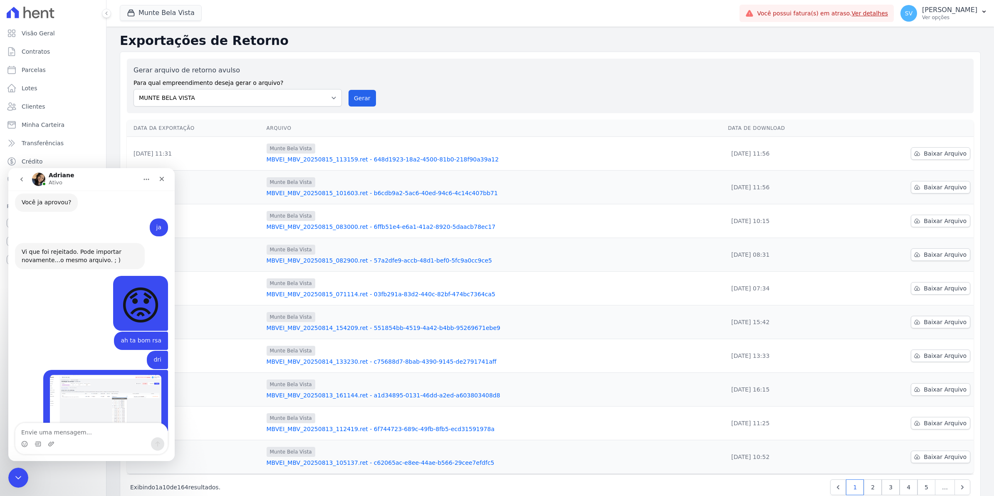
click at [21, 472] on icon "Encerramento do Messenger da Intercom" at bounding box center [18, 477] width 10 height 10
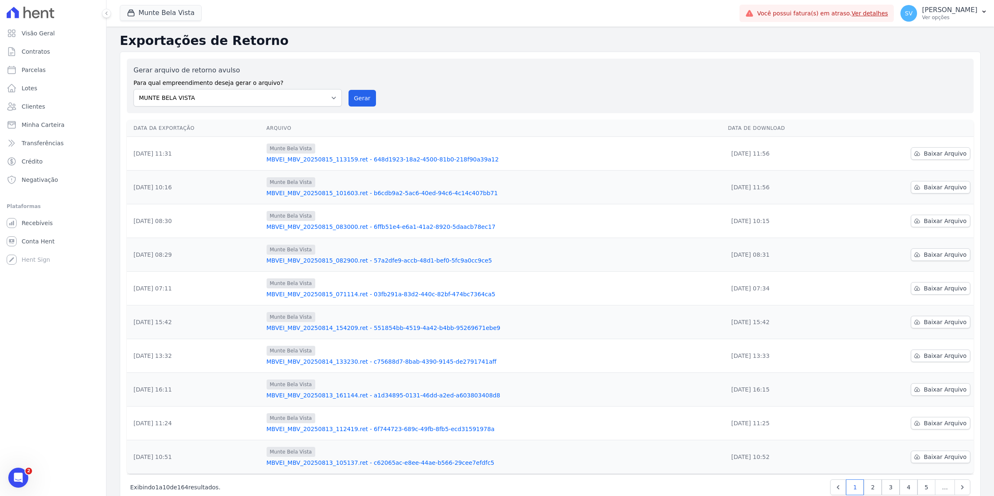
click at [30, 475] on div "Visão Geral Contratos Parcelas Lotes Clientes Minha Carteira Transferências Cré…" at bounding box center [53, 248] width 106 height 496
click at [26, 476] on div "Abertura do Messenger da Intercom" at bounding box center [18, 477] width 27 height 27
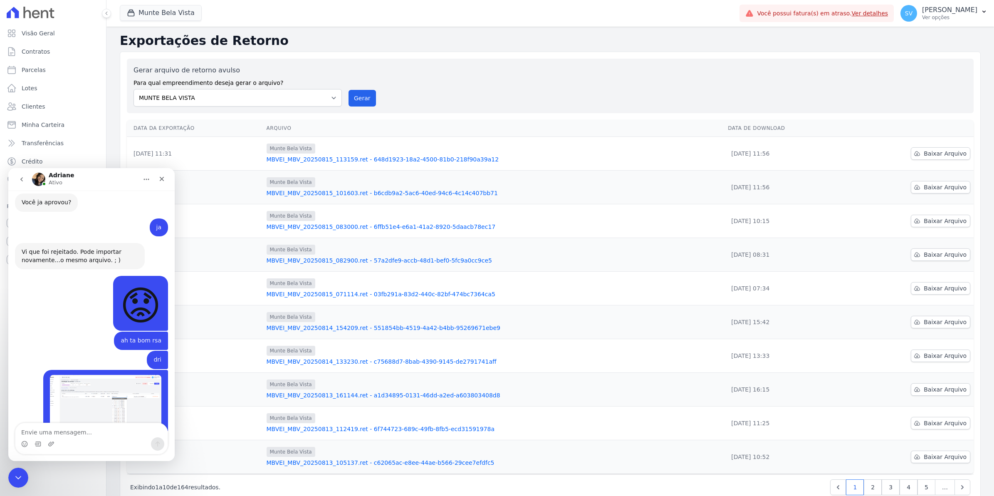
click at [17, 474] on icon "Encerramento do Messenger da Intercom" at bounding box center [18, 477] width 10 height 10
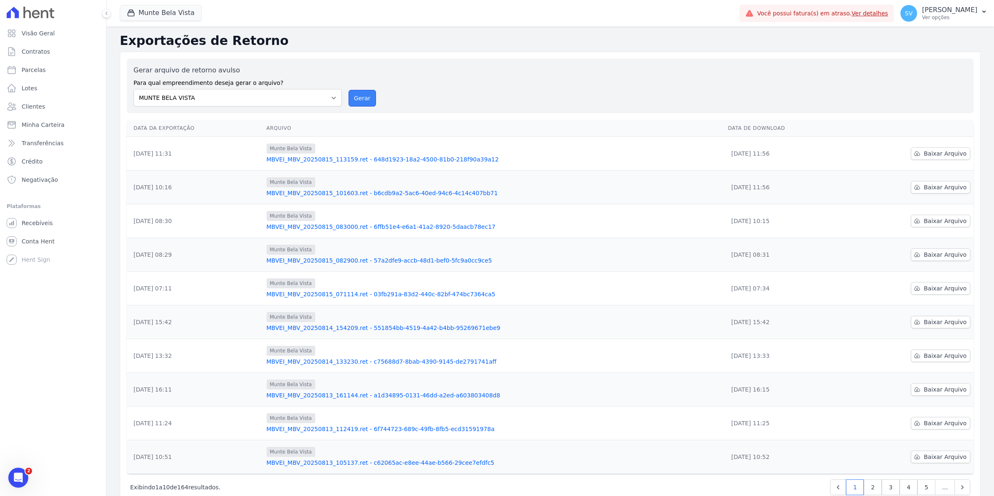
click at [358, 99] on button "Gerar" at bounding box center [361, 98] width 27 height 17
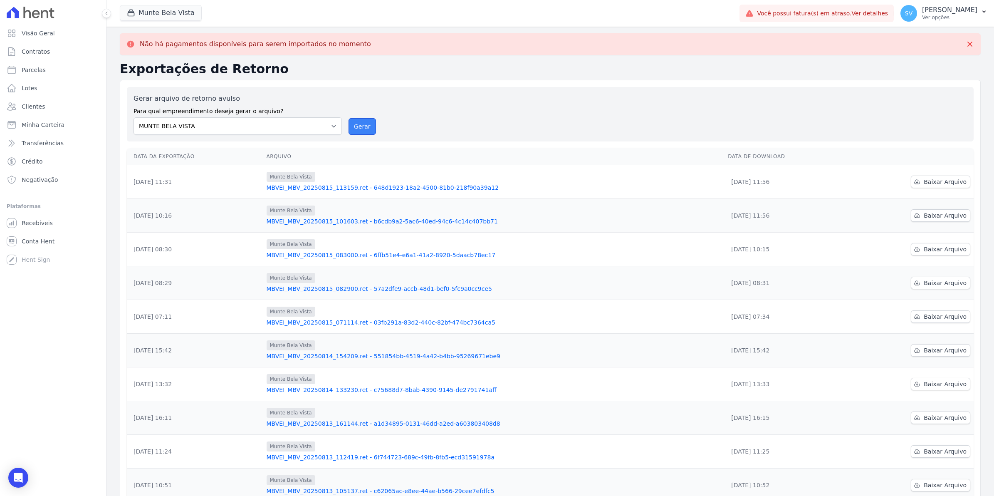
click at [358, 130] on button "Gerar" at bounding box center [361, 126] width 27 height 17
click at [944, 184] on span "Baixar Arquivo" at bounding box center [944, 182] width 43 height 8
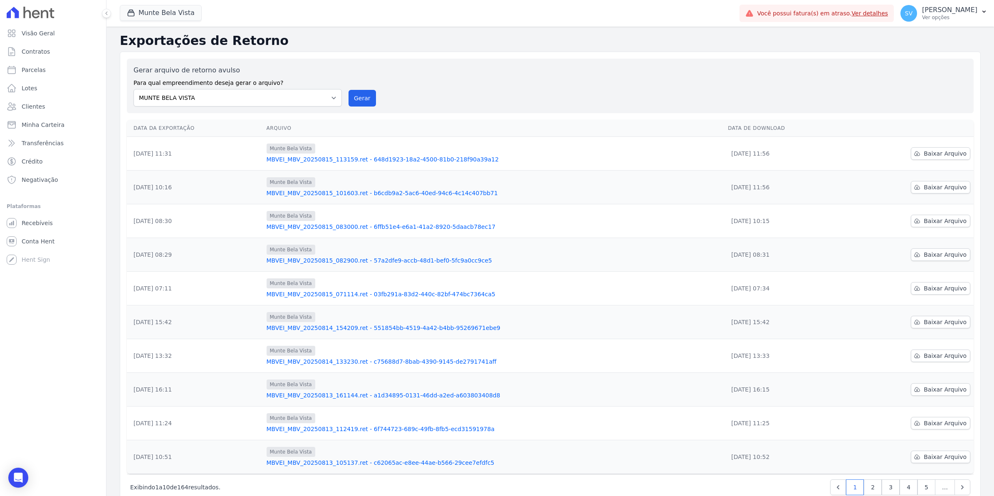
click at [482, 91] on div "Gerar arquivo de retorno avulso Para qual empreendimento deseja gerar o arquivo…" at bounding box center [549, 85] width 833 height 41
click at [946, 153] on span "Baixar Arquivo" at bounding box center [944, 153] width 43 height 8
drag, startPoint x: 937, startPoint y: 147, endPoint x: 464, endPoint y: 152, distance: 474.0
click at [500, 187] on td "Munte Bela Vista MBVEI_MBV_20250815_101603.ret - b6cdb9a2-5ac6-40ed-94c6-4c14c4…" at bounding box center [493, 187] width 461 height 34
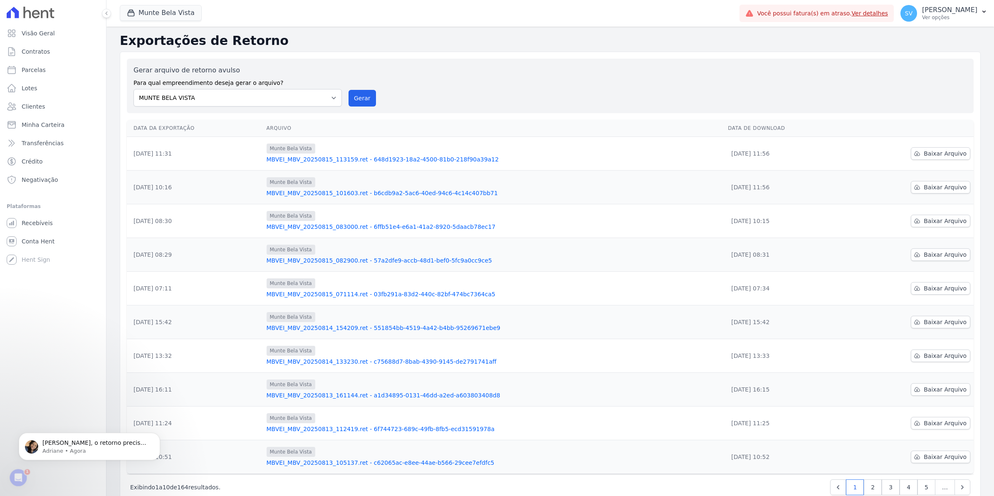
scroll to position [0, 0]
click at [76, 445] on p "Clique nessa opção:" at bounding box center [87, 442] width 90 height 8
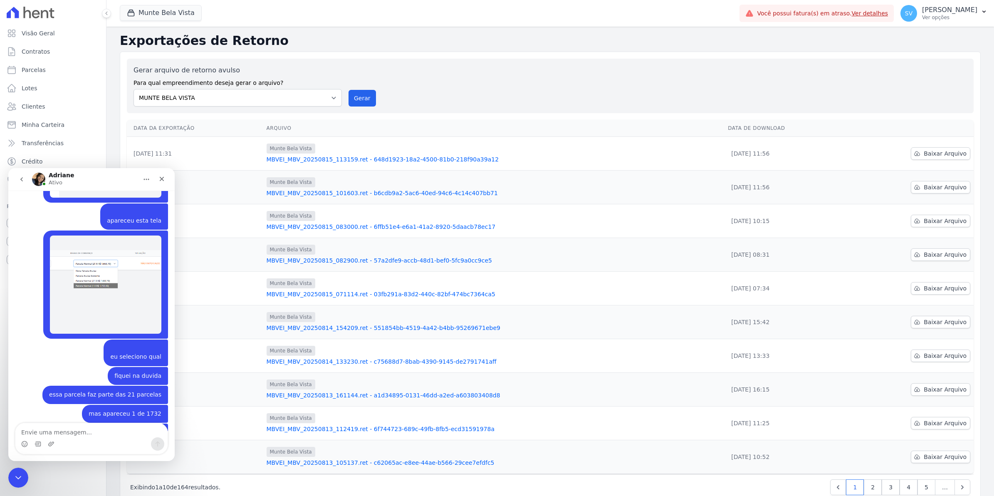
scroll to position [7019, 0]
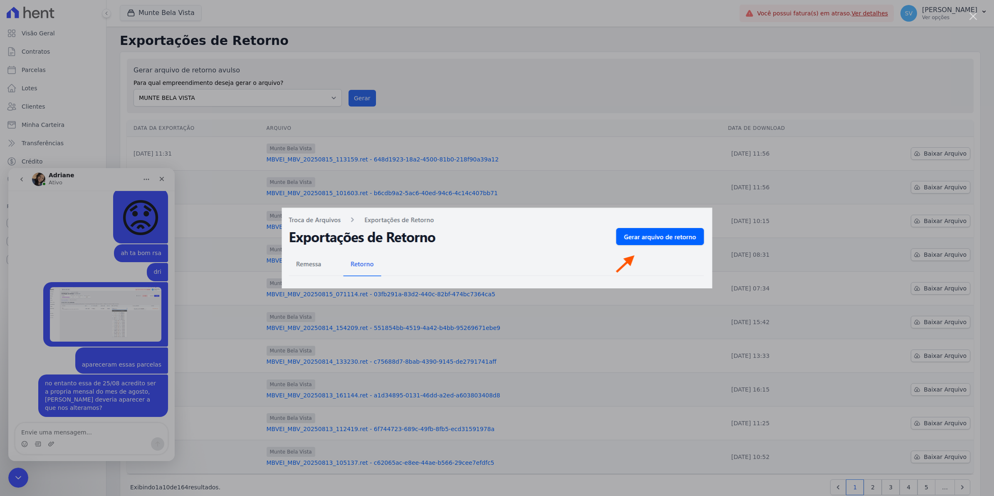
scroll to position [0, 0]
click at [929, 69] on div "Messenger da Intercom" at bounding box center [497, 248] width 994 height 496
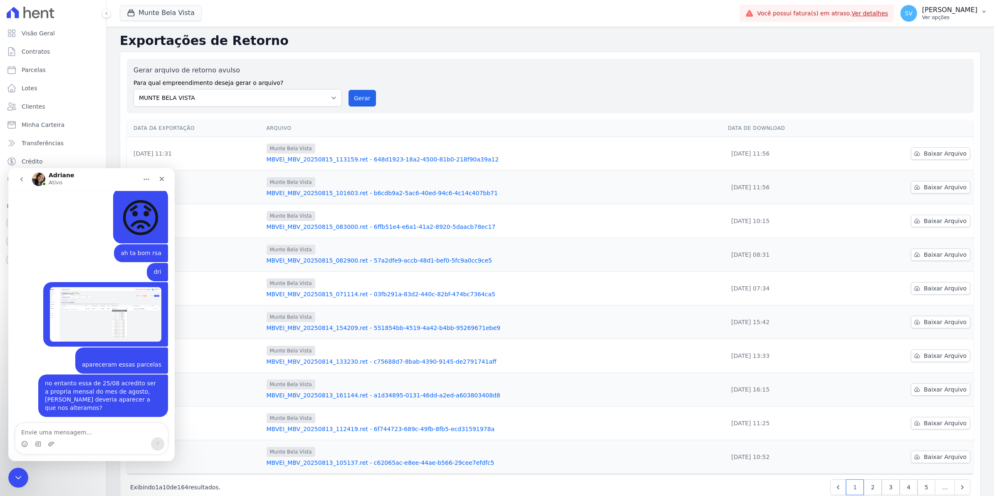
click at [917, 17] on span "SV" at bounding box center [908, 13] width 17 height 17
click at [923, 95] on link "Exportar retornos" at bounding box center [940, 91] width 106 height 15
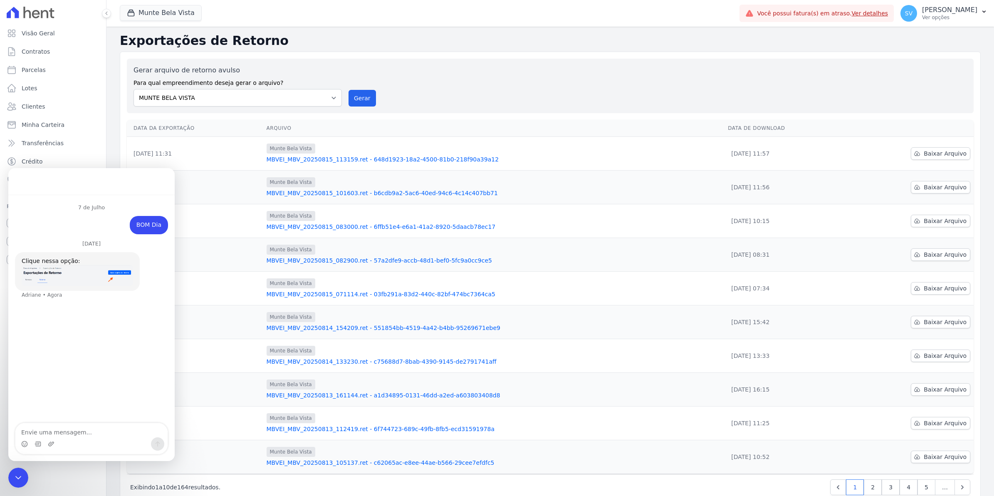
click at [60, 276] on div "BOM Dia Simone • Há 5sem 15 de Agosto Clique nessa opção: Adriane • Agora" at bounding box center [91, 262] width 153 height 93
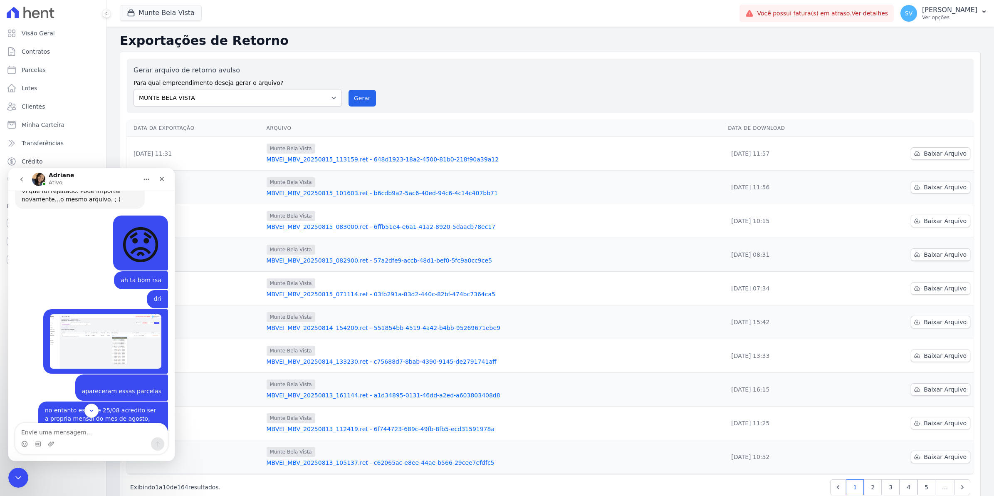
scroll to position [6920, 0]
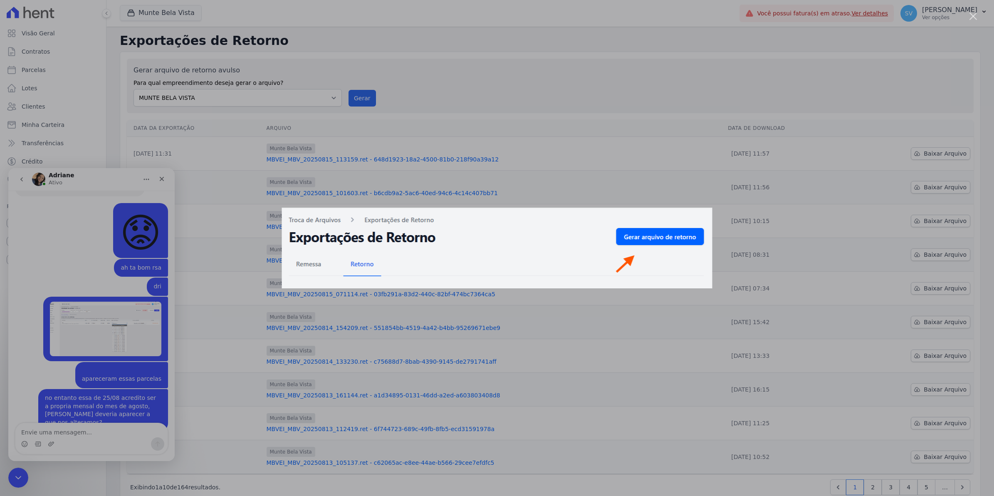
scroll to position [0, 0]
click at [198, 265] on div "Messenger da Intercom" at bounding box center [497, 248] width 994 height 496
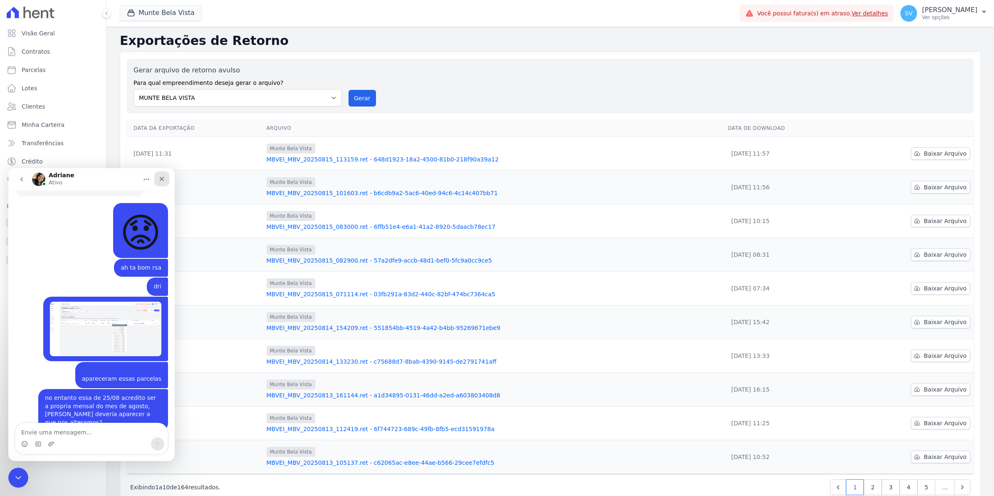
click at [162, 178] on icon "Fechar" at bounding box center [162, 179] width 5 height 5
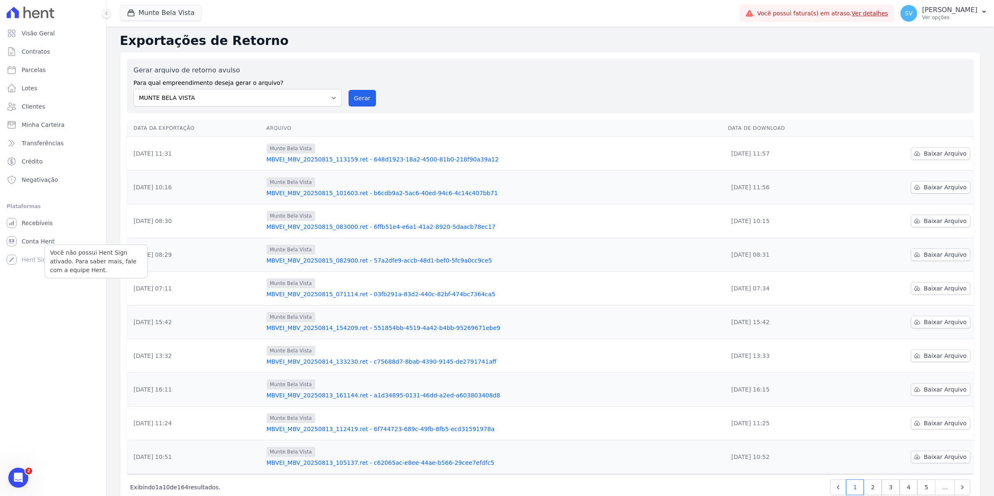
scroll to position [6920, 0]
click at [28, 223] on span "Recebíveis" at bounding box center [37, 223] width 31 height 8
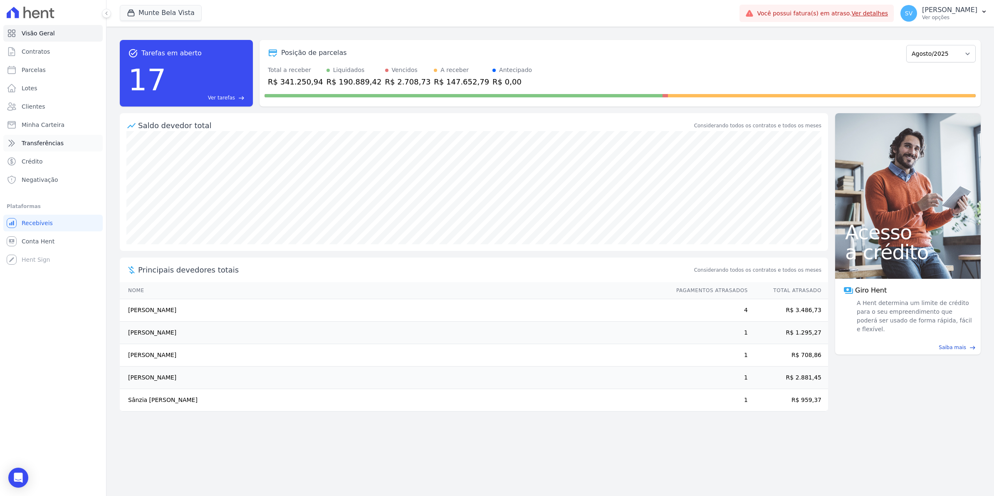
click at [11, 143] on icon at bounding box center [12, 143] width 10 height 10
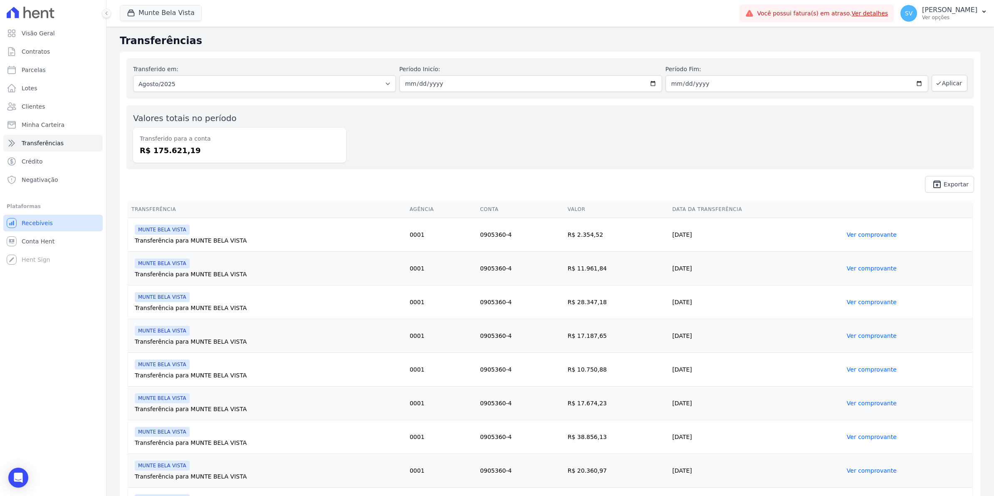
click at [33, 223] on span "Recebíveis" at bounding box center [37, 223] width 31 height 8
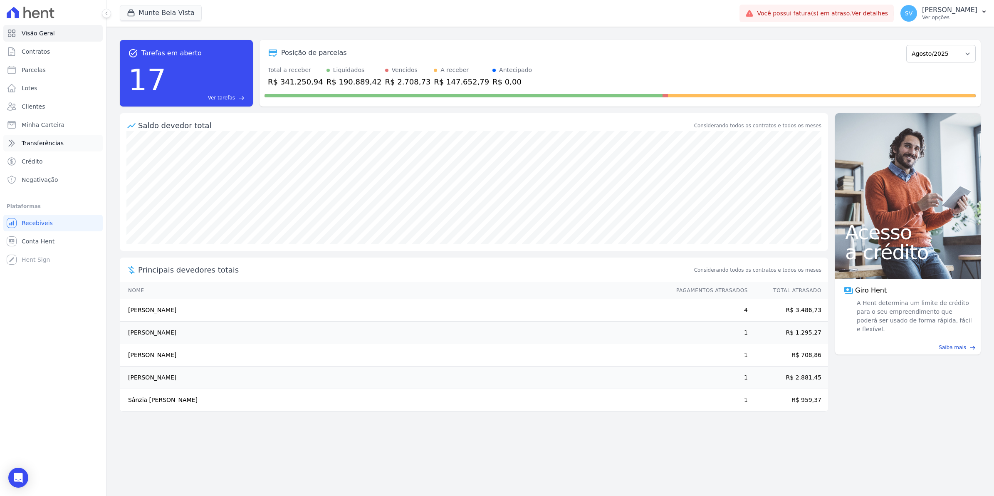
click at [14, 148] on link "Transferências" at bounding box center [52, 143] width 99 height 17
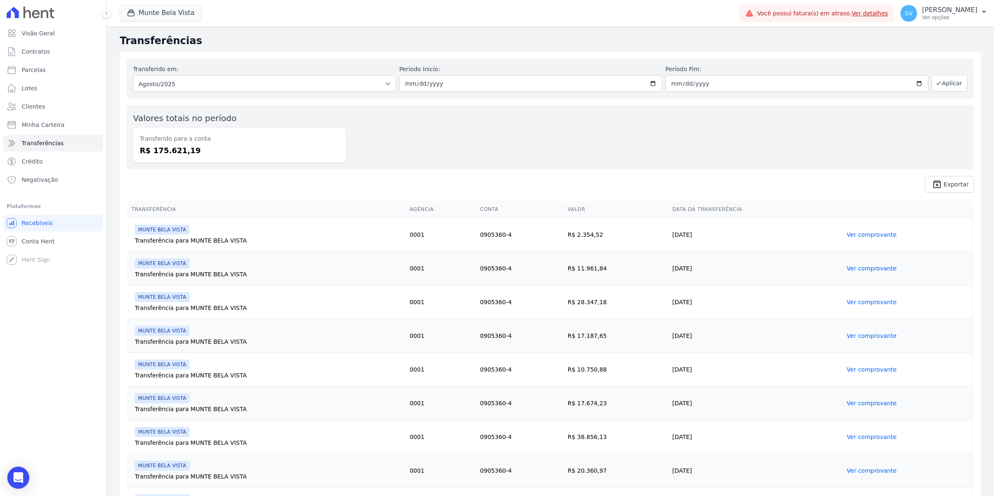
click at [17, 483] on div "Open Intercom Messenger" at bounding box center [18, 477] width 22 height 22
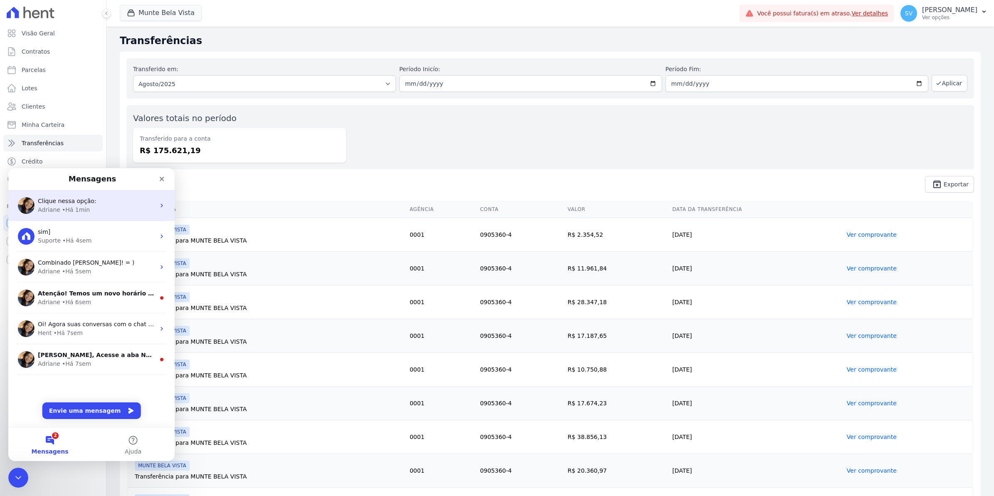
click at [84, 214] on div "Clique nessa opção: Adriane • Há 1min" at bounding box center [91, 205] width 166 height 31
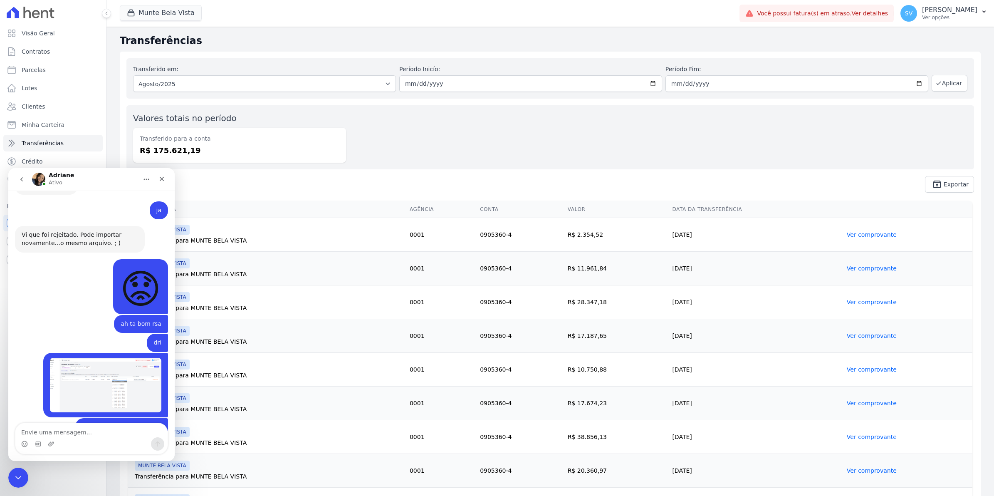
scroll to position [6920, 0]
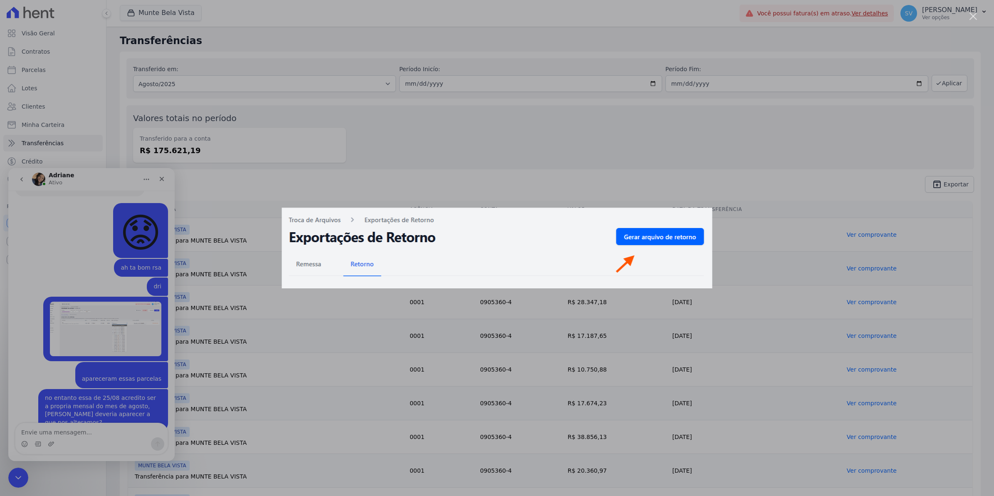
click at [64, 118] on div "Messenger da Intercom" at bounding box center [497, 248] width 994 height 496
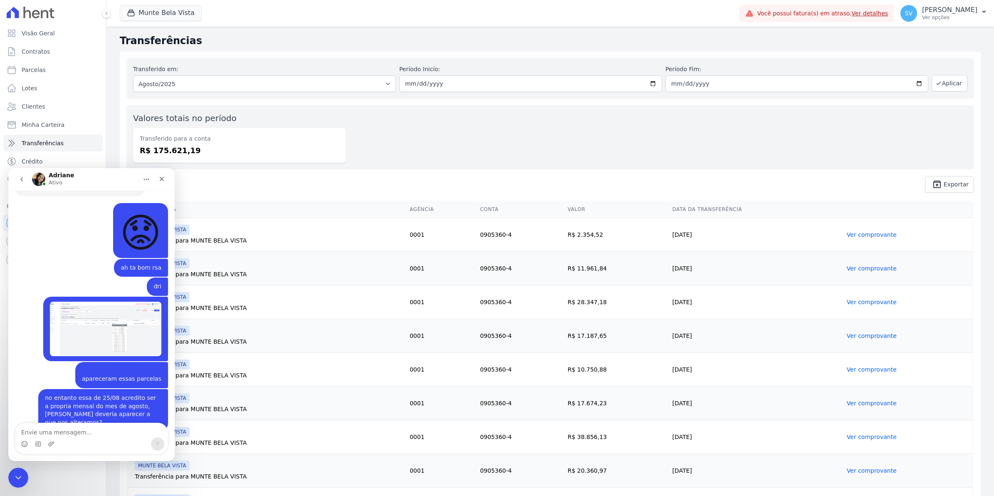
click at [233, 179] on span "unarchive Exportar" at bounding box center [549, 184] width 847 height 17
click at [161, 183] on div "Fechar" at bounding box center [161, 178] width 15 height 15
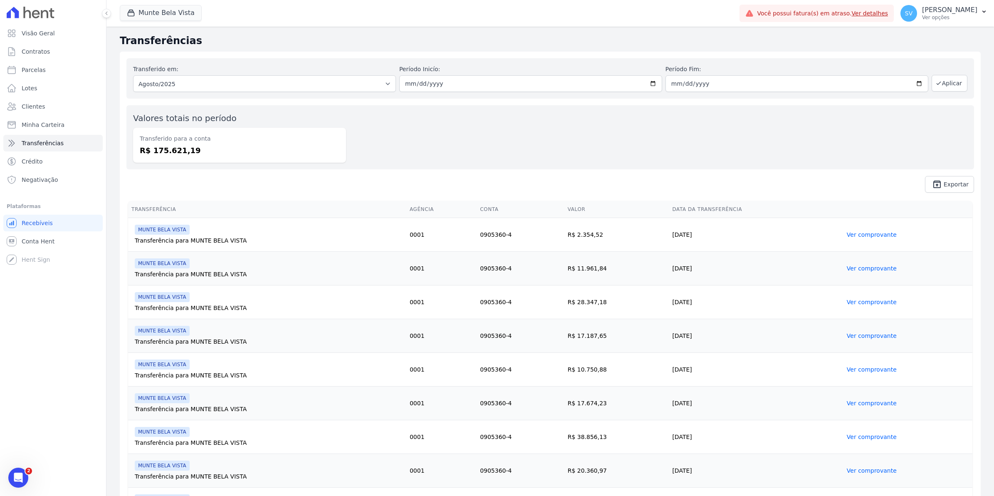
scroll to position [6920, 0]
click at [29, 240] on span "Conta Hent" at bounding box center [38, 241] width 33 height 8
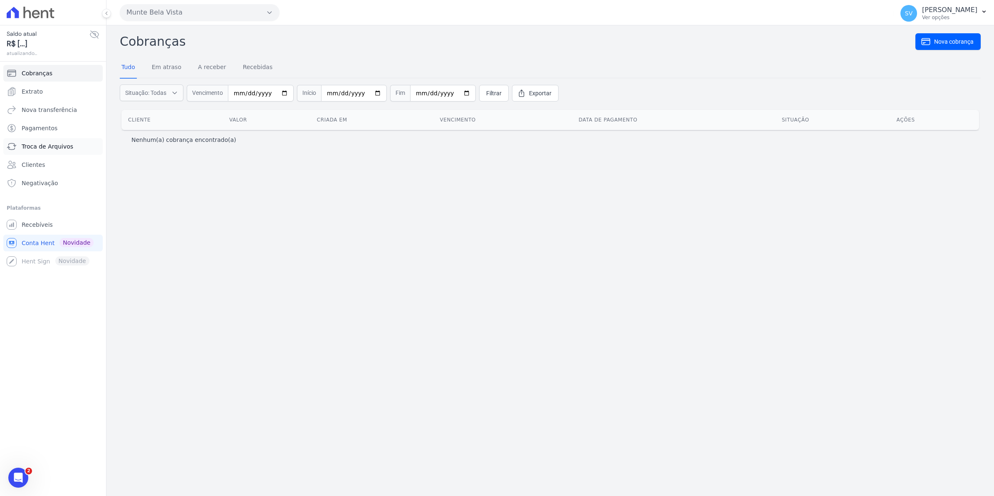
click at [40, 150] on span "Troca de Arquivos" at bounding box center [48, 146] width 52 height 8
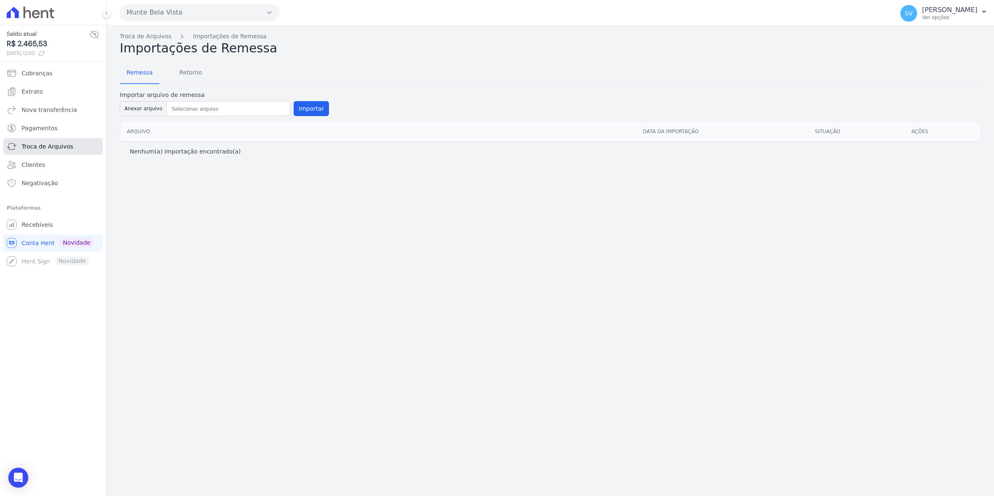
click at [49, 146] on span "Troca de Arquivos" at bounding box center [48, 146] width 52 height 8
click at [161, 40] on link "Troca de Arquivos" at bounding box center [146, 36] width 52 height 9
click at [195, 73] on span "Retorno" at bounding box center [190, 72] width 33 height 17
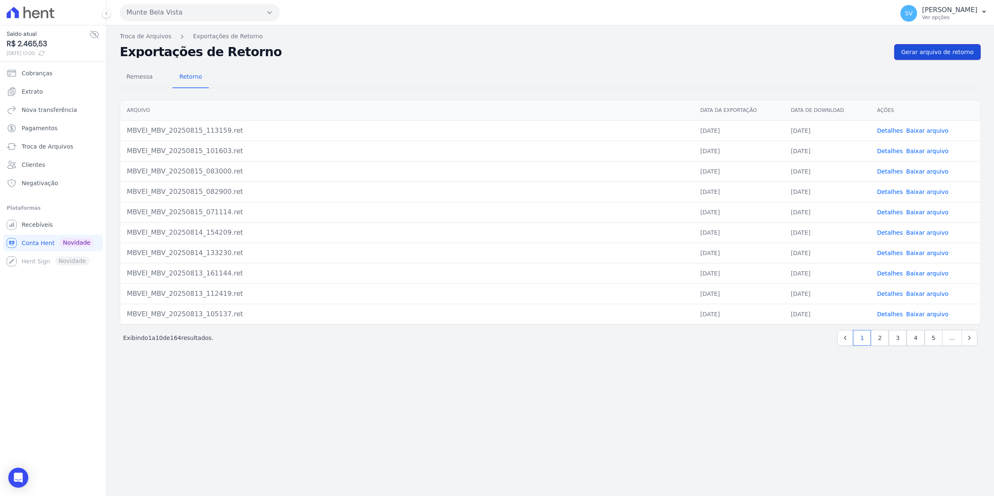
click at [965, 53] on span "Gerar arquivo de retorno" at bounding box center [937, 52] width 72 height 8
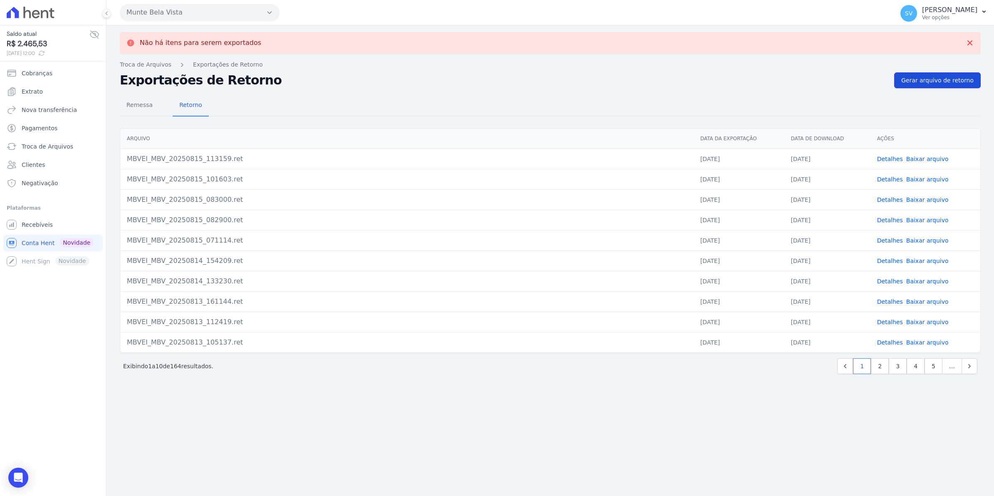
click at [961, 80] on span "Gerar arquivo de retorno" at bounding box center [937, 80] width 72 height 8
click at [22, 476] on icon "Open Intercom Messenger" at bounding box center [18, 477] width 11 height 11
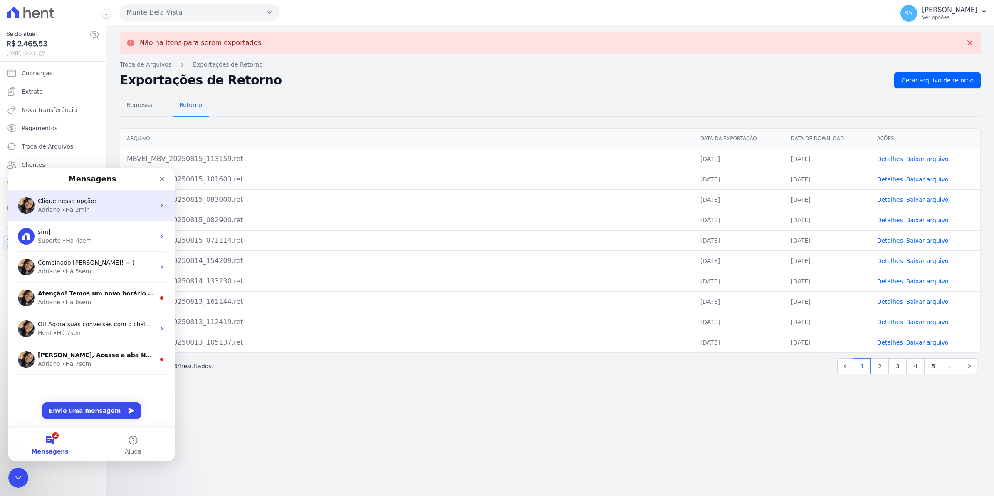
click at [79, 201] on span "Clique nessa opção:" at bounding box center [67, 200] width 59 height 7
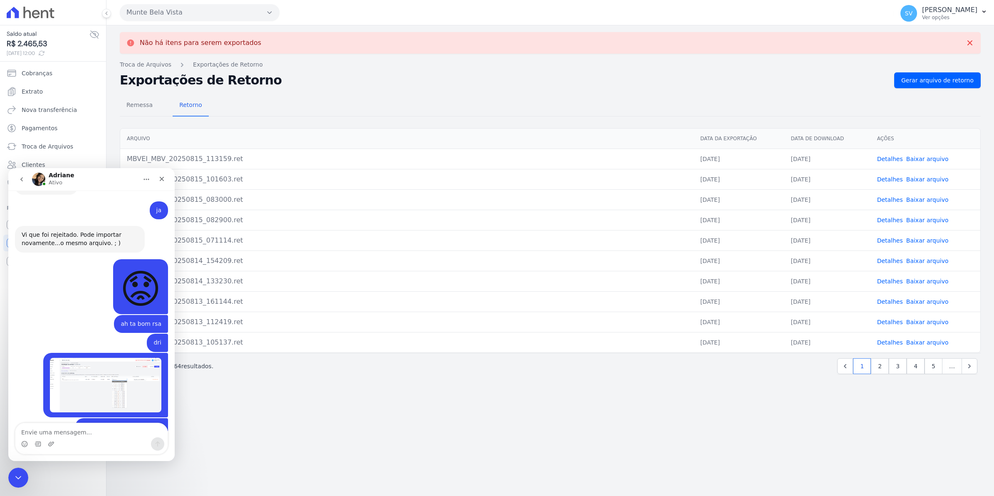
scroll to position [6920, 0]
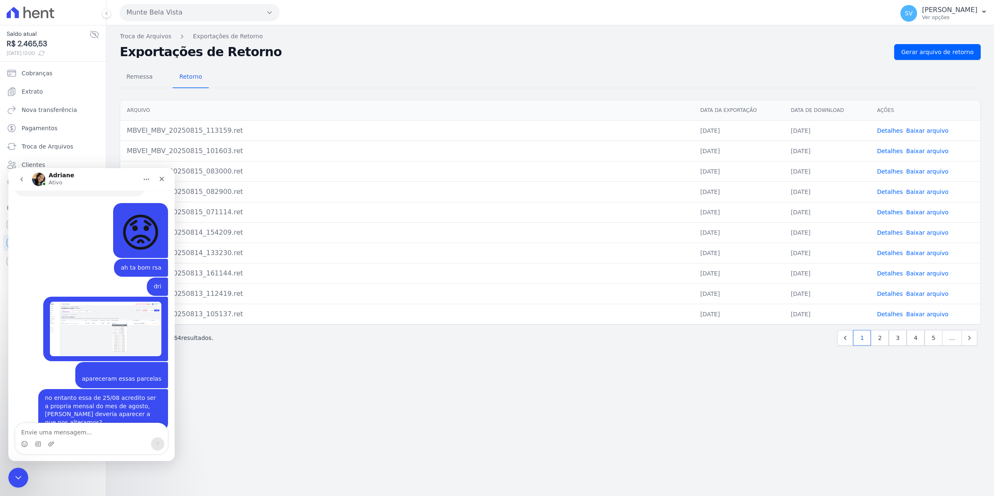
click at [915, 131] on link "Baixar arquivo" at bounding box center [927, 130] width 42 height 7
click at [446, 389] on div "Não há itens para serem exportados Troca de Arquivos Exportações de Retorno Exp…" at bounding box center [549, 260] width 887 height 470
click at [61, 437] on div "Messenger da Intercom" at bounding box center [91, 443] width 152 height 13
click at [63, 434] on textarea "Envie uma mensagem..." at bounding box center [91, 430] width 152 height 14
type textarea "dri"
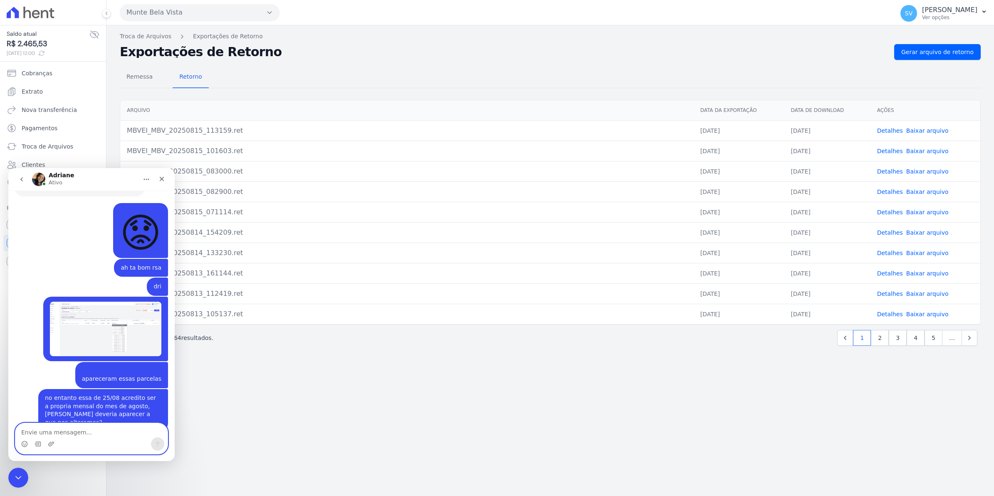
scroll to position [6945, 0]
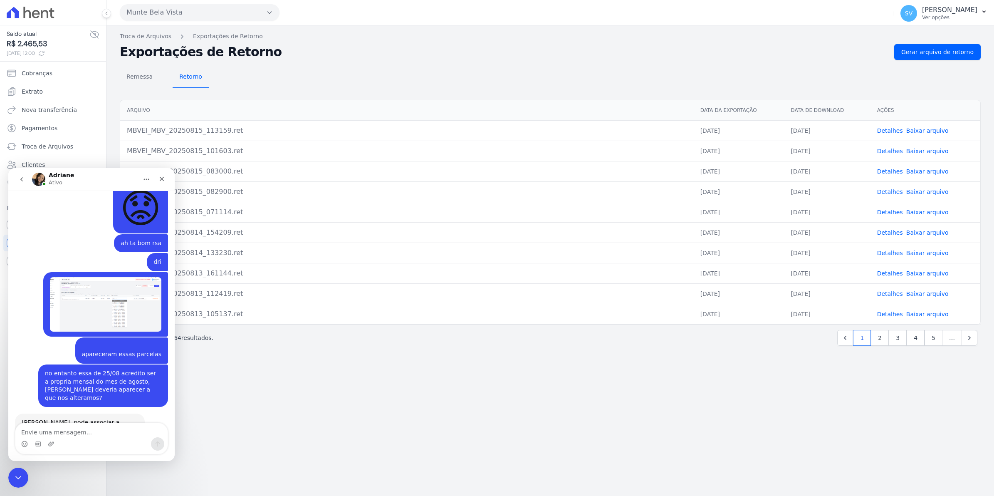
click at [187, 78] on span "Retorno" at bounding box center [190, 76] width 33 height 17
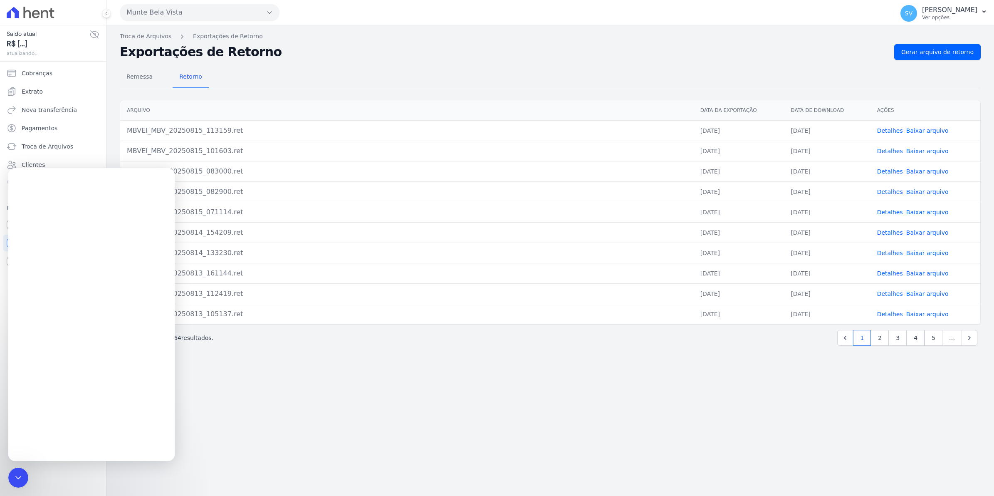
scroll to position [0, 0]
click at [424, 404] on div "Troca de Arquivos Exportações de Retorno Exportações de Retorno Gerar arquivo d…" at bounding box center [549, 260] width 887 height 470
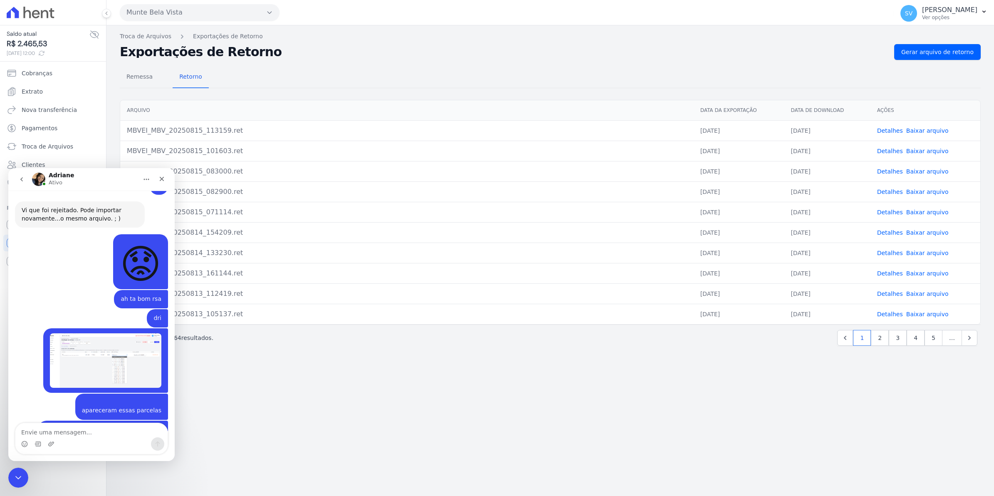
scroll to position [6918, 0]
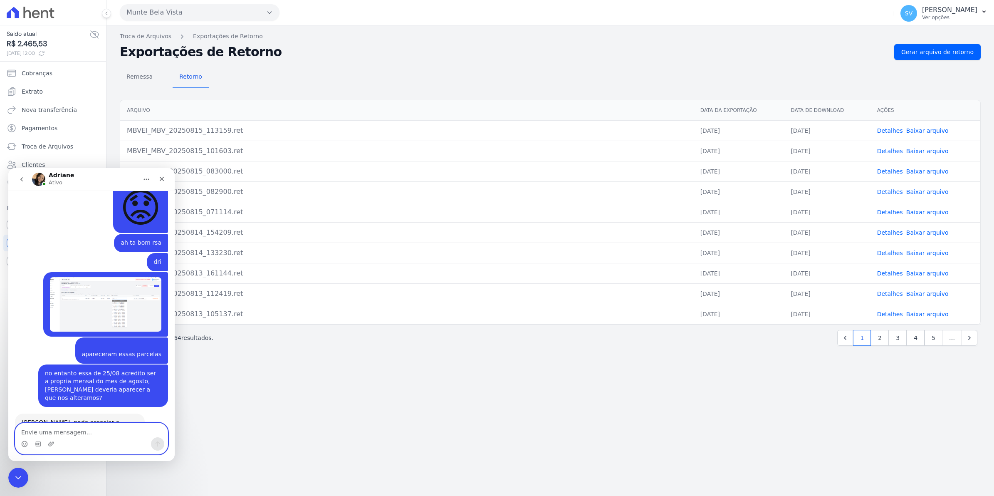
paste textarea "Envie uma mensagem..."
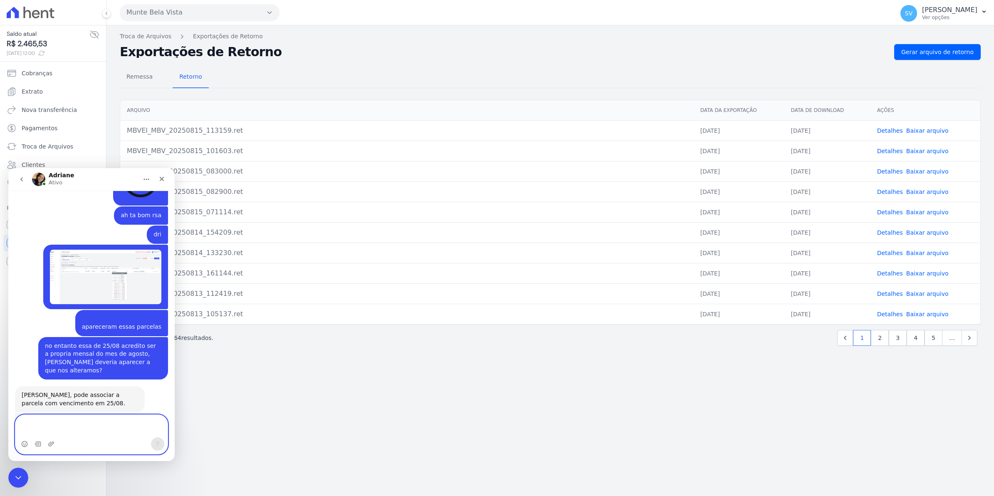
scroll to position [6954, 0]
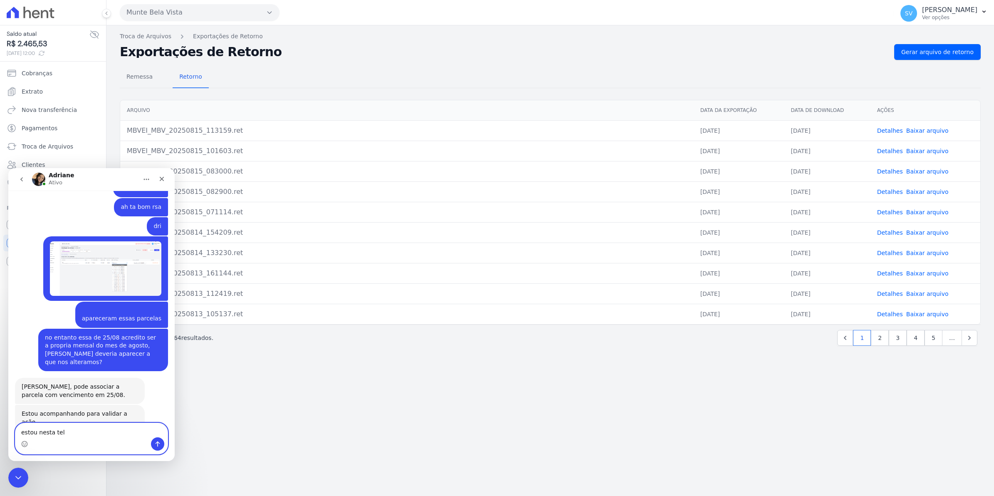
type textarea "estou nesta tela"
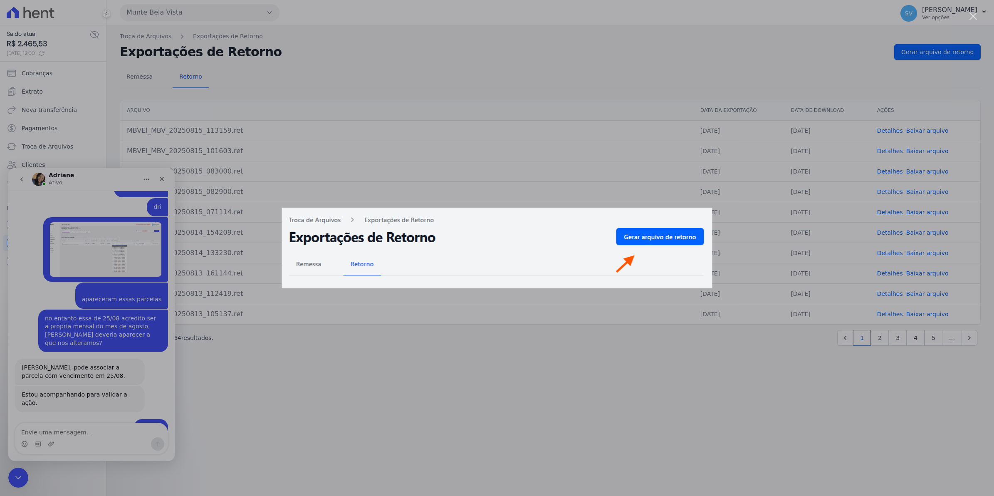
click at [685, 414] on div "Messenger da Intercom" at bounding box center [497, 248] width 994 height 496
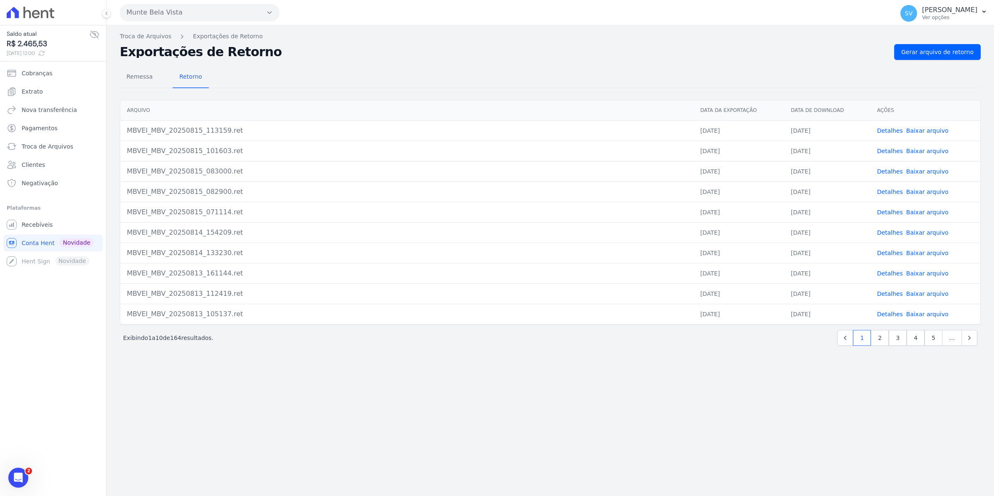
scroll to position [6973, 0]
click at [942, 55] on span "Gerar arquivo de retorno" at bounding box center [937, 52] width 72 height 8
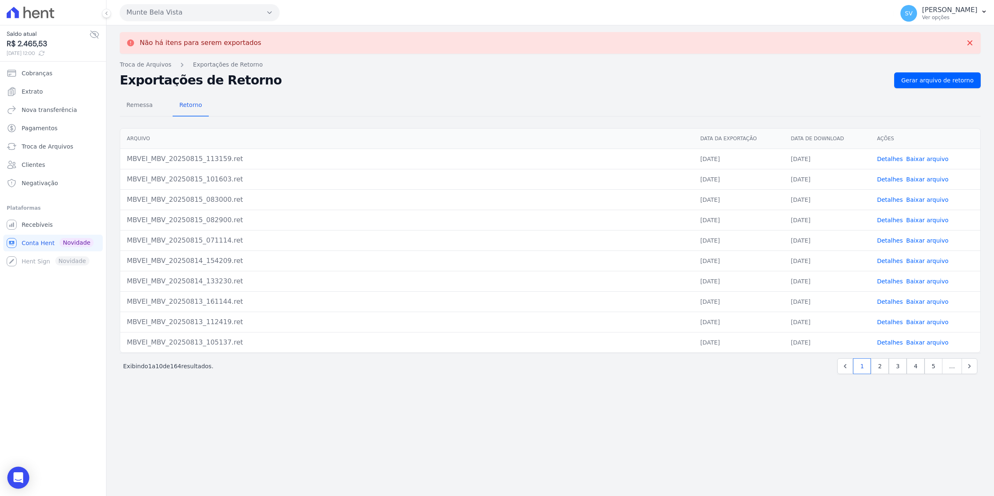
click at [23, 476] on div "Open Intercom Messenger" at bounding box center [18, 477] width 22 height 22
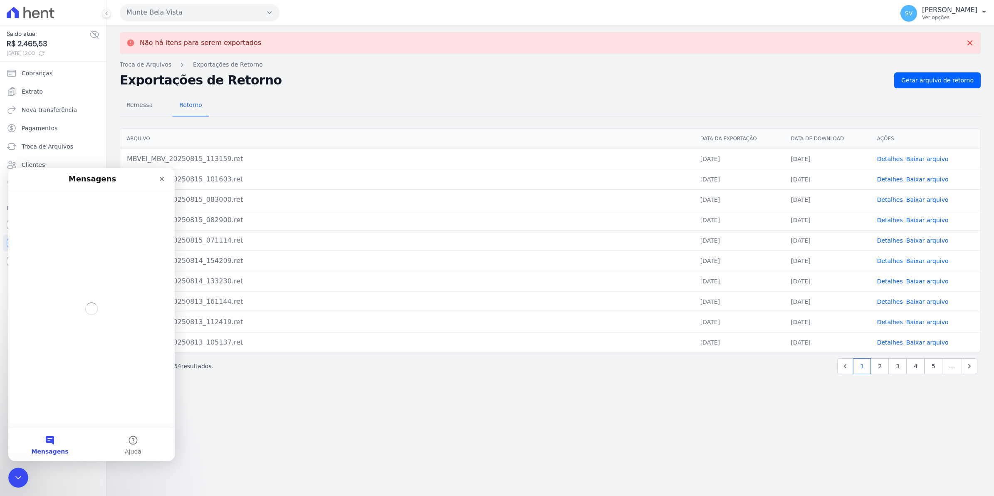
scroll to position [0, 0]
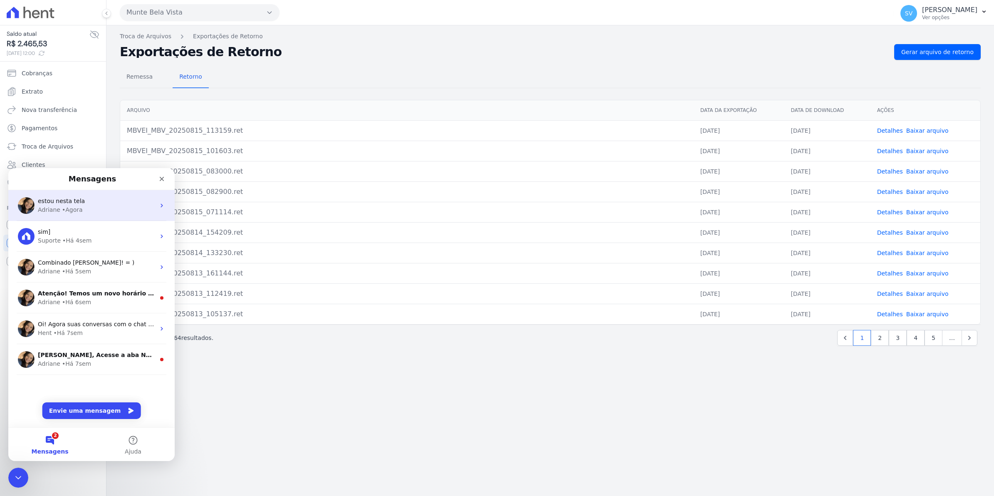
click at [80, 208] on div "Adriane • Agora" at bounding box center [96, 209] width 117 height 9
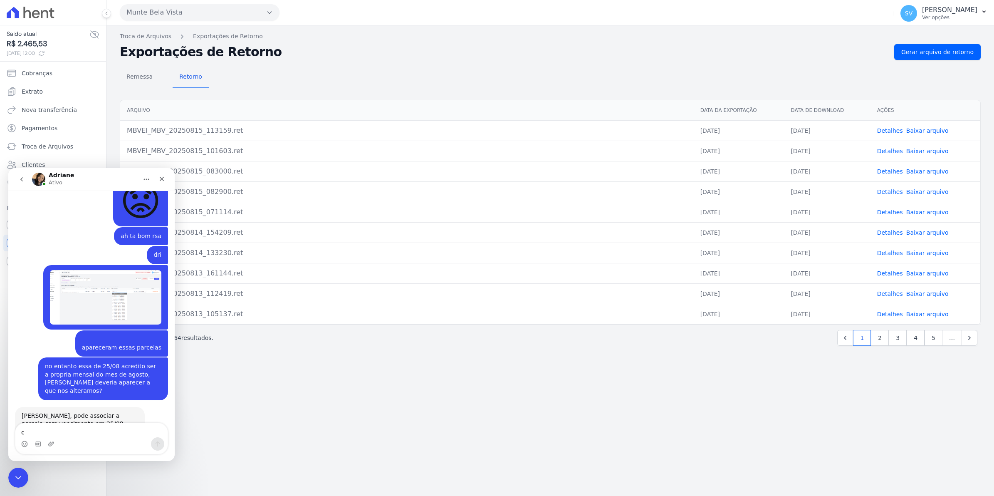
scroll to position [6899, 0]
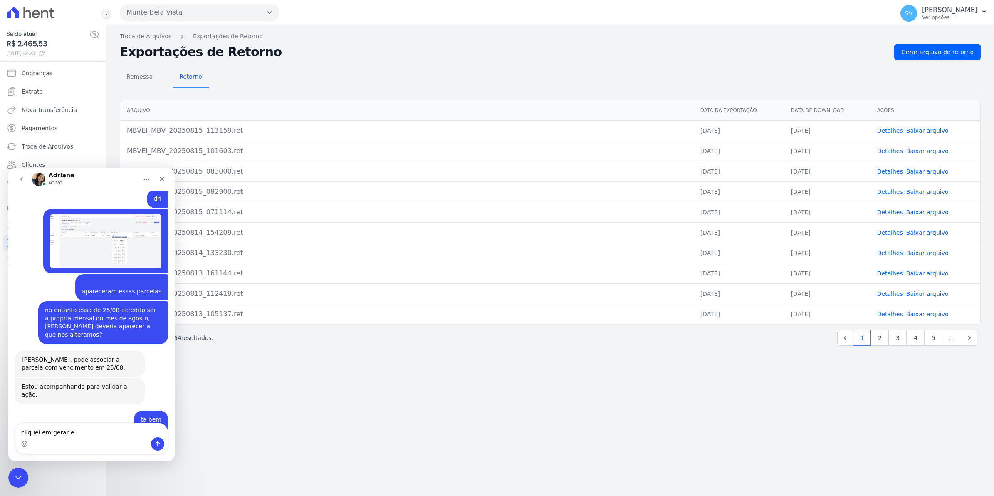
type textarea "cliquei em gerar"
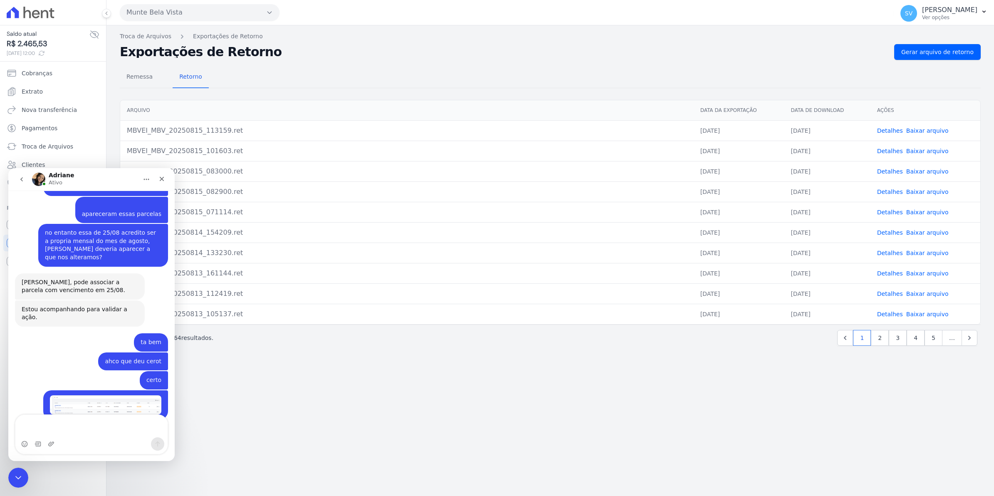
scroll to position [6985, 0]
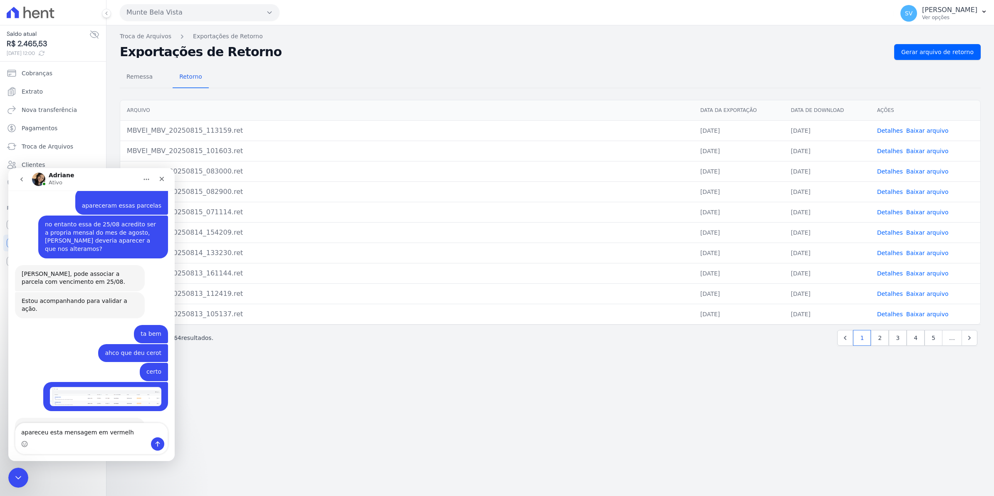
type textarea "apareceu esta mensagem em vermelho"
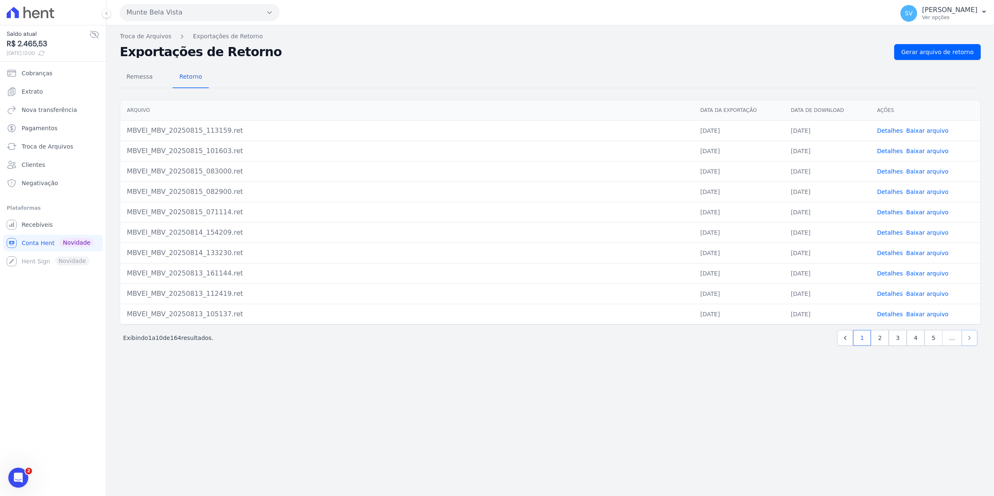
click at [967, 340] on icon "Next" at bounding box center [969, 337] width 8 height 8
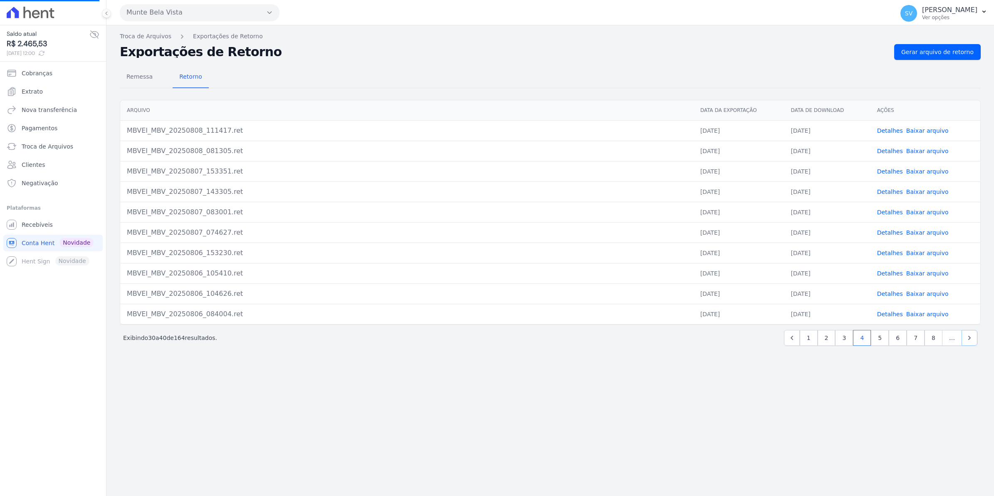
click at [967, 340] on icon "Next" at bounding box center [969, 337] width 8 height 8
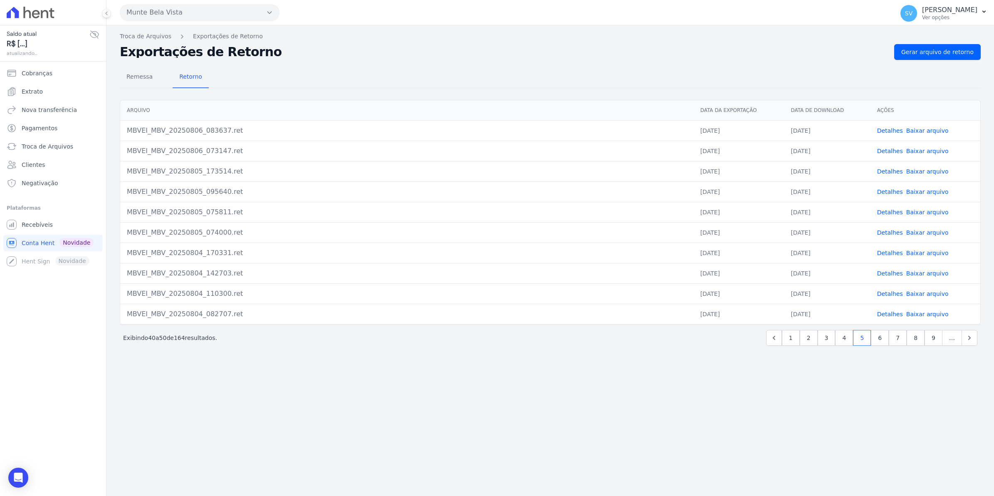
click at [967, 340] on icon "Next" at bounding box center [969, 337] width 8 height 8
click at [968, 339] on icon "Next" at bounding box center [969, 337] width 8 height 8
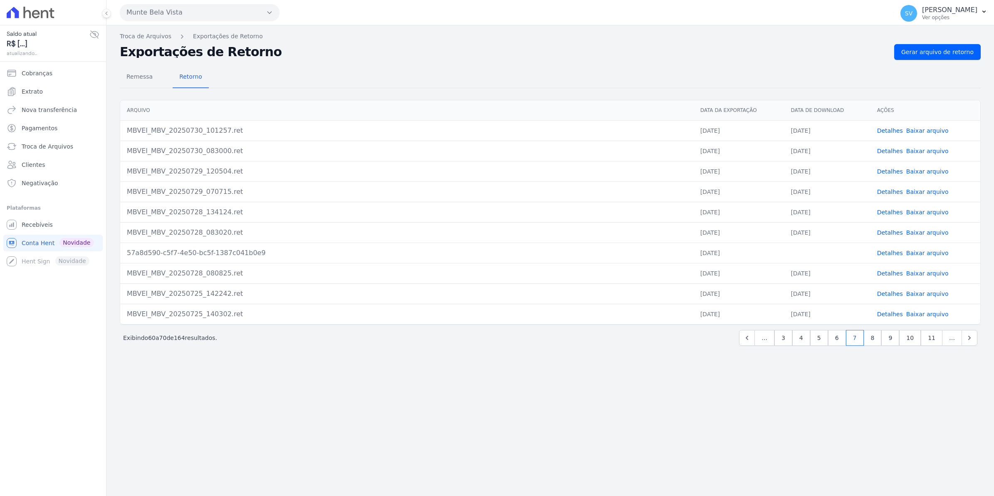
click at [968, 339] on icon "Next" at bounding box center [969, 337] width 8 height 8
click at [970, 341] on icon "Next" at bounding box center [969, 337] width 8 height 8
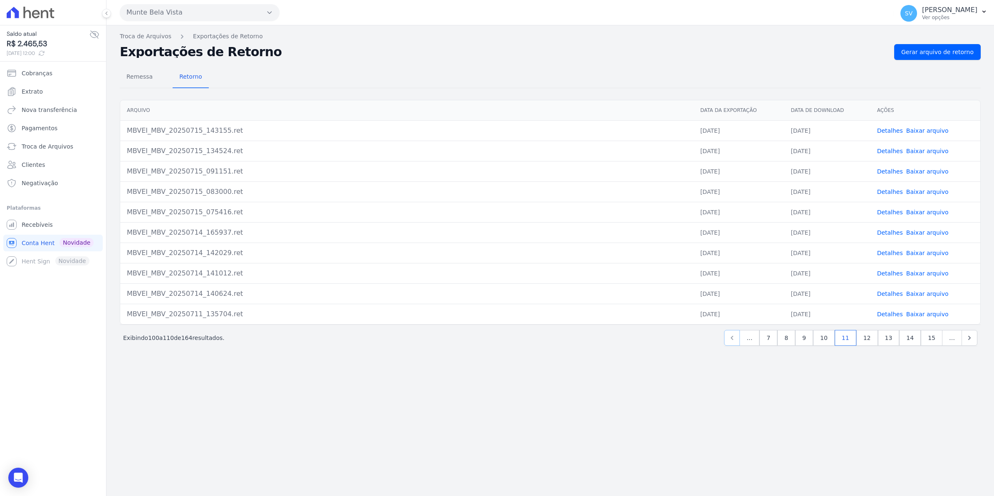
click at [736, 340] on icon "Previous" at bounding box center [732, 337] width 8 height 8
click at [737, 340] on icon "Previous" at bounding box center [735, 337] width 2 height 4
click at [743, 340] on icon "Previous" at bounding box center [739, 337] width 8 height 8
click at [747, 340] on link "Previous" at bounding box center [747, 338] width 16 height 16
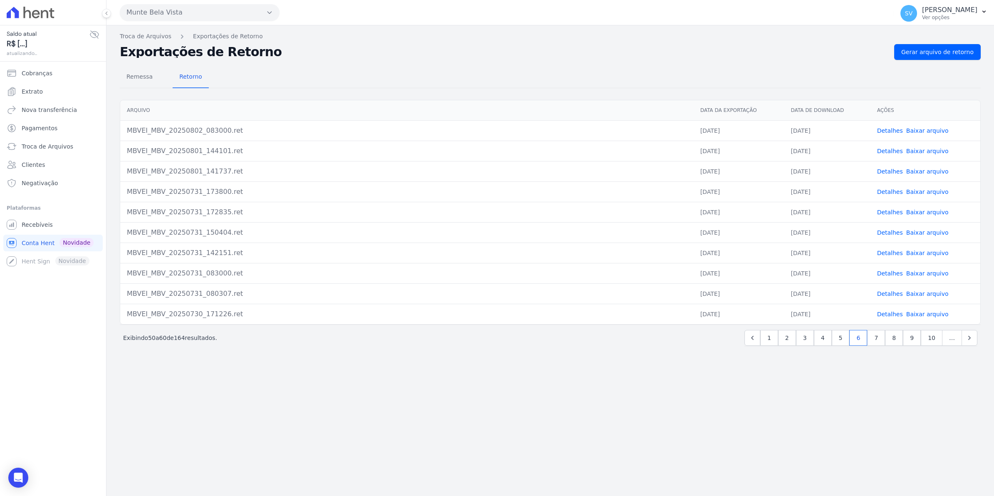
click at [747, 340] on div "Exibindo 50 a 60 de 164 resultados. 1 2 3 4 5 6 7 8 9 10 …" at bounding box center [550, 338] width 854 height 16
drag, startPoint x: 747, startPoint y: 340, endPoint x: 616, endPoint y: 353, distance: 132.0
click at [610, 364] on div "Troca de Arquivos Exportações de Retorno Exportações de Retorno Gerar arquivo d…" at bounding box center [549, 260] width 887 height 470
click at [755, 342] on icon "Previous" at bounding box center [752, 337] width 8 height 8
click at [755, 342] on div "Exibindo 40 a 50 de 164 resultados. 1 2 3 4 5 6 7 8 9 …" at bounding box center [550, 338] width 854 height 16
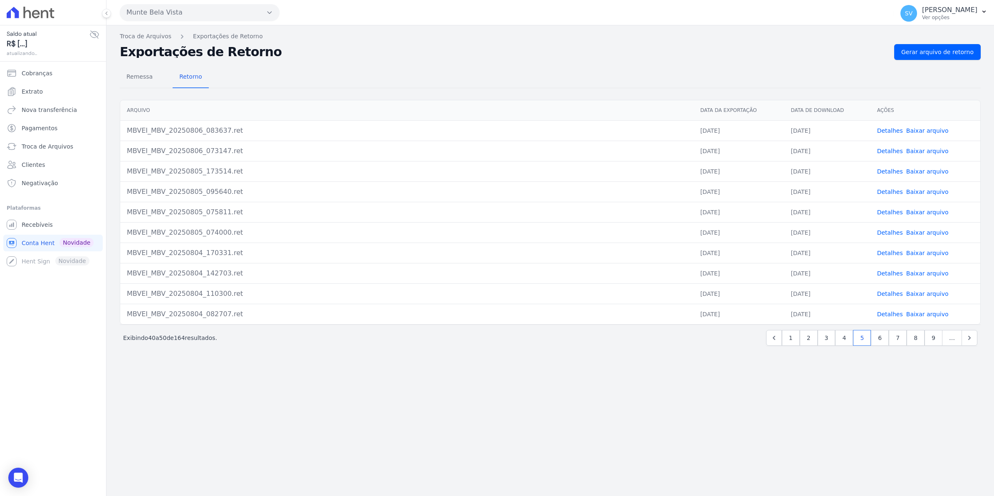
click at [755, 342] on div "Exibindo 40 a 50 de 164 resultados. 1 2 3 4 5 6 7 8 9 …" at bounding box center [550, 338] width 854 height 16
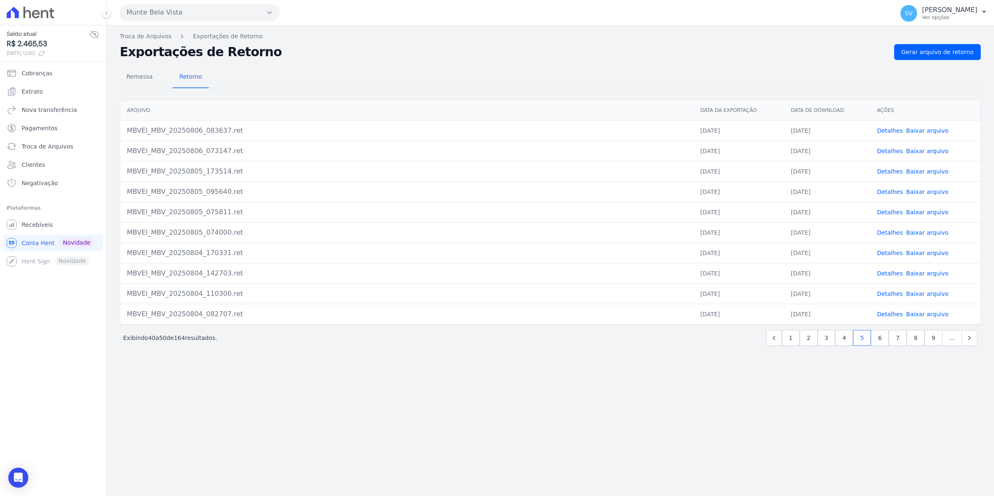
click at [755, 342] on div "Exibindo 40 a 50 de 164 resultados. 1 2 3 4 5 6 7 8 9 …" at bounding box center [550, 338] width 854 height 16
click at [142, 80] on span "Remessa" at bounding box center [139, 76] width 36 height 17
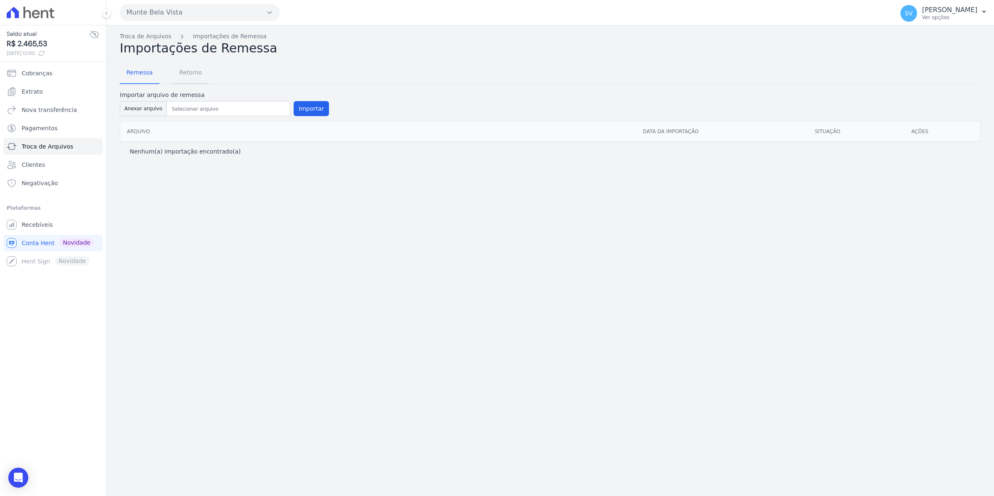
click at [187, 76] on span "Retorno" at bounding box center [190, 72] width 33 height 17
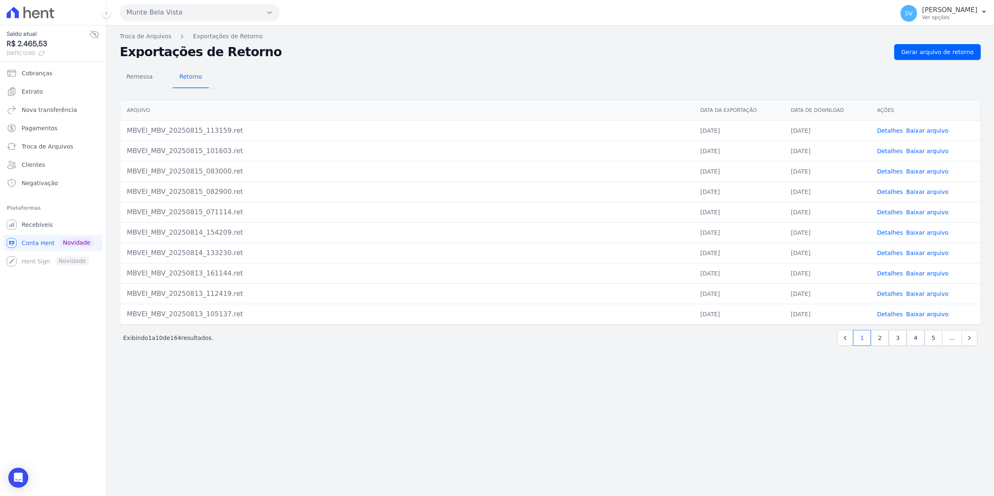
click at [895, 131] on link "Detalhes" at bounding box center [890, 130] width 26 height 7
click at [954, 51] on span "Gerar arquivo de retorno" at bounding box center [937, 52] width 72 height 8
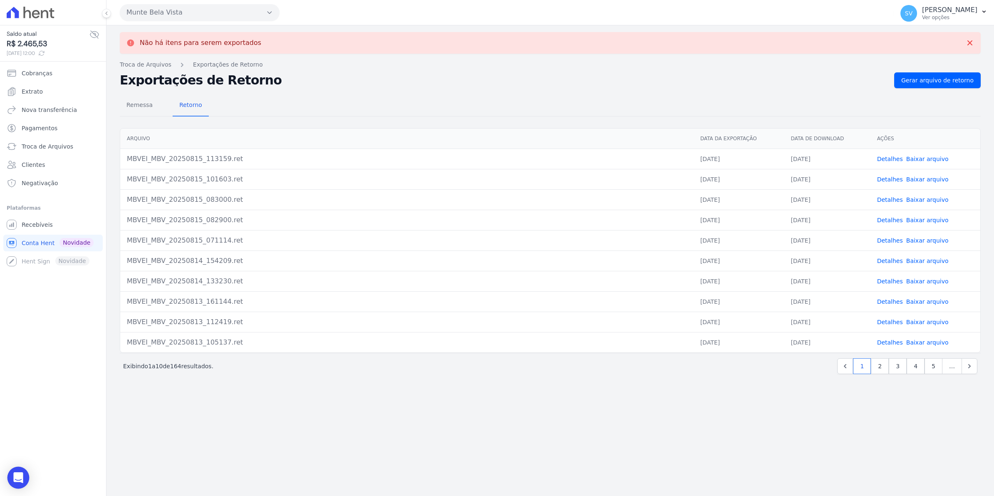
click at [13, 488] on body "Saldo atual R$ 2.465,53 15/08/2025, 12:00 Cobranças Extrato Nova transferência …" at bounding box center [497, 248] width 994 height 496
click at [13, 478] on icon "Abertura do Messenger da Intercom" at bounding box center [19, 478] width 14 height 14
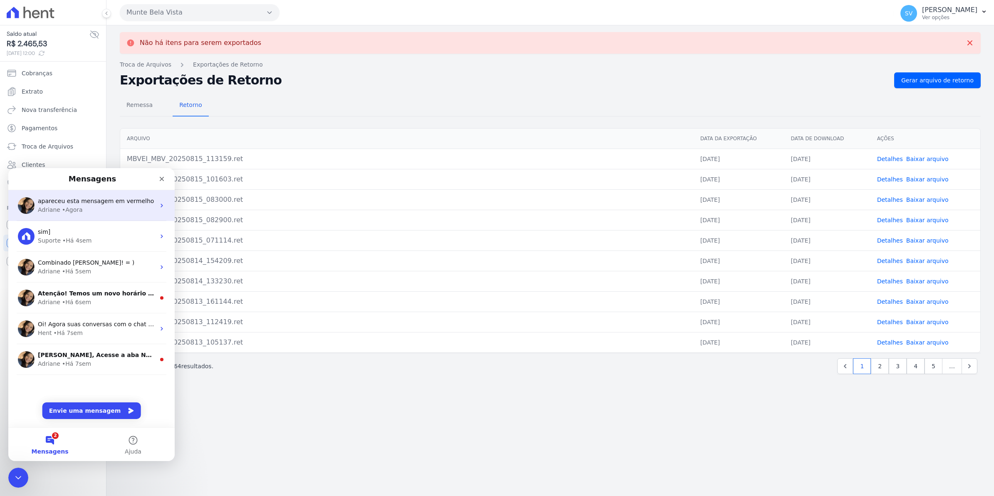
click at [53, 200] on span "apareceu esta mensagem em vermelho" at bounding box center [96, 200] width 116 height 7
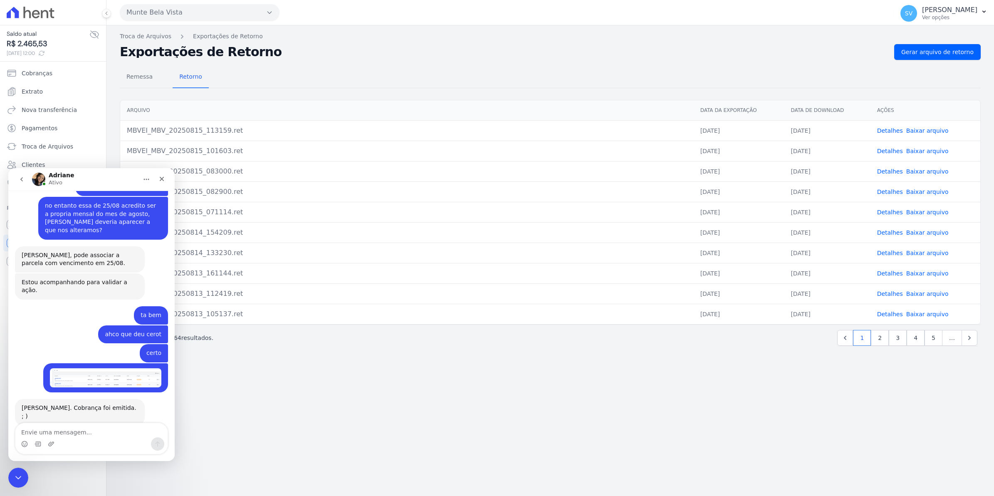
scroll to position [6945, 0]
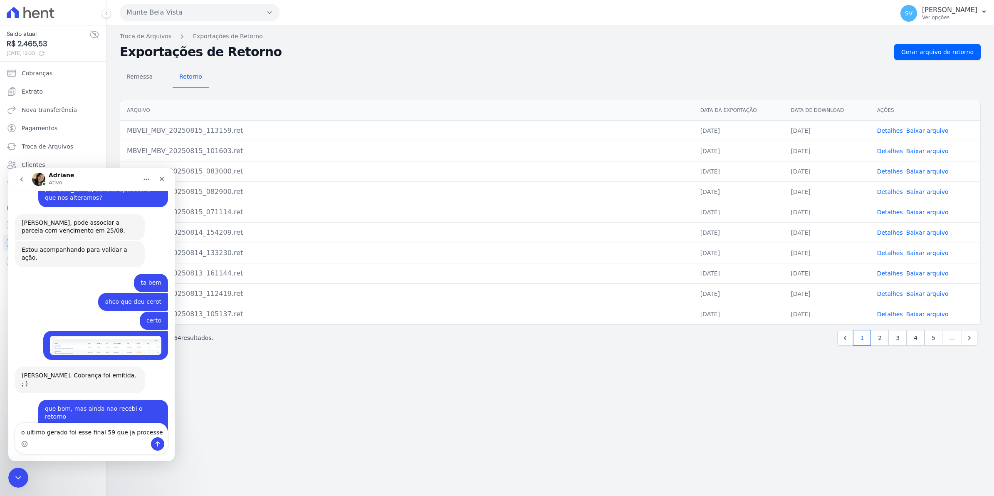
type textarea "o ultimo gerado foi esse final 59 que ja processei"
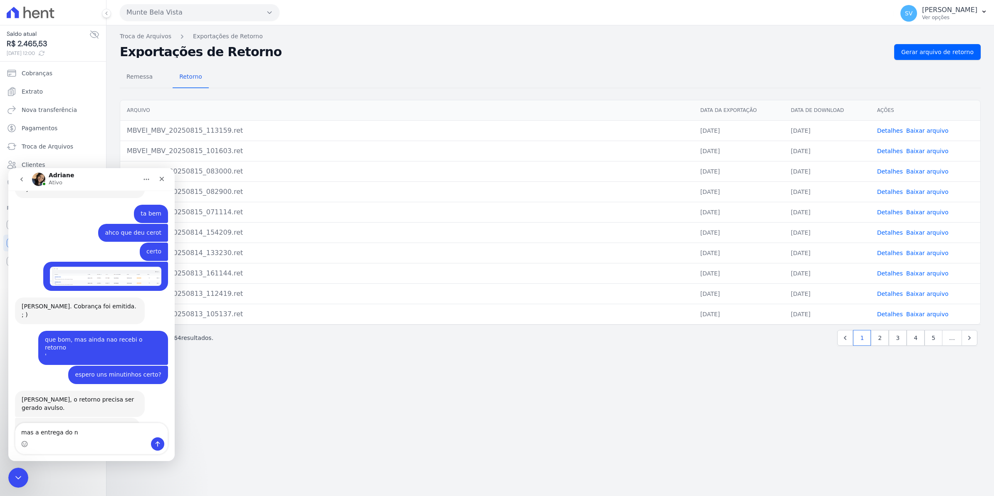
scroll to position [7038, 0]
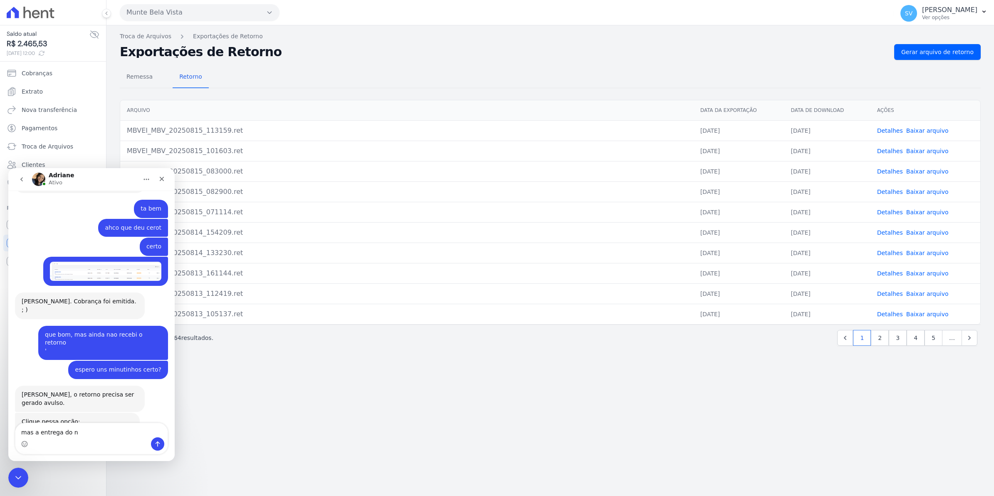
type textarea "mas a entrega do no"
drag, startPoint x: 104, startPoint y: 429, endPoint x: 8, endPoint y: 598, distance: 194.0
click html "Adriane Ativo 7 de Julho BOM Dia Simone • Há 5sem 31 de Julho Adriane joined th…"
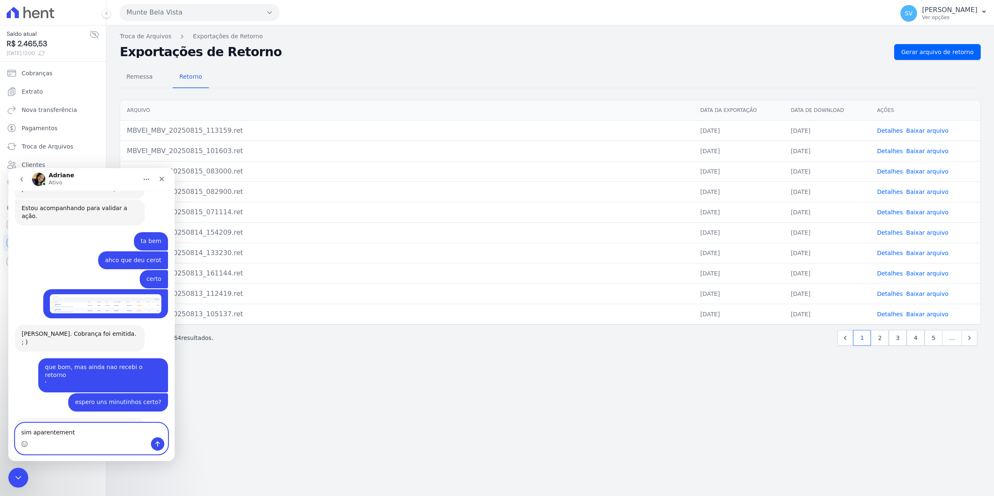
type textarea "sim aparentemente"
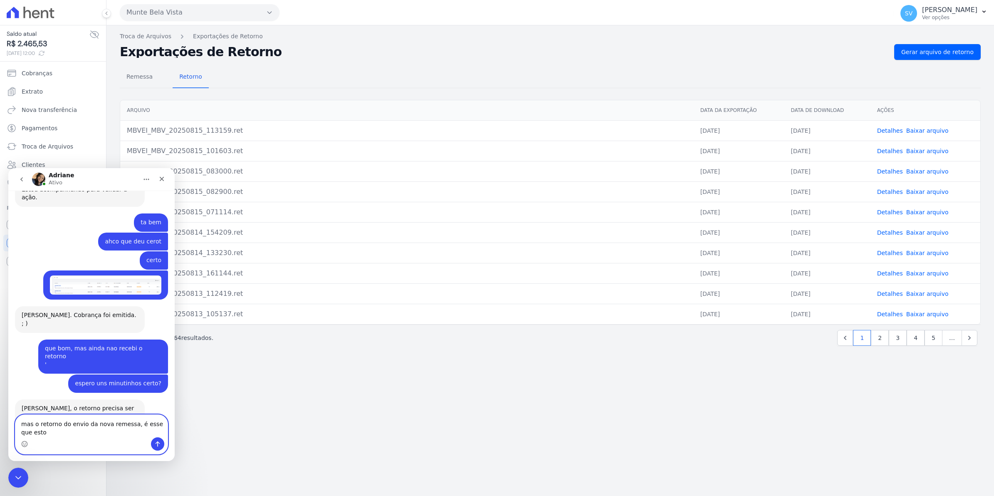
scroll to position [7052, 0]
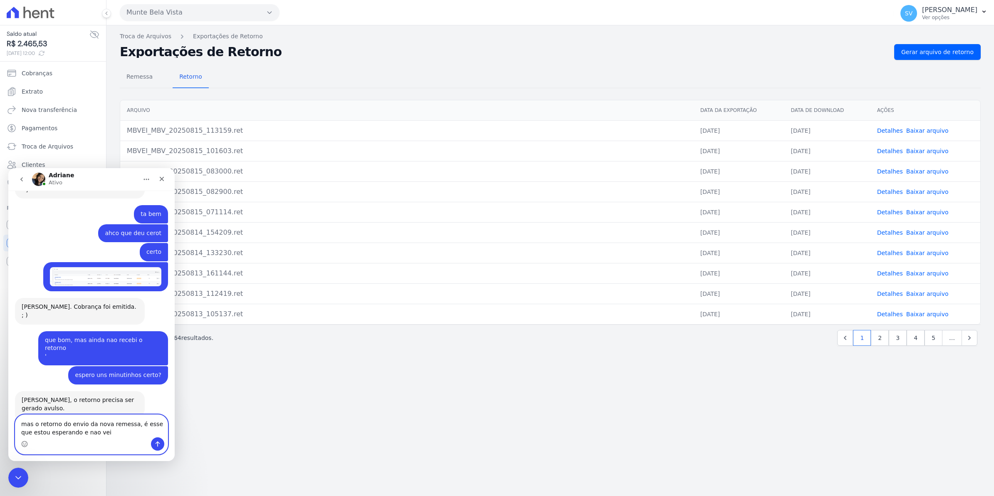
type textarea "mas o retorno do envio da nova remessa, é esse que estou esperando e nao veio"
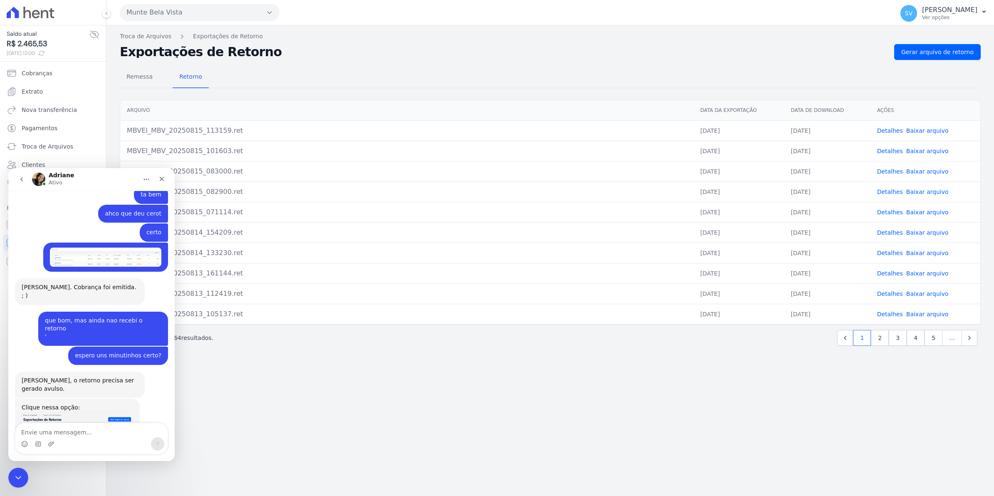
click at [917, 132] on link "Baixar arquivo" at bounding box center [927, 130] width 42 height 7
click at [617, 117] on th "Arquivo" at bounding box center [406, 110] width 573 height 20
click at [890, 131] on link "Detalhes" at bounding box center [890, 130] width 26 height 7
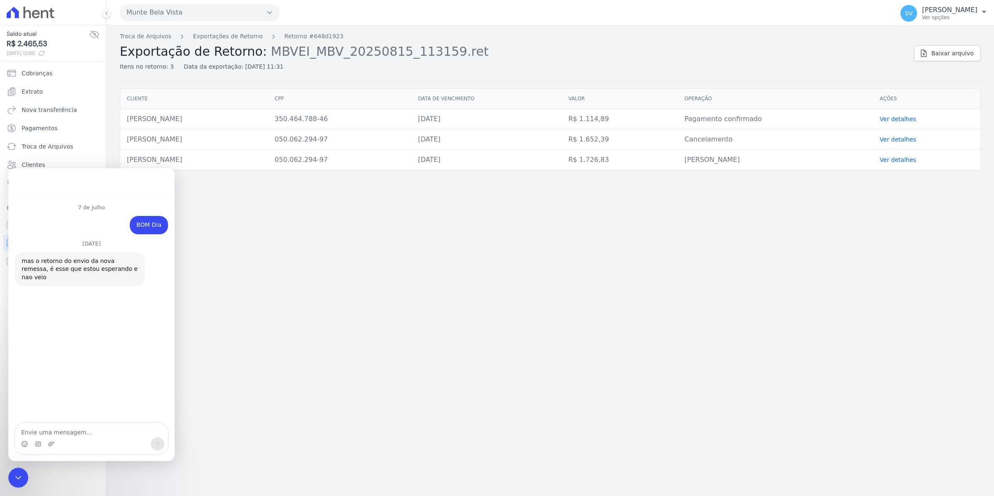
click at [913, 161] on link "Ver detalhes" at bounding box center [897, 159] width 37 height 7
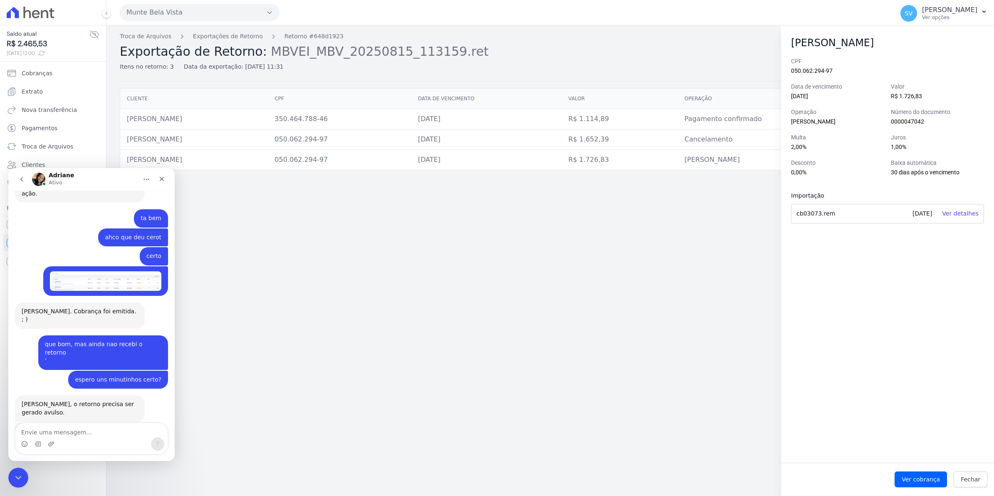
scroll to position [6854, 0]
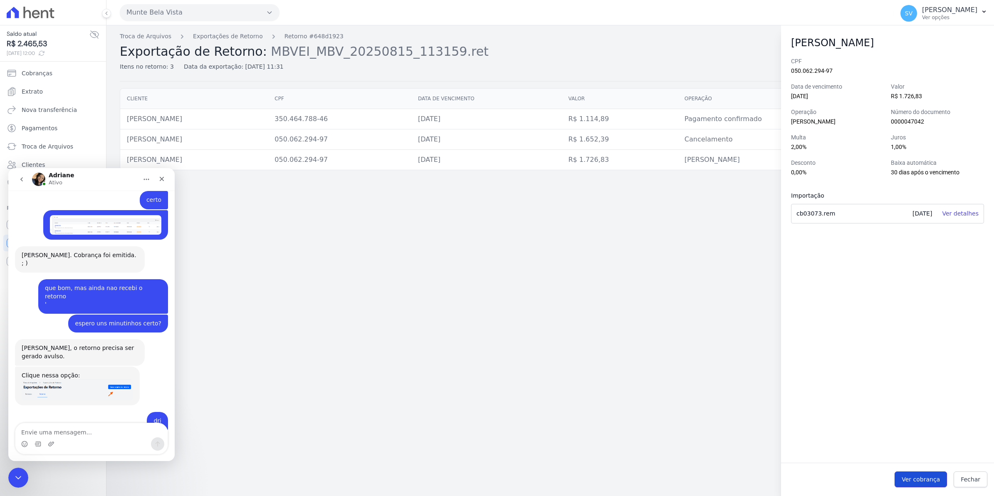
click at [930, 478] on span "Ver cobrança" at bounding box center [920, 479] width 38 height 8
click at [488, 393] on div "Troca de Arquivos Exportações de Retorno Retorno #648d1923 Exportação de Retorn…" at bounding box center [549, 260] width 887 height 470
click at [159, 180] on icon "Fechar" at bounding box center [161, 178] width 7 height 7
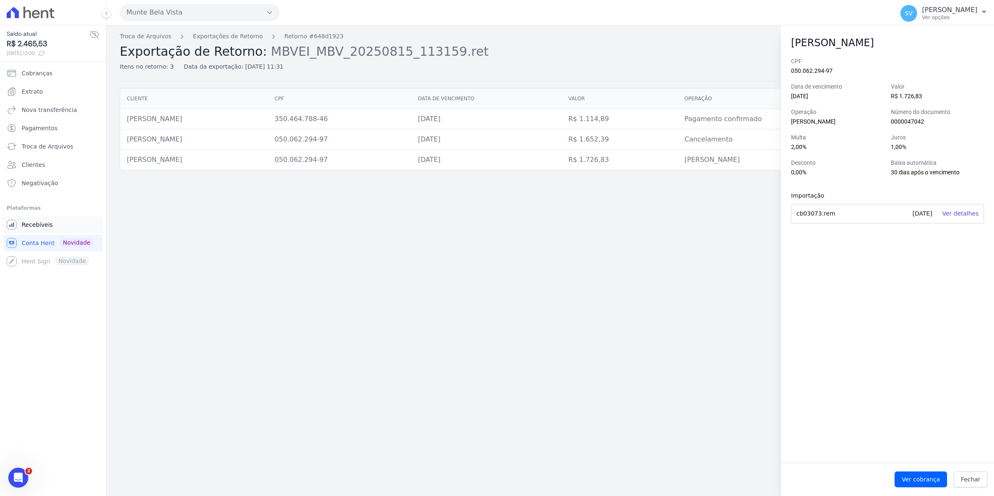
click at [32, 224] on span "Recebíveis" at bounding box center [37, 224] width 31 height 8
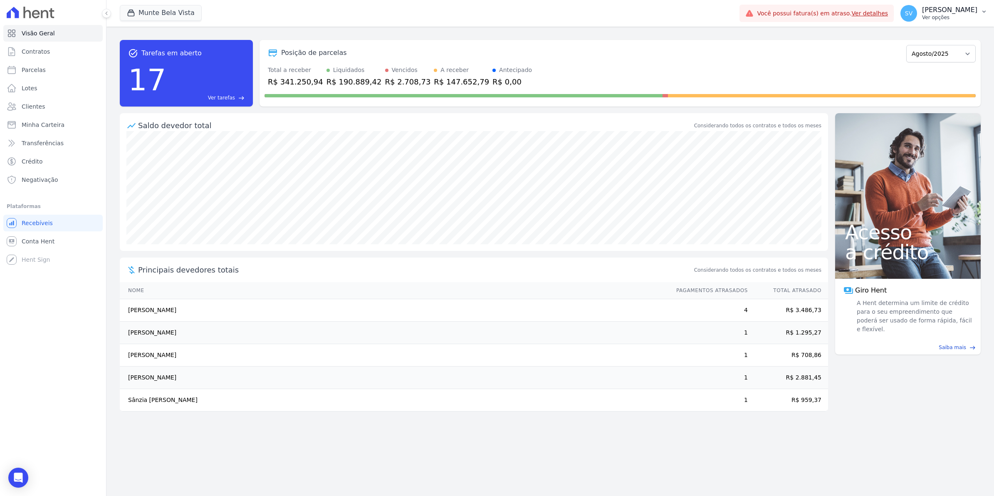
click at [912, 15] on span "SV" at bounding box center [908, 13] width 7 height 6
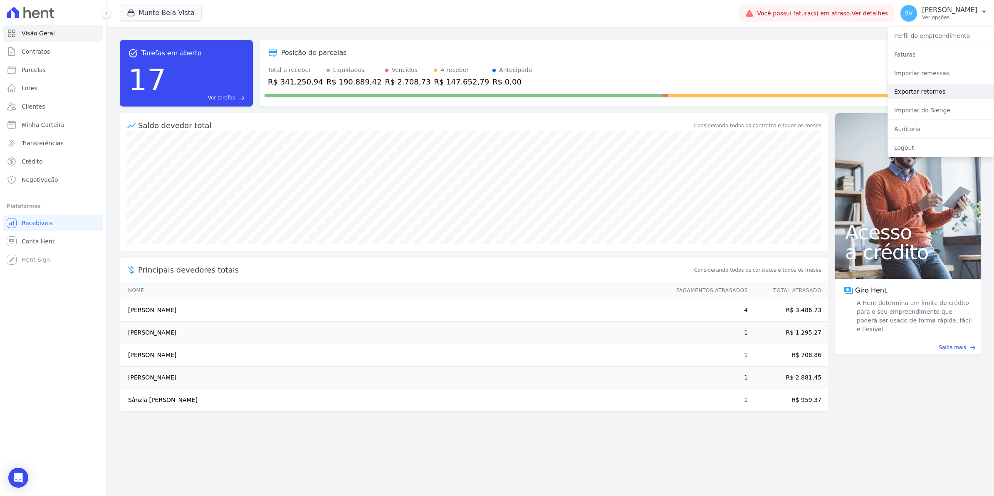
click at [928, 96] on link "Exportar retornos" at bounding box center [940, 91] width 106 height 15
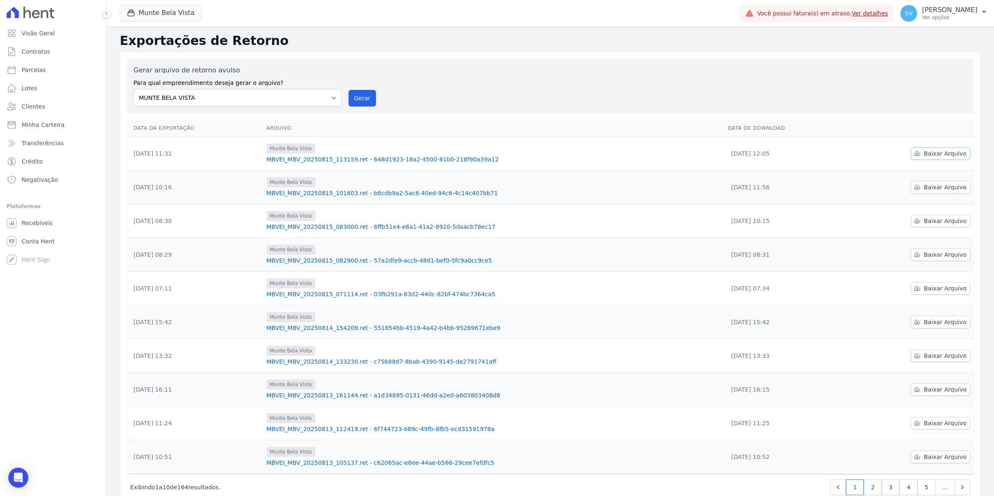
click at [936, 157] on span "Baixar Arquivo" at bounding box center [944, 153] width 43 height 8
click at [27, 474] on body "Visão Geral Contratos Parcelas Lotes Clientes Minha Carteira Transferências Cré…" at bounding box center [497, 248] width 994 height 496
click at [26, 469] on span "2" at bounding box center [28, 470] width 7 height 7
click at [21, 478] on icon "Abertura do Messenger da Intercom" at bounding box center [19, 478] width 14 height 14
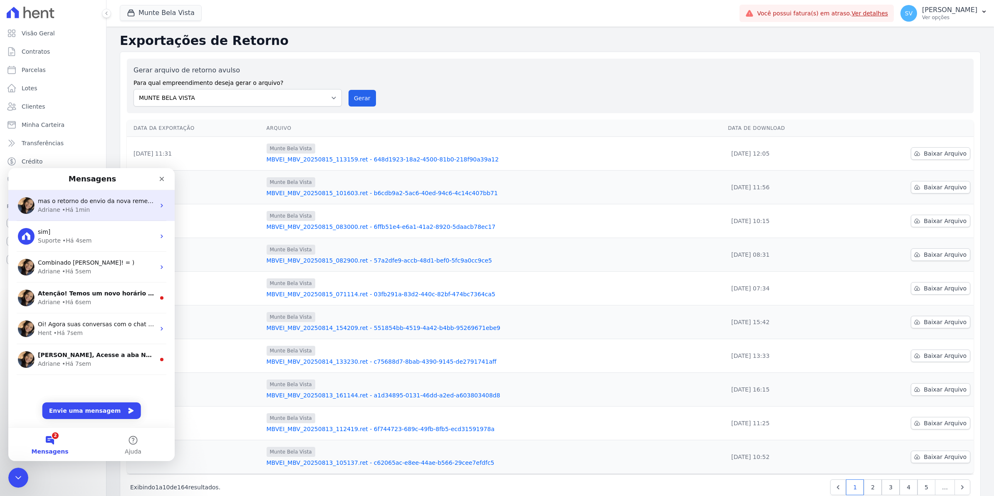
click at [80, 208] on div "• Há 1min" at bounding box center [76, 209] width 28 height 9
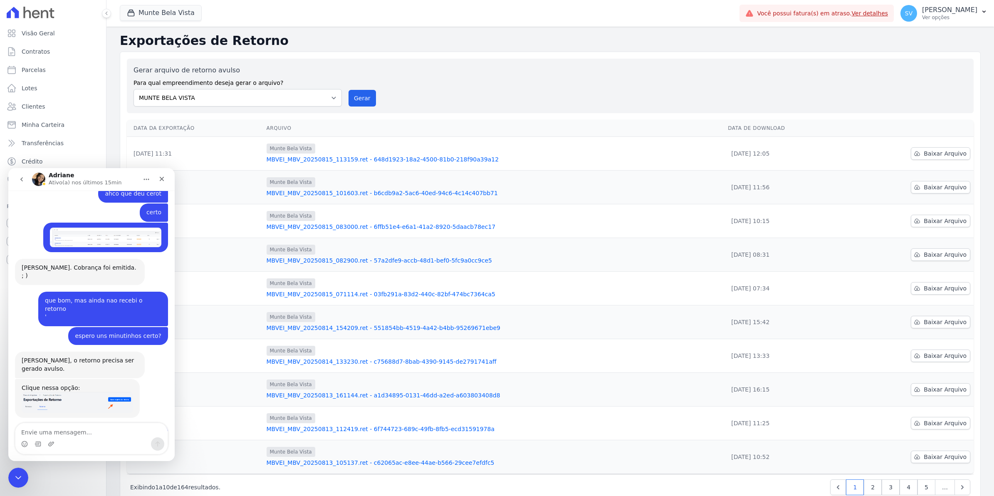
scroll to position [6854, 0]
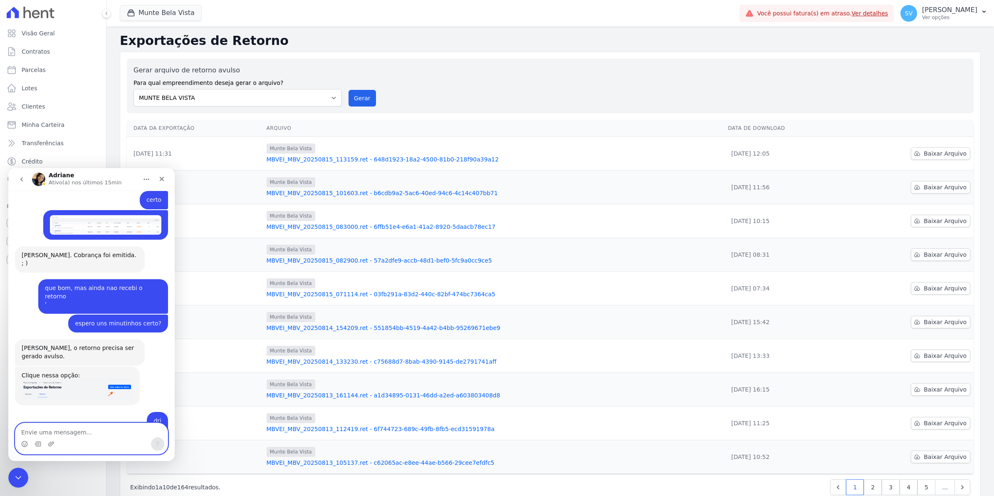
click at [63, 434] on textarea "Envie uma mensagem..." at bounding box center [91, 430] width 152 height 14
paste textarea "Envie uma mensagem..."
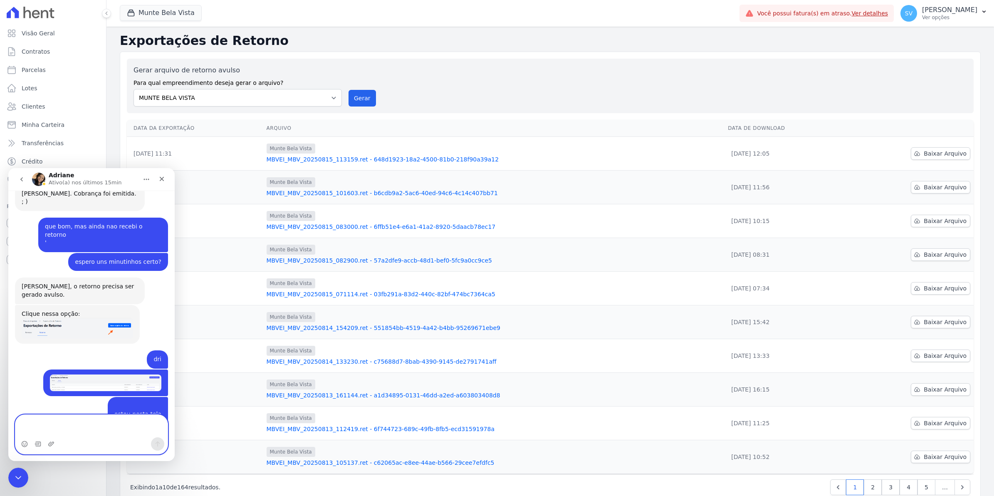
scroll to position [6924, 0]
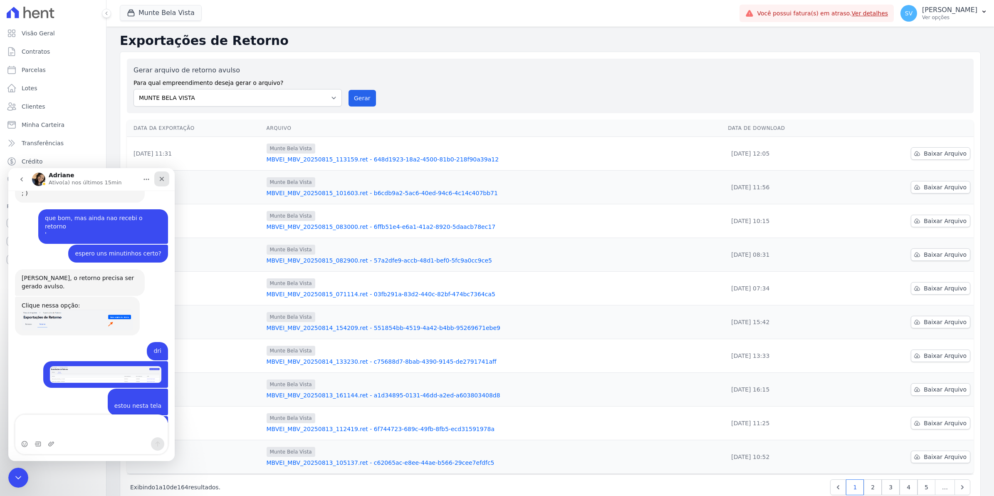
click at [163, 179] on icon "Fechar" at bounding box center [161, 178] width 7 height 7
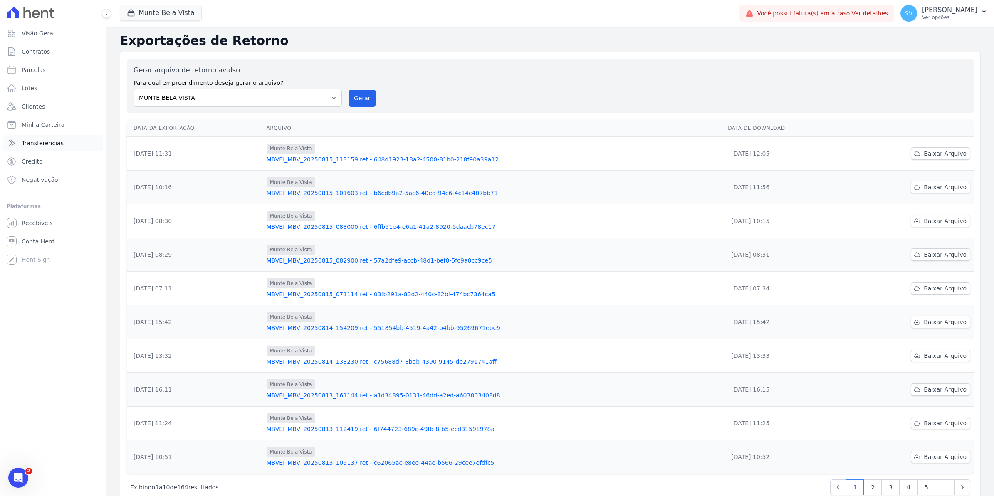
click at [46, 142] on span "Transferências" at bounding box center [43, 143] width 42 height 8
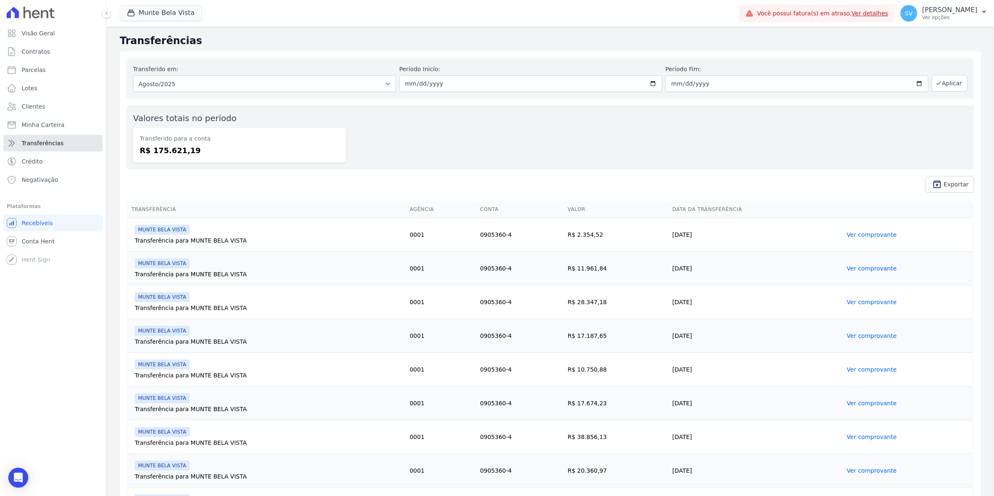
click at [13, 142] on icon at bounding box center [12, 143] width 10 height 10
click at [11, 148] on icon at bounding box center [12, 143] width 10 height 10
click at [40, 244] on span "Conta Hent" at bounding box center [38, 241] width 33 height 8
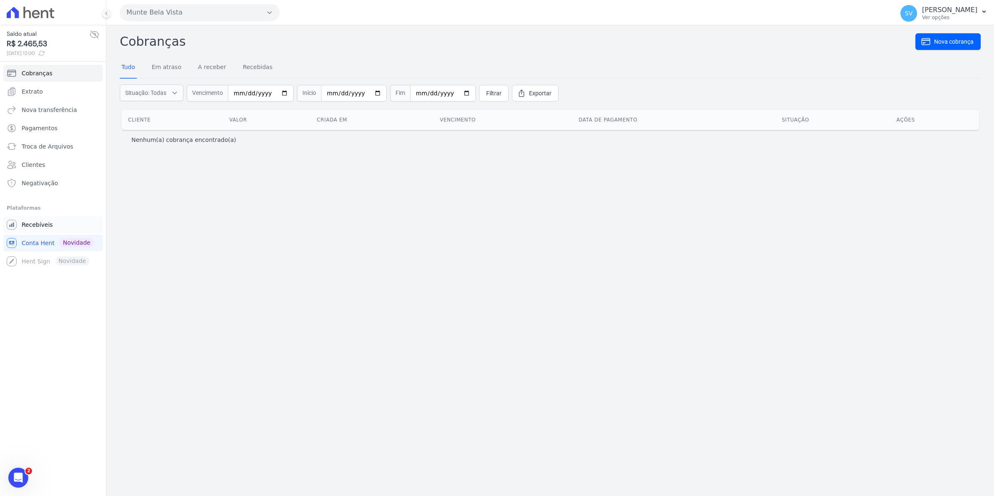
click at [50, 225] on link "Recebíveis" at bounding box center [52, 224] width 99 height 17
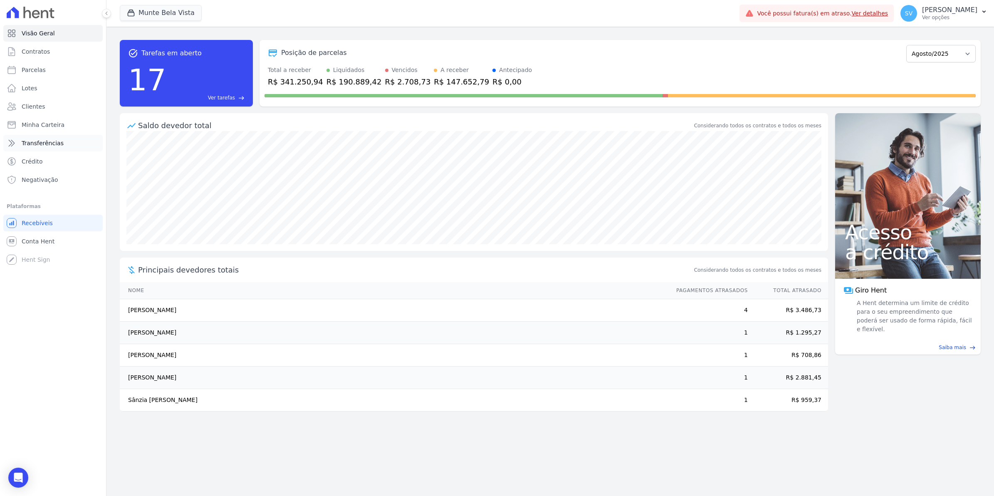
click at [42, 144] on span "Transferências" at bounding box center [43, 143] width 42 height 8
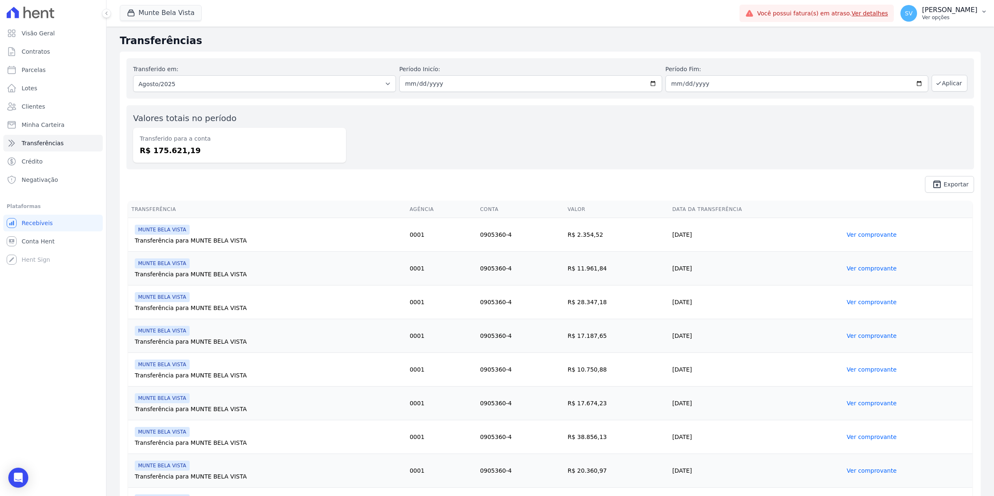
click at [917, 19] on span "SV" at bounding box center [908, 13] width 17 height 17
click at [914, 89] on link "Exportar retornos" at bounding box center [940, 91] width 106 height 15
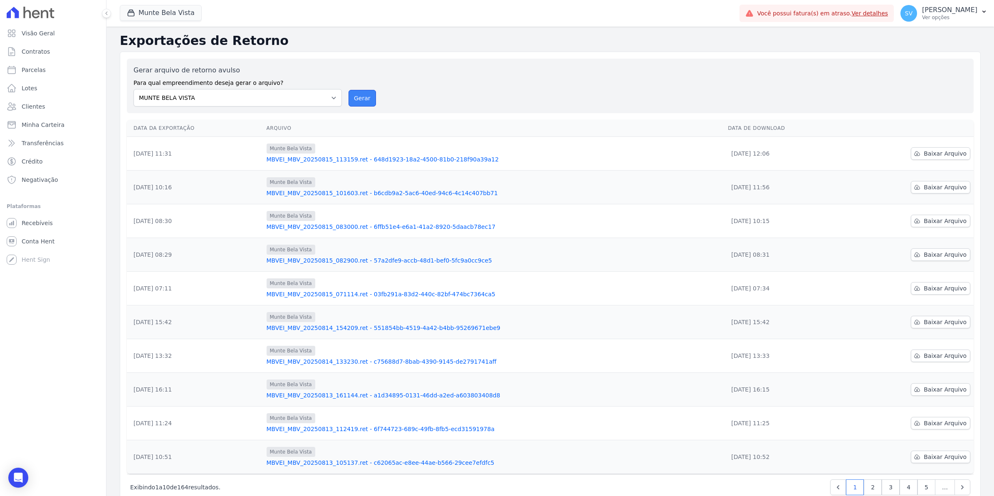
click at [363, 100] on button "Gerar" at bounding box center [361, 98] width 27 height 17
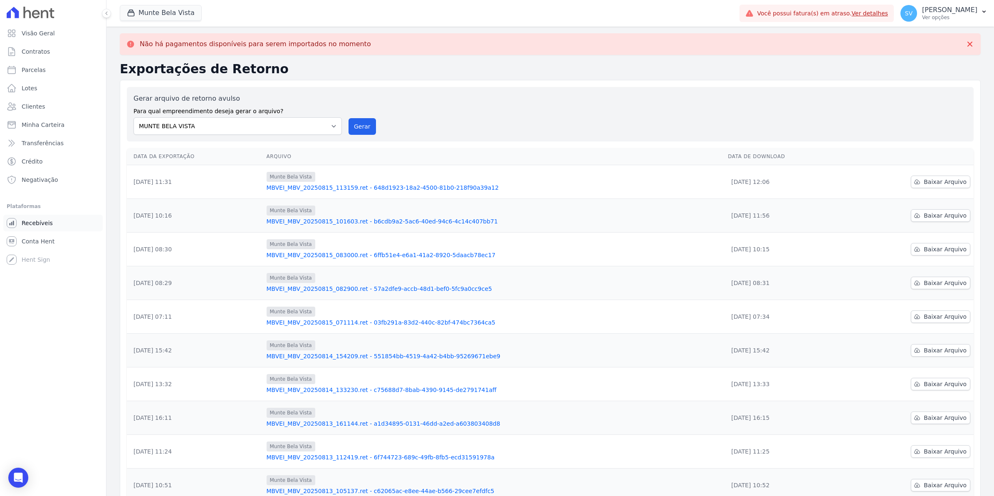
click at [27, 223] on span "Recebíveis" at bounding box center [37, 223] width 31 height 8
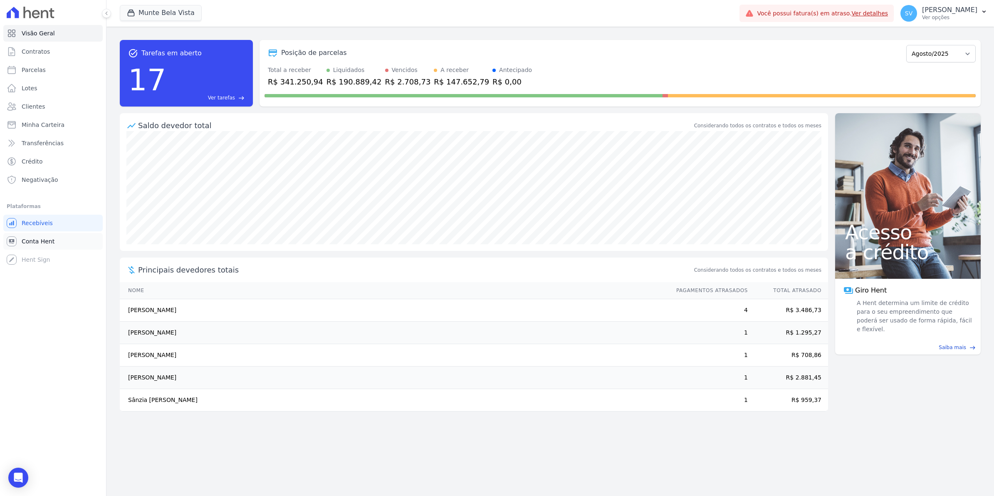
click at [39, 245] on link "Conta Hent" at bounding box center [52, 241] width 99 height 17
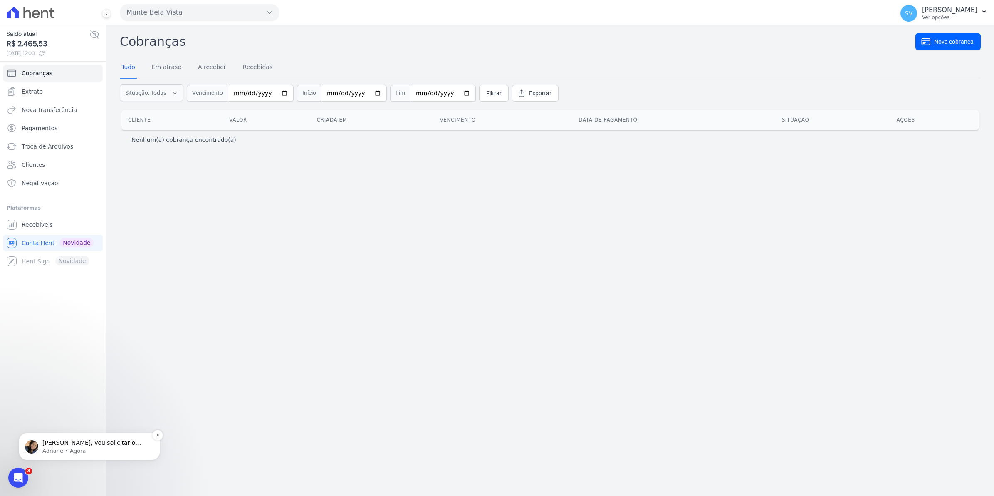
click at [63, 447] on p "Adriane • Agora" at bounding box center [95, 450] width 107 height 7
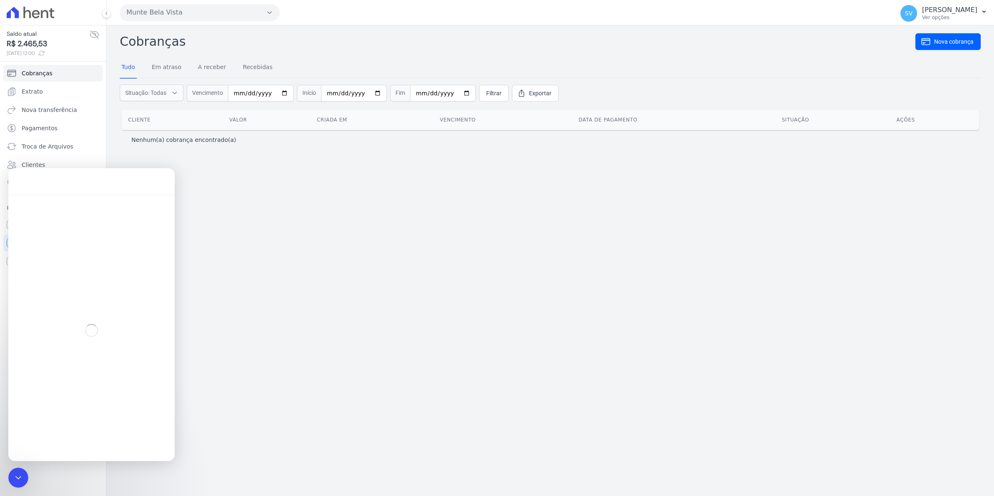
scroll to position [1, 0]
click at [419, 283] on div "Cobranças Nova cobrança Tudo Em atraso A receber Recebidas Situação: Todas Em a…" at bounding box center [549, 260] width 887 height 470
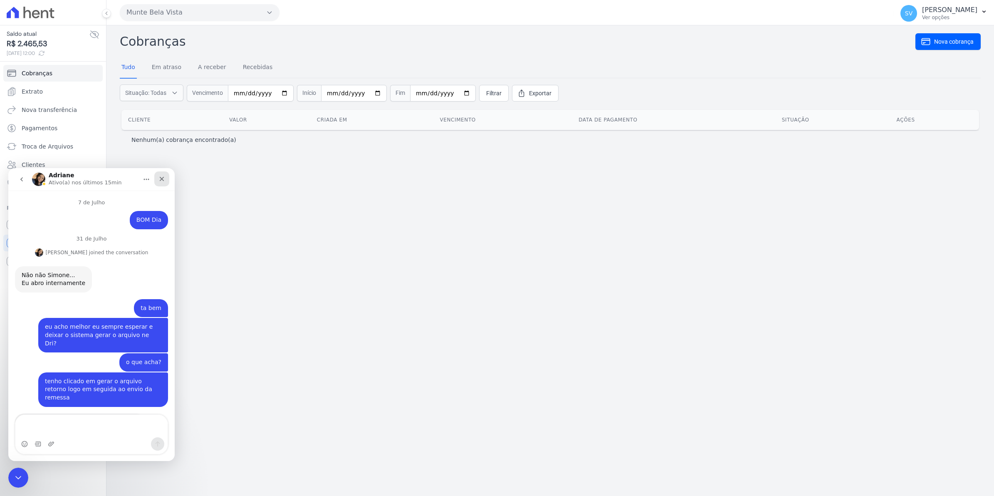
click at [163, 183] on div "Fechar" at bounding box center [161, 178] width 15 height 15
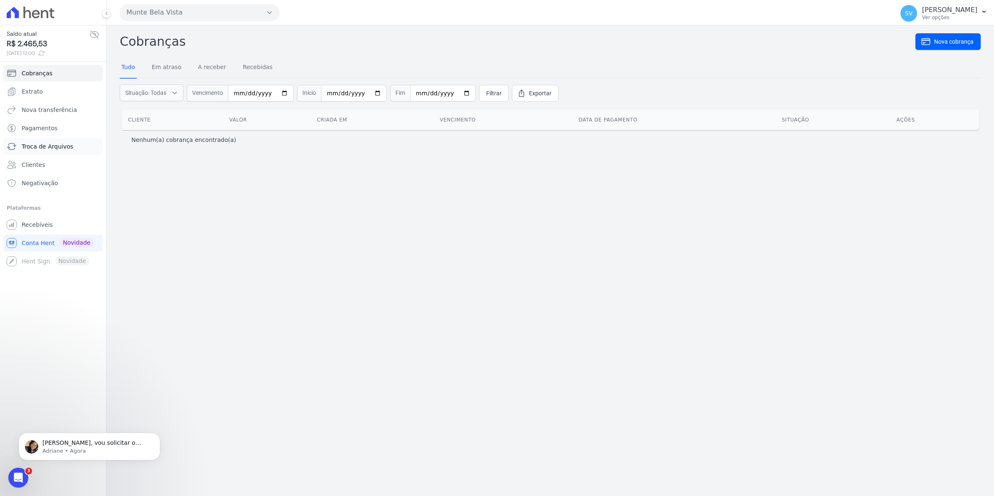
scroll to position [6927, 0]
click at [32, 148] on span "Troca de Arquivos" at bounding box center [48, 146] width 52 height 8
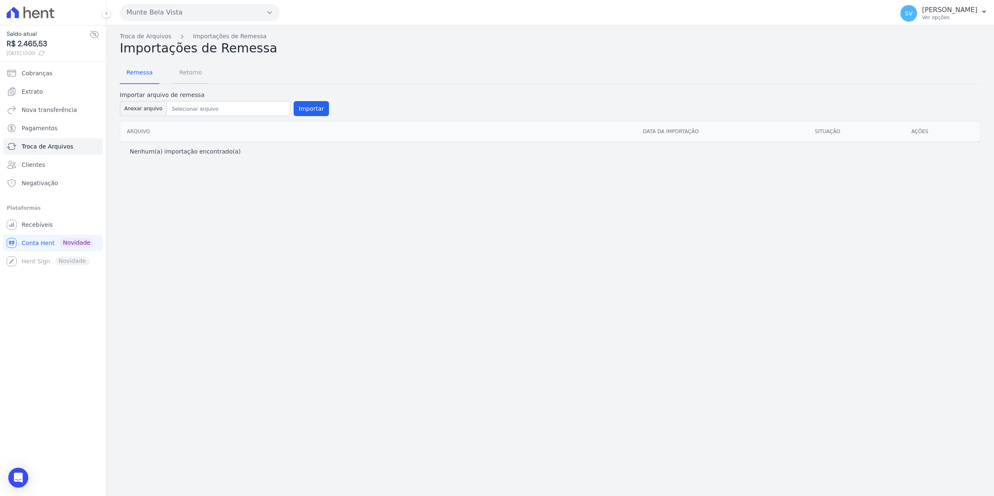
click at [190, 75] on span "Retorno" at bounding box center [190, 72] width 33 height 17
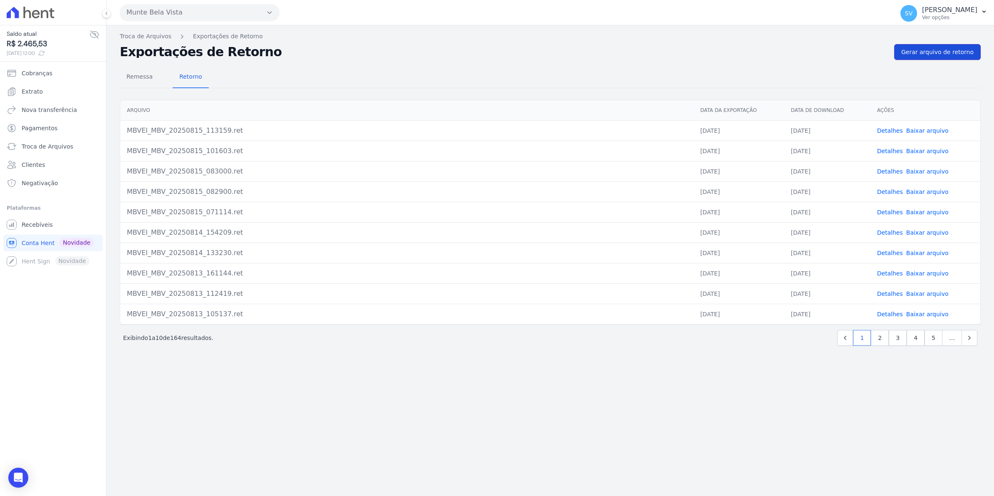
click at [949, 50] on span "Gerar arquivo de retorno" at bounding box center [937, 52] width 72 height 8
click at [26, 473] on div "Open Intercom Messenger" at bounding box center [18, 477] width 22 height 22
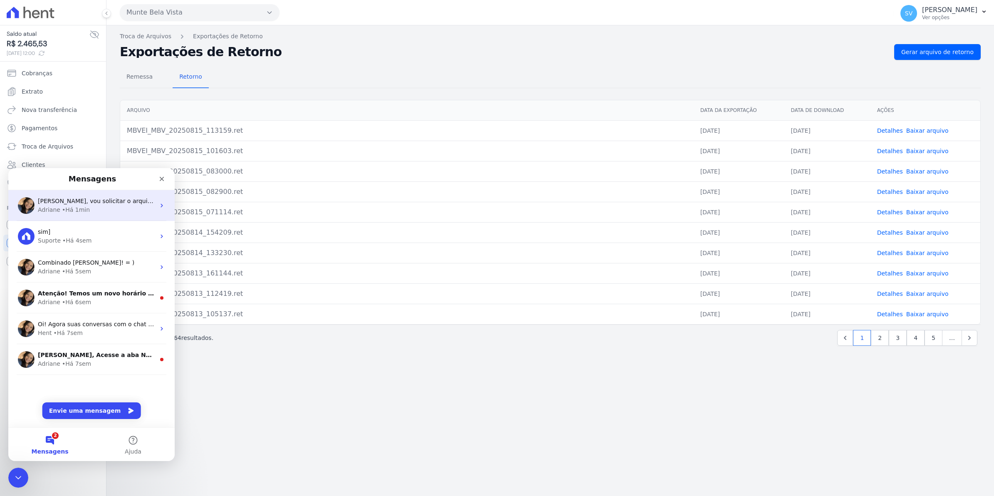
click at [74, 202] on span "[PERSON_NAME], vou solicitar o arquivo retorno de inclusão." at bounding box center [126, 200] width 176 height 7
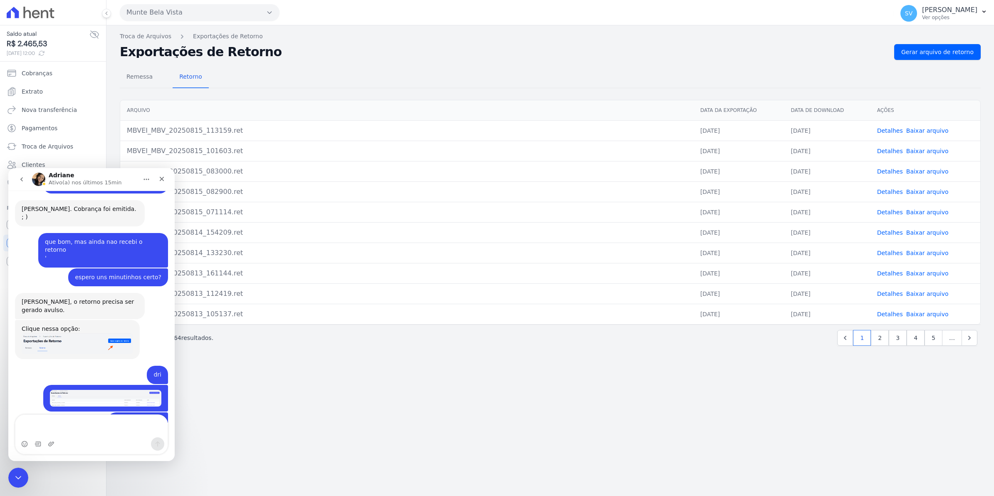
scroll to position [6913, 0]
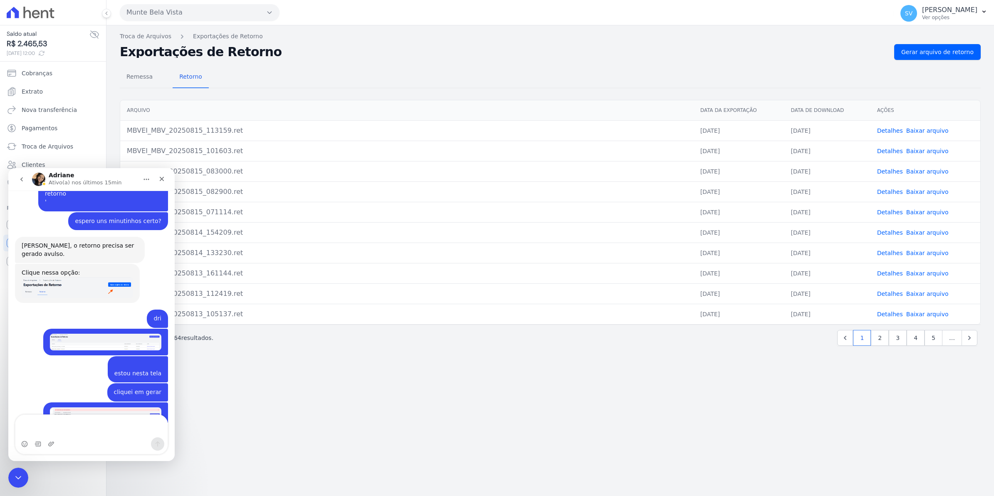
click at [59, 426] on textarea "Envie uma mensagem..." at bounding box center [91, 425] width 152 height 22
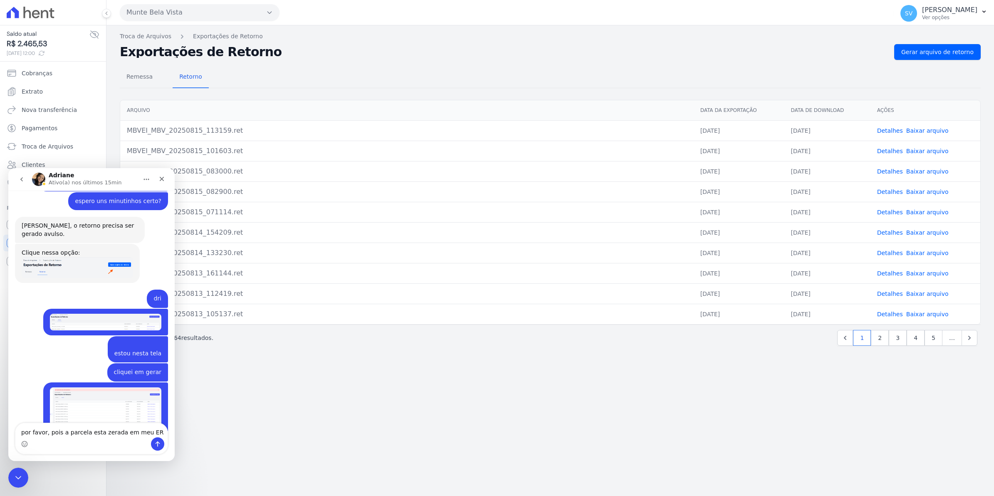
type textarea "por favor, pois a parcela esta zerada em meu ERP"
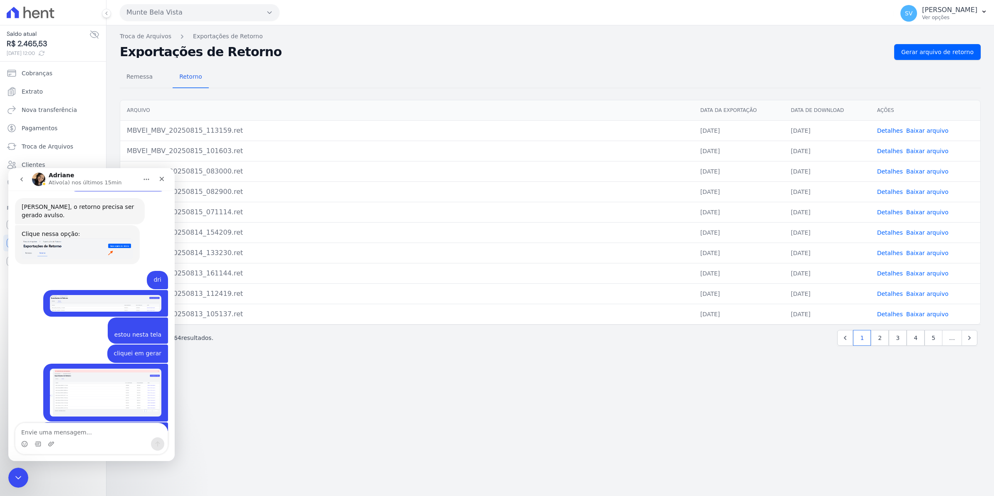
scroll to position [6959, 0]
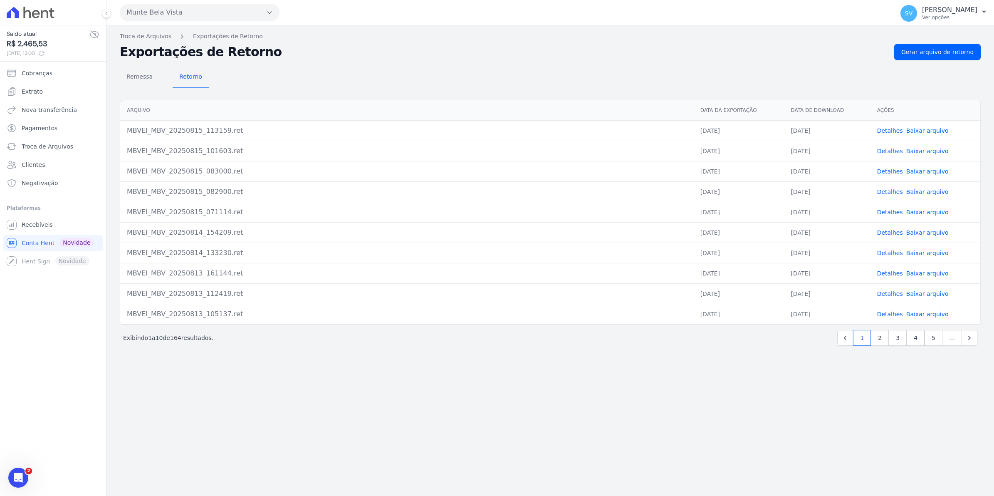
click at [20, 474] on icon "Abertura do Messenger da Intercom" at bounding box center [19, 478] width 14 height 14
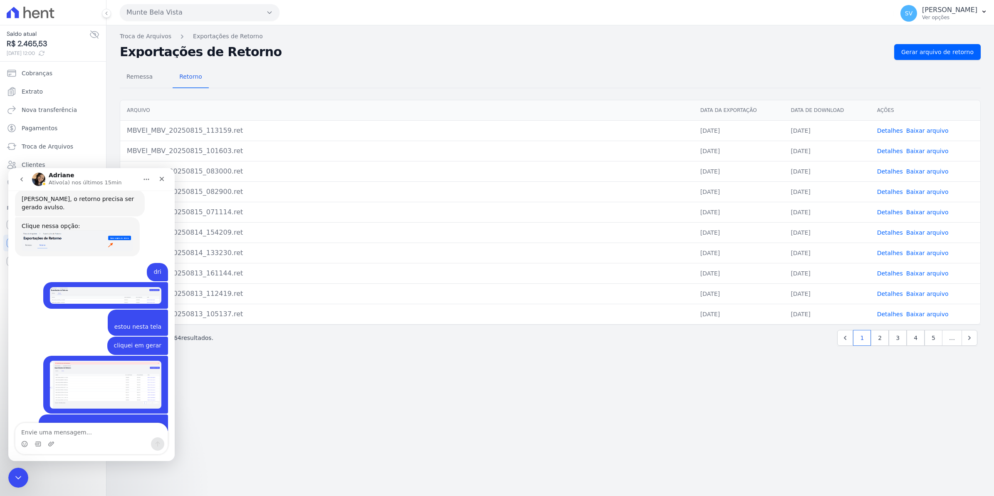
click at [76, 434] on textarea "Envie uma mensagem..." at bounding box center [91, 430] width 152 height 14
type textarea "S"
click at [32, 90] on span "Extrato" at bounding box center [32, 91] width 21 height 8
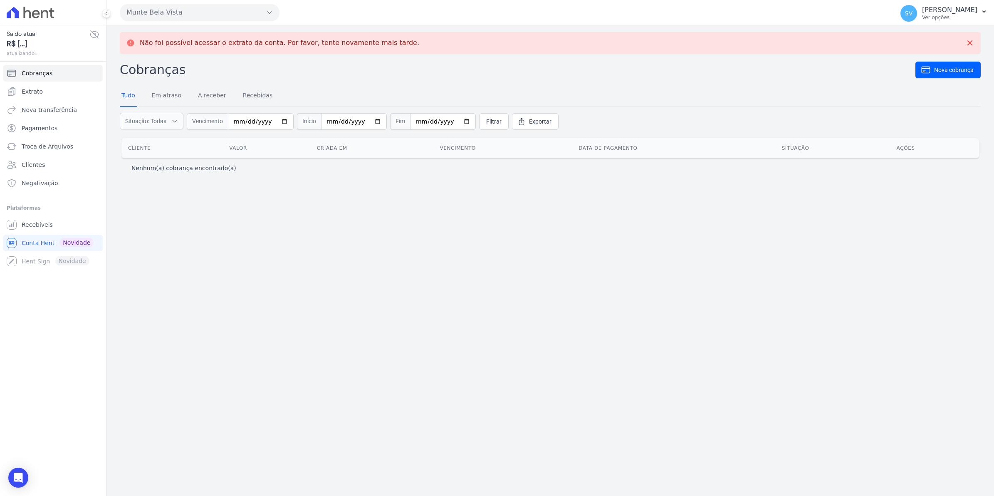
click at [39, 227] on span "Recebíveis" at bounding box center [37, 224] width 31 height 8
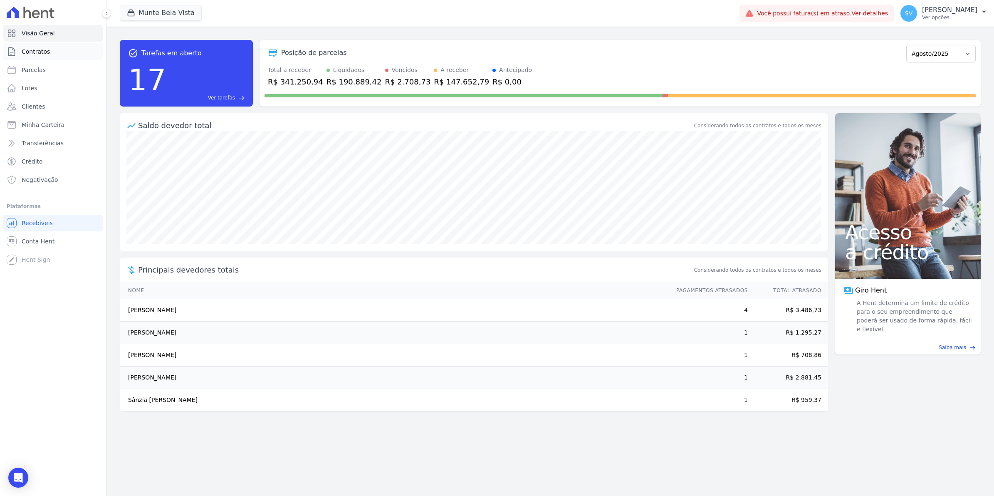
click at [36, 52] on span "Contratos" at bounding box center [36, 51] width 28 height 8
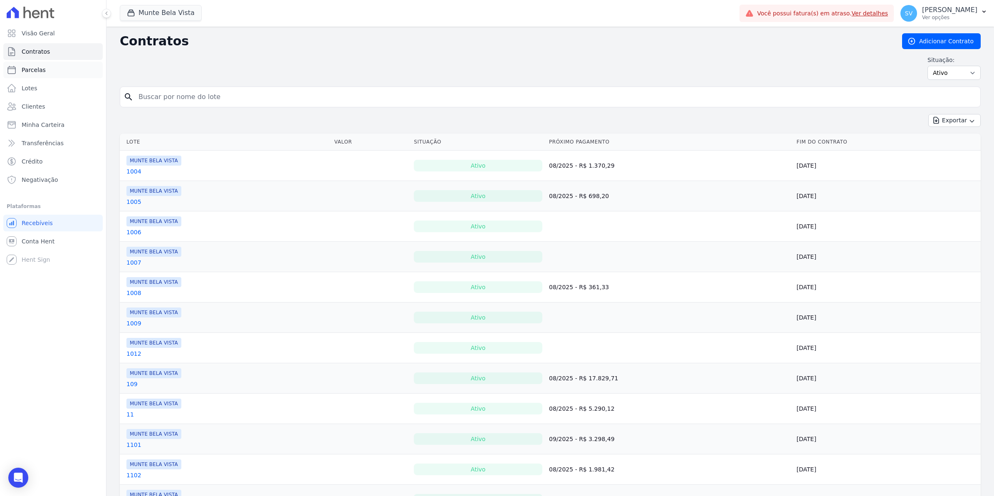
click at [32, 69] on span "Parcelas" at bounding box center [34, 70] width 24 height 8
select select
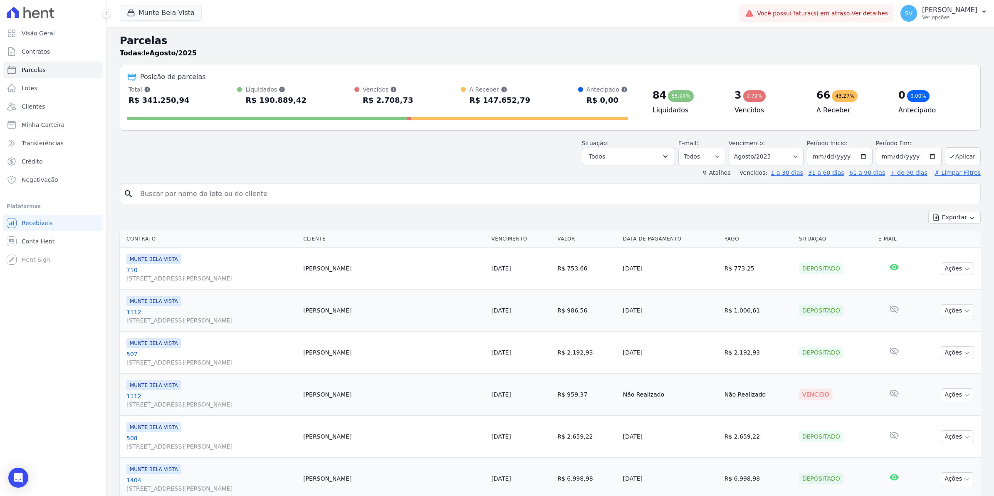
click at [151, 195] on input "search" at bounding box center [555, 193] width 841 height 17
type input "308"
select select
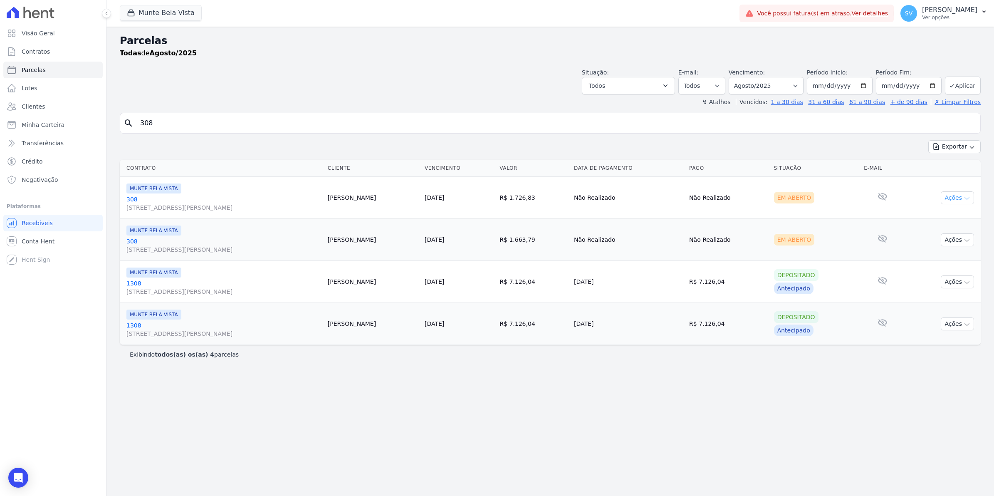
click at [959, 196] on button "Ações" at bounding box center [956, 197] width 33 height 13
click at [940, 220] on link "Ver boleto" at bounding box center [954, 216] width 80 height 15
click at [912, 11] on span "SV" at bounding box center [908, 13] width 7 height 6
click at [917, 92] on link "Exportar retornos" at bounding box center [940, 91] width 106 height 15
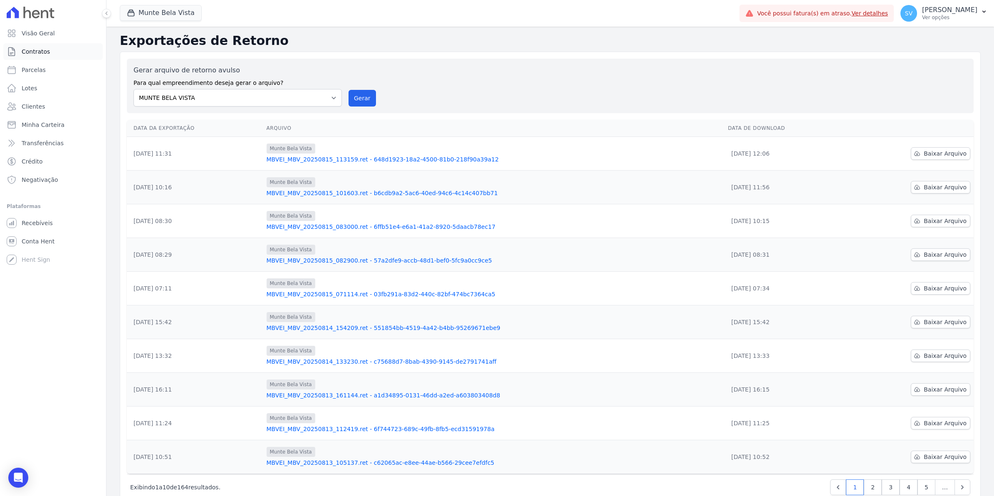
click at [34, 49] on span "Contratos" at bounding box center [36, 51] width 28 height 8
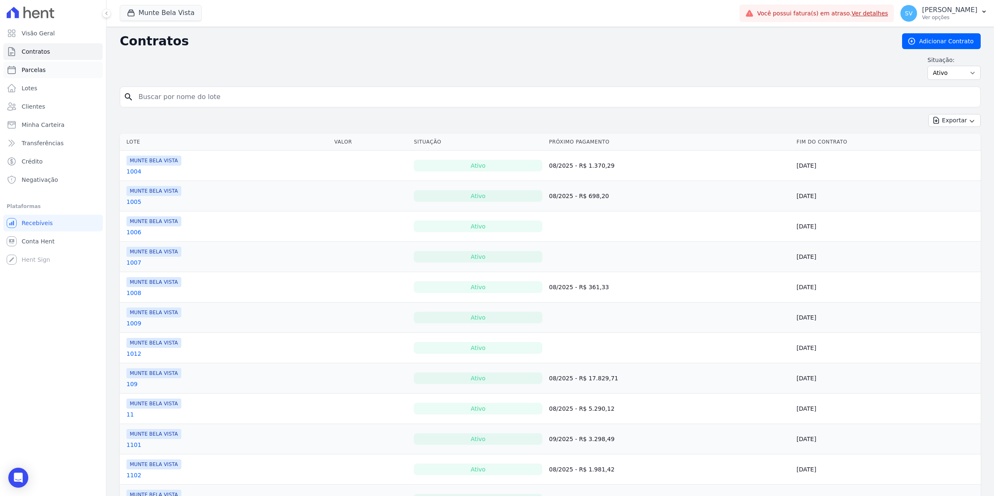
click at [28, 68] on span "Parcelas" at bounding box center [34, 70] width 24 height 8
select select
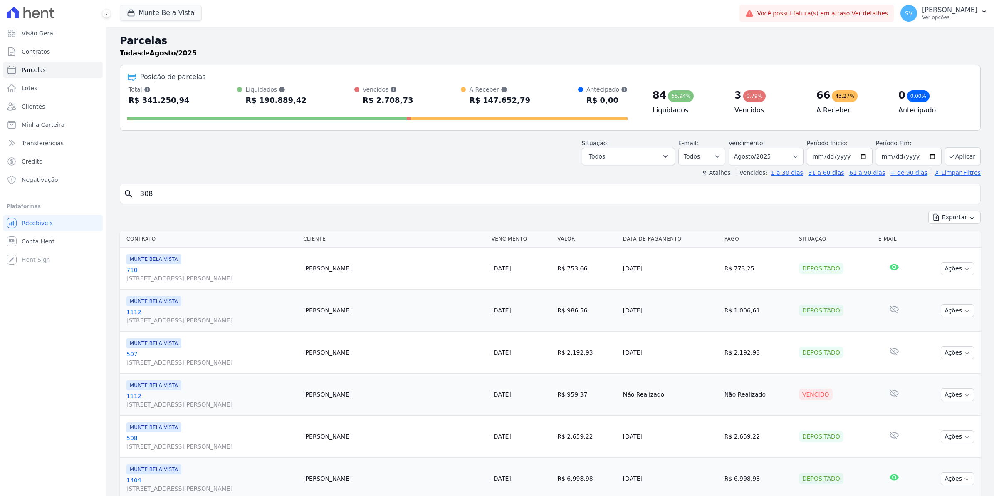
select select
click at [29, 51] on span "Contratos" at bounding box center [36, 51] width 28 height 8
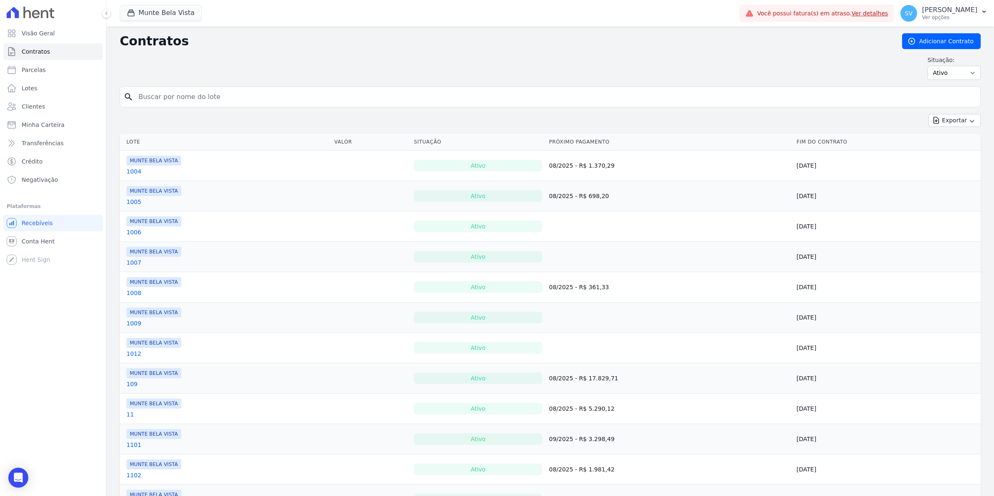
click at [152, 96] on input "search" at bounding box center [554, 97] width 843 height 17
type input "308"
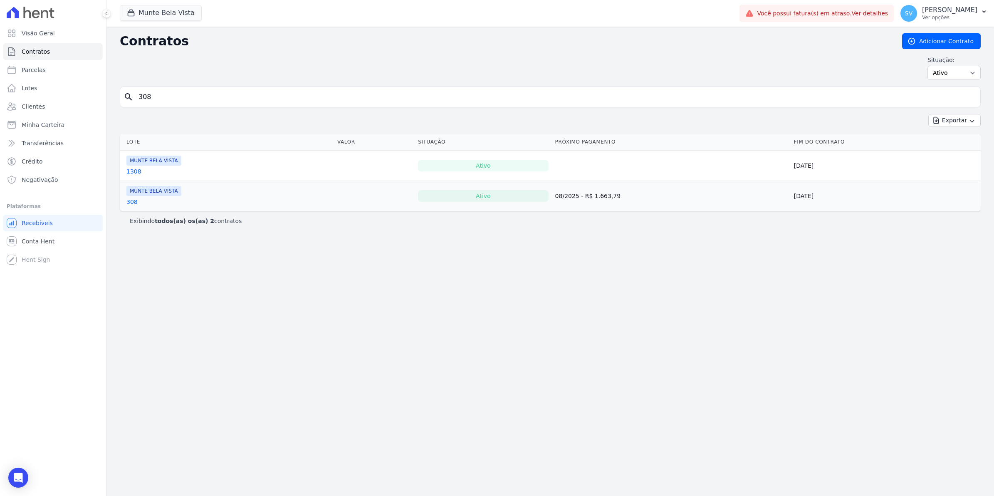
click at [127, 202] on link "308" at bounding box center [131, 201] width 11 height 8
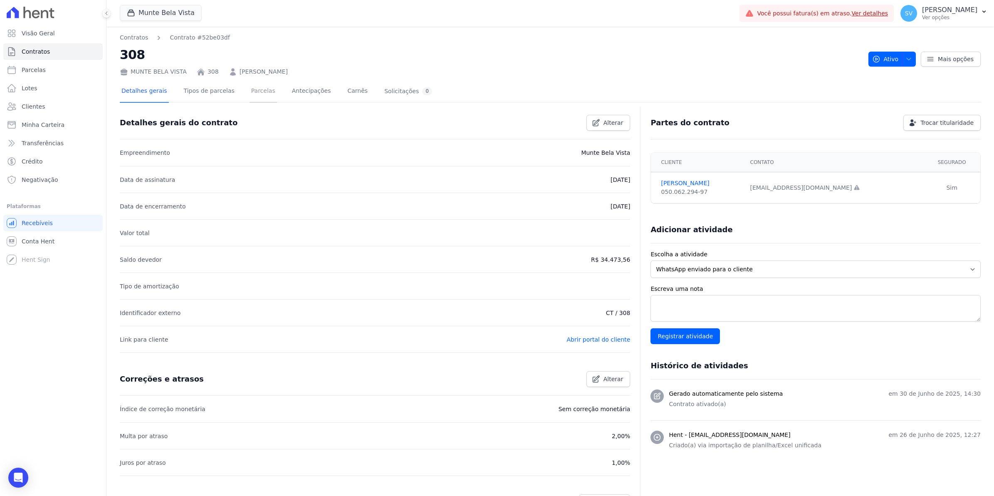
click at [249, 91] on link "Parcelas" at bounding box center [262, 92] width 27 height 22
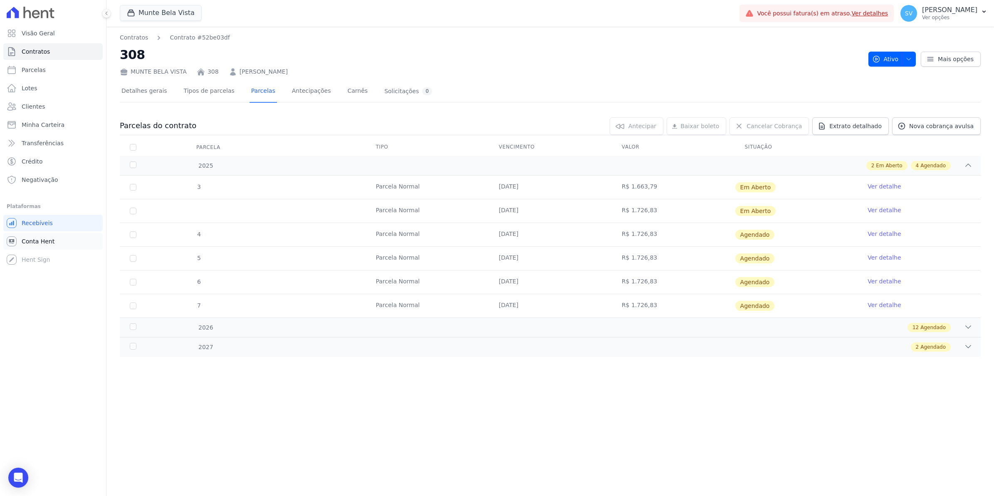
click at [44, 240] on span "Conta Hent" at bounding box center [38, 241] width 33 height 8
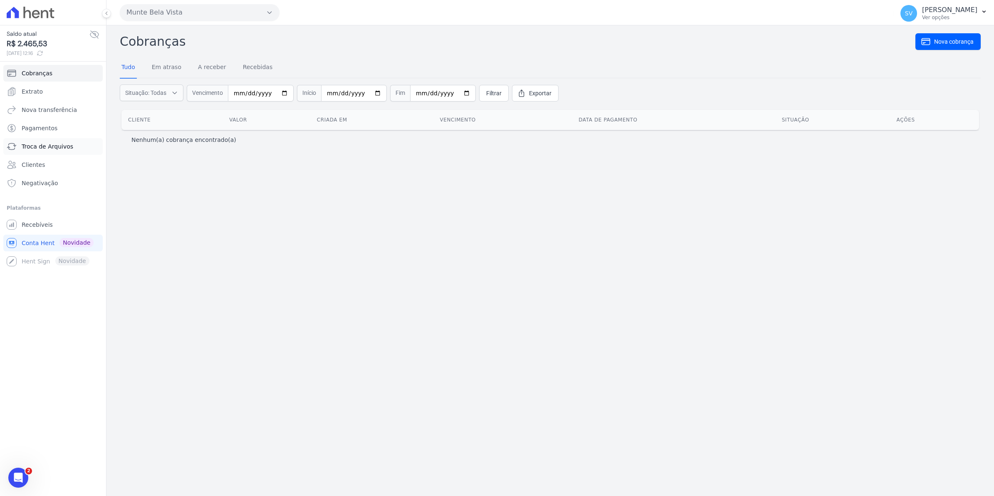
click at [49, 148] on span "Troca de Arquivos" at bounding box center [48, 146] width 52 height 8
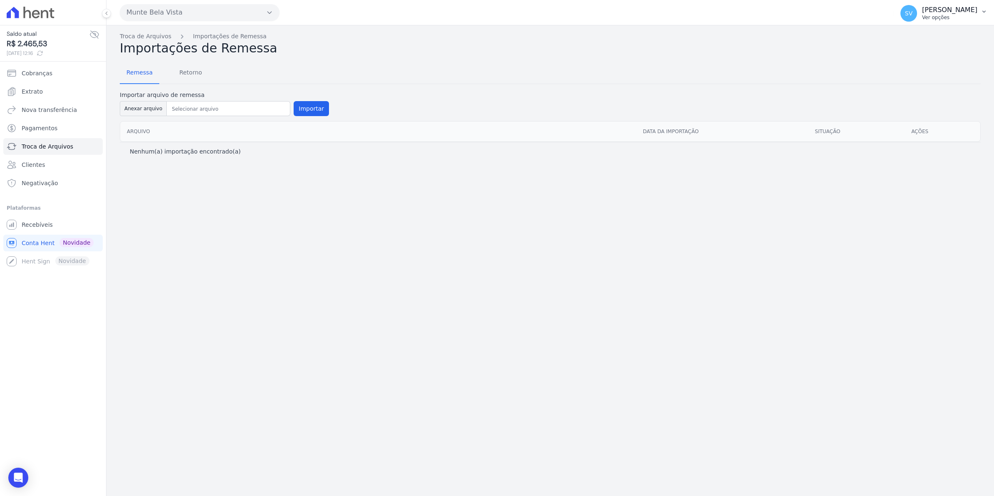
click at [915, 17] on span "SV" at bounding box center [908, 13] width 17 height 17
click at [174, 237] on div "Troca de Arquivos Importações de Remessa Importações de Remessa Remessa Retorno…" at bounding box center [549, 260] width 887 height 470
click at [36, 221] on span "Recebíveis" at bounding box center [37, 224] width 31 height 8
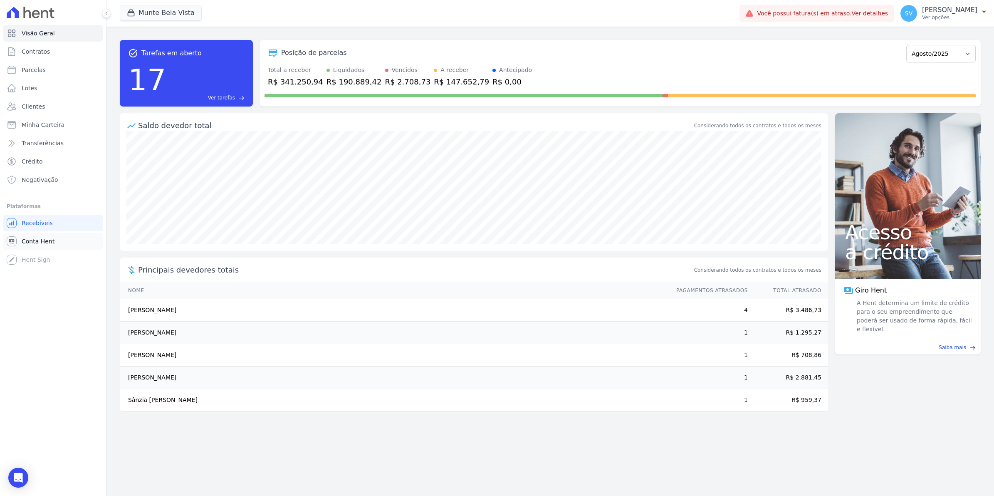
click at [25, 240] on span "Conta Hent" at bounding box center [38, 241] width 33 height 8
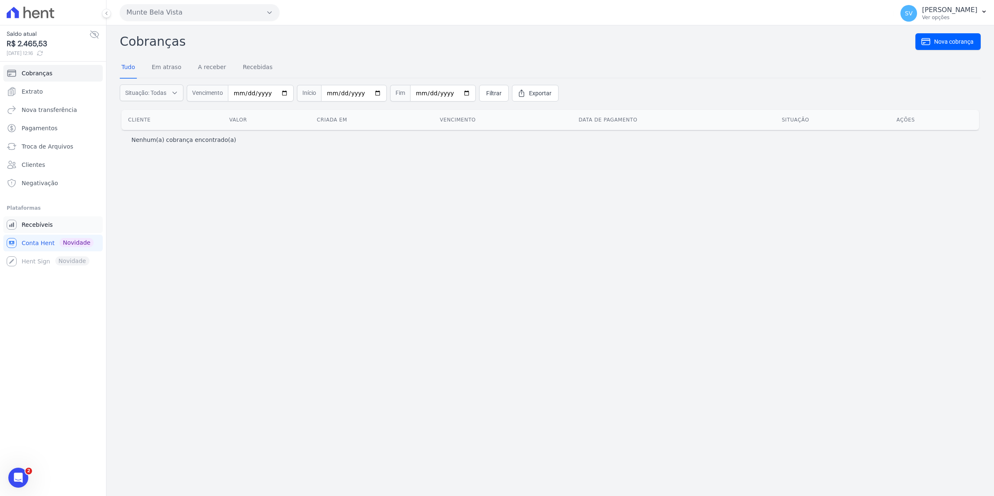
click at [41, 224] on span "Recebíveis" at bounding box center [37, 224] width 31 height 8
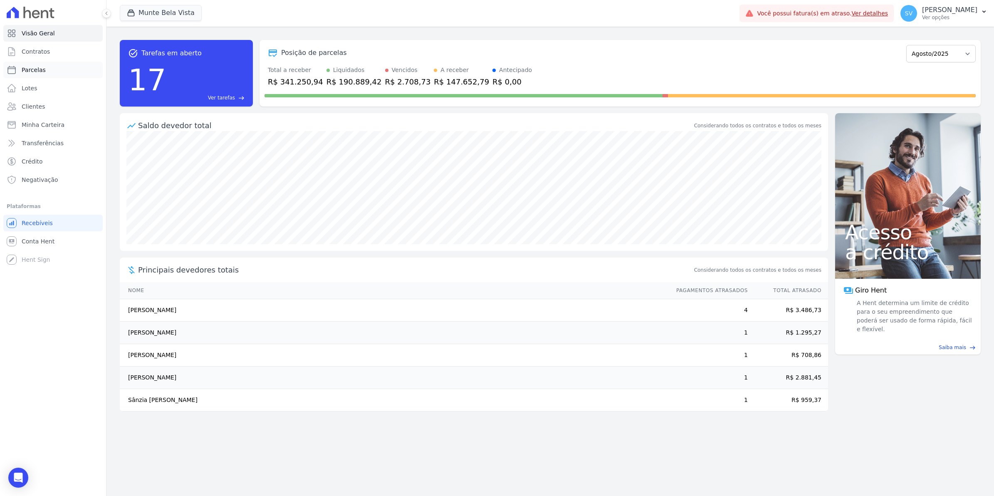
click at [25, 72] on span "Parcelas" at bounding box center [34, 70] width 24 height 8
select select
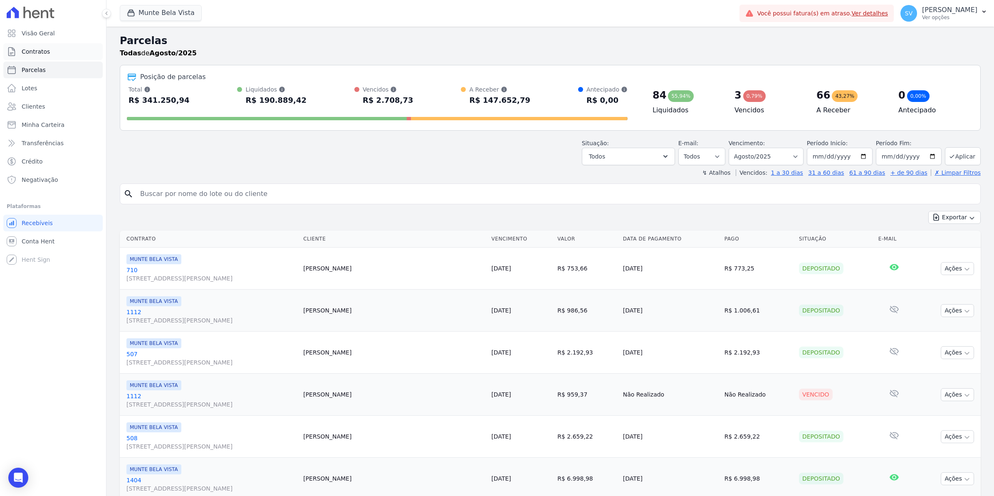
click at [25, 54] on span "Contratos" at bounding box center [36, 51] width 28 height 8
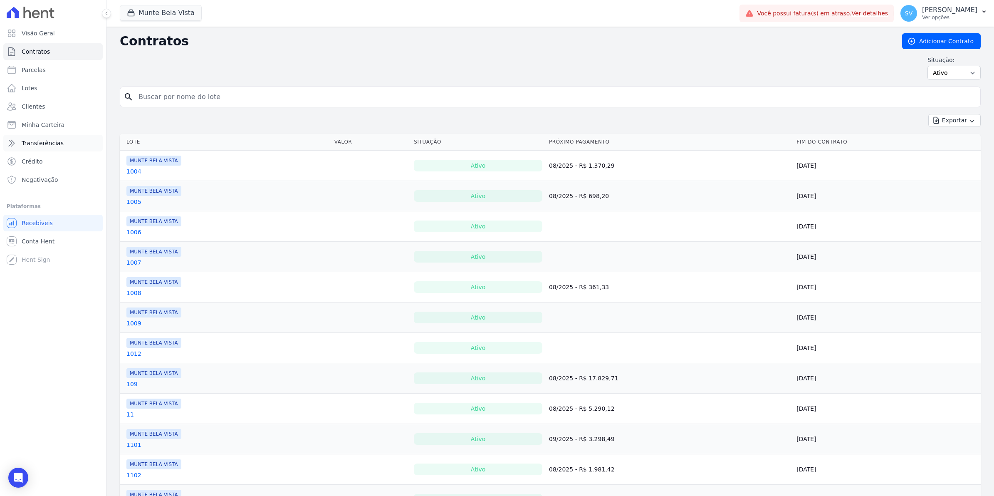
click at [36, 142] on span "Transferências" at bounding box center [43, 143] width 42 height 8
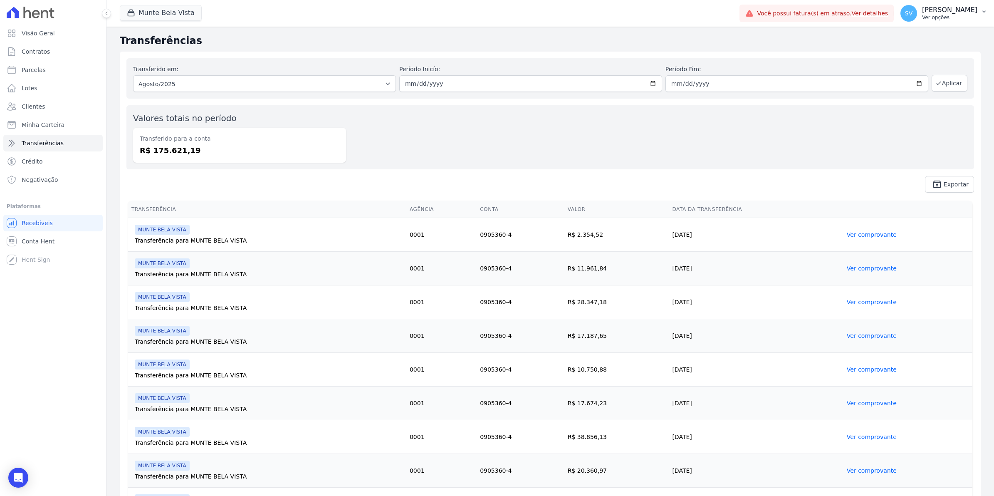
click at [911, 19] on div "SV [PERSON_NAME] Ver opções" at bounding box center [938, 13] width 77 height 17
click at [905, 92] on link "Exportar retornos" at bounding box center [940, 91] width 106 height 15
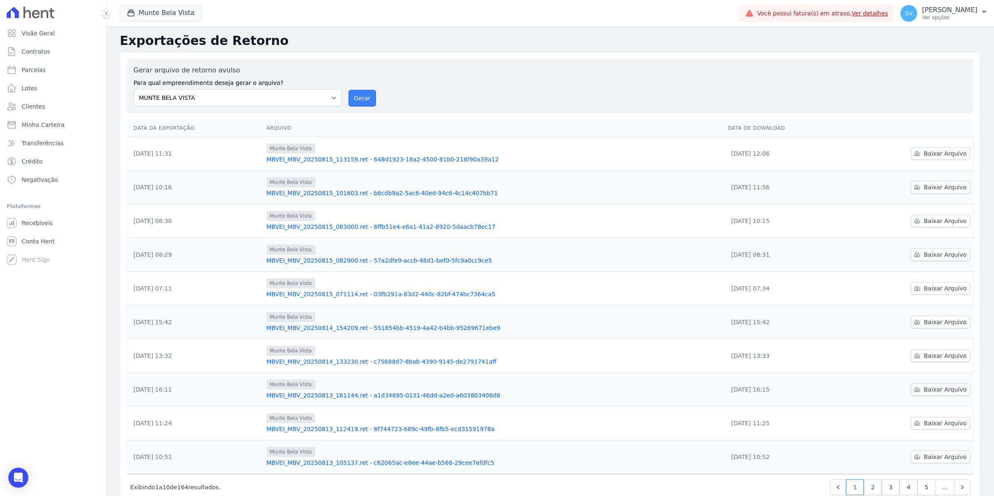
click at [358, 98] on button "Gerar" at bounding box center [361, 98] width 27 height 17
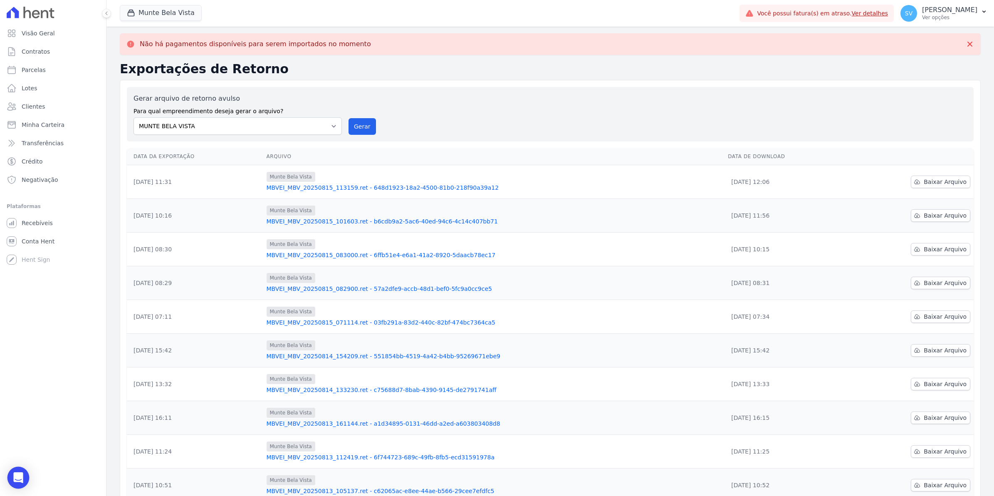
click at [17, 481] on icon "Open Intercom Messenger" at bounding box center [18, 477] width 11 height 11
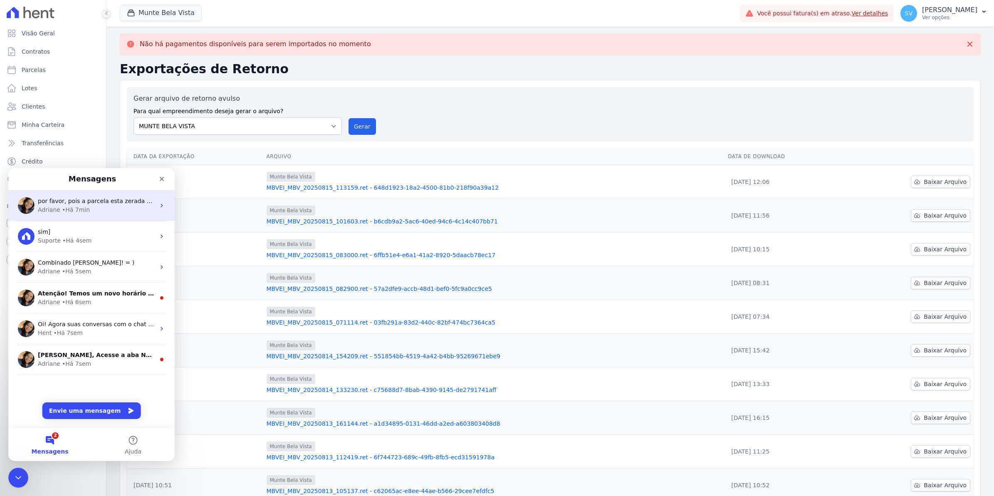
click at [81, 207] on div "• Há 7min" at bounding box center [76, 209] width 28 height 9
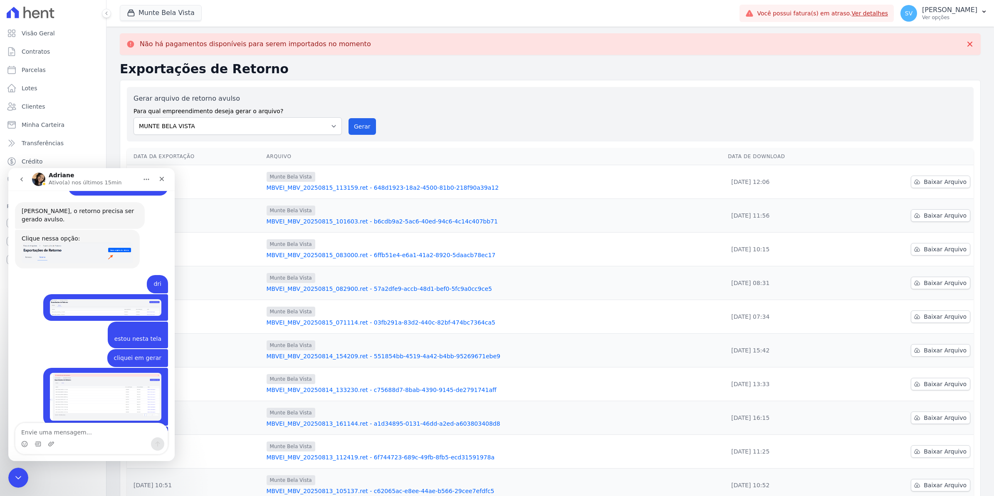
scroll to position [6908, 0]
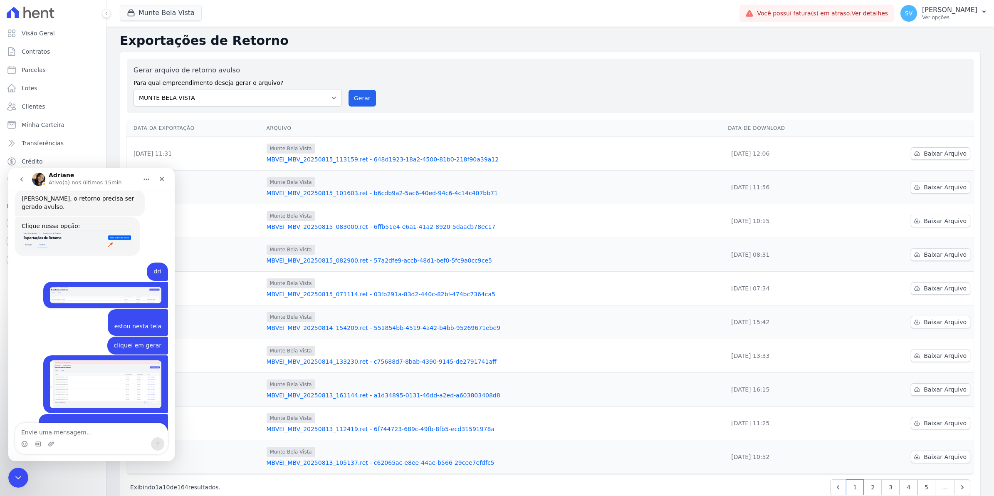
click at [61, 434] on textarea "Envie uma mensagem..." at bounding box center [91, 430] width 152 height 14
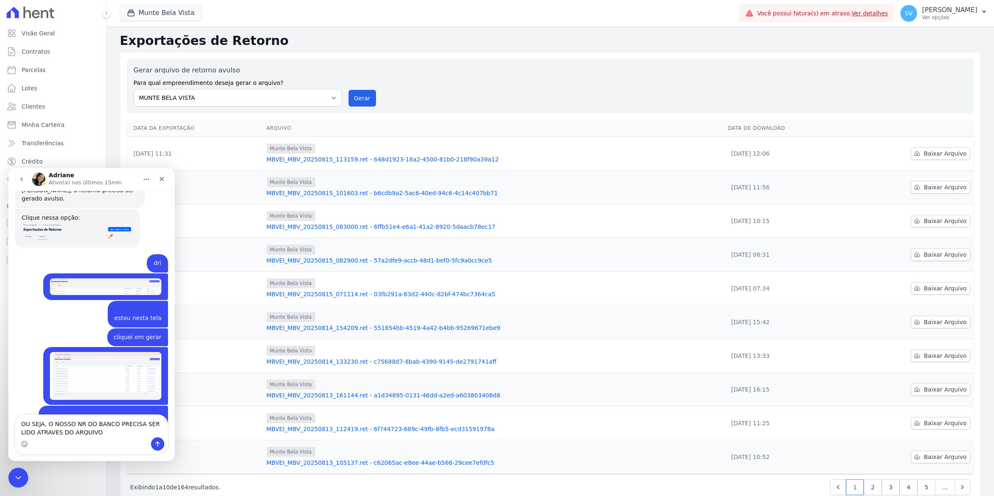
click at [31, 424] on textarea "OU SEJA, O NOSSO NR DO BANCO PRECISA SER LIDO ATRAVES DO ARQUIVO" at bounding box center [91, 425] width 152 height 22
type textarea "ou seja, o nosso [DOMAIN_NAME] banco precisa ser lido através do arquivo"
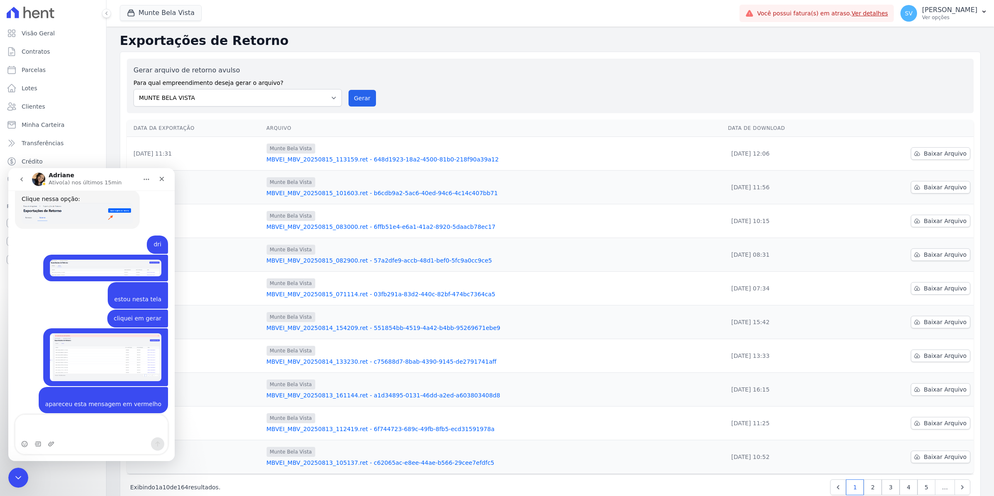
scroll to position [6943, 0]
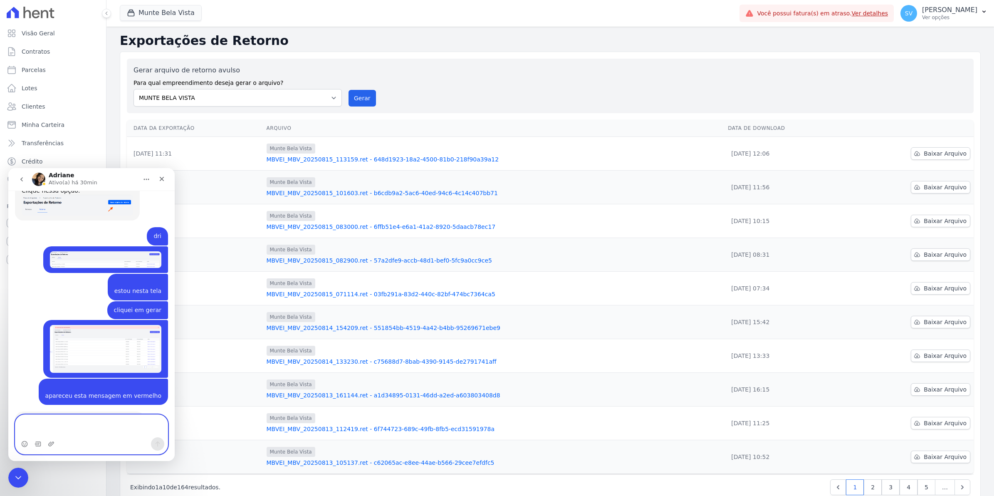
click at [60, 419] on textarea "Envie uma mensagem..." at bounding box center [91, 425] width 152 height 22
type textarea "deu fallha dri"
paste textarea "Envie uma mensagem..."
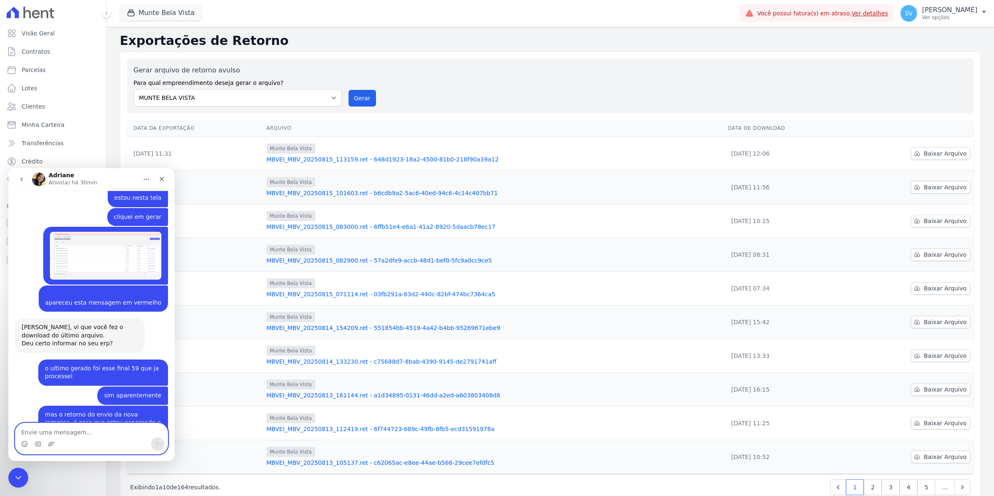
scroll to position [7044, 0]
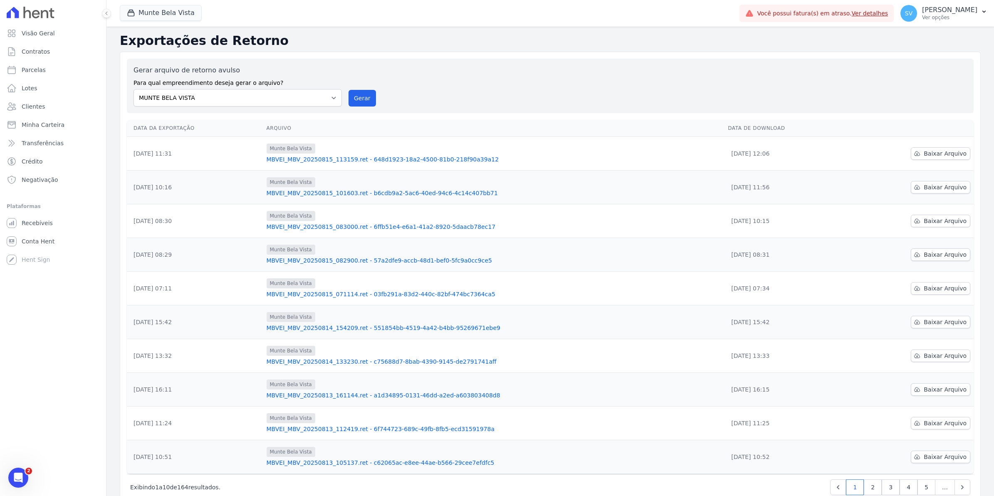
click at [15, 481] on div "Abertura do Messenger da Intercom" at bounding box center [18, 477] width 27 height 27
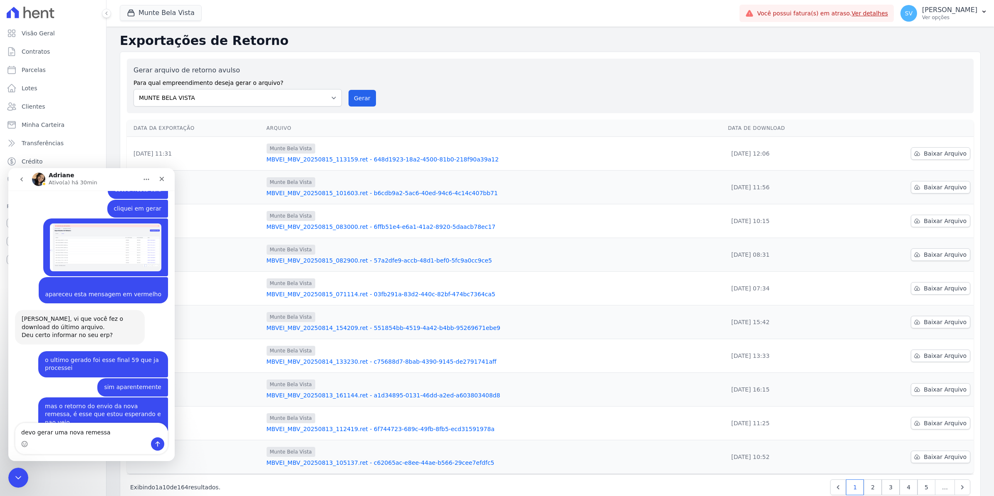
type textarea "devo gerar uma nova remessa?"
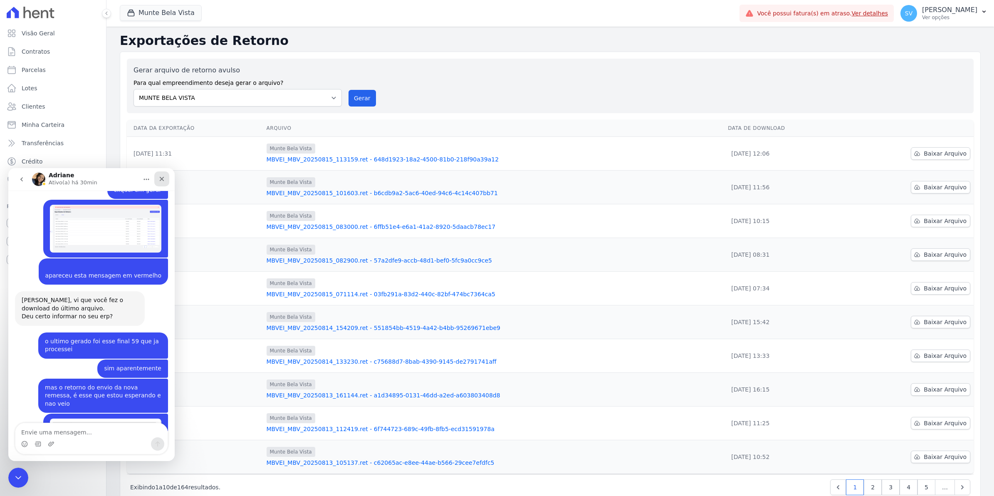
click at [161, 180] on icon "Fechar" at bounding box center [161, 178] width 7 height 7
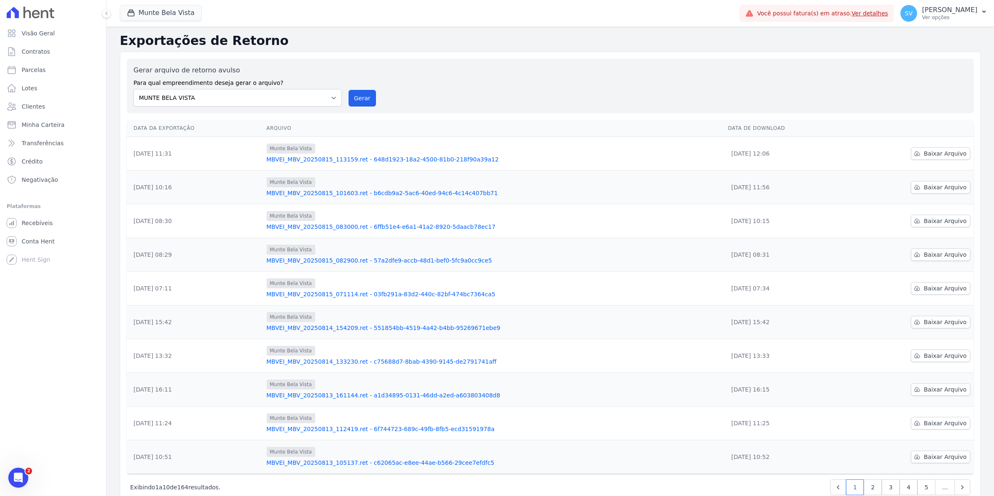
click at [15, 478] on icon "Abertura do Messenger da Intercom" at bounding box center [19, 478] width 14 height 14
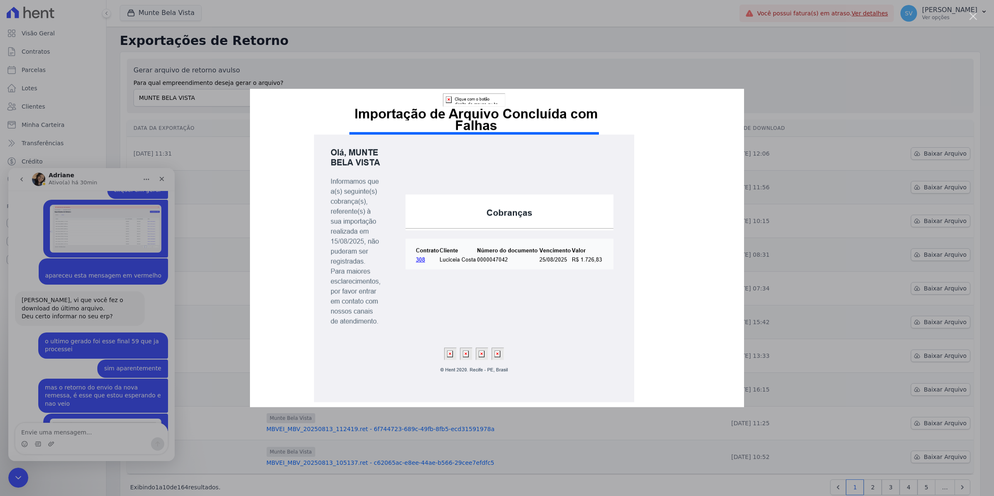
scroll to position [0, 0]
click at [161, 179] on div "Messenger da Intercom" at bounding box center [497, 248] width 994 height 496
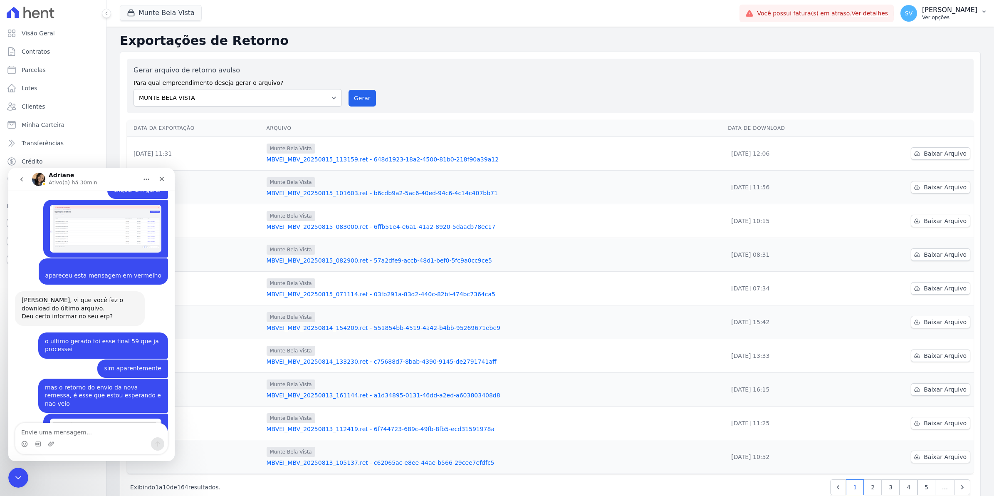
click at [912, 12] on span "SV" at bounding box center [908, 13] width 7 height 6
click at [925, 77] on link "Importar remessas" at bounding box center [940, 73] width 106 height 15
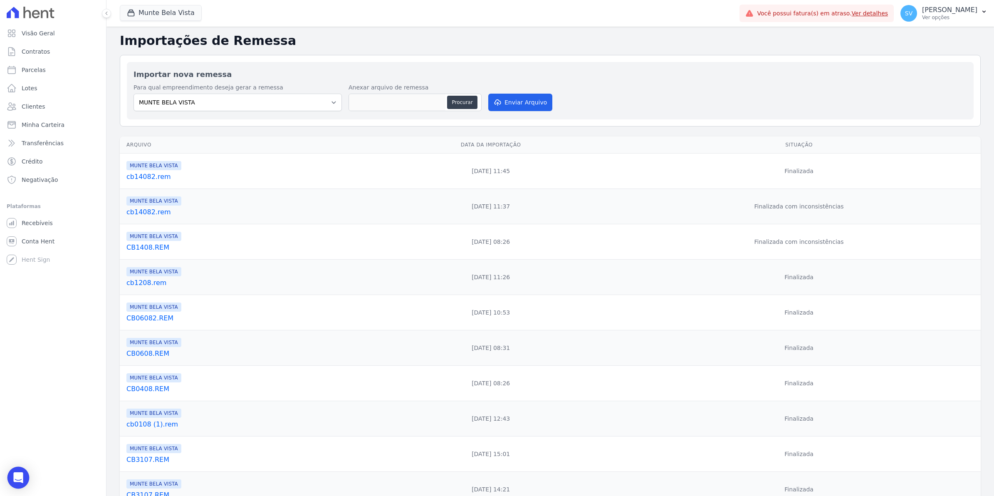
click at [27, 481] on body "Visão Geral Contratos Parcelas Lotes Clientes Minha Carteira Transferências Cré…" at bounding box center [497, 248] width 994 height 496
click at [20, 478] on icon "Abertura do Messenger da Intercom" at bounding box center [19, 478] width 14 height 14
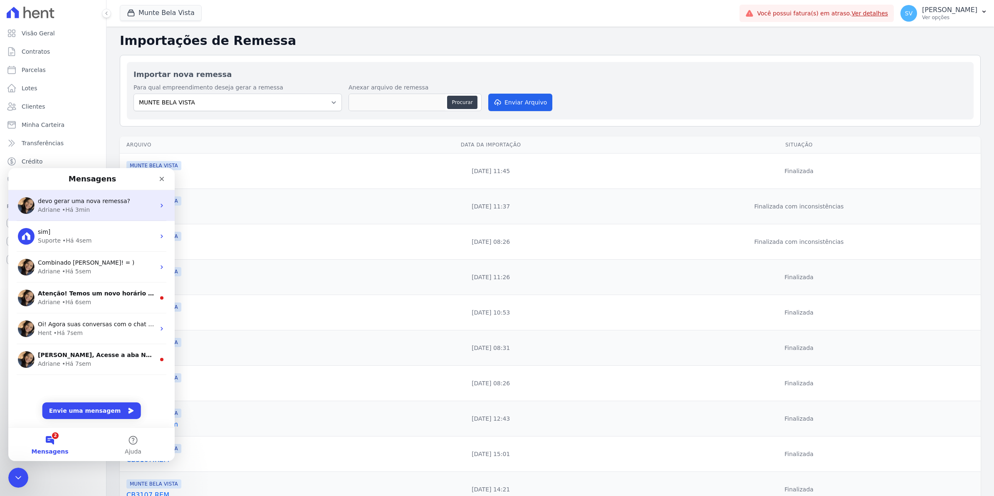
click at [77, 210] on div "• Há 3min" at bounding box center [76, 209] width 28 height 9
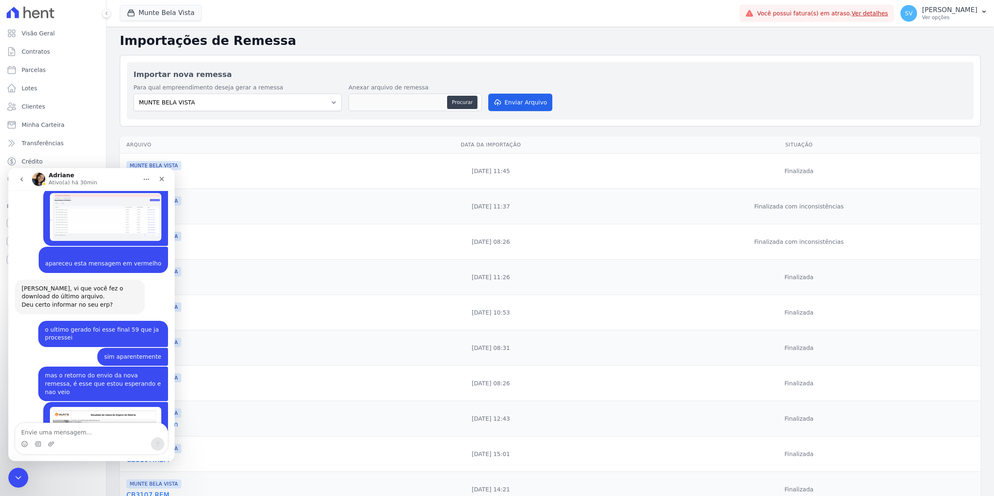
scroll to position [6918, 0]
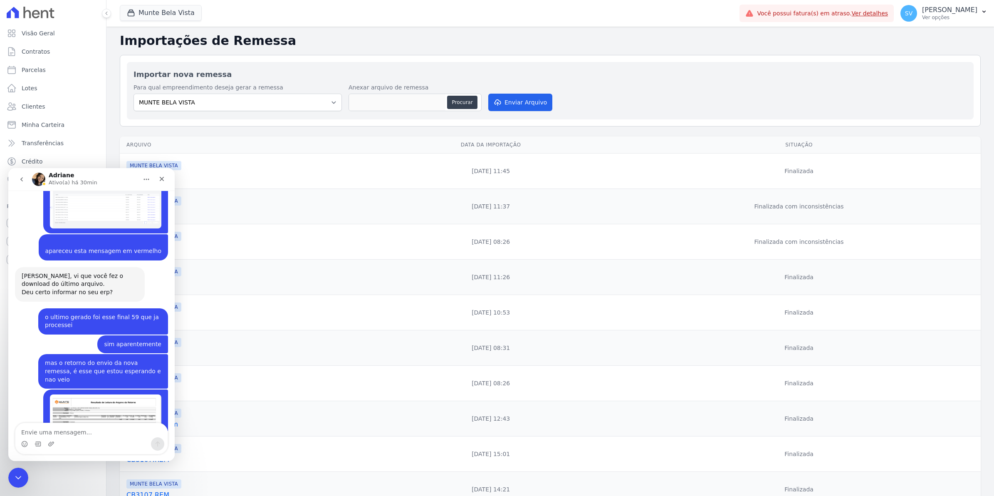
click at [353, 270] on div "MUNTE BELA VISTA" at bounding box center [243, 271] width 234 height 10
click at [163, 182] on div "Fechar" at bounding box center [161, 178] width 15 height 15
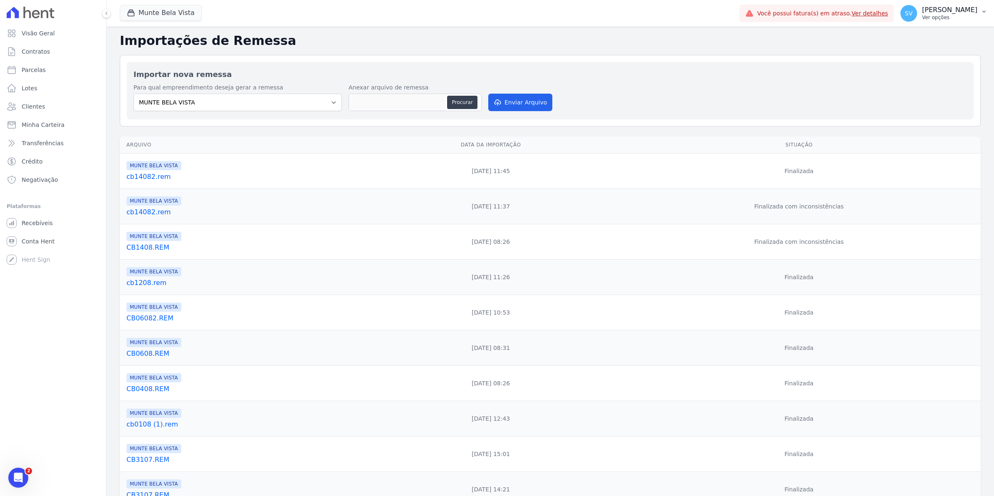
click at [912, 16] on span "SV" at bounding box center [908, 13] width 7 height 6
click at [913, 92] on link "Exportar retornos" at bounding box center [940, 91] width 106 height 15
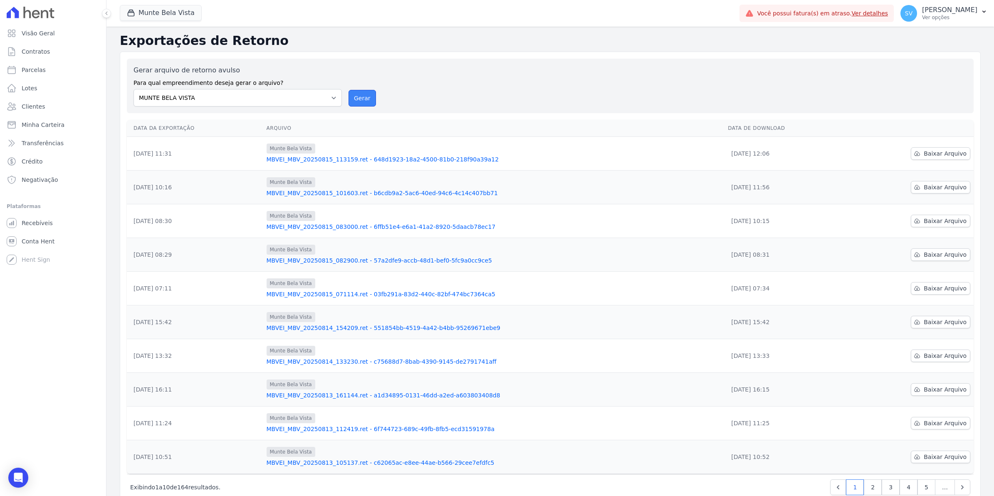
click at [360, 97] on button "Gerar" at bounding box center [361, 98] width 27 height 17
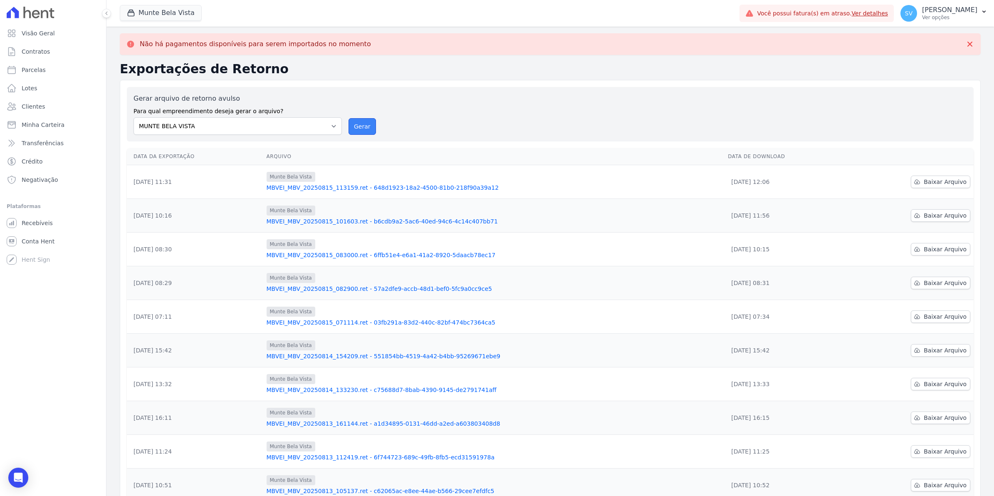
click at [367, 122] on button "Gerar" at bounding box center [361, 126] width 27 height 17
click at [40, 223] on span "Recebíveis" at bounding box center [37, 223] width 31 height 8
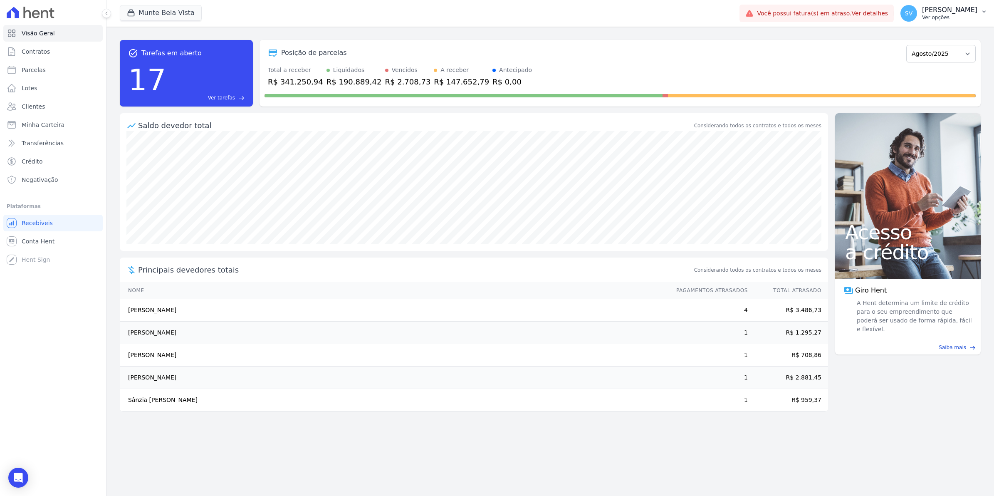
click at [917, 7] on span "SV" at bounding box center [908, 13] width 17 height 17
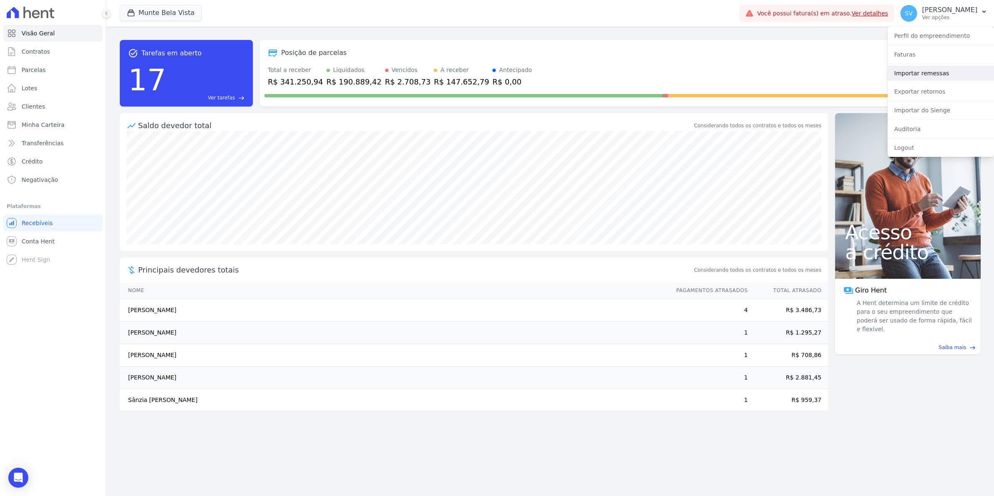
click at [910, 76] on link "Importar remessas" at bounding box center [940, 73] width 106 height 15
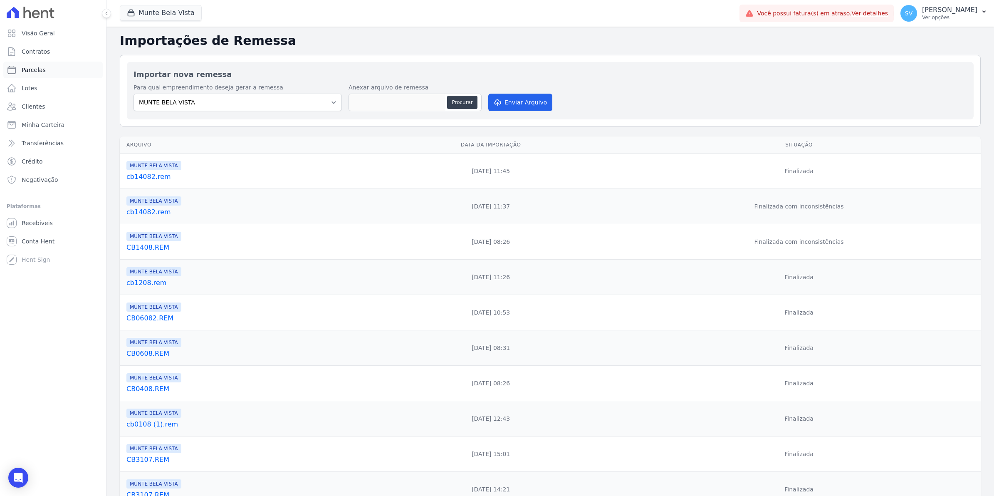
click at [44, 71] on link "Parcelas" at bounding box center [52, 70] width 99 height 17
select select
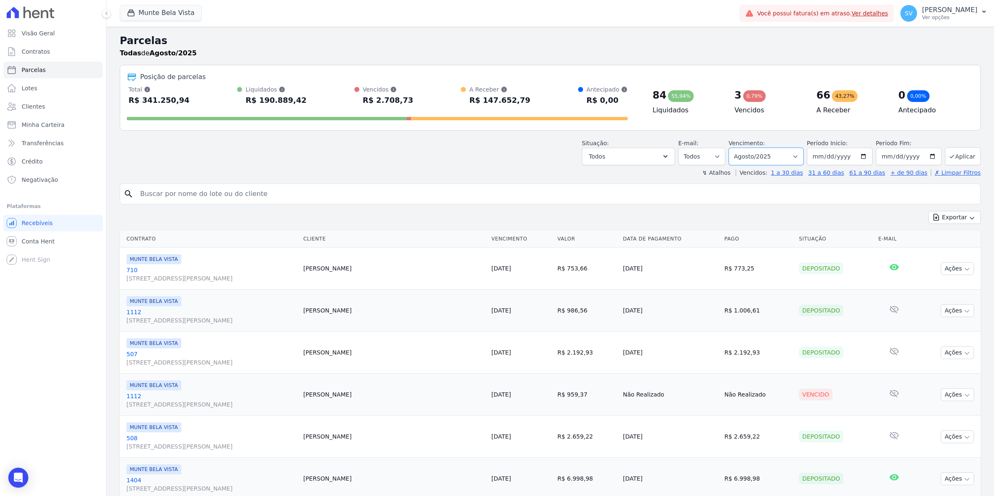
click at [794, 155] on select "Filtrar por período ──────── Todos os meses Janeiro/2024 Fevereiro/2024 Março/2…" at bounding box center [765, 156] width 75 height 17
select select "09/2025"
click at [731, 148] on select "Filtrar por período ──────── Todos os meses Janeiro/2024 Fevereiro/2024 Março/2…" at bounding box center [765, 156] width 75 height 17
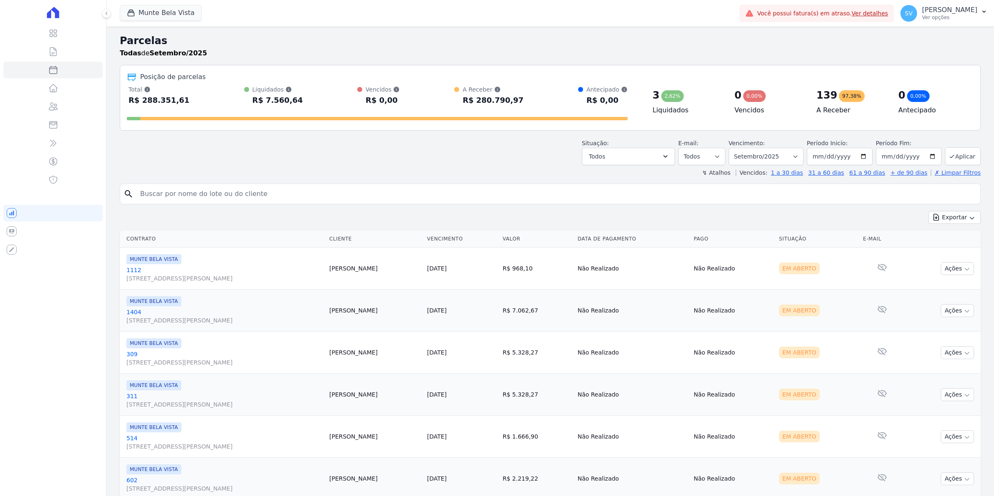
select select
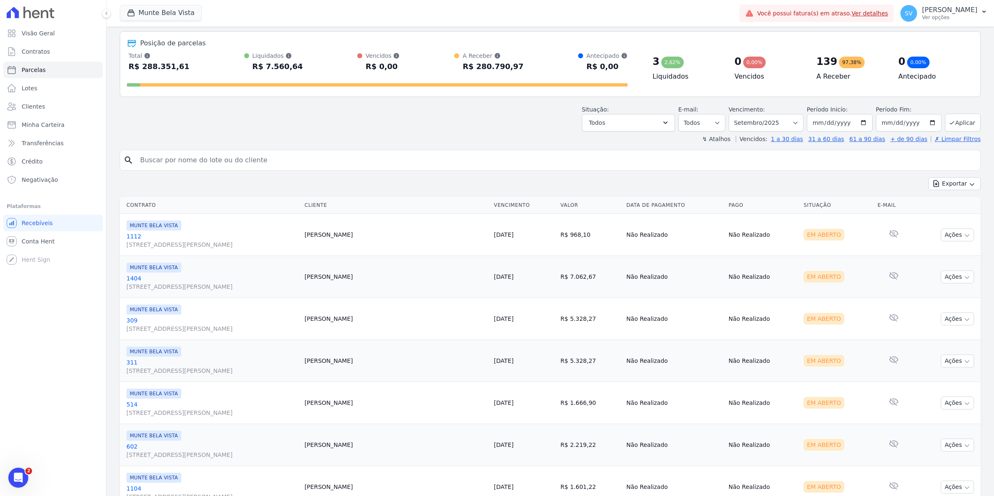
scroll to position [52, 0]
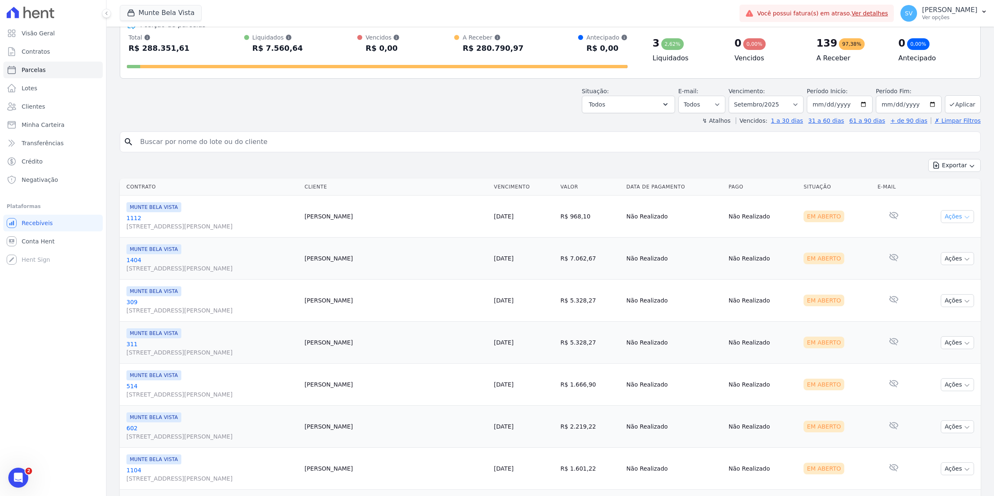
click at [963, 215] on icon "button" at bounding box center [966, 217] width 7 height 7
click at [941, 237] on link "Ver boleto" at bounding box center [954, 235] width 80 height 15
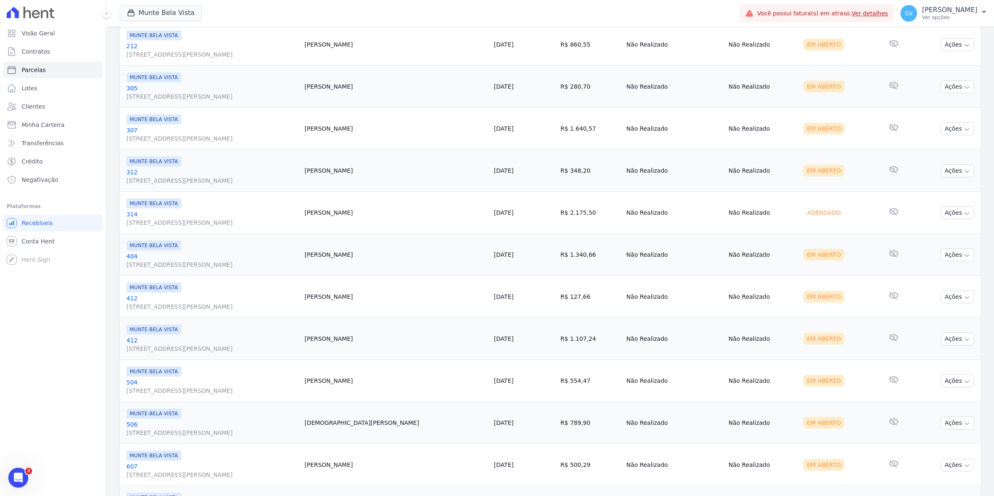
scroll to position [841, 0]
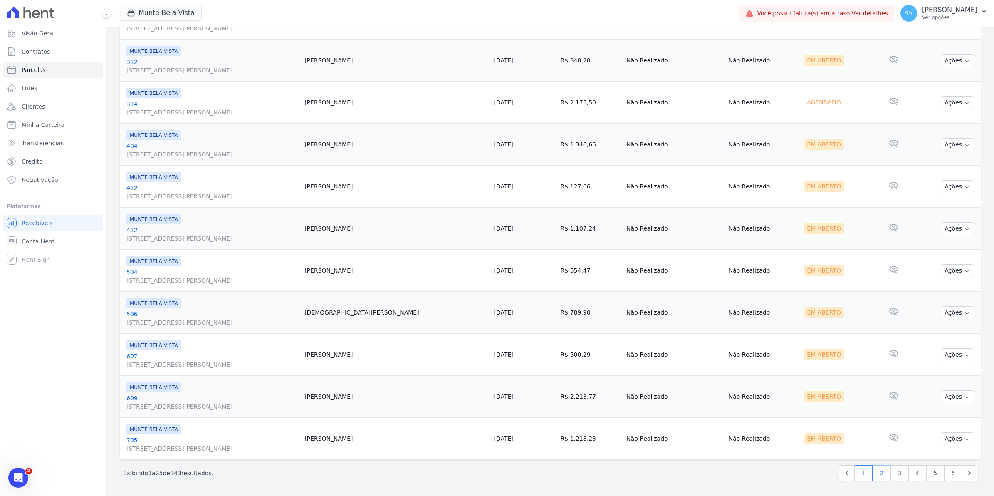
click at [876, 475] on link "2" at bounding box center [881, 473] width 18 height 16
select select
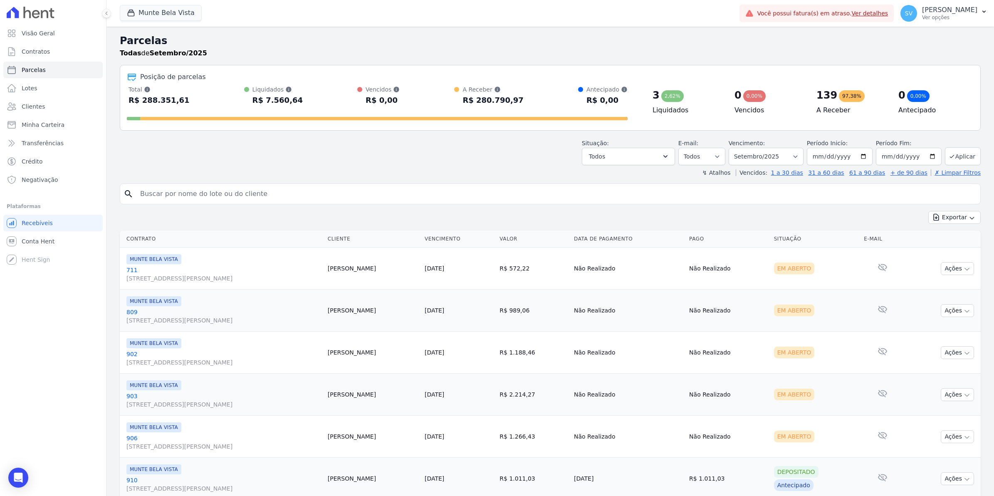
click at [202, 195] on input "search" at bounding box center [555, 193] width 841 height 17
click at [42, 50] on span "Contratos" at bounding box center [36, 51] width 28 height 8
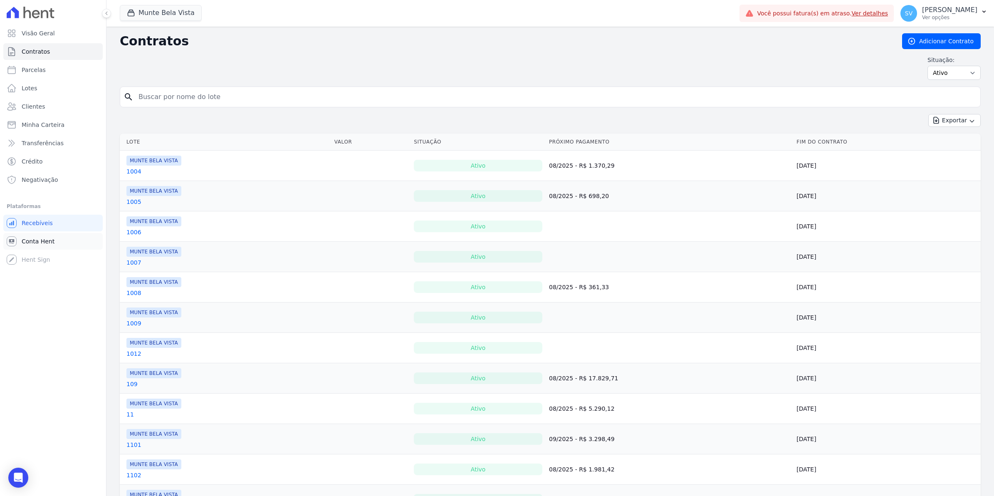
click at [35, 241] on span "Conta Hent" at bounding box center [38, 241] width 33 height 8
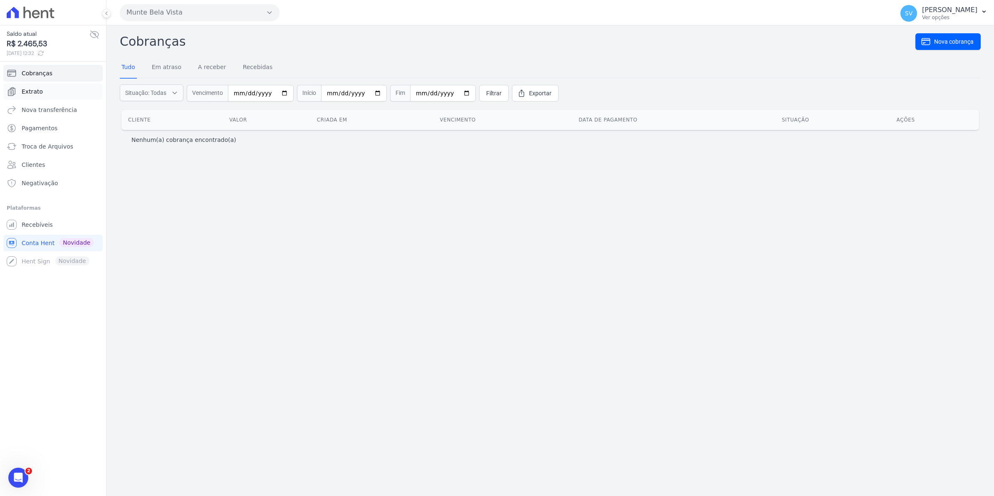
click at [36, 94] on span "Extrato" at bounding box center [32, 91] width 21 height 8
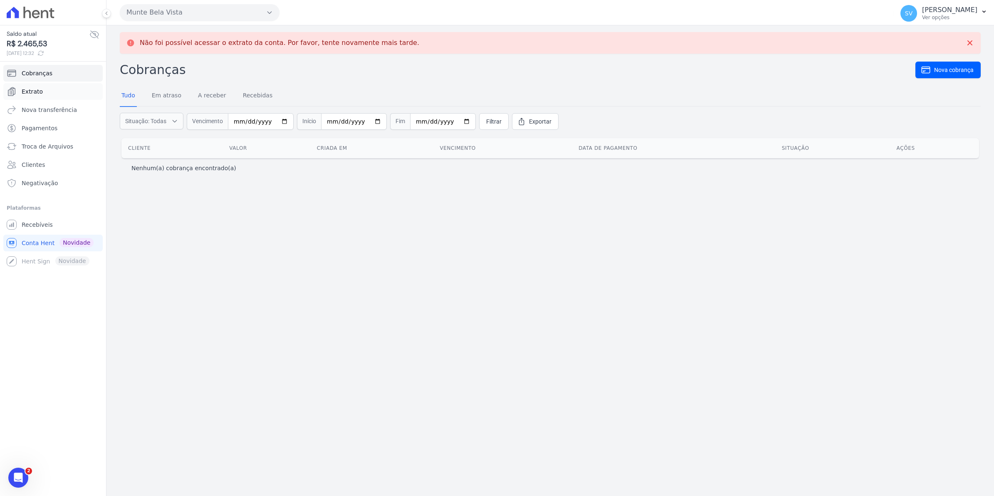
click at [32, 86] on link "Extrato" at bounding box center [52, 91] width 99 height 17
click at [48, 145] on span "Troca de Arquivos" at bounding box center [48, 146] width 52 height 8
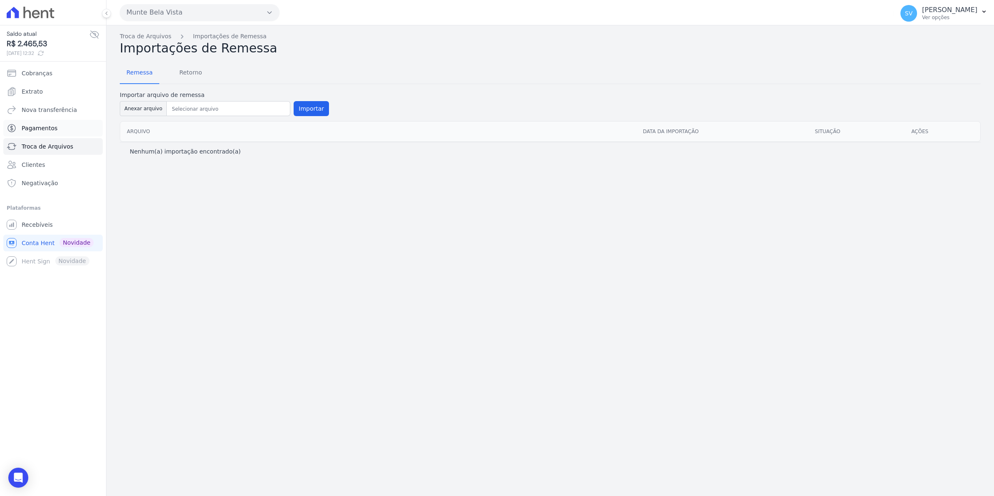
click at [40, 132] on span "Pagamentos" at bounding box center [40, 128] width 36 height 8
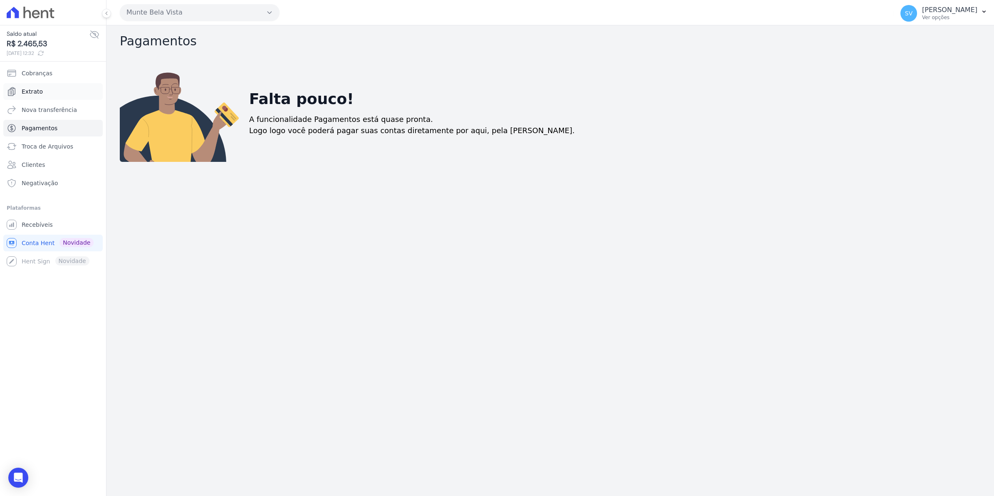
click at [36, 94] on span "Extrato" at bounding box center [32, 91] width 21 height 8
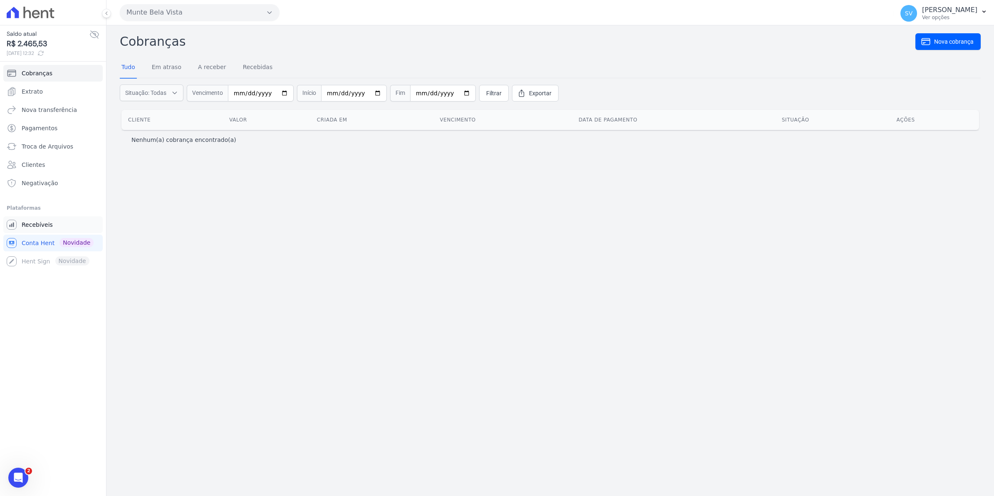
click at [35, 223] on span "Recebíveis" at bounding box center [37, 224] width 31 height 8
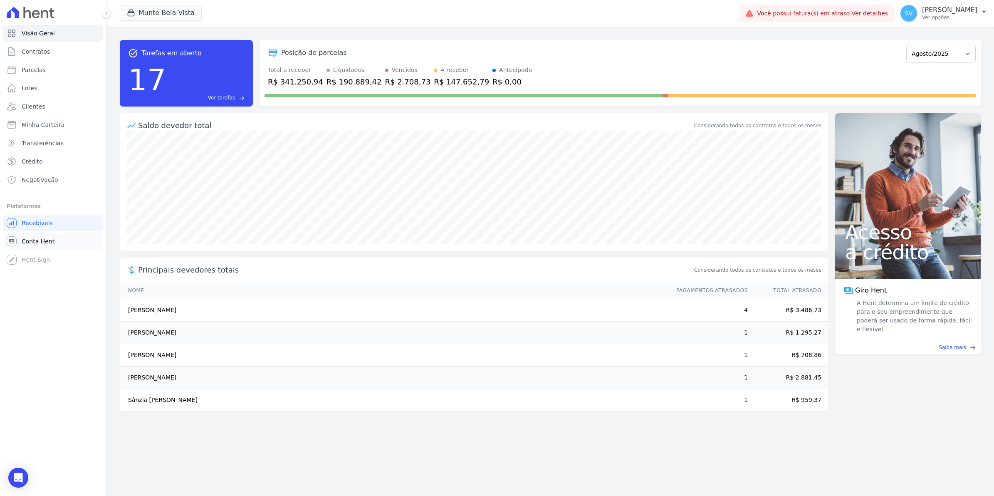
click at [38, 242] on span "Conta Hent" at bounding box center [38, 241] width 33 height 8
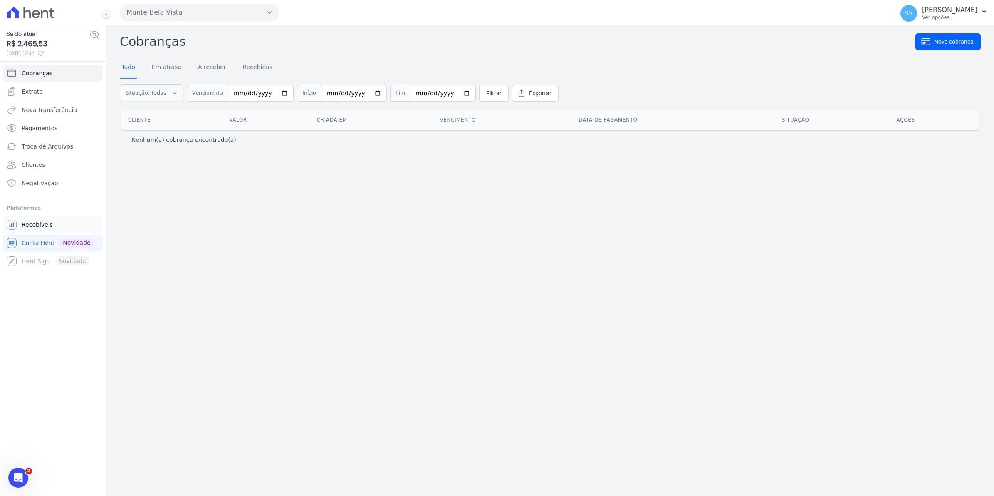
click at [42, 227] on span "Recebíveis" at bounding box center [37, 224] width 31 height 8
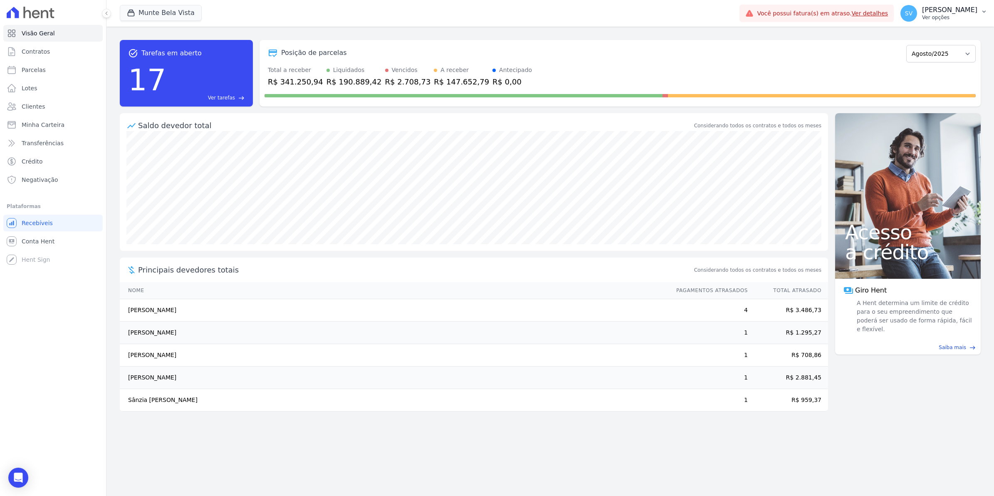
click at [917, 21] on span "SV" at bounding box center [908, 13] width 17 height 17
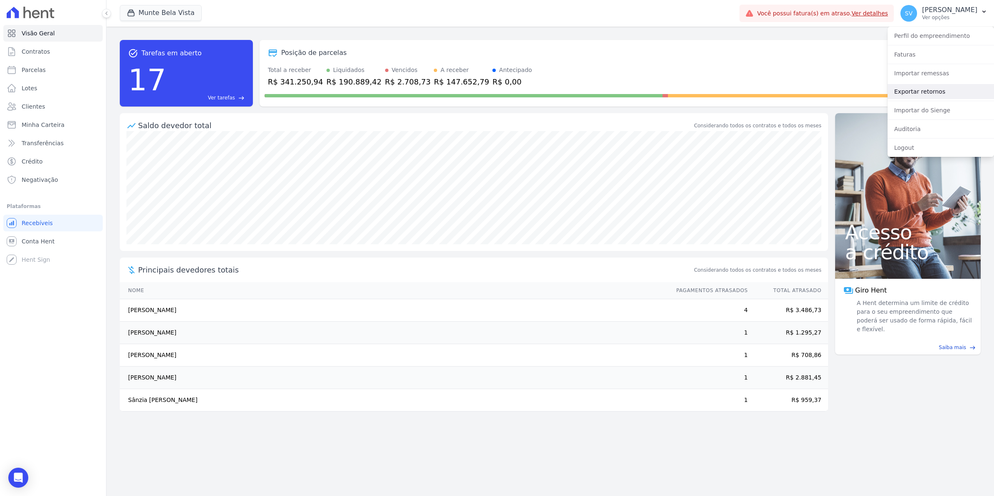
click at [923, 87] on link "Exportar retornos" at bounding box center [940, 91] width 106 height 15
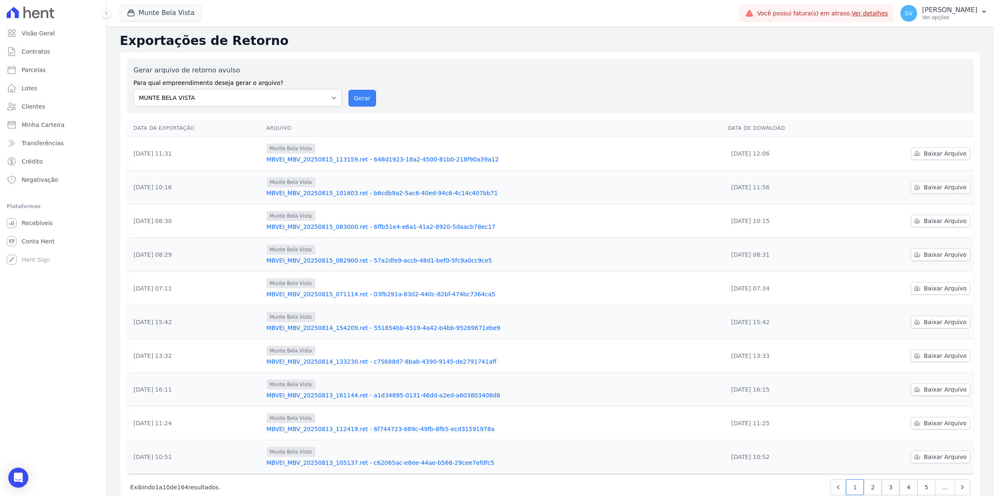
click at [358, 96] on button "Gerar" at bounding box center [361, 98] width 27 height 17
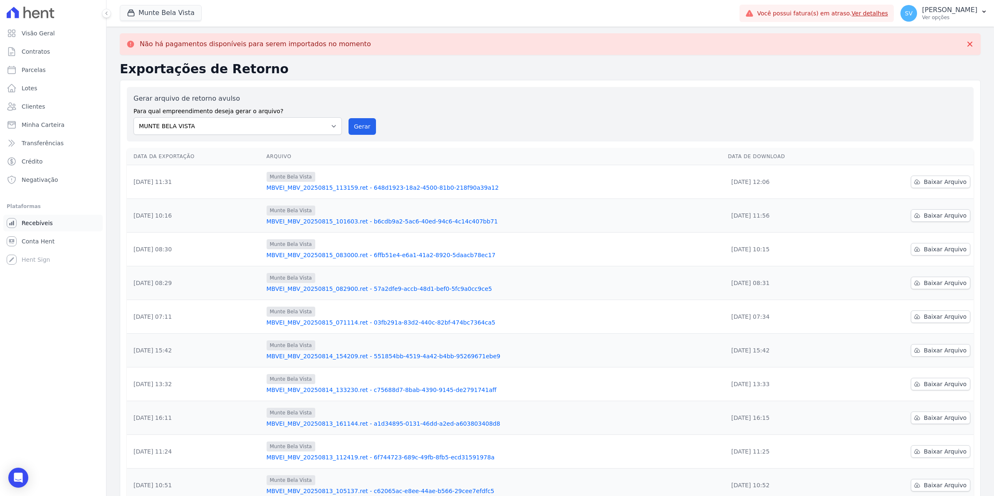
click at [39, 222] on span "Recebíveis" at bounding box center [37, 223] width 31 height 8
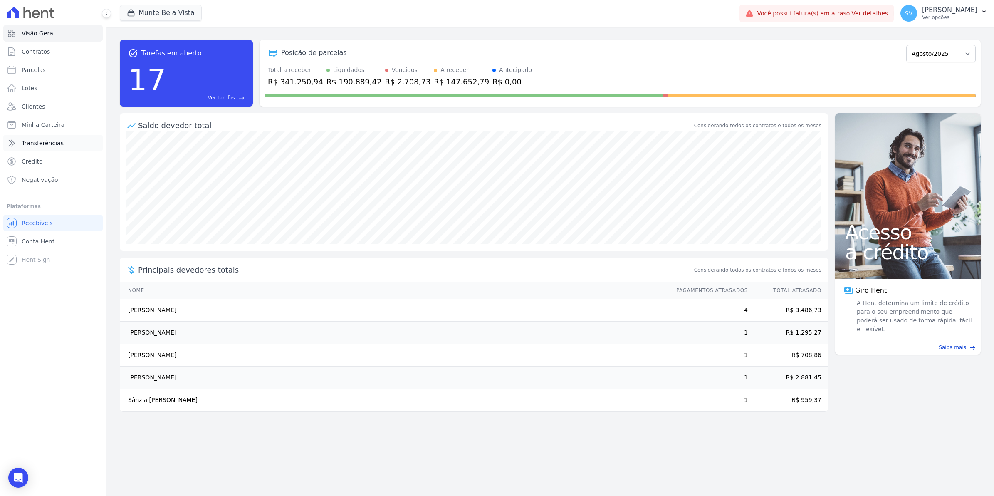
click at [63, 145] on link "Transferências" at bounding box center [52, 143] width 99 height 17
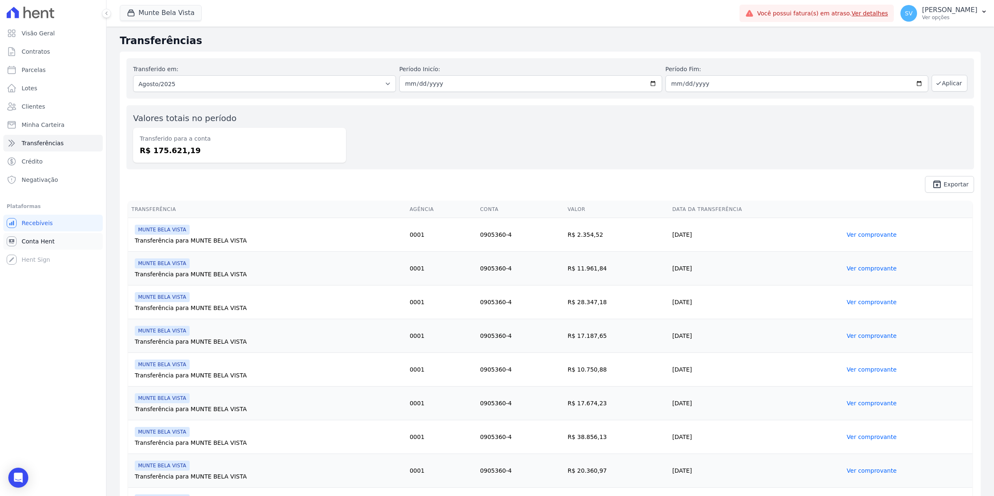
click at [51, 240] on span "Conta Hent" at bounding box center [38, 241] width 33 height 8
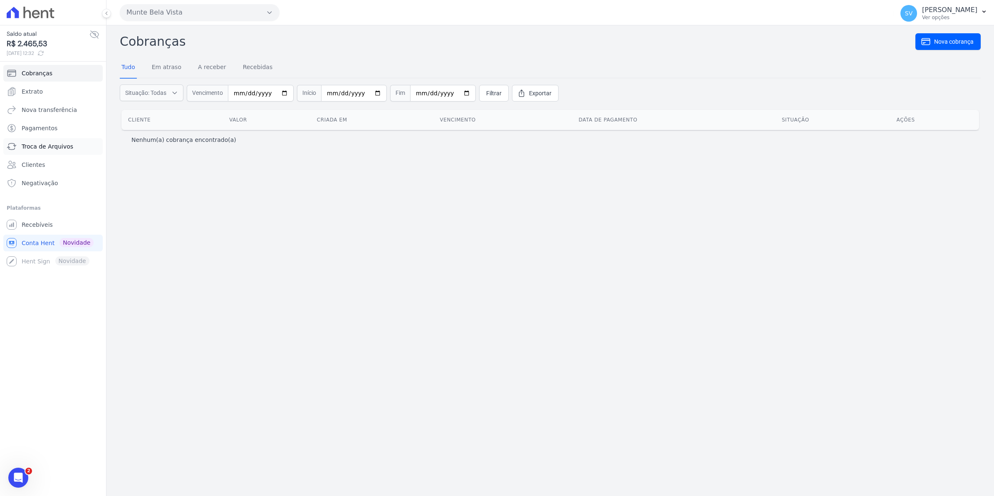
click at [48, 144] on span "Troca de Arquivos" at bounding box center [48, 146] width 52 height 8
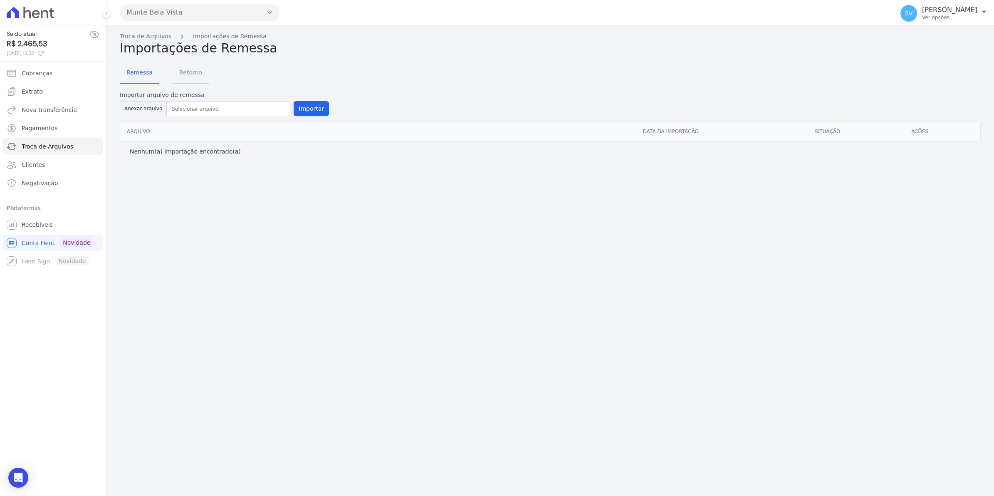
click at [188, 71] on span "Retorno" at bounding box center [190, 72] width 33 height 17
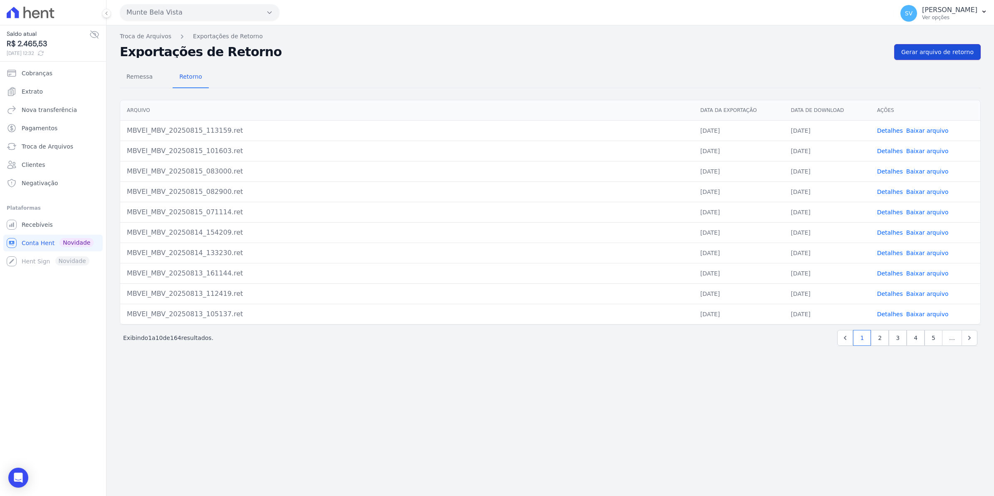
click at [938, 54] on span "Gerar arquivo de retorno" at bounding box center [937, 52] width 72 height 8
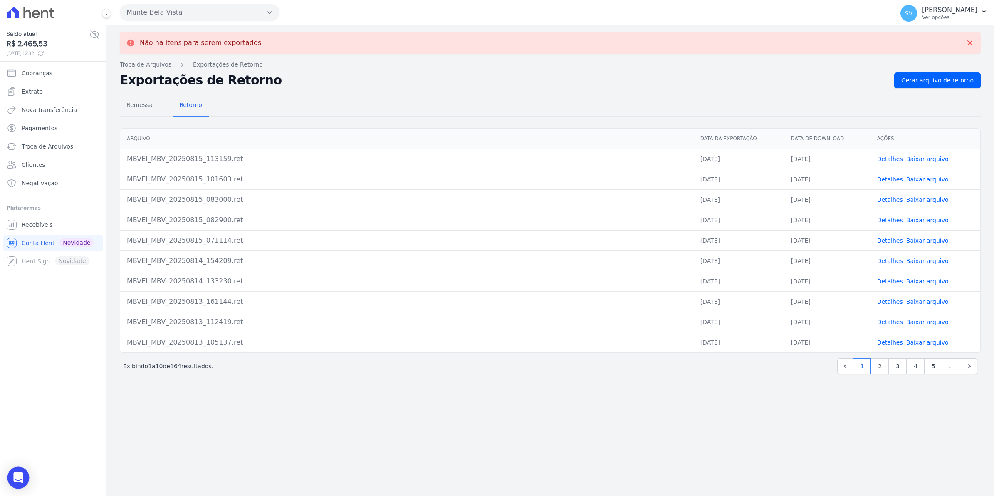
click at [23, 481] on div "Open Intercom Messenger" at bounding box center [18, 477] width 22 height 22
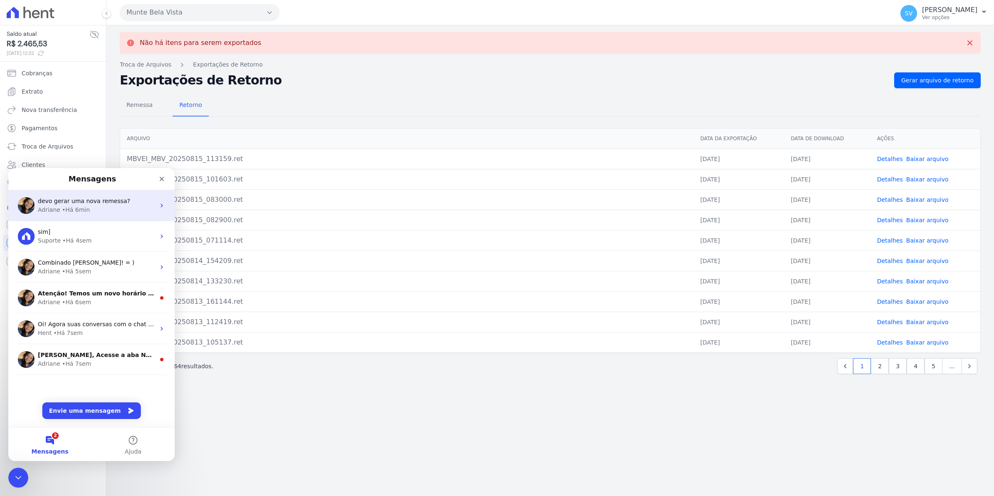
click at [73, 206] on div "• Há 6min" at bounding box center [76, 209] width 28 height 9
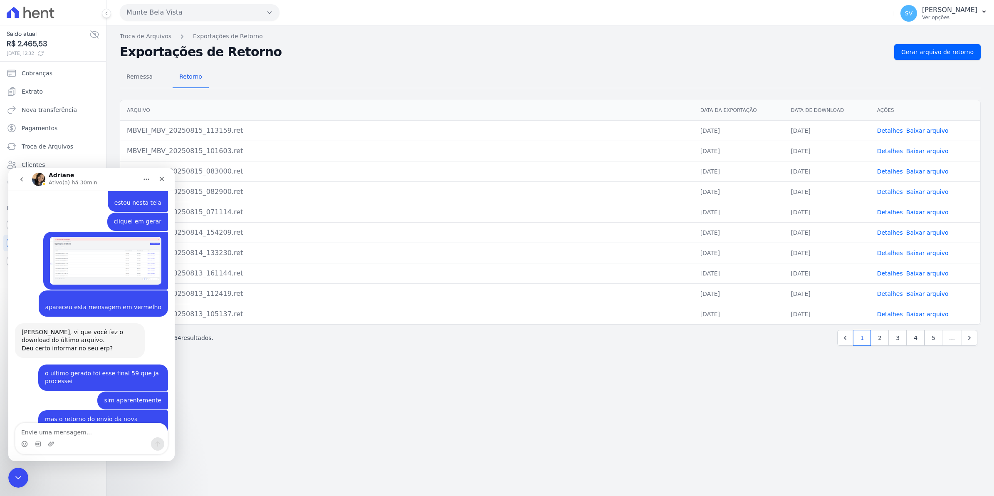
scroll to position [6918, 0]
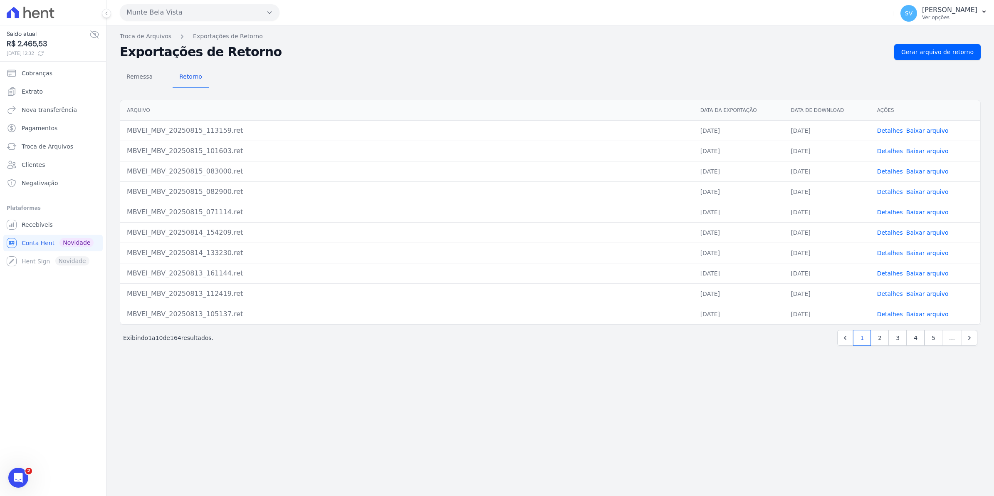
click at [17, 478] on icon "Abertura do Messenger da Intercom" at bounding box center [19, 478] width 14 height 14
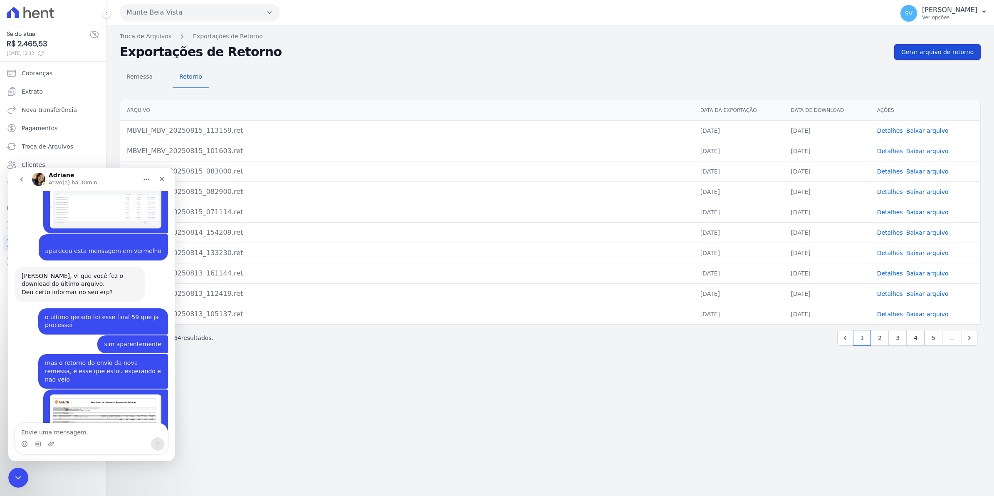
click at [959, 48] on span "Gerar arquivo de retorno" at bounding box center [937, 52] width 72 height 8
